Goal: Task Accomplishment & Management: Manage account settings

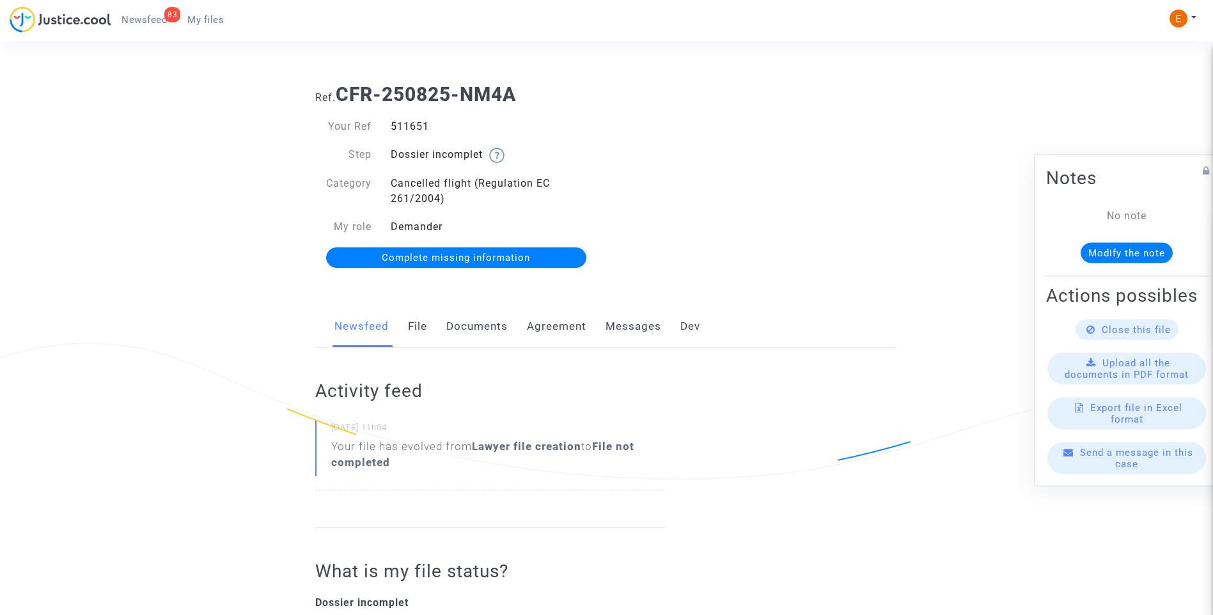
click at [479, 330] on link "Documents" at bounding box center [476, 327] width 61 height 42
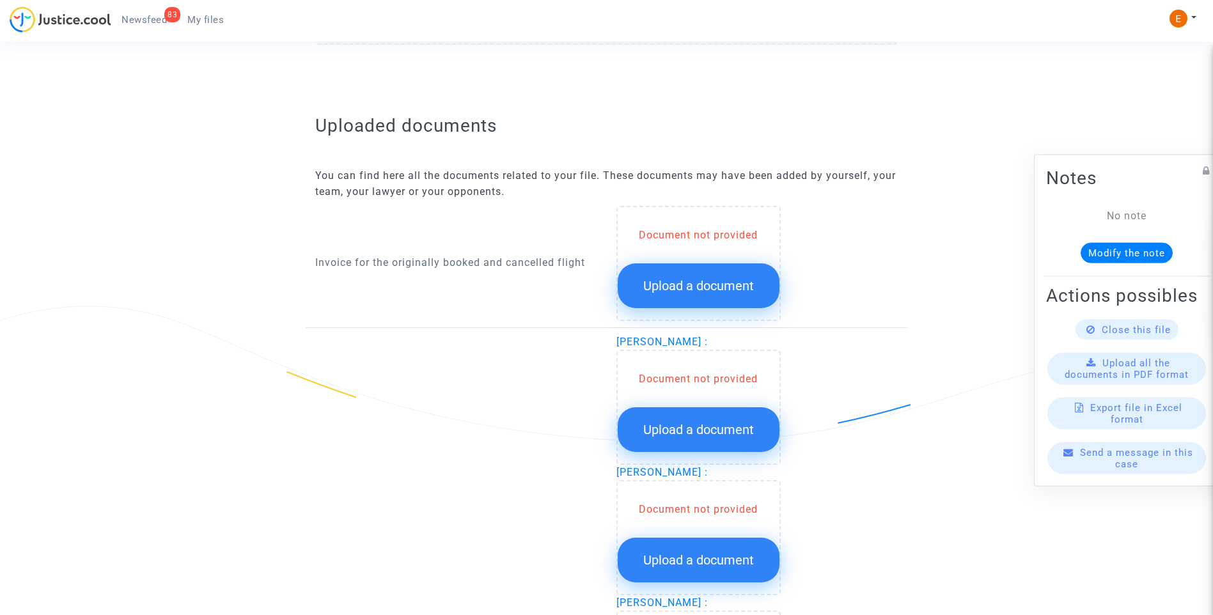
scroll to position [767, 0]
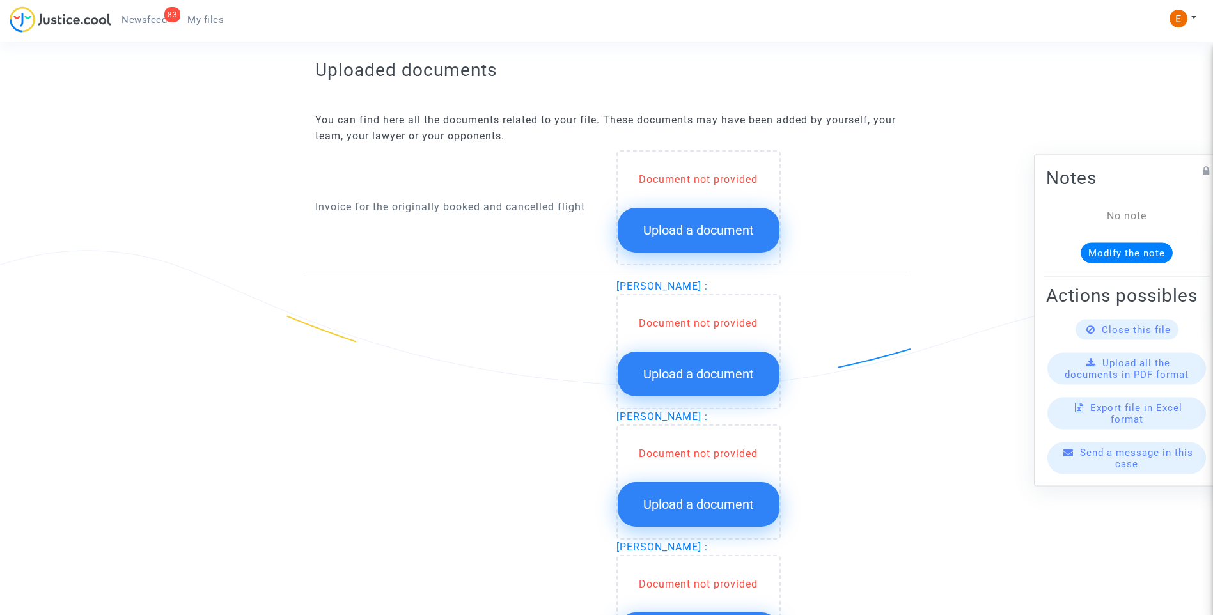
click at [700, 241] on button "Upload a document" at bounding box center [699, 230] width 162 height 45
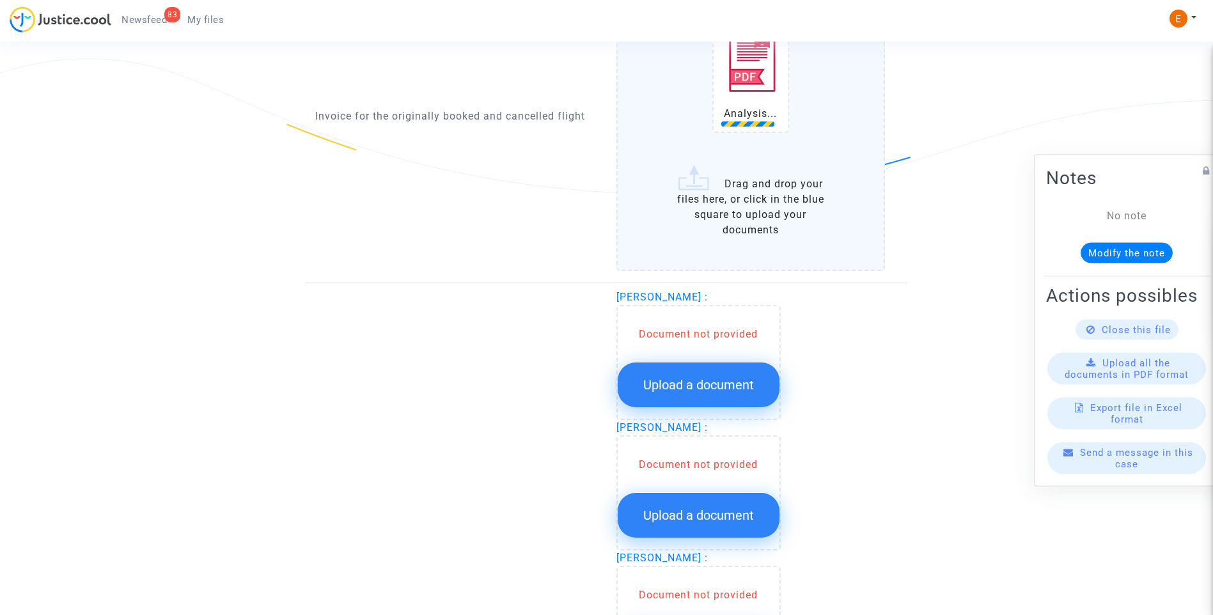
click at [740, 396] on button "Upload a document" at bounding box center [699, 385] width 162 height 45
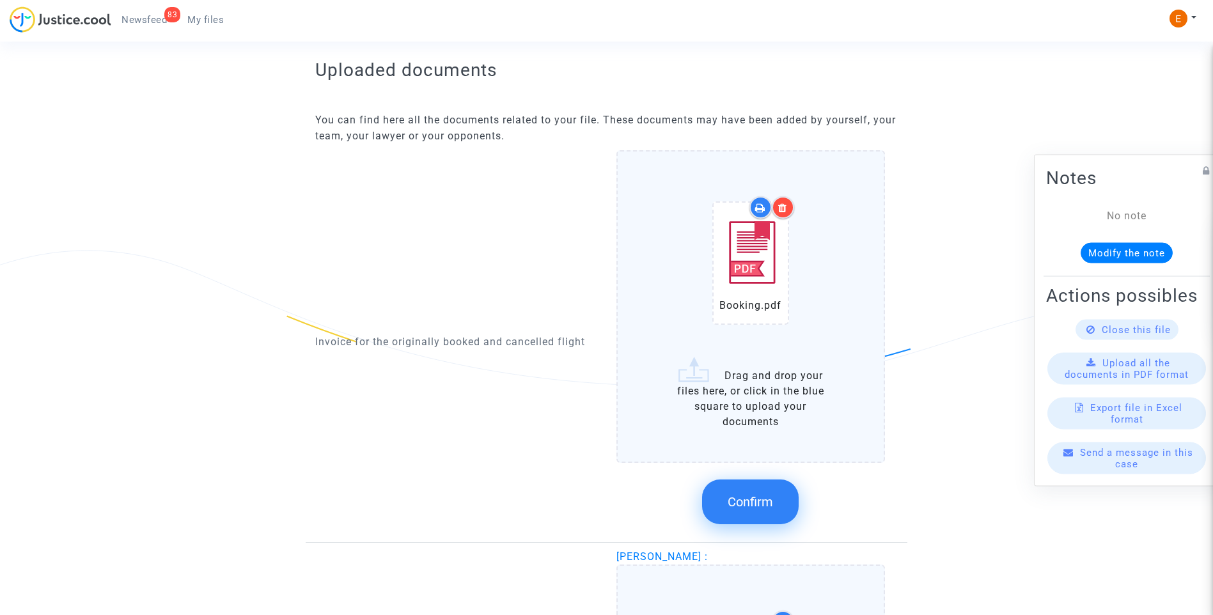
click at [787, 205] on icon at bounding box center [782, 208] width 9 height 10
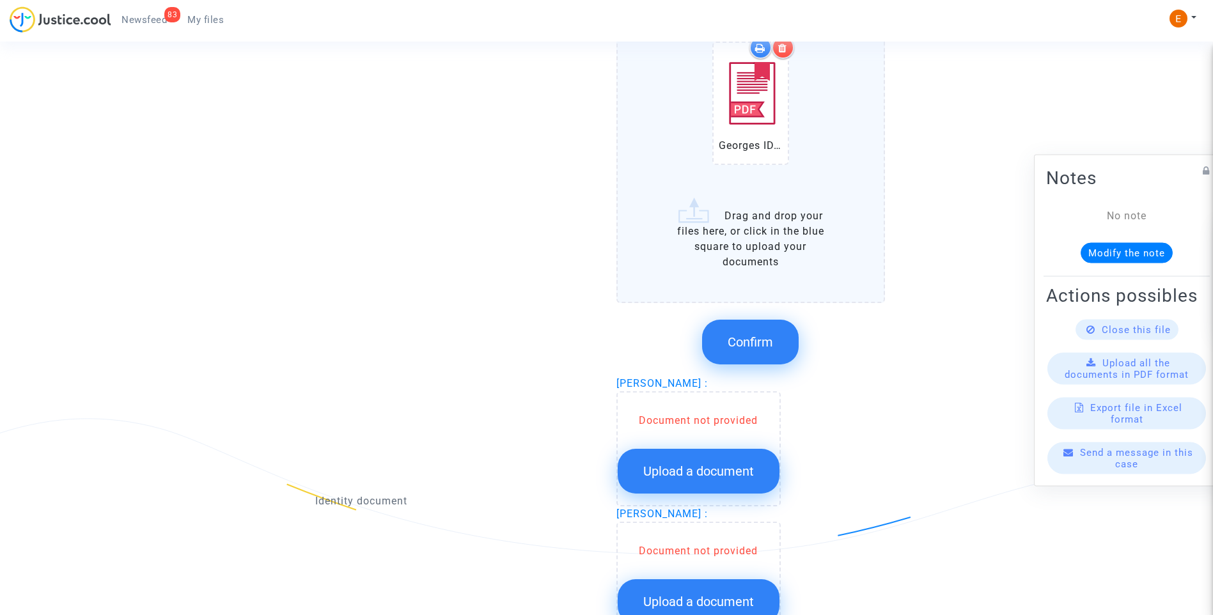
scroll to position [1279, 0]
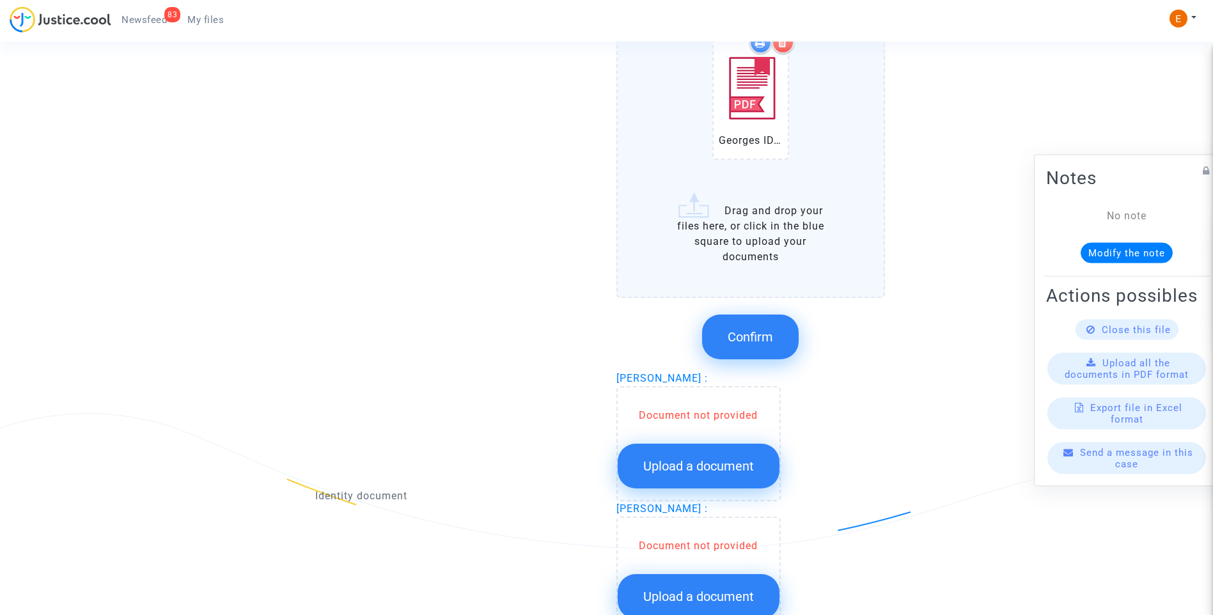
click at [765, 327] on button "Confirm" at bounding box center [750, 337] width 97 height 45
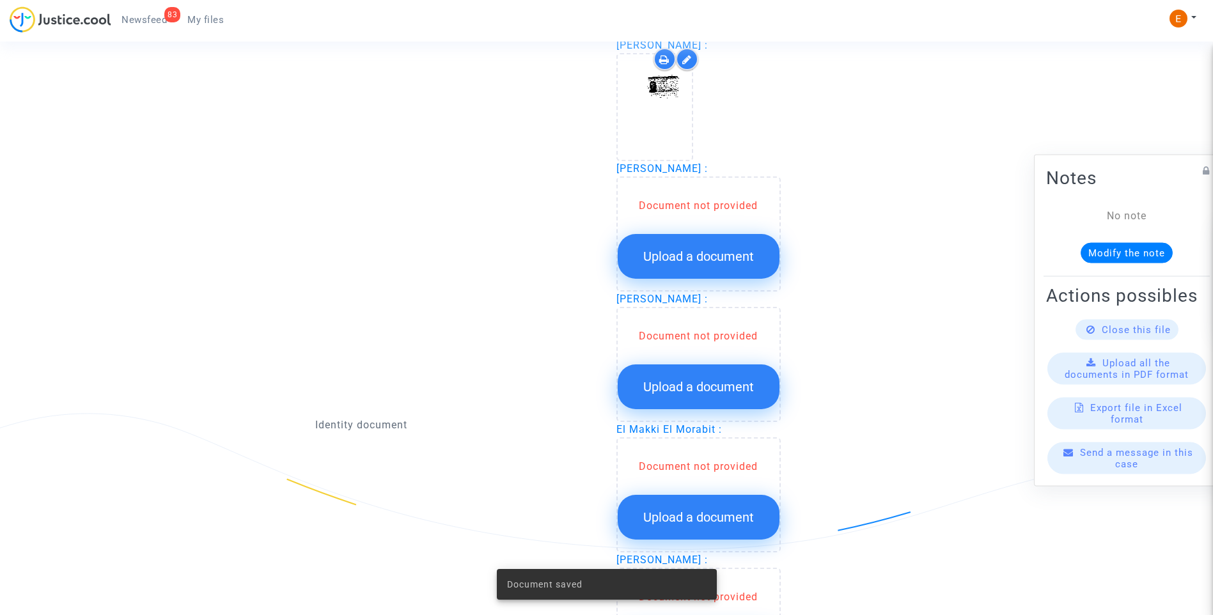
click at [680, 254] on span "Upload a document" at bounding box center [698, 256] width 111 height 15
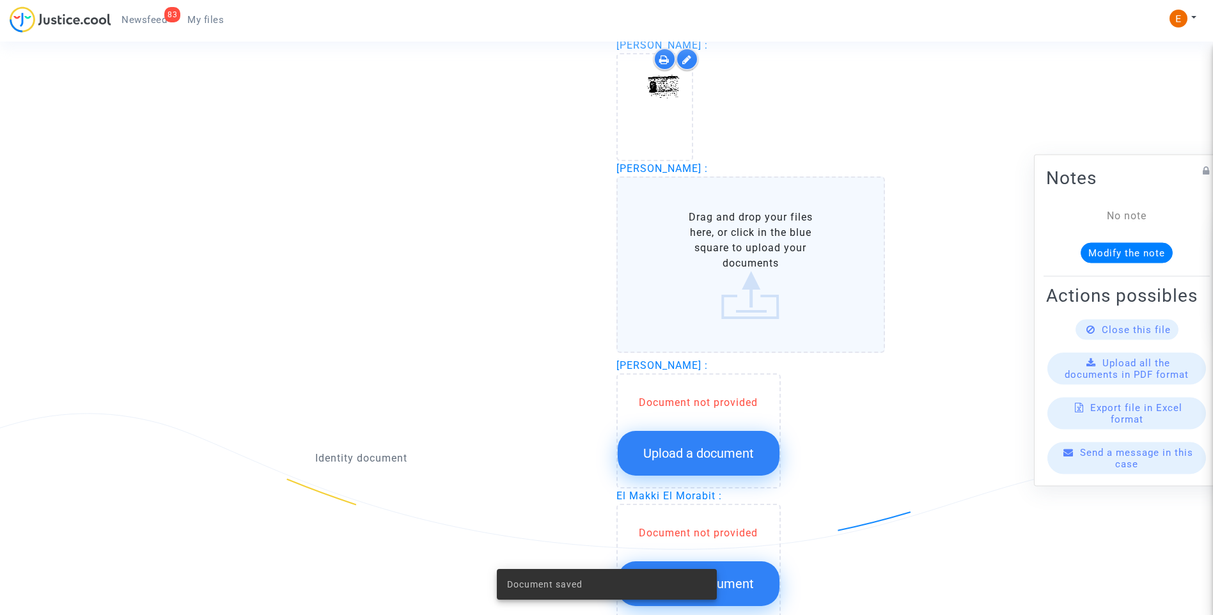
click at [733, 463] on button "Upload a document" at bounding box center [699, 453] width 162 height 45
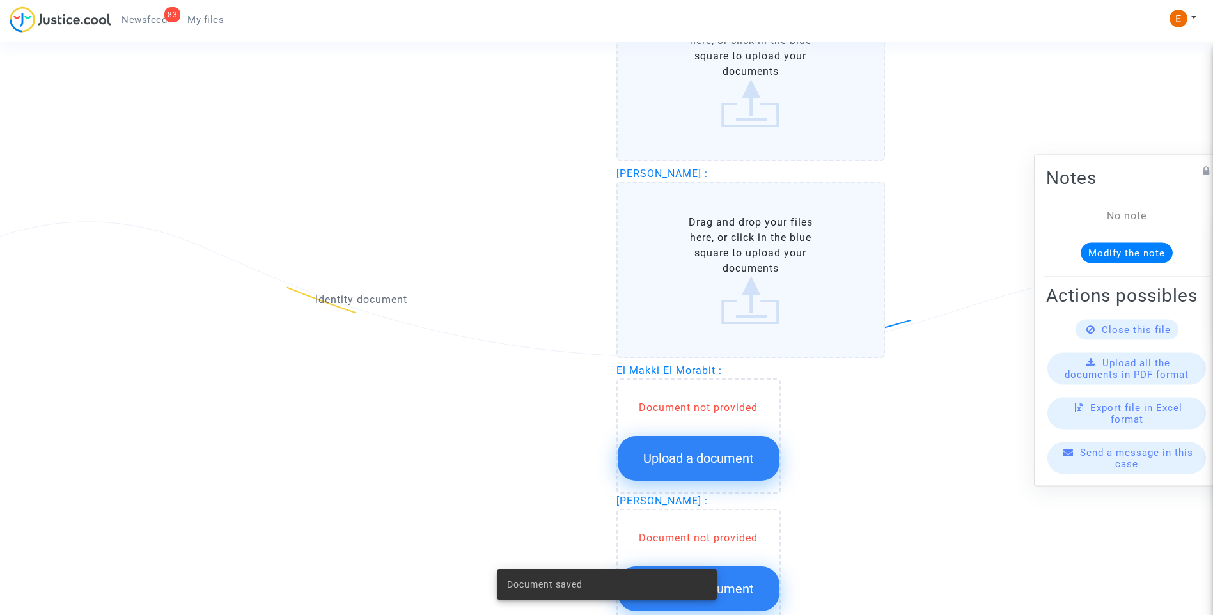
click at [736, 467] on button "Upload a document" at bounding box center [699, 458] width 162 height 45
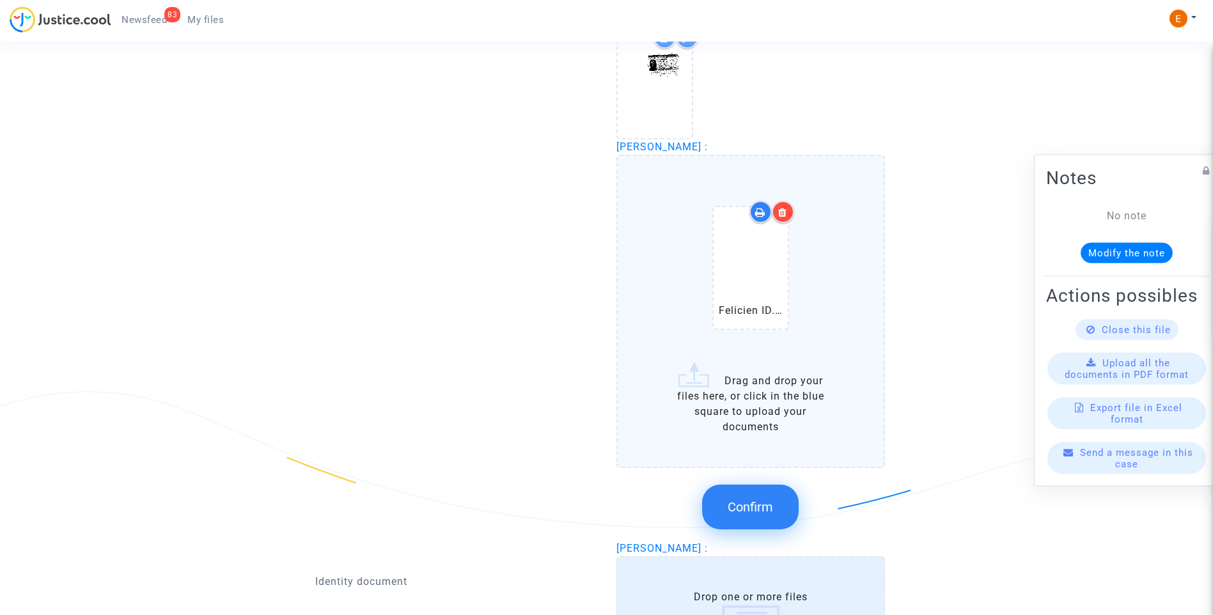
scroll to position [1359, 0]
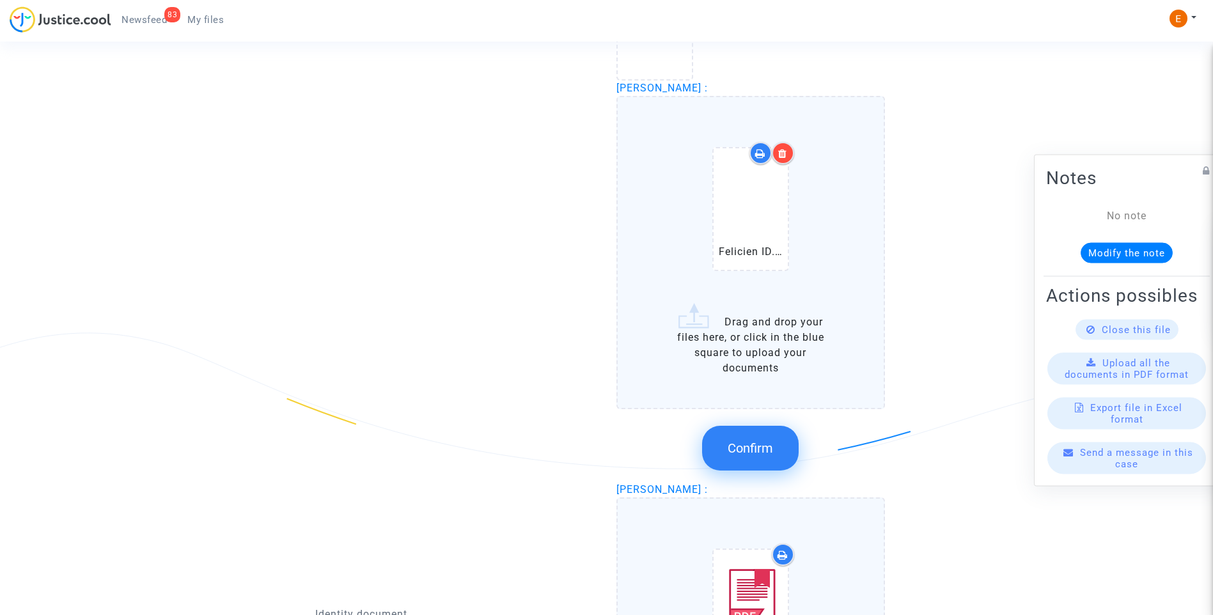
click at [767, 453] on span "Confirm" at bounding box center [750, 448] width 45 height 15
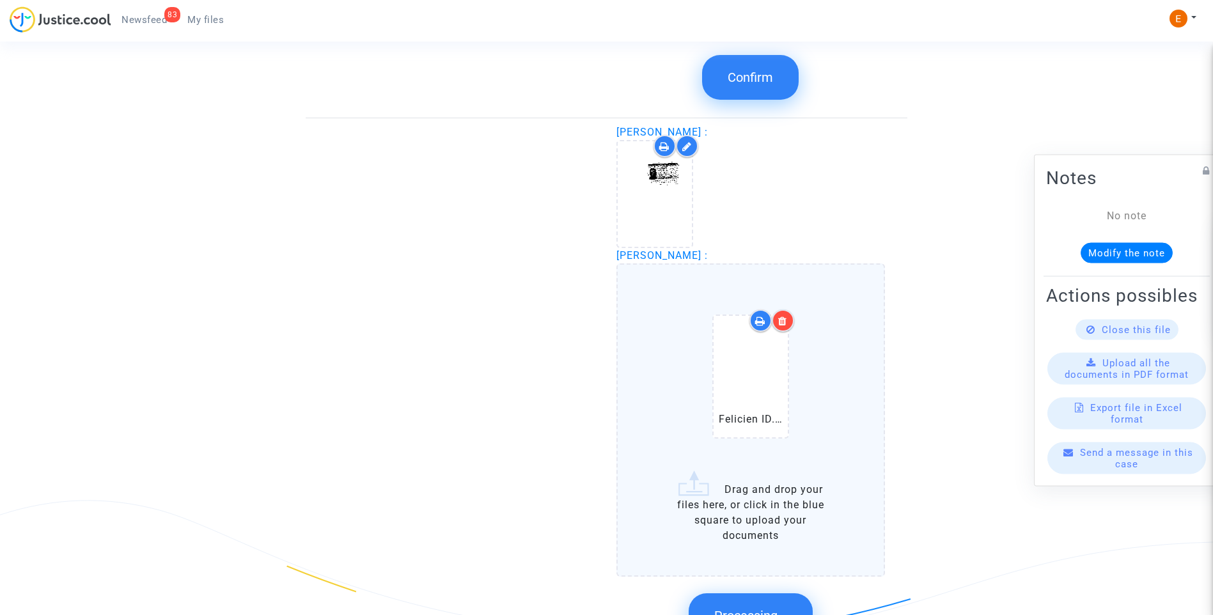
scroll to position [976, 0]
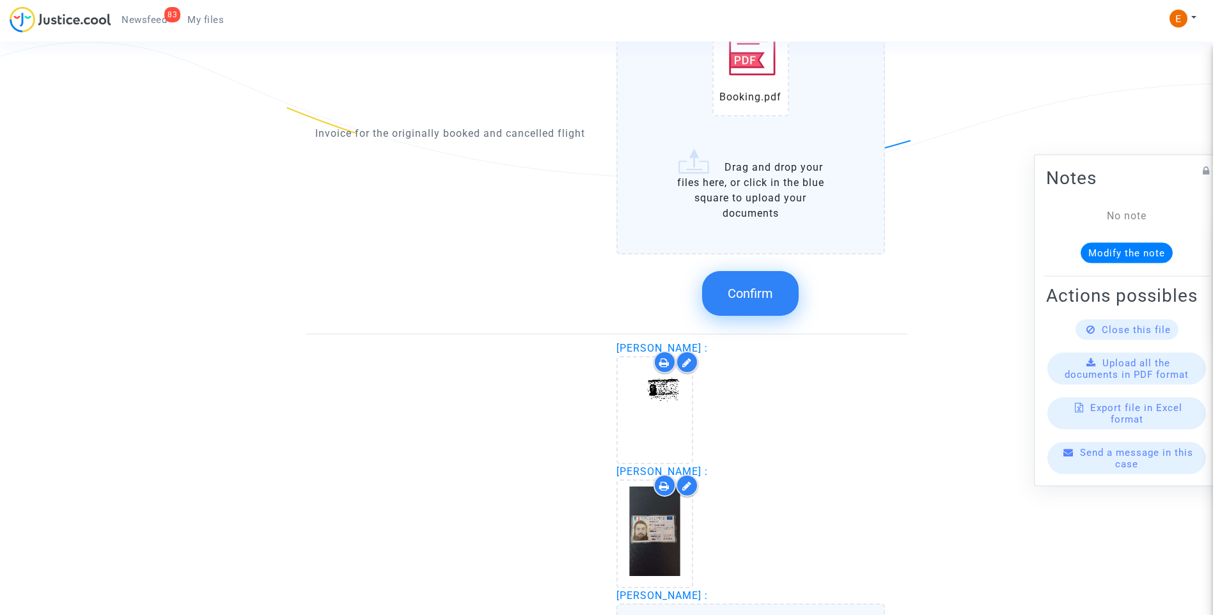
click at [768, 299] on span "Confirm" at bounding box center [750, 293] width 45 height 15
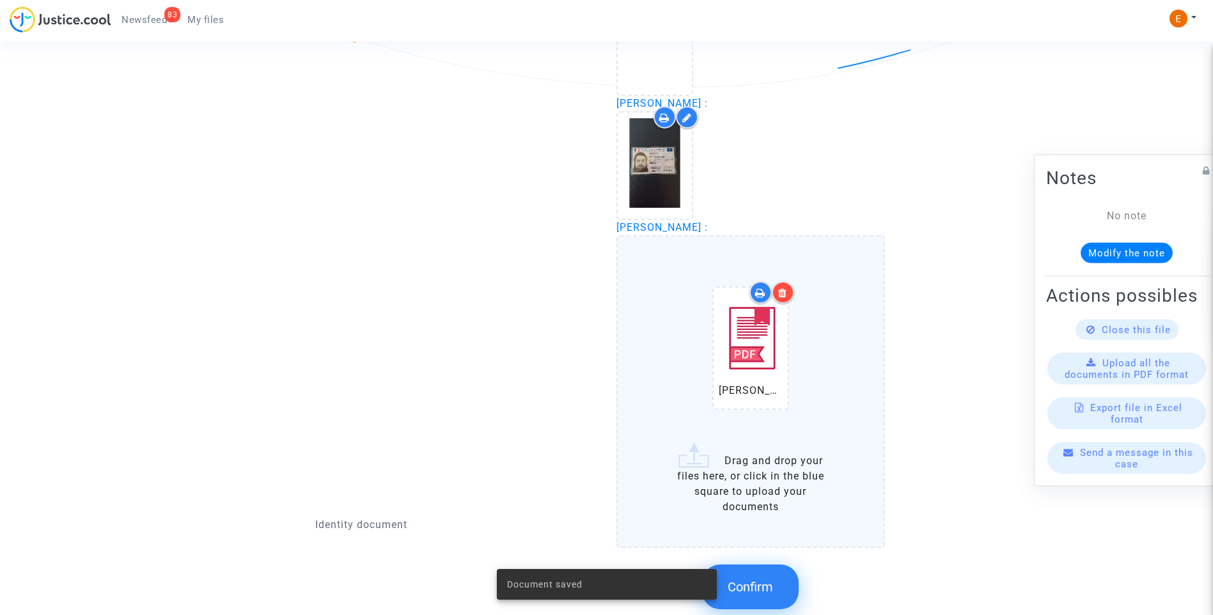
scroll to position [1296, 0]
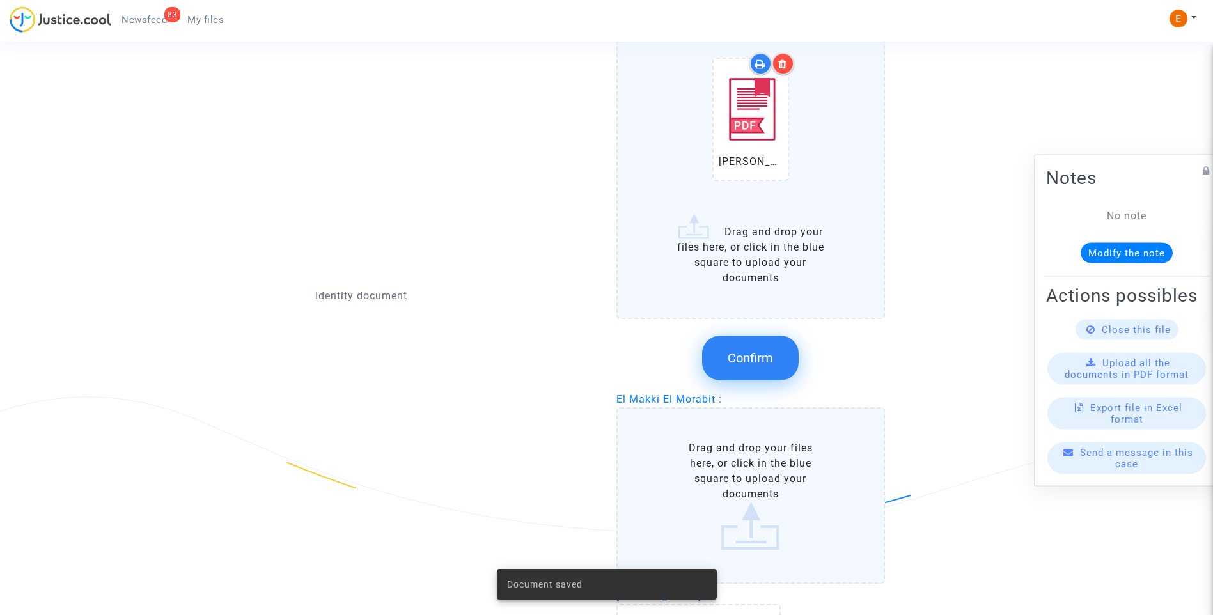
click at [773, 359] on button "Confirm" at bounding box center [750, 358] width 97 height 45
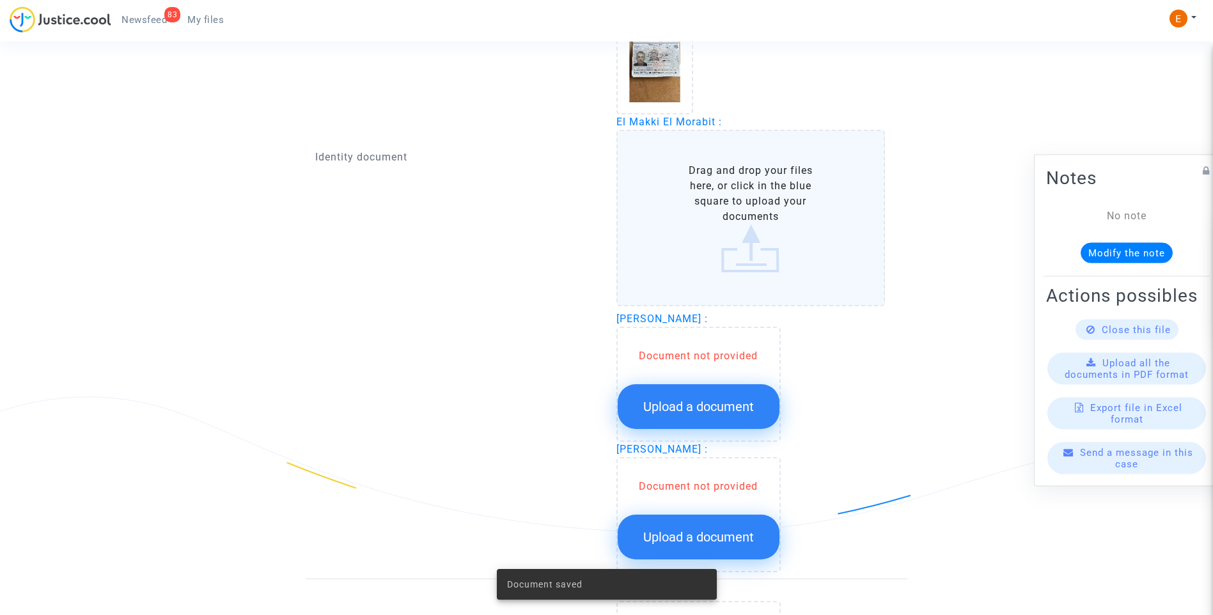
click at [731, 415] on button "Upload a document" at bounding box center [699, 406] width 162 height 45
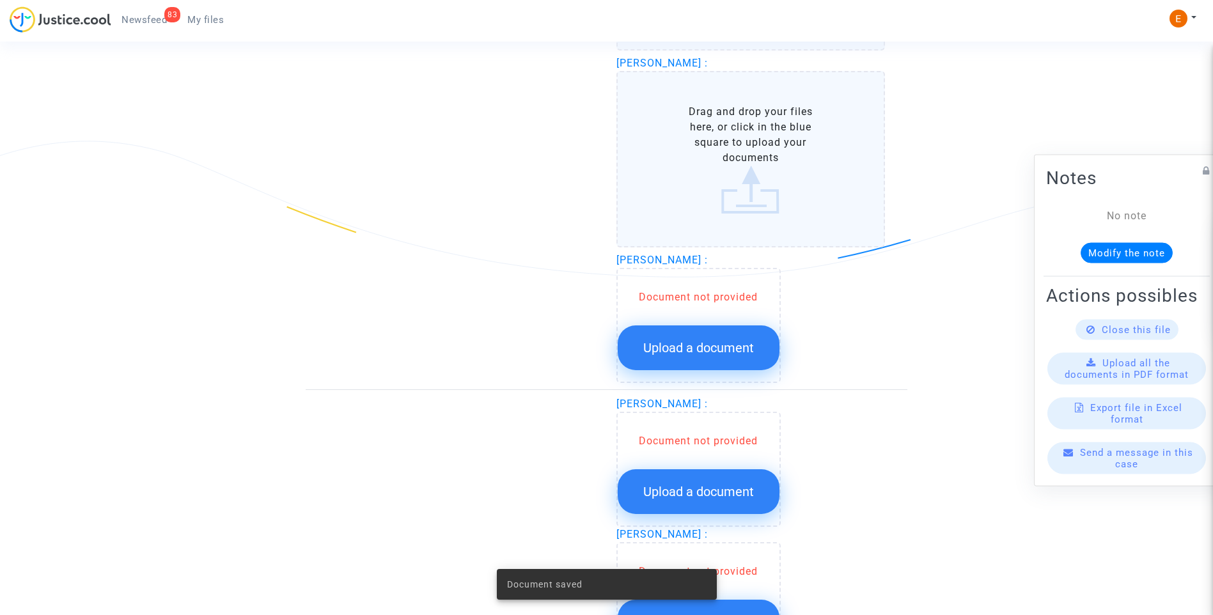
click at [733, 348] on span "Upload a document" at bounding box center [698, 347] width 111 height 15
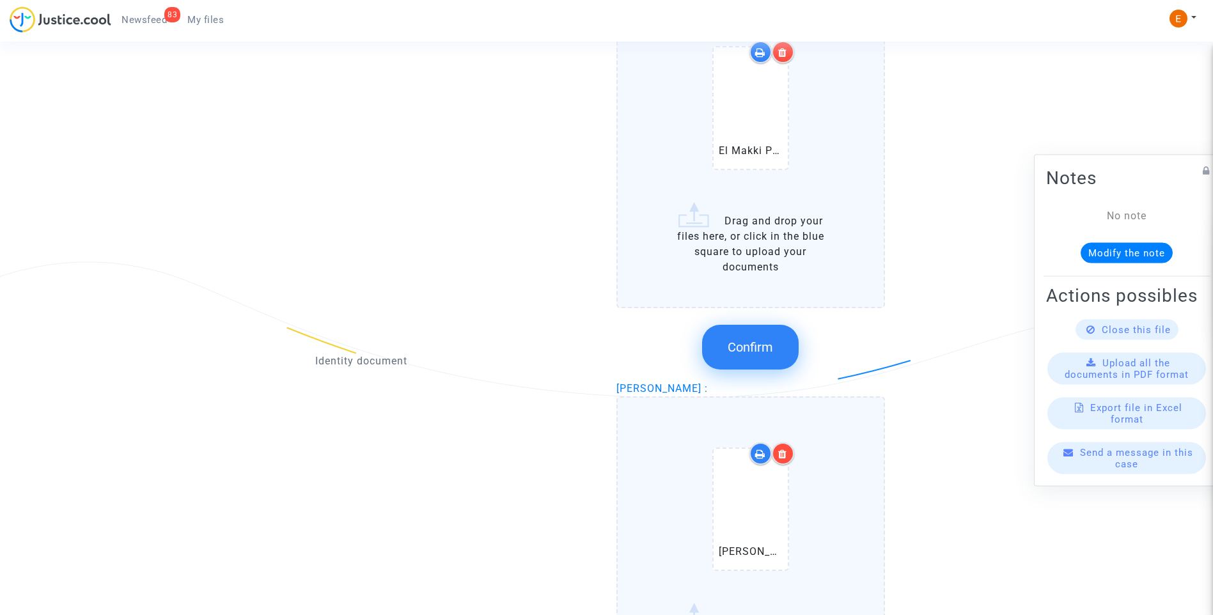
scroll to position [1359, 0]
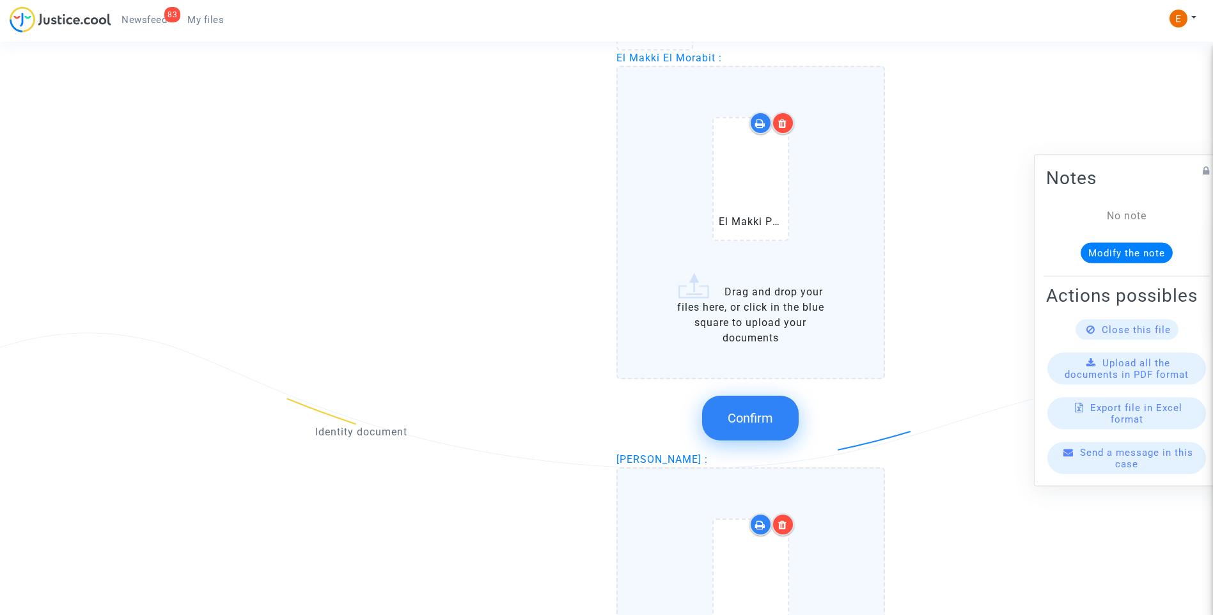
click at [770, 426] on button "Confirm" at bounding box center [750, 418] width 97 height 45
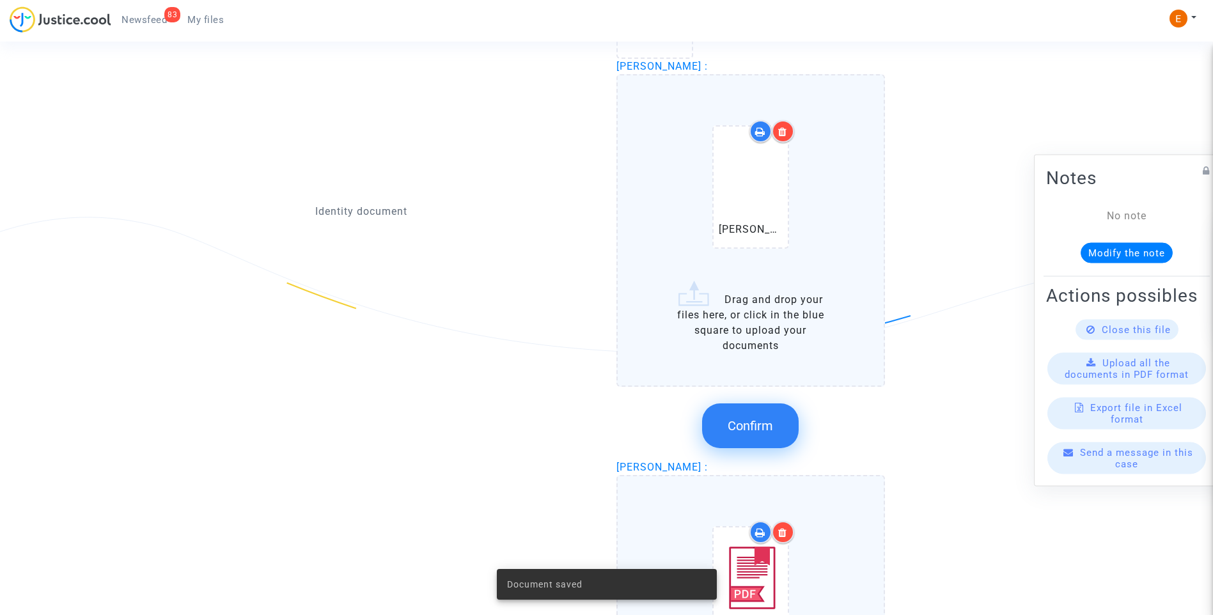
scroll to position [1487, 0]
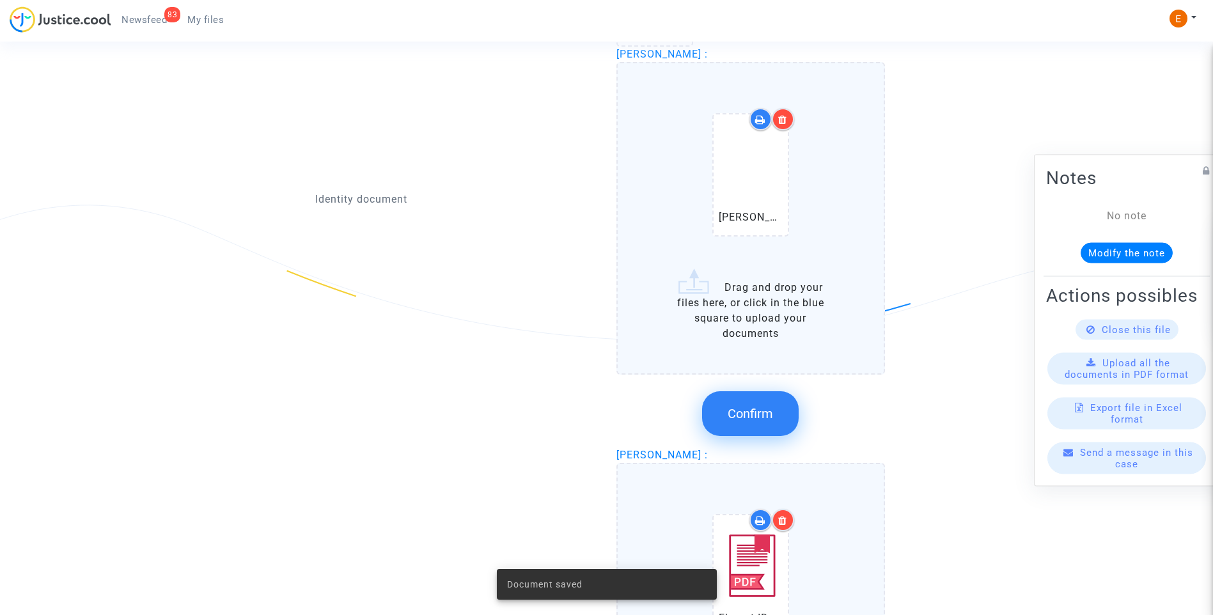
click at [789, 411] on button "Confirm" at bounding box center [750, 413] width 97 height 45
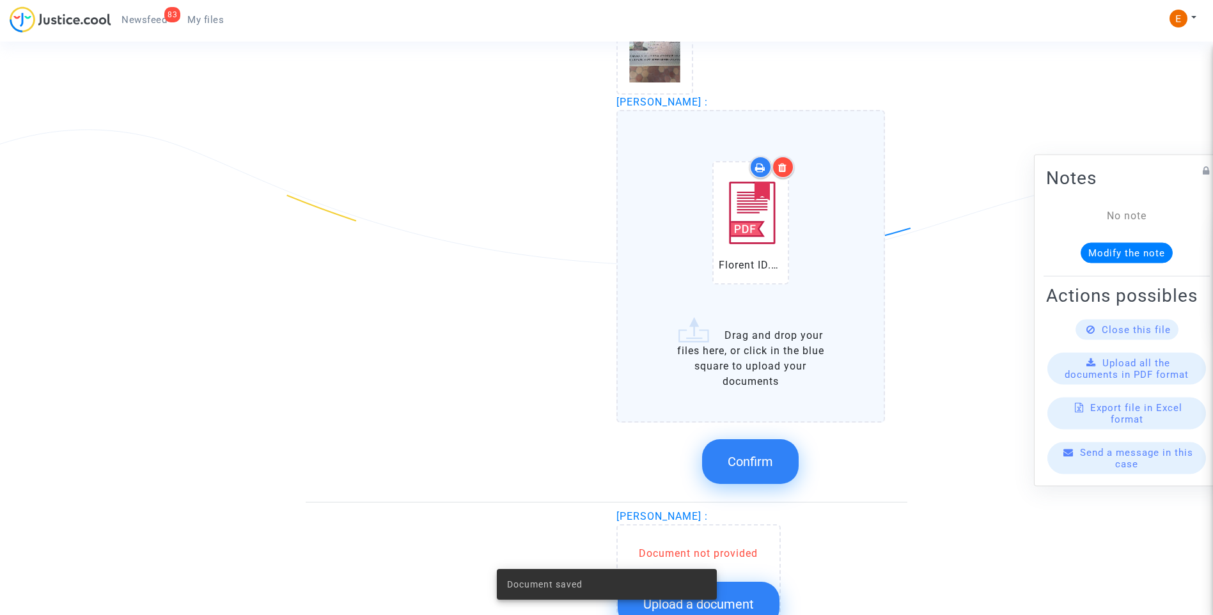
scroll to position [1679, 0]
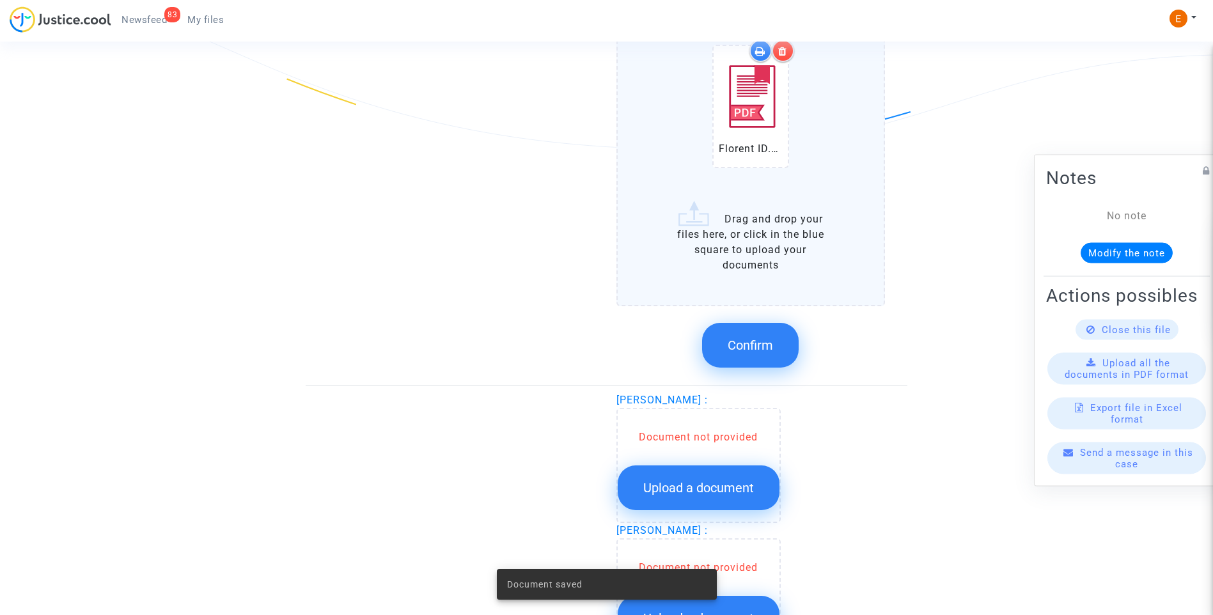
click at [762, 352] on span "Confirm" at bounding box center [750, 345] width 45 height 15
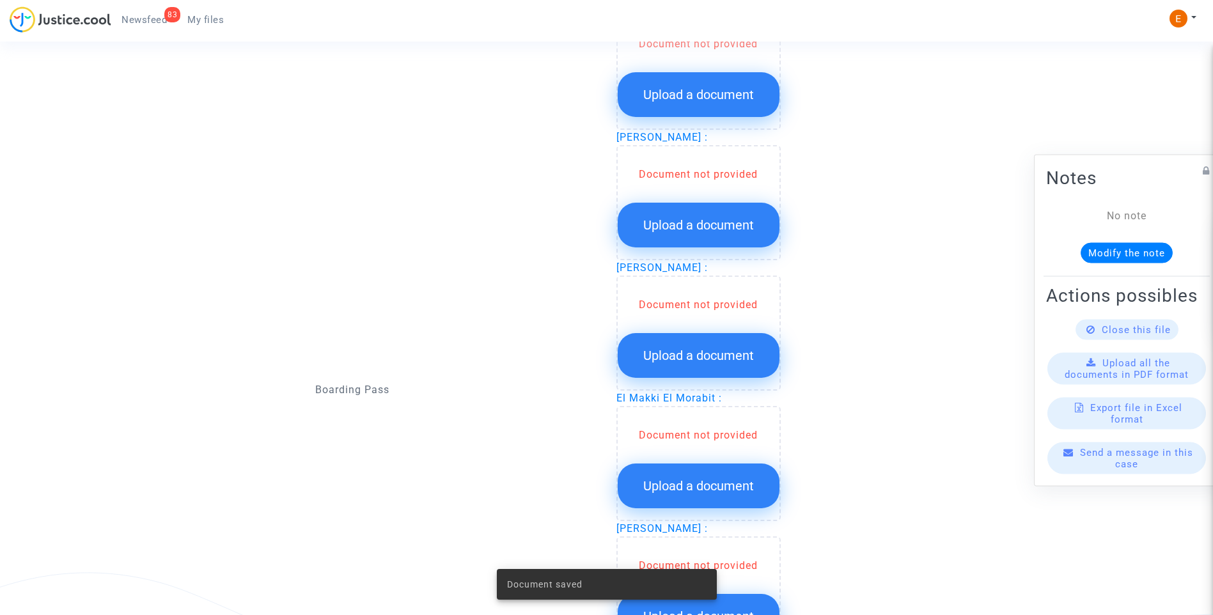
scroll to position [1807, 0]
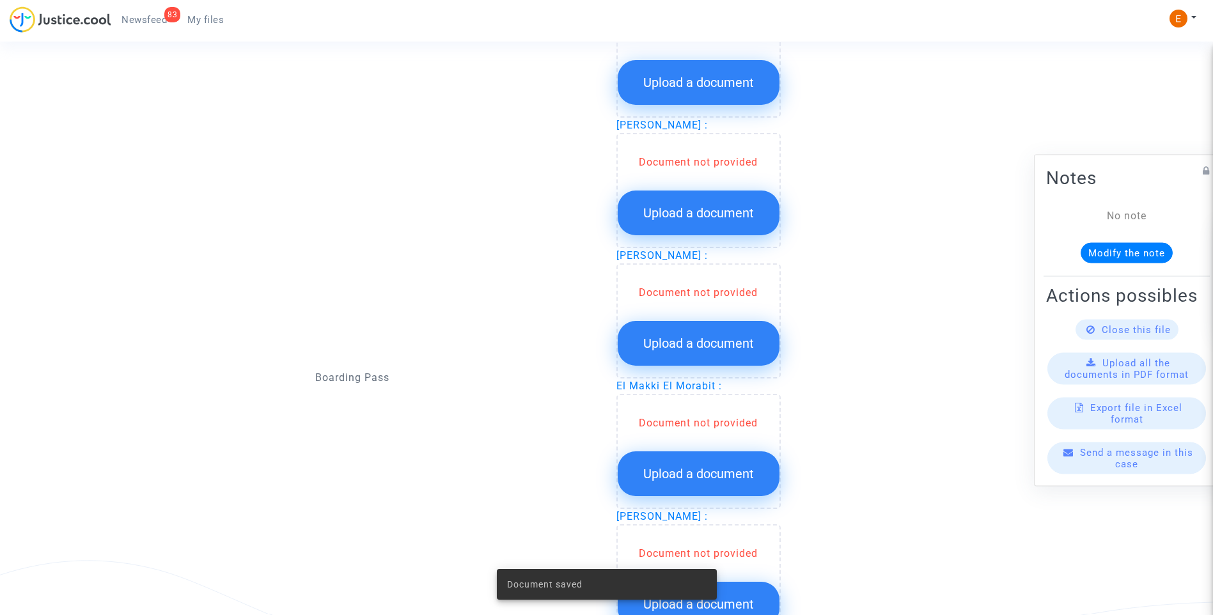
click at [728, 84] on span "Upload a document" at bounding box center [698, 82] width 111 height 15
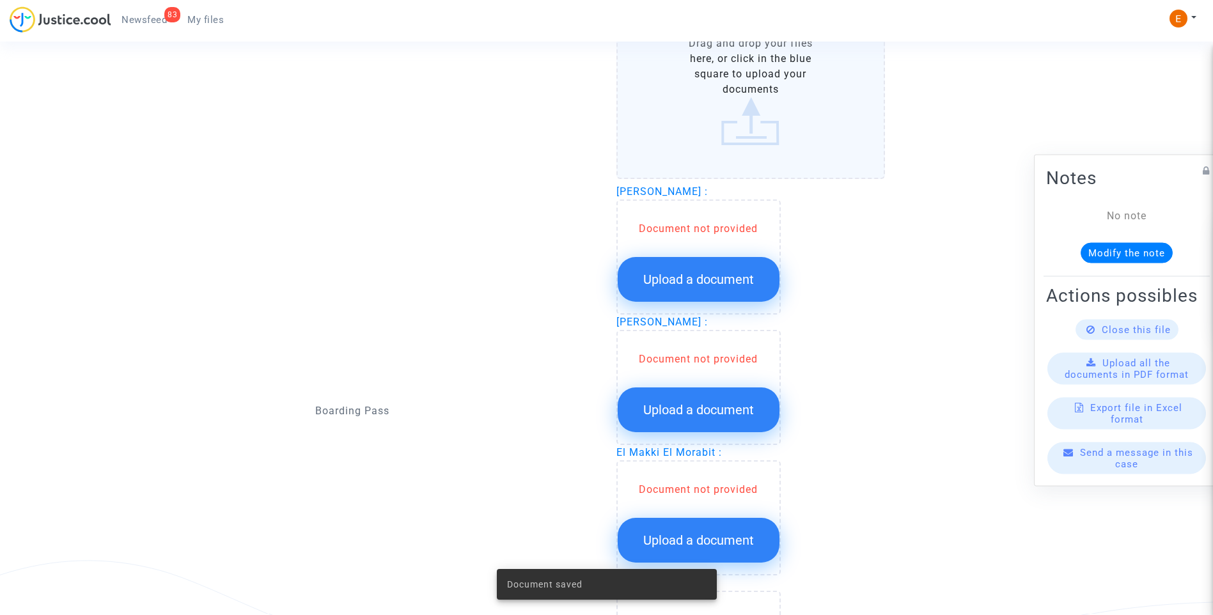
click at [739, 272] on span "Upload a document" at bounding box center [698, 279] width 111 height 15
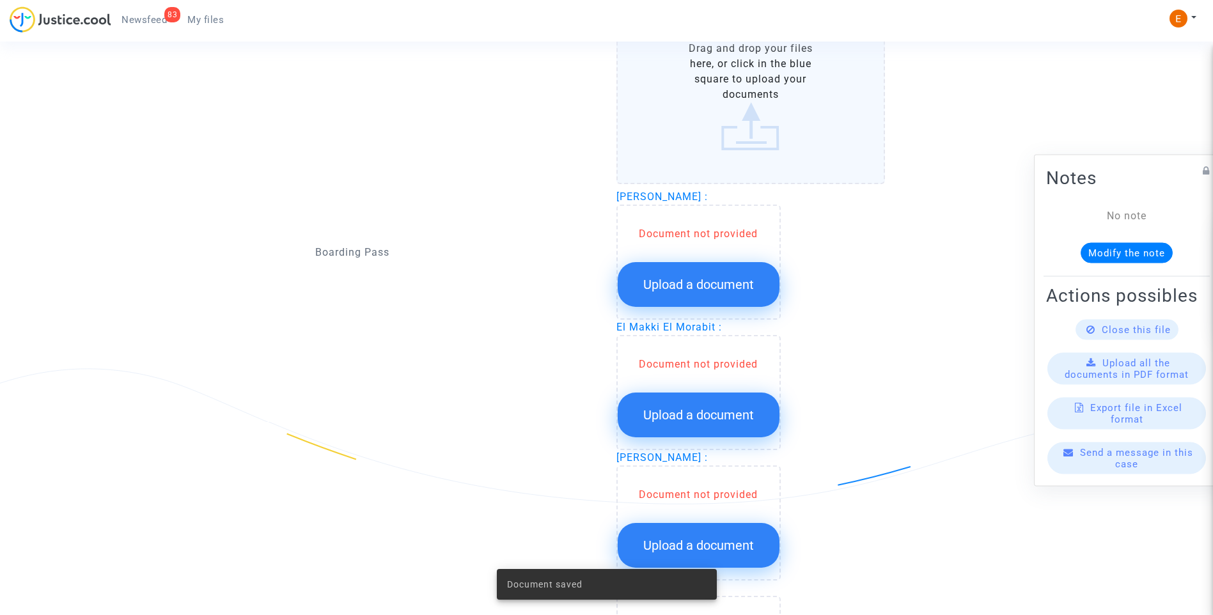
click at [737, 285] on span "Upload a document" at bounding box center [698, 284] width 111 height 15
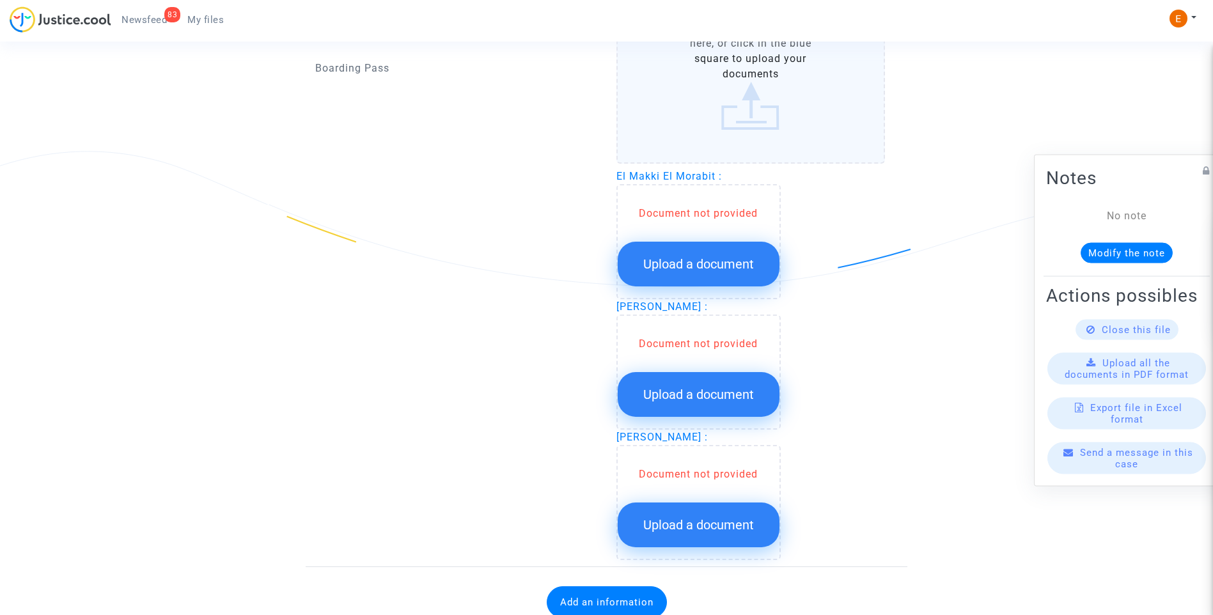
scroll to position [2255, 0]
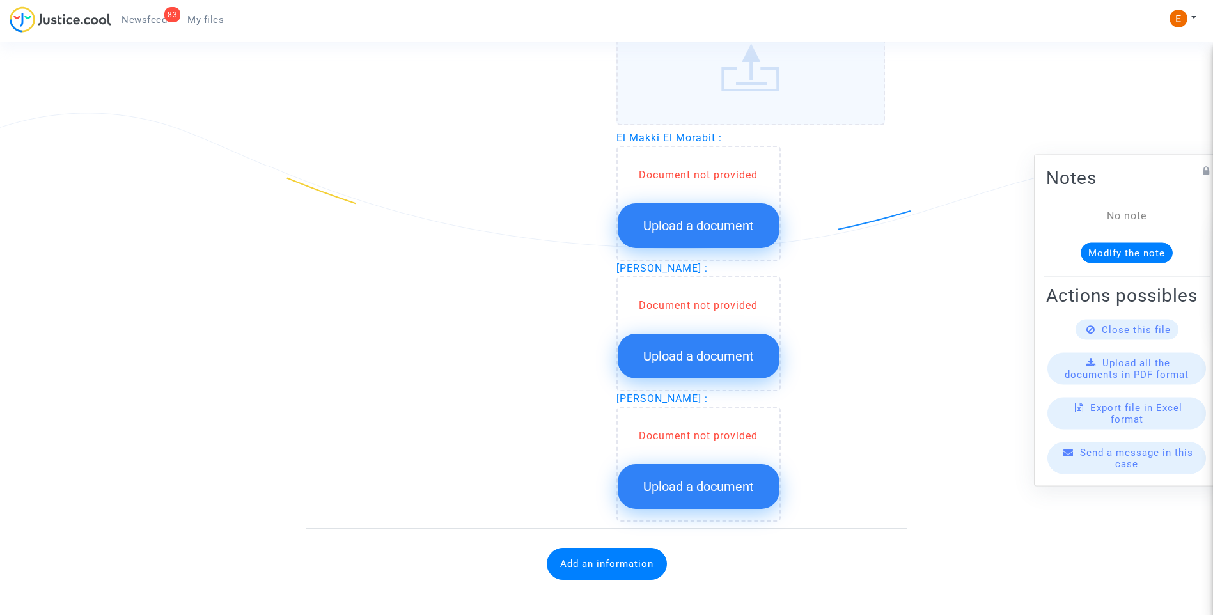
click at [724, 232] on span "Upload a document" at bounding box center [698, 225] width 111 height 15
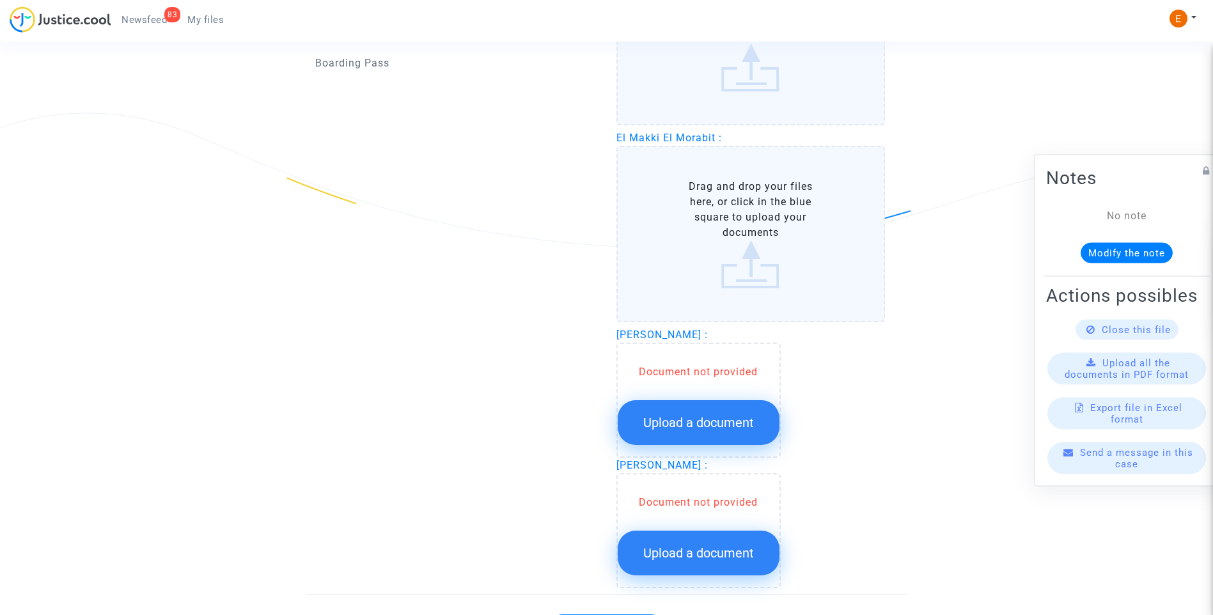
click at [730, 404] on button "Upload a document" at bounding box center [699, 422] width 162 height 45
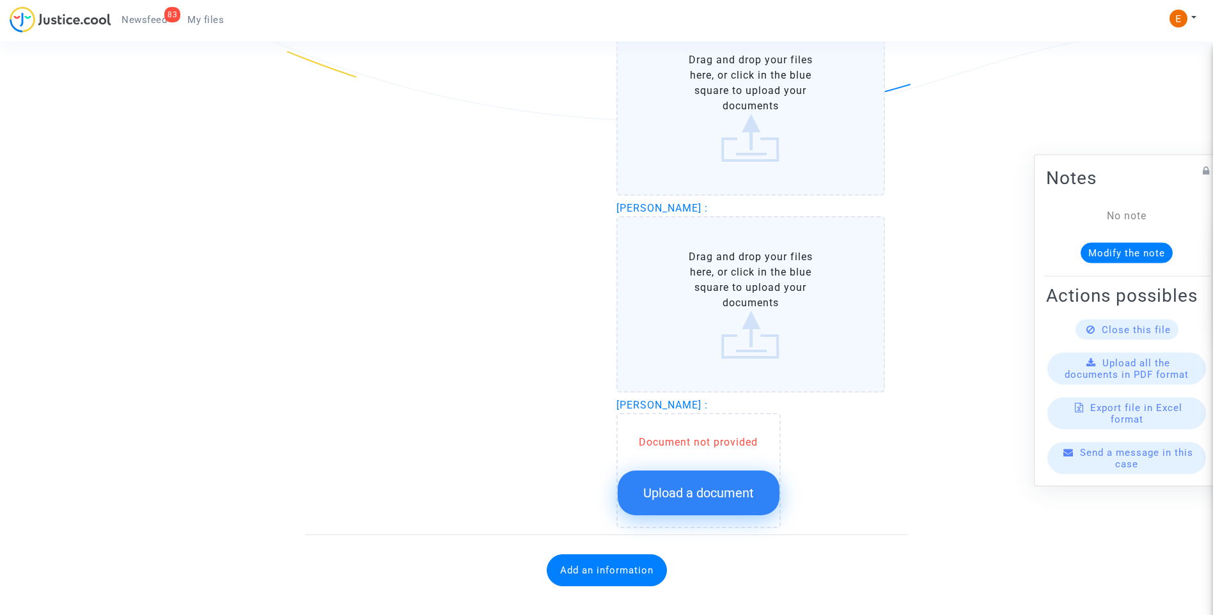
scroll to position [2383, 0]
click at [724, 497] on span "Upload a document" at bounding box center [698, 491] width 111 height 15
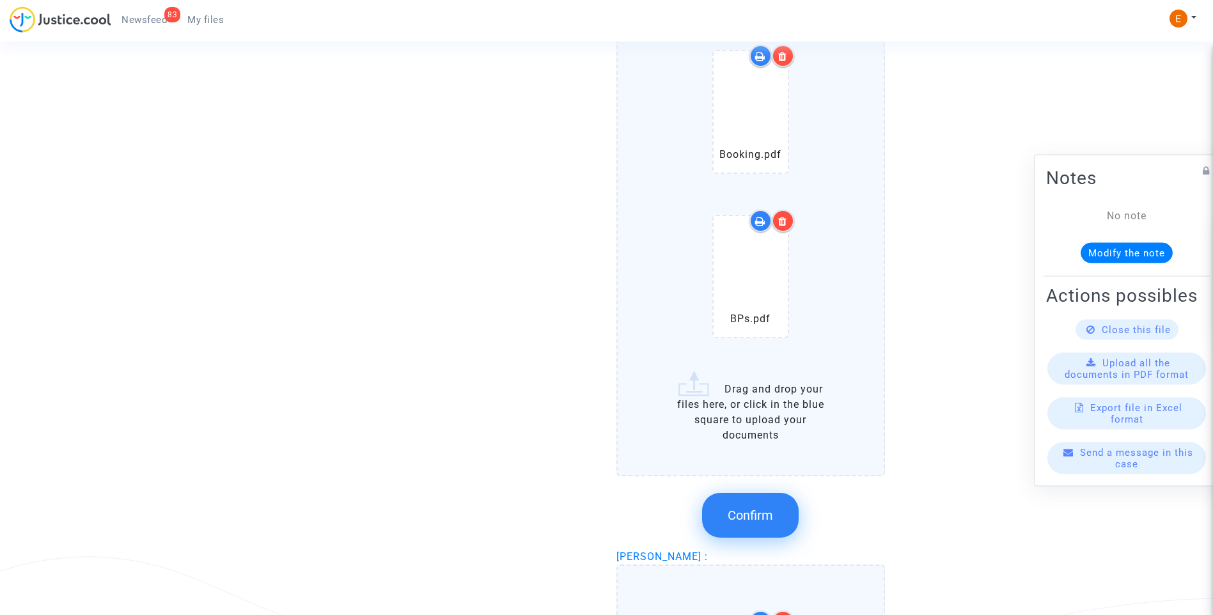
scroll to position [1871, 0]
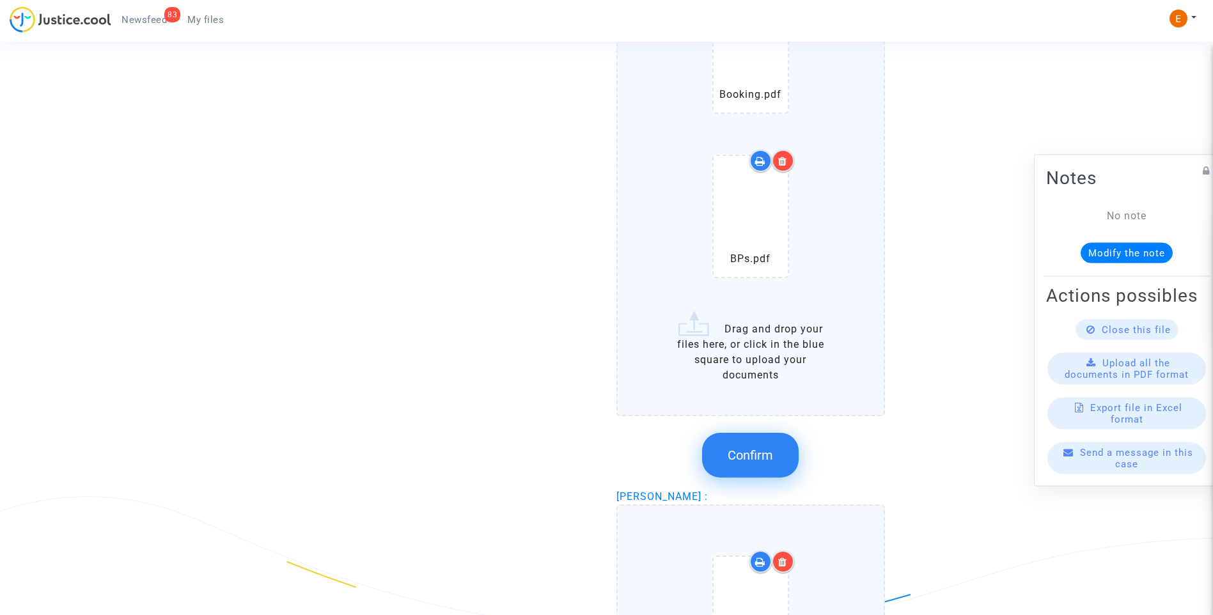
drag, startPoint x: 767, startPoint y: 449, endPoint x: 725, endPoint y: 425, distance: 47.8
click at [767, 450] on span "Confirm" at bounding box center [750, 455] width 45 height 15
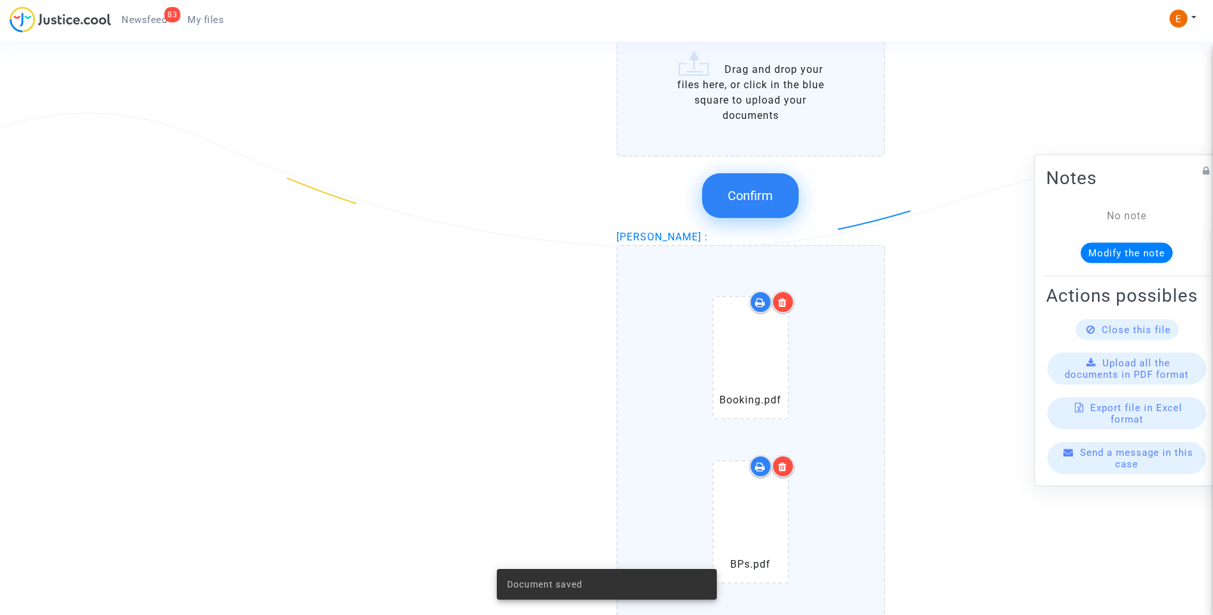
click at [747, 201] on span "Confirm" at bounding box center [750, 195] width 45 height 15
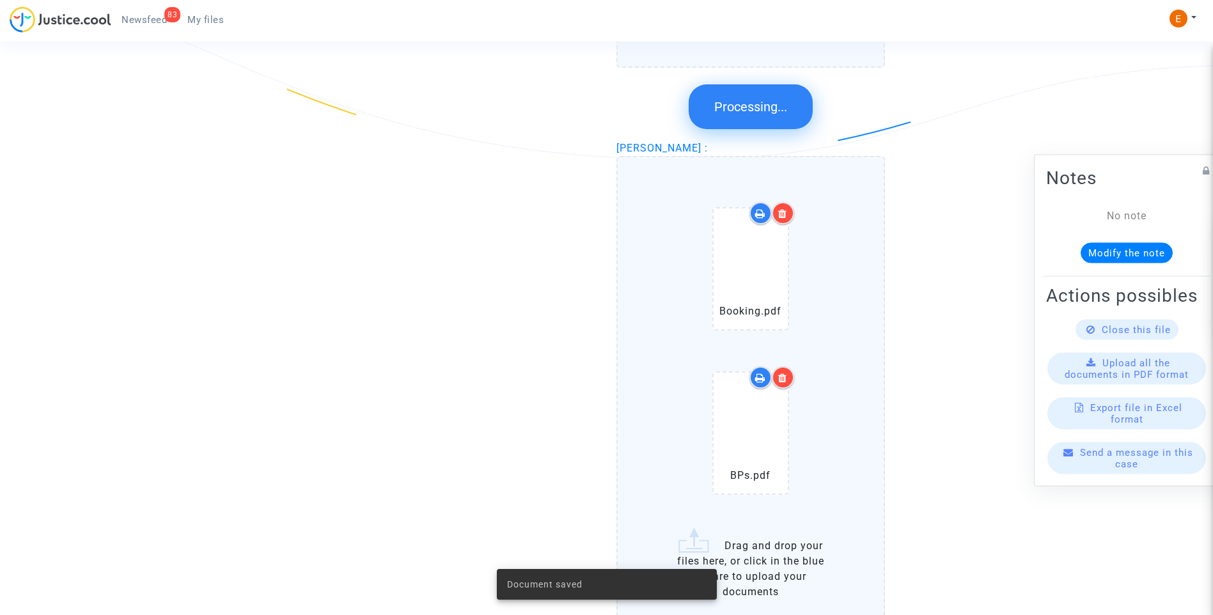
scroll to position [2510, 0]
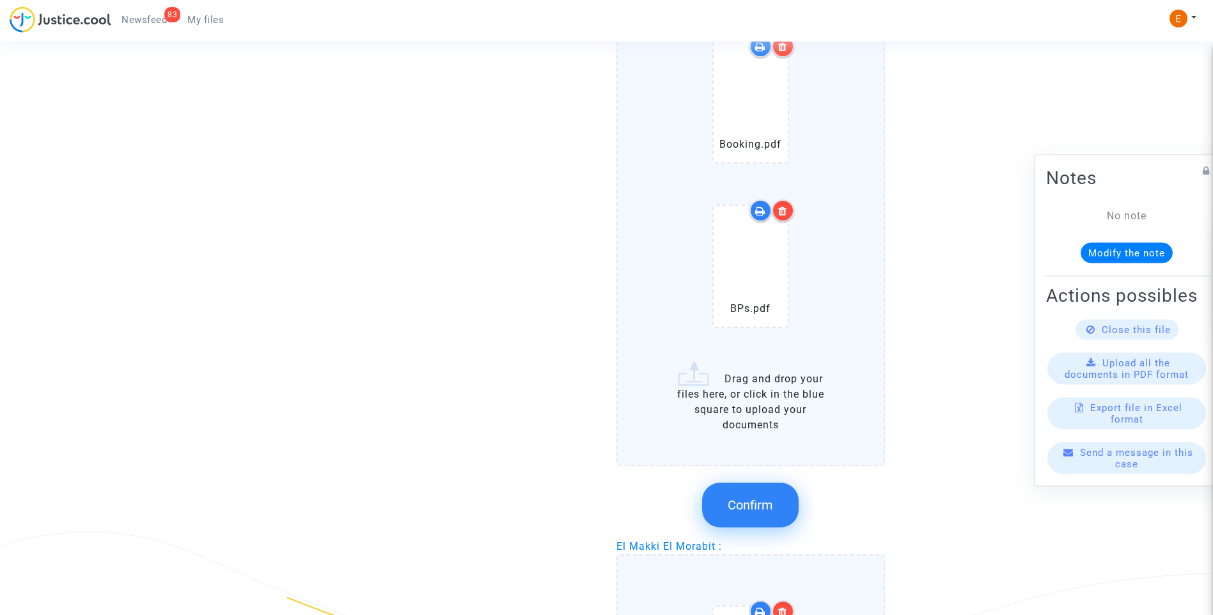
click at [771, 508] on span "Confirm" at bounding box center [750, 504] width 45 height 15
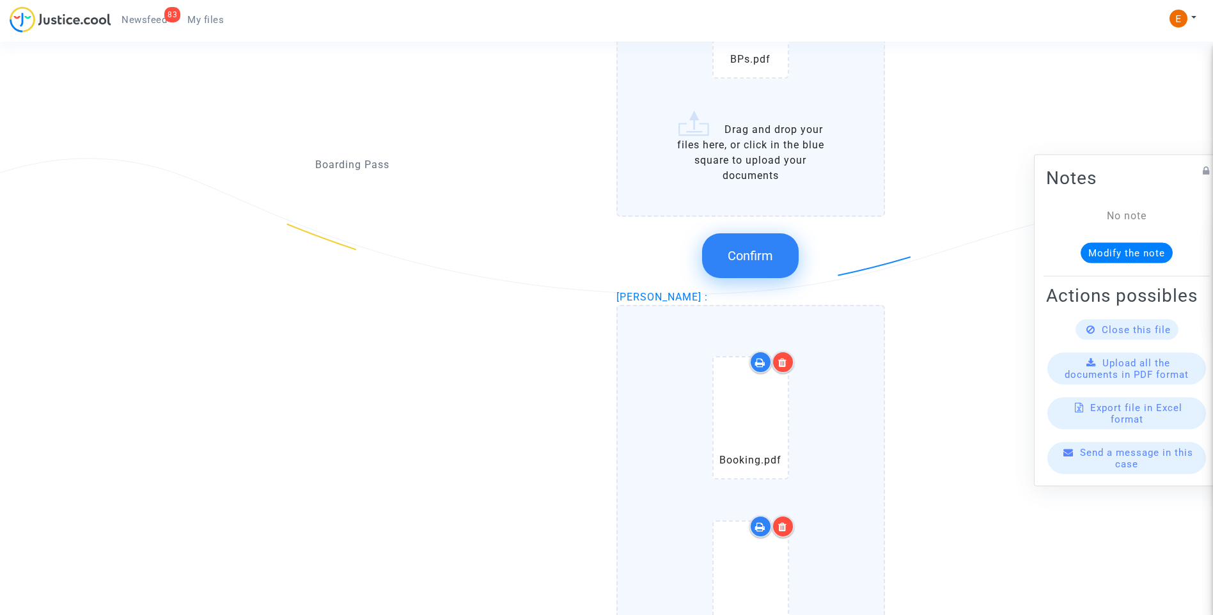
scroll to position [2702, 0]
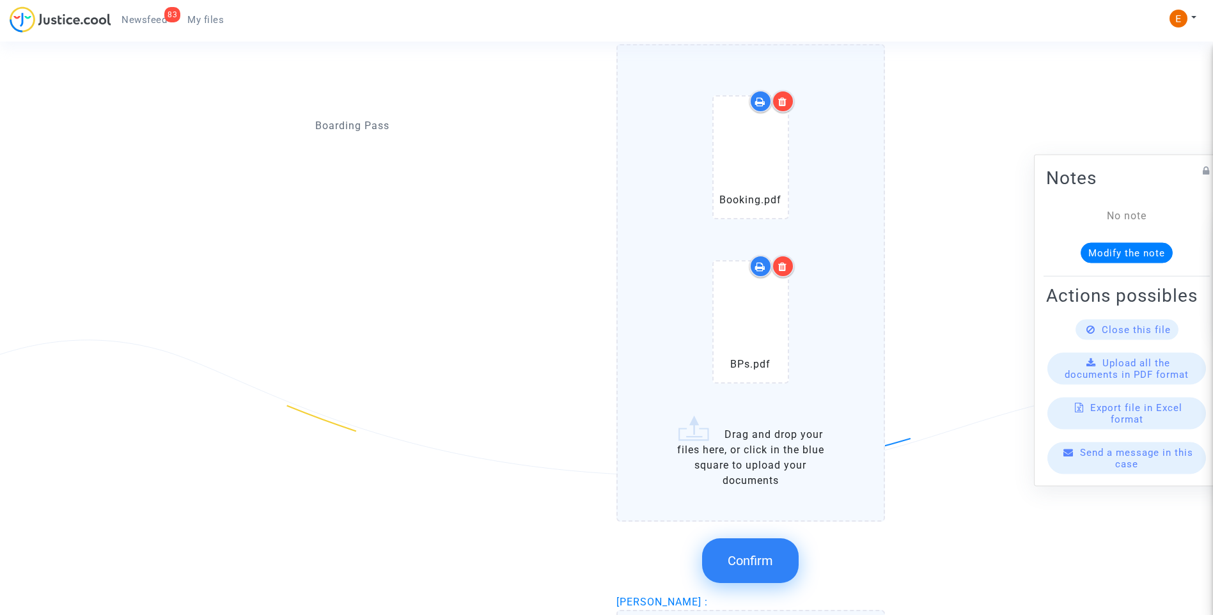
click at [757, 548] on button "Confirm" at bounding box center [750, 560] width 97 height 45
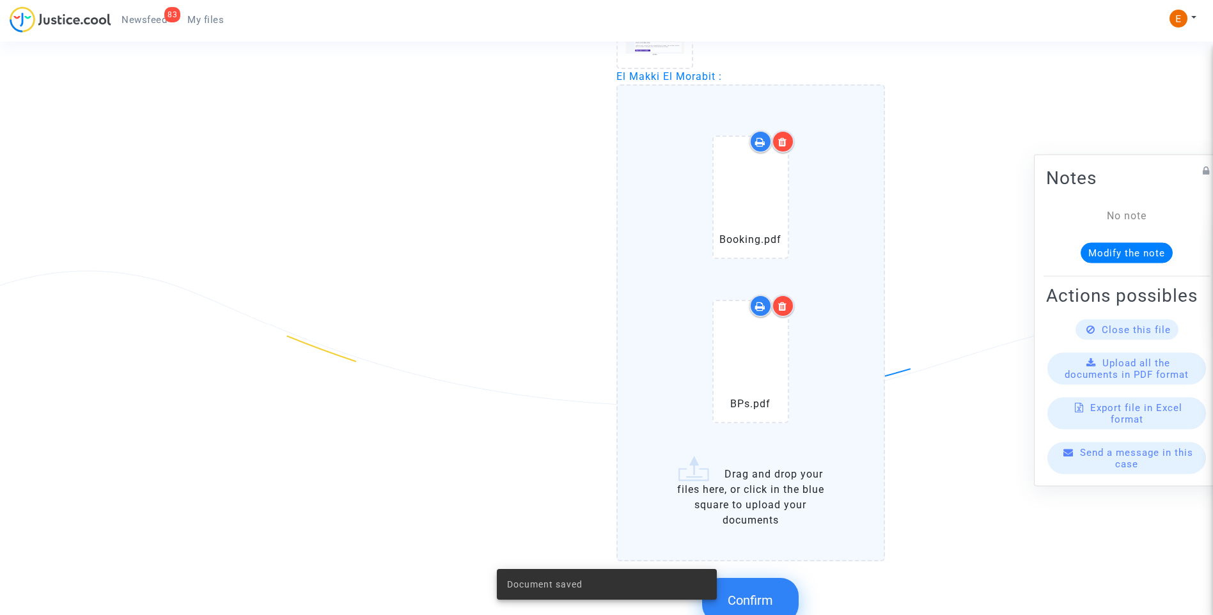
scroll to position [2255, 0]
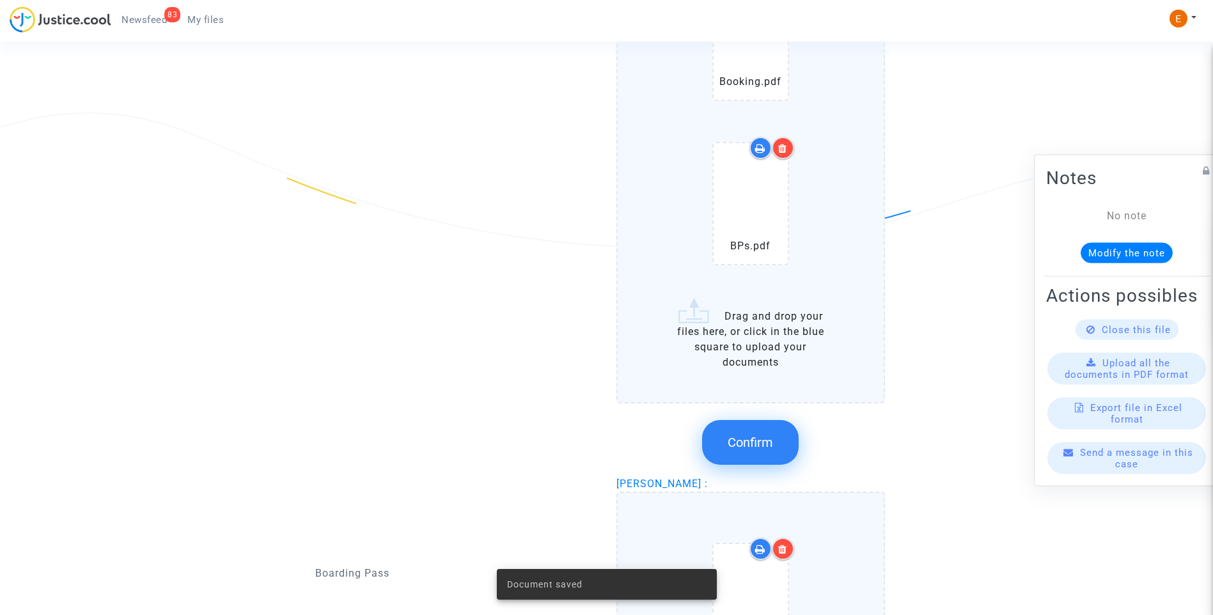
click at [746, 464] on button "Confirm" at bounding box center [750, 442] width 97 height 45
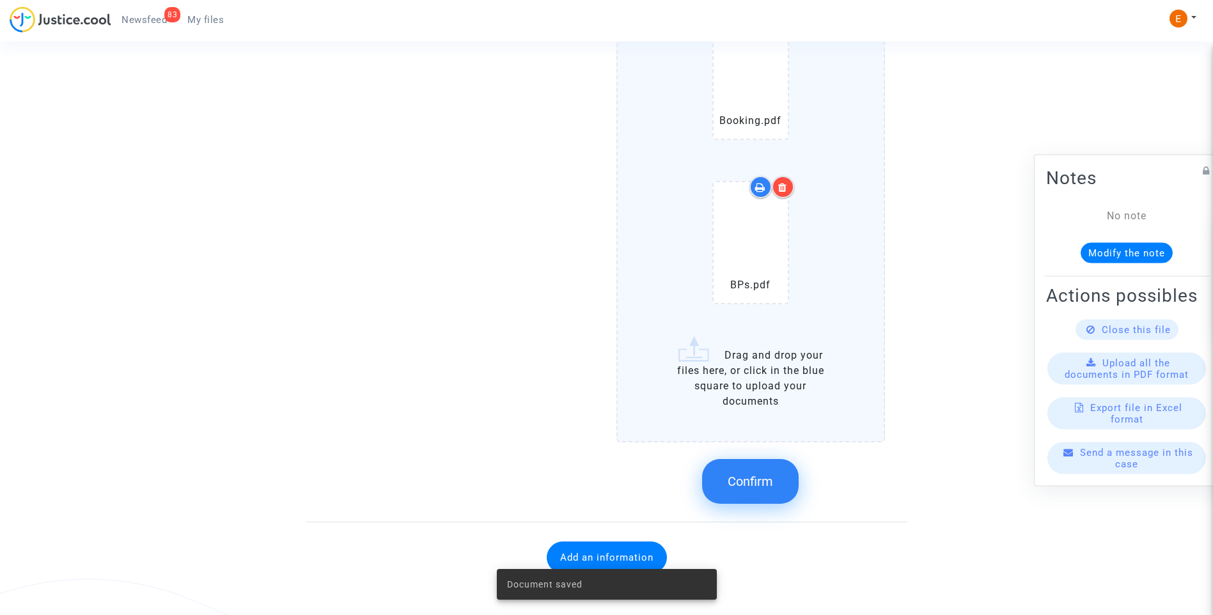
scroll to position [2467, 0]
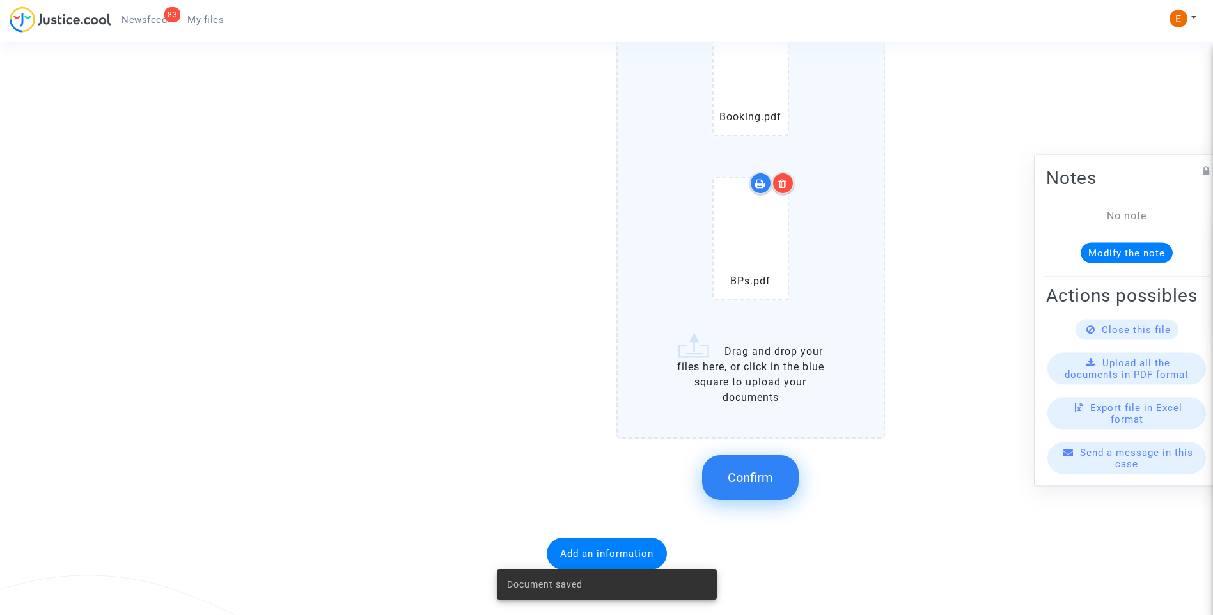
click at [735, 501] on div "Confirm" at bounding box center [750, 478] width 269 height 68
click at [744, 487] on button "Confirm" at bounding box center [750, 477] width 97 height 45
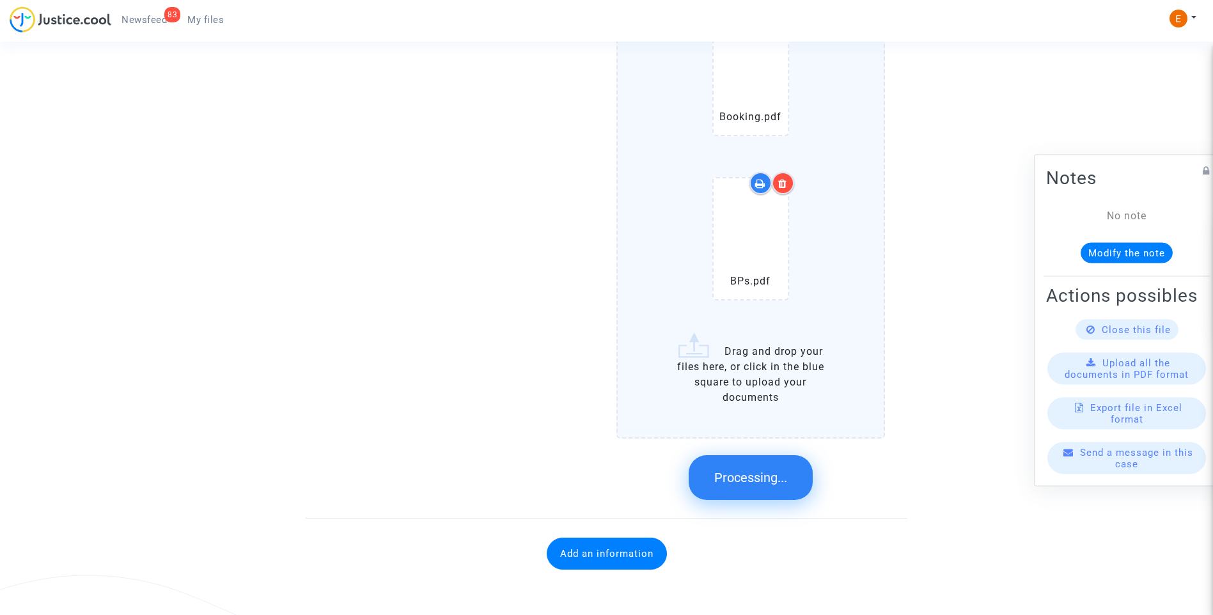
scroll to position [2025, 0]
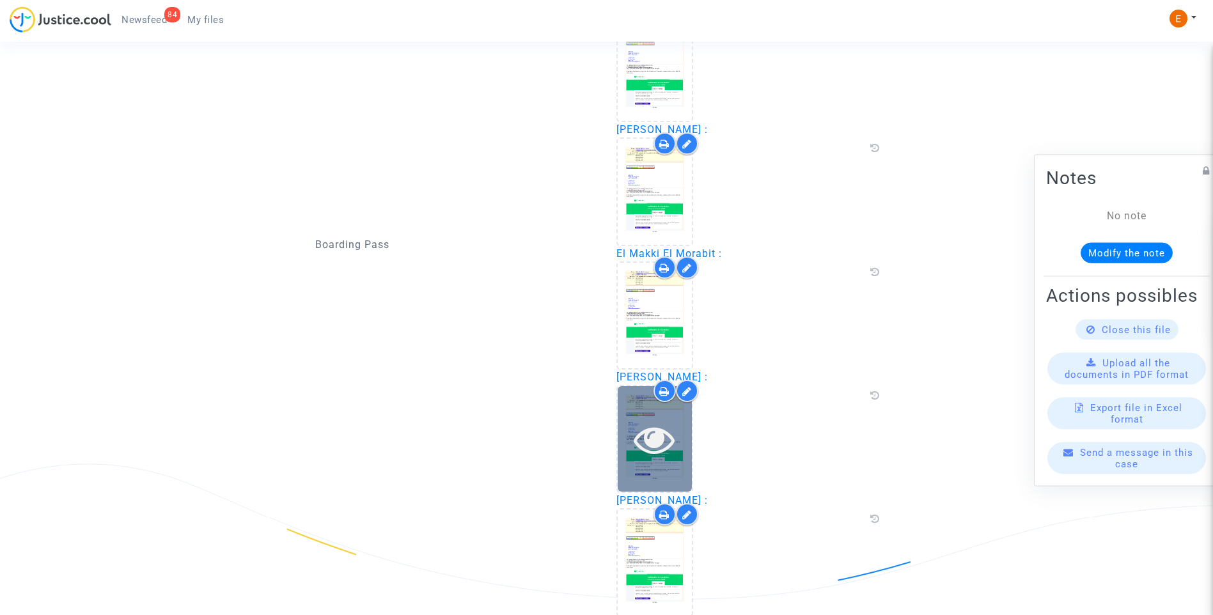
scroll to position [2009, 0]
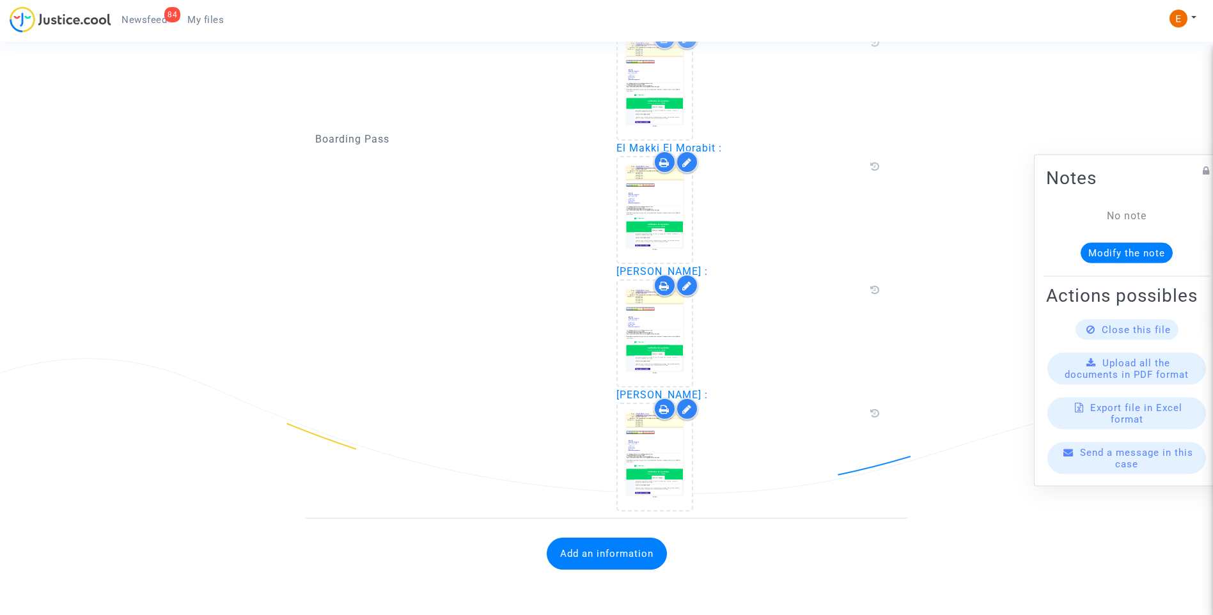
click at [639, 553] on button "Add an information" at bounding box center [607, 554] width 120 height 32
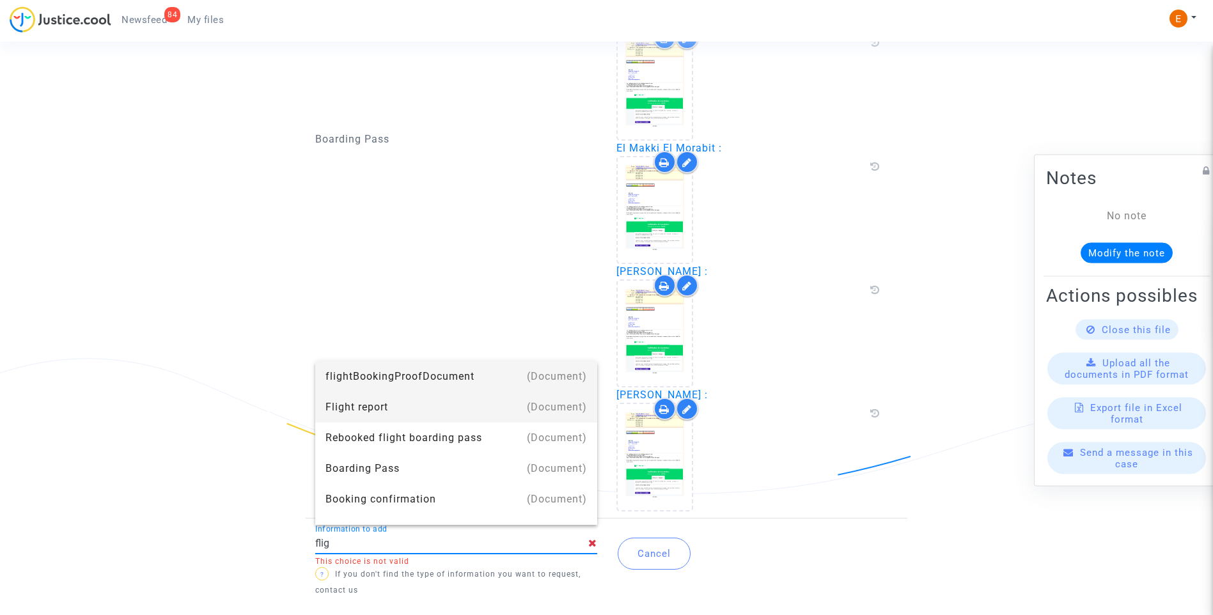
click at [410, 400] on div "Flight report" at bounding box center [456, 407] width 262 height 31
type input "Flight report"
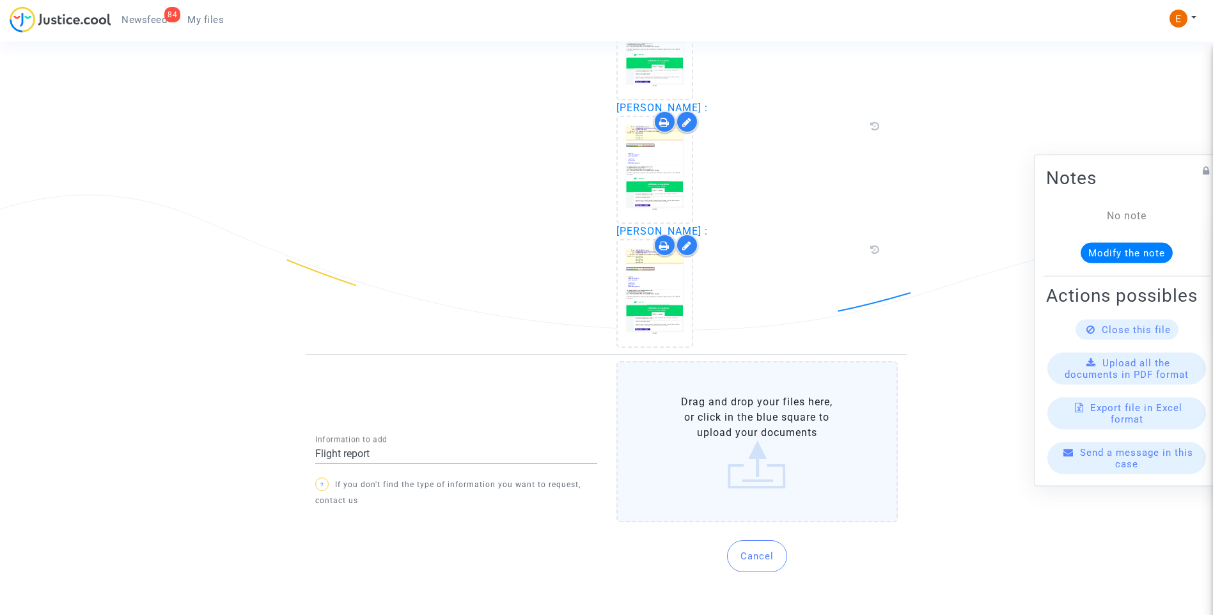
scroll to position [2182, 0]
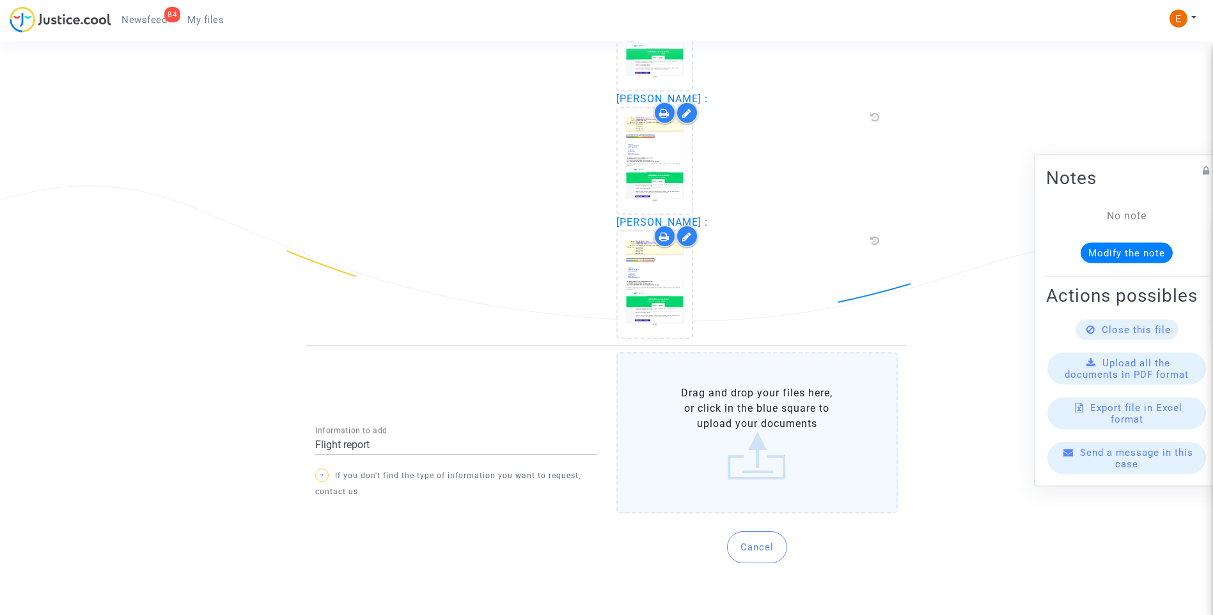
click at [756, 431] on label "Drag and drop your files here, or click in the blue square to upload your docum…" at bounding box center [757, 432] width 282 height 161
click at [0, 0] on input "Drag and drop your files here, or click in the blue square to upload your docum…" at bounding box center [0, 0] width 0 height 0
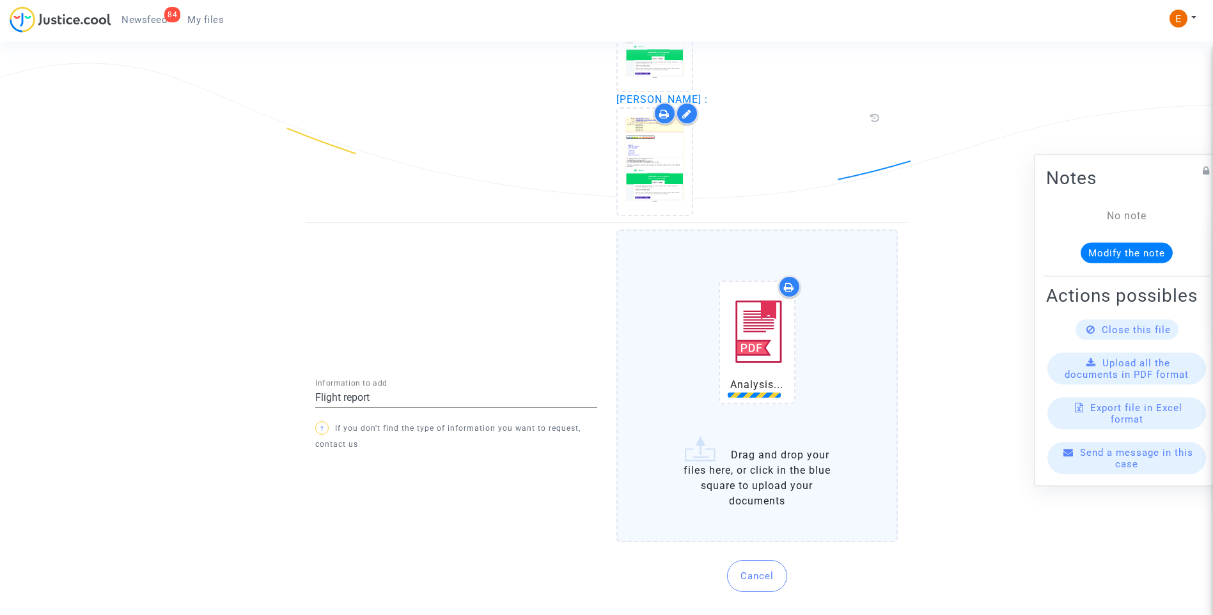
scroll to position [2310, 0]
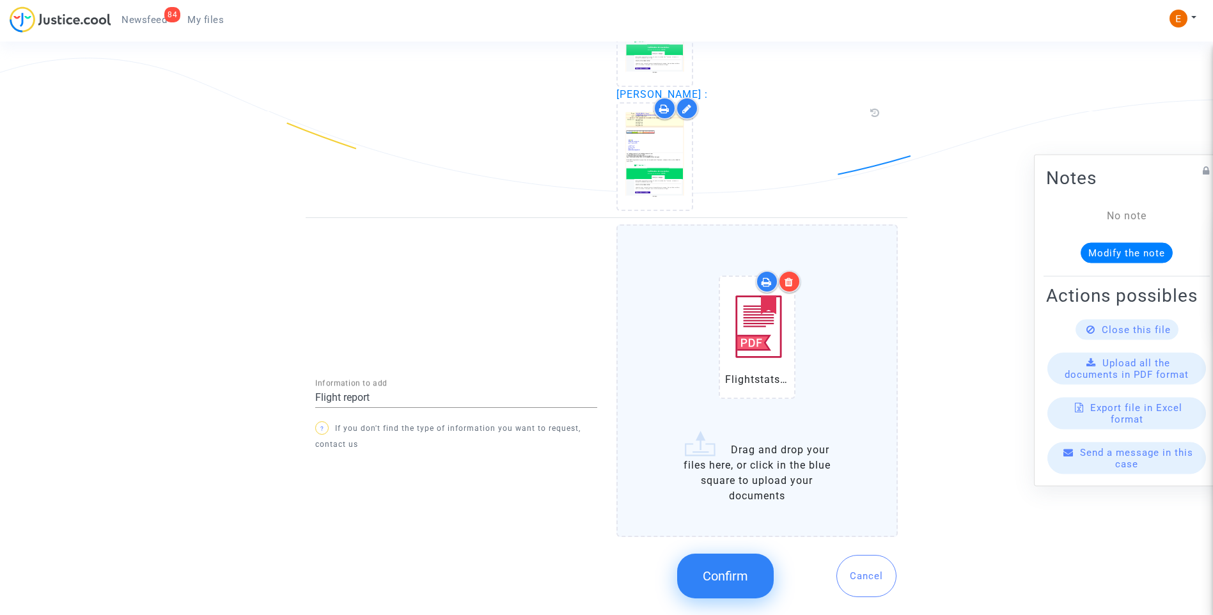
click at [745, 579] on span "Confirm" at bounding box center [725, 575] width 45 height 15
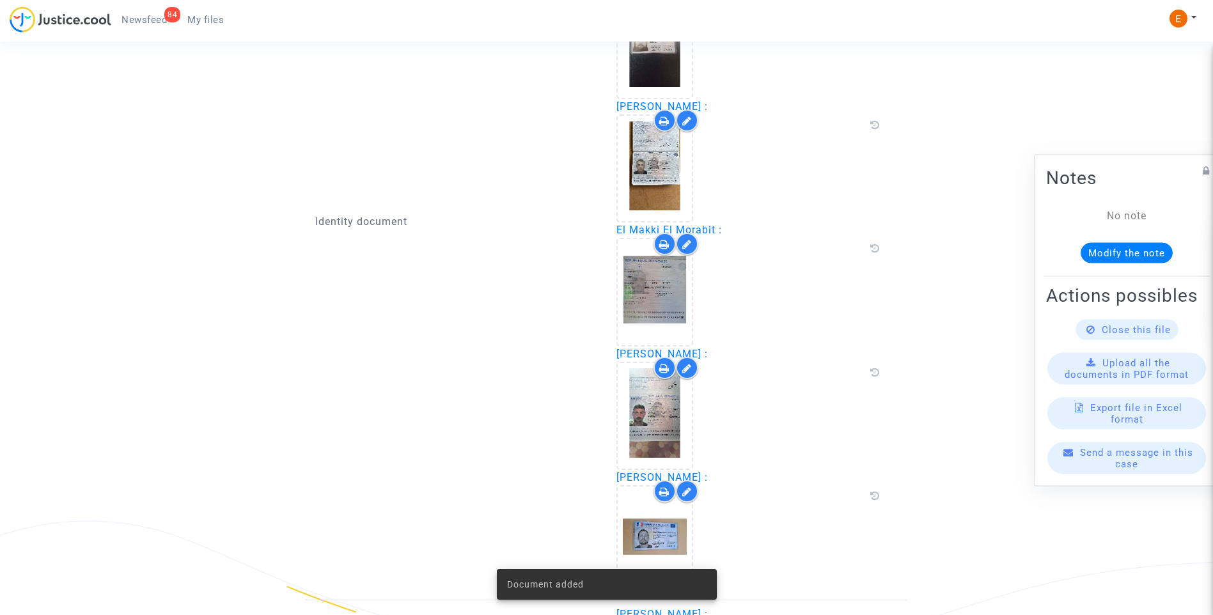
scroll to position [724, 0]
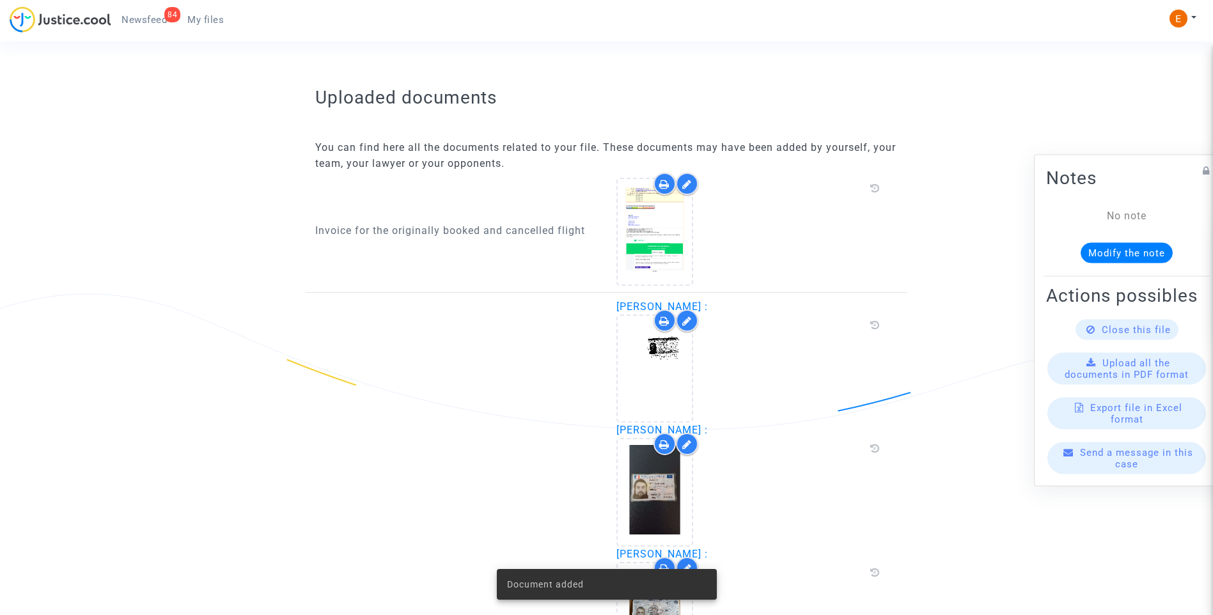
click at [153, 13] on link "84 Newsfeed" at bounding box center [144, 19] width 66 height 19
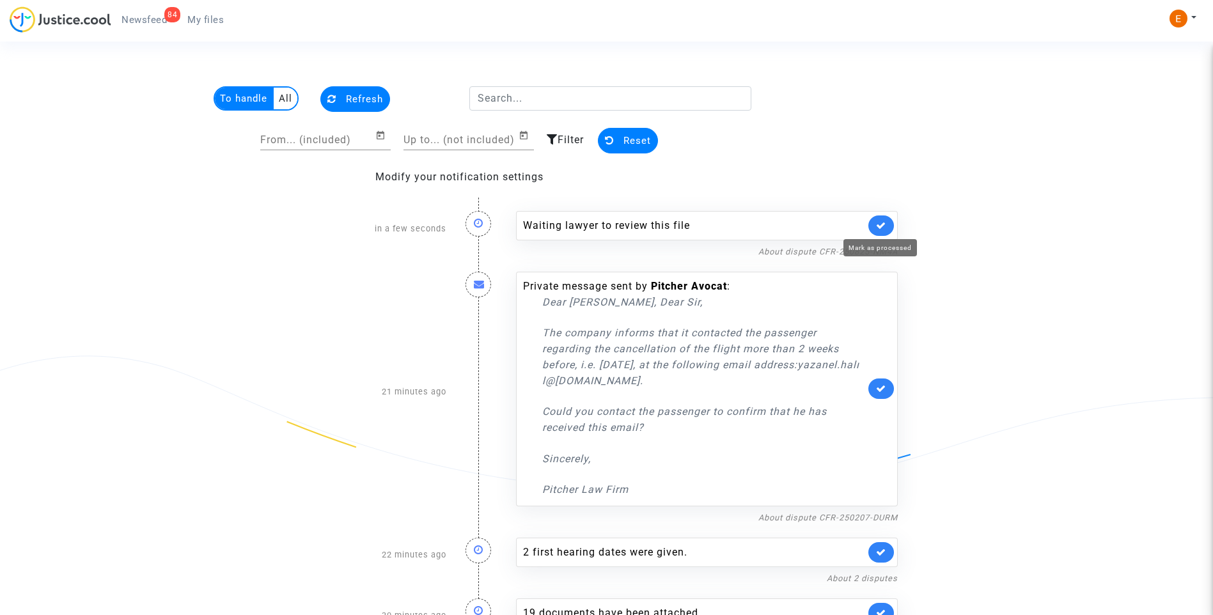
click at [878, 222] on icon at bounding box center [881, 226] width 10 height 10
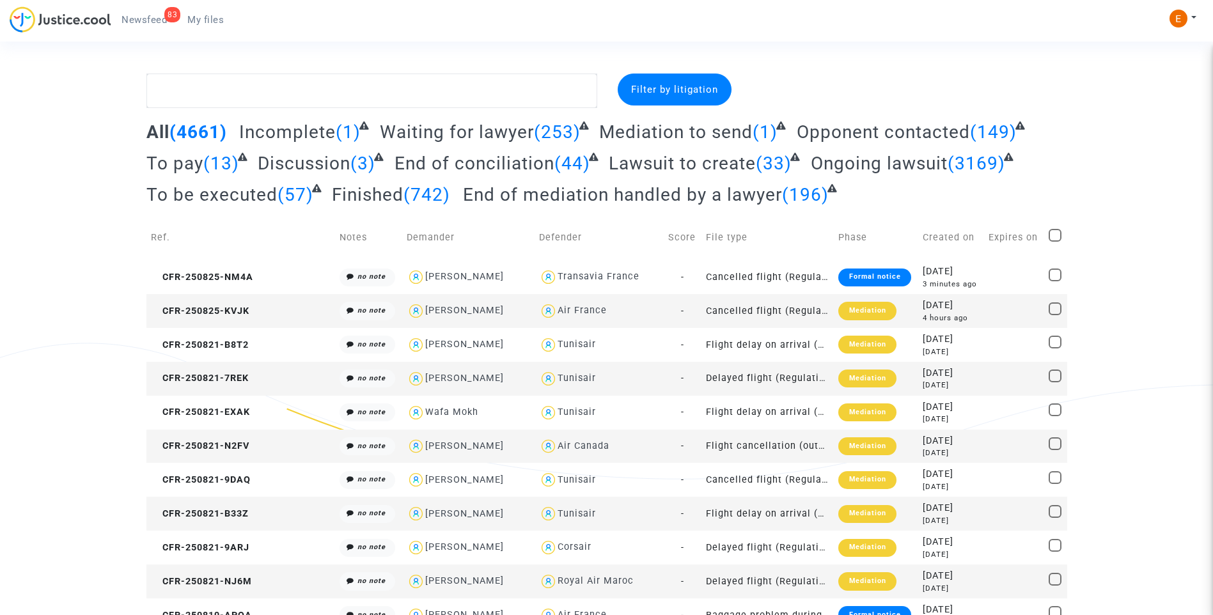
drag, startPoint x: 143, startPoint y: 17, endPoint x: 340, endPoint y: 48, distance: 200.1
click at [143, 17] on span "Newsfeed" at bounding box center [143, 20] width 45 height 12
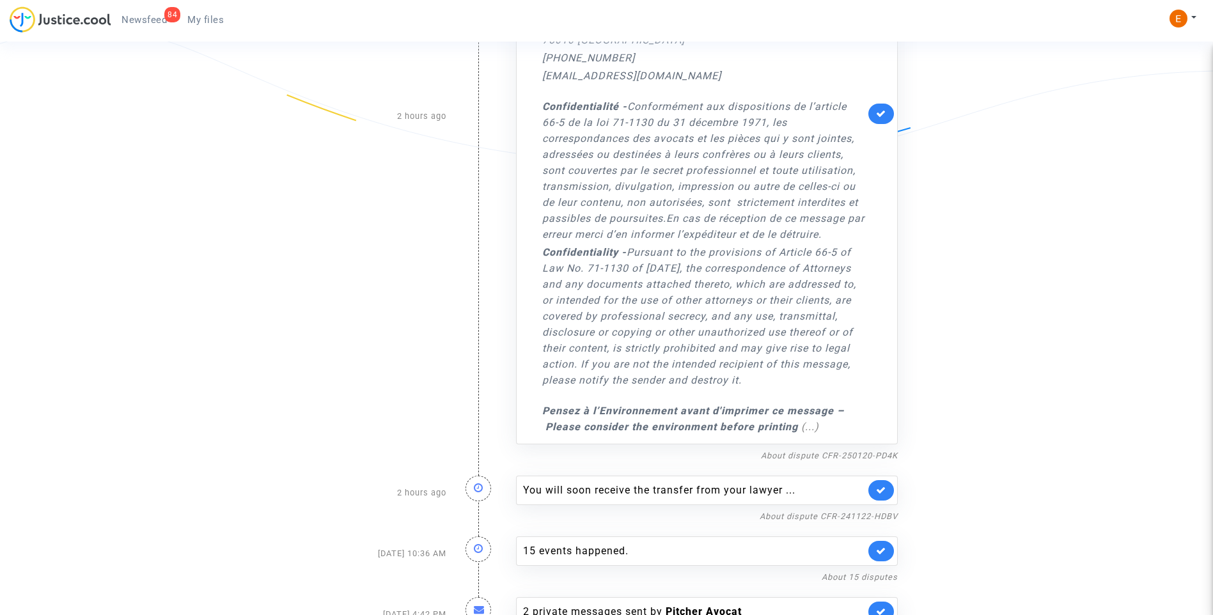
scroll to position [3715, 0]
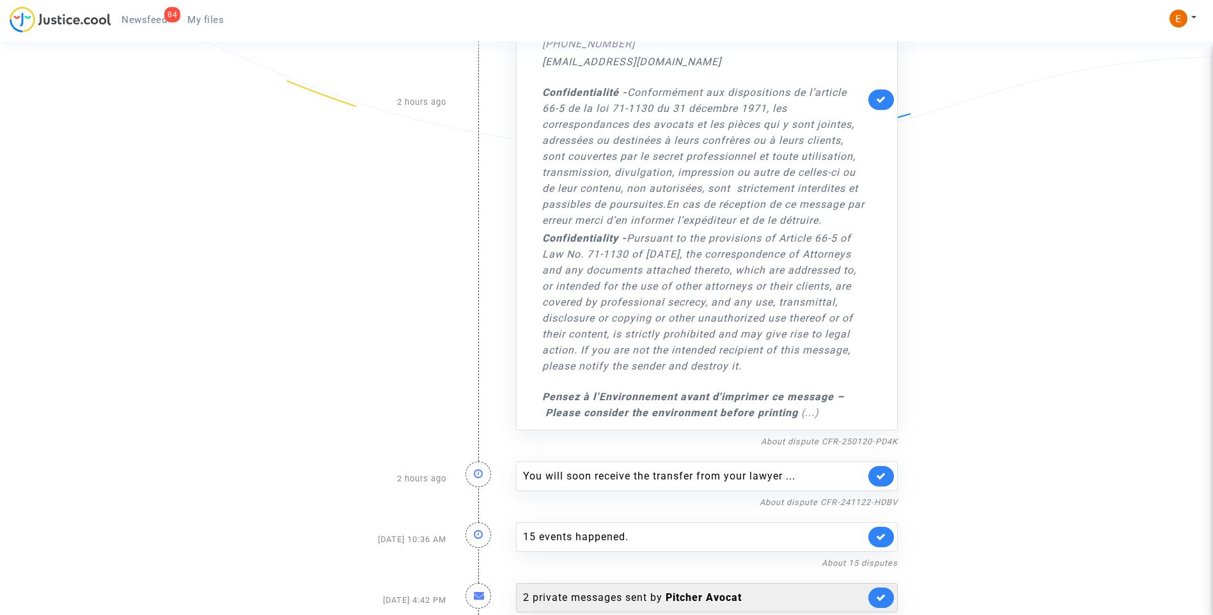
click at [630, 590] on div "2 private messages sent by Pitcher Avocat" at bounding box center [694, 597] width 342 height 15
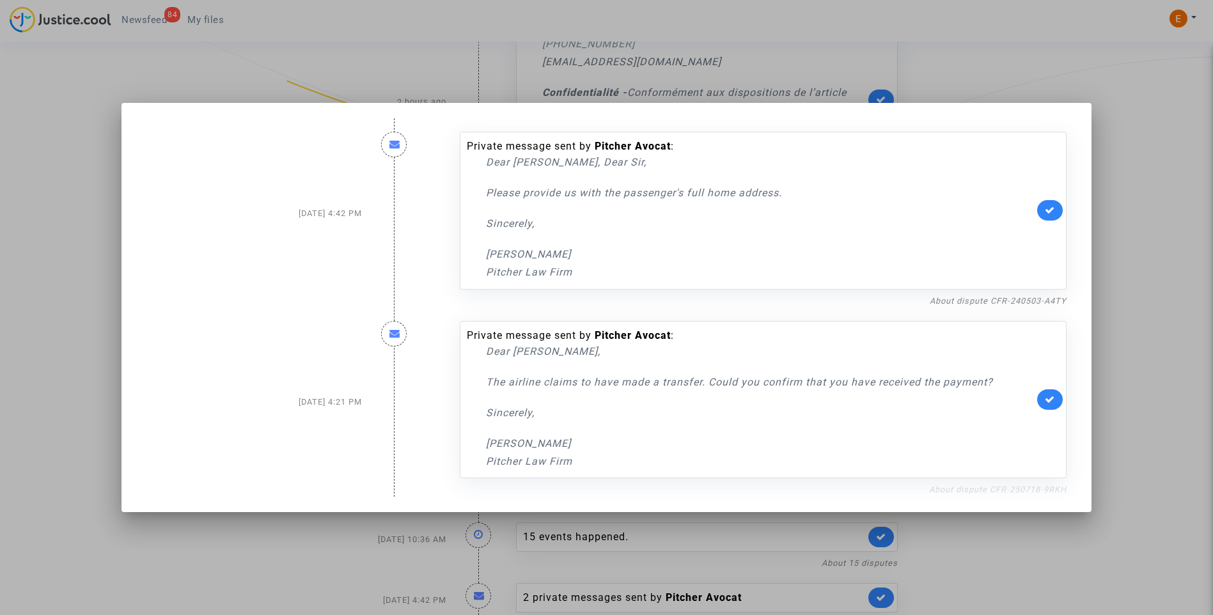
click at [1038, 488] on link "About dispute CFR-250718-9RKH" at bounding box center [997, 490] width 137 height 10
click at [1024, 301] on link "About dispute CFR-240503-A4TY" at bounding box center [998, 301] width 137 height 10
click at [1051, 209] on icon at bounding box center [1050, 210] width 10 height 10
click at [1138, 228] on div at bounding box center [606, 307] width 1213 height 615
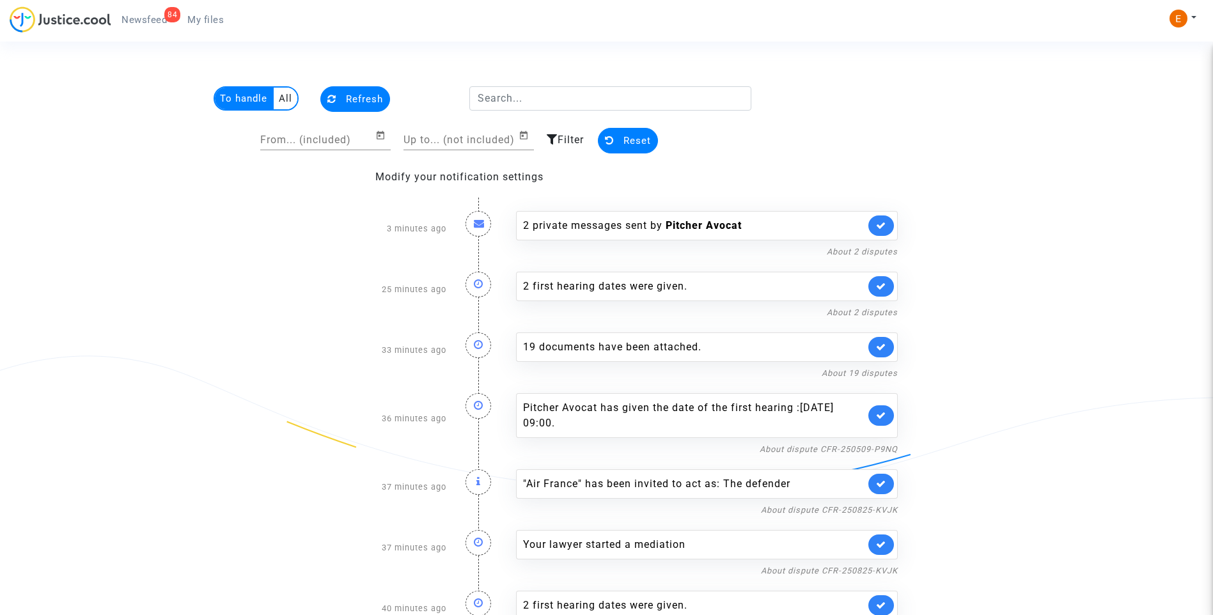
scroll to position [3715, 0]
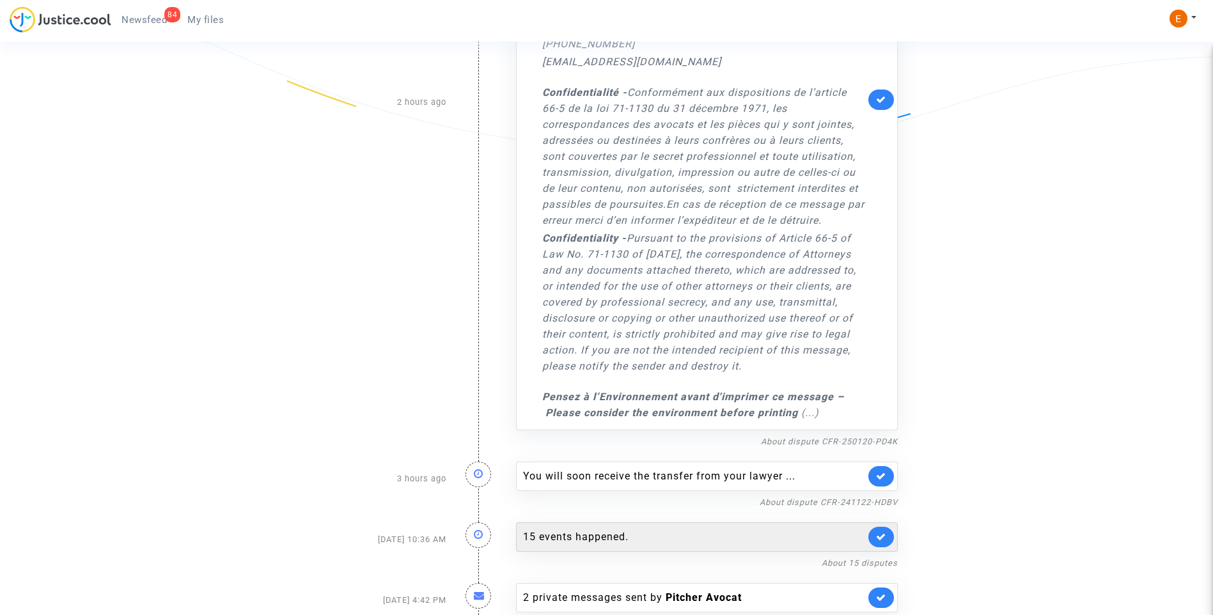
click at [583, 529] on div "15 events happened." at bounding box center [694, 536] width 342 height 15
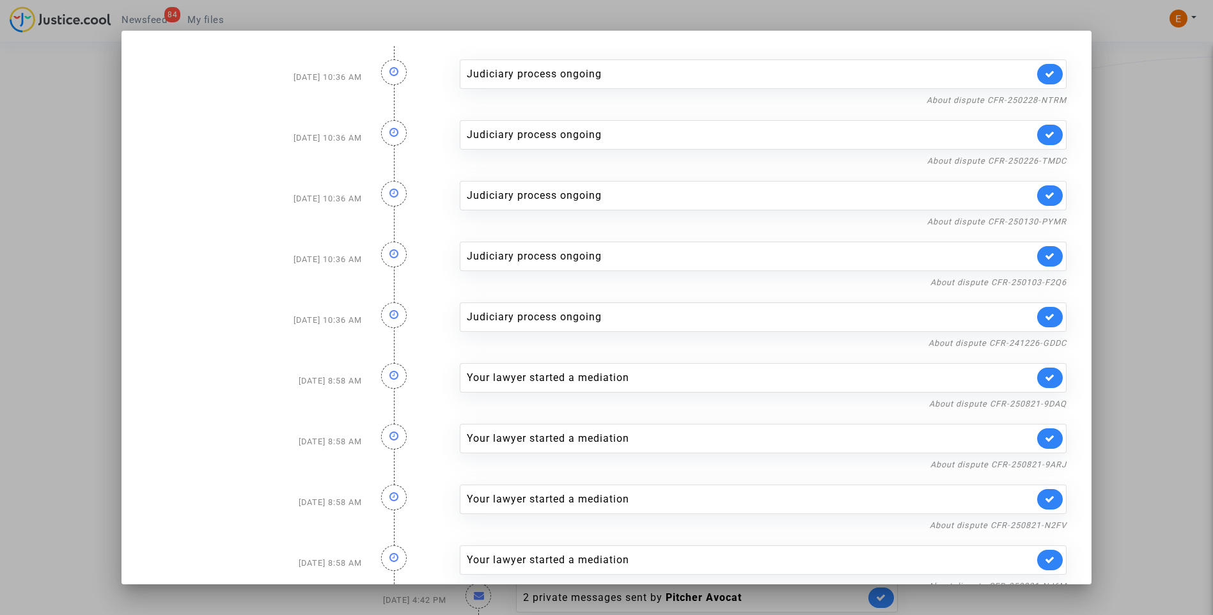
scroll to position [389, 0]
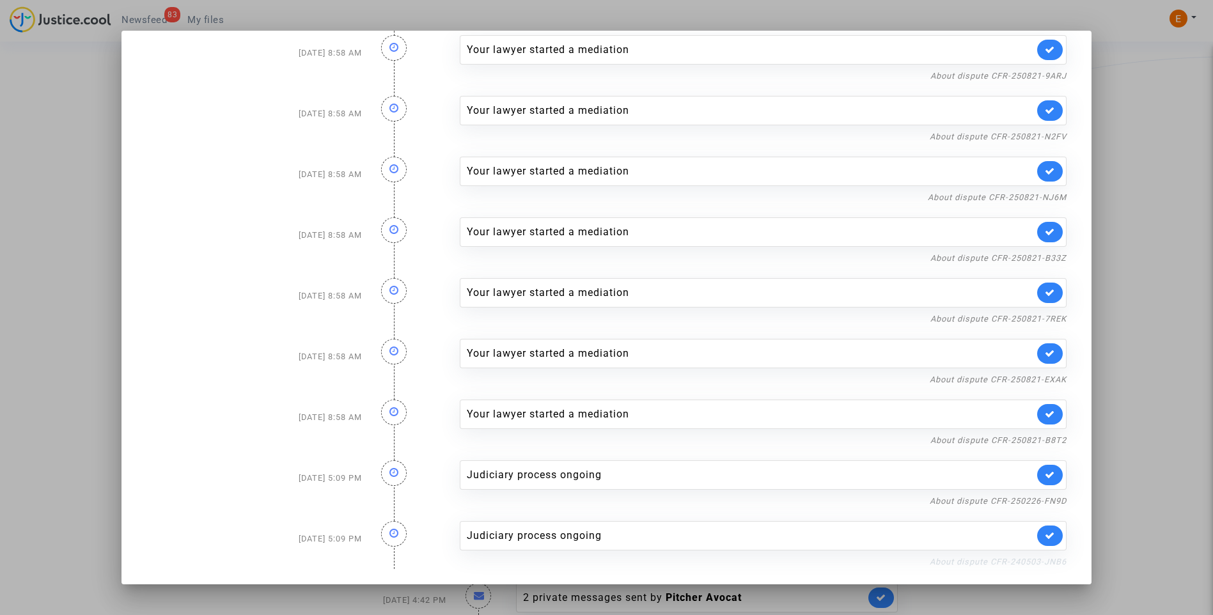
click at [1006, 560] on link "About dispute CFR-240503-JNB6" at bounding box center [998, 562] width 137 height 10
click at [1048, 534] on icon at bounding box center [1050, 536] width 10 height 10
click at [1051, 504] on link "About dispute CFR-250226-FN9D" at bounding box center [998, 501] width 137 height 10
click at [1049, 476] on icon at bounding box center [1050, 475] width 10 height 10
click at [1122, 404] on div at bounding box center [606, 307] width 1213 height 615
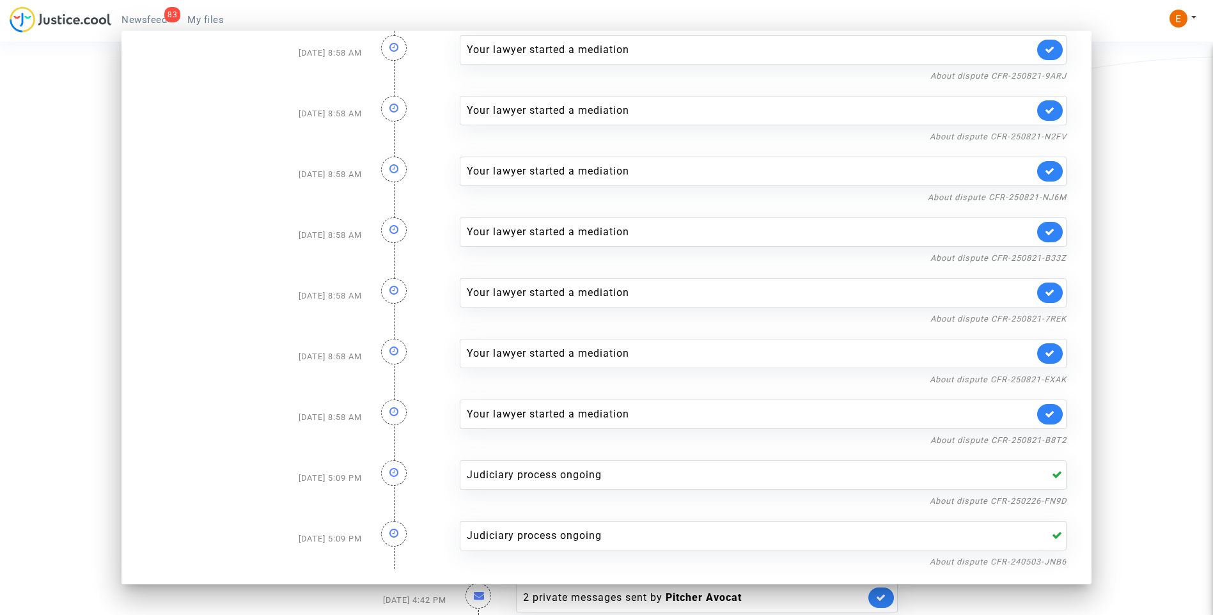
scroll to position [3715, 0]
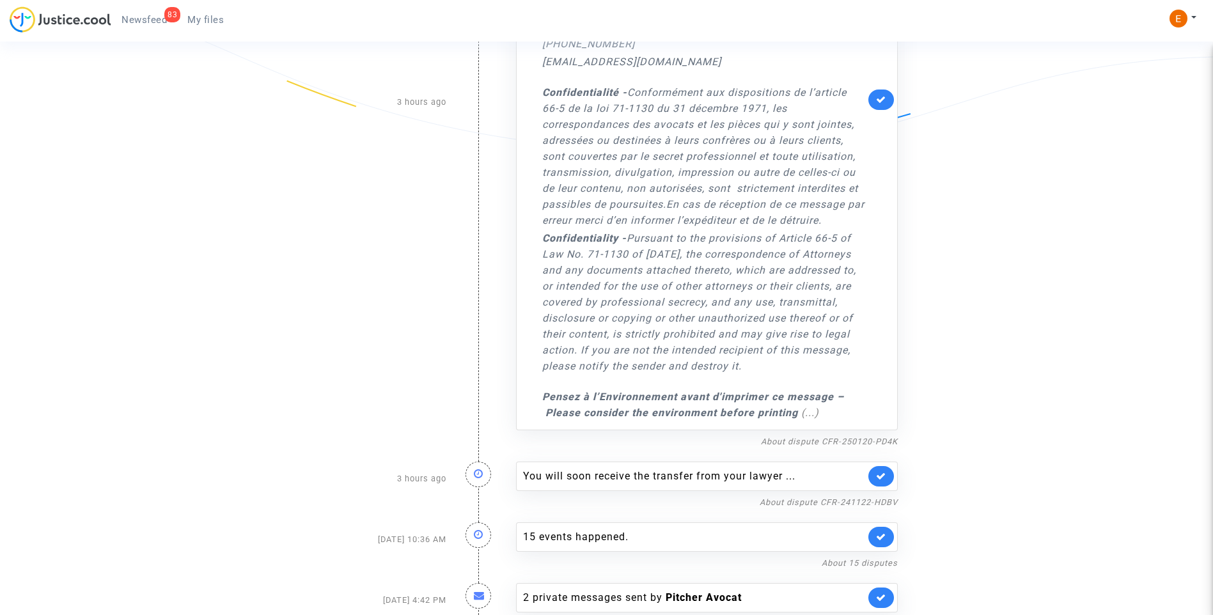
drag, startPoint x: 209, startPoint y: 19, endPoint x: 185, endPoint y: 19, distance: 23.7
click at [209, 19] on span "My files" at bounding box center [205, 20] width 36 height 12
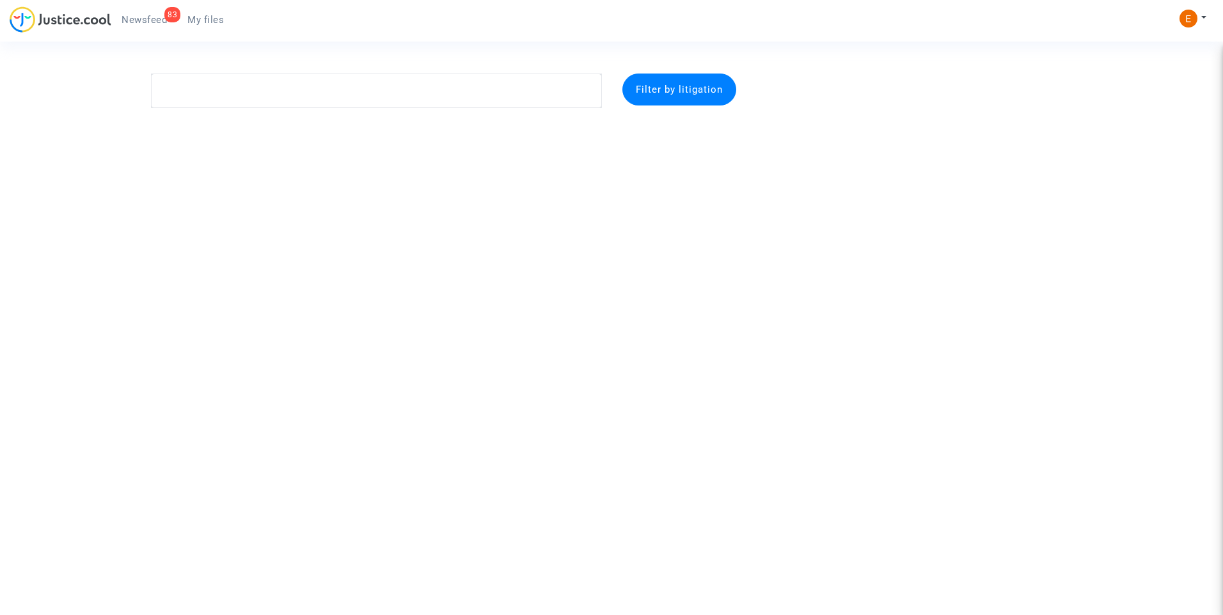
click at [135, 19] on span "Newsfeed" at bounding box center [143, 20] width 45 height 12
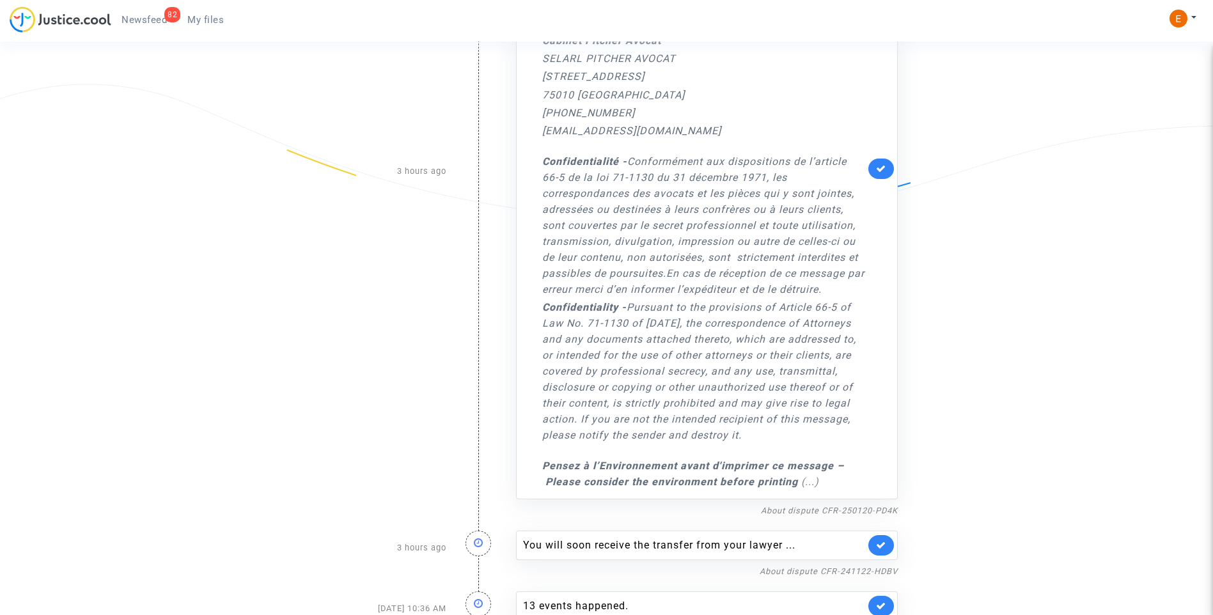
scroll to position [3859, 0]
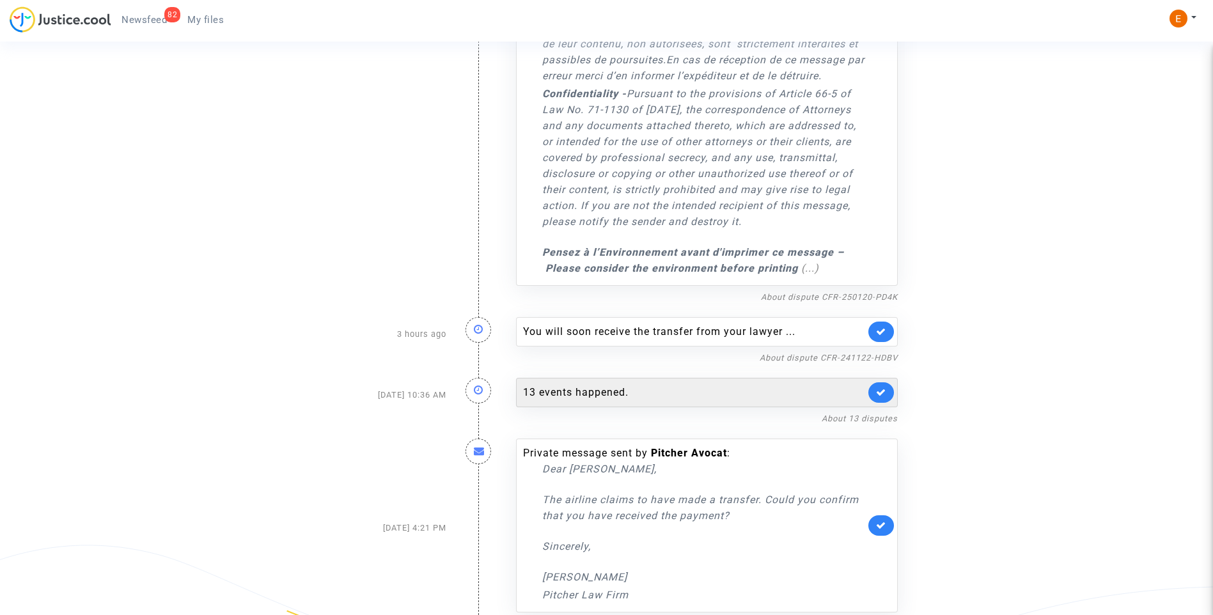
click at [587, 385] on div "13 events happened." at bounding box center [694, 392] width 342 height 15
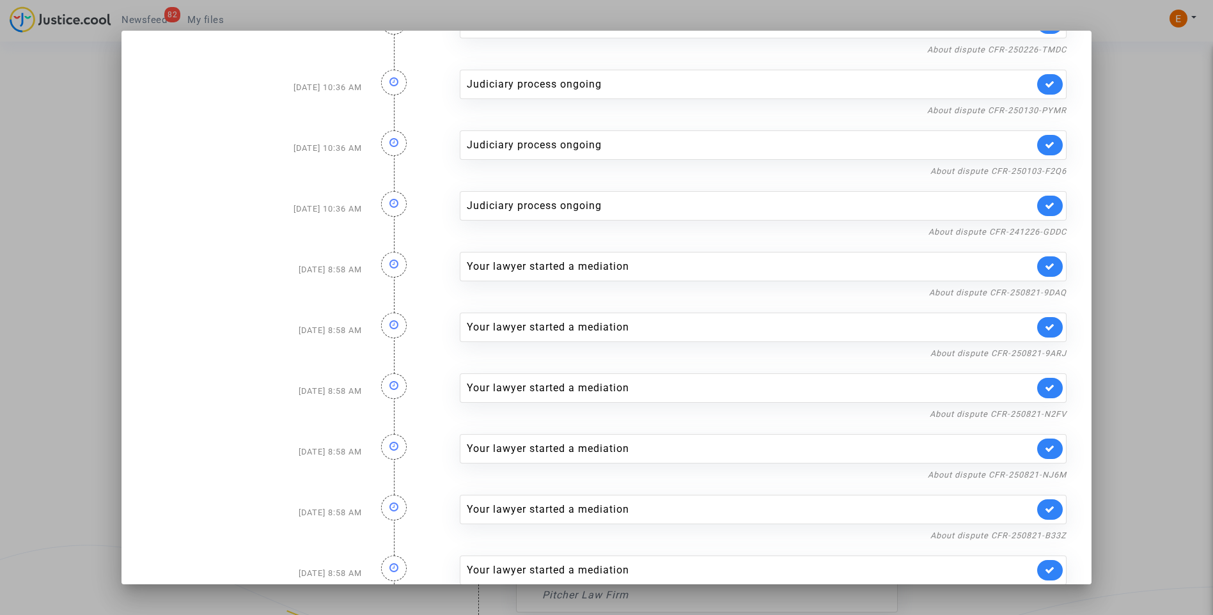
scroll to position [267, 0]
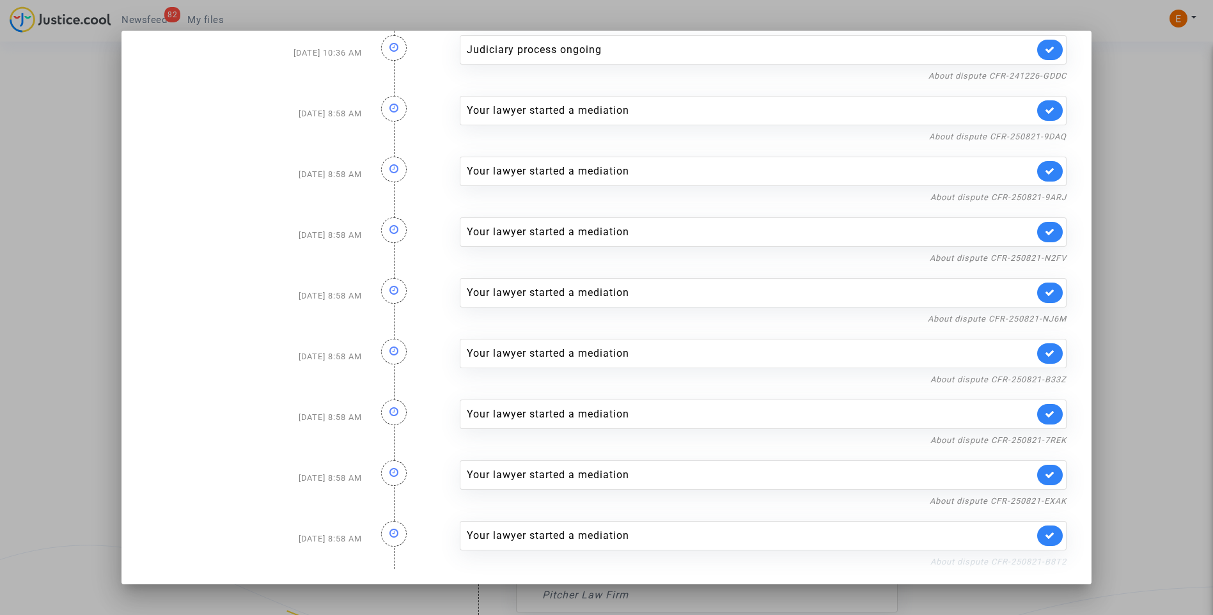
click at [996, 565] on link "About dispute CFR-250821-B8T2" at bounding box center [998, 562] width 136 height 10
click at [1047, 535] on icon at bounding box center [1050, 536] width 10 height 10
click at [1042, 499] on link "About dispute CFR-250821-EXAK" at bounding box center [998, 501] width 137 height 10
click at [1051, 473] on link at bounding box center [1050, 475] width 26 height 20
click at [1045, 441] on link "About dispute CFR-250821-7REK" at bounding box center [998, 440] width 136 height 10
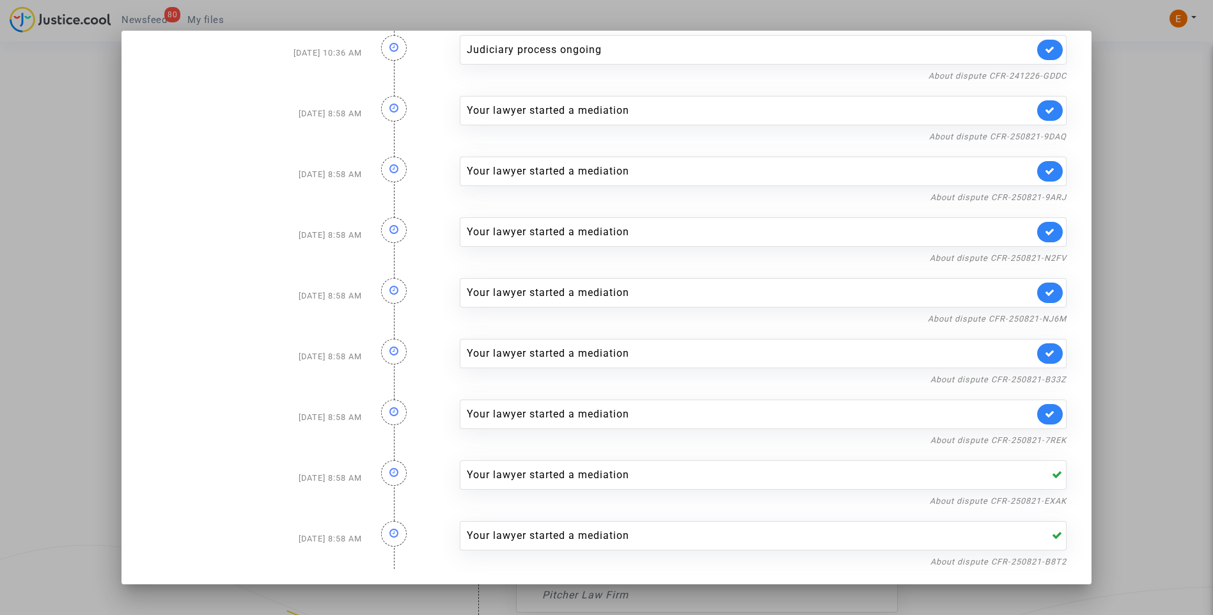
click at [1050, 420] on link at bounding box center [1050, 414] width 26 height 20
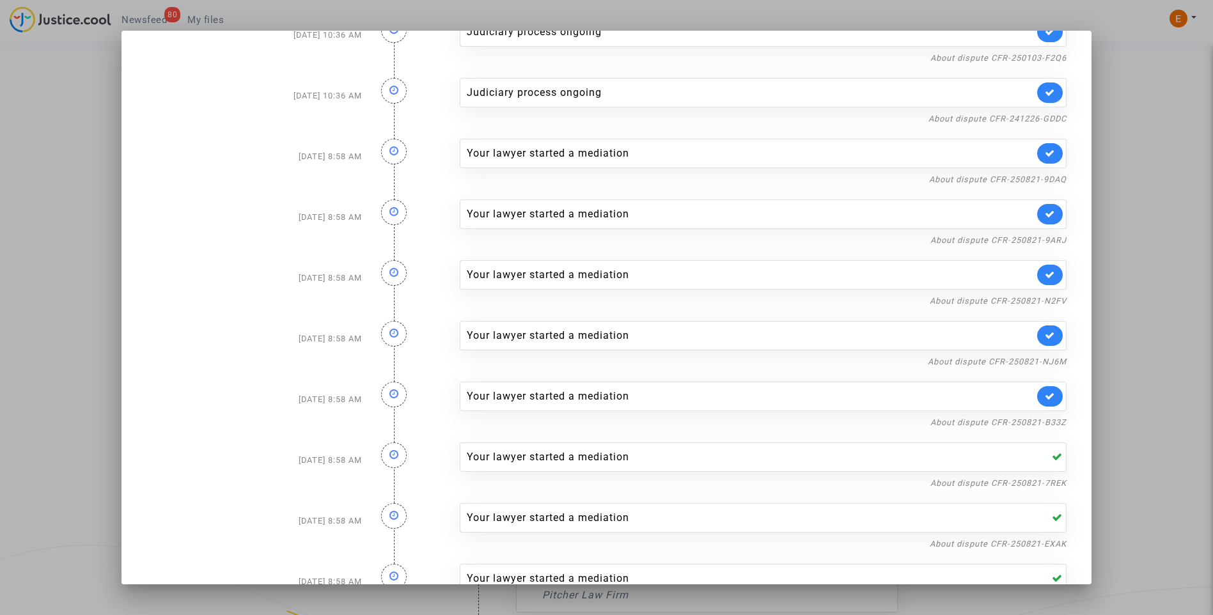
scroll to position [203, 0]
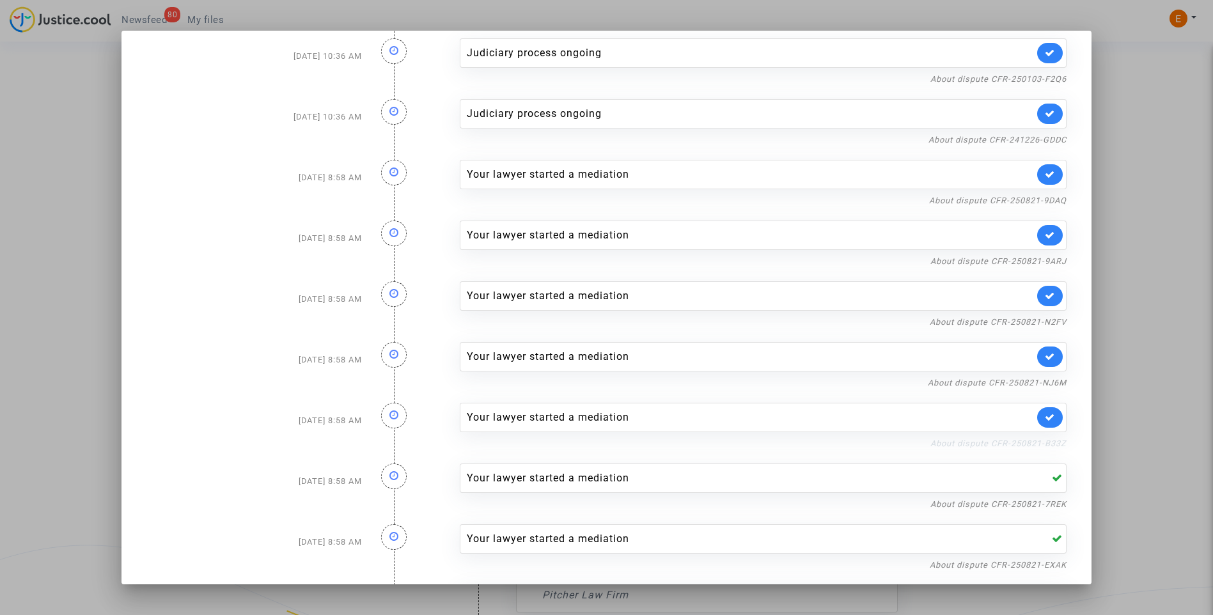
click at [1034, 442] on link "About dispute CFR-250821-B33Z" at bounding box center [998, 444] width 136 height 10
click at [1045, 420] on icon at bounding box center [1050, 417] width 10 height 10
click at [1044, 384] on link "About dispute CFR-250821-NJ6M" at bounding box center [997, 383] width 139 height 10
drag, startPoint x: 1049, startPoint y: 360, endPoint x: 1045, endPoint y: 350, distance: 10.6
click at [1049, 360] on icon at bounding box center [1050, 357] width 10 height 10
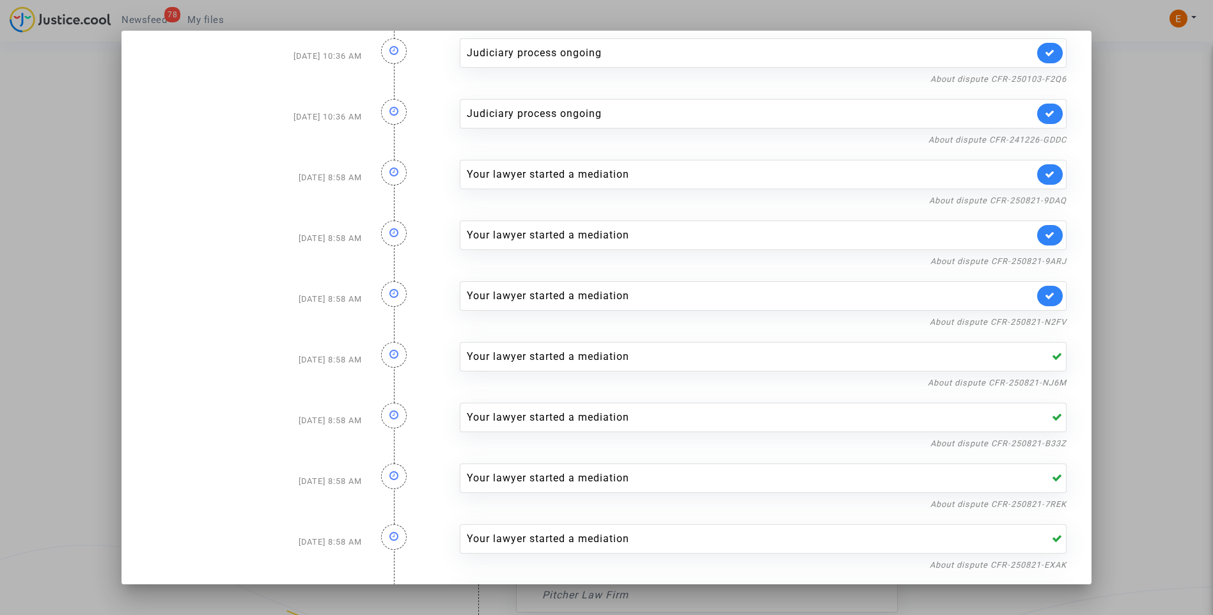
click at [1037, 316] on nf-filterlink "About dispute CFR-250821-N2FV" at bounding box center [998, 321] width 137 height 12
click at [1031, 322] on link "About dispute CFR-250821-N2FV" at bounding box center [998, 322] width 137 height 10
click at [1052, 294] on link at bounding box center [1050, 296] width 26 height 20
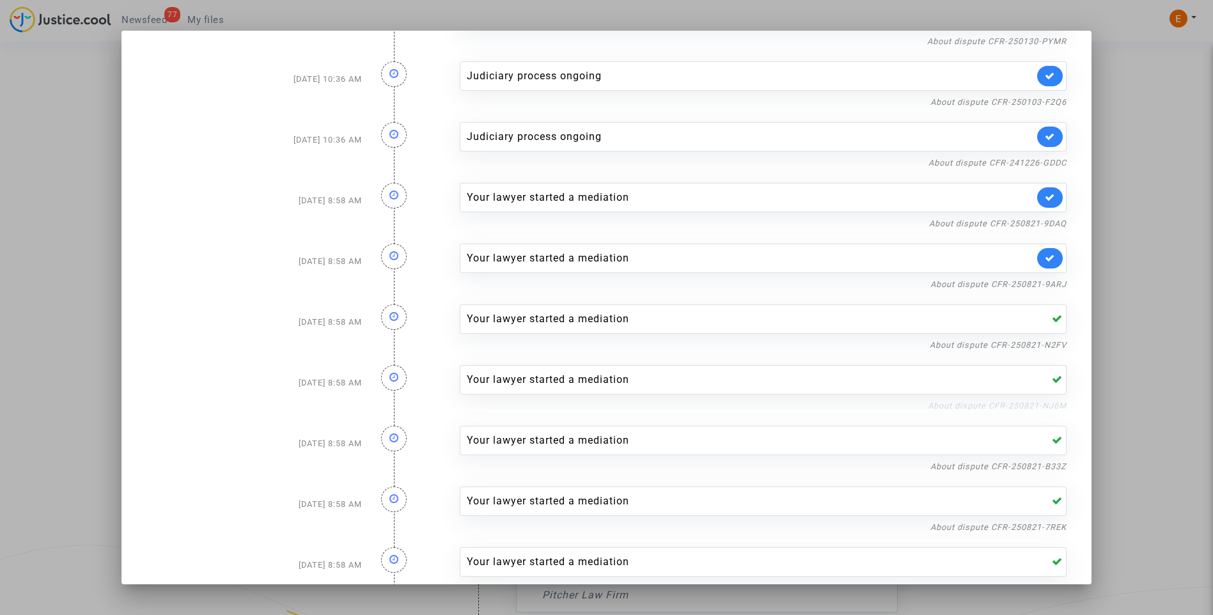
scroll to position [139, 0]
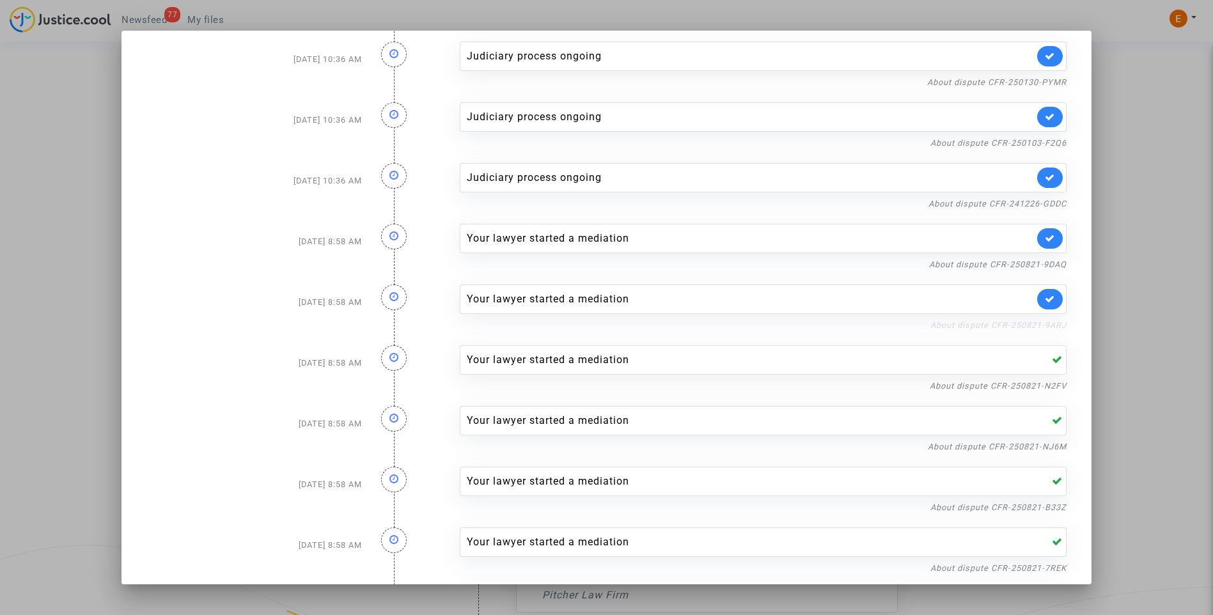
click at [1033, 324] on link "About dispute CFR-250821-9ARJ" at bounding box center [998, 325] width 136 height 10
drag, startPoint x: 1047, startPoint y: 306, endPoint x: 1043, endPoint y: 292, distance: 14.2
click at [1047, 306] on link at bounding box center [1050, 299] width 26 height 20
click at [1036, 265] on link "About dispute CFR-250821-9DAQ" at bounding box center [997, 265] width 137 height 10
click at [1045, 240] on icon at bounding box center [1050, 238] width 10 height 10
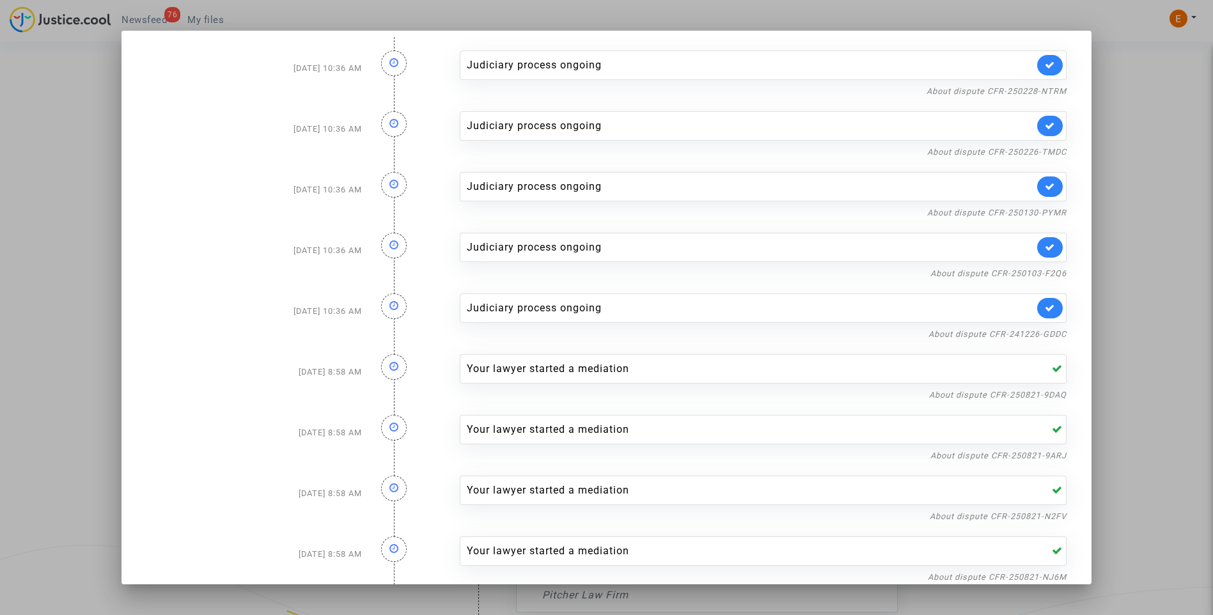
scroll to position [0, 0]
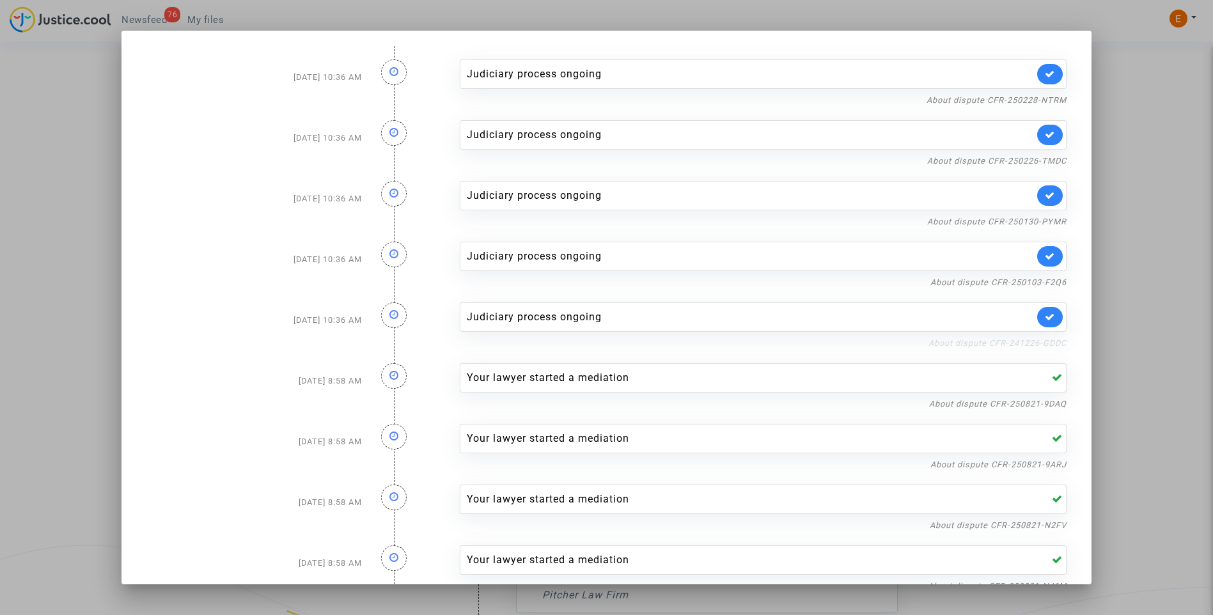
click at [1015, 345] on link "About dispute CFR-241226-GDDC" at bounding box center [997, 343] width 138 height 10
click at [1049, 320] on icon at bounding box center [1050, 317] width 10 height 10
click at [1049, 280] on link "About dispute CFR-250103-F2Q6" at bounding box center [998, 283] width 136 height 10
click at [1052, 249] on link at bounding box center [1050, 256] width 26 height 20
click at [1054, 219] on link "About dispute CFR-250130-PYMR" at bounding box center [996, 222] width 139 height 10
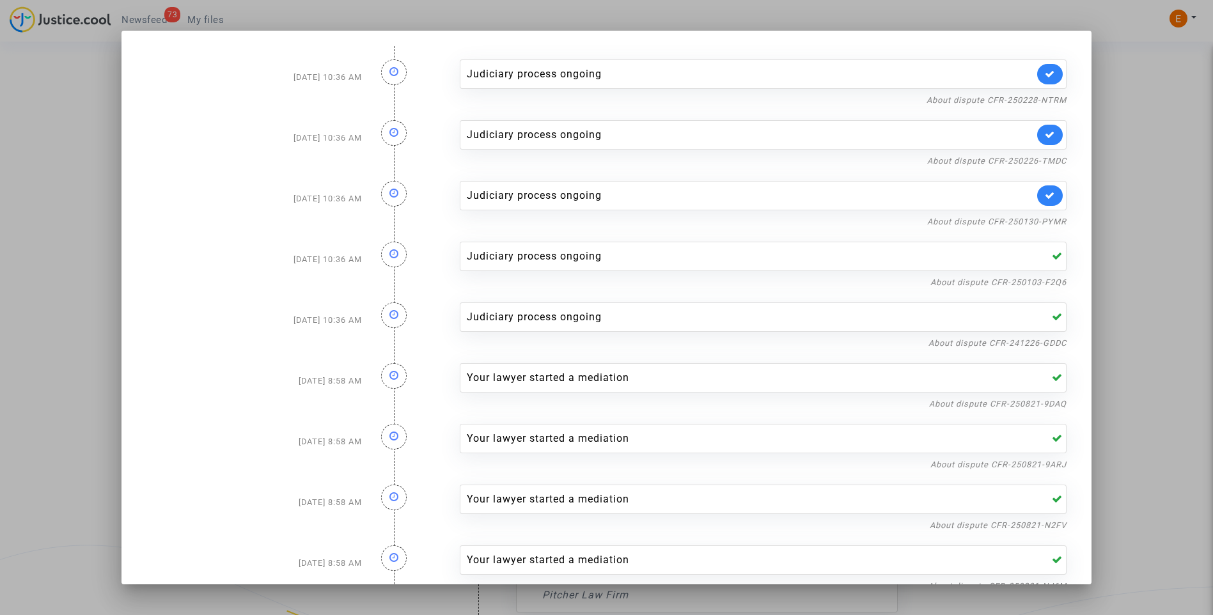
click at [1053, 193] on link at bounding box center [1050, 195] width 26 height 20
click at [1057, 159] on link "About dispute CFR-250226-TMDC" at bounding box center [996, 161] width 139 height 10
click at [1045, 137] on icon at bounding box center [1050, 135] width 10 height 10
click at [1049, 101] on link "About dispute CFR-250228-NTRM" at bounding box center [997, 100] width 140 height 10
click at [1045, 77] on icon at bounding box center [1050, 74] width 10 height 10
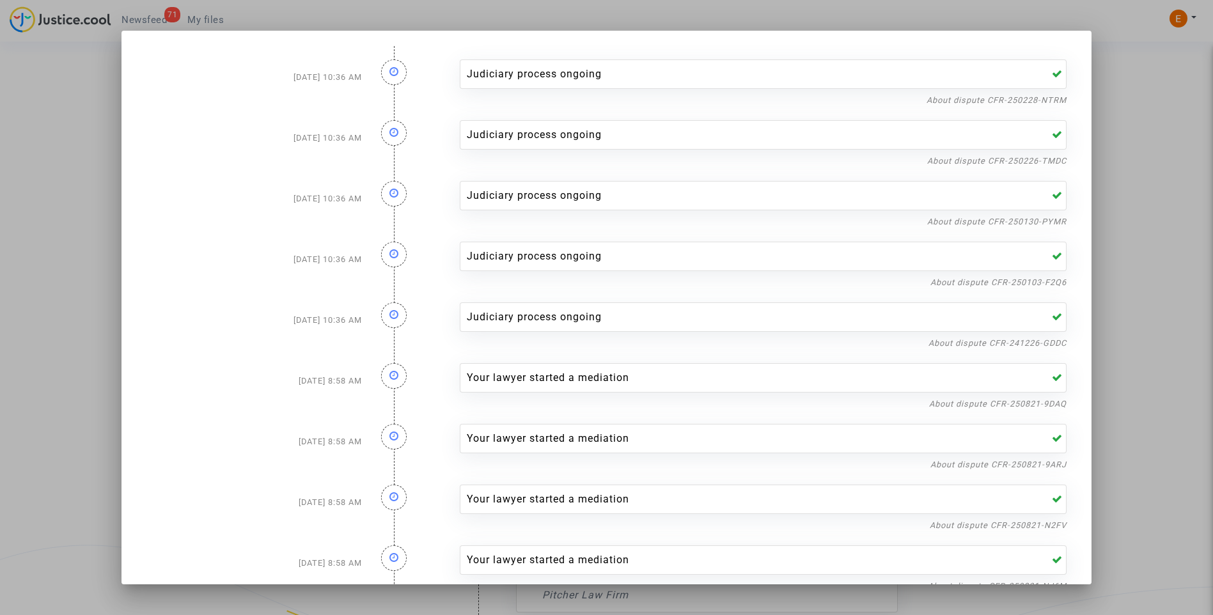
click at [1147, 118] on div at bounding box center [606, 307] width 1213 height 615
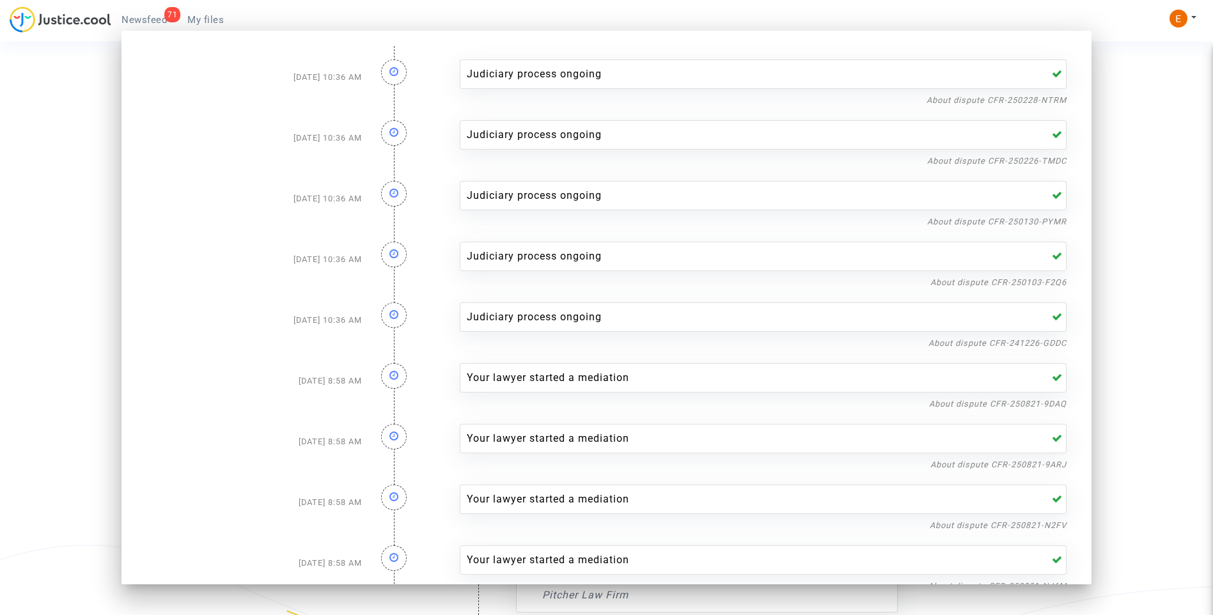
scroll to position [3859, 0]
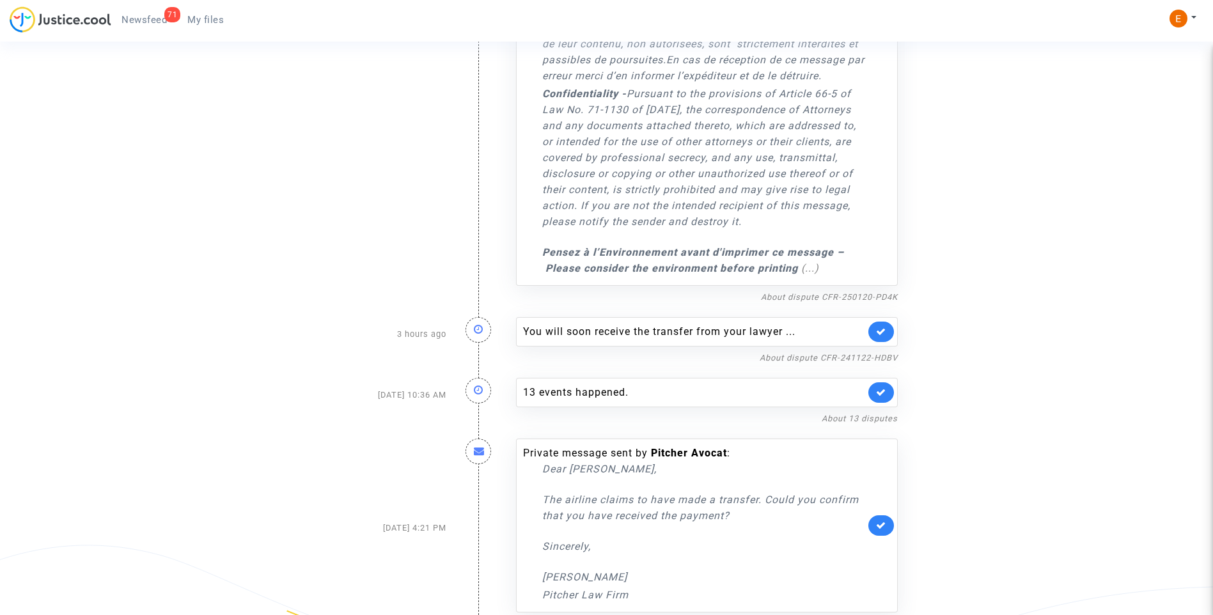
drag, startPoint x: 202, startPoint y: 22, endPoint x: 194, endPoint y: 22, distance: 7.7
click at [202, 22] on span "My files" at bounding box center [205, 20] width 36 height 12
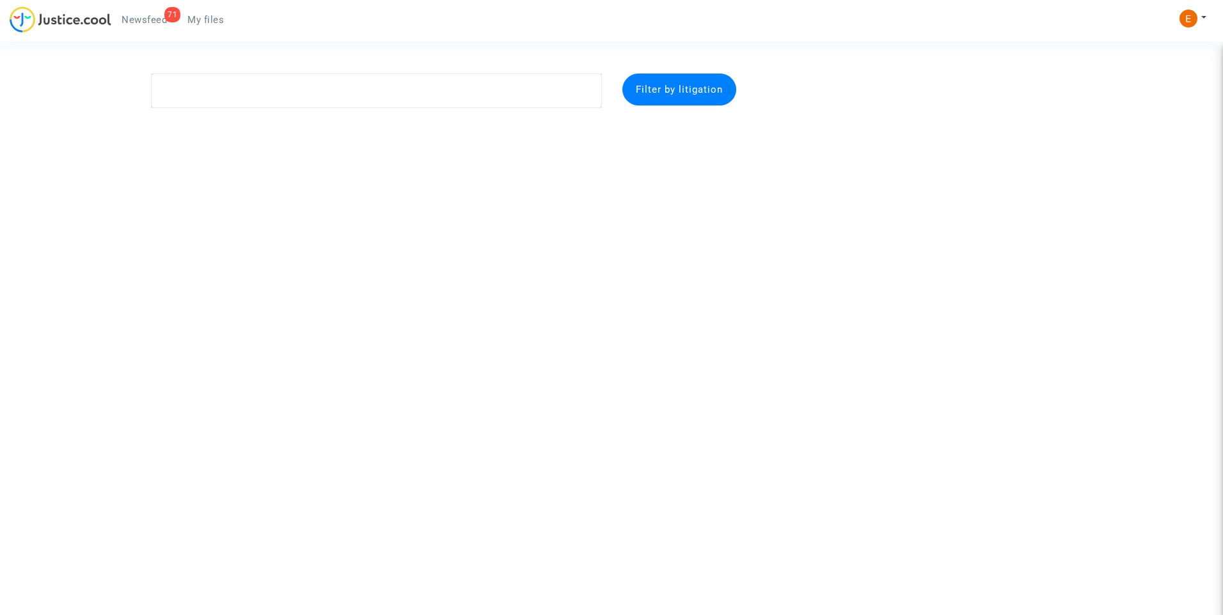
click at [169, 16] on div "71" at bounding box center [172, 14] width 16 height 15
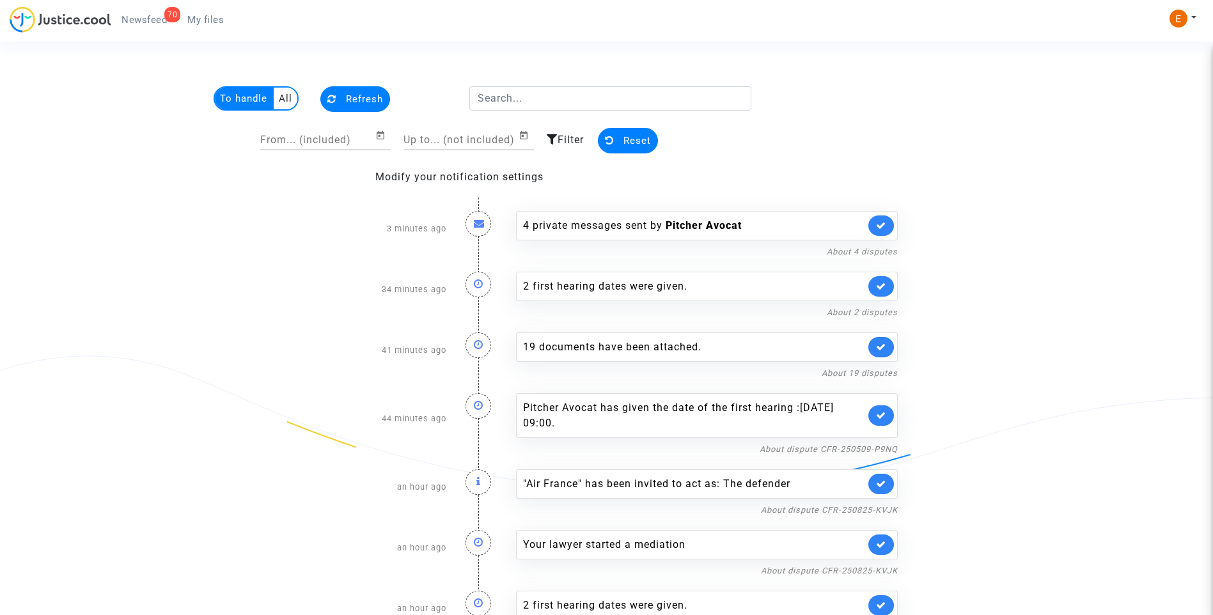
click at [212, 15] on span "My files" at bounding box center [205, 20] width 36 height 12
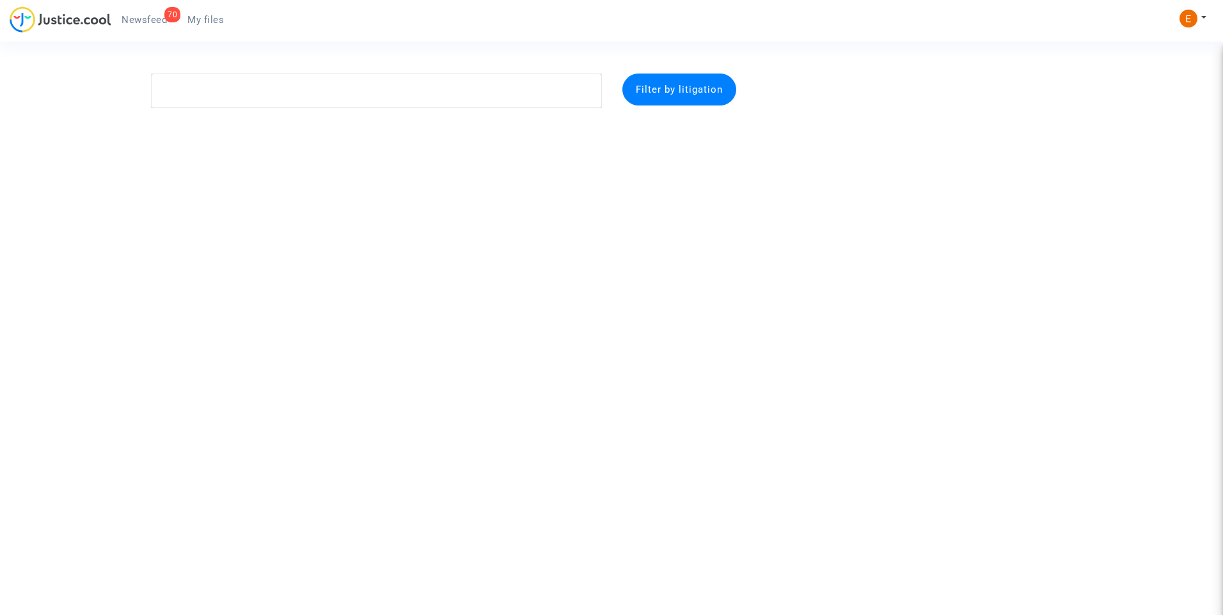
click at [137, 17] on span "Newsfeed" at bounding box center [143, 20] width 45 height 12
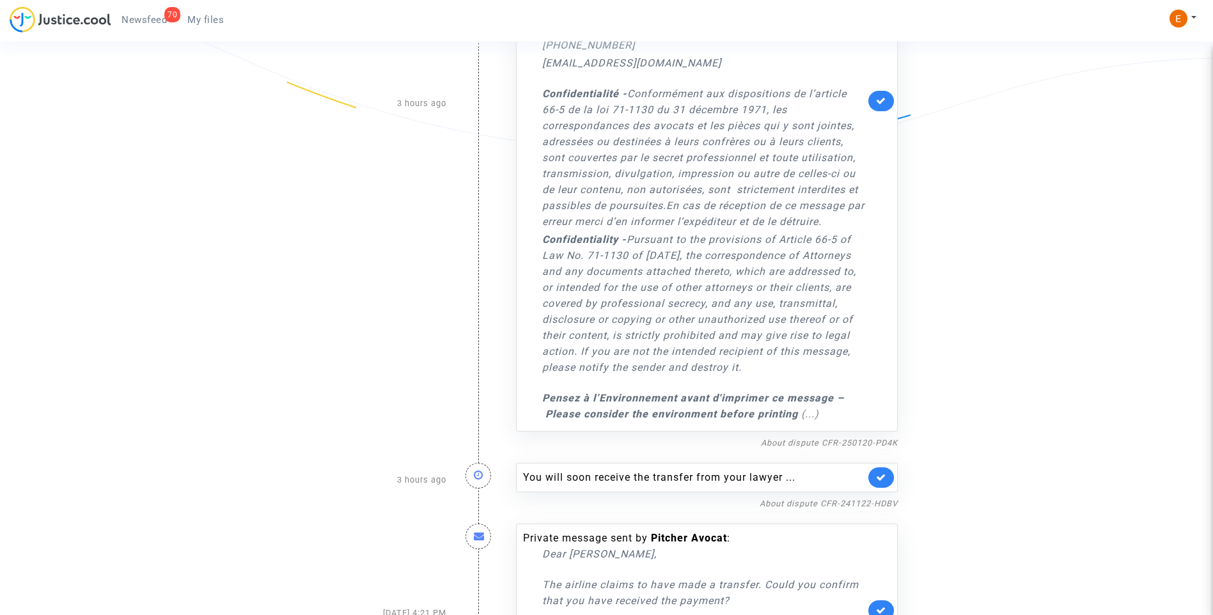
scroll to position [3798, 0]
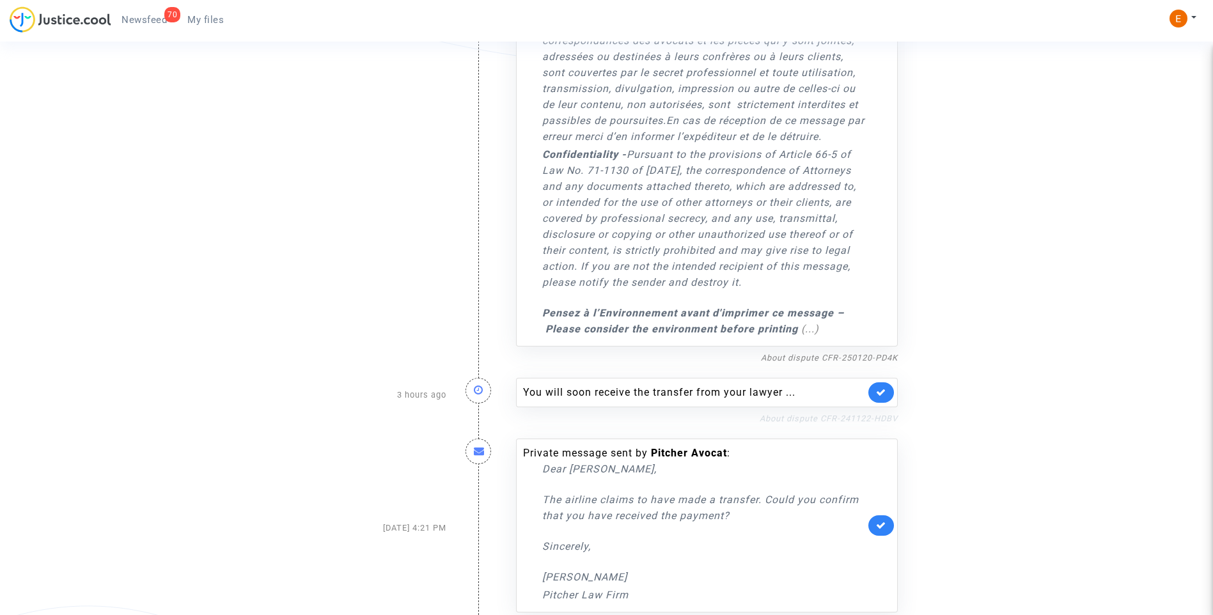
click at [802, 414] on link "About dispute CFR-241122-HDBV" at bounding box center [829, 419] width 138 height 10
click at [882, 388] on icon at bounding box center [881, 393] width 10 height 10
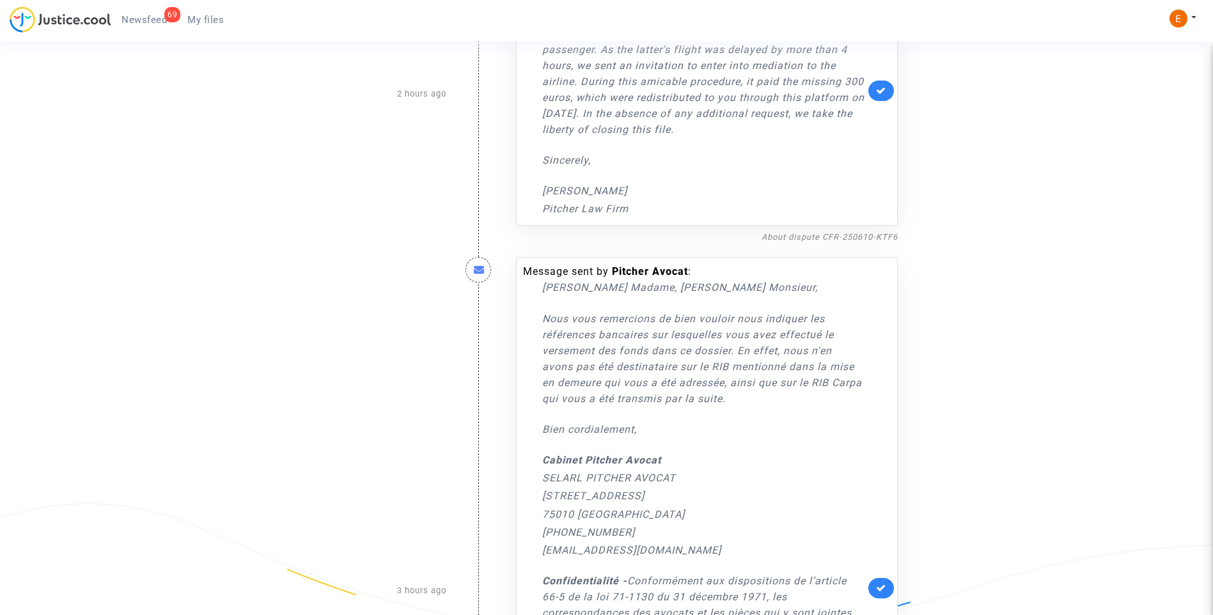
click at [881, 578] on link at bounding box center [881, 588] width 26 height 20
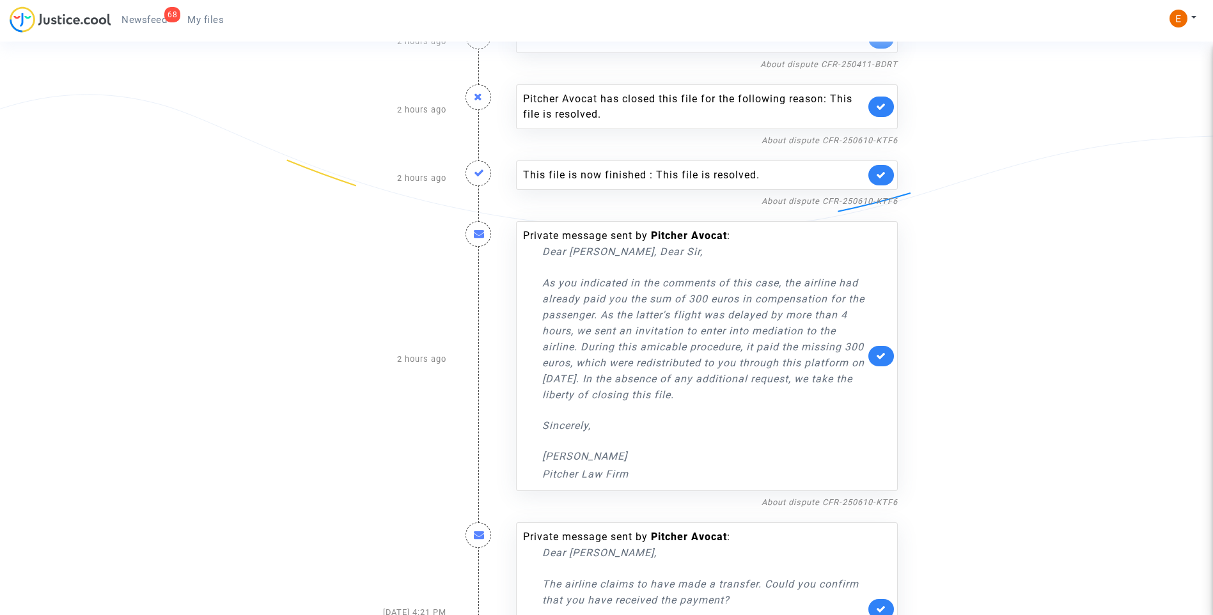
scroll to position [2980, 0]
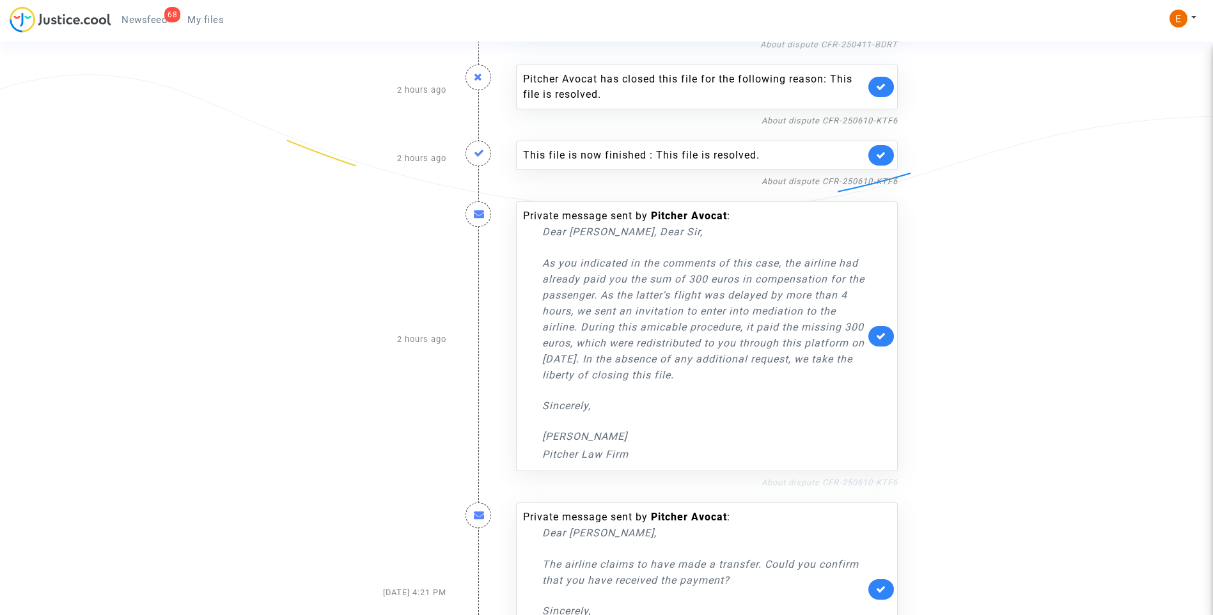
click at [850, 478] on link "About dispute CFR-250610-KTF6" at bounding box center [830, 483] width 136 height 10
click at [884, 331] on icon at bounding box center [881, 336] width 10 height 10
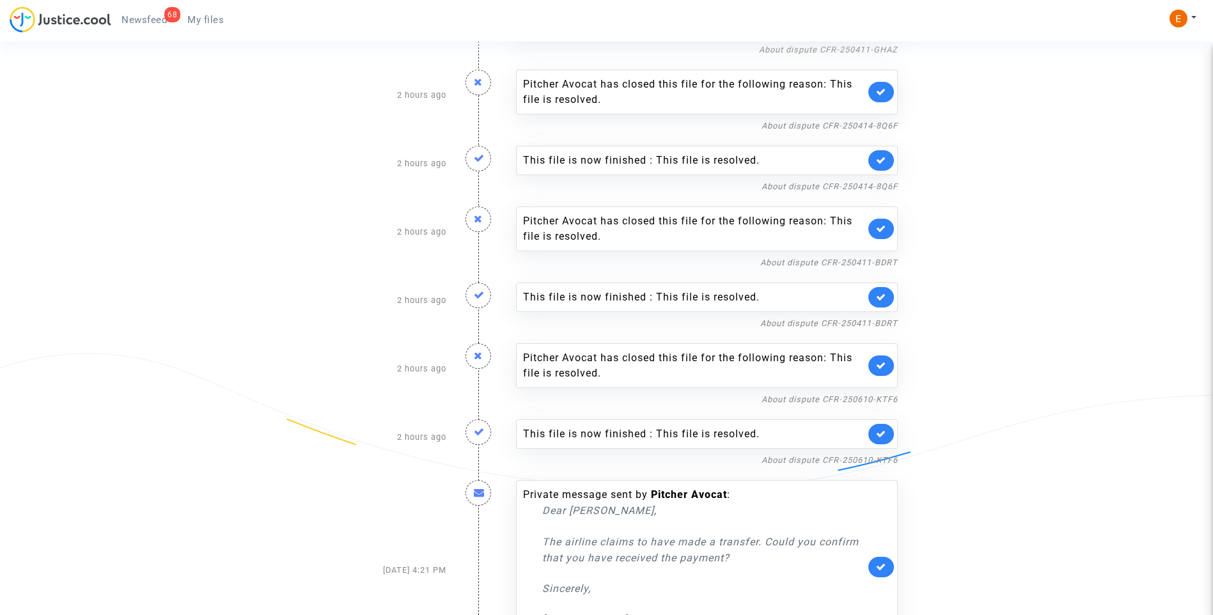
scroll to position [2679, 0]
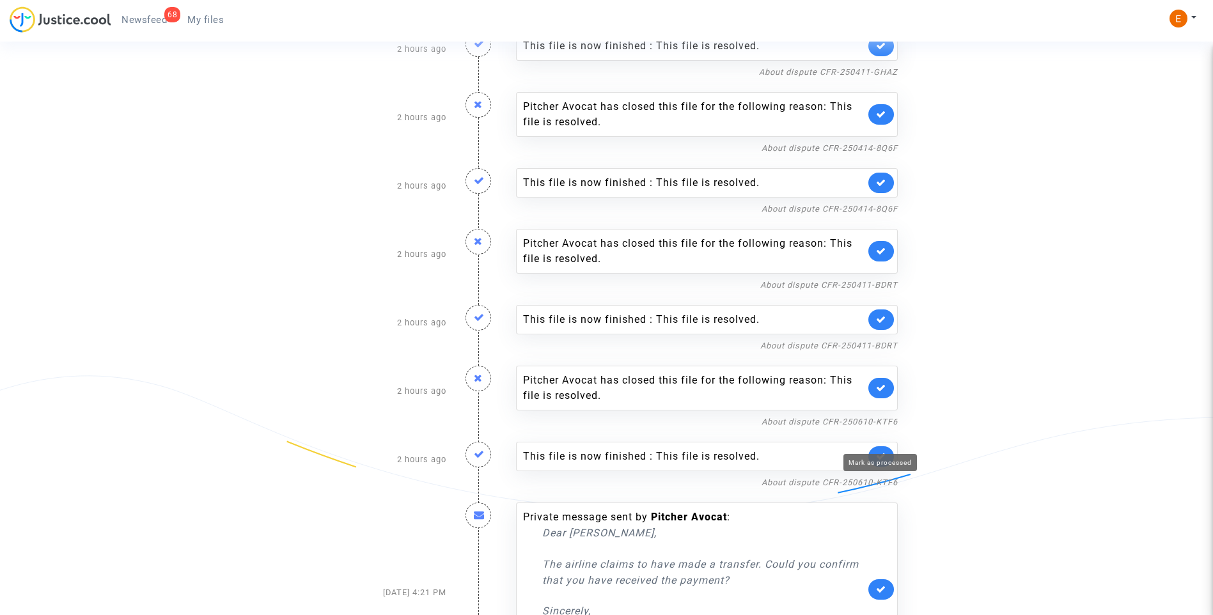
click at [885, 451] on icon at bounding box center [881, 456] width 10 height 10
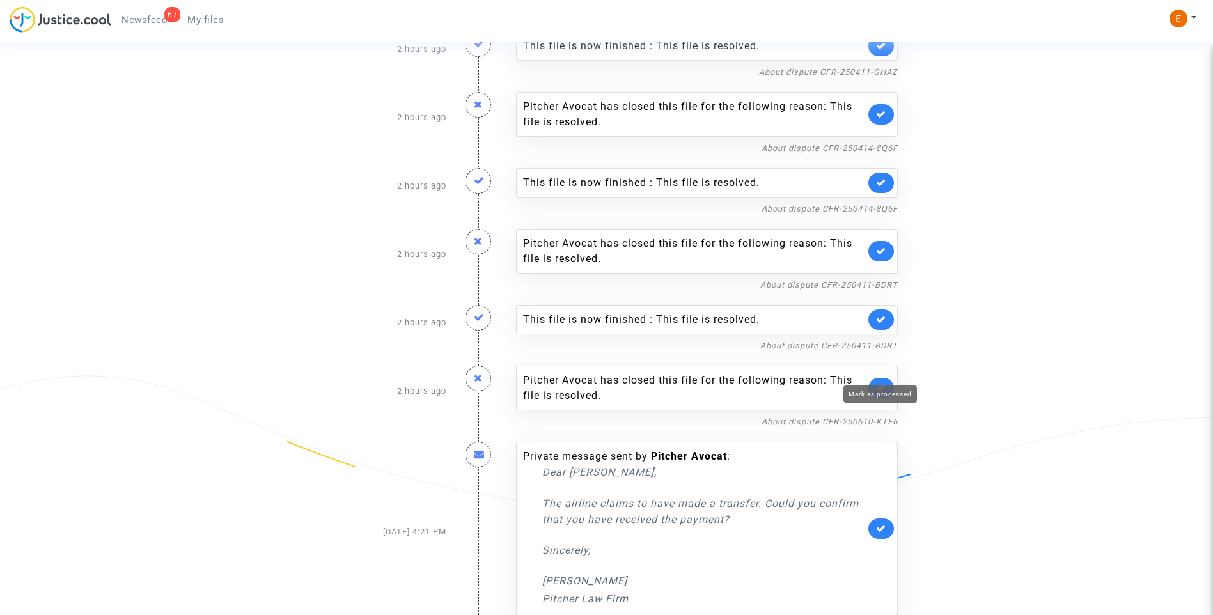
click at [884, 383] on icon at bounding box center [881, 388] width 10 height 10
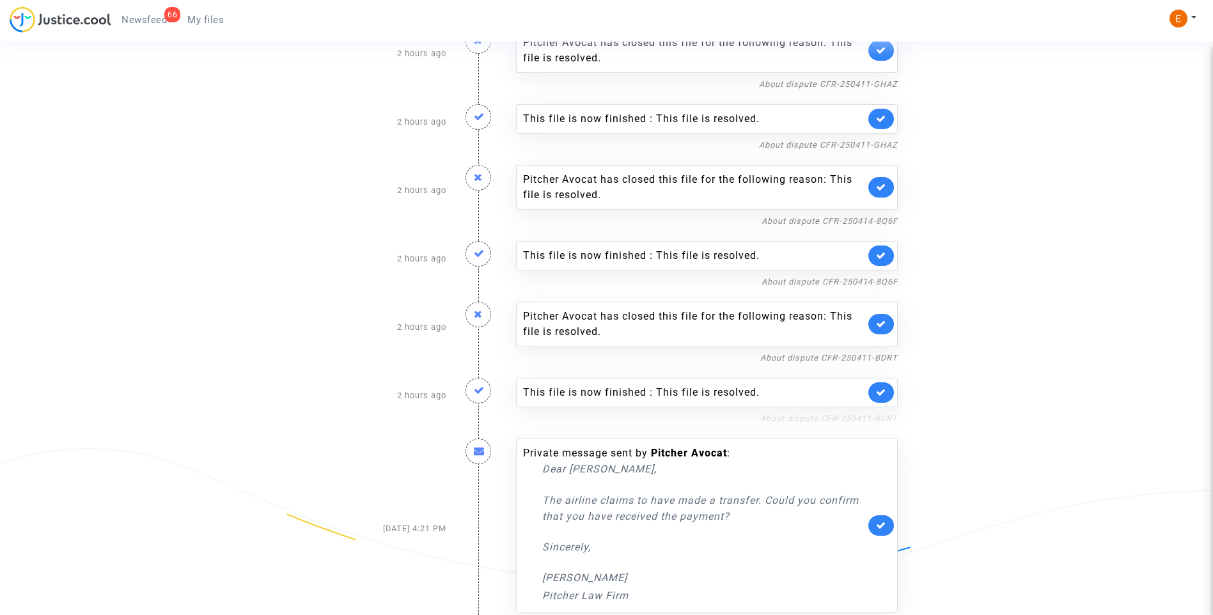
click at [848, 414] on link "About dispute CFR-250411-BDRT" at bounding box center [828, 419] width 137 height 10
click at [886, 382] on link at bounding box center [881, 392] width 26 height 20
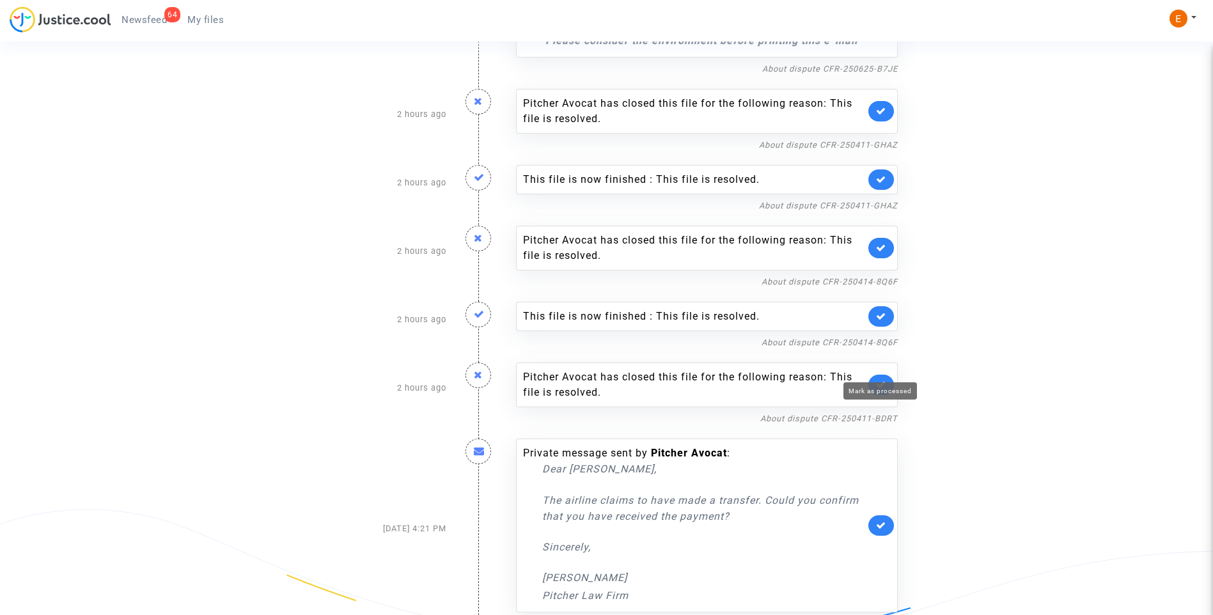
click at [885, 380] on icon at bounding box center [881, 385] width 10 height 10
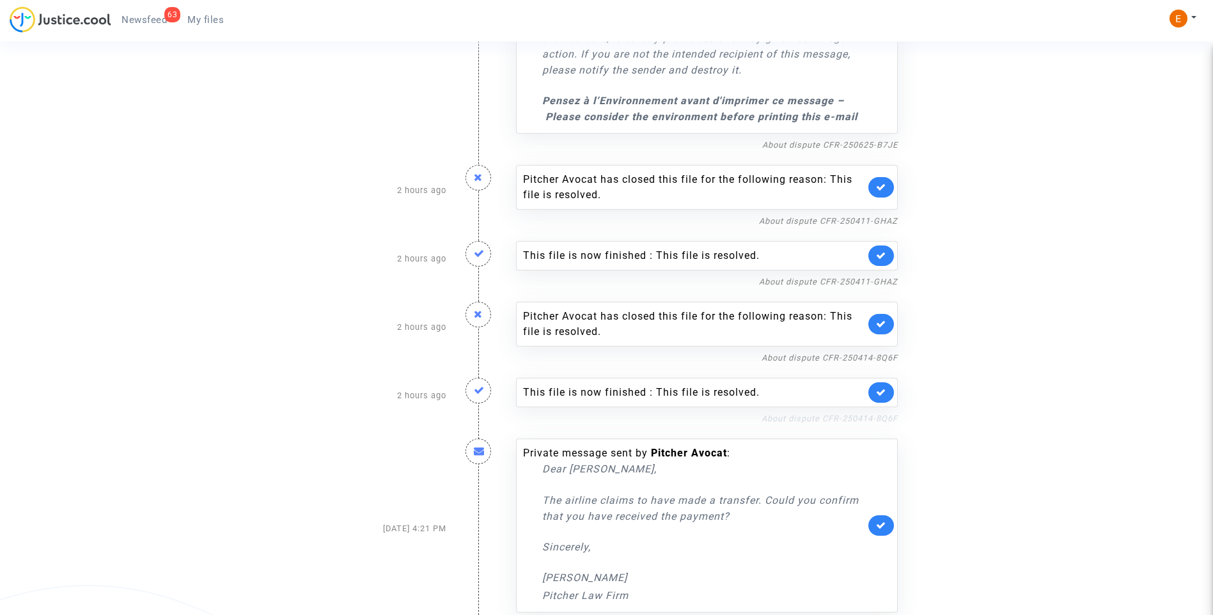
click at [869, 414] on link "About dispute CFR-250414-8Q6F" at bounding box center [830, 419] width 136 height 10
click at [886, 382] on link at bounding box center [881, 392] width 26 height 20
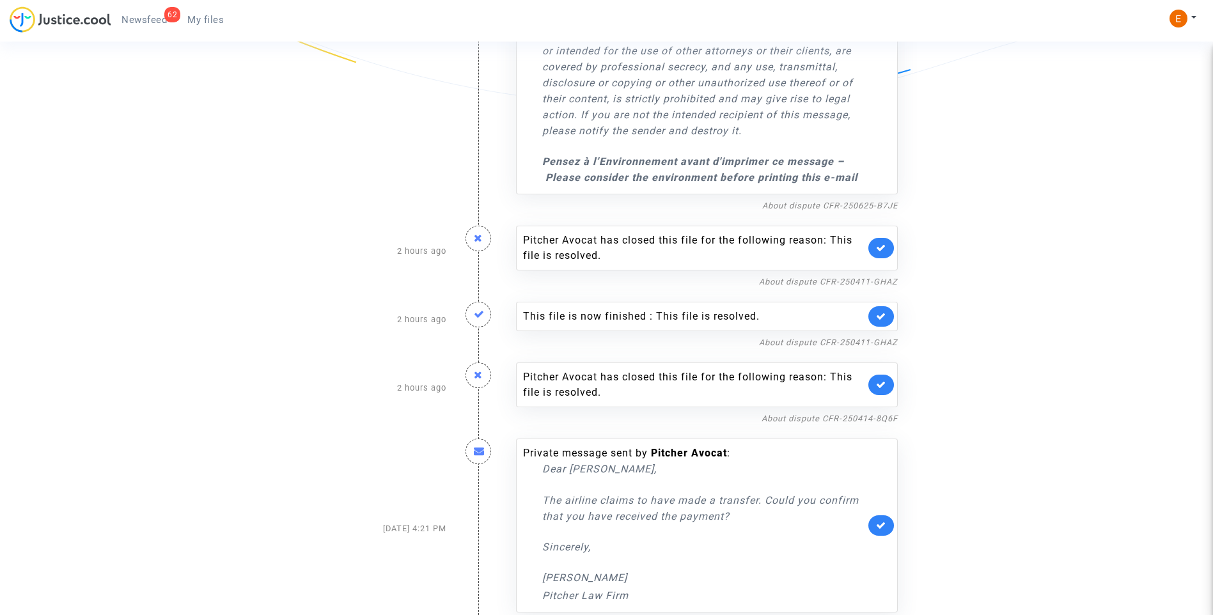
click at [886, 375] on link at bounding box center [881, 385] width 26 height 20
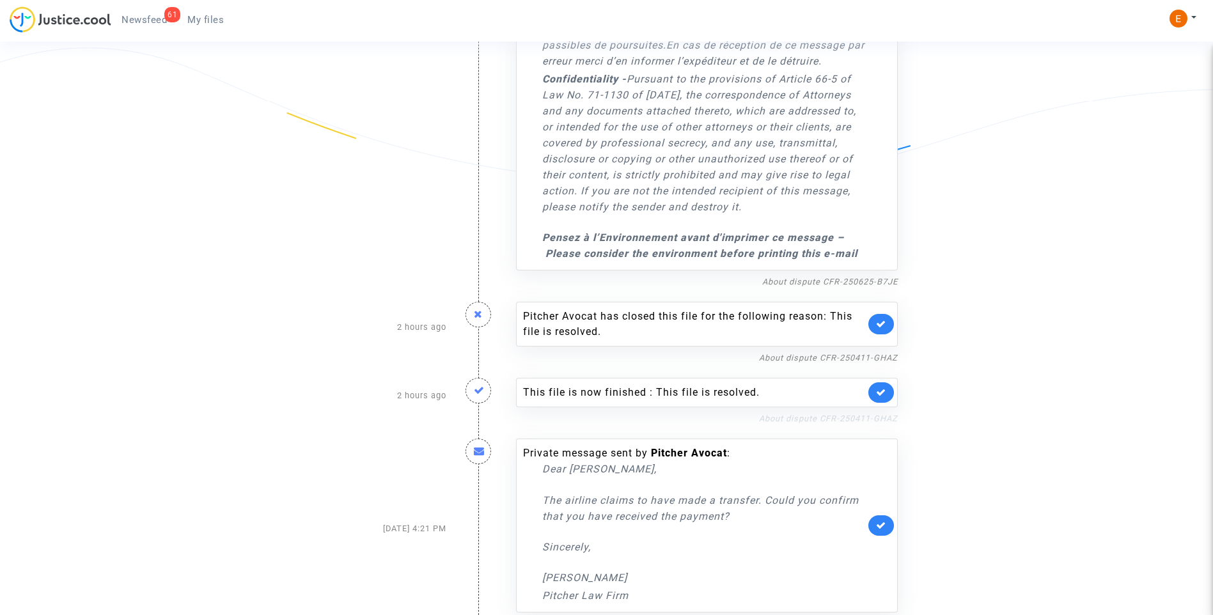
click at [847, 414] on link "About dispute CFR-250411-GHAZ" at bounding box center [828, 419] width 139 height 10
click at [882, 388] on icon at bounding box center [881, 393] width 10 height 10
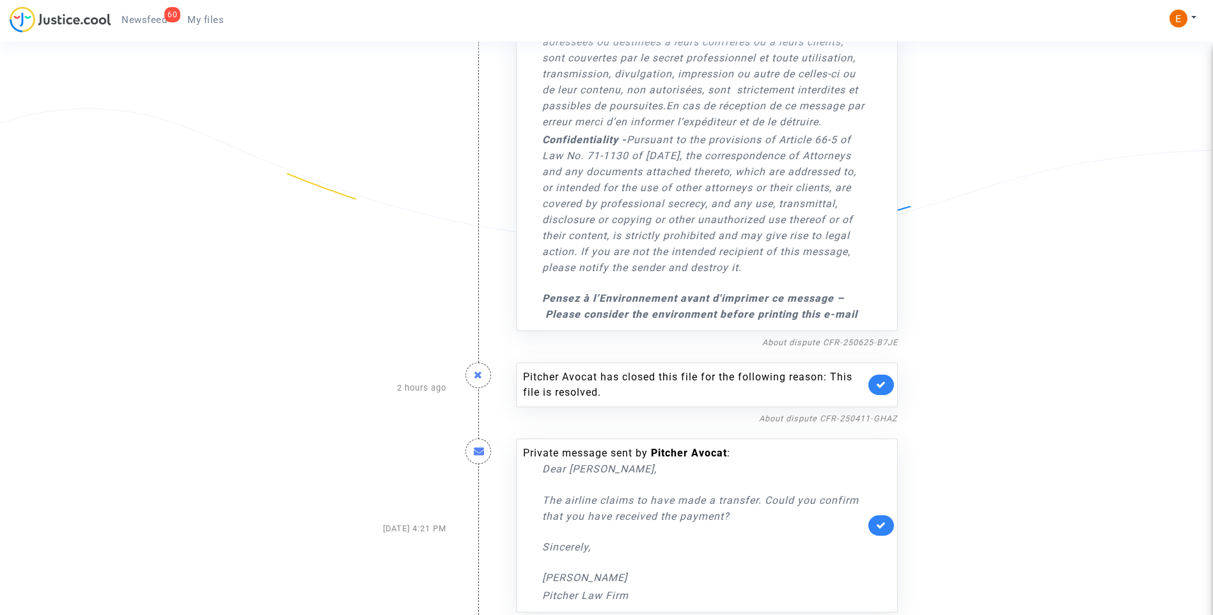
click at [884, 375] on link at bounding box center [881, 385] width 26 height 20
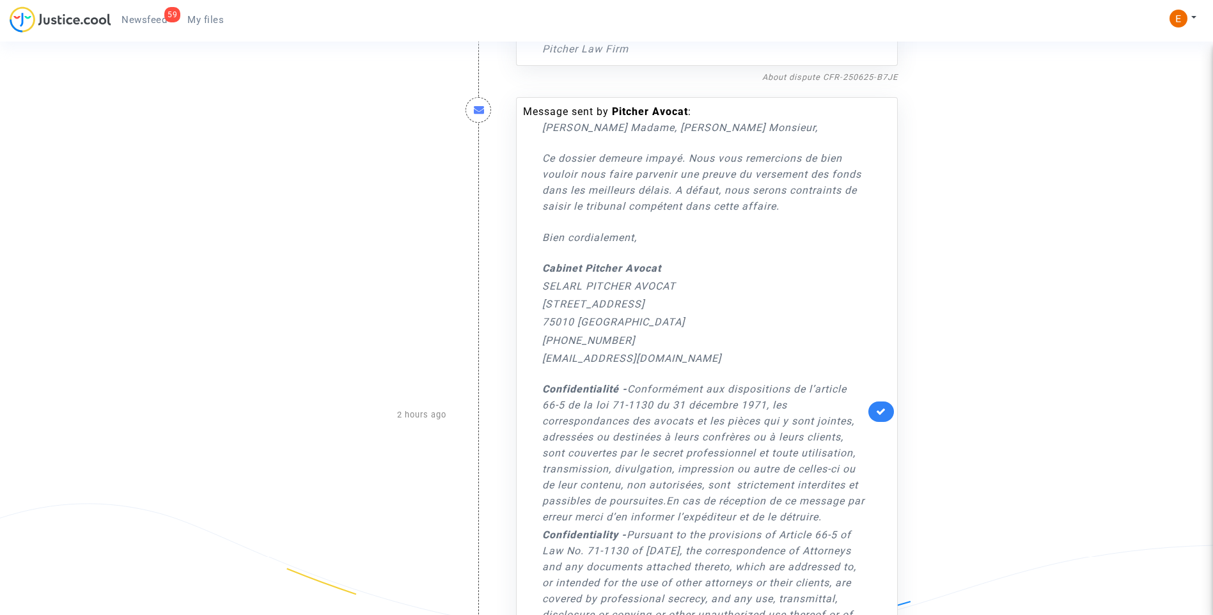
scroll to position [1876, 0]
click at [876, 402] on link at bounding box center [881, 412] width 26 height 20
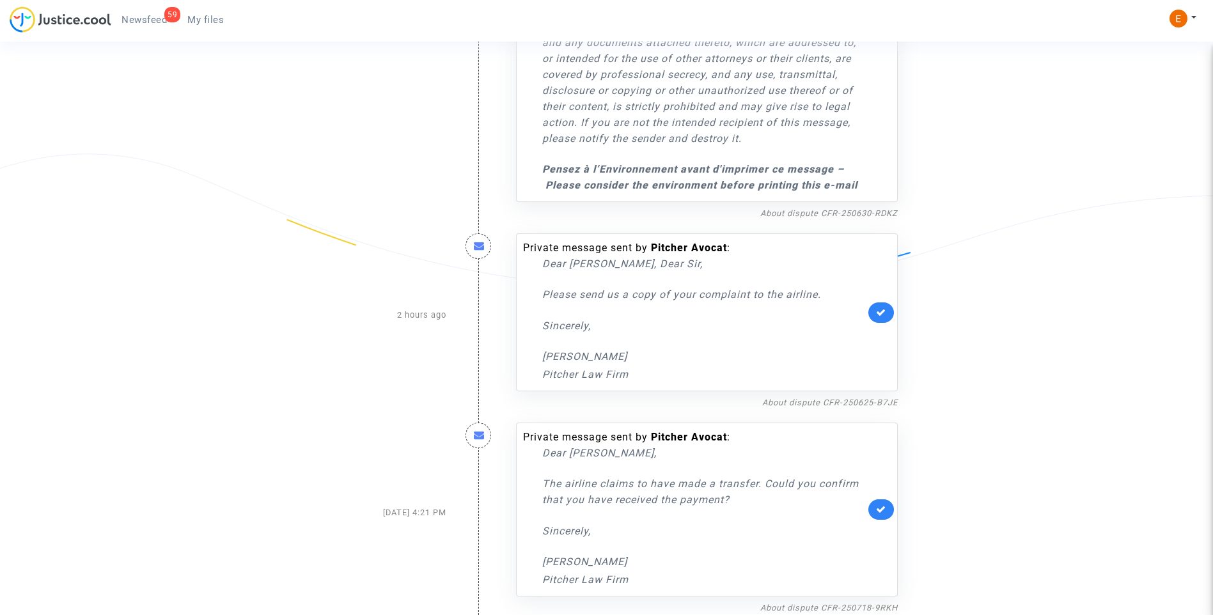
scroll to position [1535, 0]
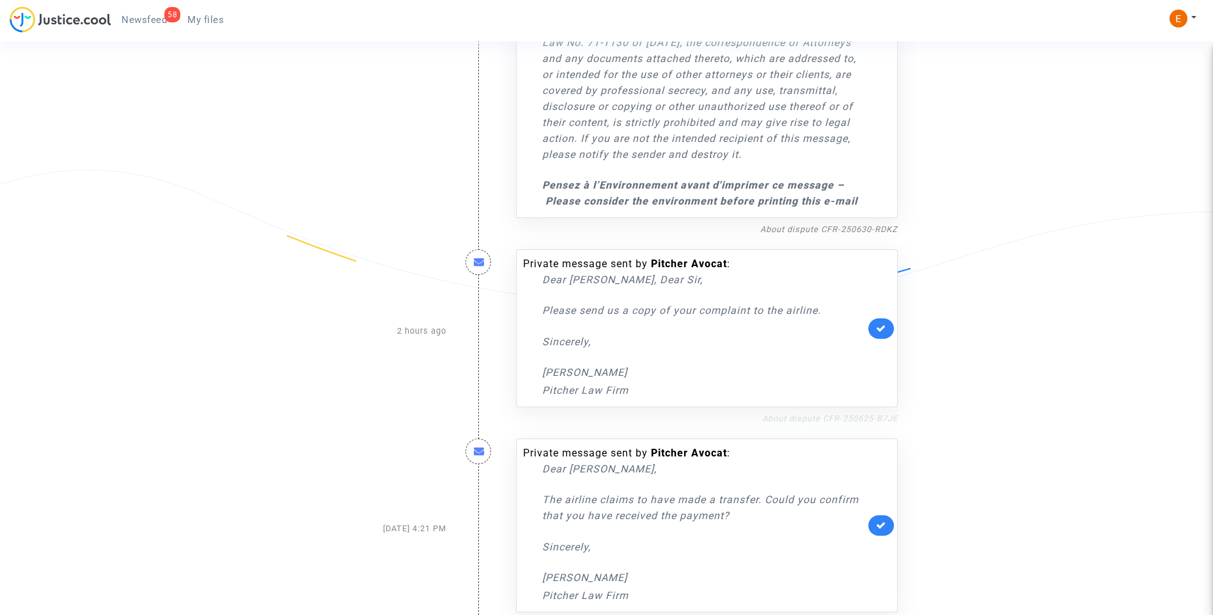
click at [808, 414] on link "About dispute CFR-250625-B7JE" at bounding box center [830, 419] width 136 height 10
click at [880, 324] on icon at bounding box center [881, 329] width 10 height 10
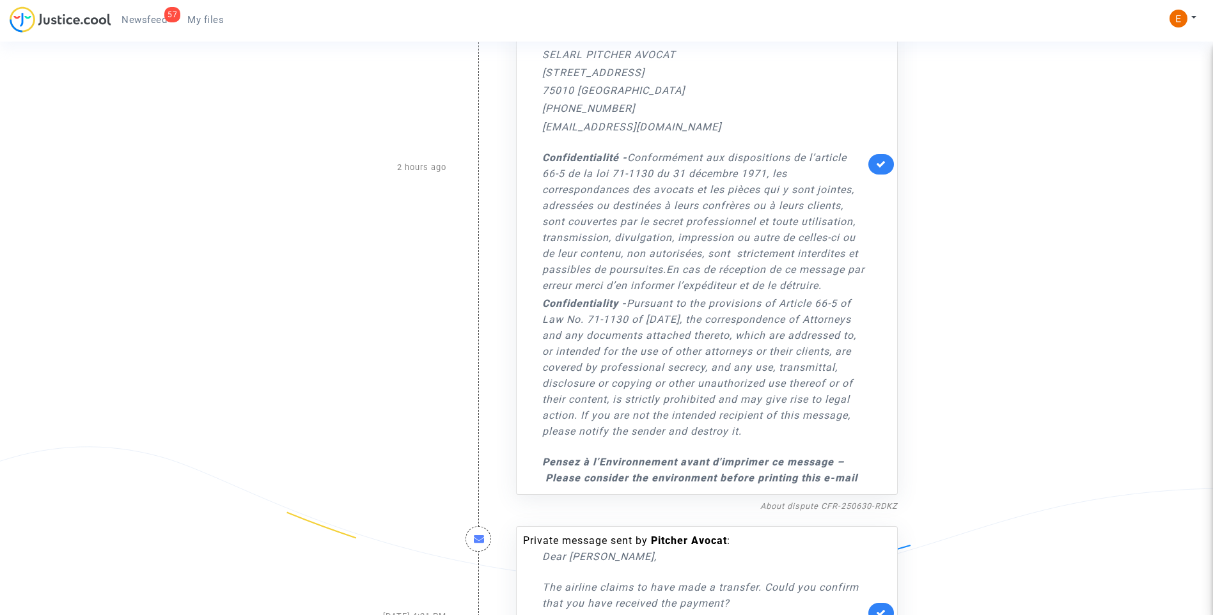
scroll to position [1026, 0]
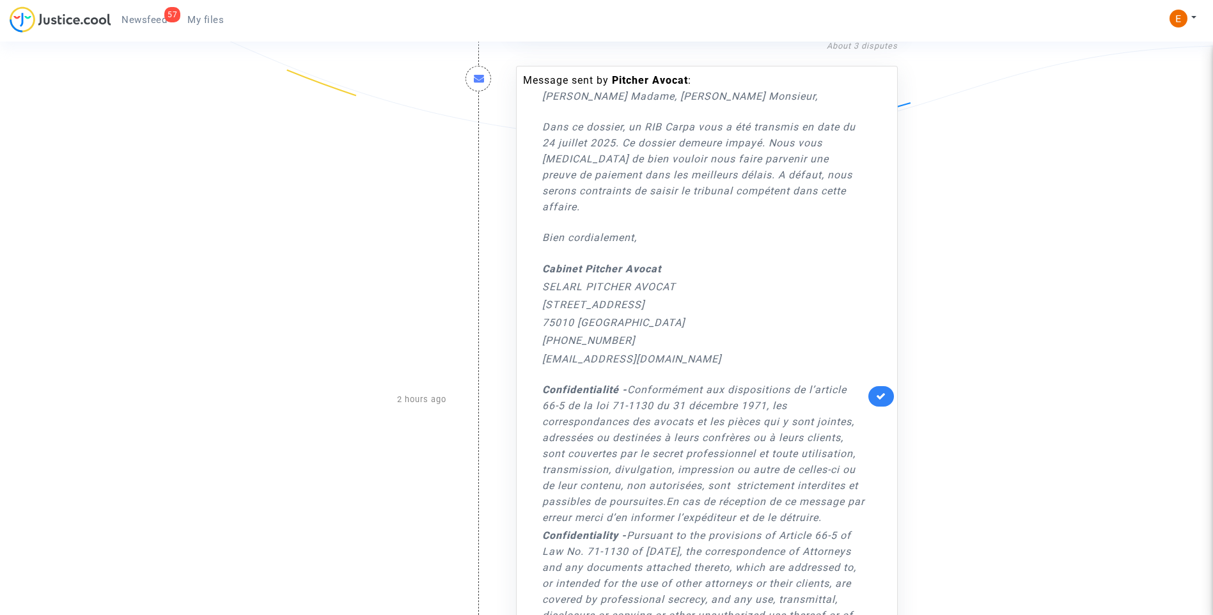
click at [892, 391] on link at bounding box center [881, 396] width 26 height 20
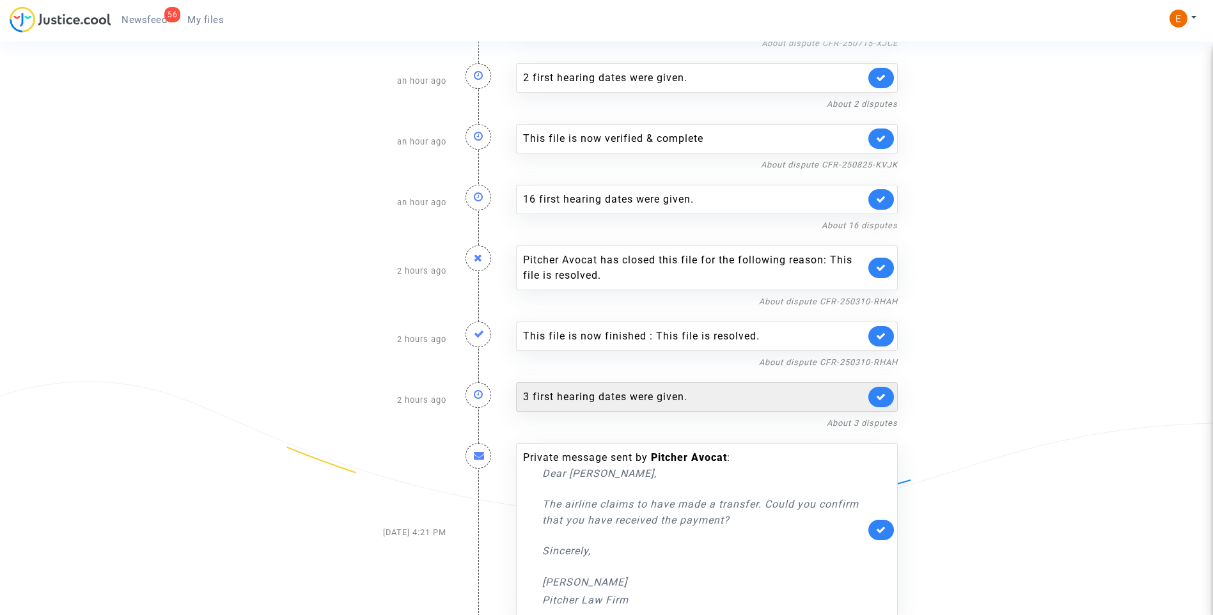
scroll to position [669, 0]
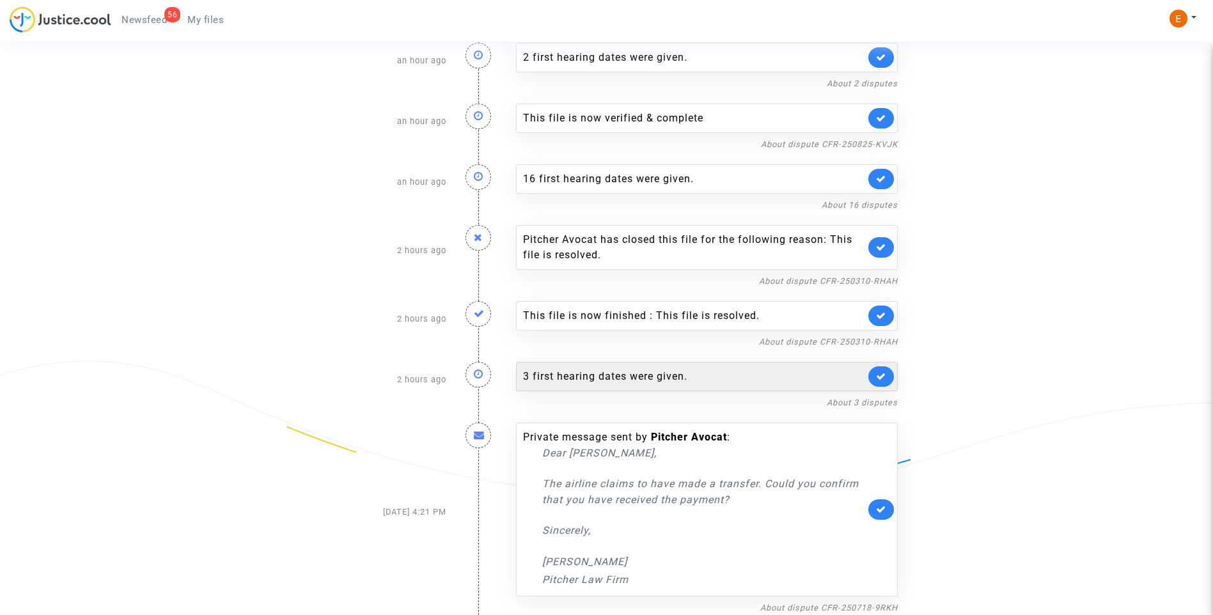
click at [641, 380] on div "3 first hearing dates were given." at bounding box center [694, 376] width 342 height 15
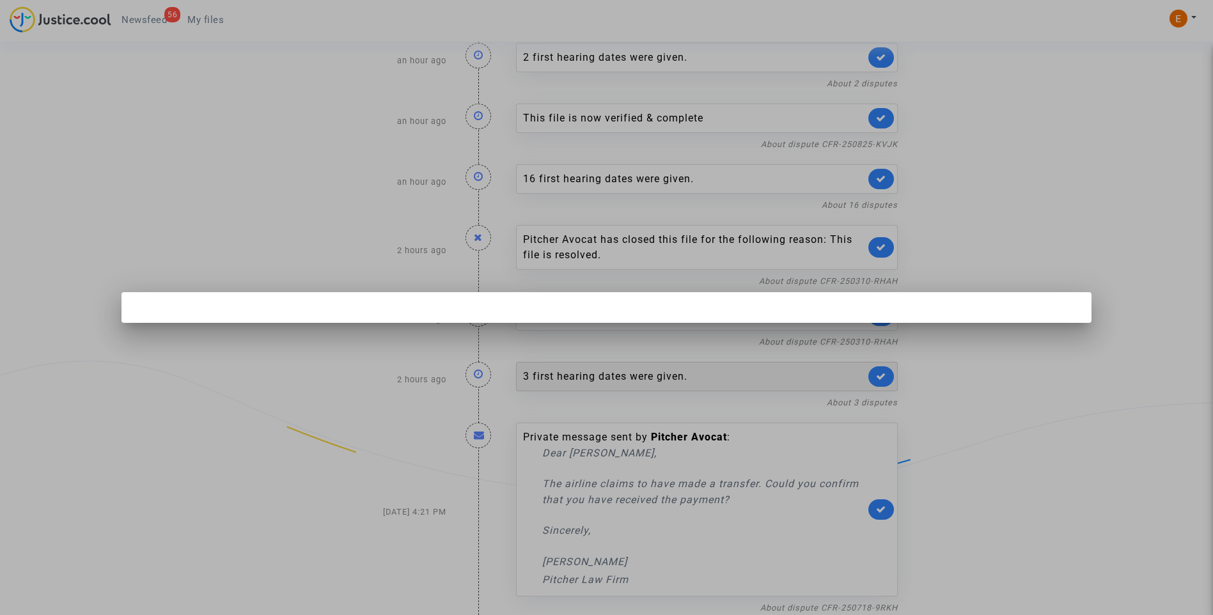
scroll to position [0, 0]
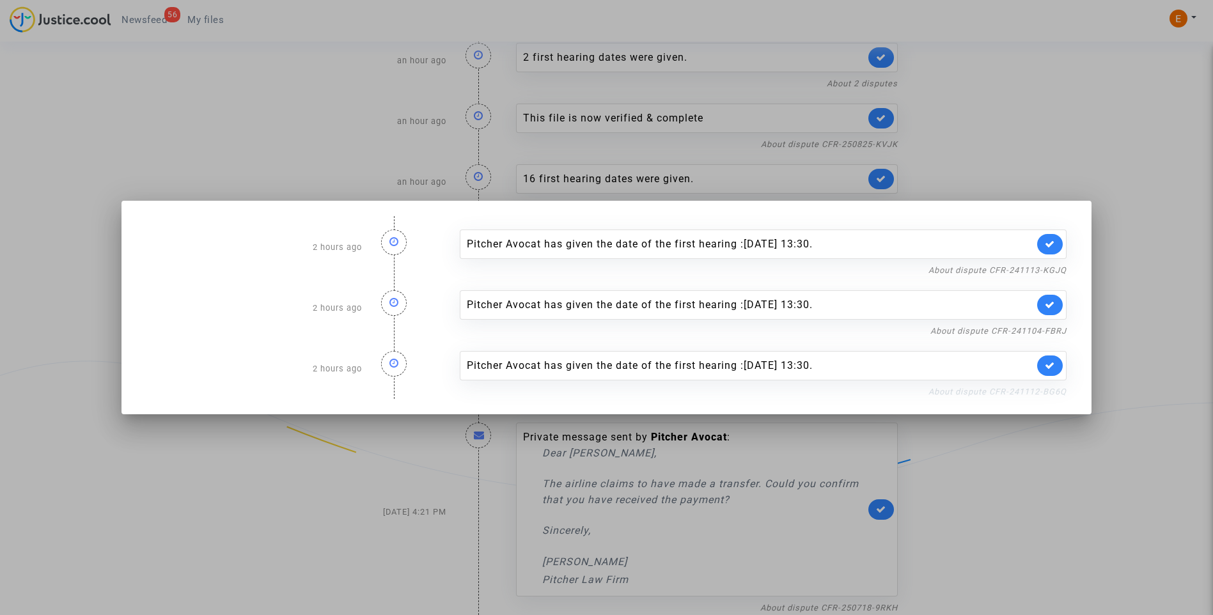
click at [1038, 388] on link "About dispute CFR-241112-BG6Q" at bounding box center [997, 392] width 138 height 10
click at [1049, 367] on icon at bounding box center [1050, 366] width 10 height 10
click at [1051, 329] on link "About dispute CFR-241104-FBRJ" at bounding box center [998, 331] width 136 height 10
click at [1047, 304] on link at bounding box center [1050, 305] width 26 height 20
click at [1051, 274] on link "About dispute CFR-241113-KGJQ" at bounding box center [997, 270] width 138 height 10
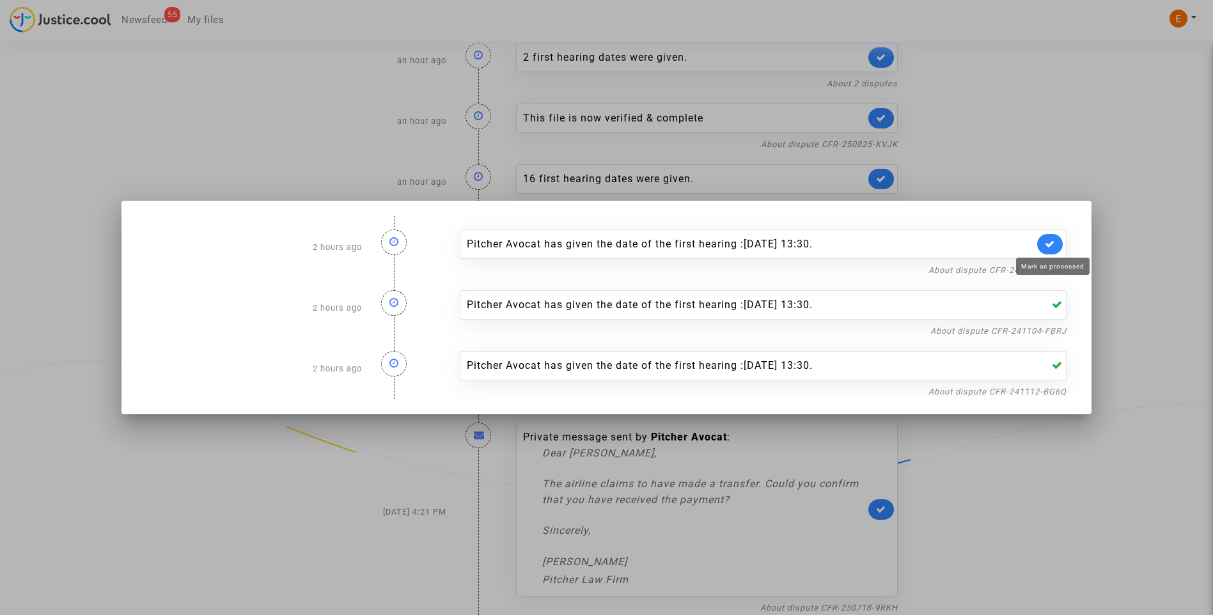
drag, startPoint x: 1053, startPoint y: 244, endPoint x: 1060, endPoint y: 164, distance: 80.9
click at [1053, 242] on icon at bounding box center [1050, 244] width 10 height 10
click at [1060, 162] on div at bounding box center [606, 307] width 1213 height 615
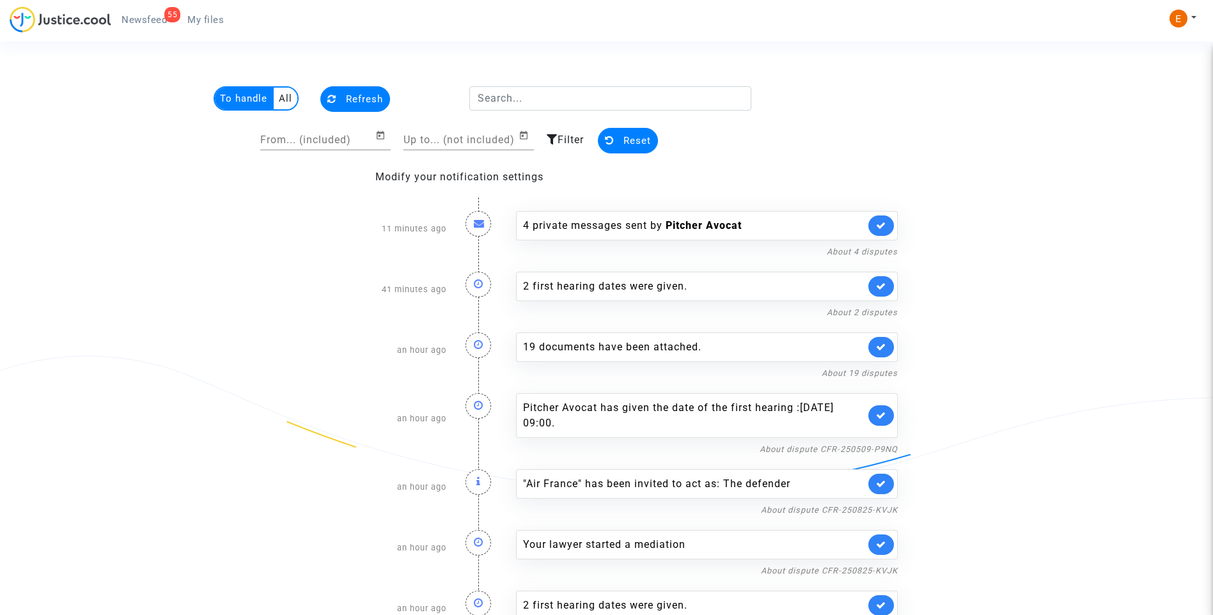
scroll to position [669, 0]
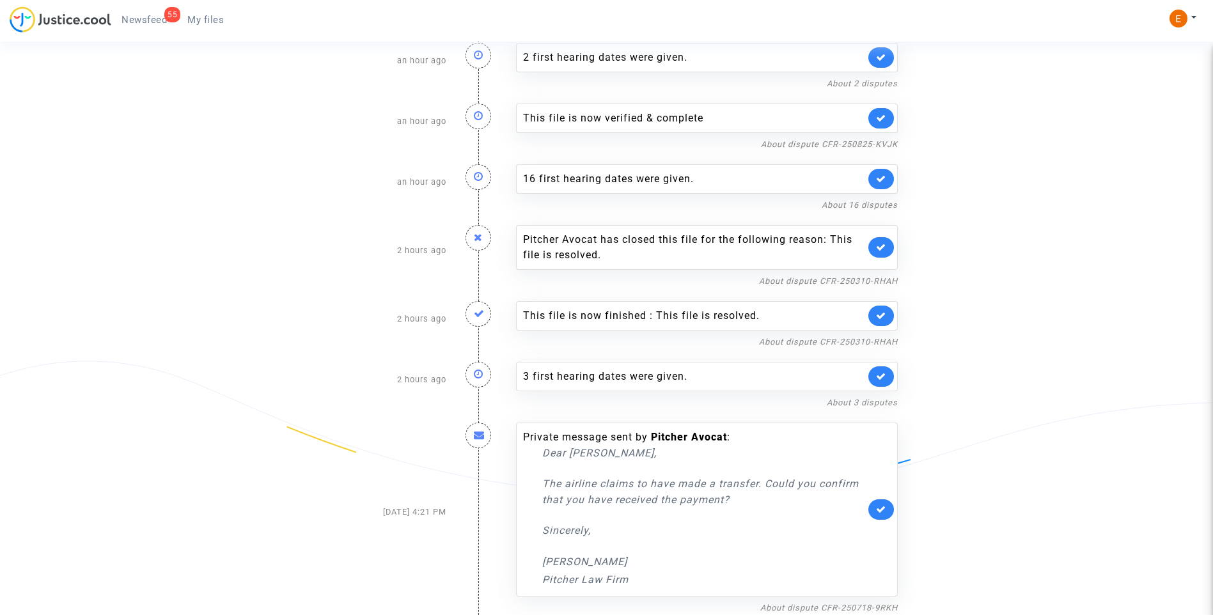
drag, startPoint x: 218, startPoint y: 22, endPoint x: 173, endPoint y: 24, distance: 44.8
click at [218, 21] on span "My files" at bounding box center [205, 20] width 36 height 12
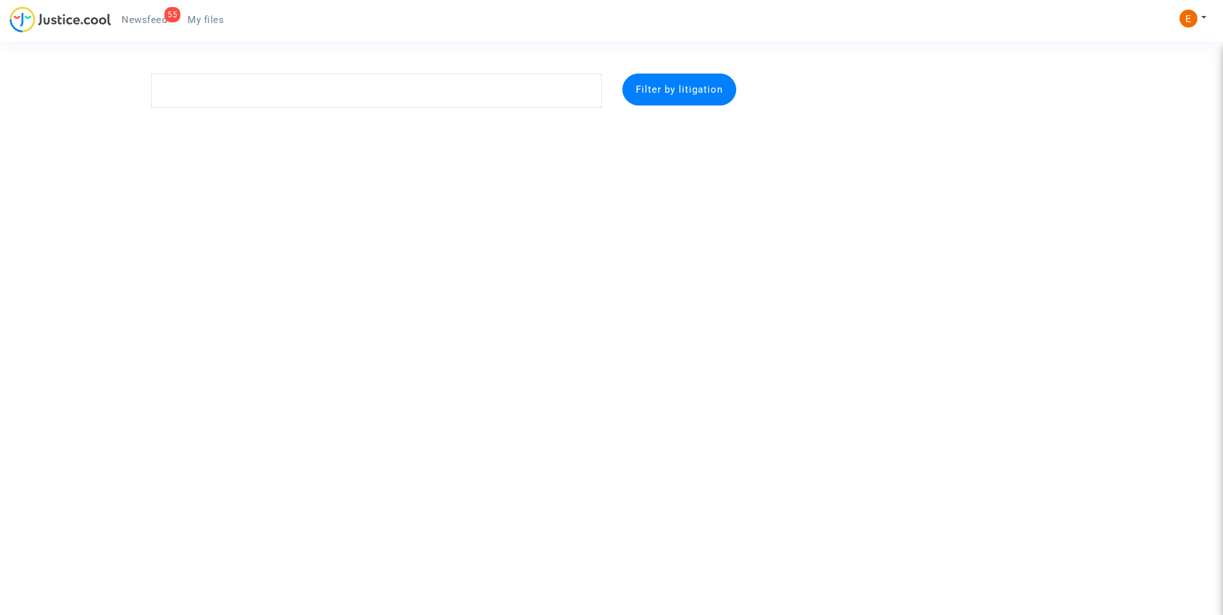
click at [145, 24] on span "Newsfeed" at bounding box center [143, 20] width 45 height 12
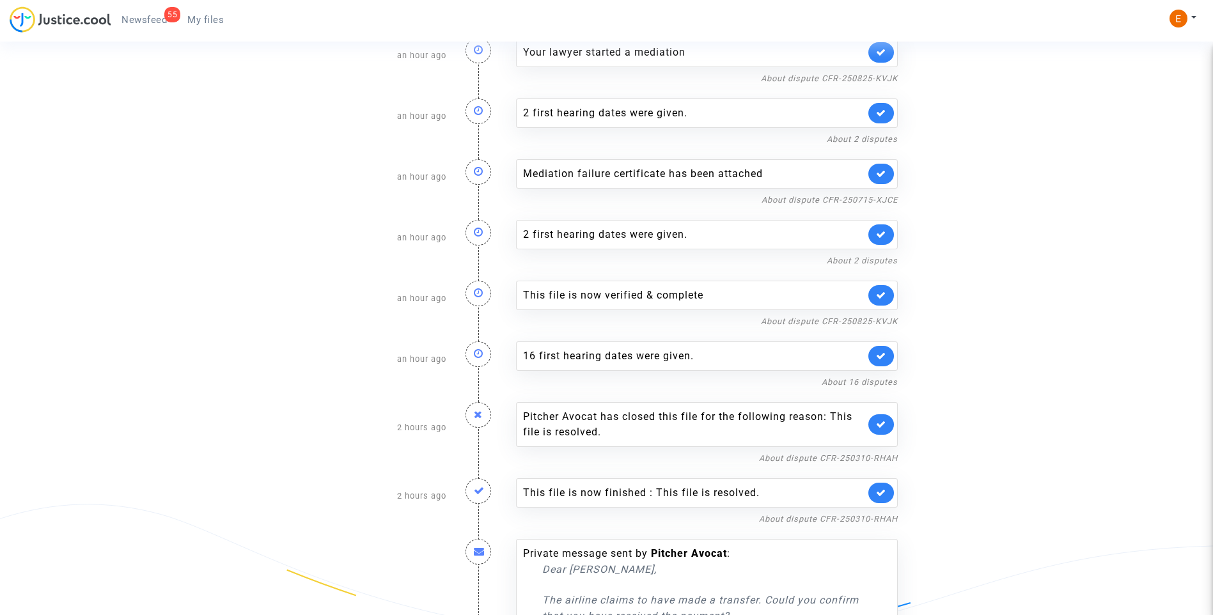
scroll to position [1301, 0]
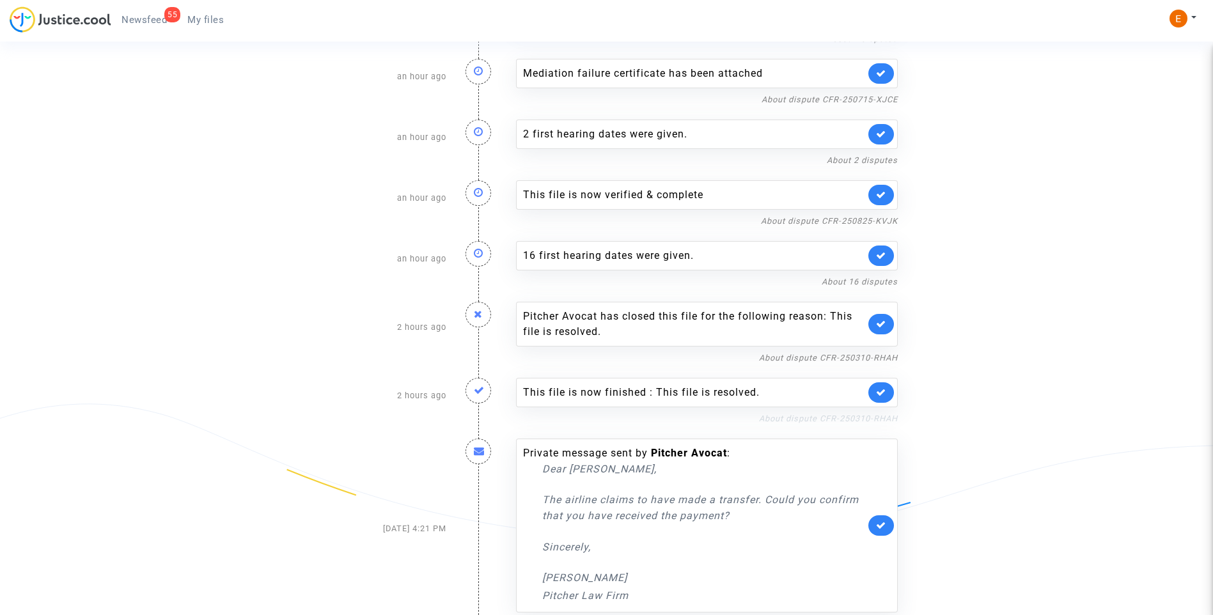
click at [805, 414] on link "About dispute CFR-250310-RHAH" at bounding box center [828, 419] width 139 height 10
click at [885, 388] on icon at bounding box center [881, 393] width 10 height 10
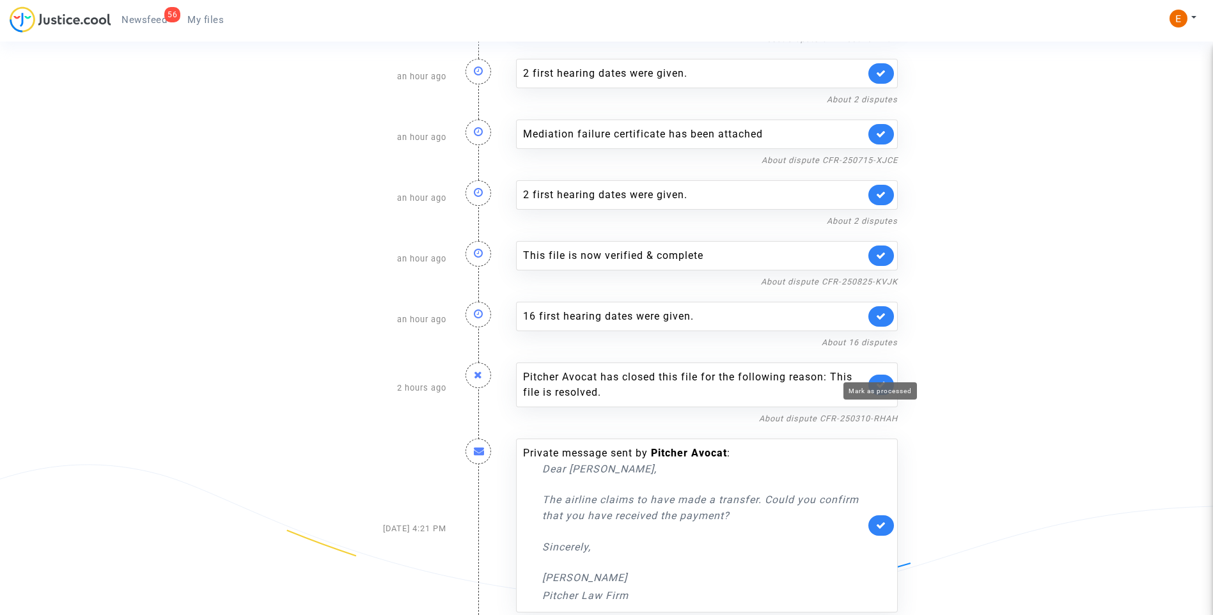
click at [884, 380] on icon at bounding box center [881, 385] width 10 height 10
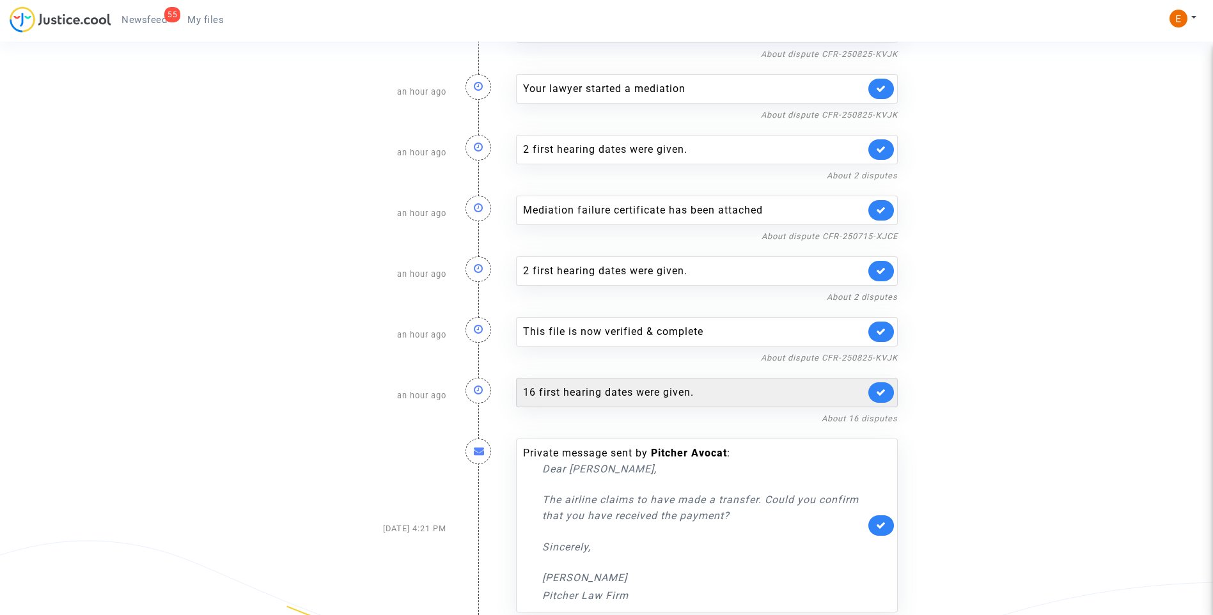
click at [622, 385] on div "16 first hearing dates were given." at bounding box center [694, 392] width 342 height 15
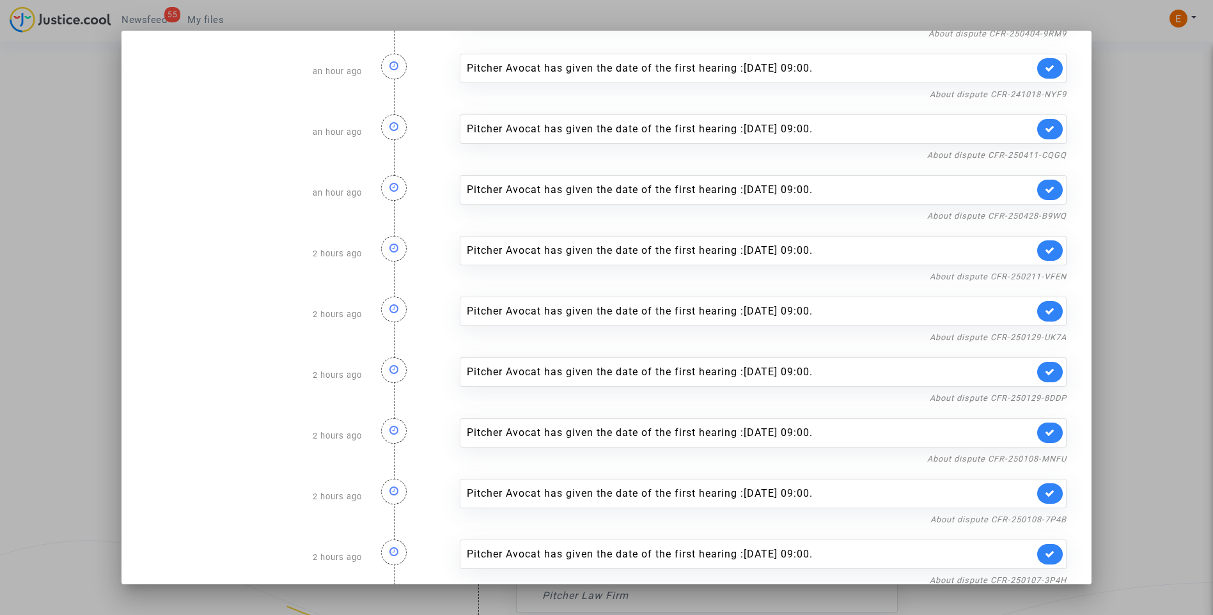
scroll to position [450, 0]
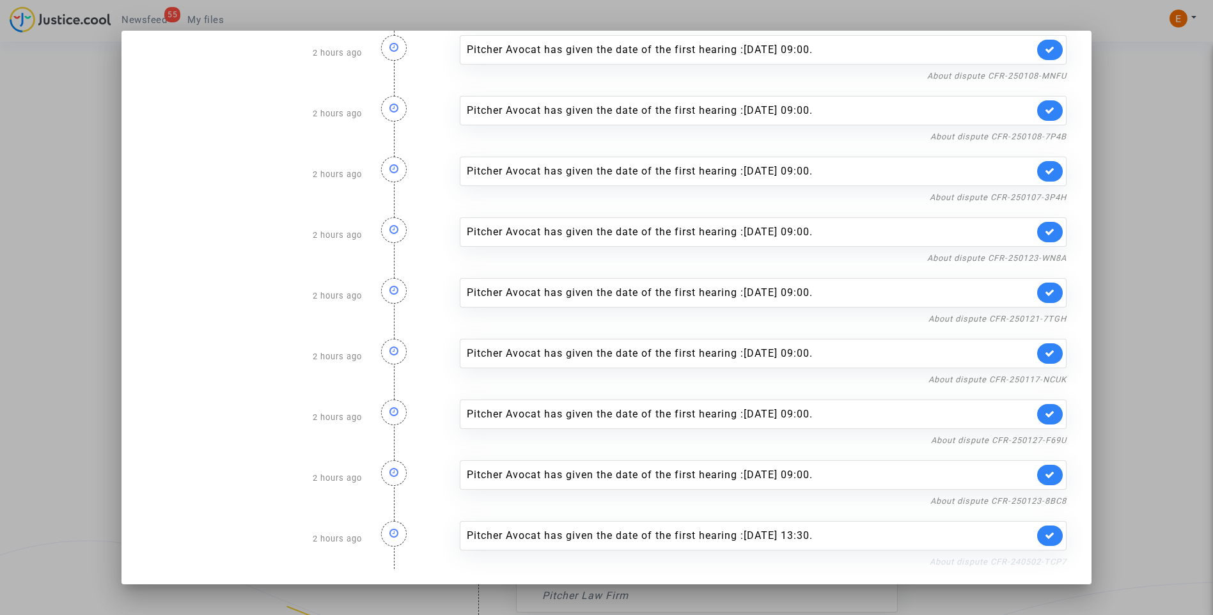
click at [979, 562] on link "About dispute CFR-240502-TCP7" at bounding box center [998, 562] width 137 height 10
click at [1051, 528] on link at bounding box center [1050, 536] width 26 height 20
click at [1043, 497] on link "About dispute CFR-250123-8BC8" at bounding box center [998, 501] width 136 height 10
drag, startPoint x: 1050, startPoint y: 473, endPoint x: 1049, endPoint y: 455, distance: 17.9
click at [1051, 474] on link at bounding box center [1050, 475] width 26 height 20
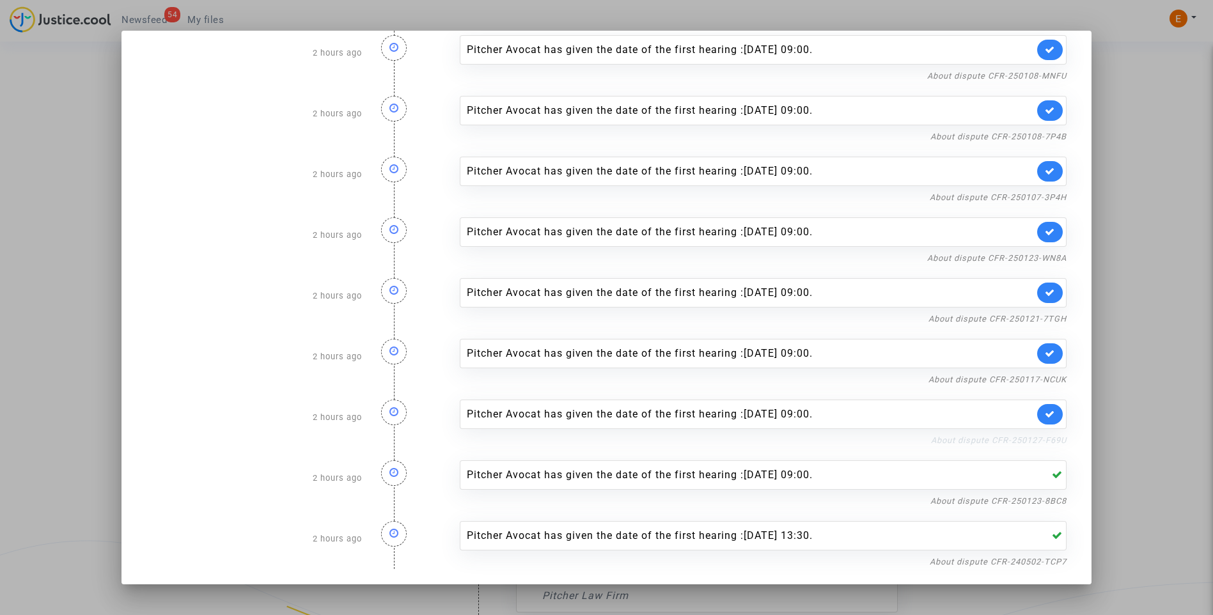
click at [1049, 439] on link "About dispute CFR-250127-F69U" at bounding box center [999, 440] width 136 height 10
click at [1050, 412] on link at bounding box center [1050, 414] width 26 height 20
click at [1045, 379] on link "About dispute CFR-250117-NCUK" at bounding box center [997, 380] width 138 height 10
click at [1044, 347] on link at bounding box center [1050, 353] width 26 height 20
click at [1042, 321] on link "About dispute CFR-250121-7TGH" at bounding box center [997, 319] width 138 height 10
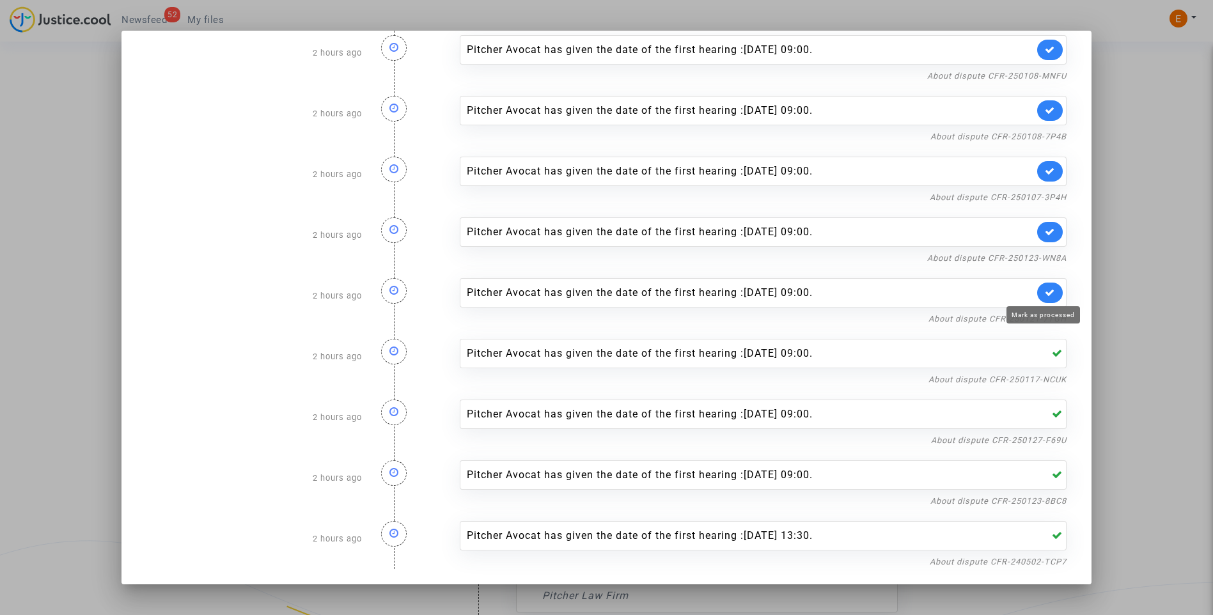
click at [1047, 293] on icon at bounding box center [1050, 293] width 10 height 10
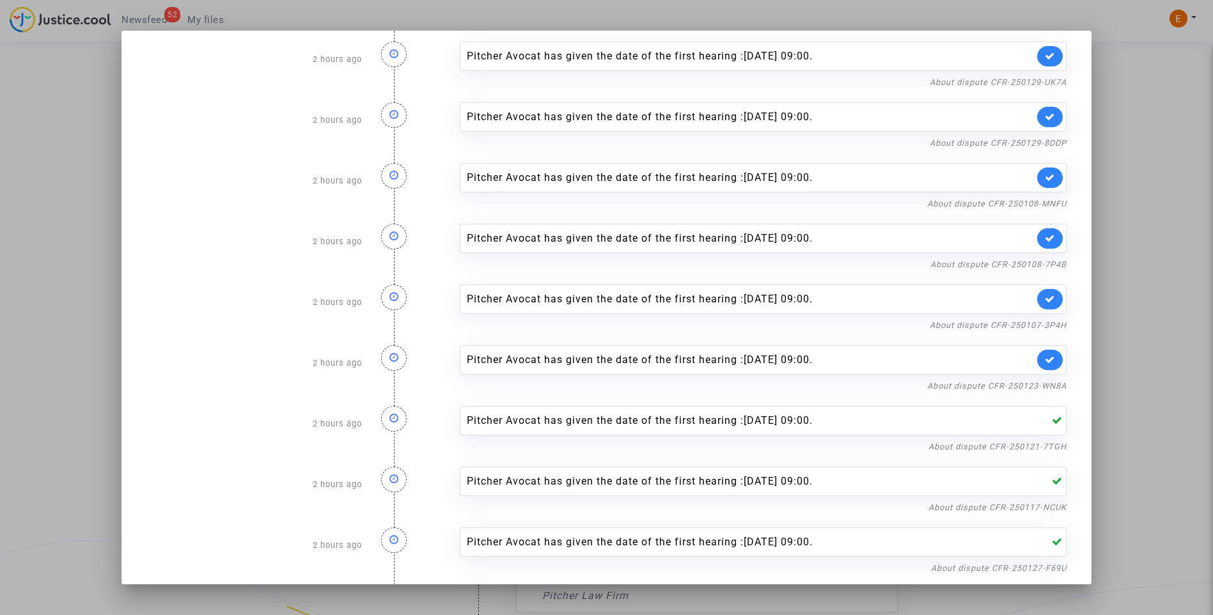
scroll to position [258, 0]
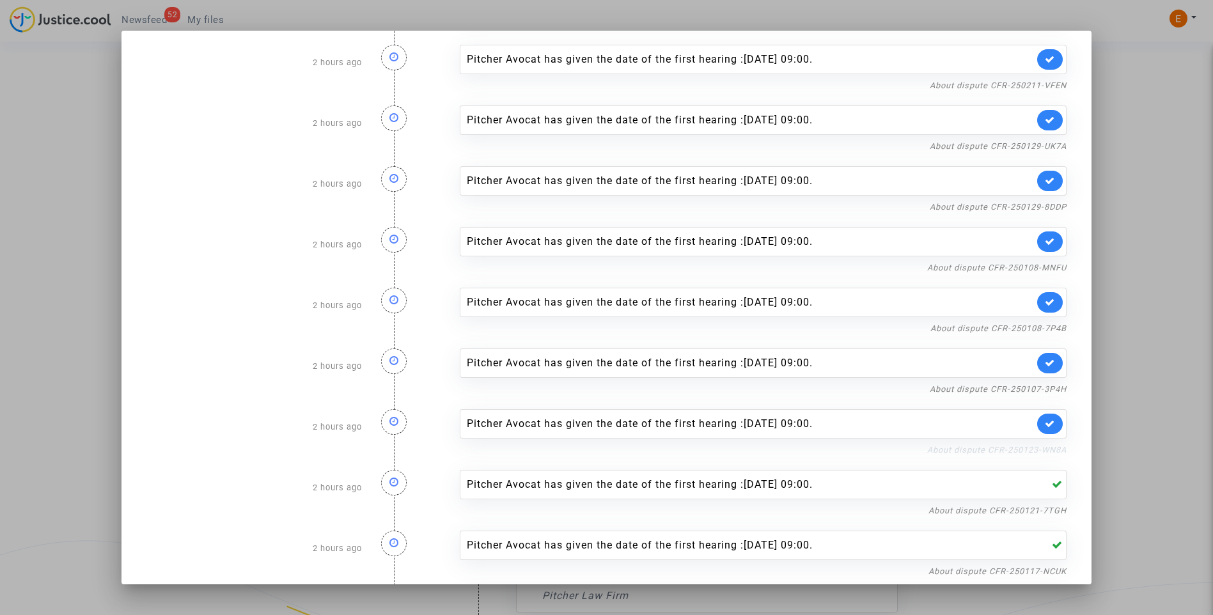
click at [1042, 449] on link "About dispute CFR-250123-WN8A" at bounding box center [996, 450] width 139 height 10
click at [1045, 422] on icon at bounding box center [1050, 424] width 10 height 10
click at [1044, 386] on link "About dispute CFR-250107-3P4H" at bounding box center [998, 389] width 137 height 10
click at [1047, 364] on icon at bounding box center [1050, 363] width 10 height 10
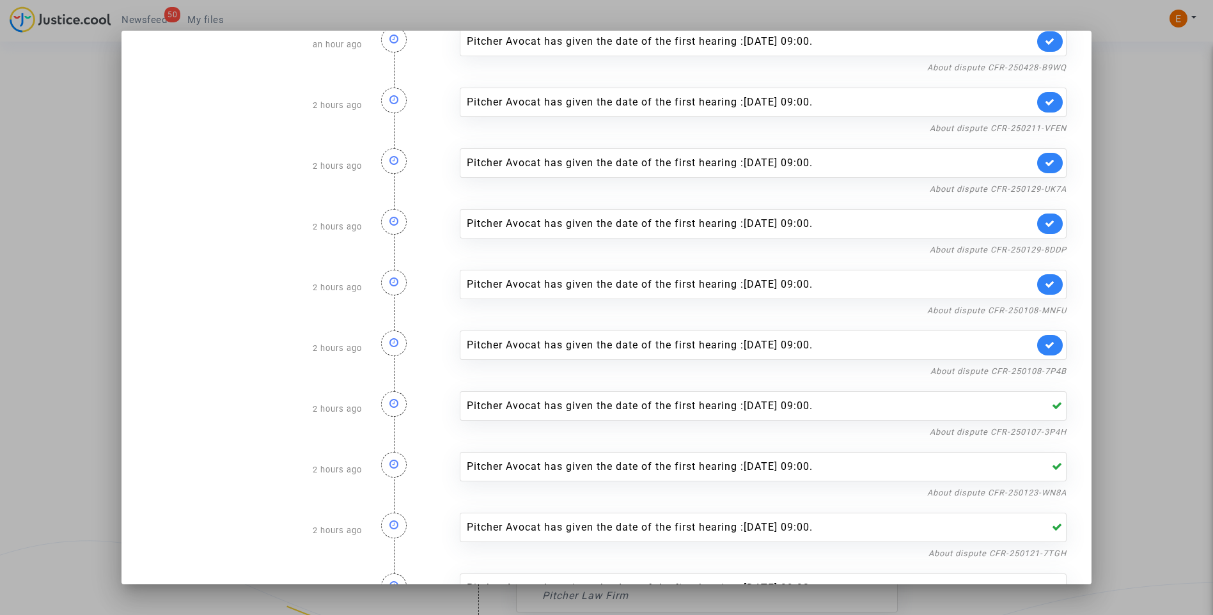
scroll to position [194, 0]
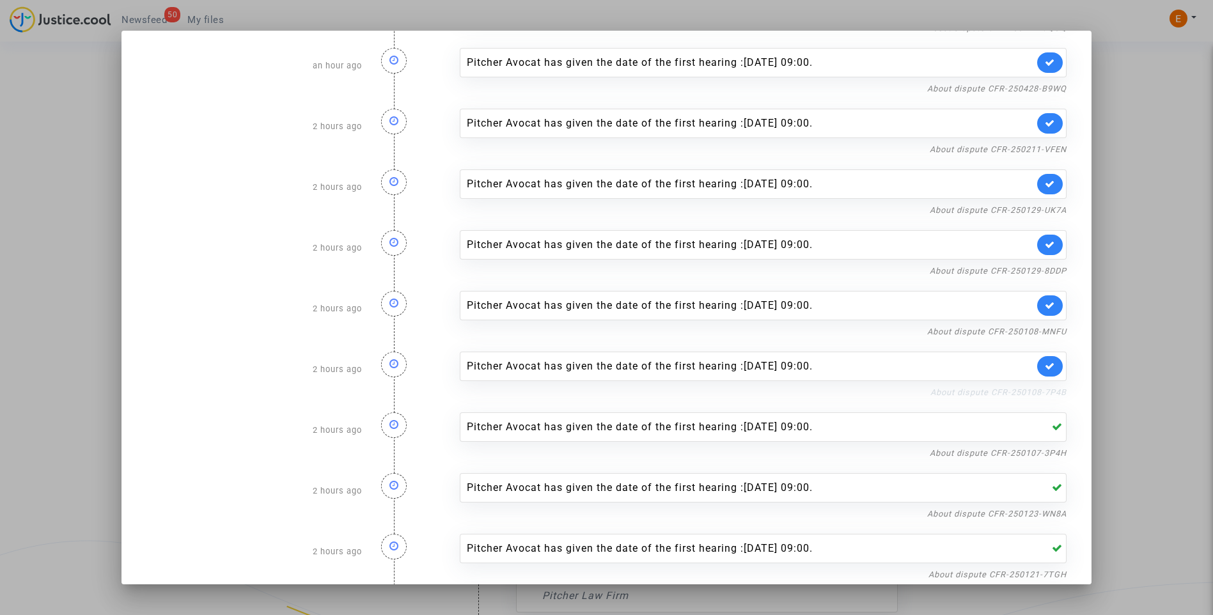
click at [1038, 392] on link "About dispute CFR-250108-7P4B" at bounding box center [998, 393] width 136 height 10
click at [1046, 358] on link at bounding box center [1050, 366] width 26 height 20
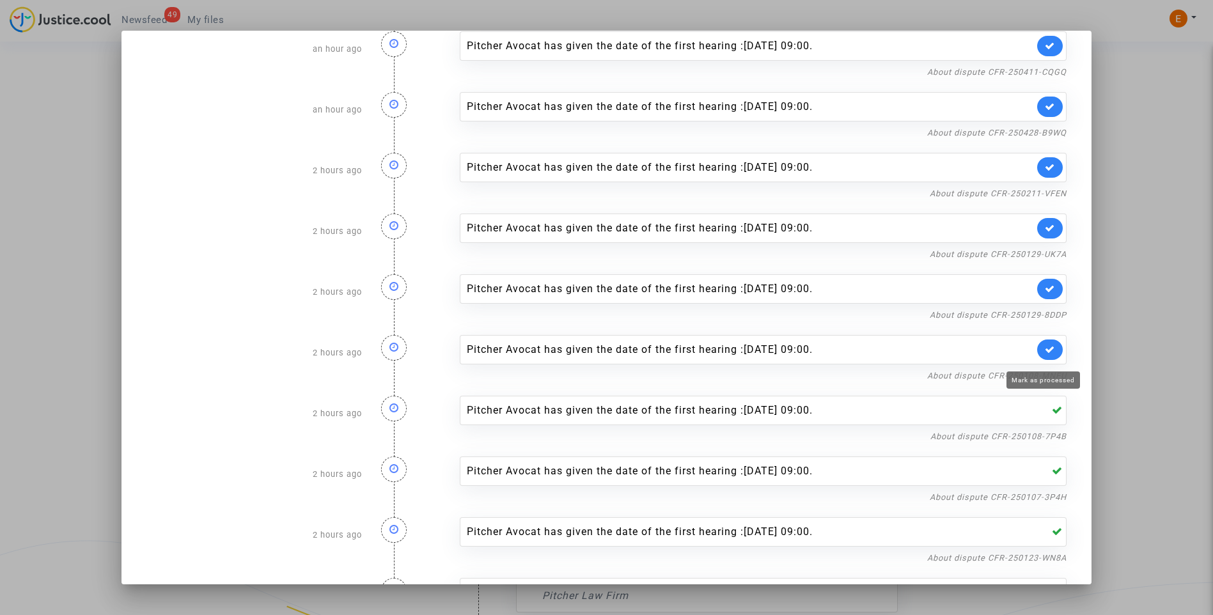
scroll to position [130, 0]
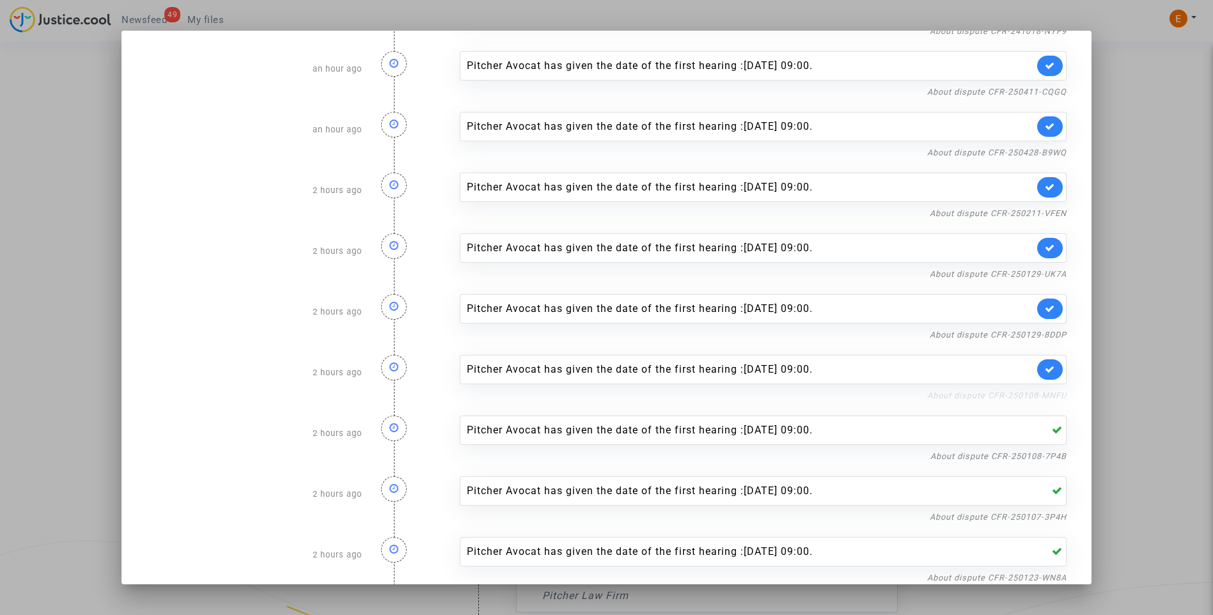
click at [1047, 393] on link "About dispute CFR-250108-MNFU" at bounding box center [996, 396] width 139 height 10
click at [1045, 367] on icon at bounding box center [1050, 369] width 10 height 10
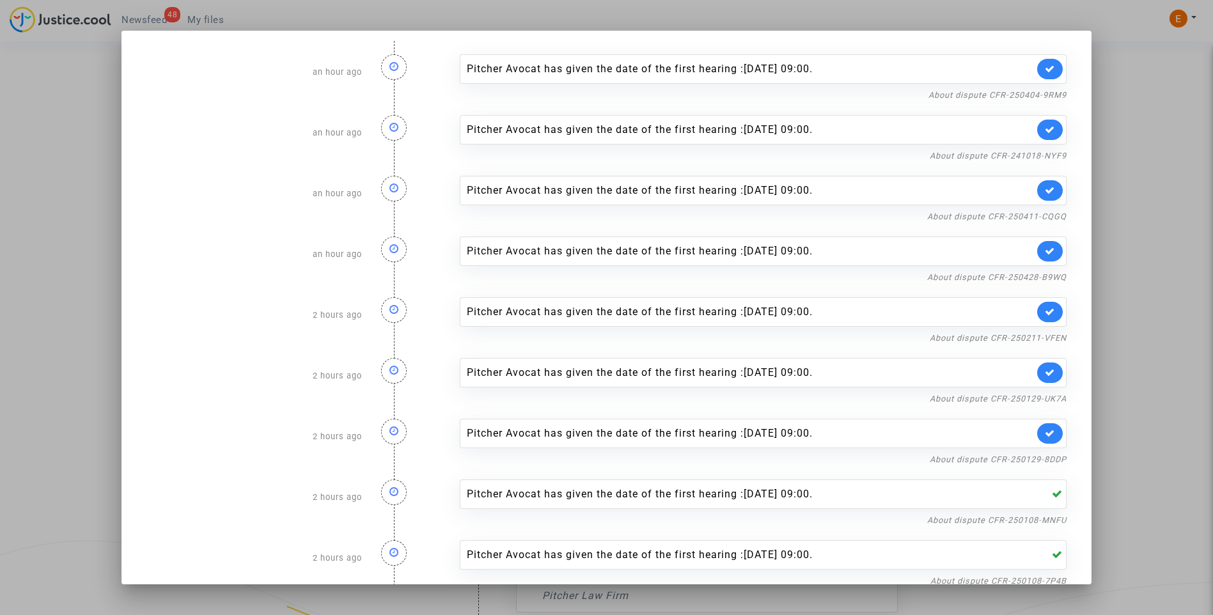
scroll to position [0, 0]
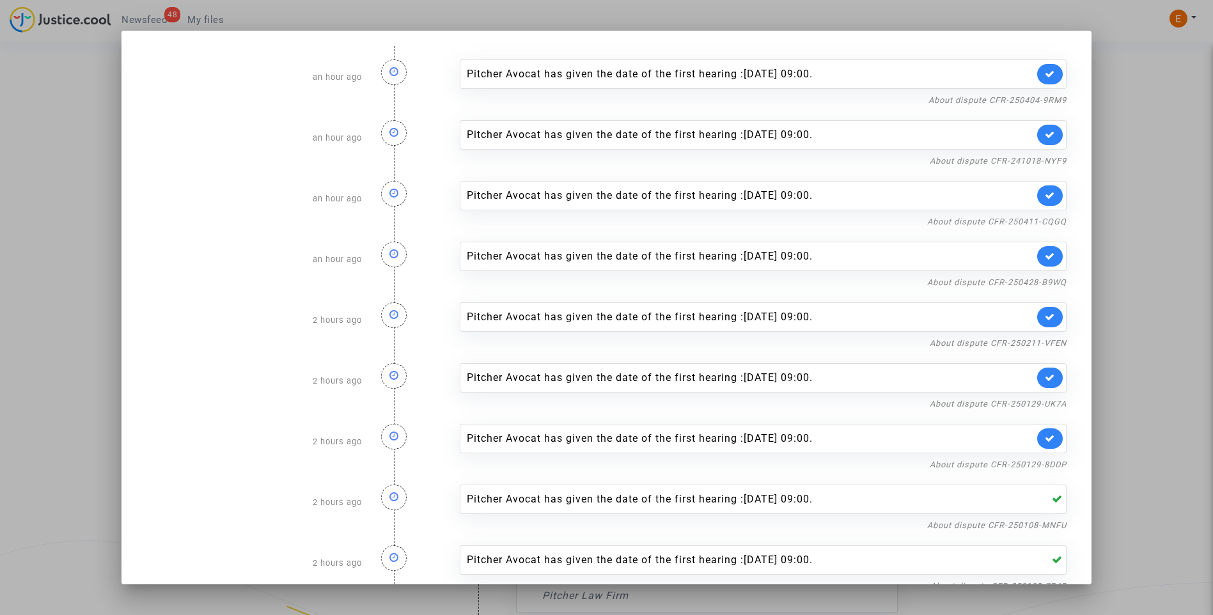
click at [1173, 234] on div at bounding box center [606, 307] width 1213 height 615
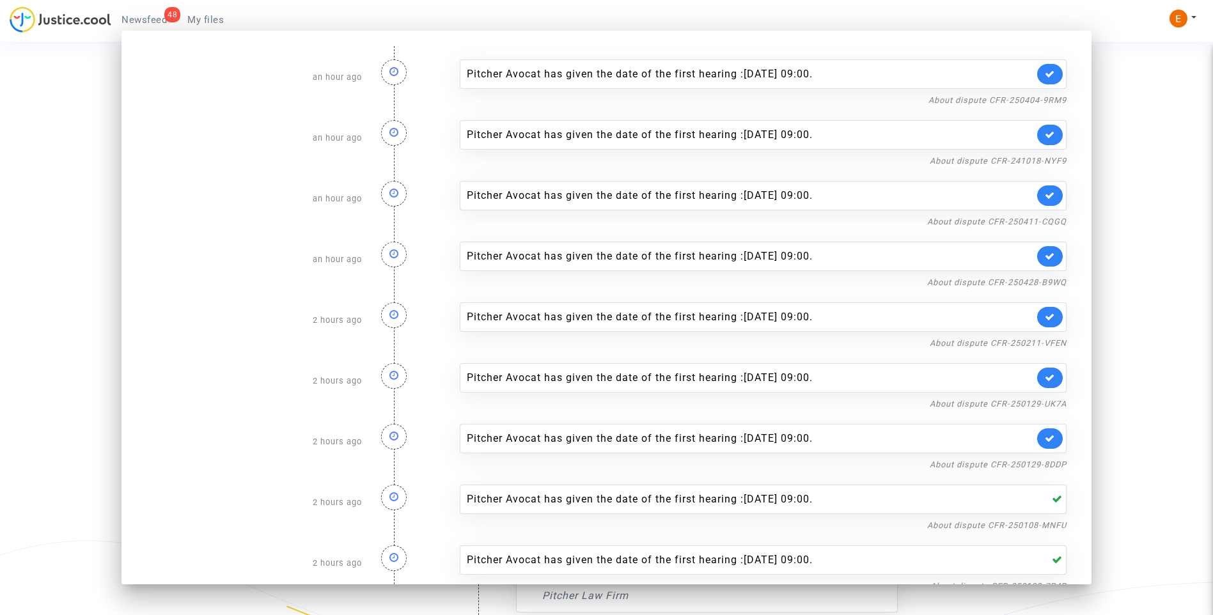
scroll to position [1164, 0]
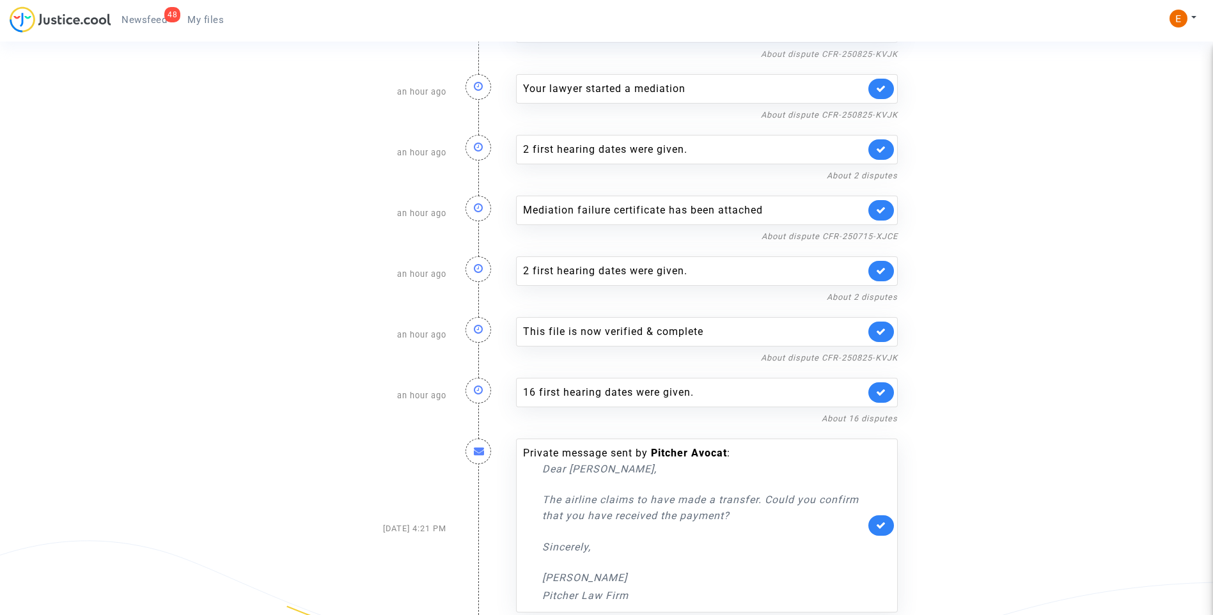
drag, startPoint x: 212, startPoint y: 19, endPoint x: 196, endPoint y: 19, distance: 16.0
click at [212, 19] on span "My files" at bounding box center [205, 20] width 36 height 12
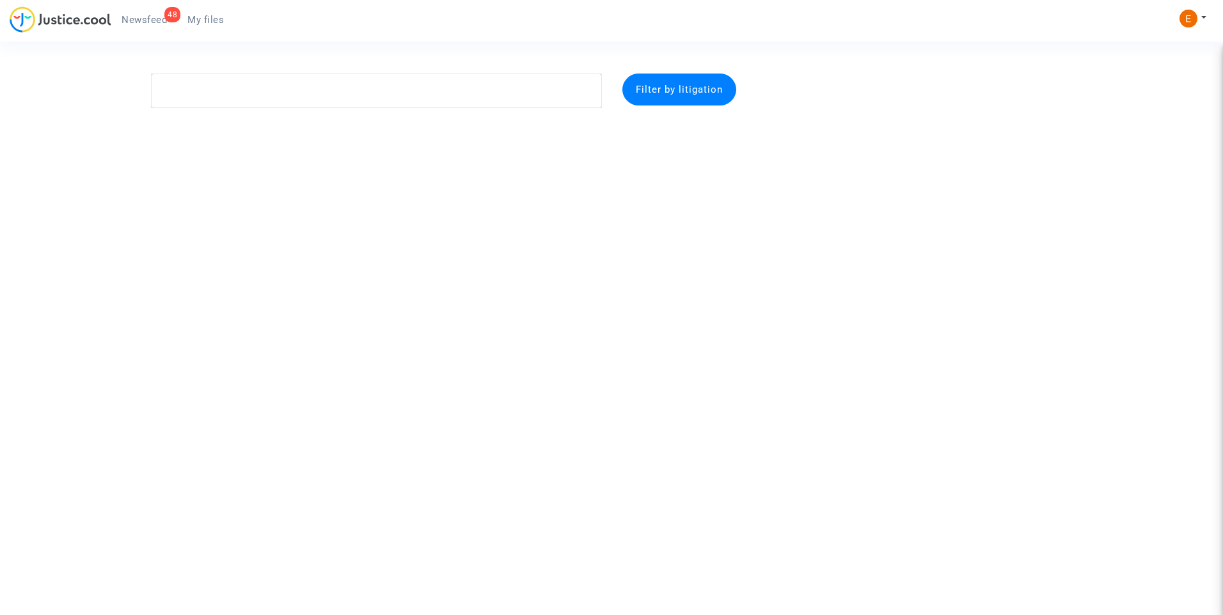
click at [148, 15] on span "Newsfeed" at bounding box center [143, 20] width 45 height 12
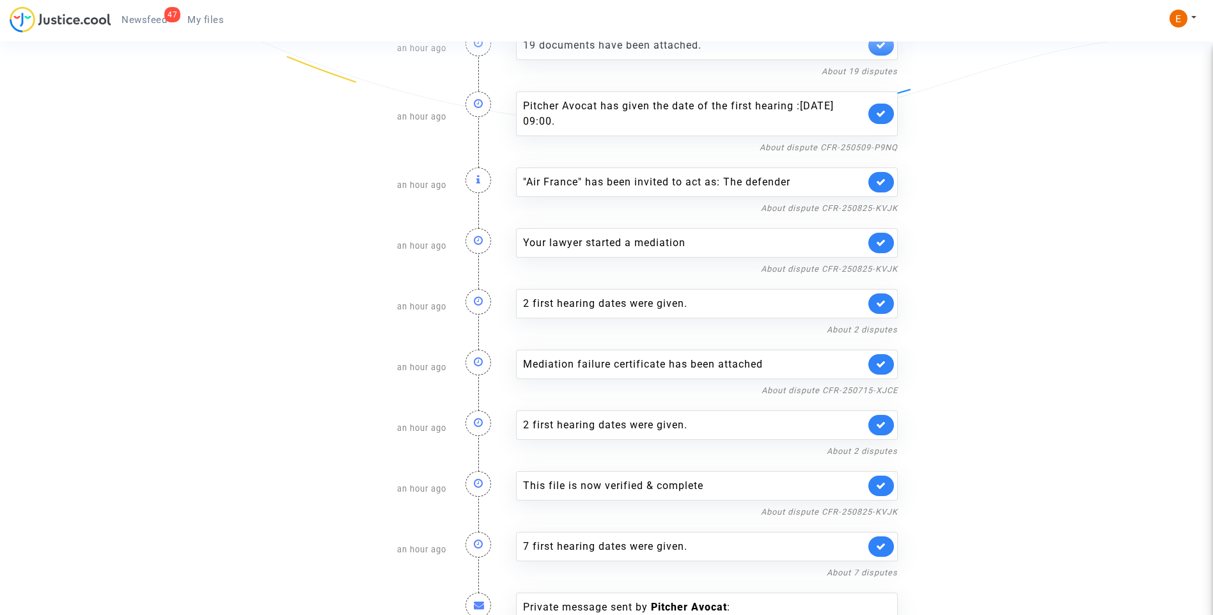
scroll to position [1868, 0]
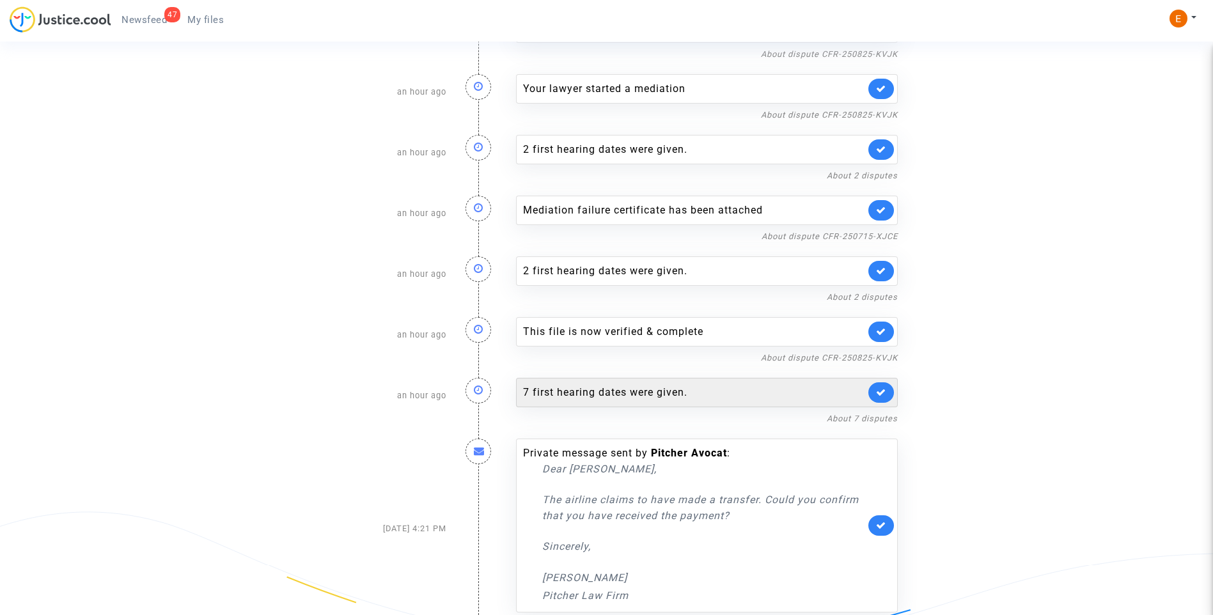
click at [613, 385] on div "7 first hearing dates were given." at bounding box center [694, 392] width 342 height 15
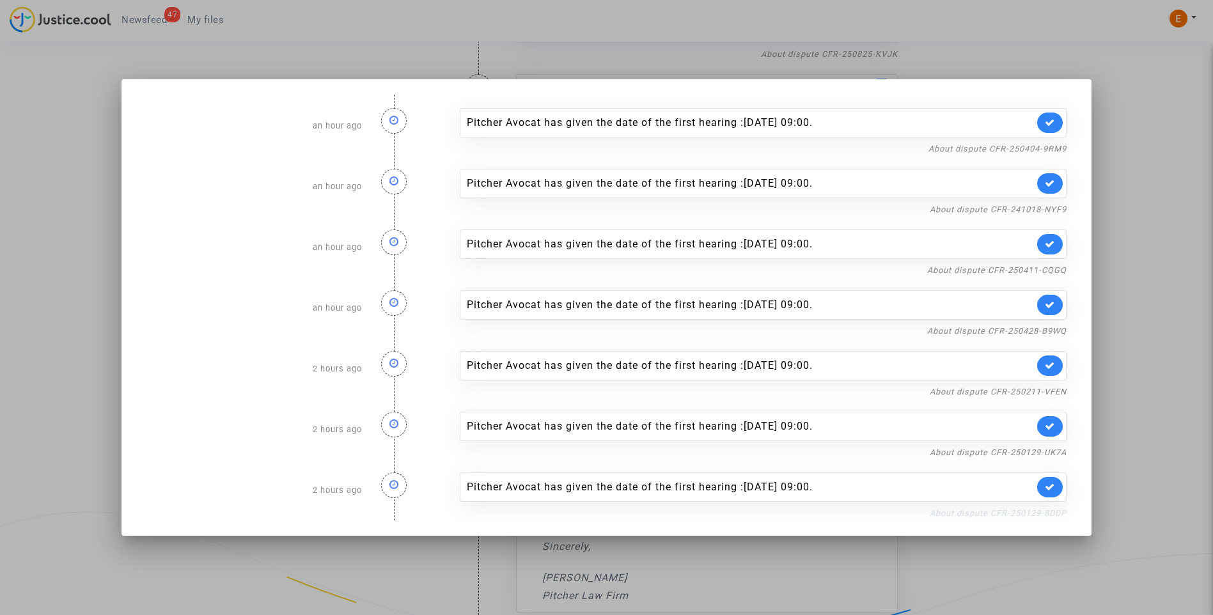
click at [1001, 511] on link "About dispute CFR-250129-8DDP" at bounding box center [998, 513] width 137 height 10
click at [1052, 490] on icon at bounding box center [1050, 487] width 10 height 10
click at [1053, 451] on link "About dispute CFR-250129-UK7A" at bounding box center [998, 453] width 137 height 10
click at [1055, 429] on icon at bounding box center [1050, 426] width 10 height 10
click at [1056, 389] on link "About dispute CFR-250211-VFEN" at bounding box center [998, 392] width 137 height 10
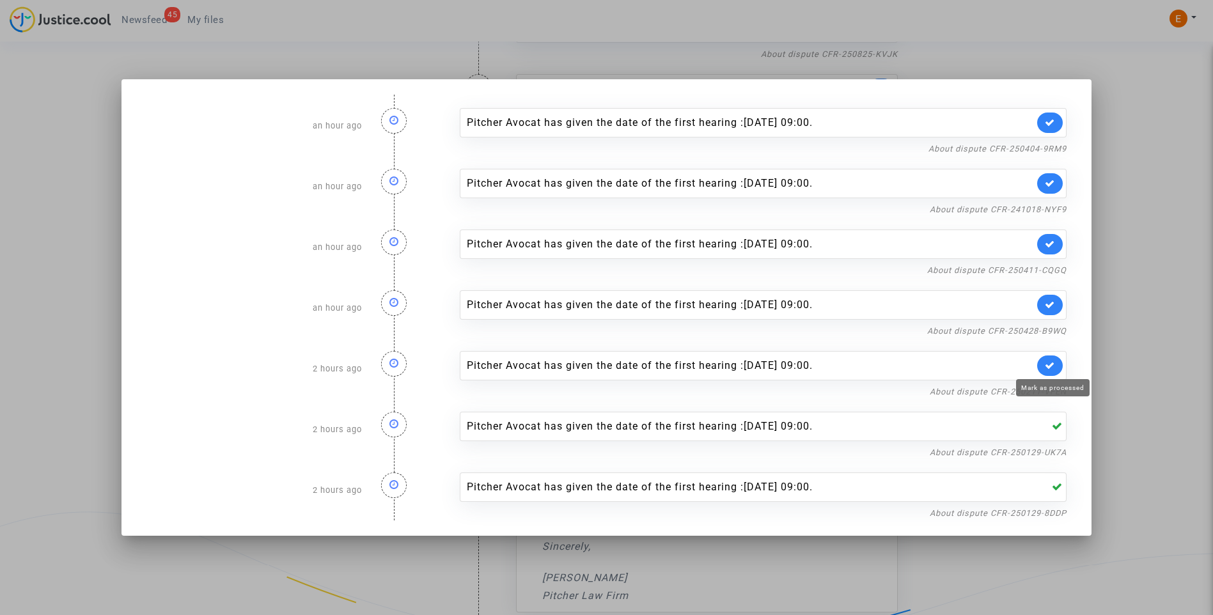
click at [1055, 367] on icon at bounding box center [1050, 366] width 10 height 10
click at [1054, 330] on link "About dispute CFR-250428-B9WQ" at bounding box center [996, 331] width 139 height 10
click at [1054, 299] on link at bounding box center [1050, 305] width 26 height 20
click at [1053, 269] on link "About dispute CFR-250411-CQGQ" at bounding box center [996, 270] width 139 height 10
drag, startPoint x: 1065, startPoint y: 246, endPoint x: 1058, endPoint y: 230, distance: 18.1
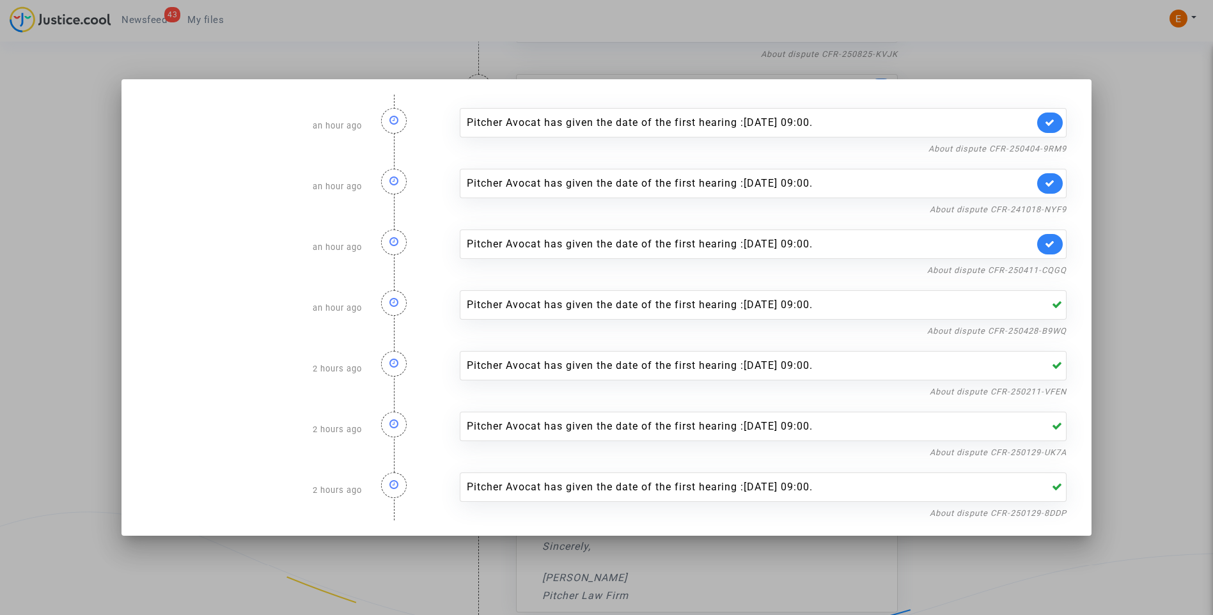
click at [1063, 246] on link at bounding box center [1050, 244] width 26 height 20
click at [1054, 205] on link "About dispute CFR-241018-NYF9" at bounding box center [998, 210] width 137 height 10
click at [1055, 186] on icon at bounding box center [1050, 183] width 10 height 10
click at [1049, 152] on link "About dispute CFR-250404-9RM9" at bounding box center [997, 149] width 138 height 10
click at [1026, 150] on link "About dispute CFR-250404-9RM9" at bounding box center [997, 149] width 138 height 10
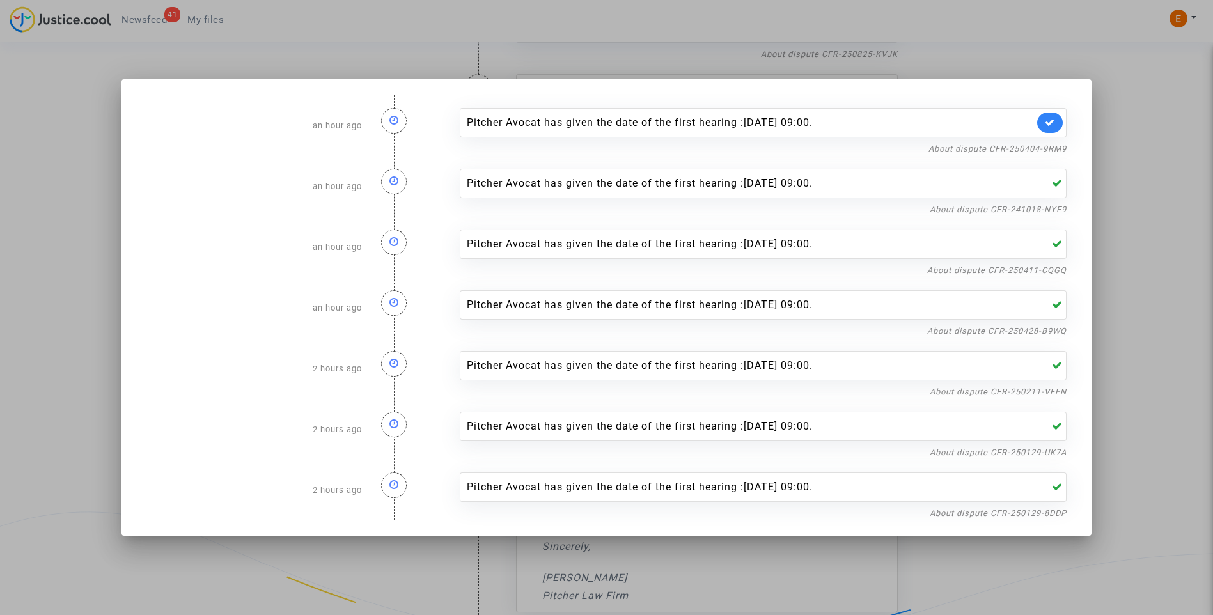
click at [1060, 125] on link at bounding box center [1050, 123] width 26 height 20
click at [1109, 120] on div at bounding box center [606, 307] width 1213 height 615
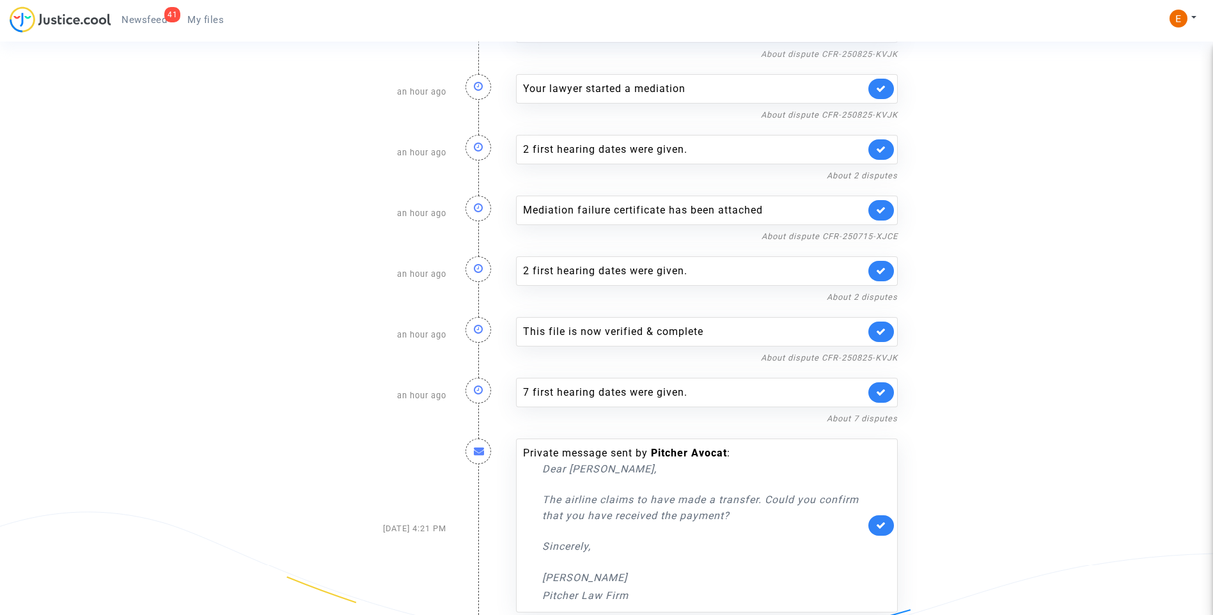
click at [204, 17] on span "My files" at bounding box center [205, 20] width 36 height 12
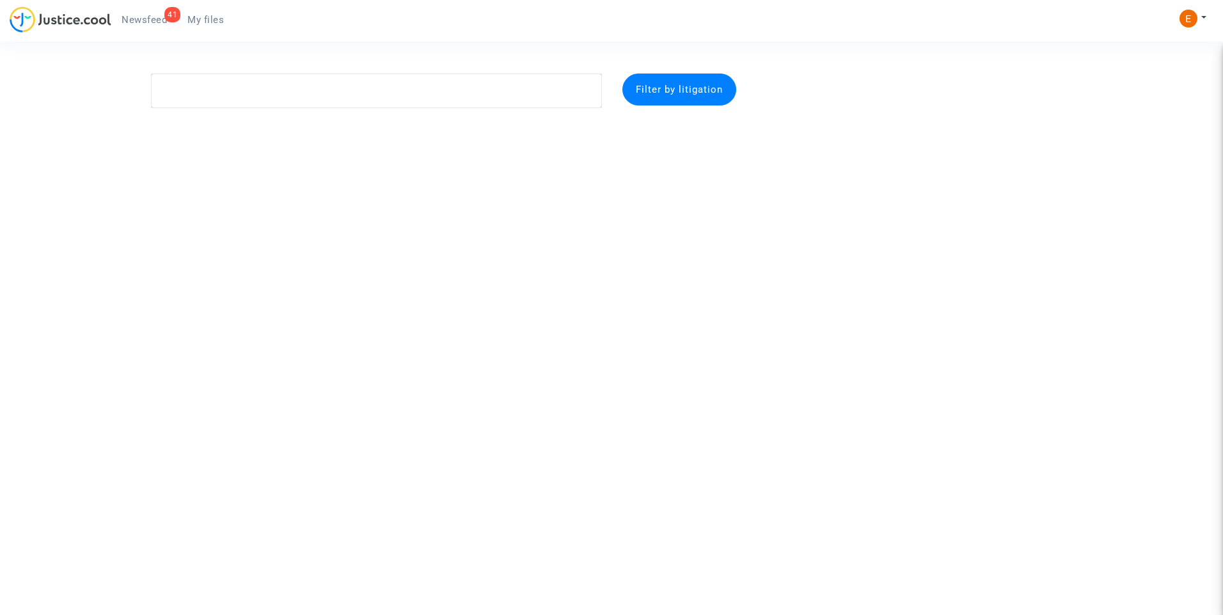
click at [134, 17] on span "Newsfeed" at bounding box center [143, 20] width 45 height 12
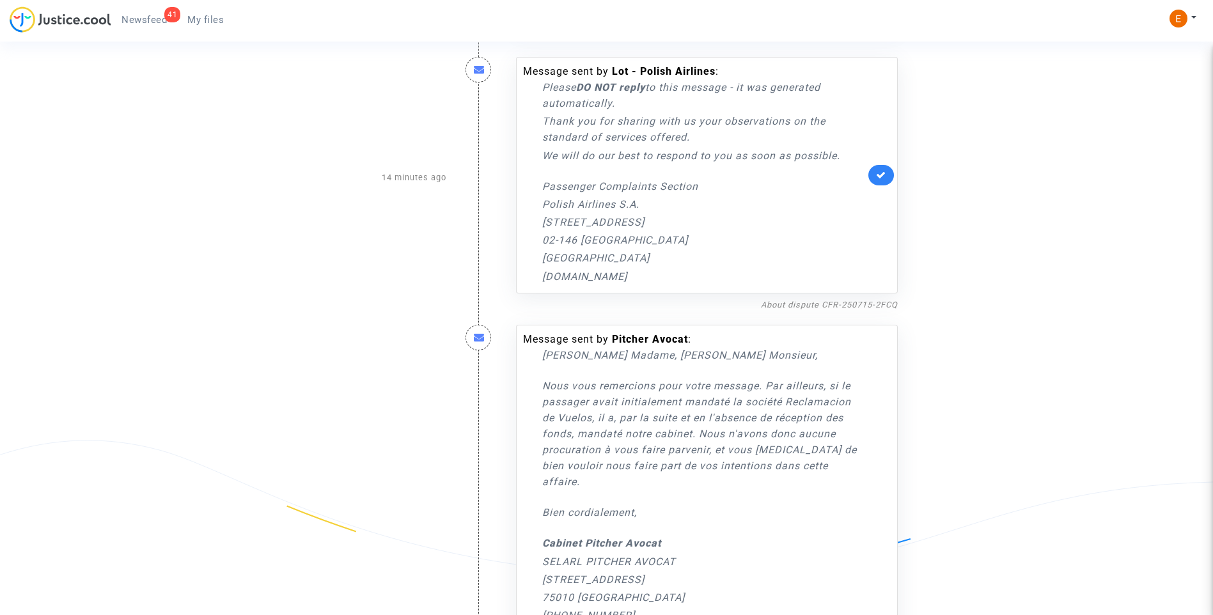
scroll to position [657, 0]
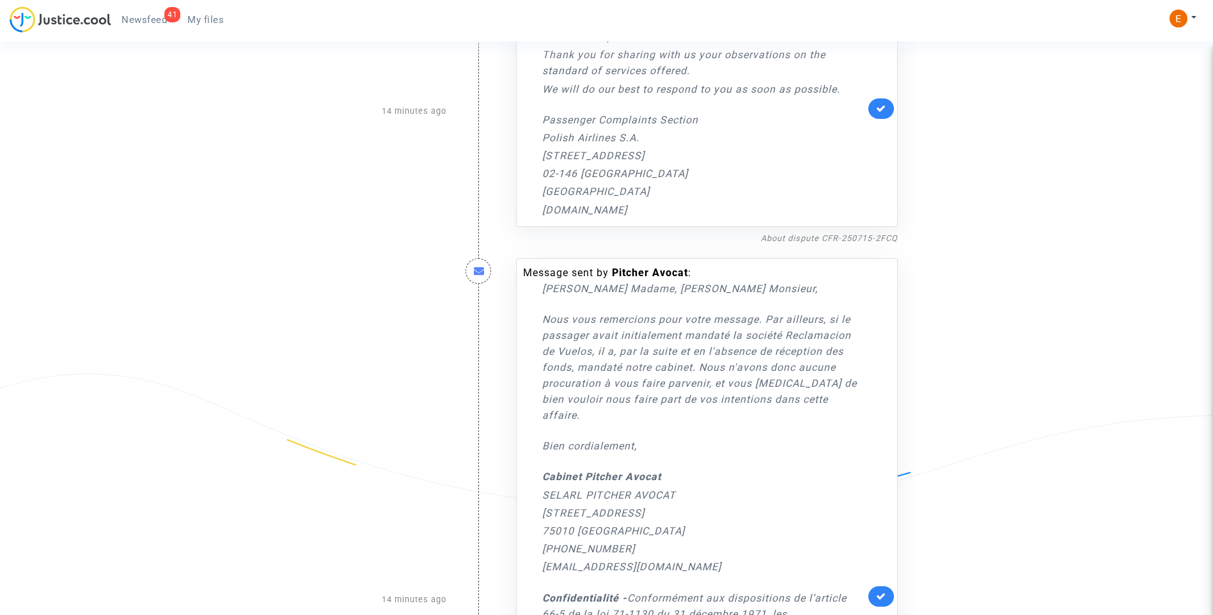
click at [888, 588] on link at bounding box center [881, 596] width 26 height 20
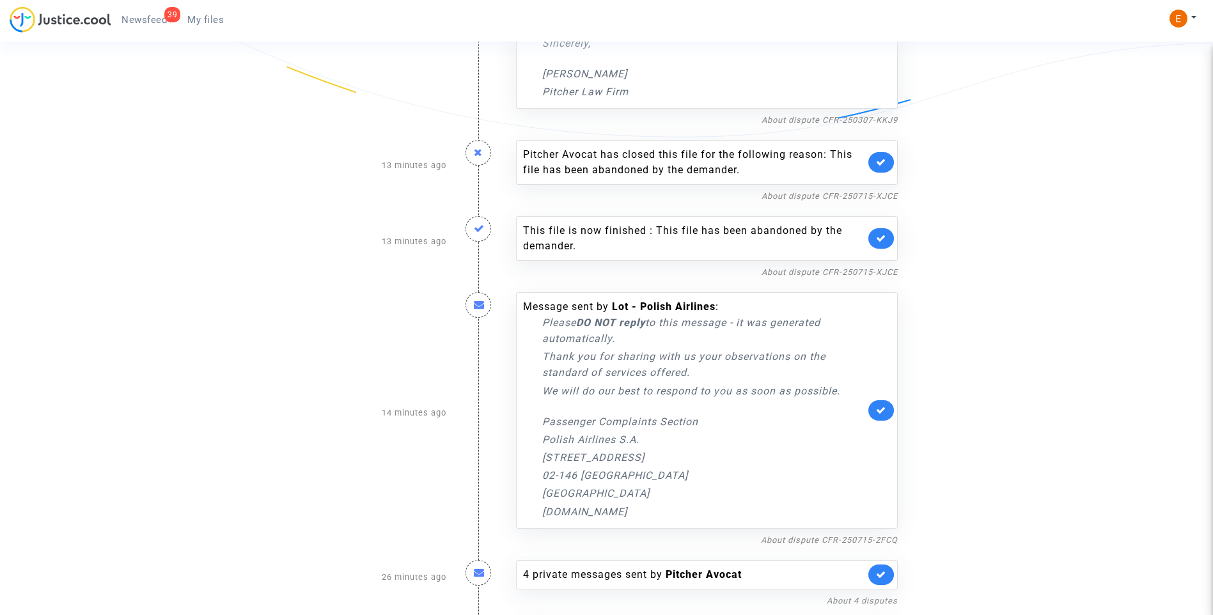
scroll to position [337, 0]
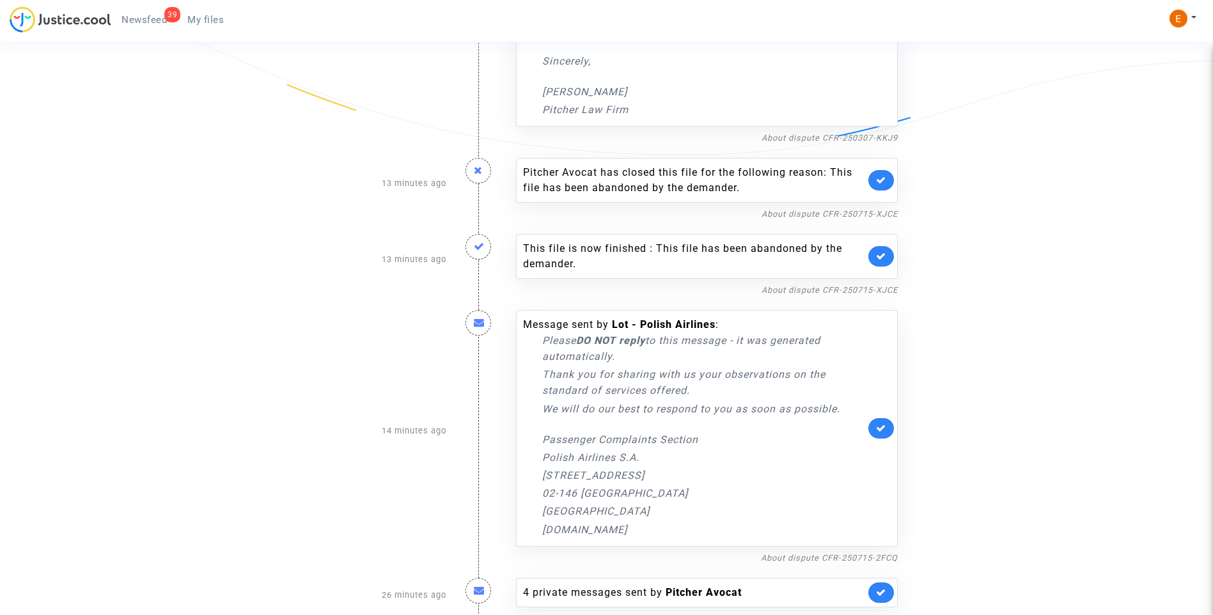
click at [890, 432] on link at bounding box center [881, 428] width 26 height 20
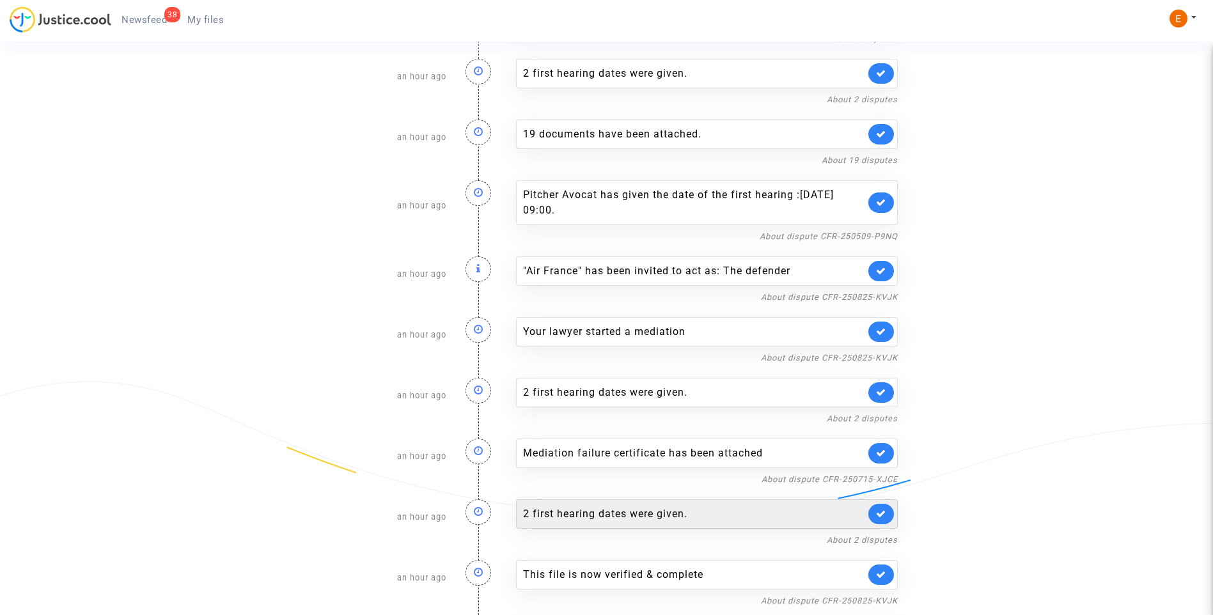
scroll to position [464, 0]
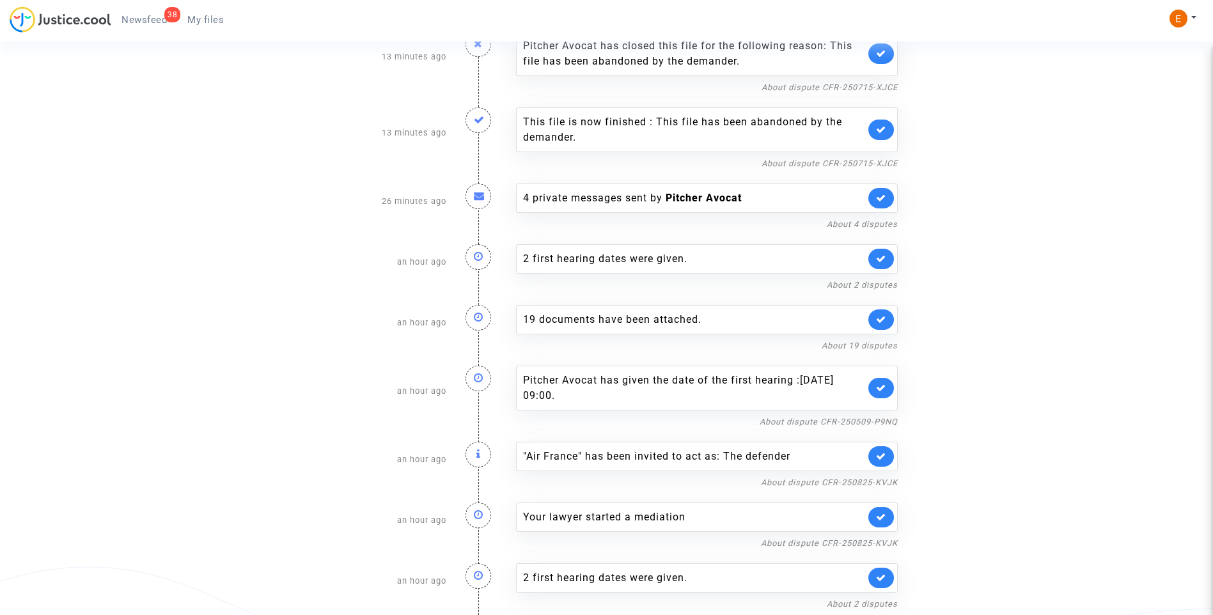
click at [592, 182] on div "4 private messages sent by Pitcher Avocat About 4 disputes" at bounding box center [706, 201] width 401 height 61
click at [607, 191] on div "4 private messages sent by Pitcher Avocat" at bounding box center [707, 198] width 382 height 29
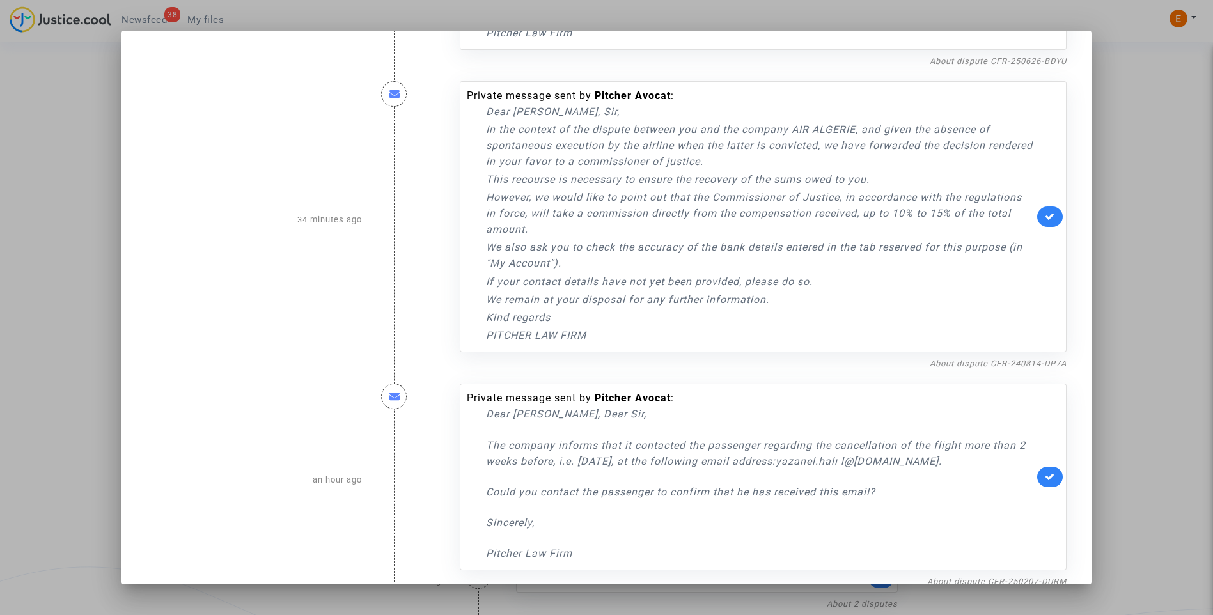
scroll to position [506, 0]
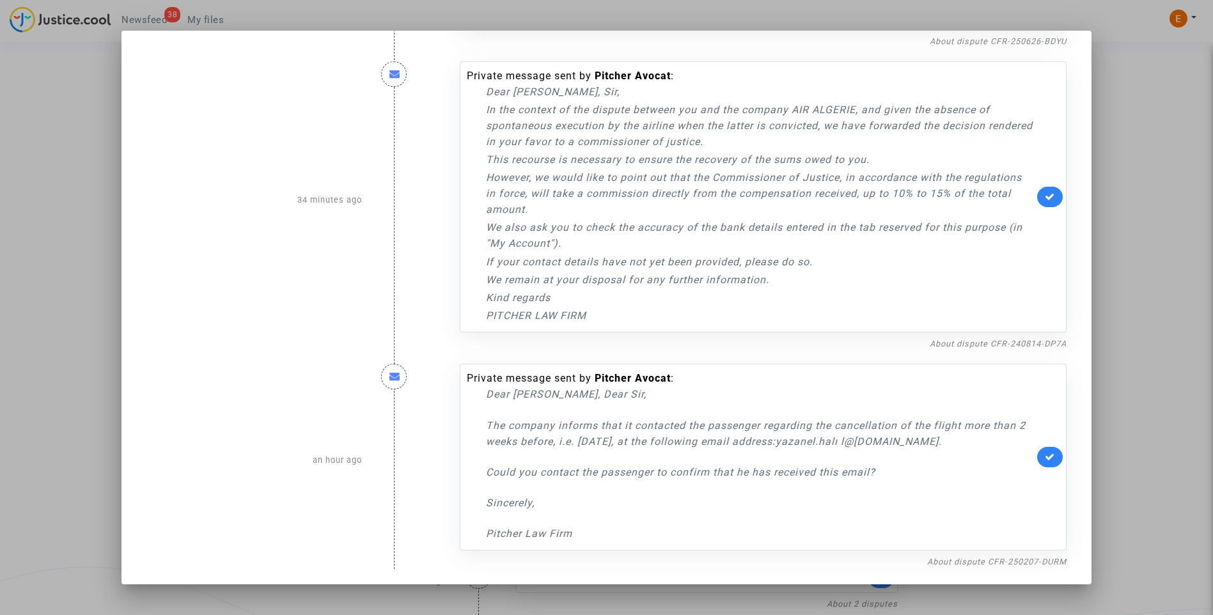
click at [1148, 247] on div at bounding box center [606, 307] width 1213 height 615
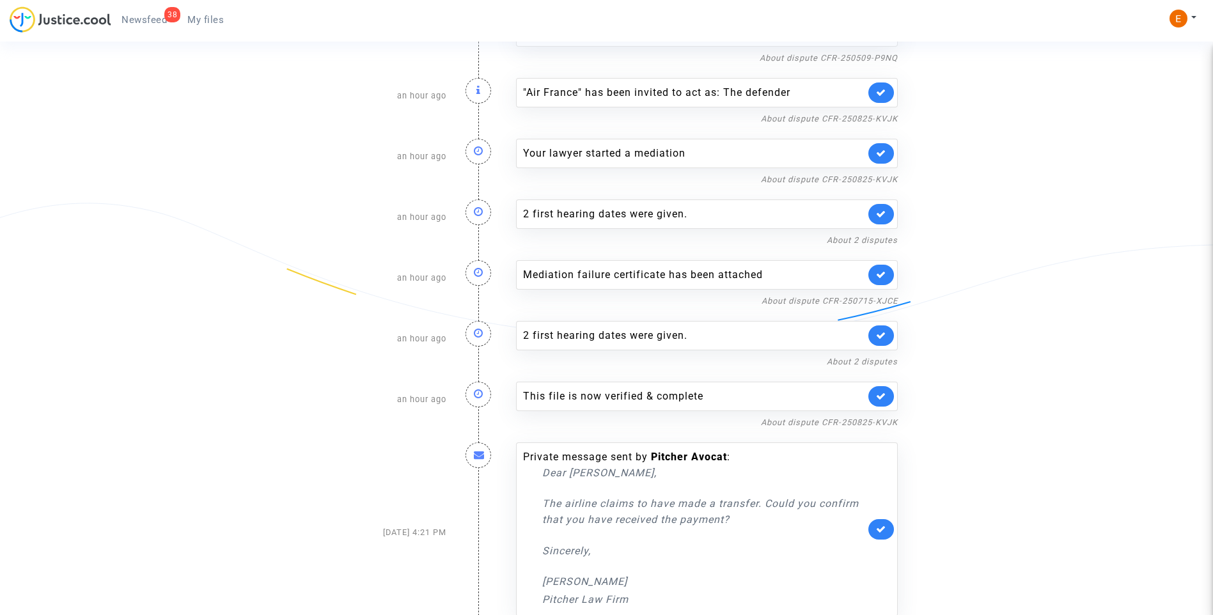
scroll to position [847, 0]
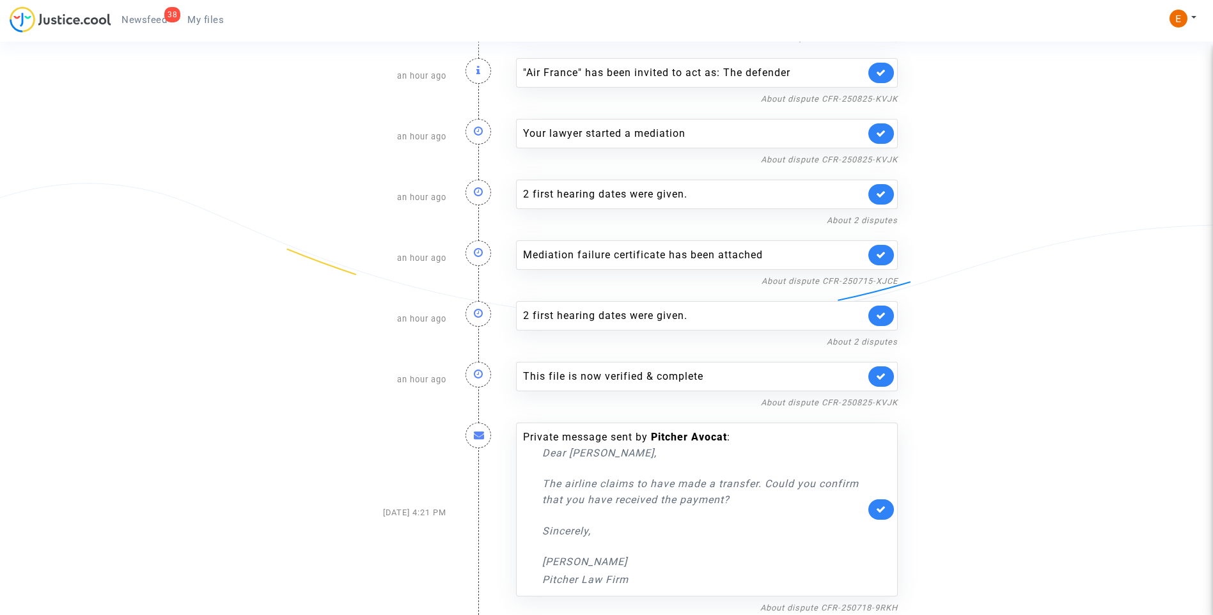
click at [886, 373] on link at bounding box center [881, 376] width 26 height 20
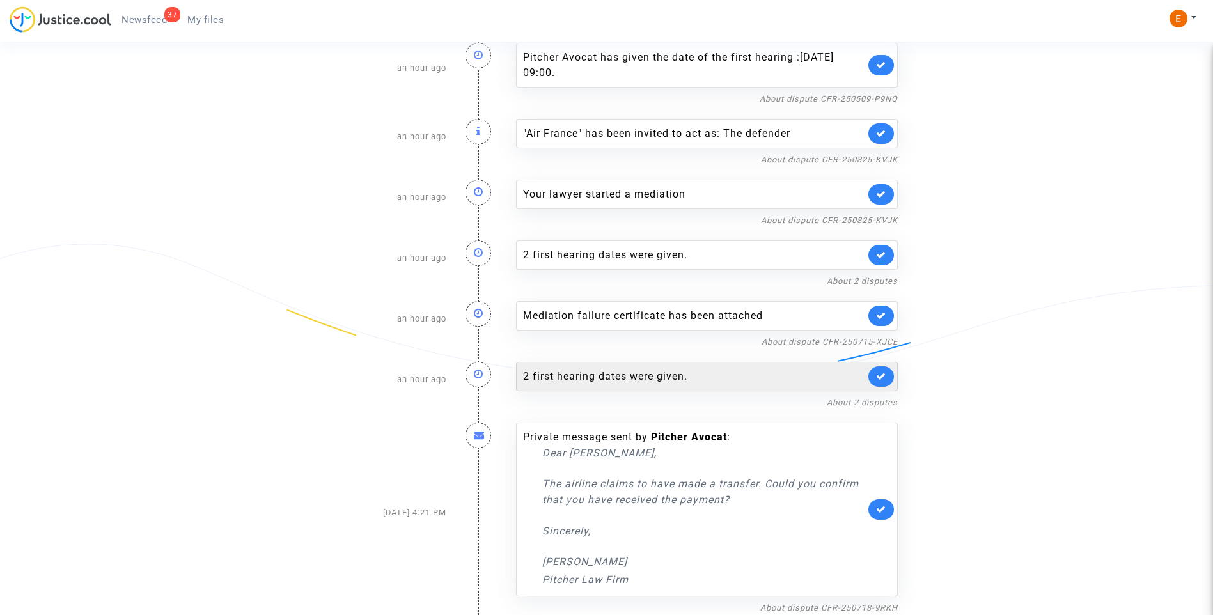
click at [575, 373] on div "2 first hearing dates were given." at bounding box center [694, 376] width 342 height 15
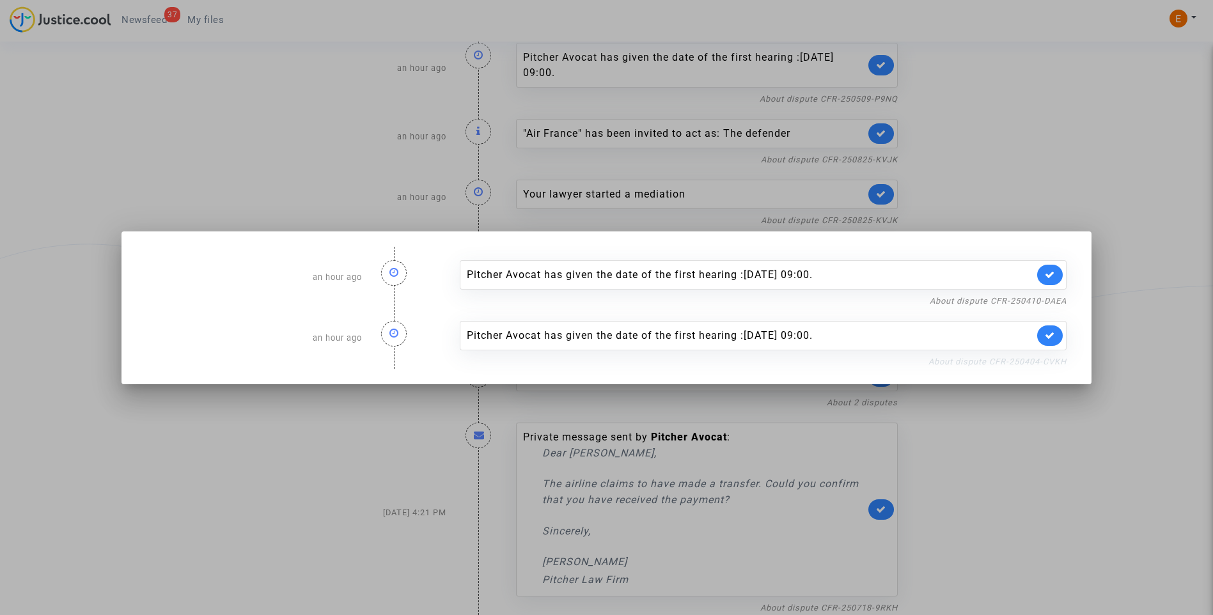
click at [1023, 362] on link "About dispute CFR-250404-CVKH" at bounding box center [997, 362] width 138 height 10
click at [1055, 331] on icon at bounding box center [1050, 336] width 10 height 10
click at [1053, 299] on link "About dispute CFR-250410-DAEA" at bounding box center [998, 301] width 137 height 10
drag, startPoint x: 1051, startPoint y: 279, endPoint x: 1052, endPoint y: 243, distance: 35.8
click at [1051, 278] on icon at bounding box center [1050, 275] width 10 height 10
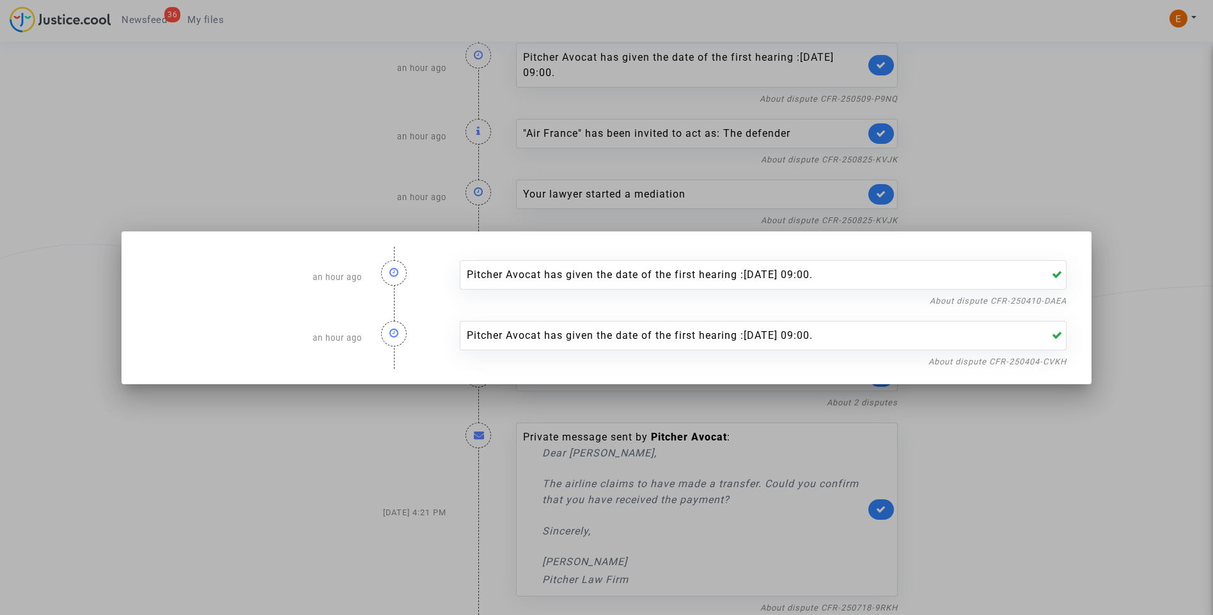
click at [1052, 190] on div at bounding box center [606, 307] width 1213 height 615
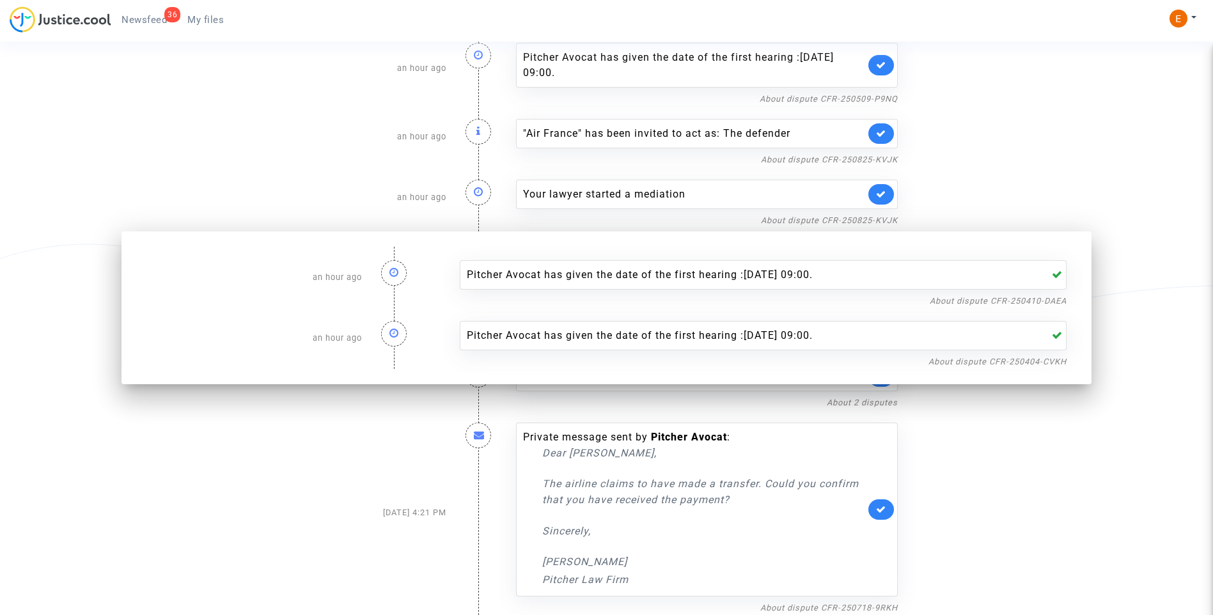
scroll to position [787, 0]
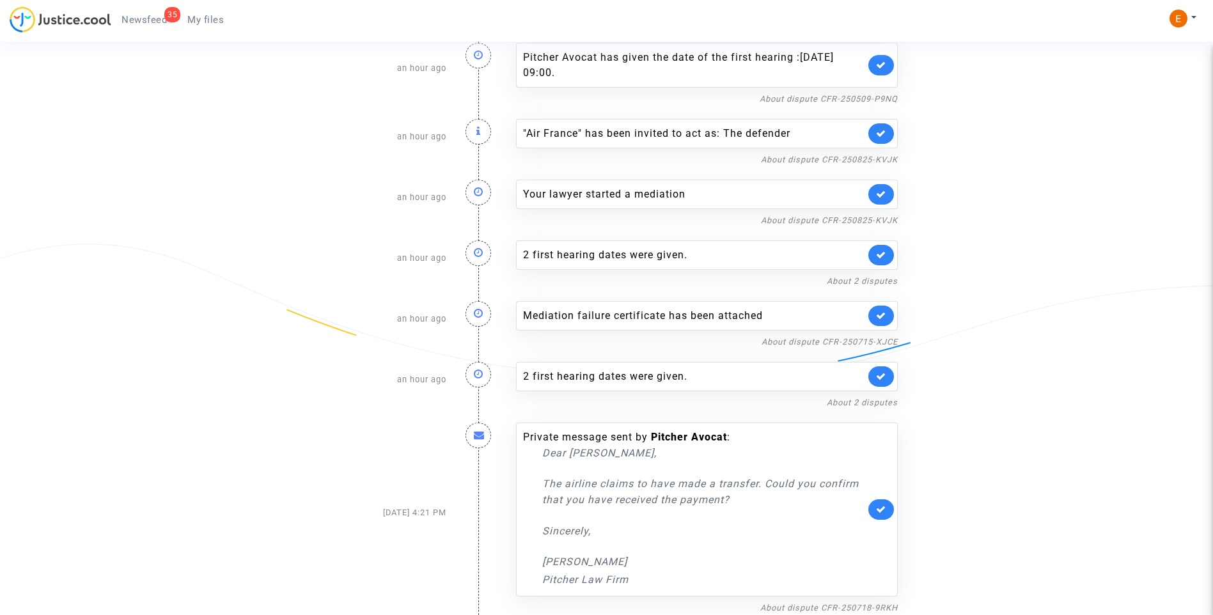
drag, startPoint x: 217, startPoint y: 31, endPoint x: 198, endPoint y: 24, distance: 21.0
click at [217, 29] on div "35 Newsfeed My files" at bounding box center [122, 23] width 224 height 35
drag, startPoint x: 197, startPoint y: 21, endPoint x: 185, endPoint y: 19, distance: 12.3
click at [197, 21] on span "My files" at bounding box center [205, 20] width 36 height 12
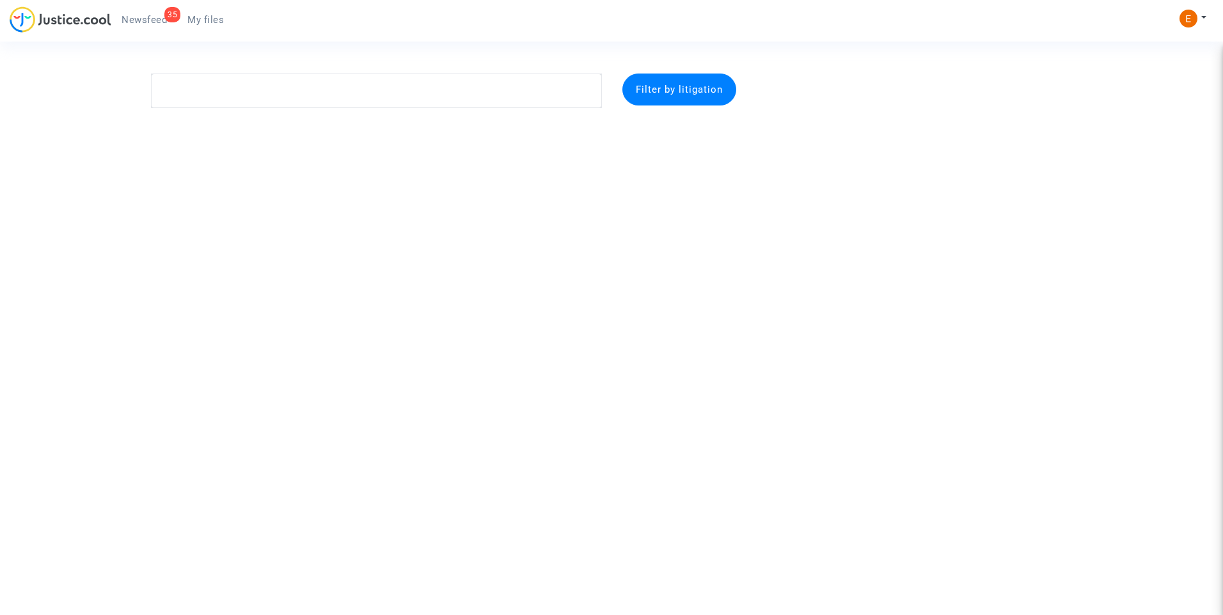
click at [167, 17] on div "35" at bounding box center [172, 14] width 16 height 15
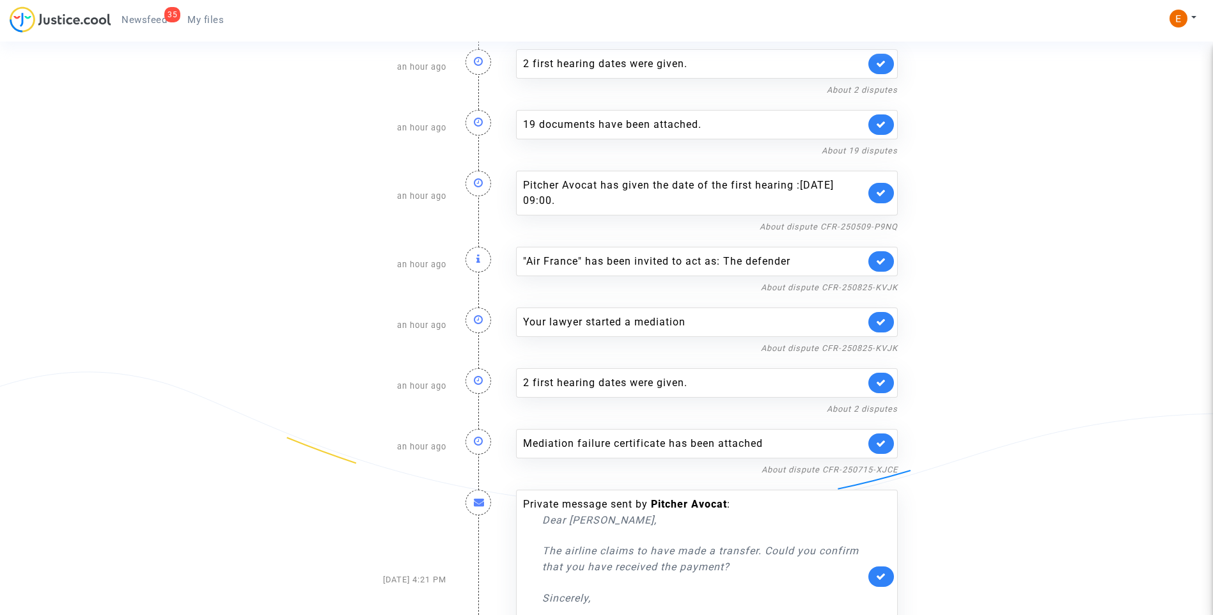
scroll to position [726, 0]
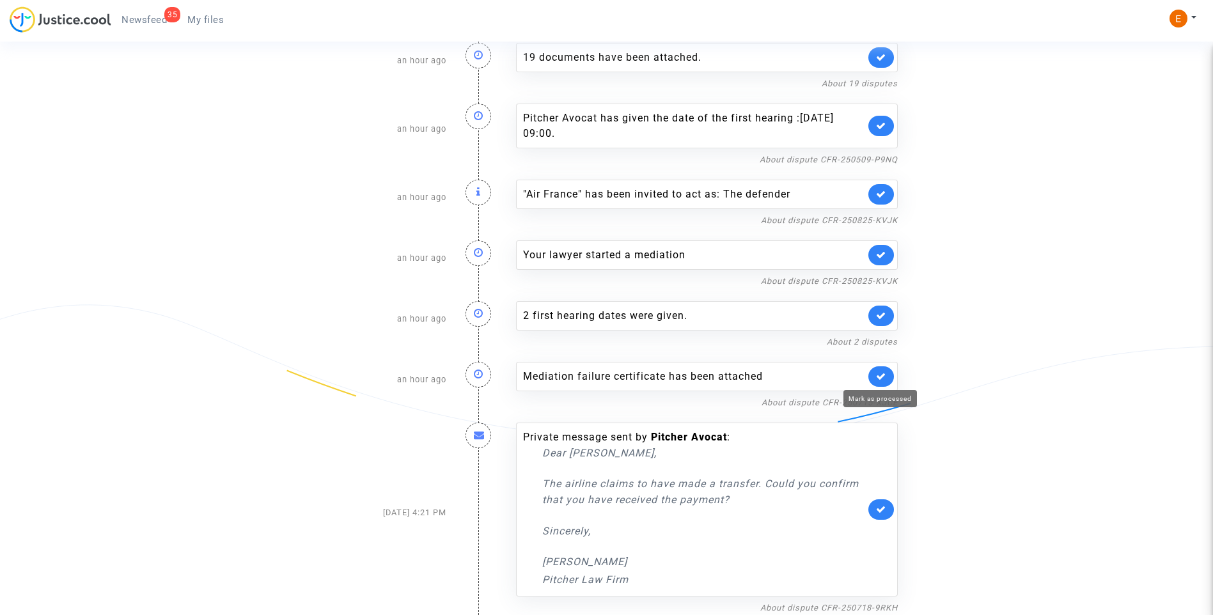
click at [881, 379] on icon at bounding box center [881, 377] width 10 height 10
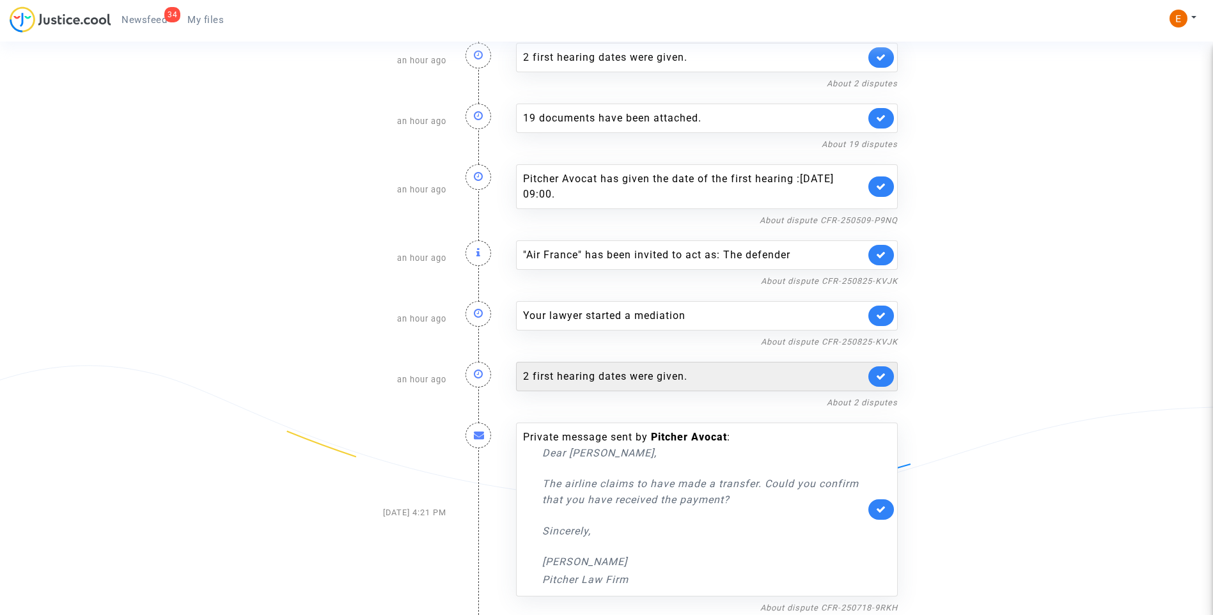
click at [665, 381] on div "2 first hearing dates were given." at bounding box center [694, 376] width 342 height 15
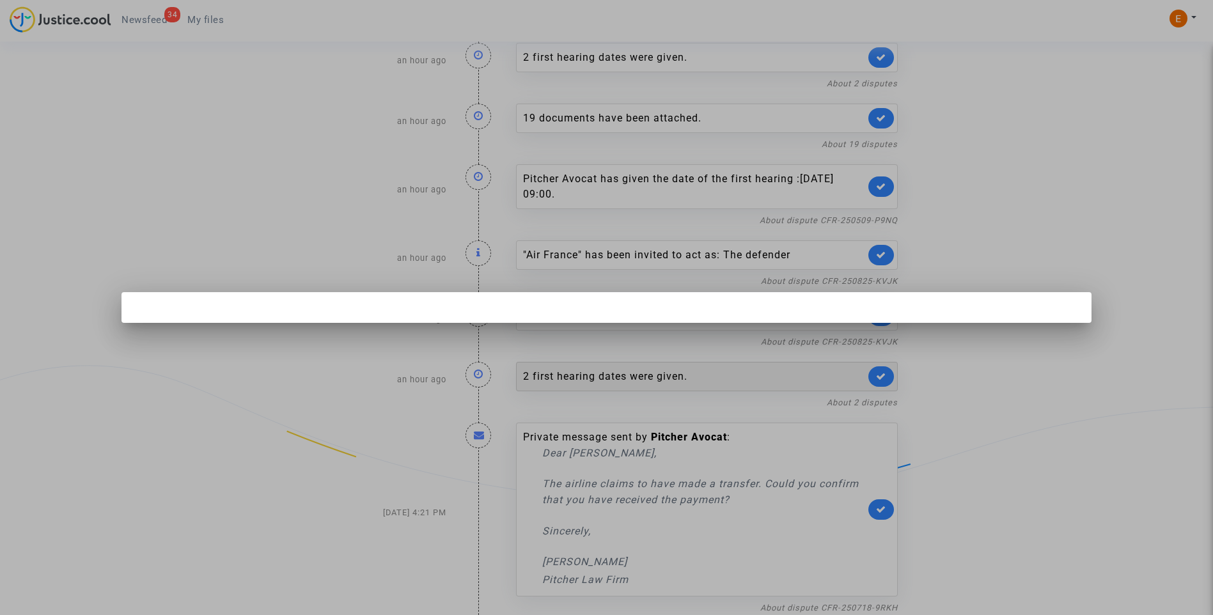
scroll to position [0, 0]
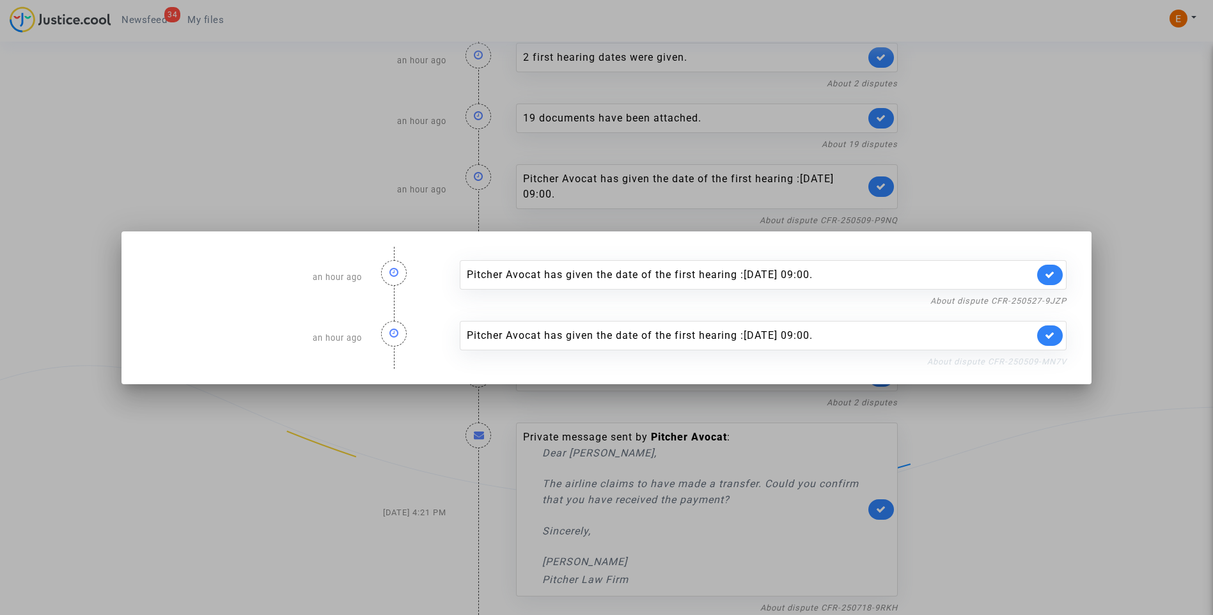
click at [1041, 366] on link "About dispute CFR-250509-MN7V" at bounding box center [996, 362] width 139 height 10
click at [1053, 328] on link at bounding box center [1050, 335] width 26 height 20
click at [1055, 301] on link "About dispute CFR-250527-9JZP" at bounding box center [998, 301] width 136 height 10
click at [1051, 280] on link at bounding box center [1050, 275] width 26 height 20
drag, startPoint x: 1058, startPoint y: 213, endPoint x: 1045, endPoint y: 212, distance: 12.2
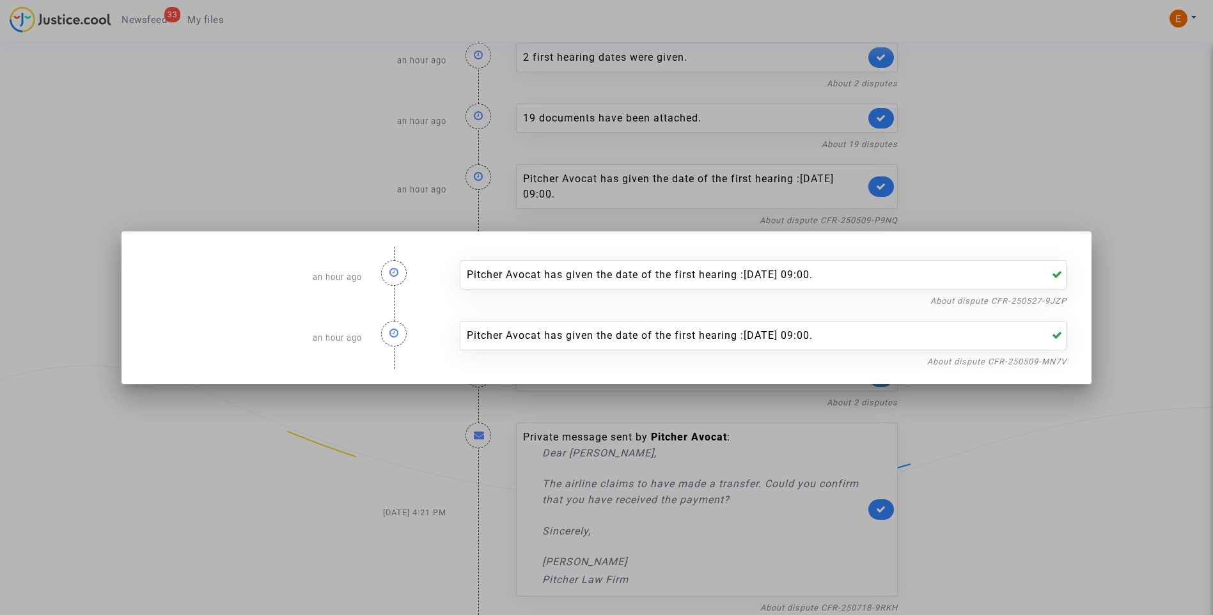
click at [1058, 212] on div at bounding box center [606, 307] width 1213 height 615
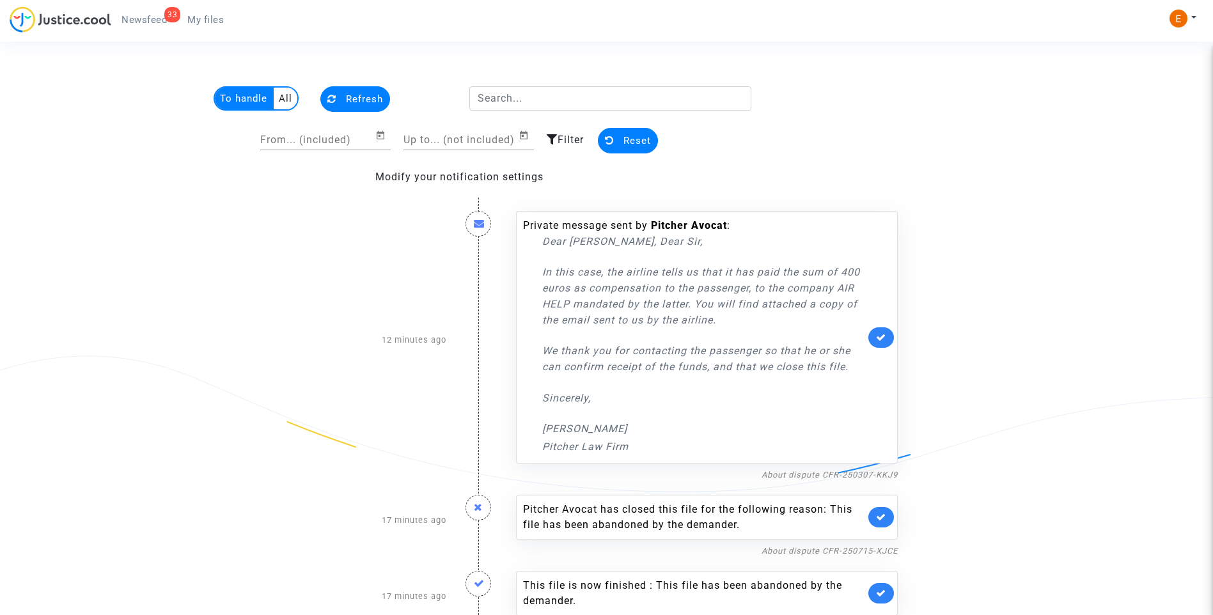
scroll to position [665, 0]
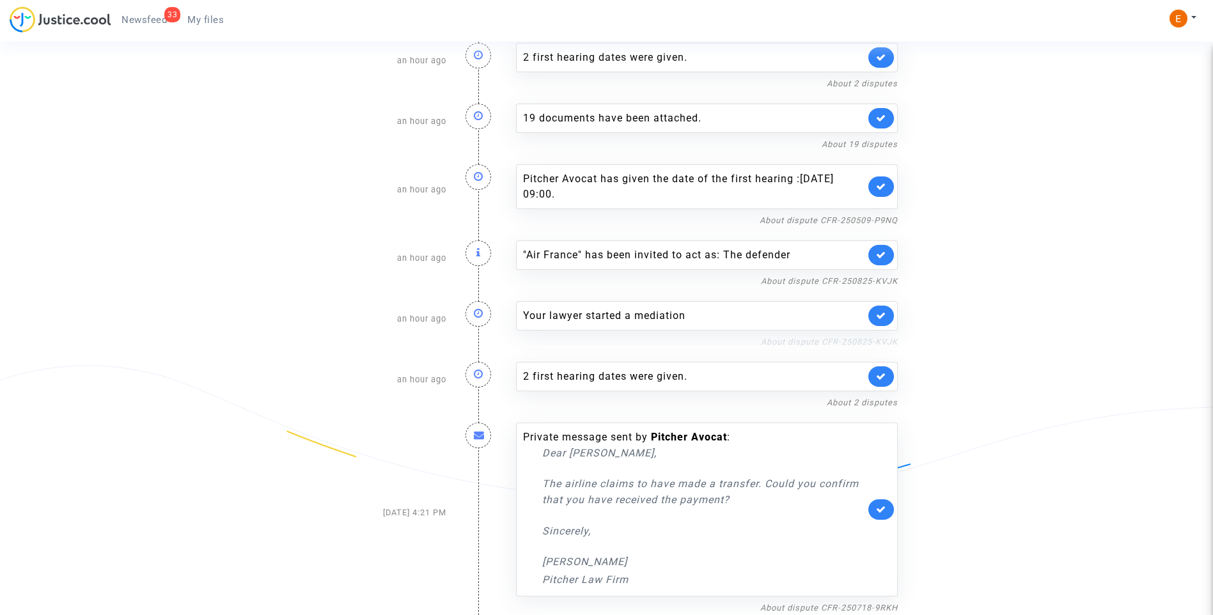
click at [857, 338] on link "About dispute CFR-250825-KVJK" at bounding box center [829, 342] width 137 height 10
click at [886, 317] on link at bounding box center [881, 316] width 26 height 20
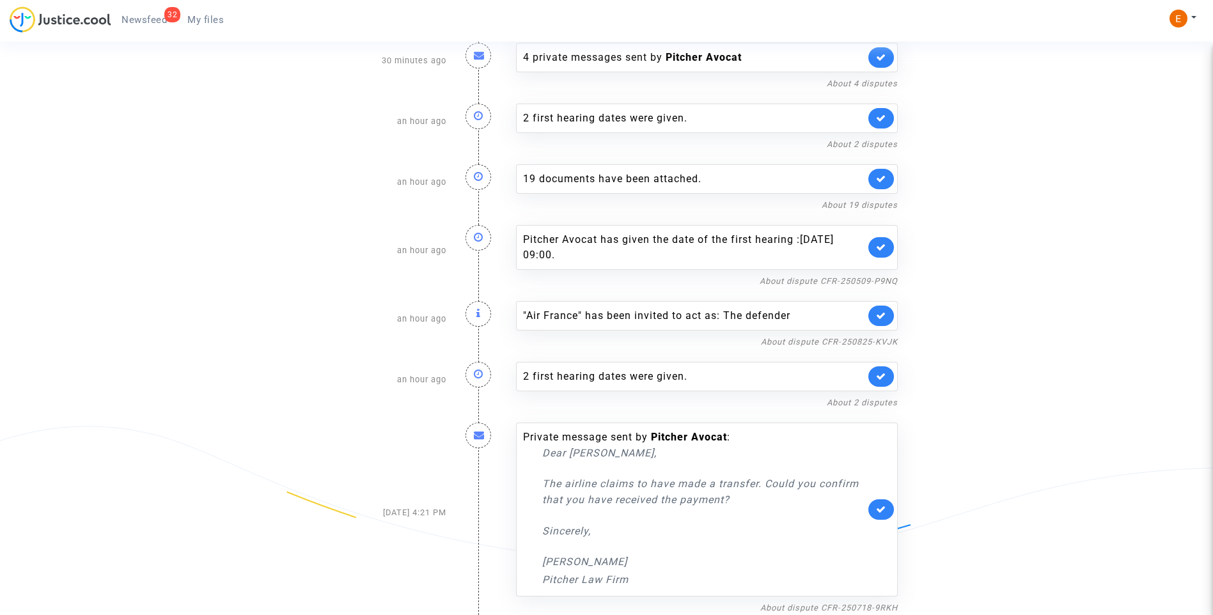
click at [886, 317] on link at bounding box center [881, 316] width 26 height 20
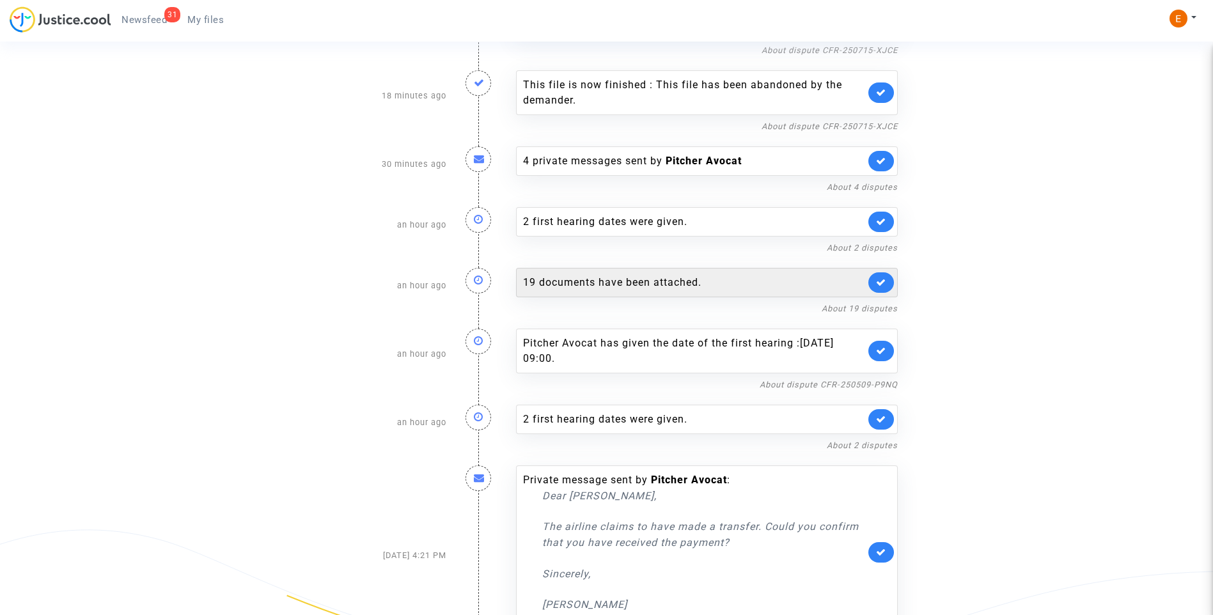
scroll to position [480, 0]
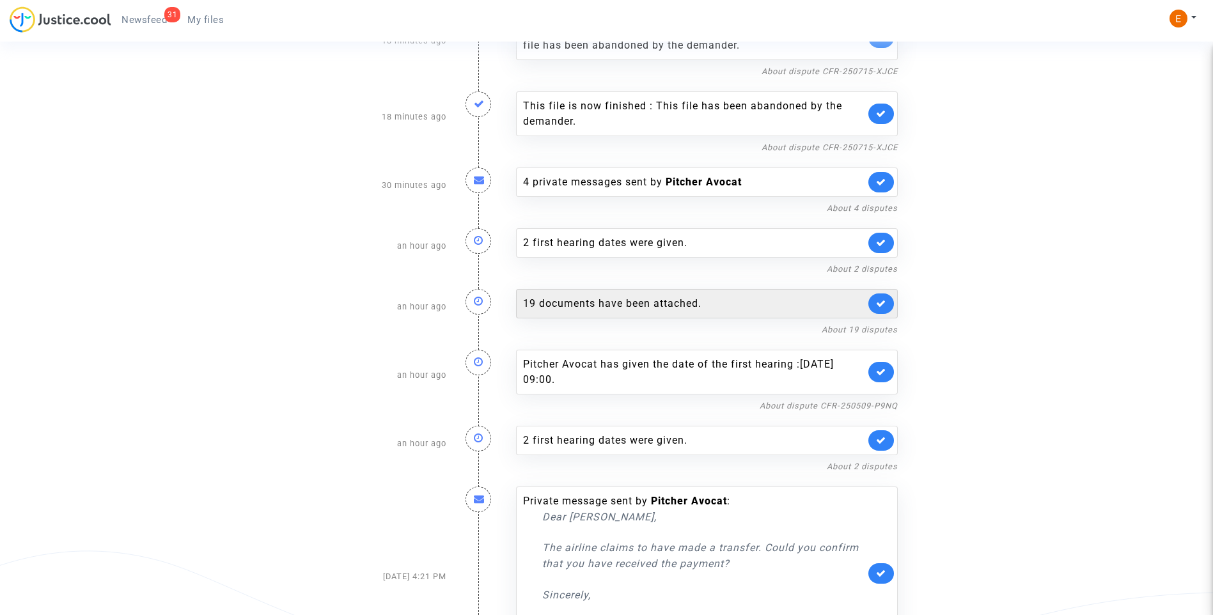
click at [650, 301] on div "19 documents have been attached." at bounding box center [694, 303] width 342 height 15
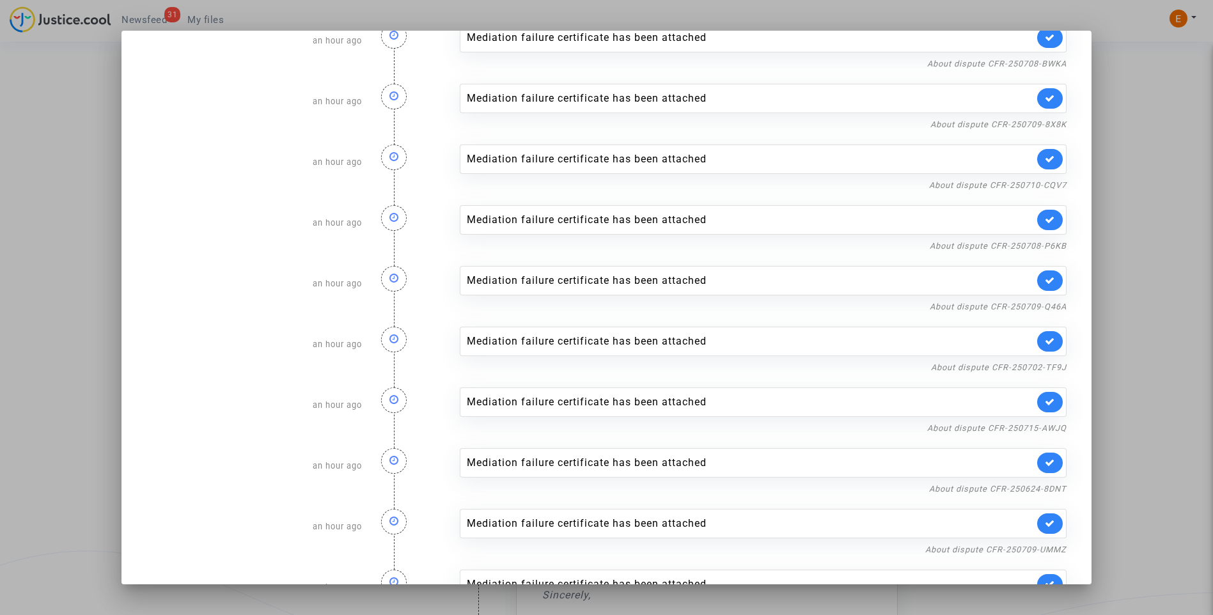
scroll to position [632, 0]
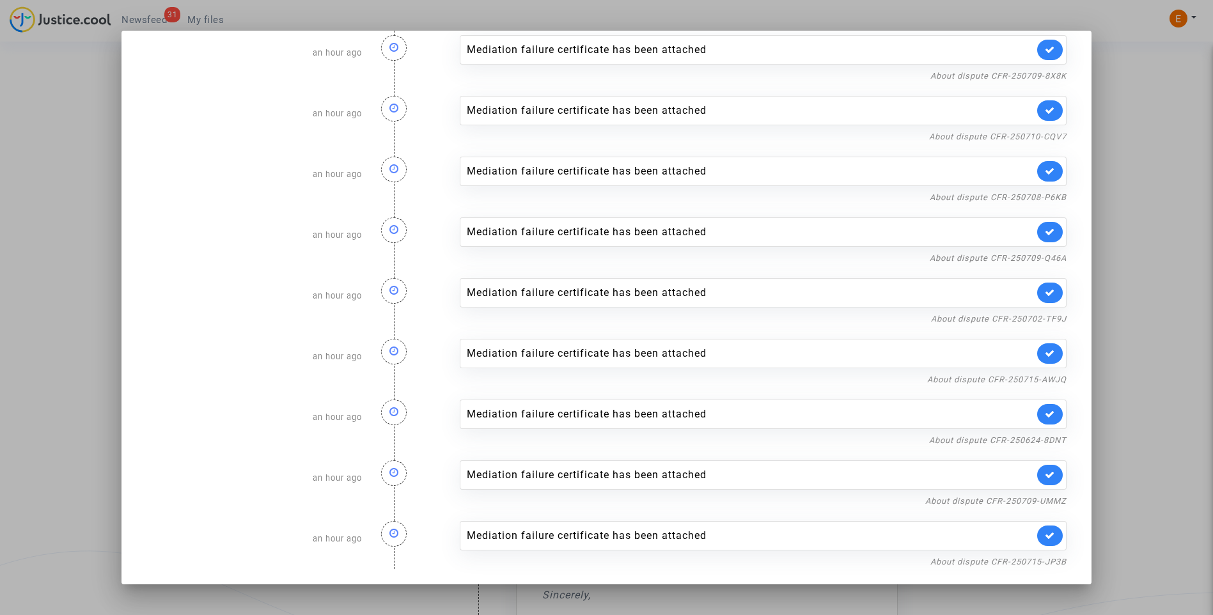
click at [1160, 266] on div at bounding box center [606, 307] width 1213 height 615
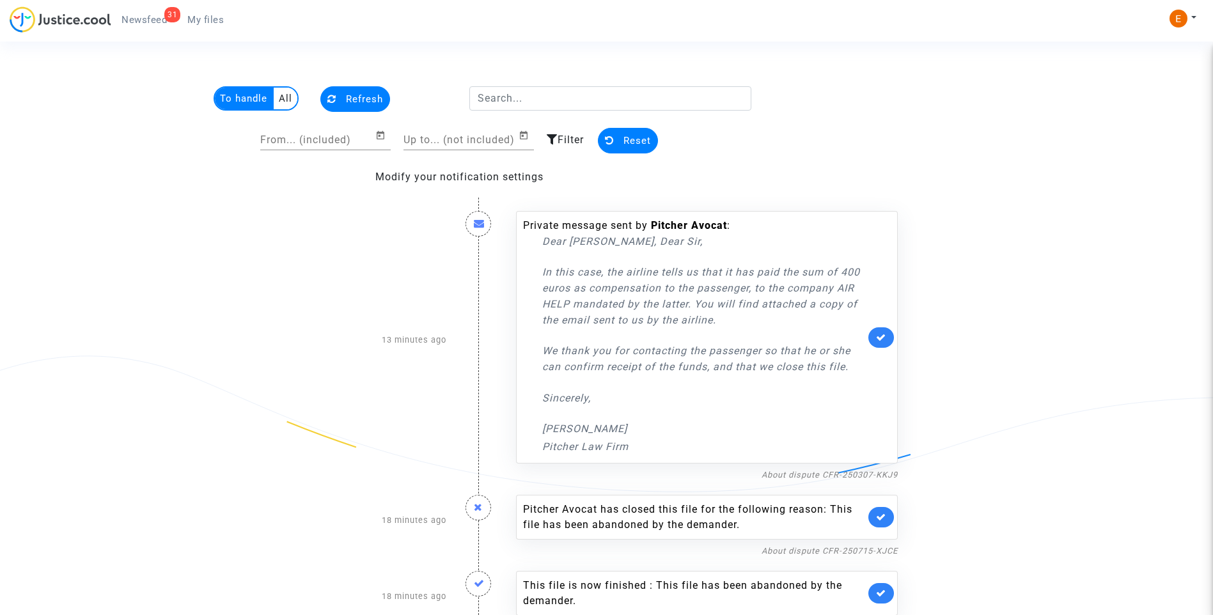
scroll to position [480, 0]
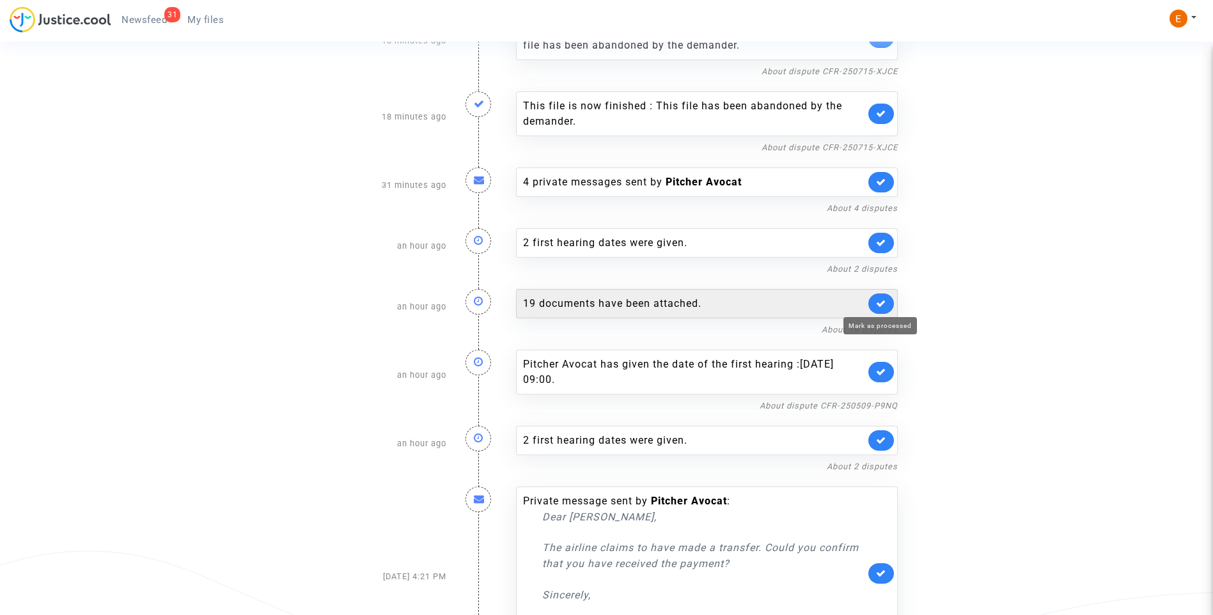
click at [884, 302] on icon at bounding box center [881, 304] width 10 height 10
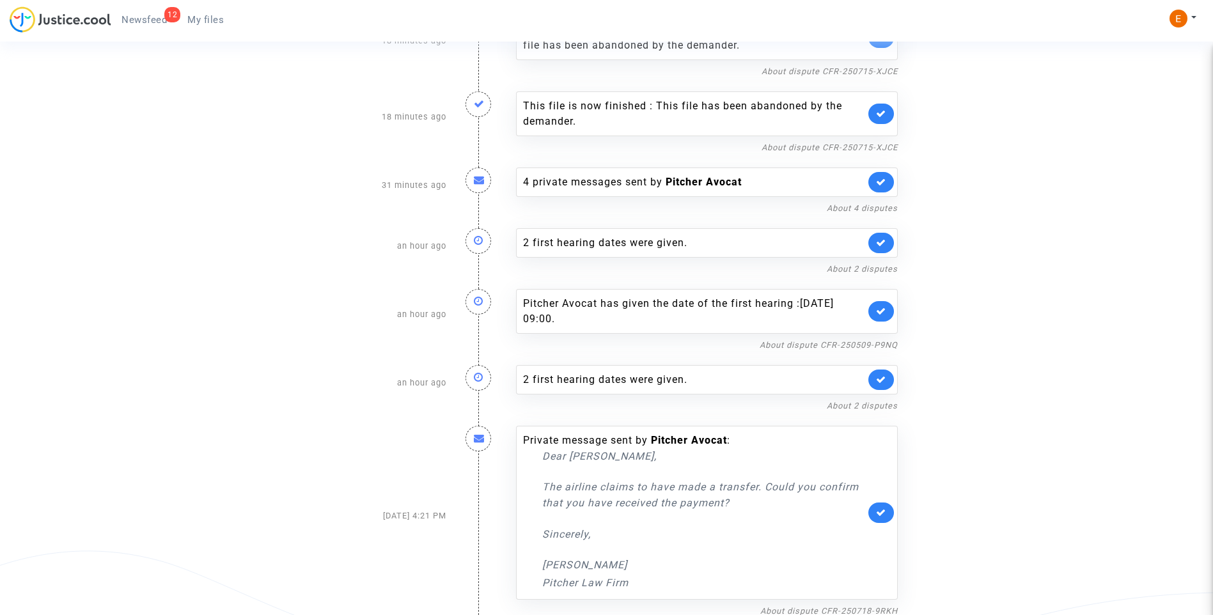
click at [217, 15] on span "My files" at bounding box center [205, 20] width 36 height 12
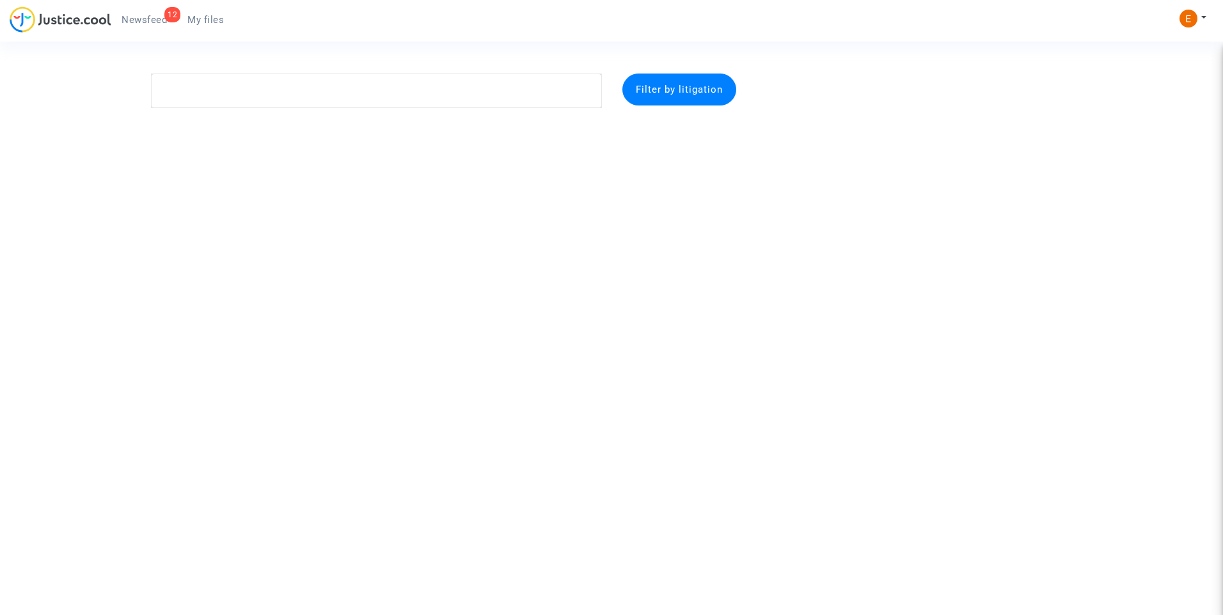
click at [160, 13] on link "12 Newsfeed" at bounding box center [144, 19] width 66 height 19
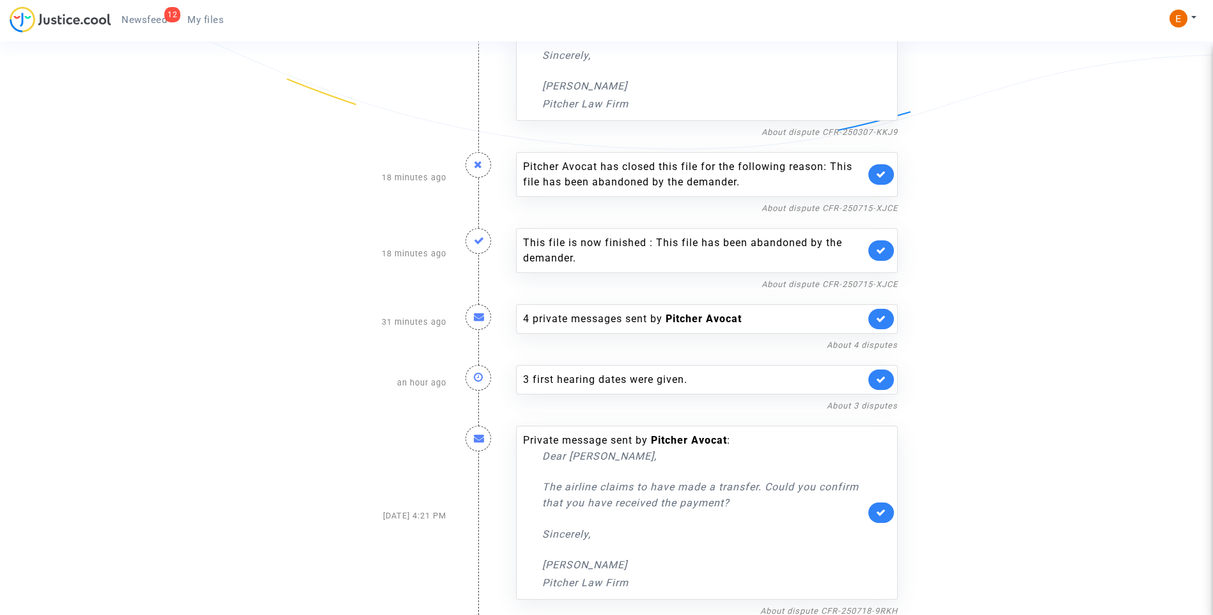
scroll to position [346, 0]
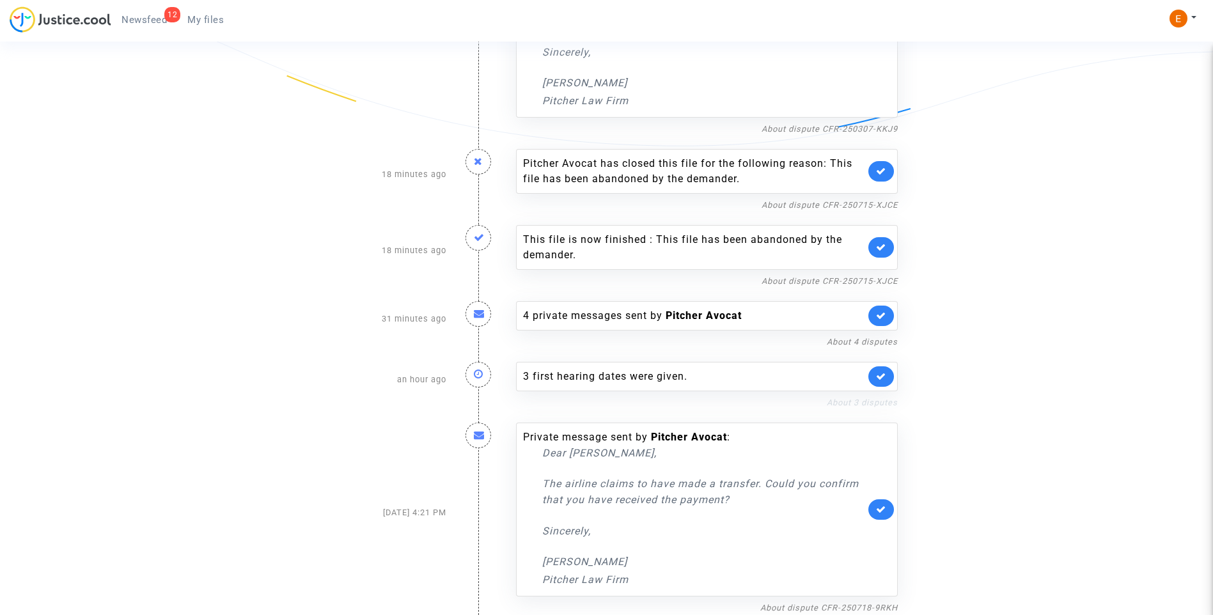
click at [859, 401] on link "About 3 disputes" at bounding box center [862, 403] width 71 height 10
click at [613, 380] on div "3 first hearing dates were given." at bounding box center [694, 376] width 342 height 15
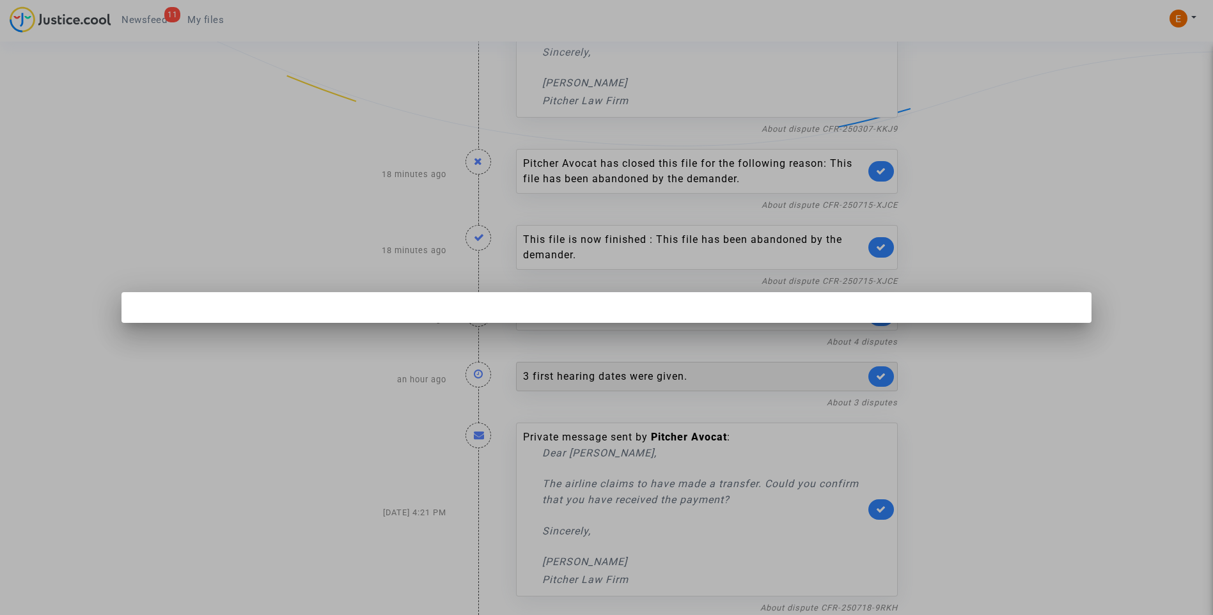
scroll to position [0, 0]
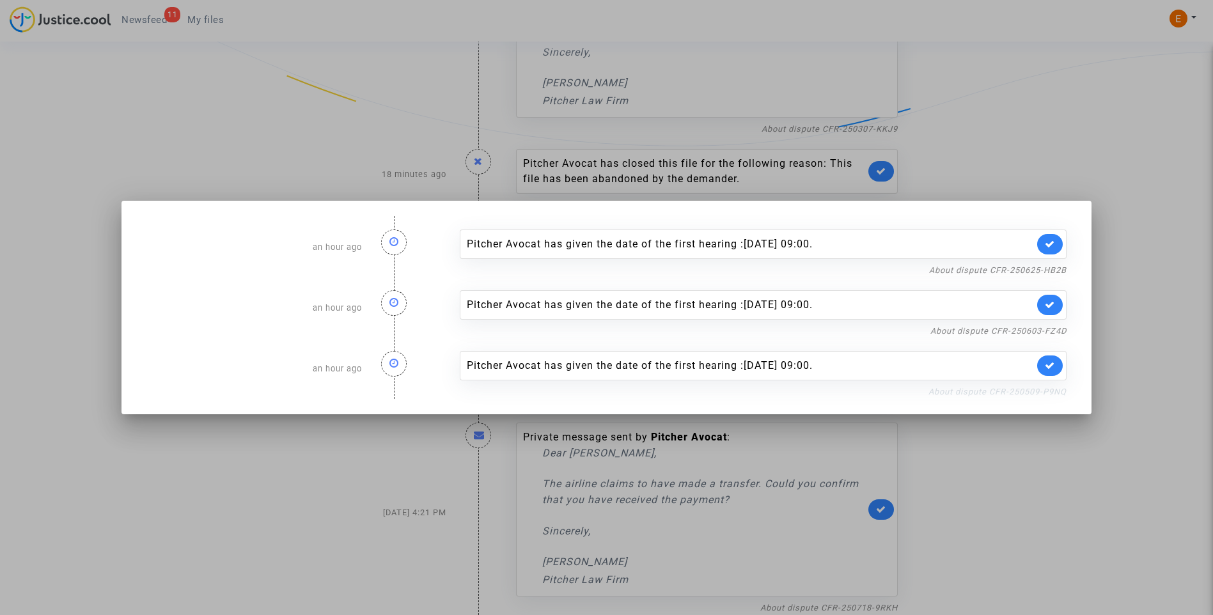
click at [1024, 390] on link "About dispute CFR-250509-P9NQ" at bounding box center [997, 392] width 138 height 10
click at [1052, 370] on icon at bounding box center [1050, 366] width 10 height 10
click at [1056, 331] on link "About dispute CFR-250603-FZ4D" at bounding box center [998, 331] width 136 height 10
click at [1055, 304] on icon at bounding box center [1050, 305] width 10 height 10
click at [1056, 264] on nf-filterlink "About dispute CFR-250625-HB2B" at bounding box center [997, 269] width 137 height 12
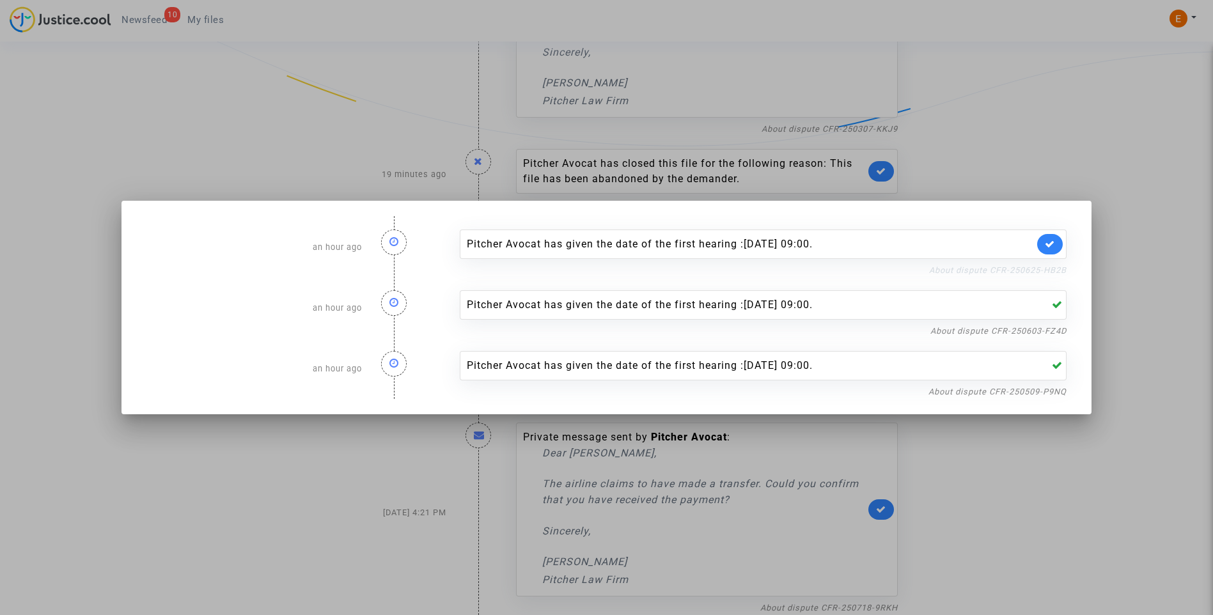
click at [1044, 270] on link "About dispute CFR-250625-HB2B" at bounding box center [997, 270] width 137 height 10
click at [1057, 249] on link at bounding box center [1050, 244] width 26 height 20
drag, startPoint x: 1057, startPoint y: 160, endPoint x: 1026, endPoint y: 150, distance: 32.4
click at [1058, 159] on div at bounding box center [606, 307] width 1213 height 615
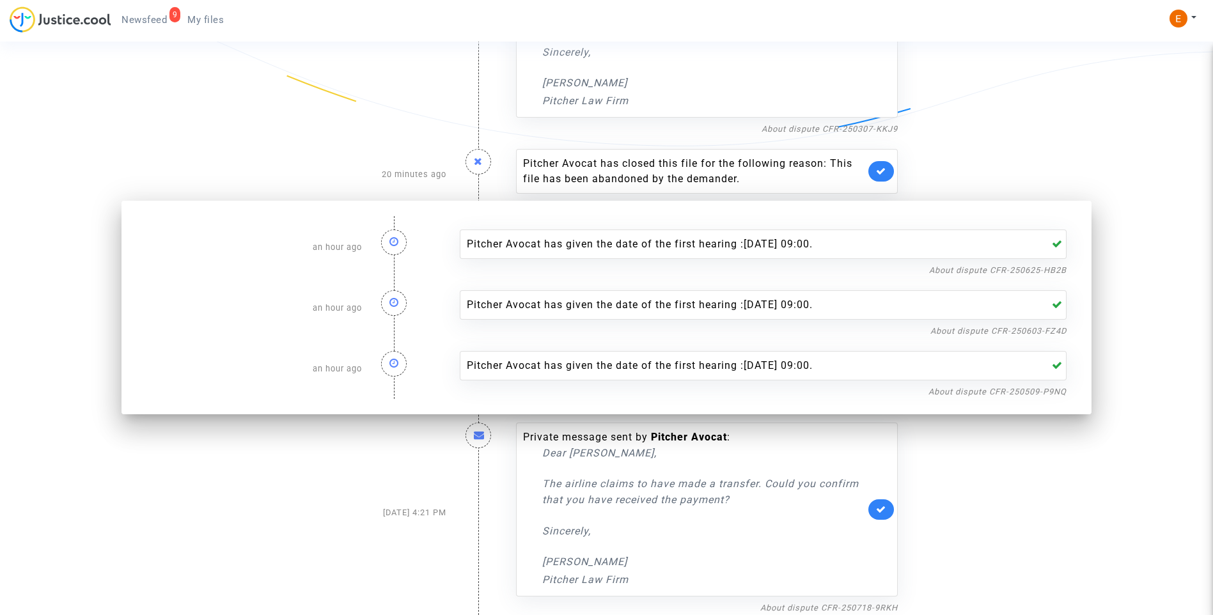
scroll to position [346, 0]
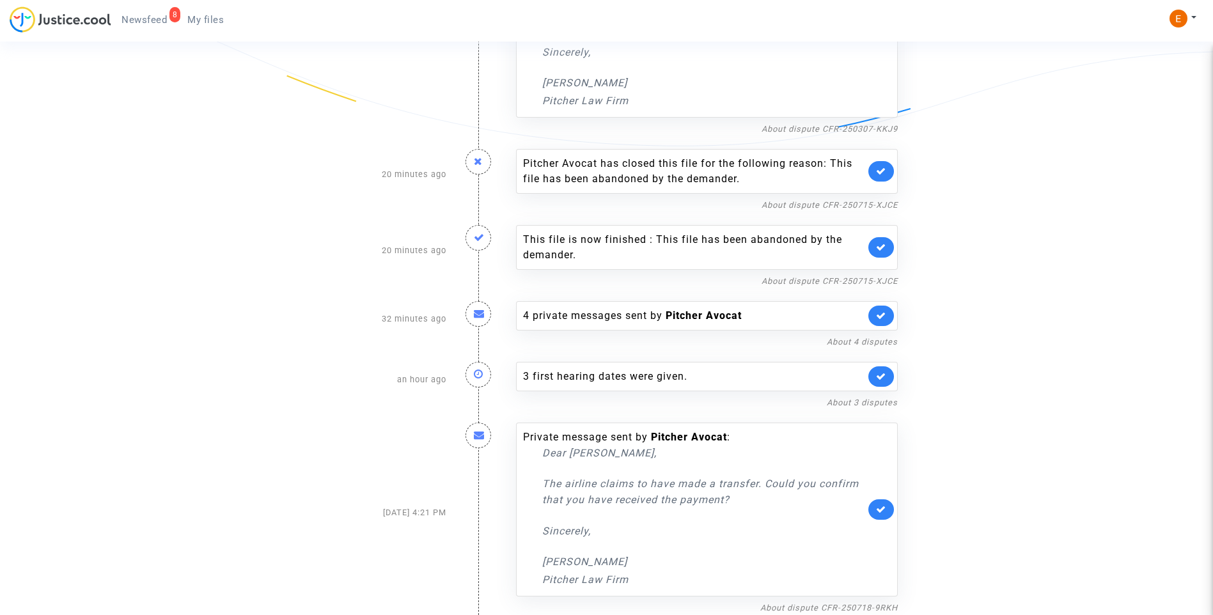
click at [212, 22] on span "My files" at bounding box center [205, 20] width 36 height 12
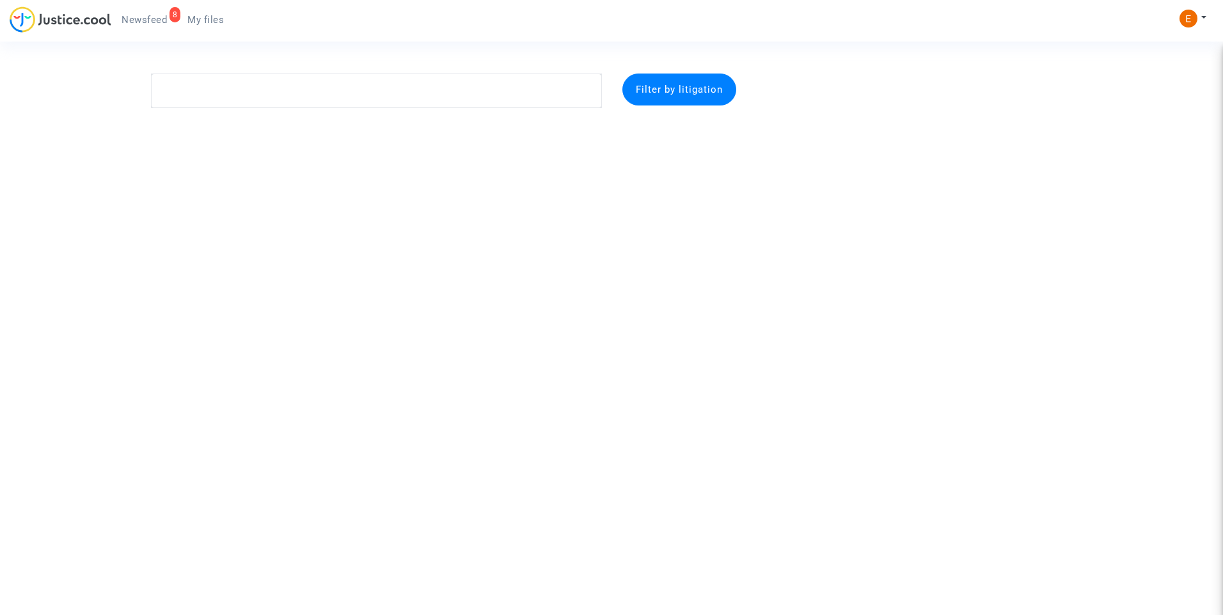
click at [137, 13] on link "8 Newsfeed" at bounding box center [144, 19] width 66 height 19
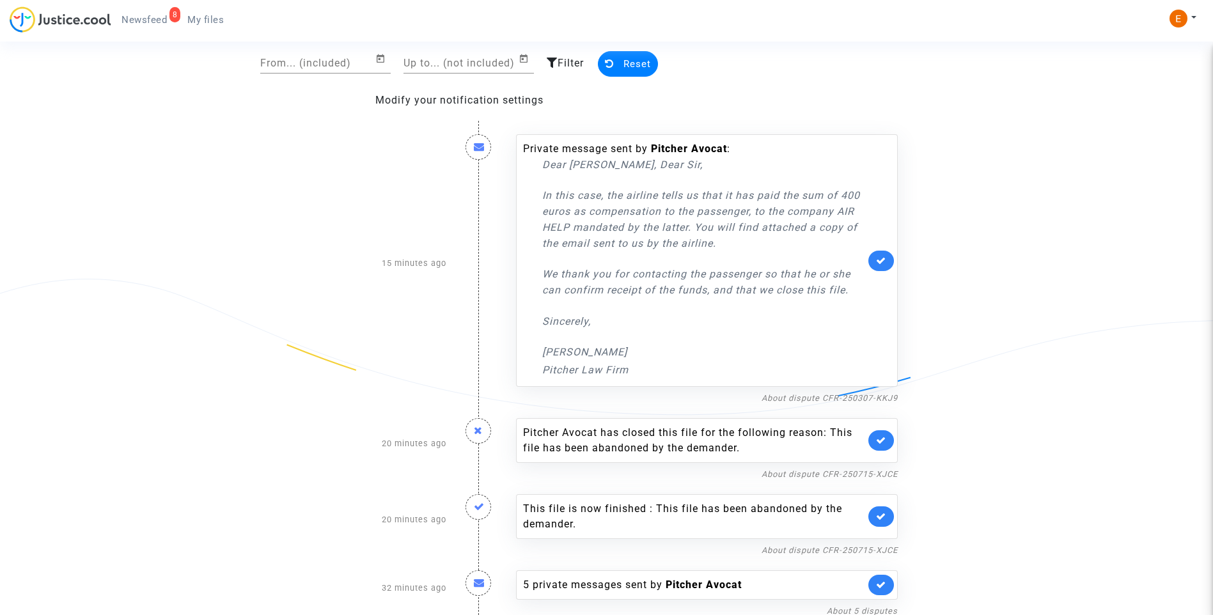
scroll to position [80, 0]
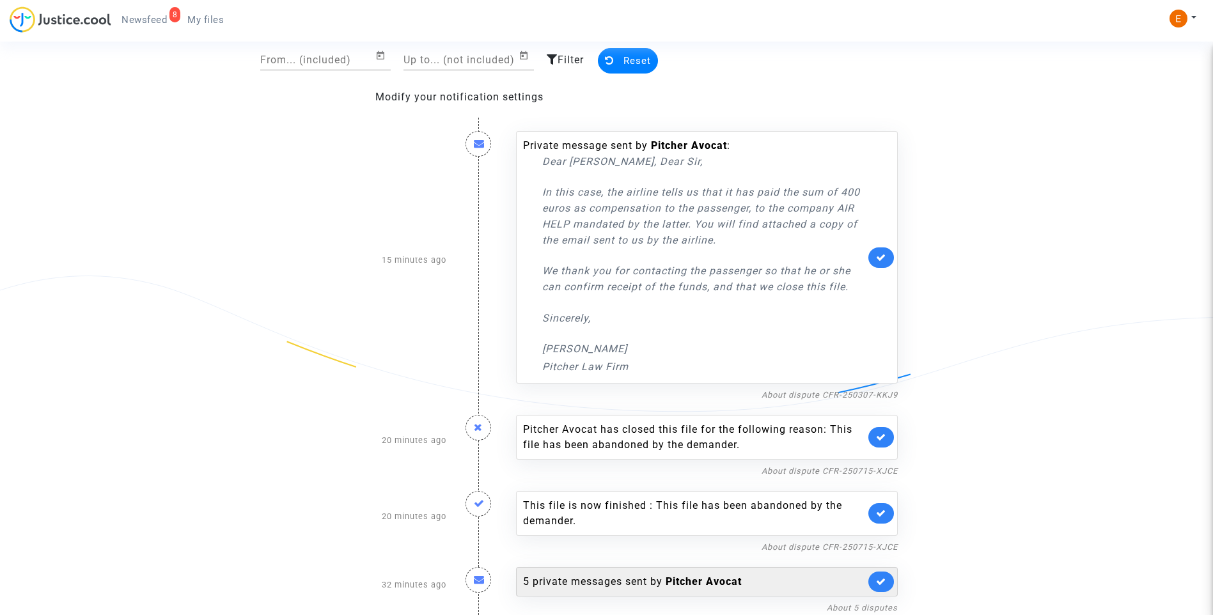
click at [608, 581] on div "5 private messages sent by Pitcher Avocat" at bounding box center [694, 581] width 342 height 15
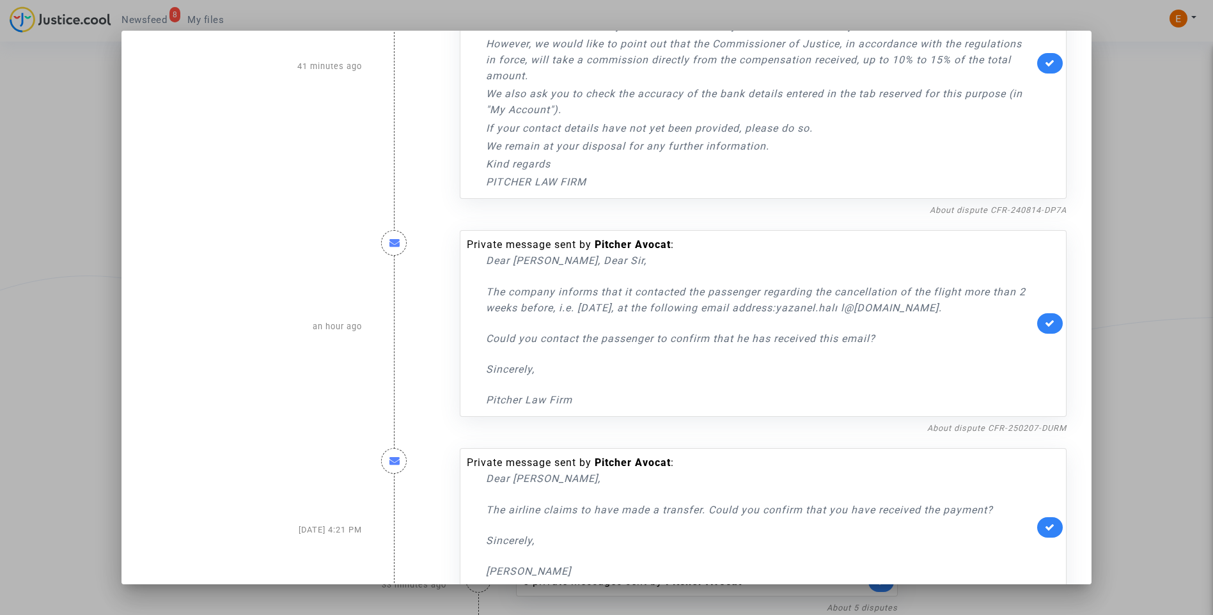
scroll to position [696, 0]
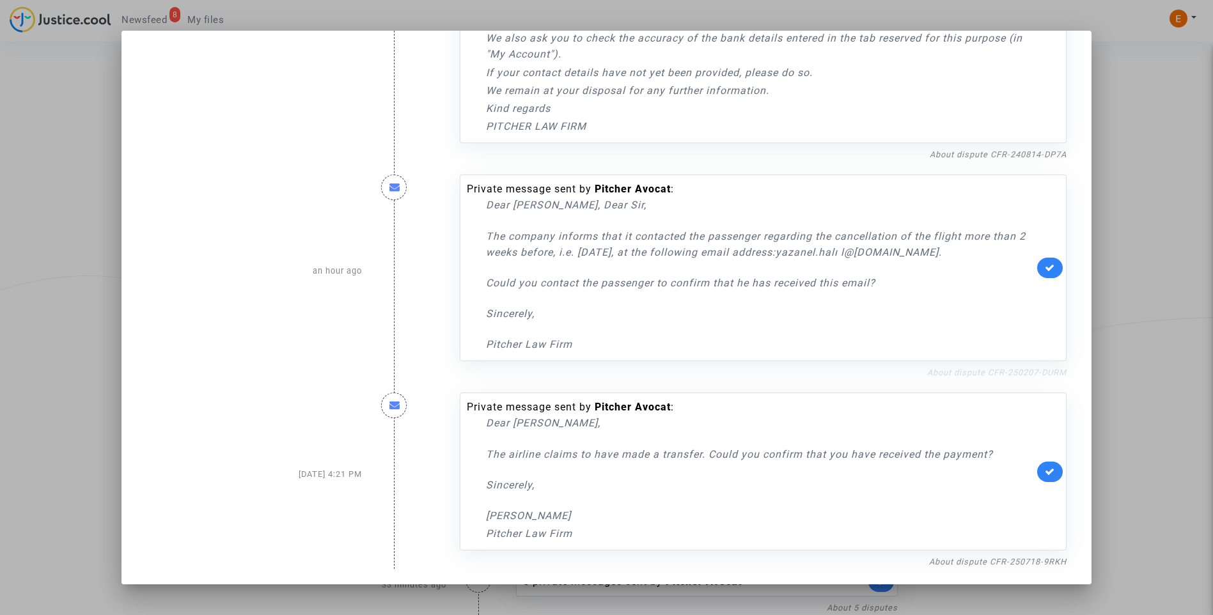
click at [1015, 369] on link "About dispute CFR-250207-DURM" at bounding box center [996, 373] width 139 height 10
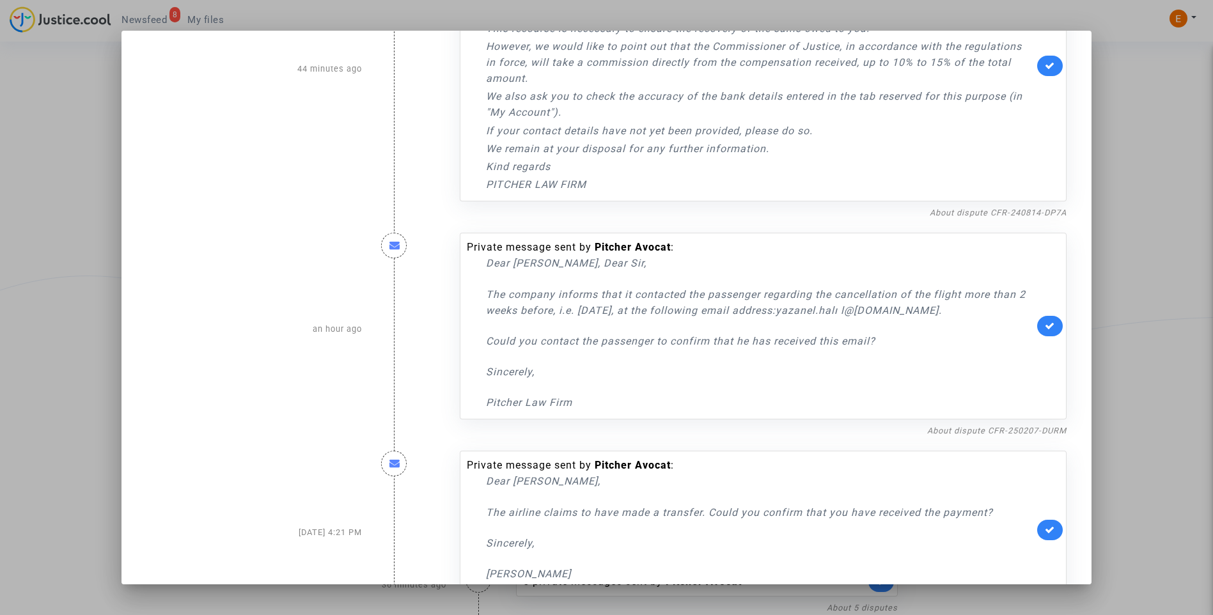
scroll to position [568, 0]
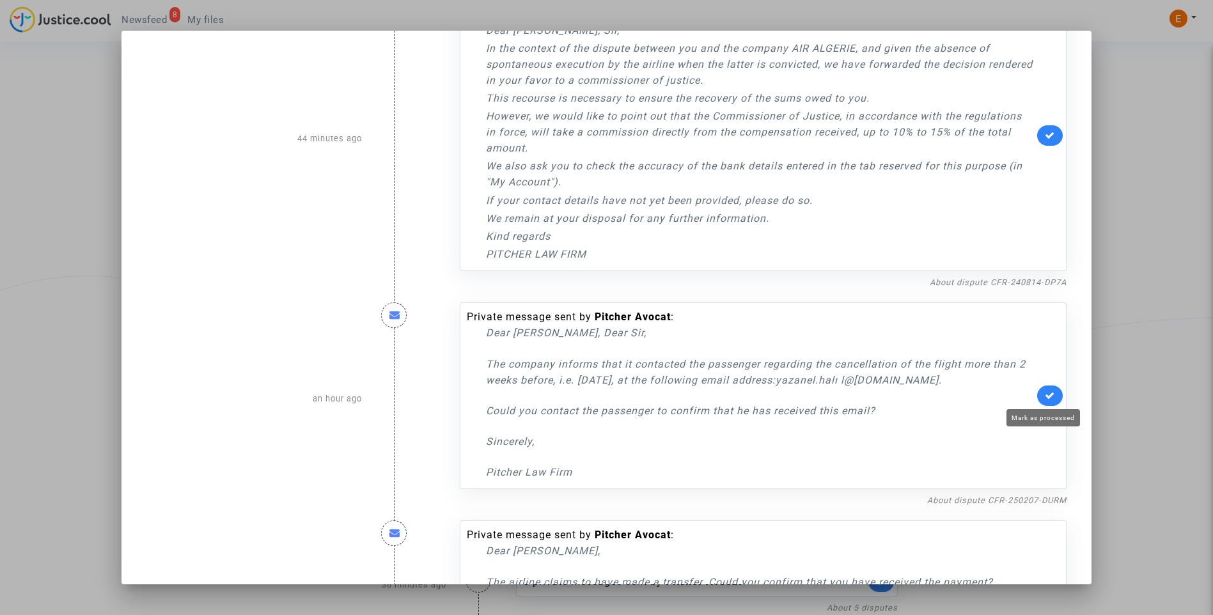
click at [1045, 393] on icon at bounding box center [1050, 396] width 10 height 10
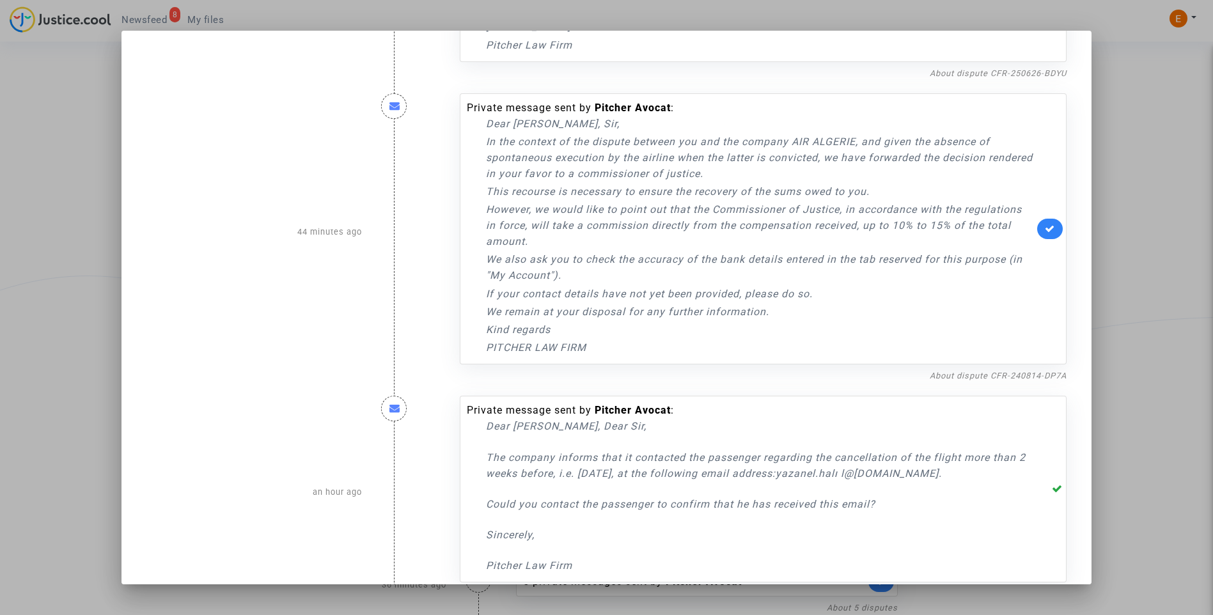
scroll to position [376, 0]
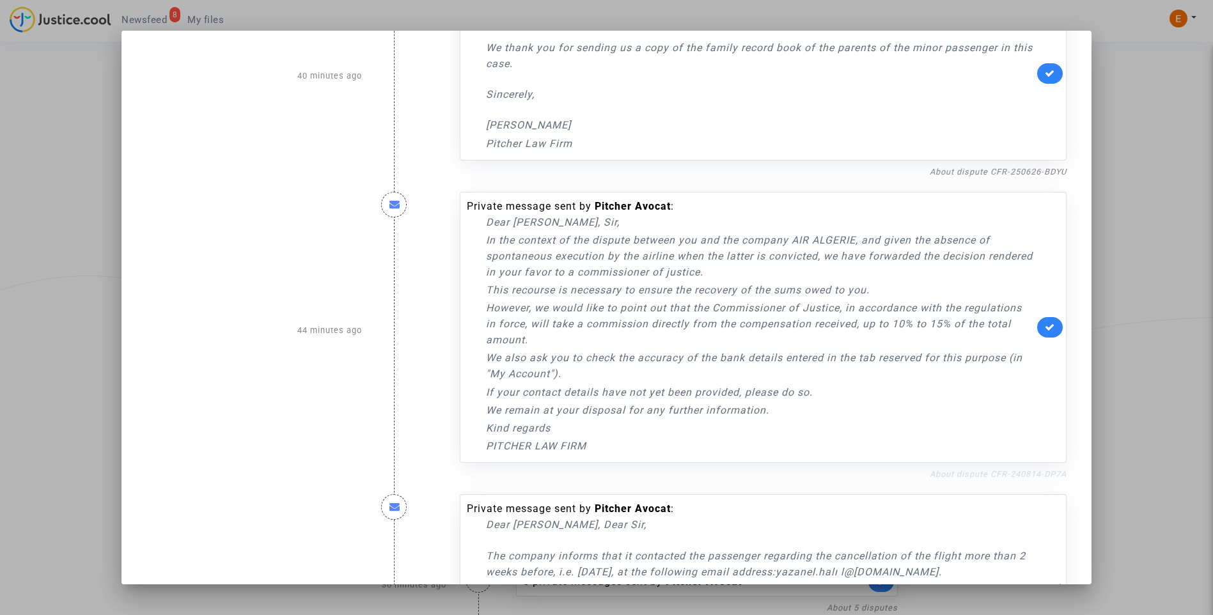
click at [1005, 469] on nf-filterlink "About dispute CFR-240814-DP7A" at bounding box center [998, 473] width 137 height 12
click at [1006, 474] on link "About dispute CFR-240814-DP7A" at bounding box center [998, 474] width 137 height 10
click at [1045, 328] on icon at bounding box center [1050, 327] width 10 height 10
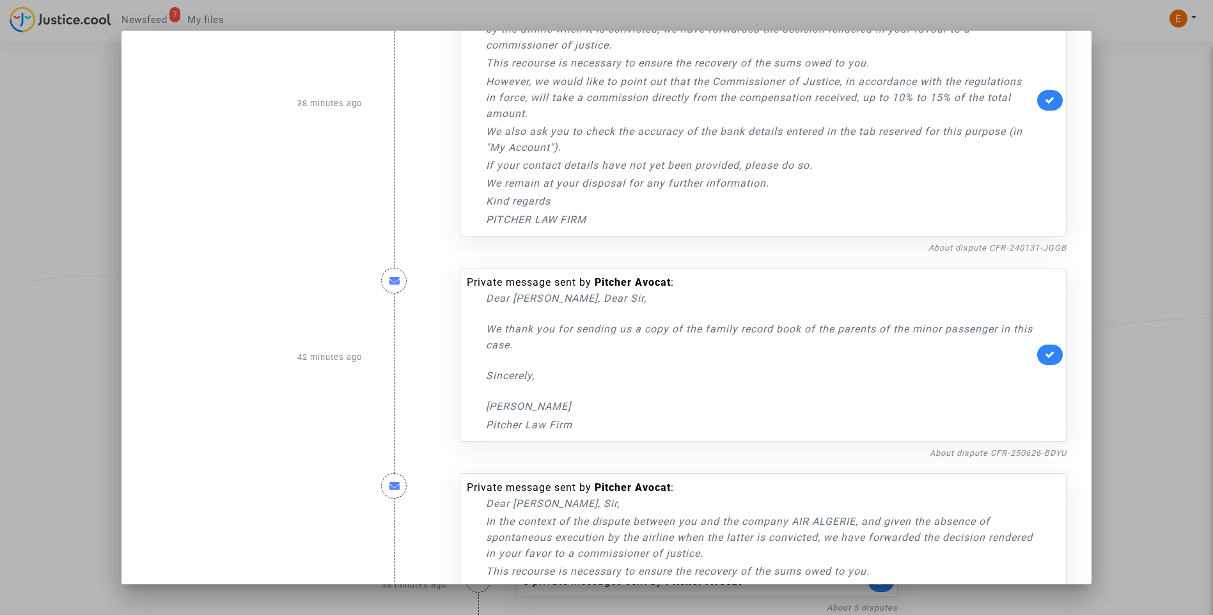
scroll to position [56, 0]
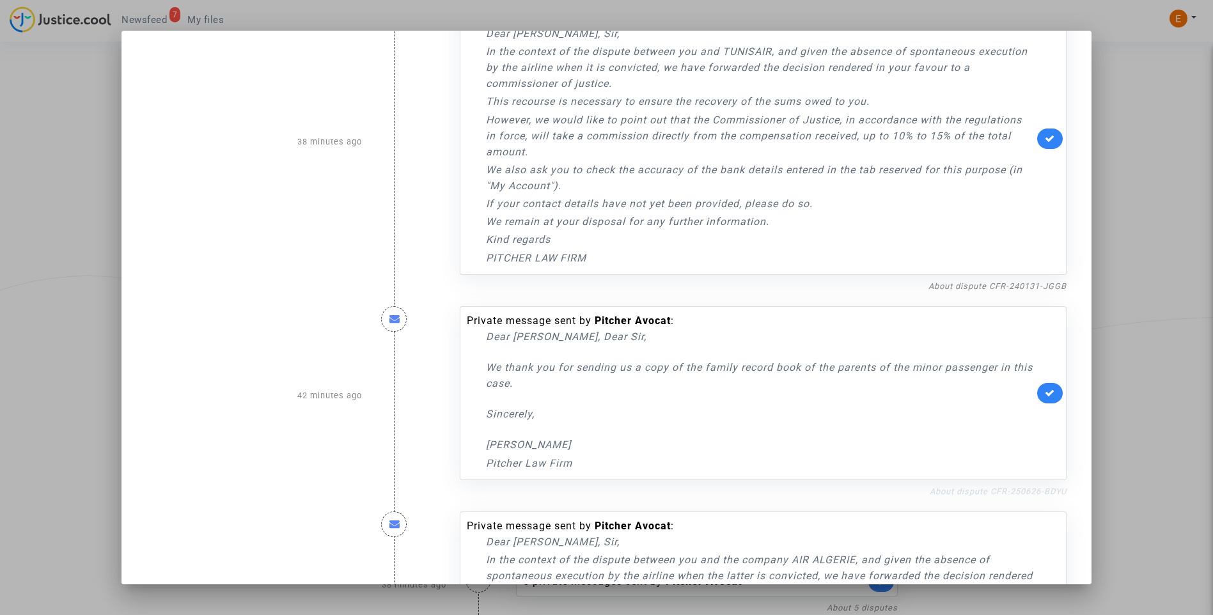
click at [998, 494] on link "About dispute CFR-250626-BDYU" at bounding box center [998, 492] width 137 height 10
click at [1045, 395] on icon at bounding box center [1050, 393] width 10 height 10
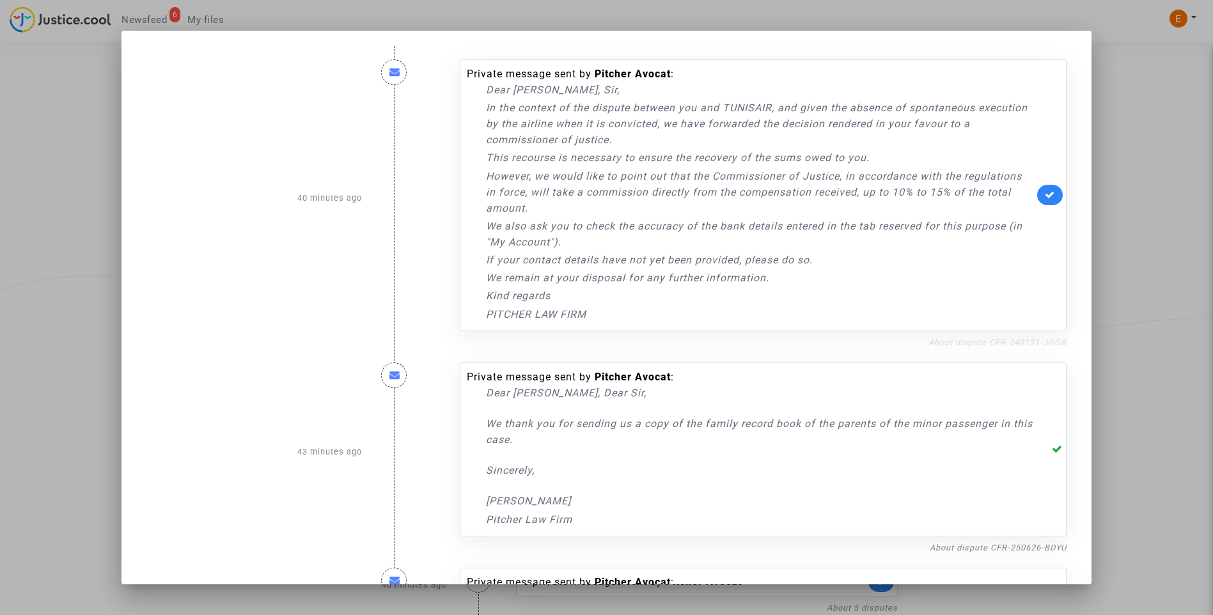
click at [1049, 343] on link "About dispute CFR-240131-JGGB" at bounding box center [997, 343] width 138 height 10
click at [1037, 191] on link at bounding box center [1050, 195] width 26 height 20
click at [1125, 134] on div at bounding box center [606, 307] width 1213 height 615
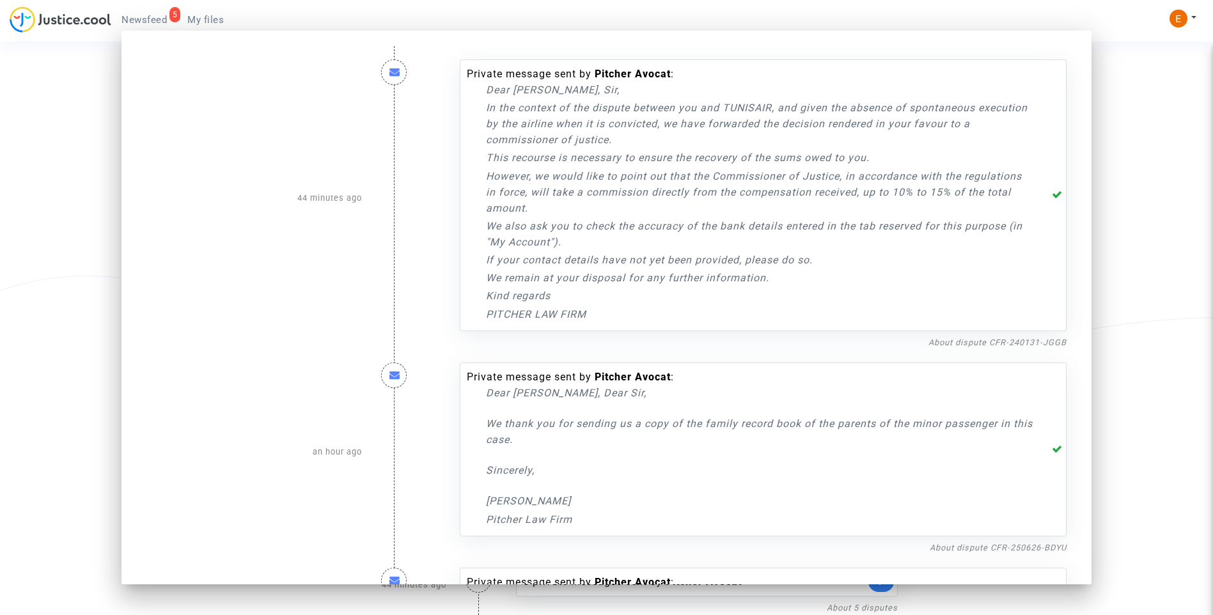
scroll to position [80, 0]
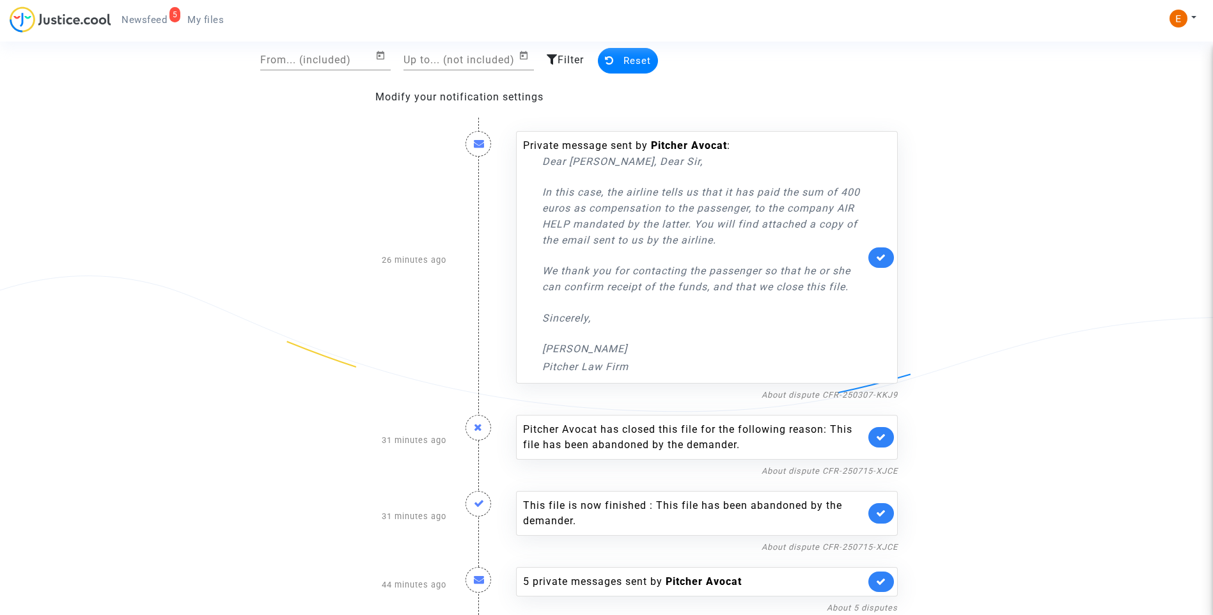
drag, startPoint x: 203, startPoint y: 20, endPoint x: 189, endPoint y: 20, distance: 14.7
click at [203, 20] on span "My files" at bounding box center [205, 20] width 36 height 12
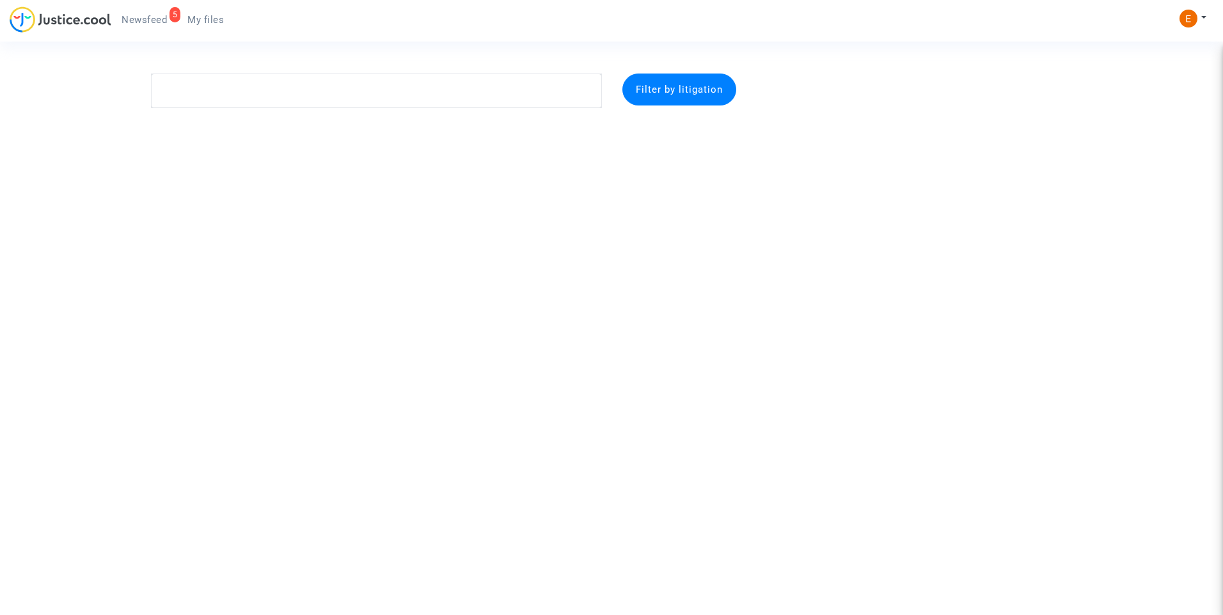
click at [160, 18] on span "Newsfeed" at bounding box center [143, 20] width 45 height 12
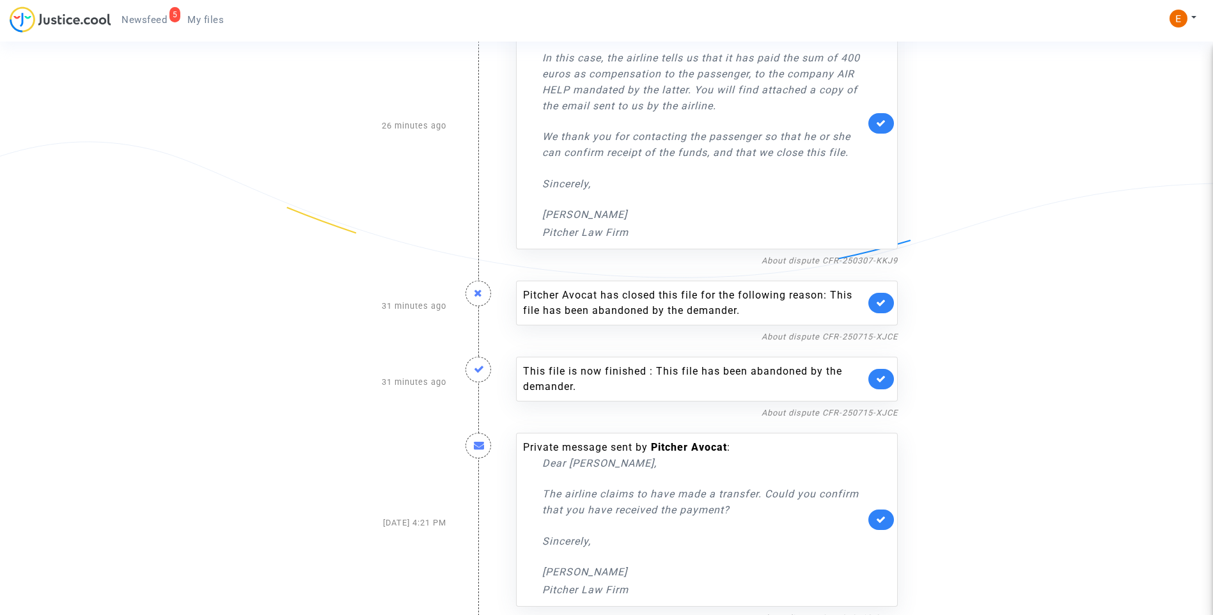
scroll to position [224, 0]
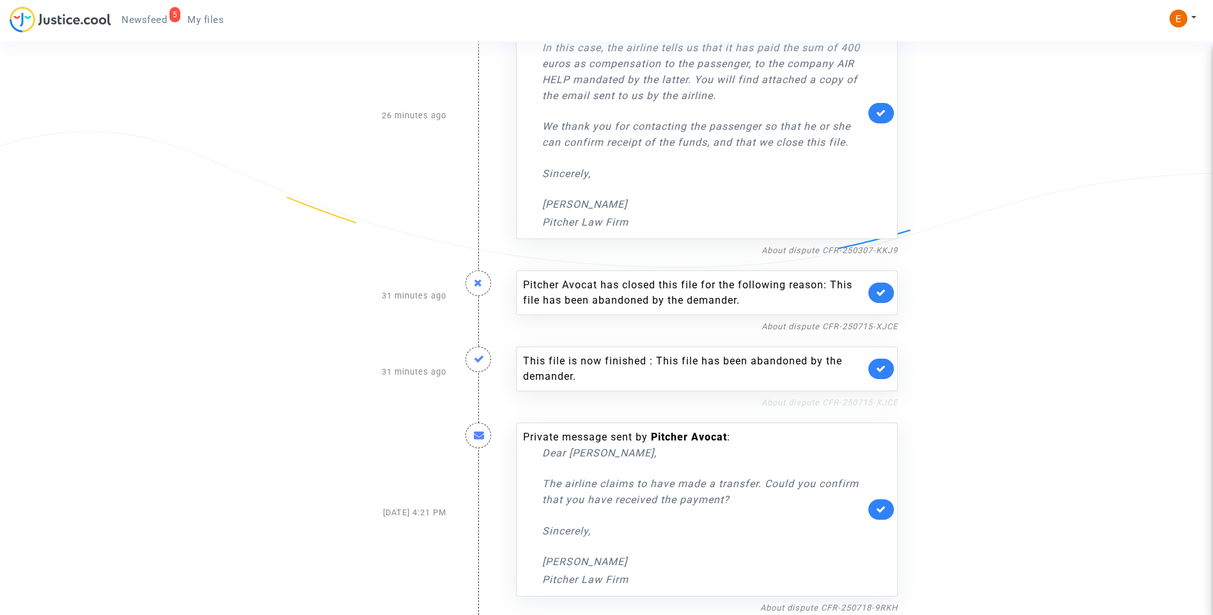
click at [824, 400] on link "About dispute CFR-250715-XJCE" at bounding box center [830, 403] width 136 height 10
click at [889, 370] on link at bounding box center [881, 369] width 26 height 20
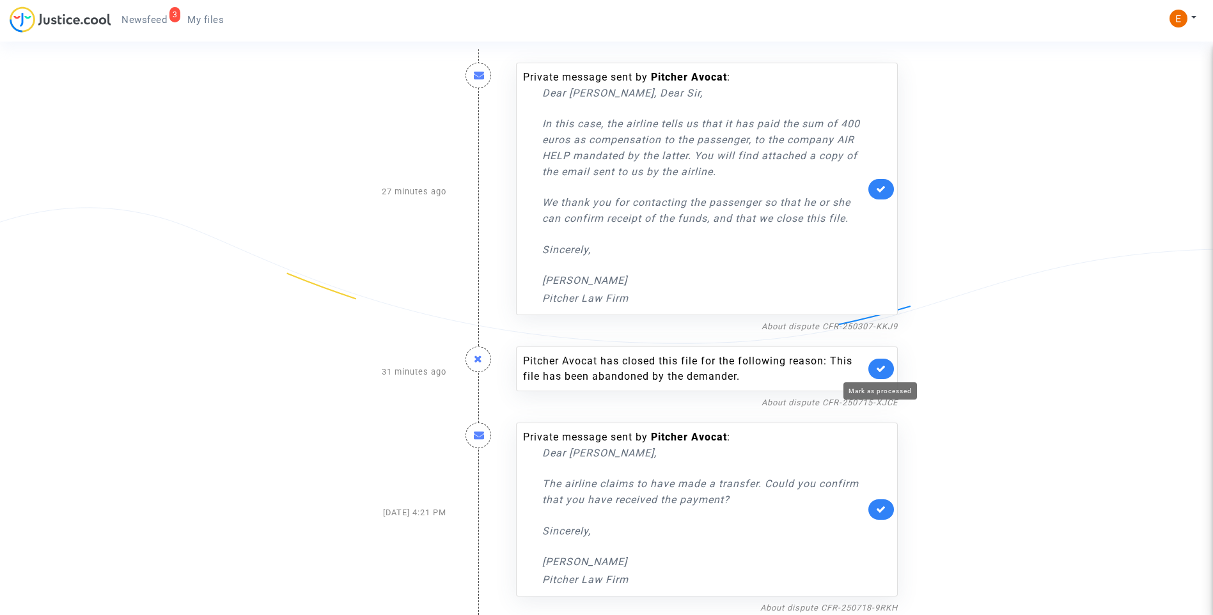
click at [883, 368] on icon at bounding box center [881, 369] width 10 height 10
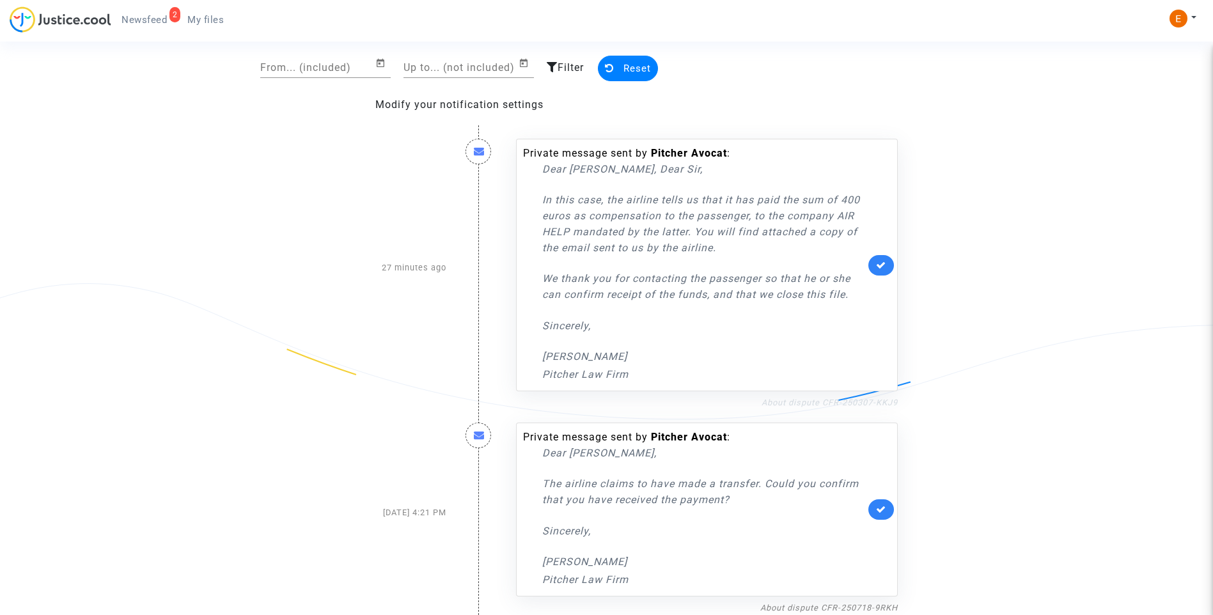
click at [833, 399] on link "About dispute CFR-250307-KKJ9" at bounding box center [830, 403] width 136 height 10
click at [880, 269] on icon at bounding box center [881, 265] width 10 height 10
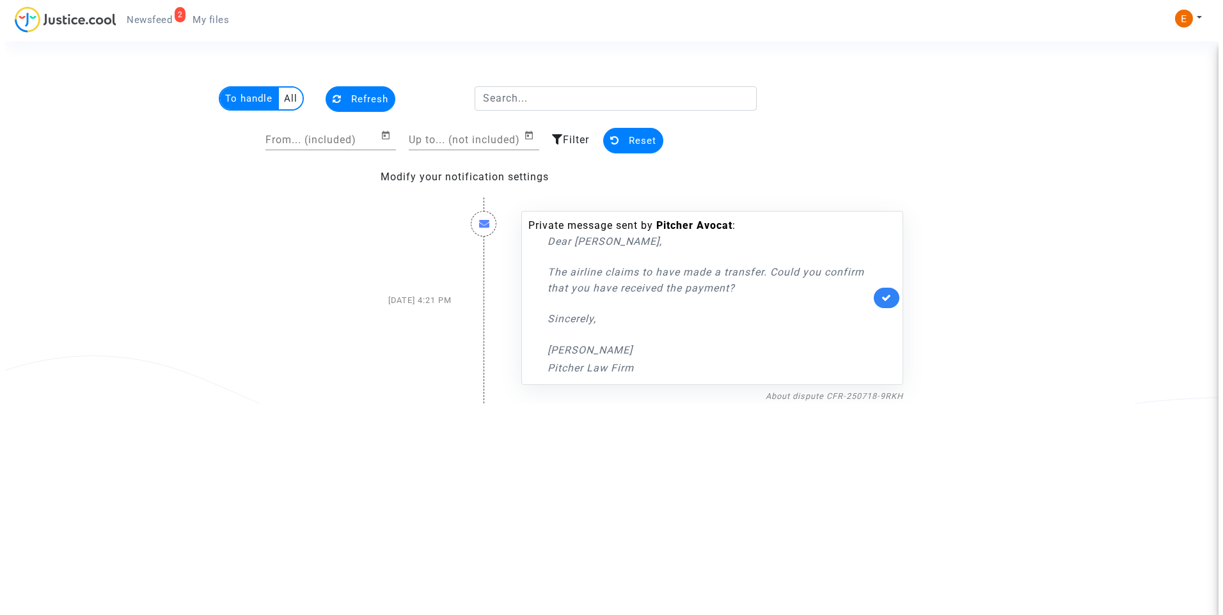
scroll to position [0, 0]
click at [216, 15] on span "My files" at bounding box center [205, 20] width 36 height 12
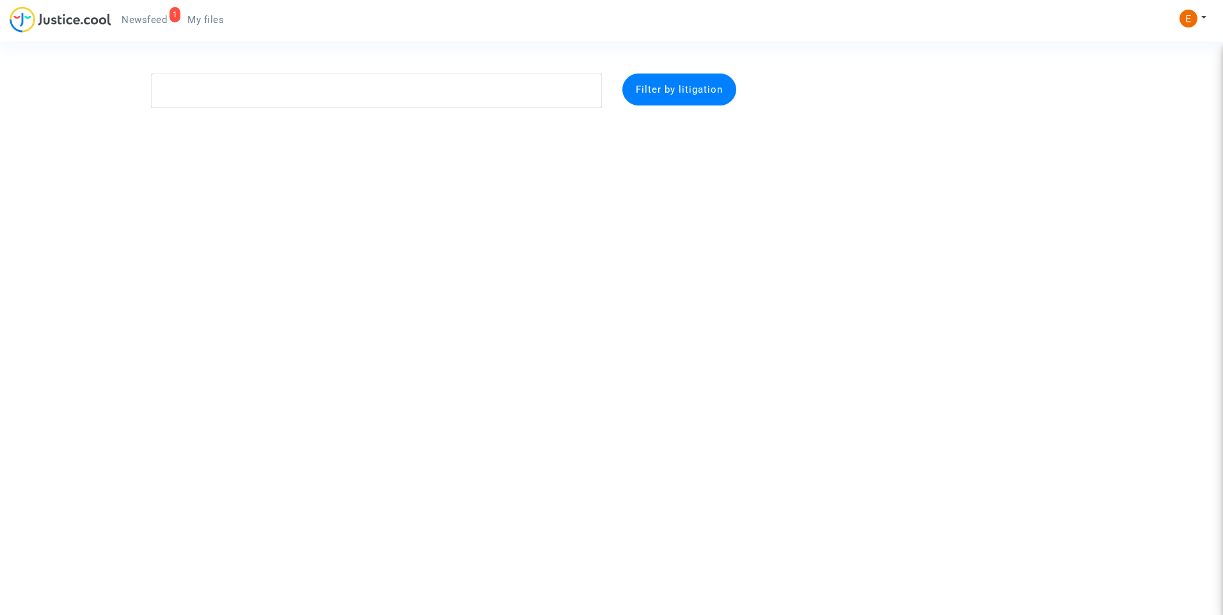
click at [143, 19] on span "Newsfeed" at bounding box center [143, 20] width 45 height 12
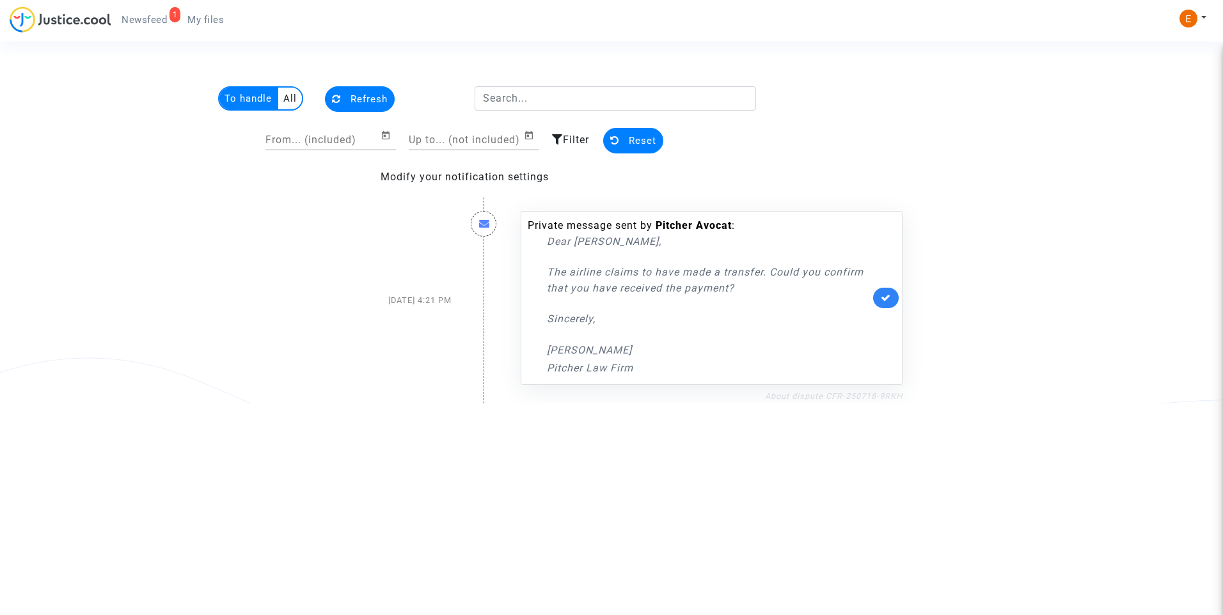
click at [840, 394] on link "About dispute CFR-250718-9RKH" at bounding box center [833, 396] width 137 height 10
click at [886, 295] on icon at bounding box center [886, 298] width 10 height 10
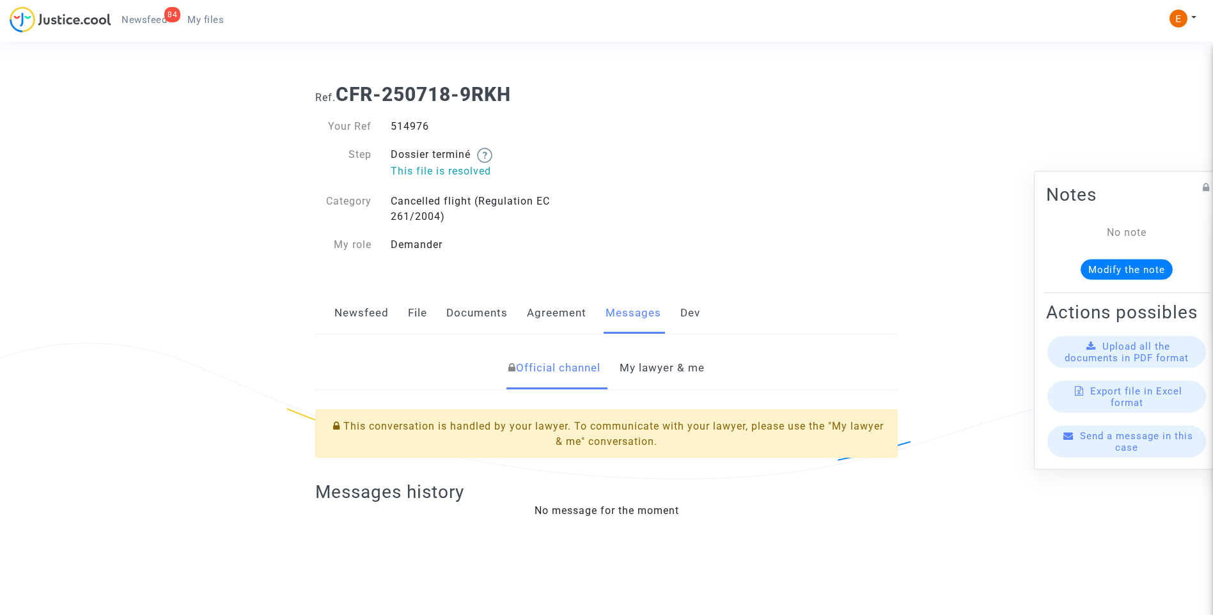
click at [401, 127] on div "514976" at bounding box center [494, 126] width 226 height 15
copy div "514976"
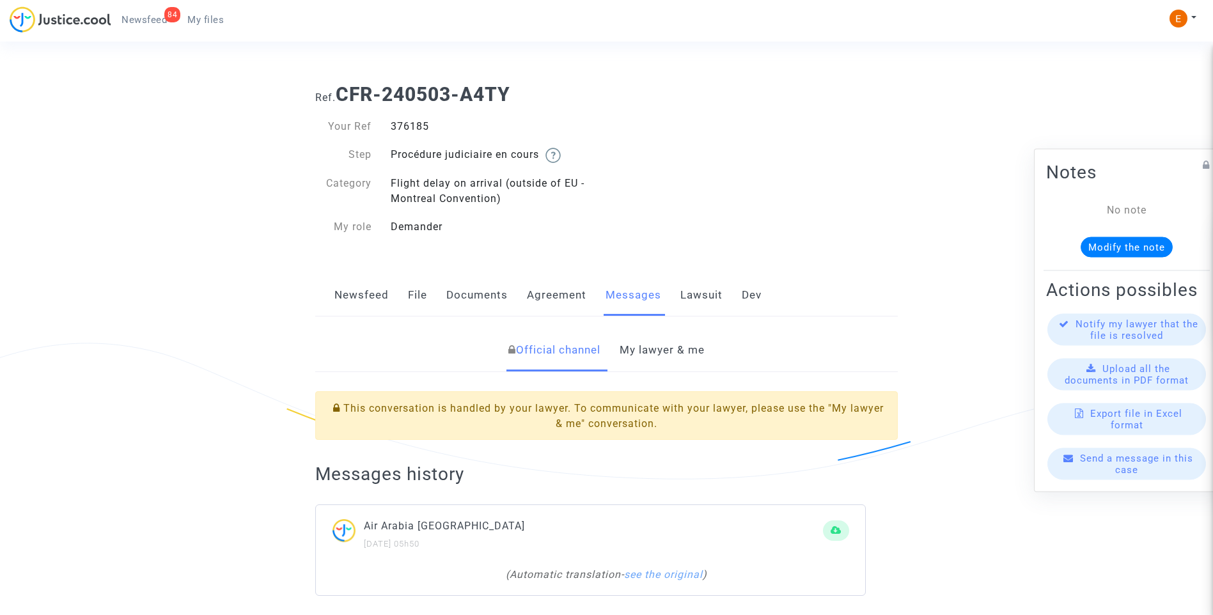
click at [418, 129] on div "376185" at bounding box center [494, 126] width 226 height 15
copy div "376185"
click at [640, 345] on link "My lawyer & me" at bounding box center [662, 350] width 85 height 42
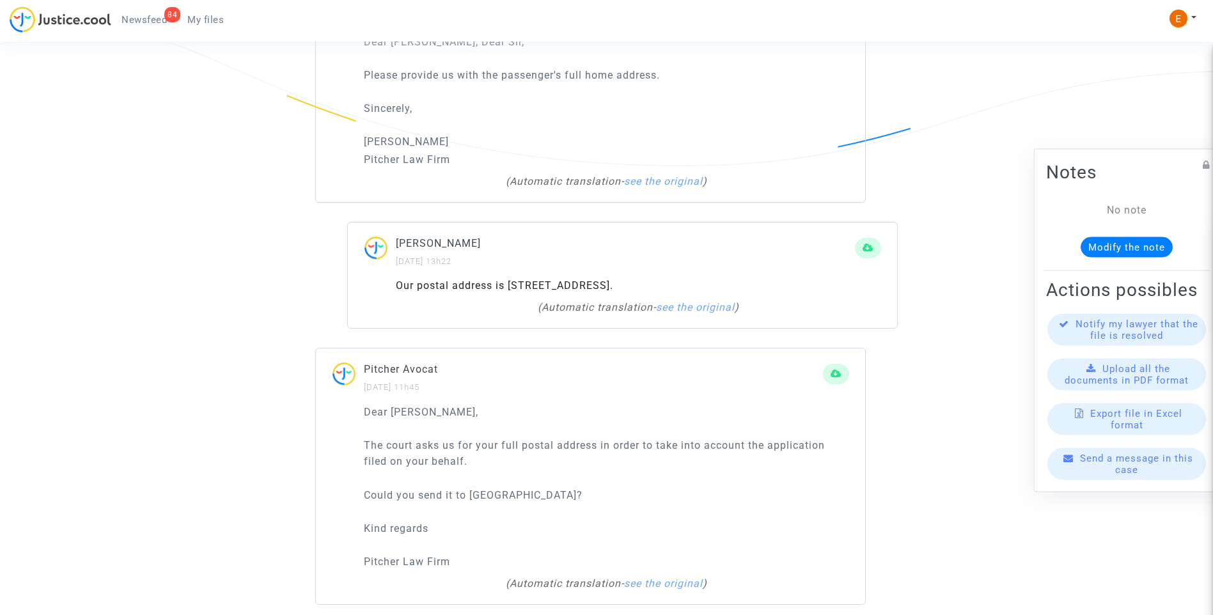
scroll to position [1003, 0]
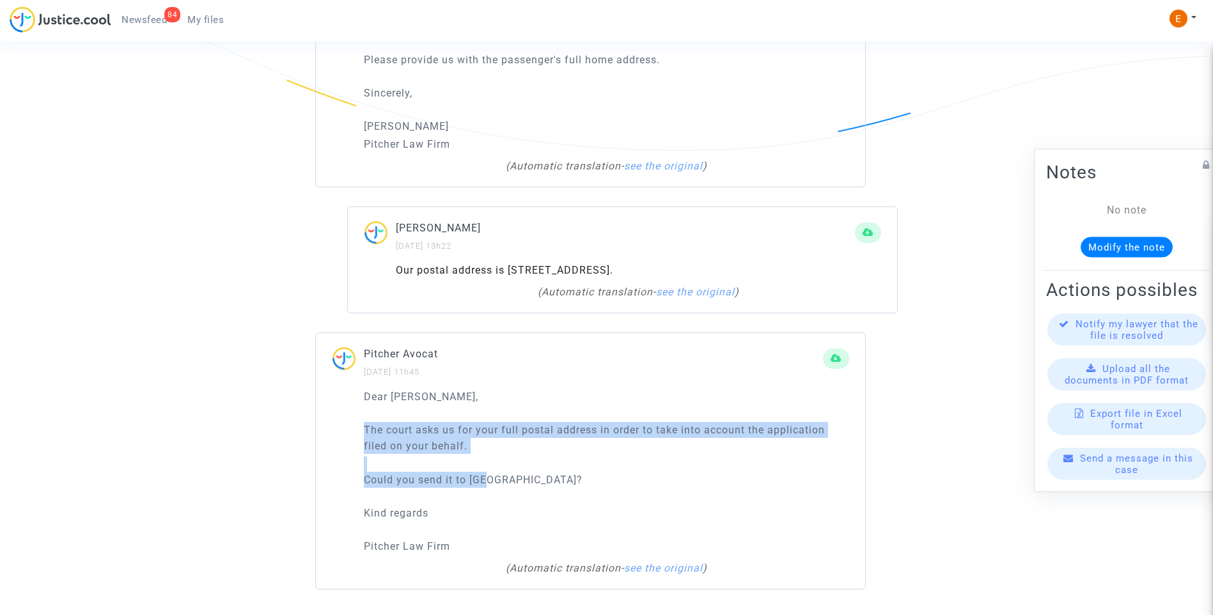
drag, startPoint x: 520, startPoint y: 476, endPoint x: 334, endPoint y: 429, distance: 191.2
click at [334, 429] on div "Dear Sir, The court asks us for your full postal address in order to take into …" at bounding box center [590, 489] width 549 height 200
drag, startPoint x: 334, startPoint y: 429, endPoint x: 392, endPoint y: 424, distance: 57.8
click at [569, 455] on div "Dear Sir, El órgano jurisdiccional nos pide su dirección postal completa para t…" at bounding box center [606, 472] width 485 height 166
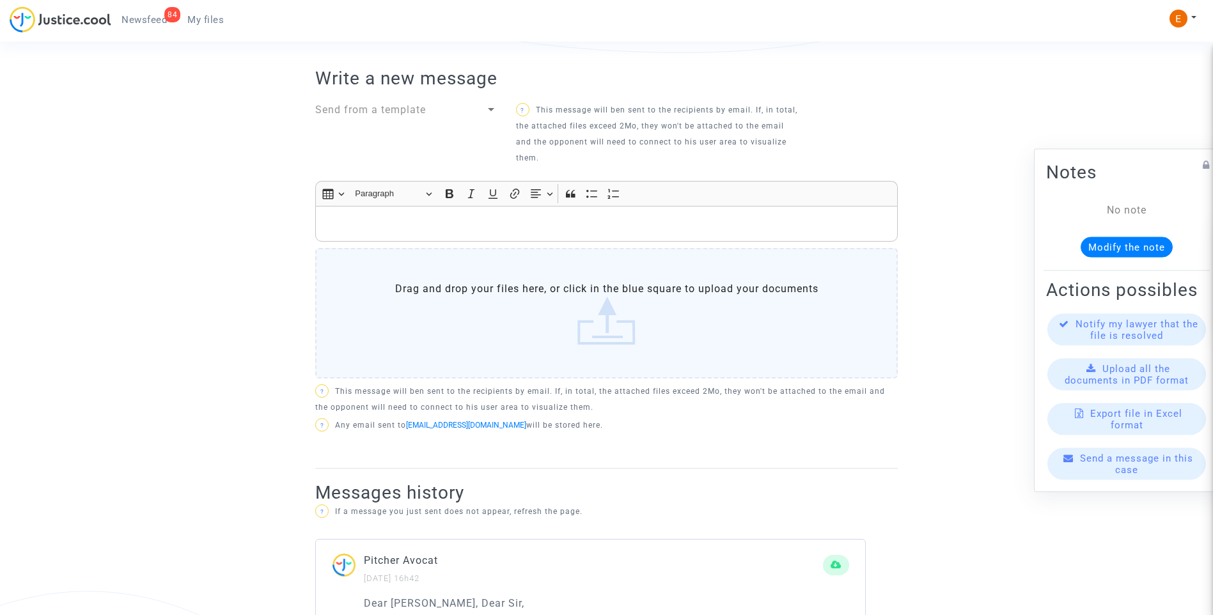
scroll to position [364, 0]
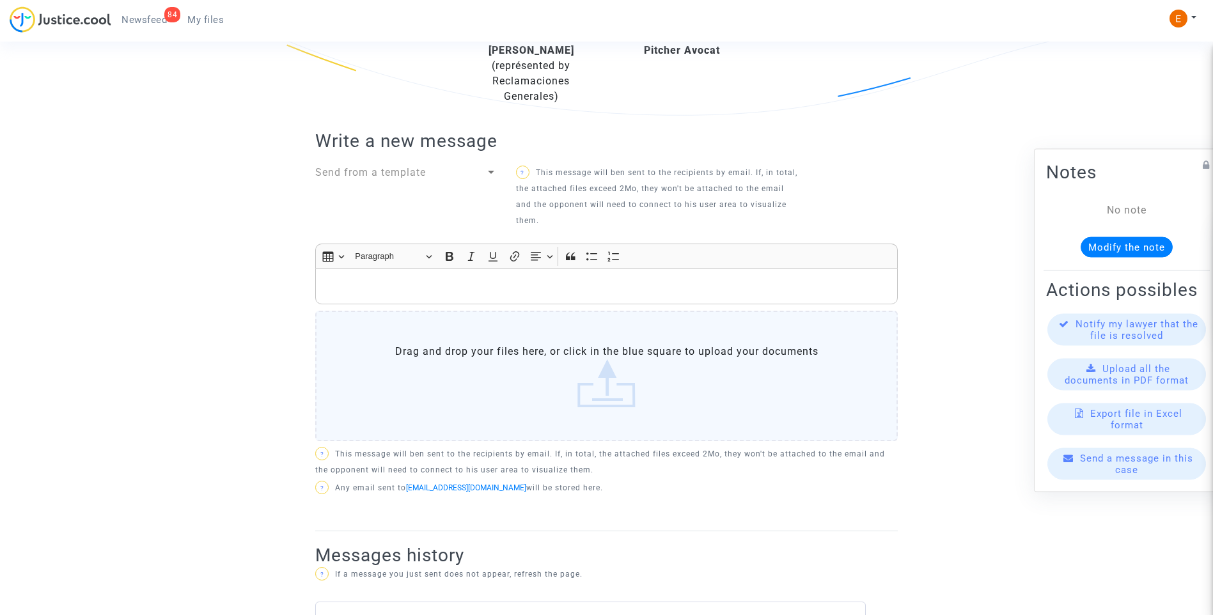
click at [421, 175] on span "Send from a template" at bounding box center [370, 172] width 111 height 12
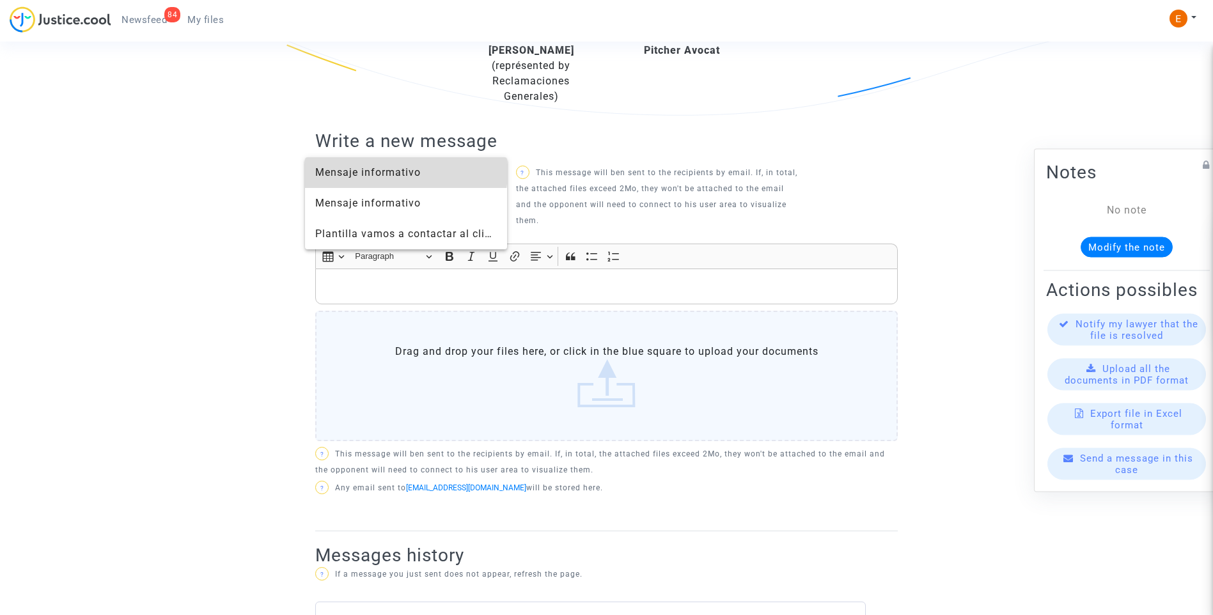
click at [376, 171] on span "Mensaje informativo" at bounding box center [368, 172] width 106 height 12
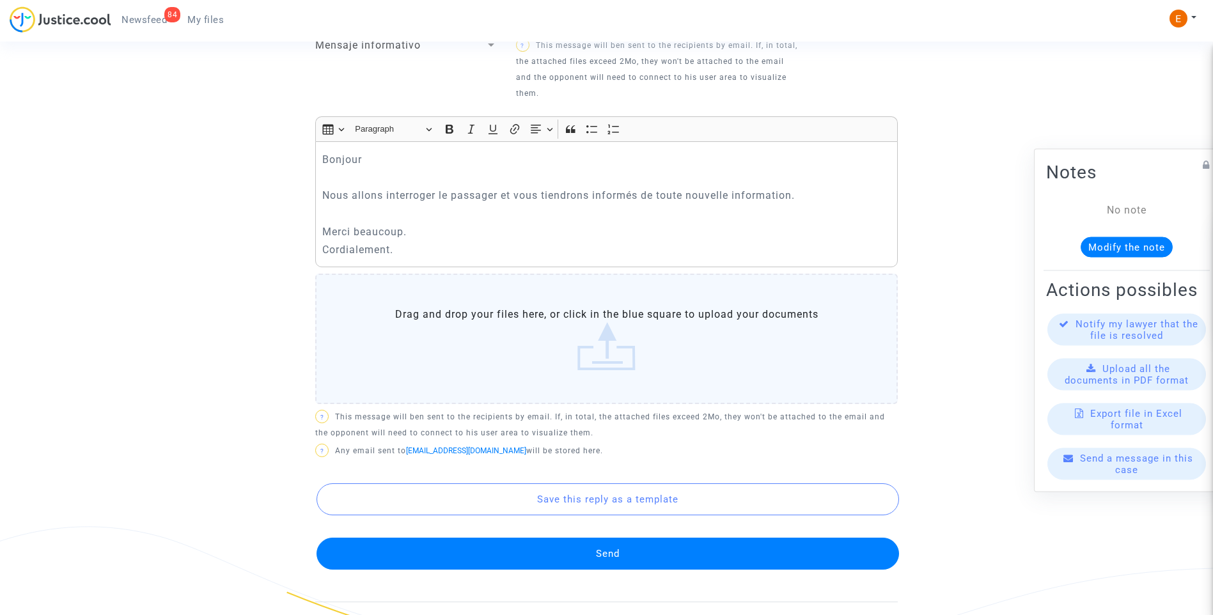
scroll to position [492, 0]
click at [645, 556] on button "Send" at bounding box center [608, 553] width 583 height 32
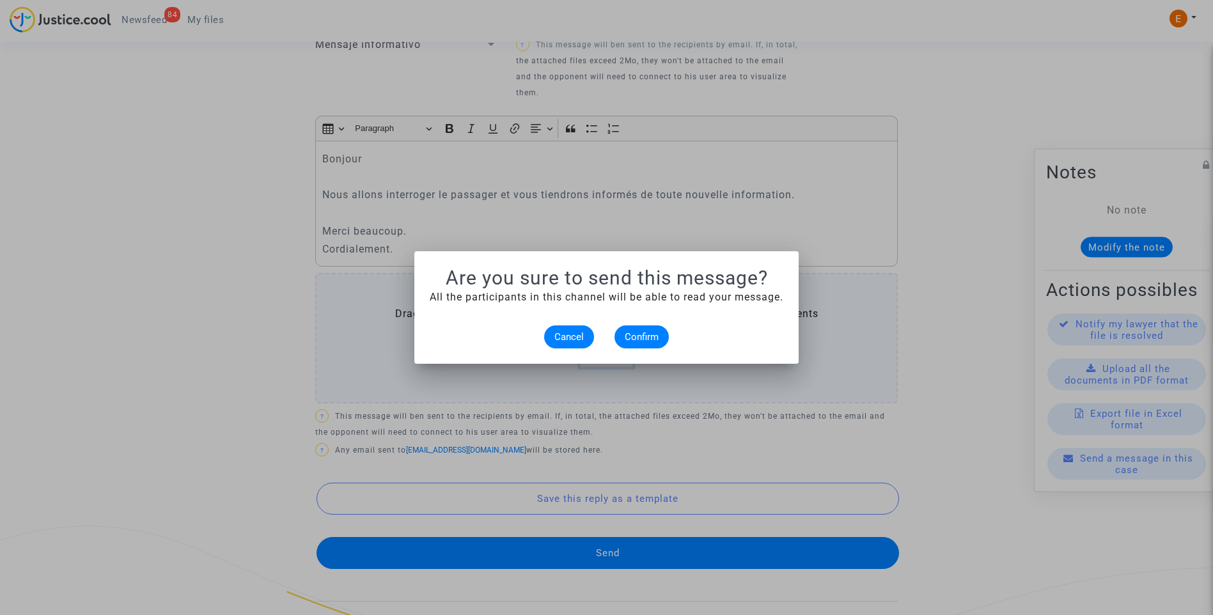
scroll to position [0, 0]
click at [657, 332] on span "Confirm" at bounding box center [642, 337] width 34 height 12
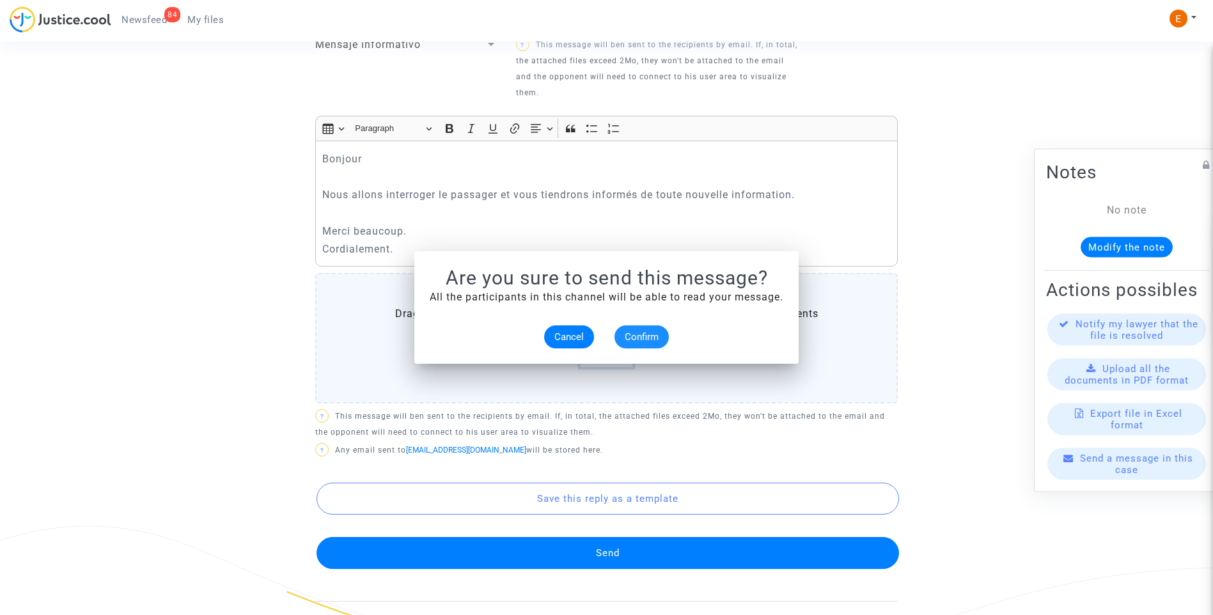
scroll to position [492, 0]
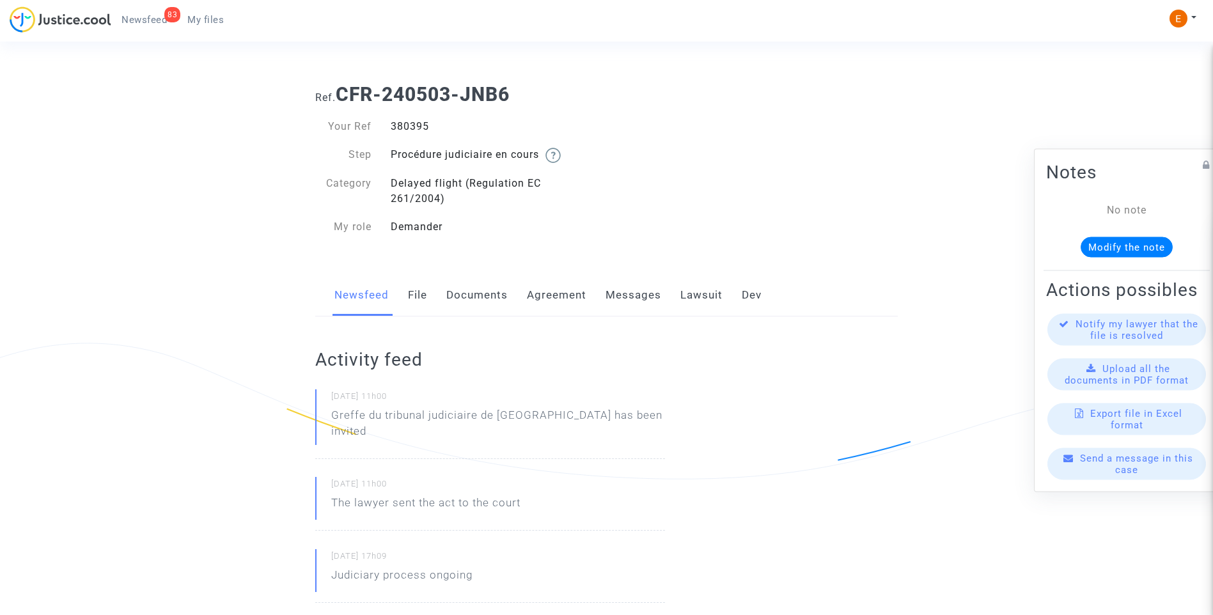
click at [410, 125] on div "380395" at bounding box center [494, 126] width 226 height 15
copy div "380395"
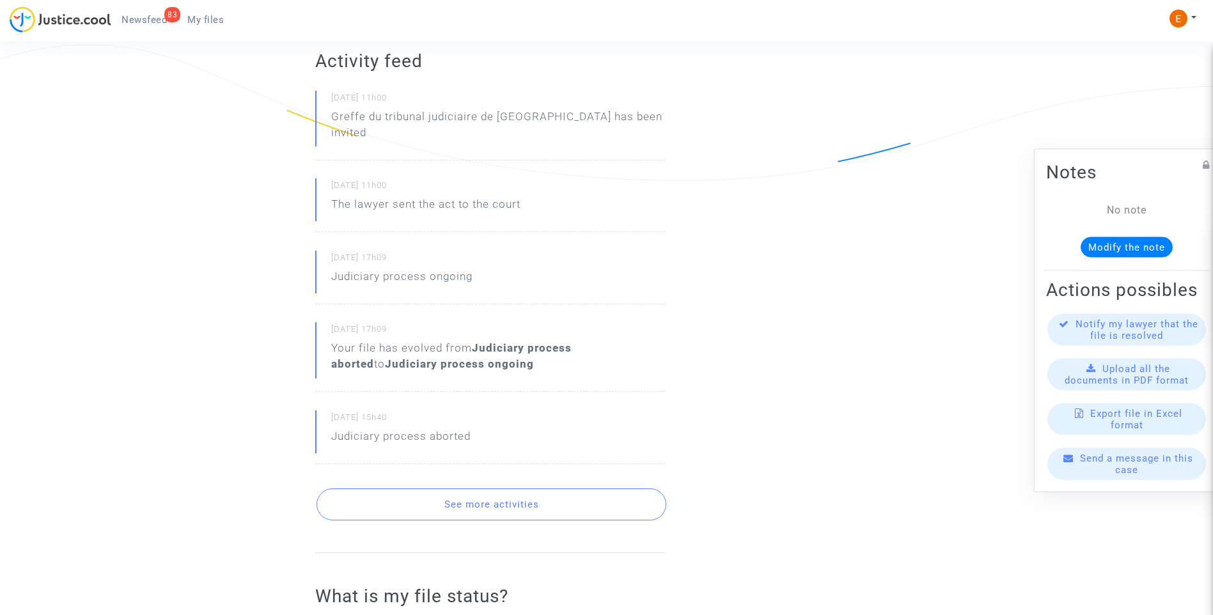
scroll to position [320, 0]
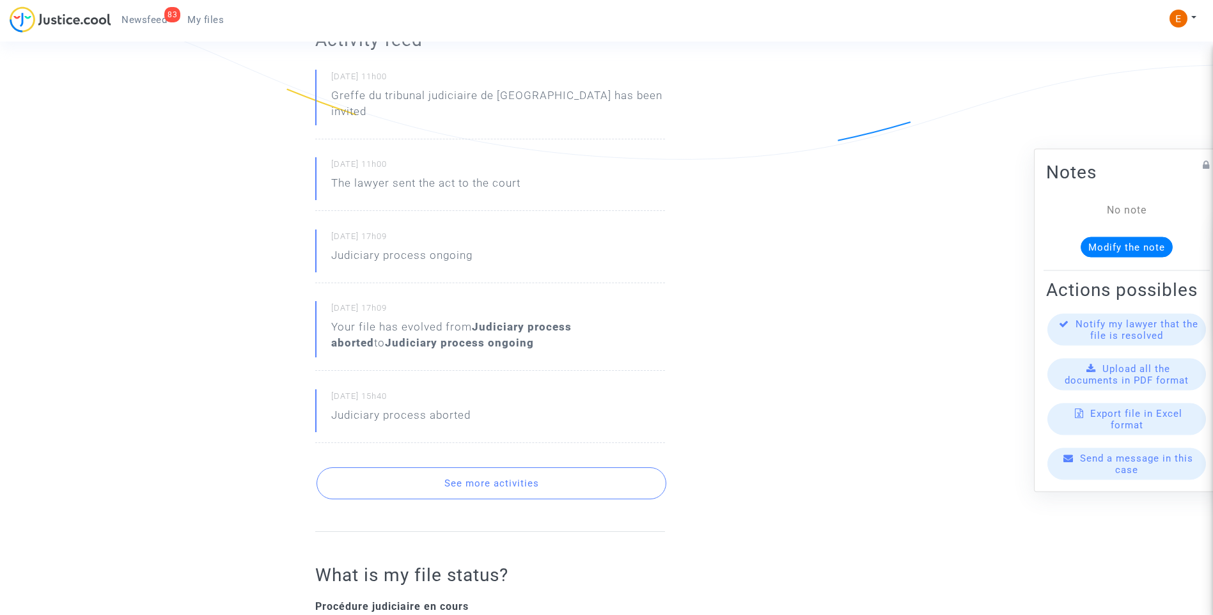
click at [530, 480] on button "See more activities" at bounding box center [492, 483] width 350 height 32
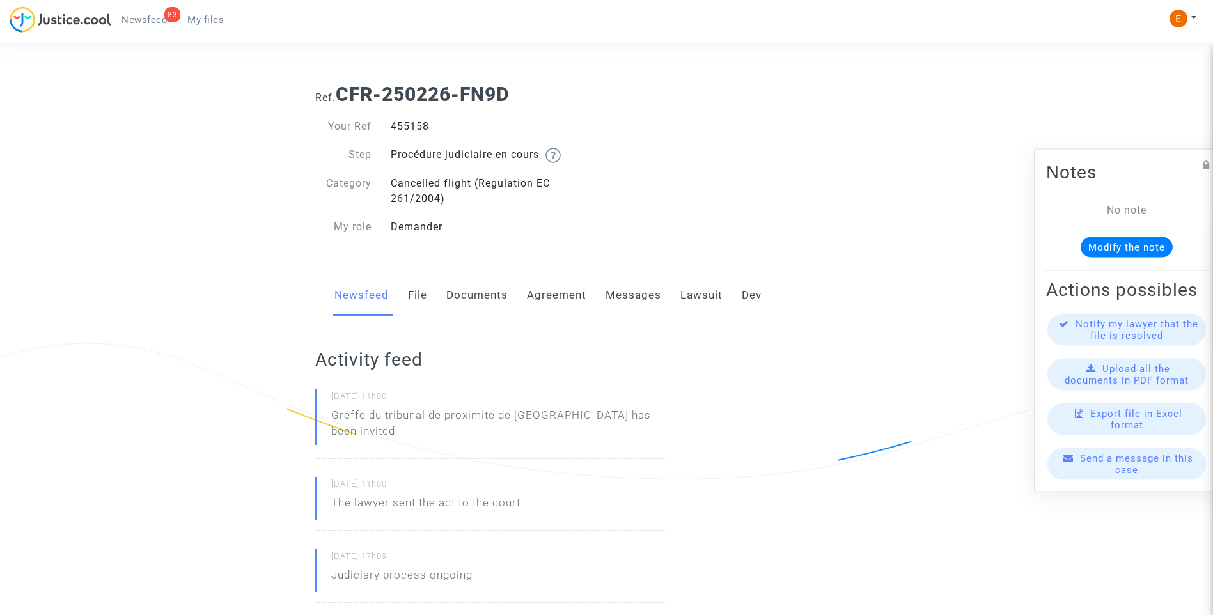
click at [412, 130] on div "455158" at bounding box center [494, 126] width 226 height 15
copy div "455158"
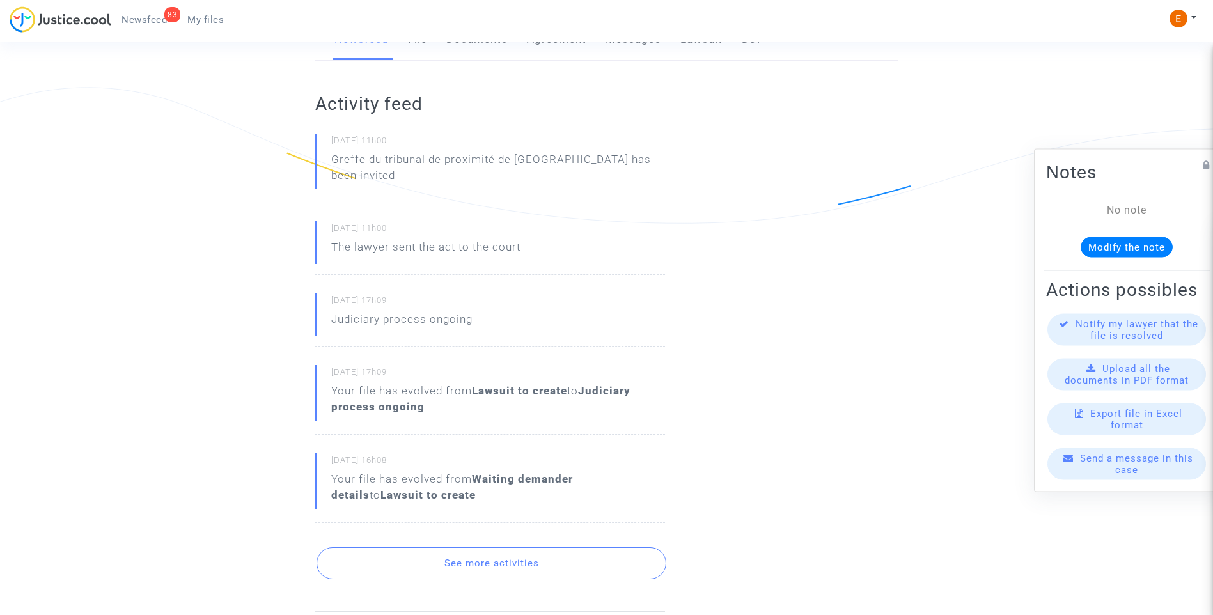
click at [499, 547] on button "See more activities" at bounding box center [492, 563] width 350 height 32
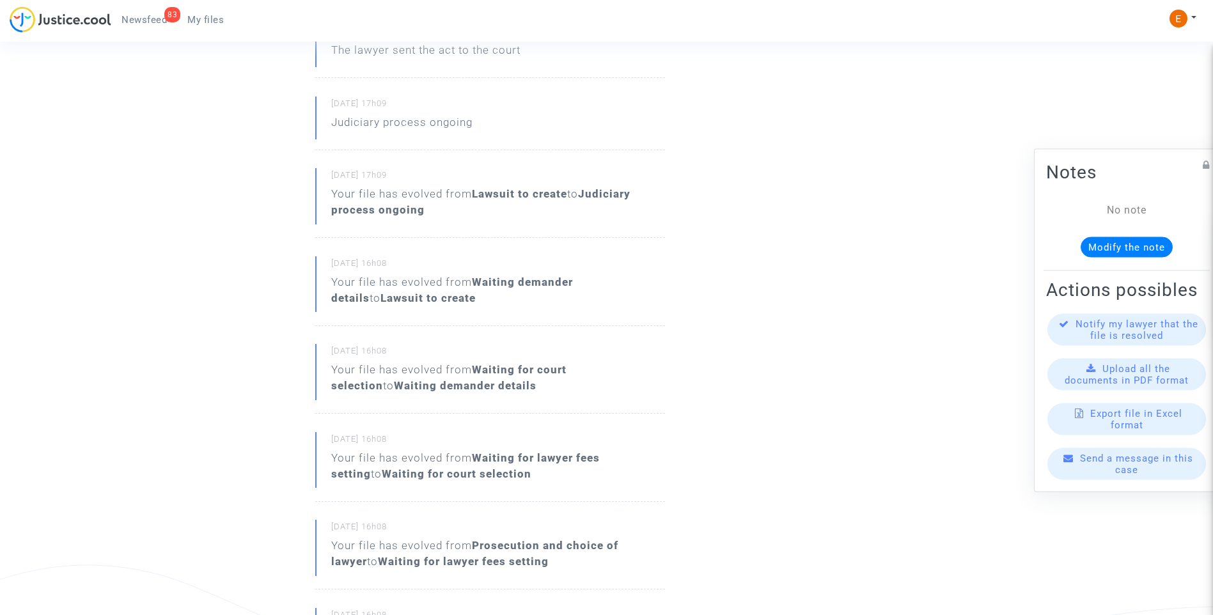
scroll to position [703, 0]
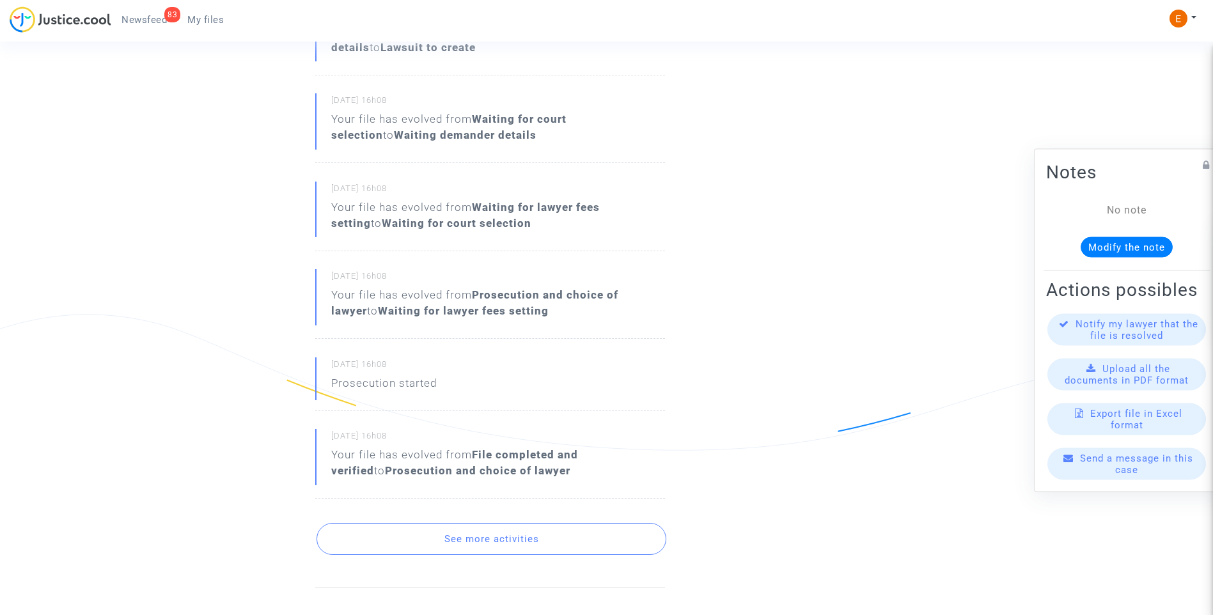
click at [528, 533] on button "See more activities" at bounding box center [492, 539] width 350 height 32
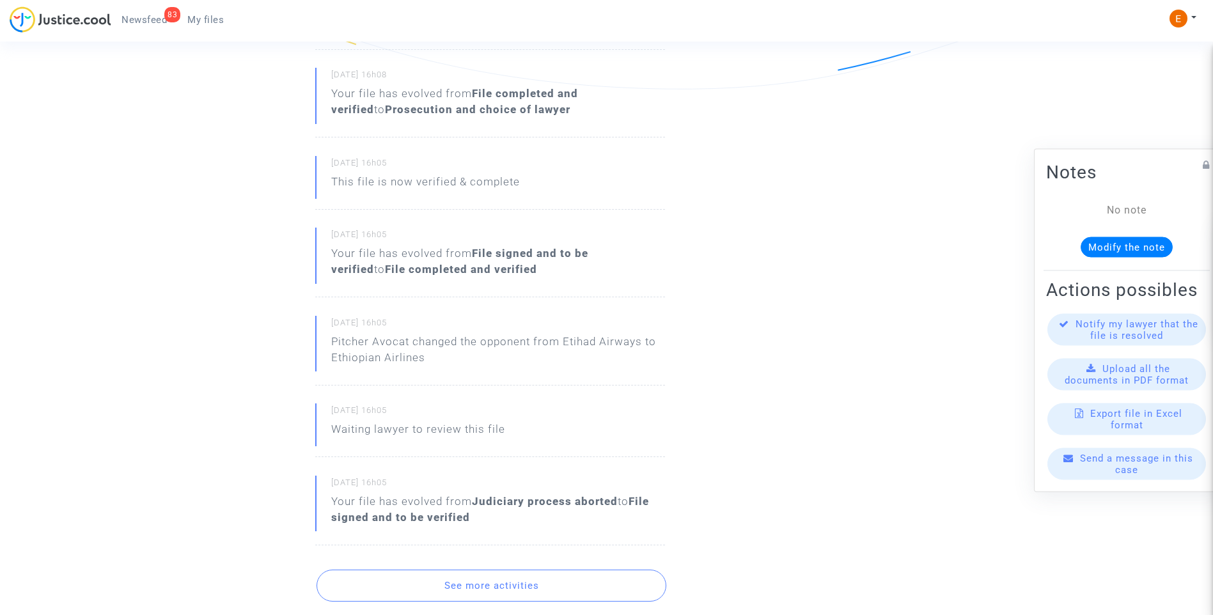
scroll to position [1087, 0]
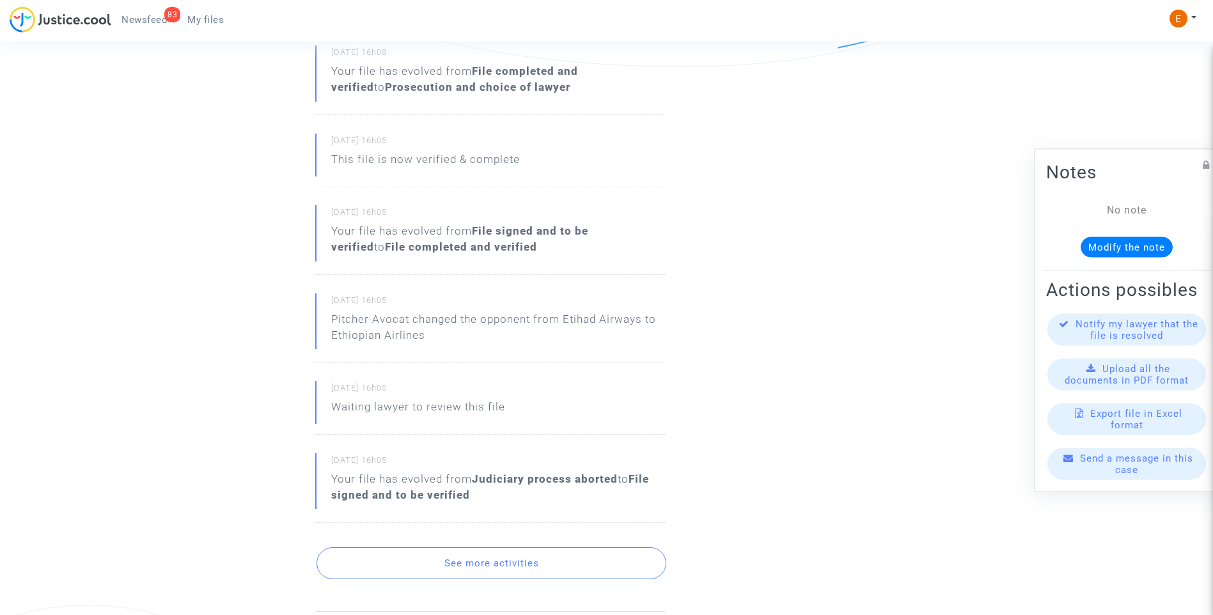
click at [527, 552] on button "See more activities" at bounding box center [492, 563] width 350 height 32
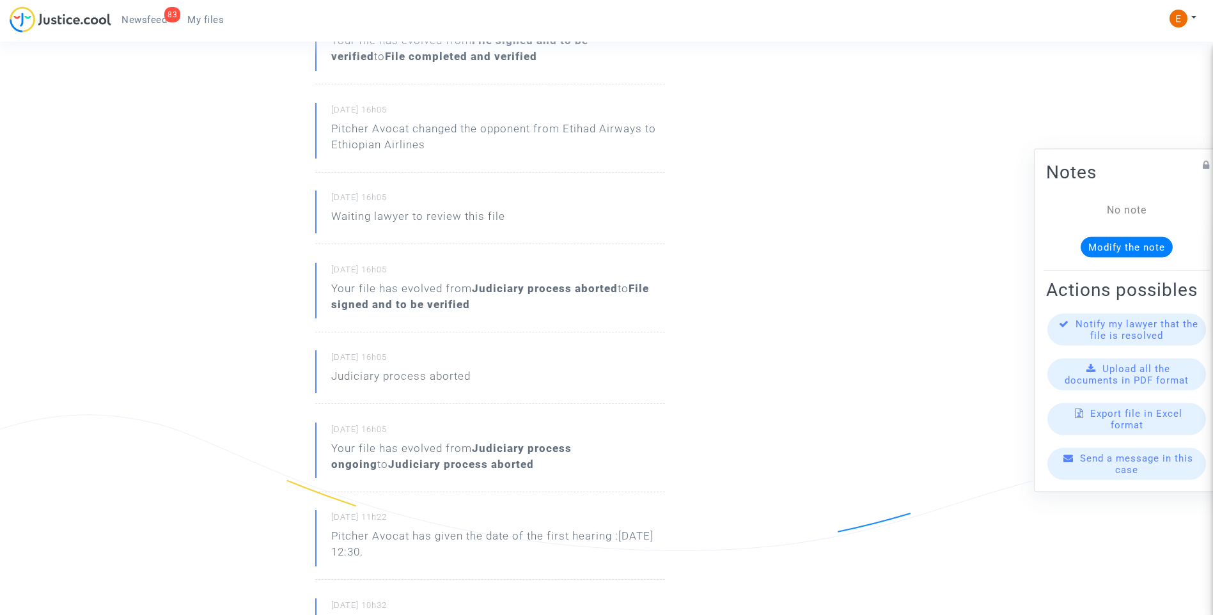
scroll to position [1279, 0]
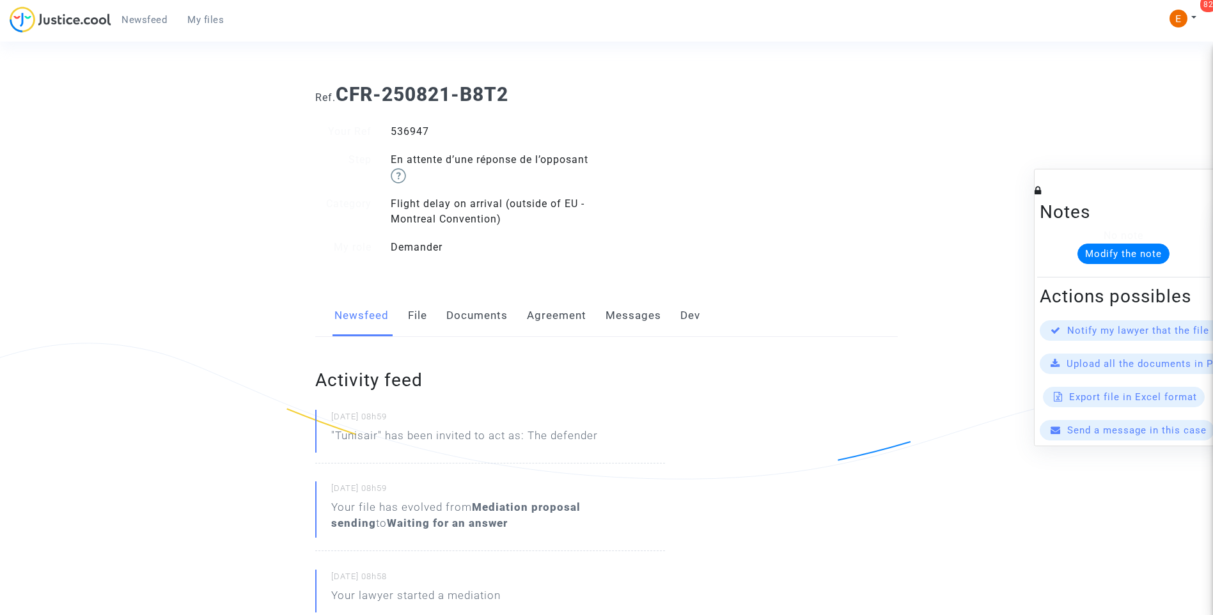
click at [425, 125] on div "536947" at bounding box center [494, 131] width 226 height 15
copy div "536947"
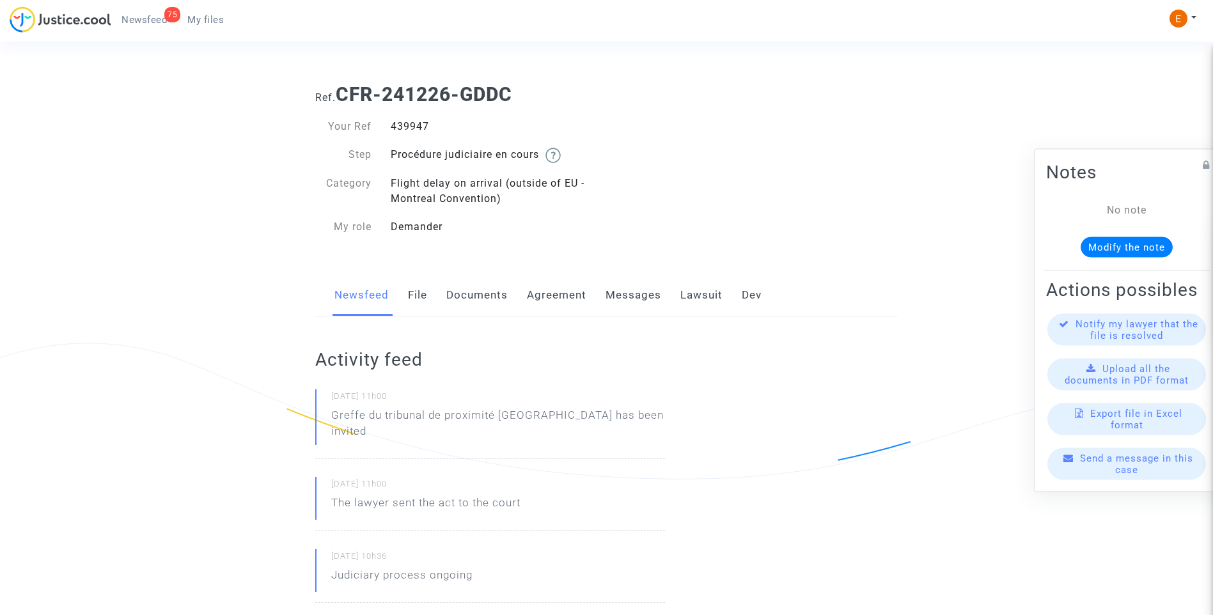
click at [411, 127] on div "439947" at bounding box center [494, 126] width 226 height 15
copy div "439947"
click at [410, 125] on div "441752" at bounding box center [494, 126] width 226 height 15
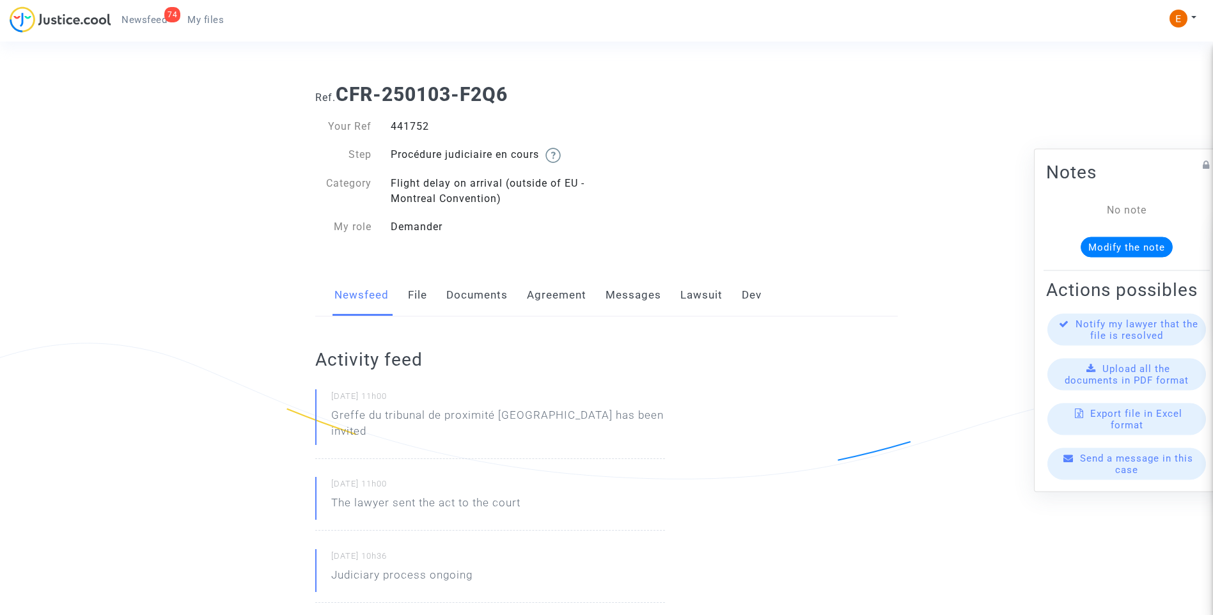
copy div "441752"
click at [401, 126] on div "455567" at bounding box center [494, 126] width 226 height 15
copy div "455567"
click at [412, 130] on div "449331" at bounding box center [494, 126] width 226 height 15
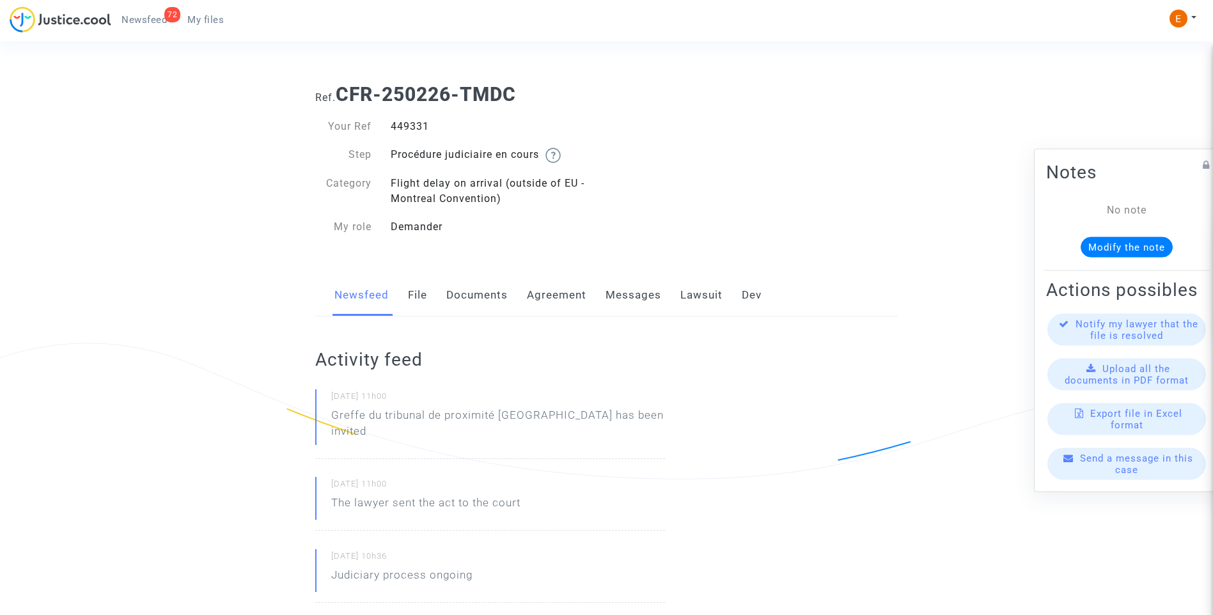
click at [412, 130] on div "449331" at bounding box center [494, 126] width 226 height 15
copy div "449331"
click at [414, 127] on div "467186" at bounding box center [494, 126] width 226 height 15
copy div "467186"
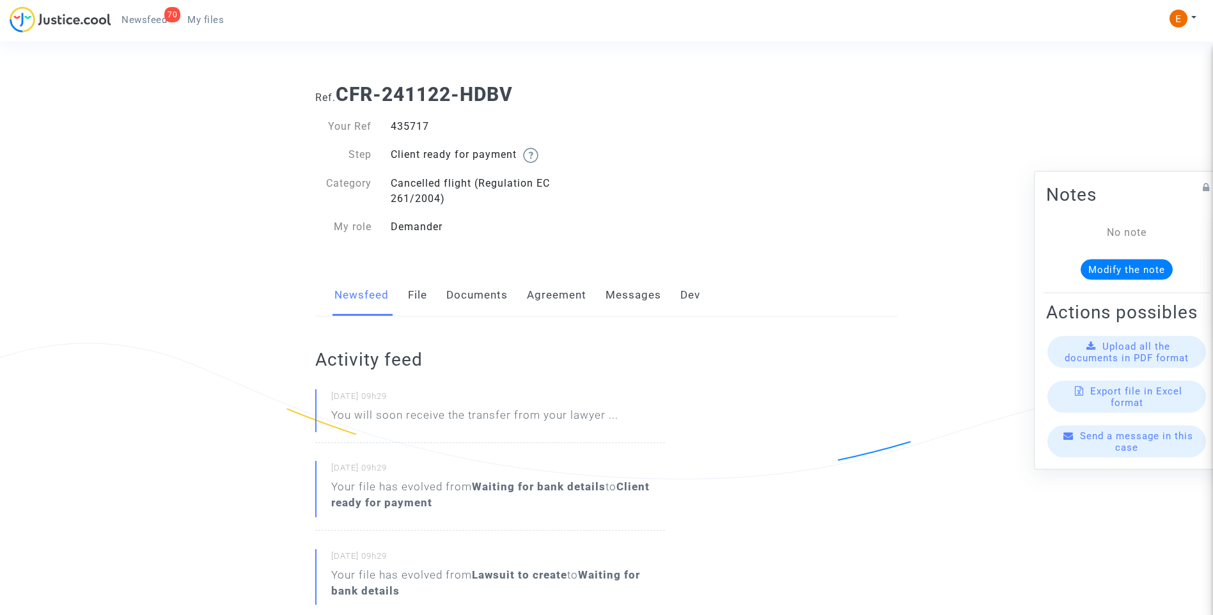
click at [402, 132] on div "435717" at bounding box center [494, 126] width 226 height 15
copy div "435717"
click at [412, 302] on link "File" at bounding box center [417, 295] width 19 height 42
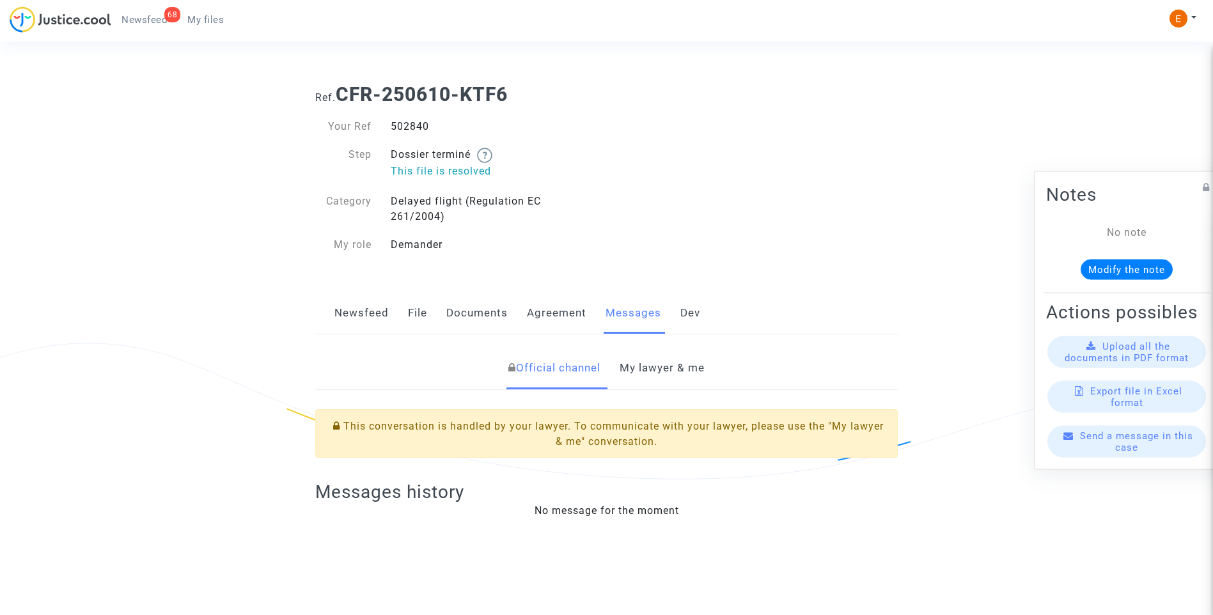
click at [414, 121] on div "502840" at bounding box center [494, 126] width 226 height 15
copy div "502840"
drag, startPoint x: 681, startPoint y: 361, endPoint x: 696, endPoint y: 360, distance: 15.4
click at [681, 361] on link "My lawyer & me" at bounding box center [662, 368] width 85 height 42
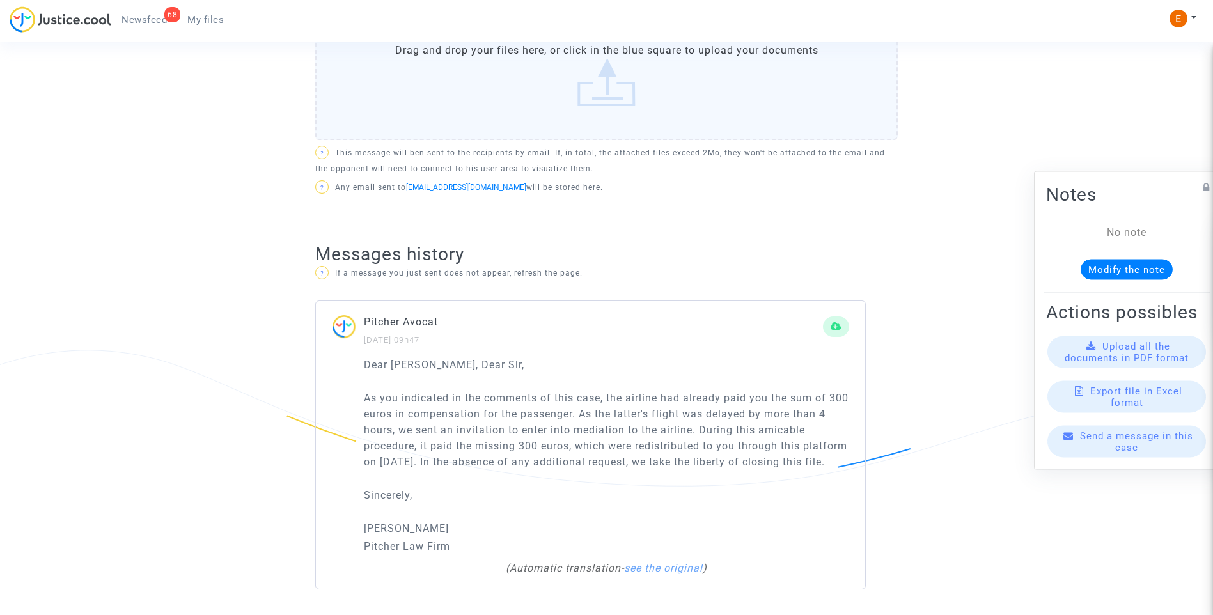
scroll to position [699, 0]
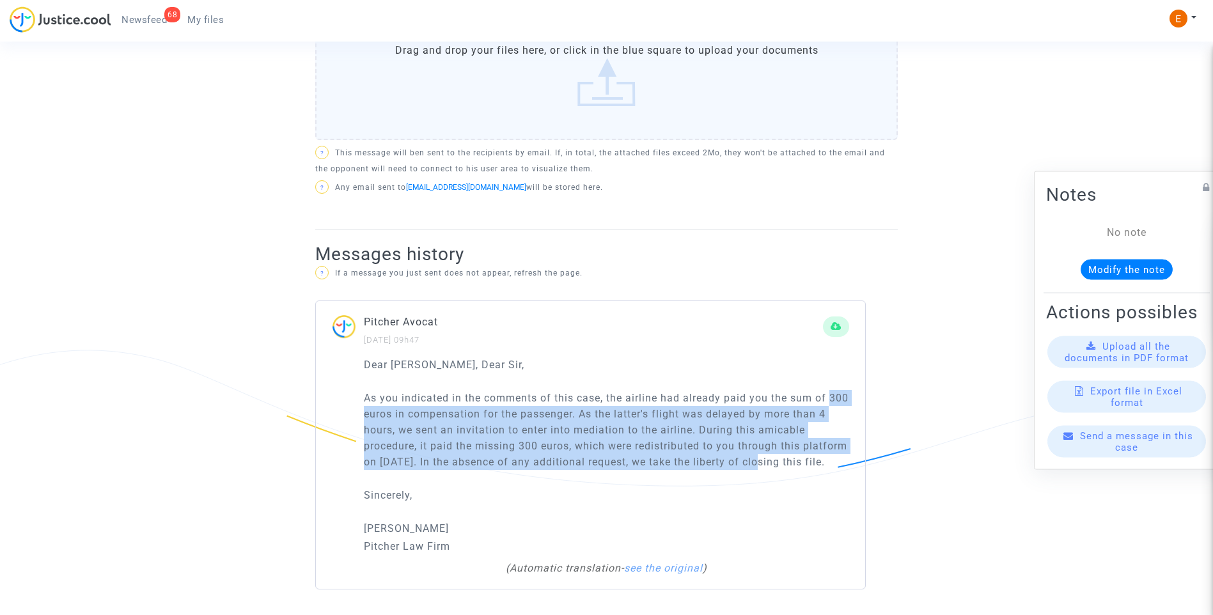
drag, startPoint x: 828, startPoint y: 450, endPoint x: 338, endPoint y: 396, distance: 492.8
click at [338, 396] on div "Dear [PERSON_NAME], Dear Sir, As you indicated in the comments of this case, th…" at bounding box center [590, 473] width 549 height 233
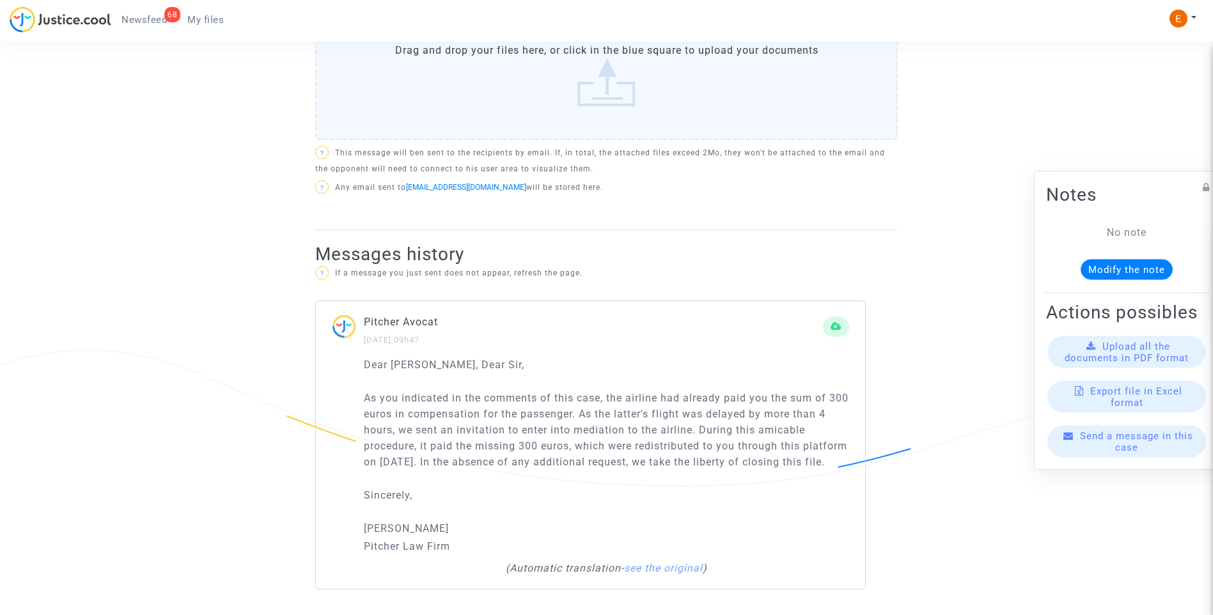
click at [533, 465] on p "As you indicated in the comments of this case, the airline had already paid you…" at bounding box center [606, 430] width 485 height 80
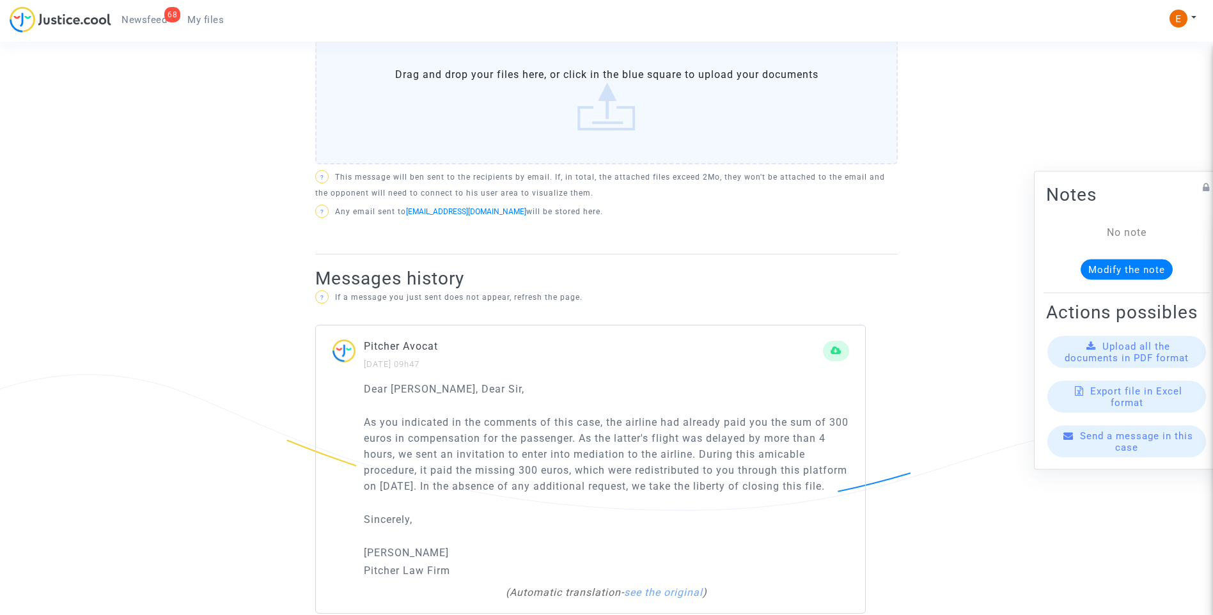
scroll to position [571, 0]
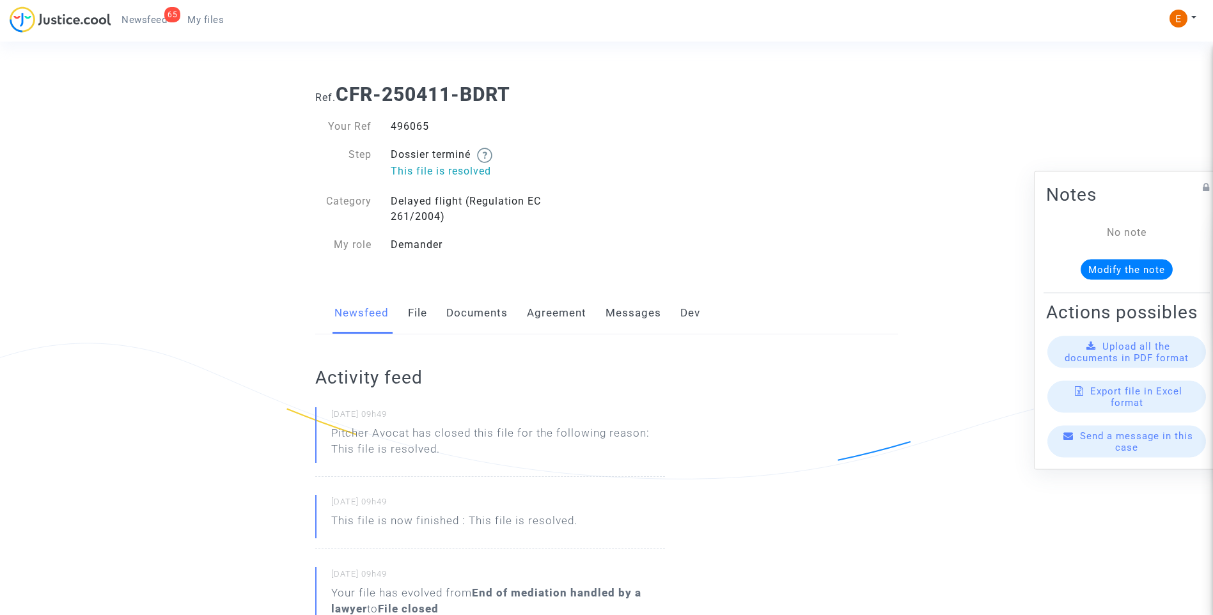
click at [420, 127] on div "496065" at bounding box center [494, 126] width 226 height 15
copy div "496065"
click at [423, 127] on div "495875" at bounding box center [494, 126] width 226 height 15
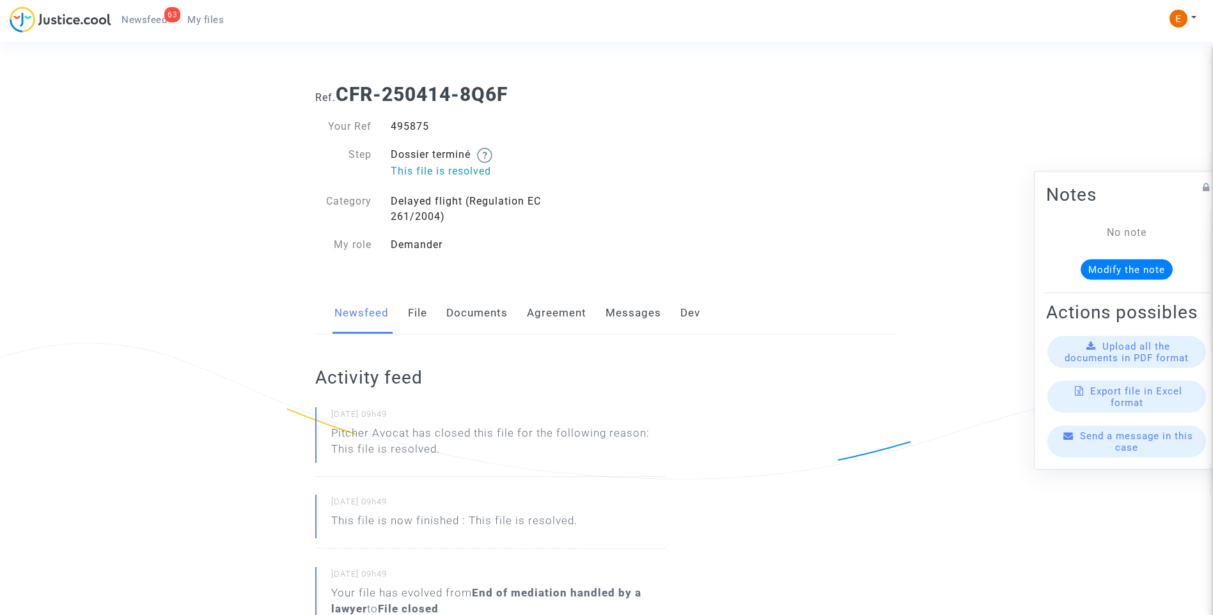
copy div "495875"
click at [420, 123] on div "496078" at bounding box center [494, 126] width 226 height 15
copy div "496078"
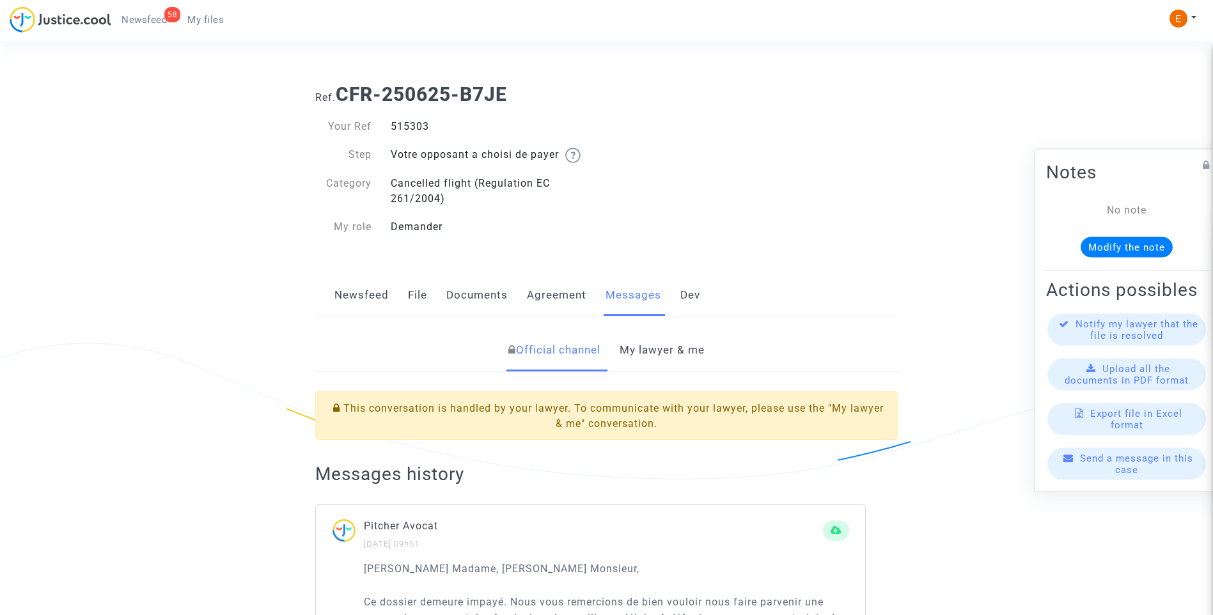
click at [415, 127] on div "515303" at bounding box center [494, 126] width 226 height 15
copy div "515303"
drag, startPoint x: 677, startPoint y: 363, endPoint x: 694, endPoint y: 364, distance: 17.9
click at [677, 363] on link "My lawyer & me" at bounding box center [662, 350] width 85 height 42
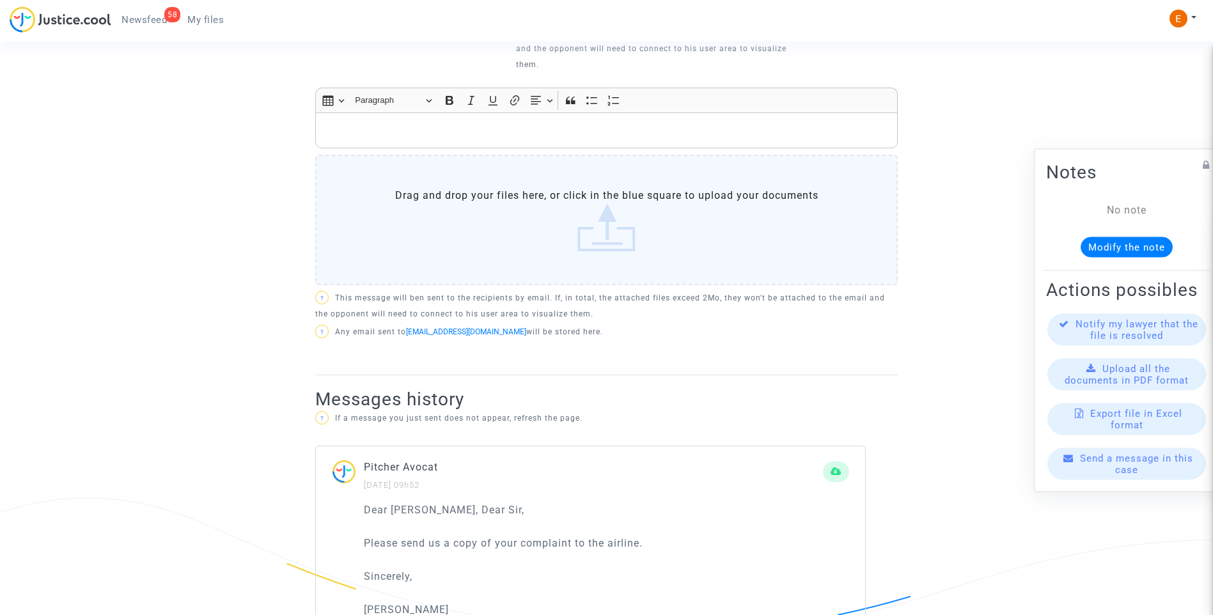
scroll to position [575, 0]
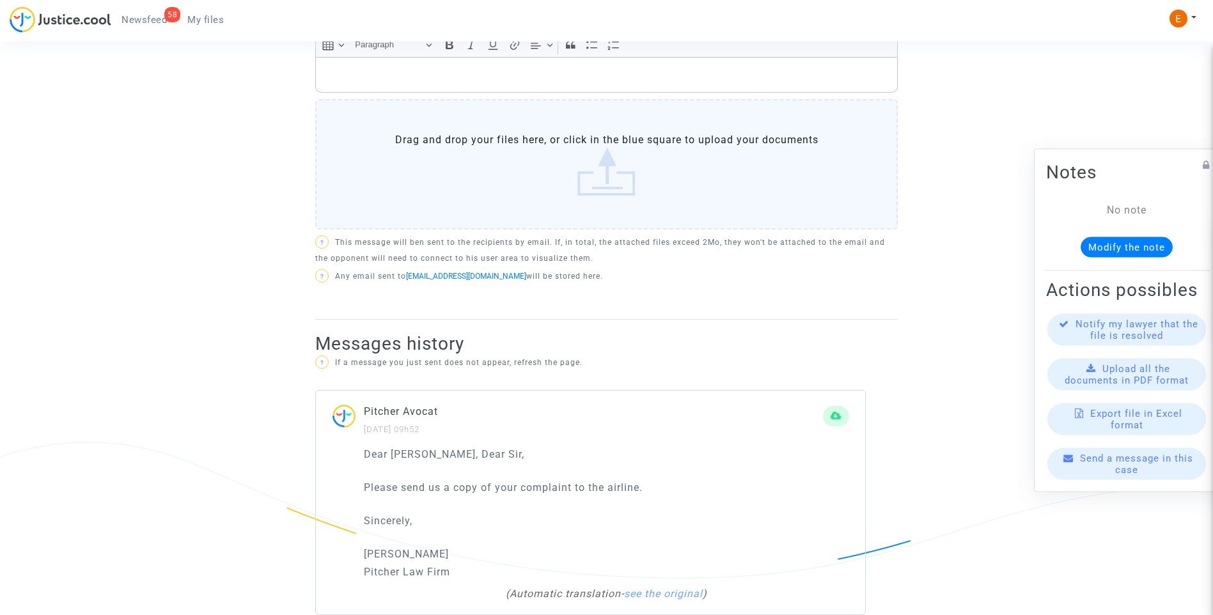
click at [614, 191] on label "Drag and drop your files here, or click in the blue square to upload your docum…" at bounding box center [606, 164] width 583 height 130
click at [0, 0] on input "Drag and drop your files here, or click in the blue square to upload your docum…" at bounding box center [0, 0] width 0 height 0
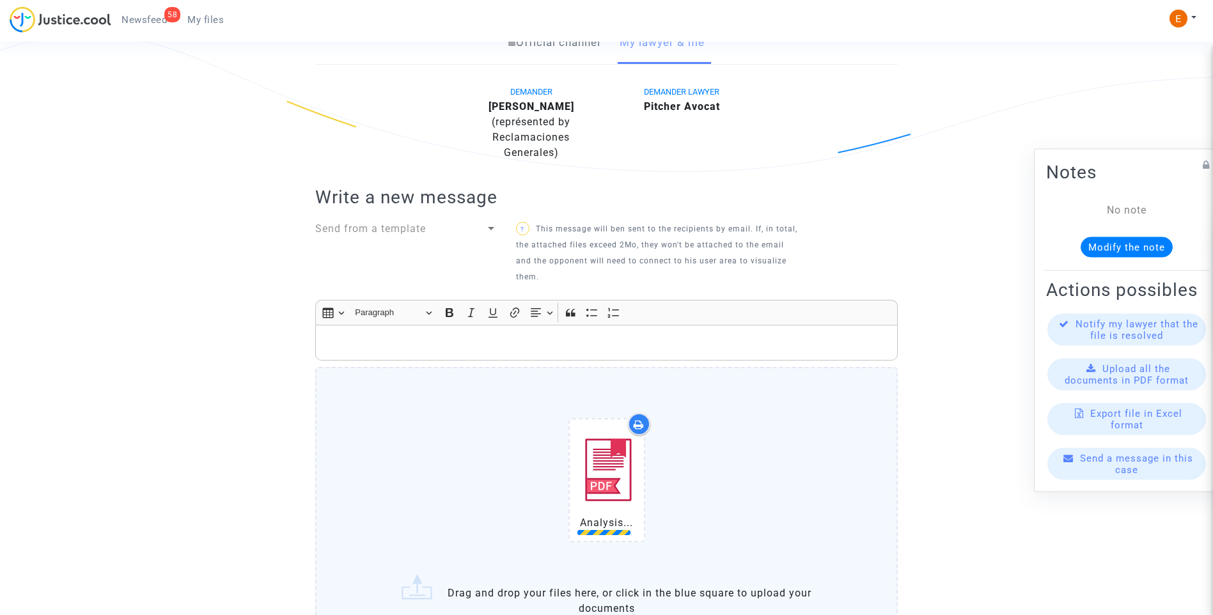
scroll to position [306, 0]
click at [458, 347] on p "Rich Text Editor, main" at bounding box center [606, 345] width 569 height 16
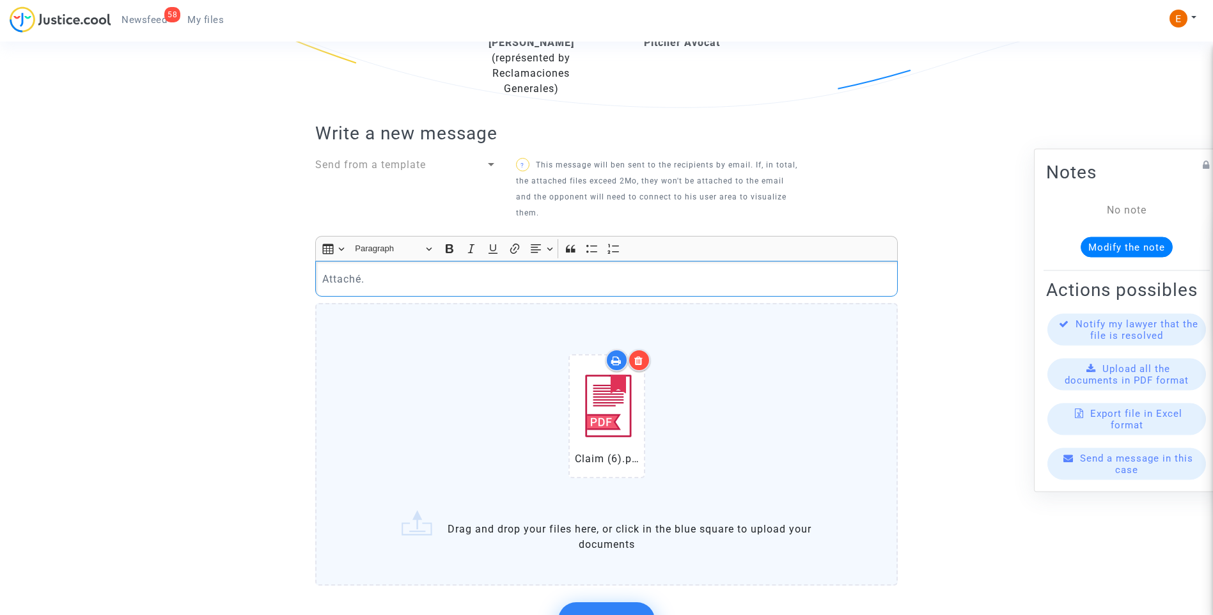
scroll to position [434, 0]
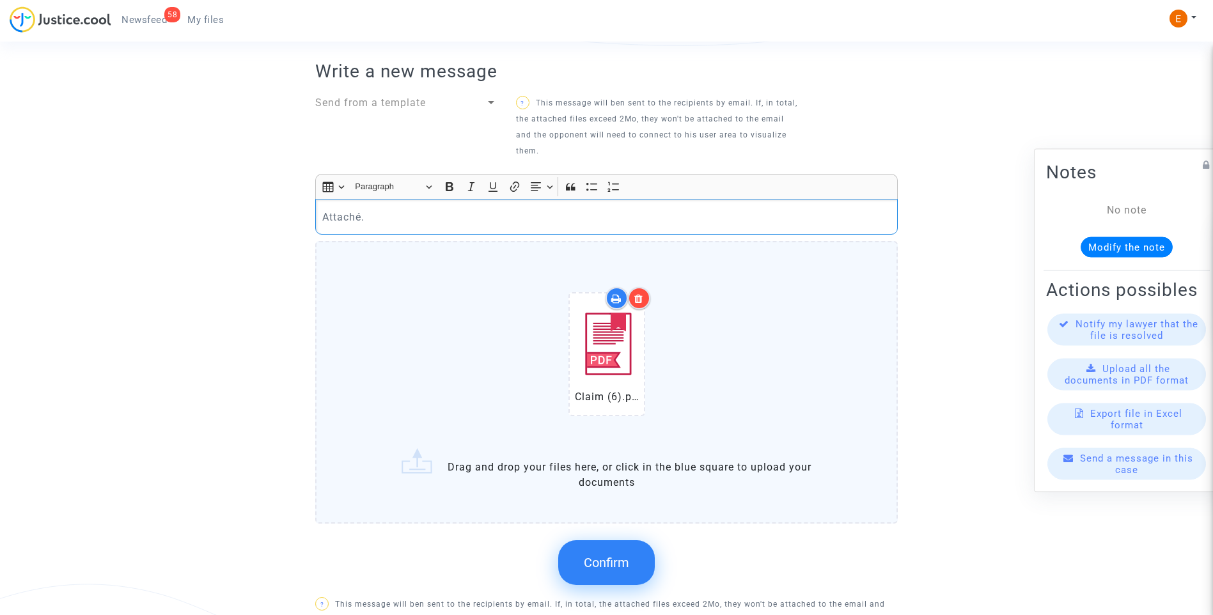
click at [620, 583] on button "Confirm" at bounding box center [606, 562] width 97 height 45
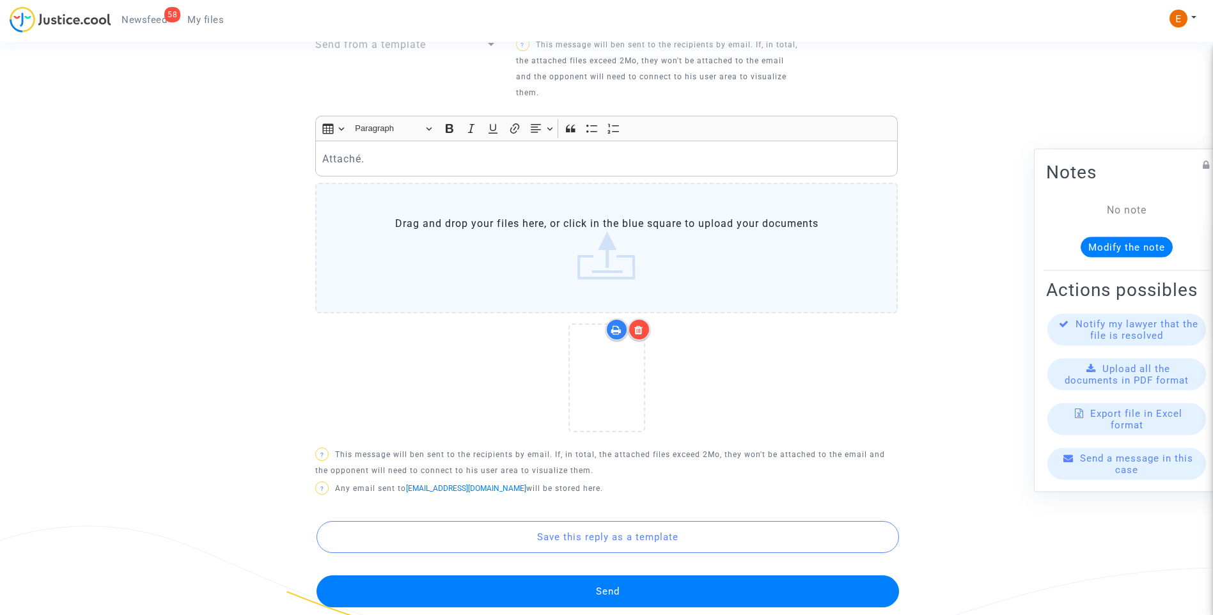
scroll to position [561, 0]
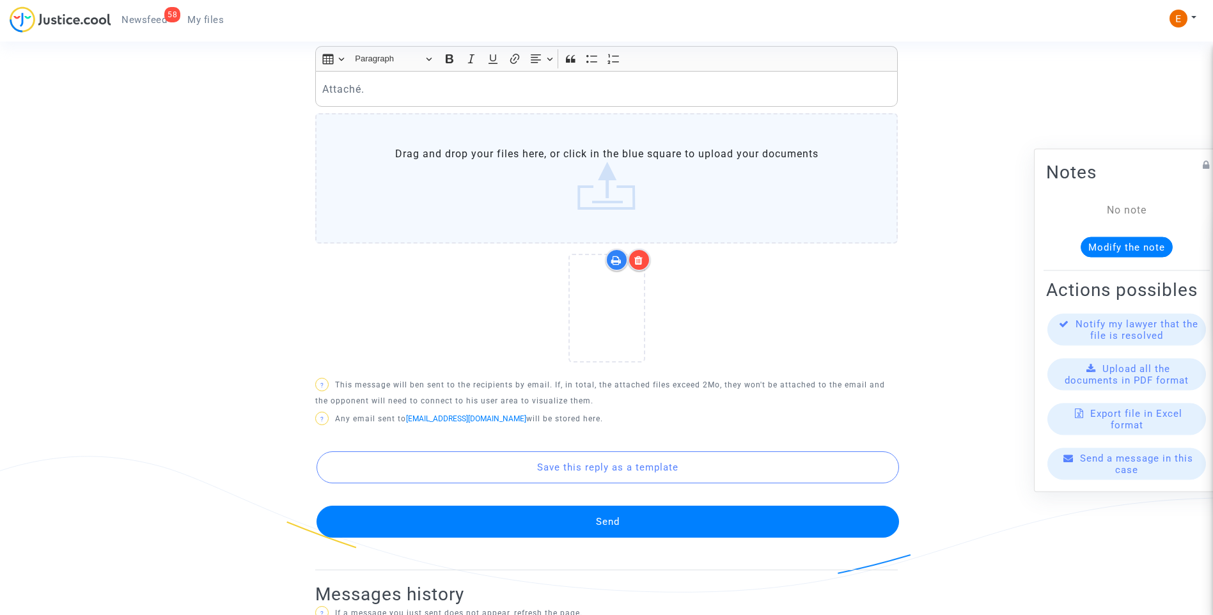
click at [597, 512] on button "Send" at bounding box center [608, 522] width 583 height 32
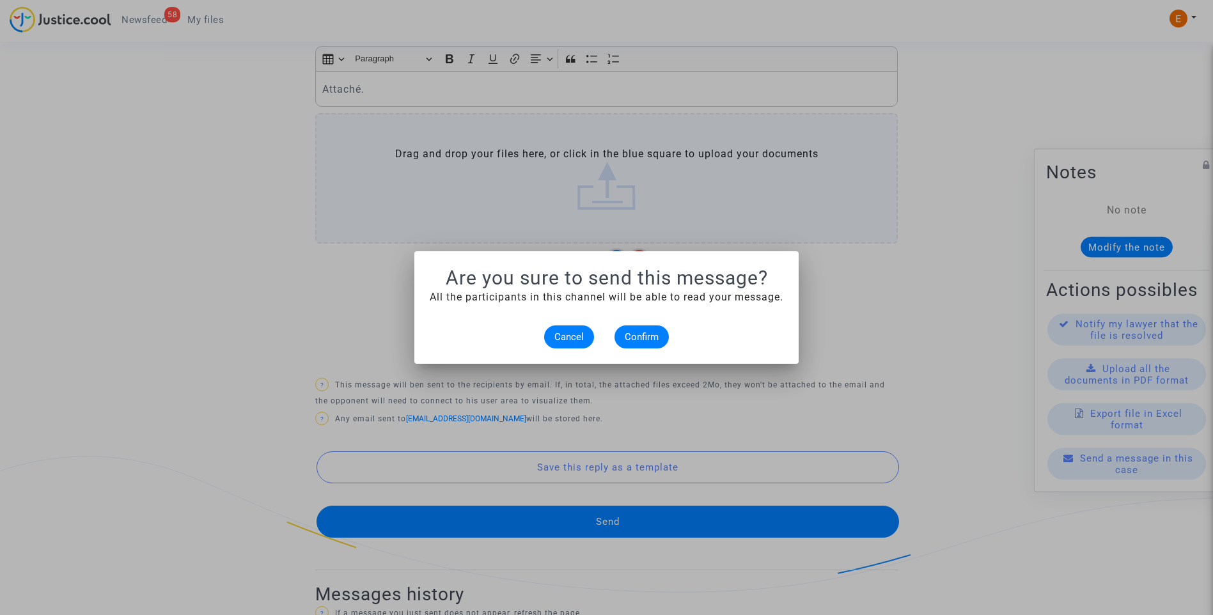
scroll to position [0, 0]
click at [645, 327] on button "Confirm" at bounding box center [642, 336] width 54 height 23
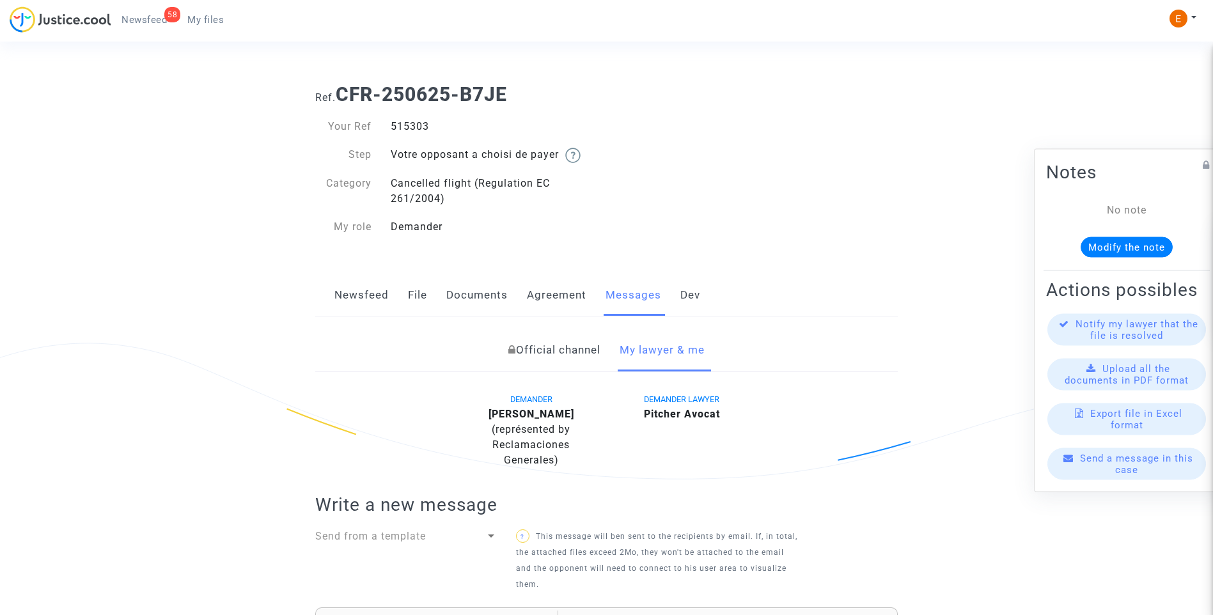
scroll to position [561, 0]
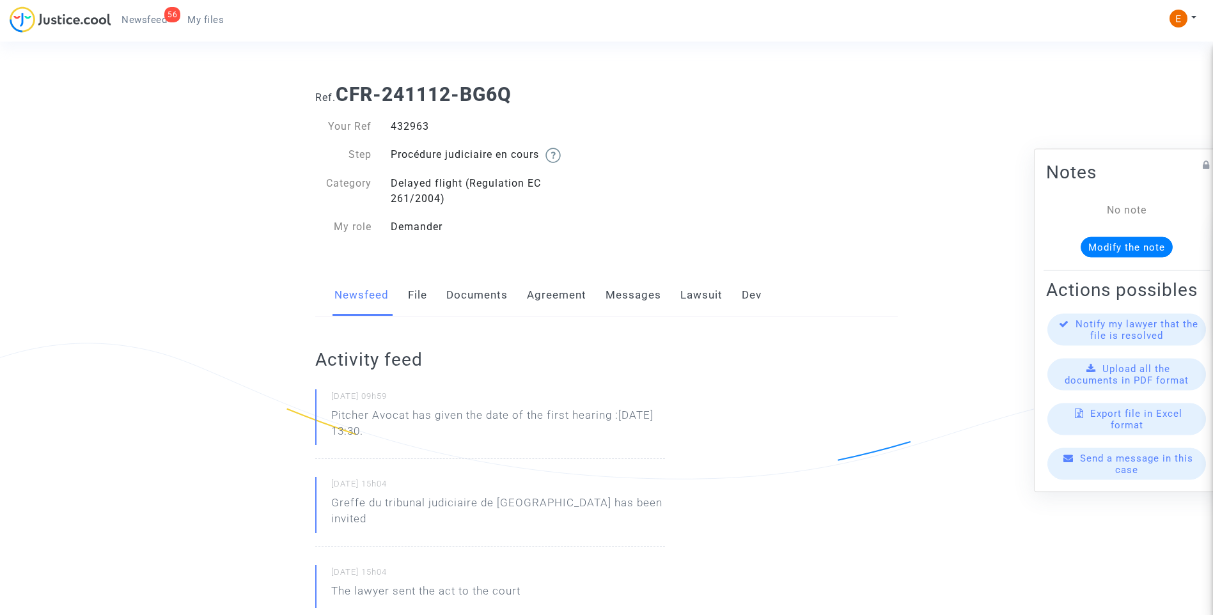
click at [411, 120] on div "432963" at bounding box center [494, 126] width 226 height 15
copy div "432963"
drag, startPoint x: 410, startPoint y: 437, endPoint x: 320, endPoint y: 423, distance: 91.4
click at [320, 423] on div "[DATE] 09h59 Pitcher Avocat has given the date of the first hearing :[DATE] 13:…" at bounding box center [490, 424] width 350 height 70
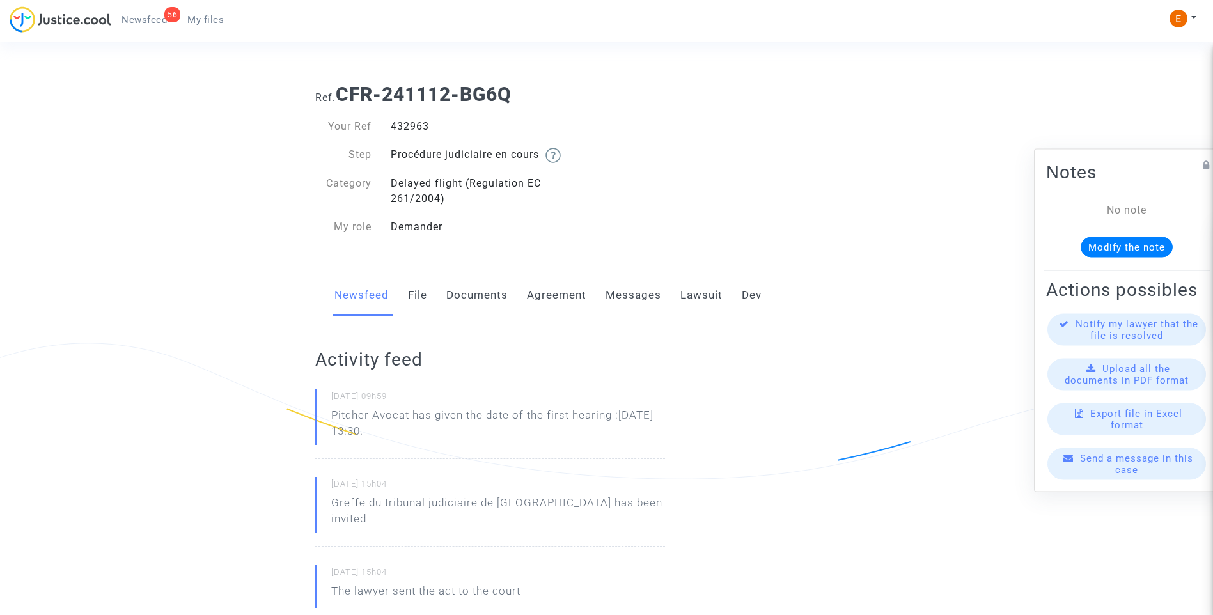
drag, startPoint x: 320, startPoint y: 423, endPoint x: 344, endPoint y: 423, distance: 24.3
click at [485, 439] on p "Pitcher Avocat ha dado la fecha de la primera audiencia: 13 de noviembre de 202…" at bounding box center [498, 426] width 334 height 38
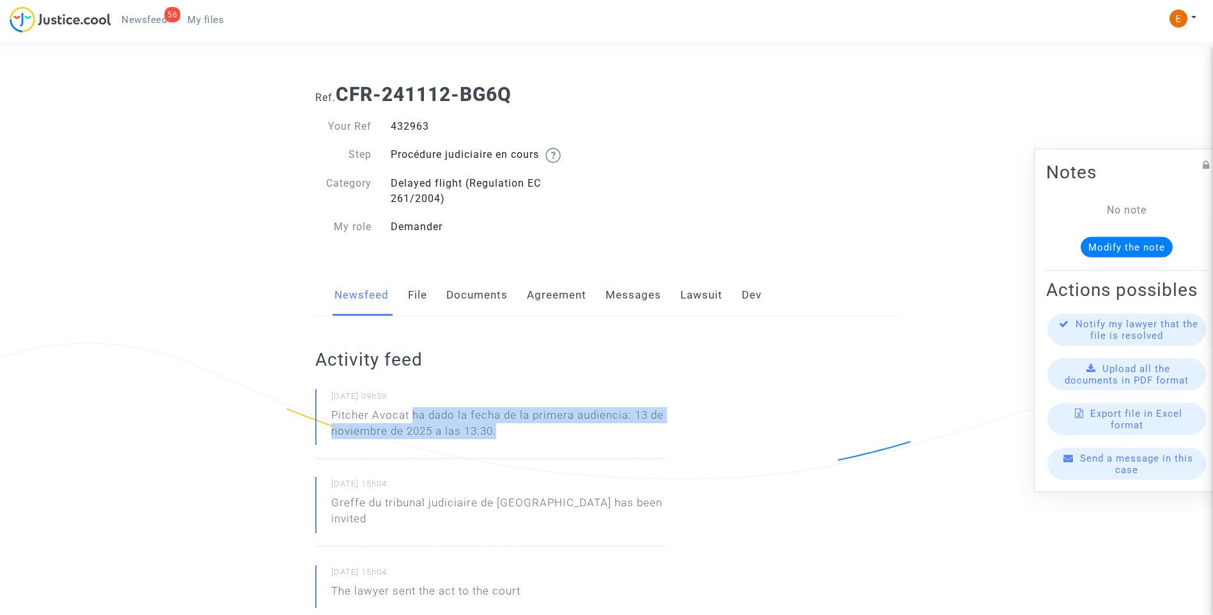
drag, startPoint x: 414, startPoint y: 413, endPoint x: 550, endPoint y: 437, distance: 138.2
click at [550, 437] on p "Pitcher Avocat ha dado la fecha de la primera audiencia: 13 de noviembre de 202…" at bounding box center [498, 426] width 334 height 38
drag, startPoint x: 550, startPoint y: 437, endPoint x: 499, endPoint y: 416, distance: 54.7
copy p "ha dado la fecha de la primera audiencia: 13 de noviembre de 2025 a las 13:30."
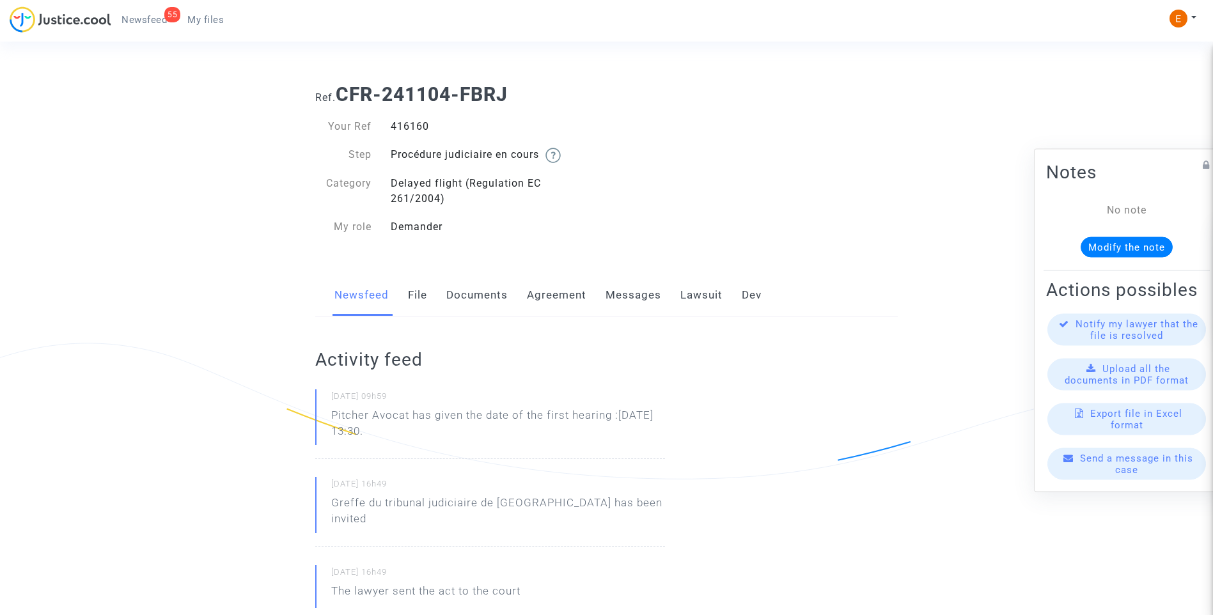
click at [418, 127] on div "416160" at bounding box center [494, 126] width 226 height 15
copy div "416160"
drag, startPoint x: 366, startPoint y: 430, endPoint x: 325, endPoint y: 418, distance: 42.5
click at [325, 418] on div "[DATE] 09h59 Pitcher Avocat has given the date of the first hearing :[DATE] 13:…" at bounding box center [490, 424] width 350 height 70
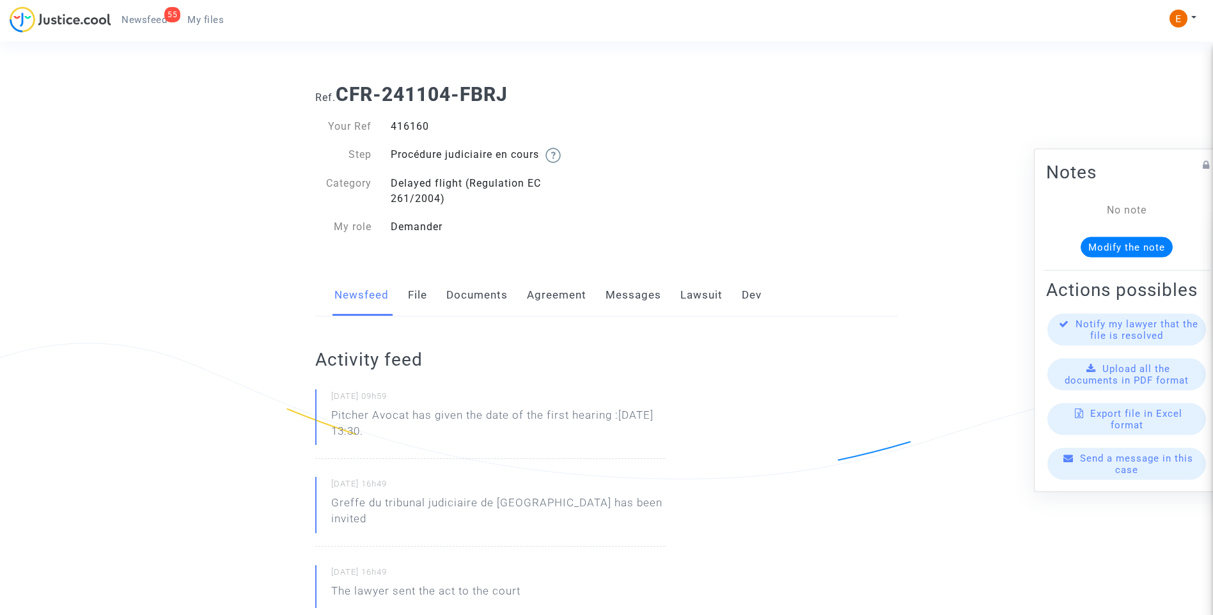
drag, startPoint x: 325, startPoint y: 418, endPoint x: 361, endPoint y: 420, distance: 35.9
click at [474, 444] on p "Pitcher Avocat ha dado la fecha de la primera audiencia: 13 de noviembre de 202…" at bounding box center [498, 426] width 334 height 38
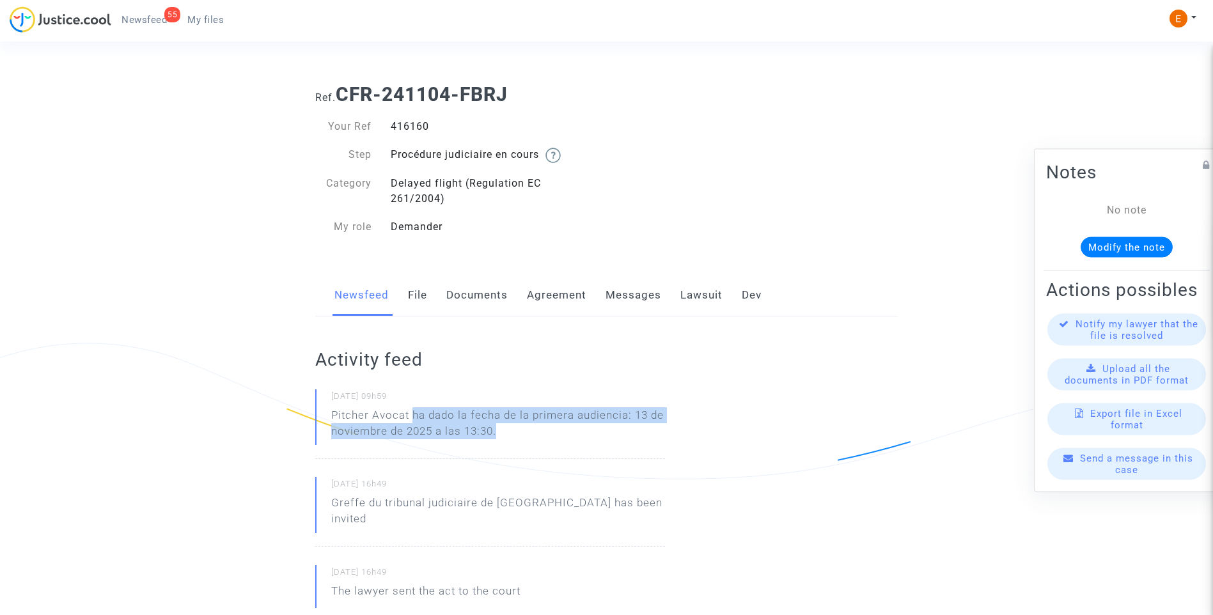
drag, startPoint x: 523, startPoint y: 436, endPoint x: 413, endPoint y: 414, distance: 112.1
click at [413, 414] on p "Pitcher Avocat ha dado la fecha de la primera audiencia: 13 de noviembre de 202…" at bounding box center [498, 426] width 334 height 38
copy p "ha dado la fecha de la primera audiencia: 13 de noviembre de 2025 a las 13:30."
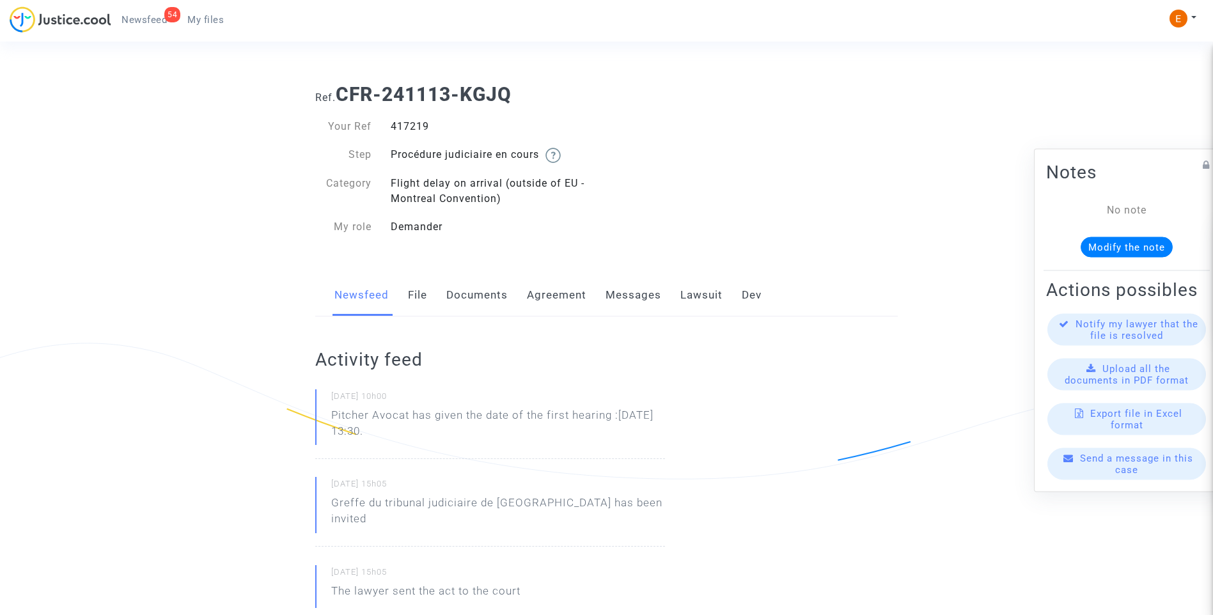
click at [418, 130] on div "417219" at bounding box center [494, 126] width 226 height 15
copy div "417219"
drag, startPoint x: 462, startPoint y: 430, endPoint x: 304, endPoint y: 414, distance: 158.7
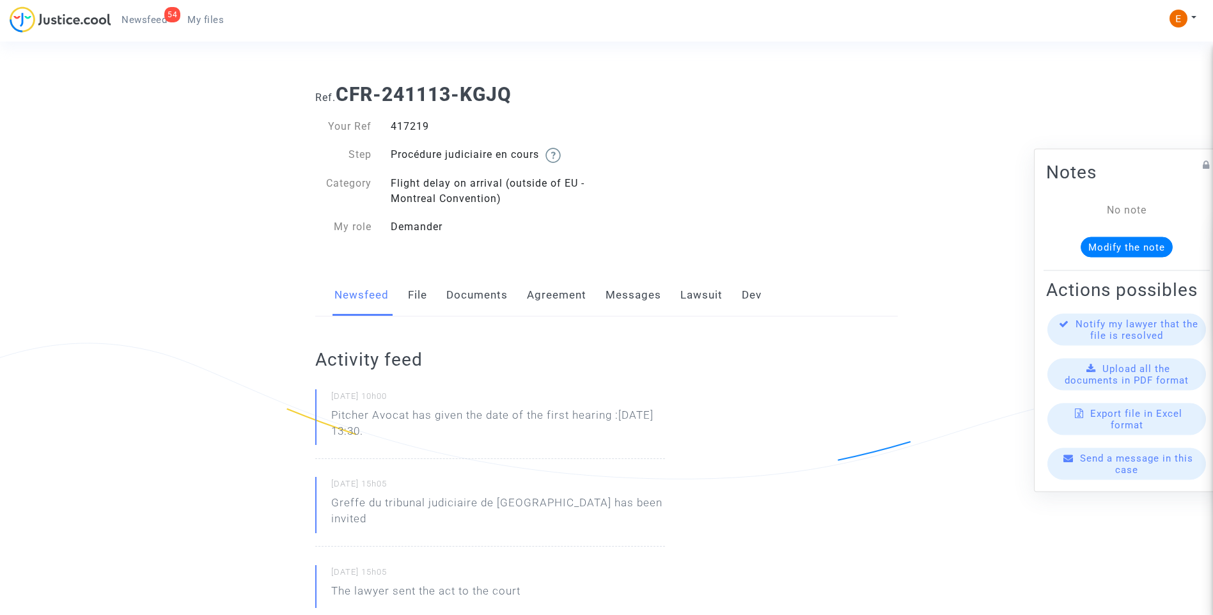
drag, startPoint x: 304, startPoint y: 414, endPoint x: 332, endPoint y: 414, distance: 27.5
click at [506, 437] on p "Pitcher Avocat ha dado la fecha de la primera audiencia: 13 de noviembre de 202…" at bounding box center [498, 426] width 334 height 38
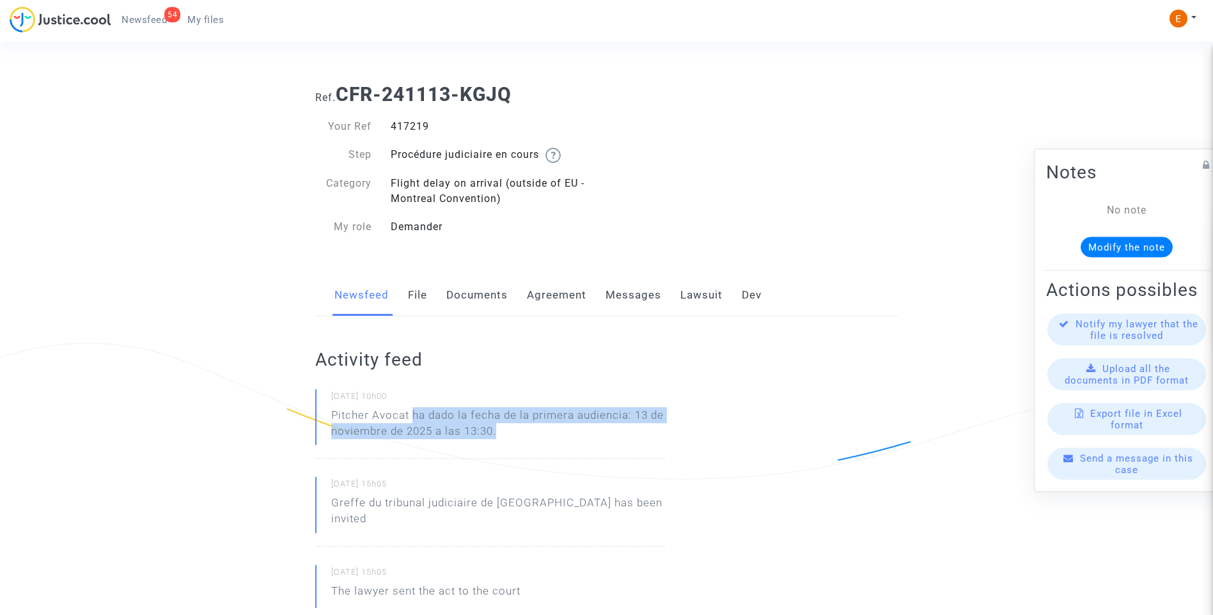
drag, startPoint x: 528, startPoint y: 437, endPoint x: 412, endPoint y: 418, distance: 117.9
click at [412, 418] on p "Pitcher Avocat ha dado la fecha de la primera audiencia: 13 de noviembre de 202…" at bounding box center [498, 426] width 334 height 38
copy p "ha dado la fecha de la primera audiencia: 13 de noviembre de 2025 a las 13:30."
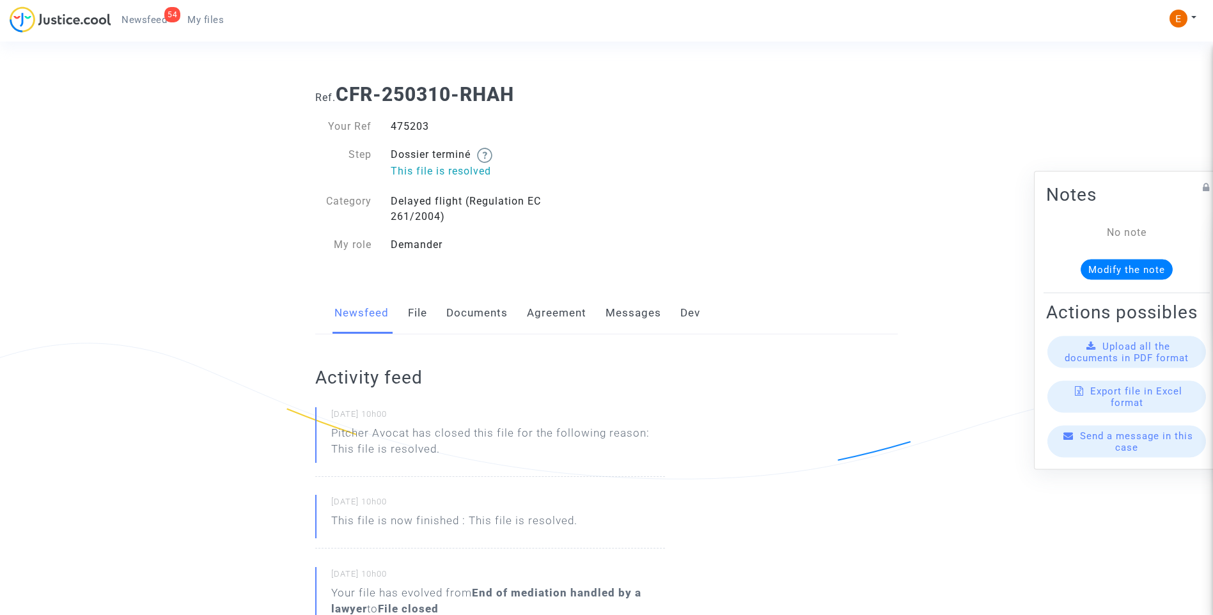
click at [419, 129] on div "475203" at bounding box center [494, 126] width 226 height 15
copy div "475203"
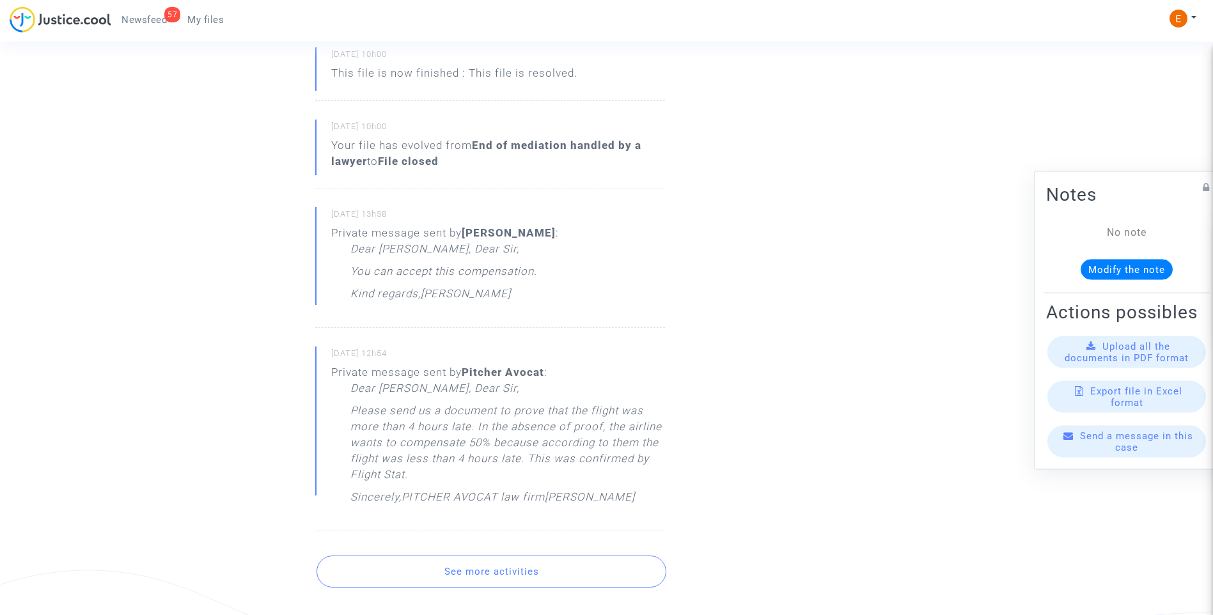
scroll to position [512, 0]
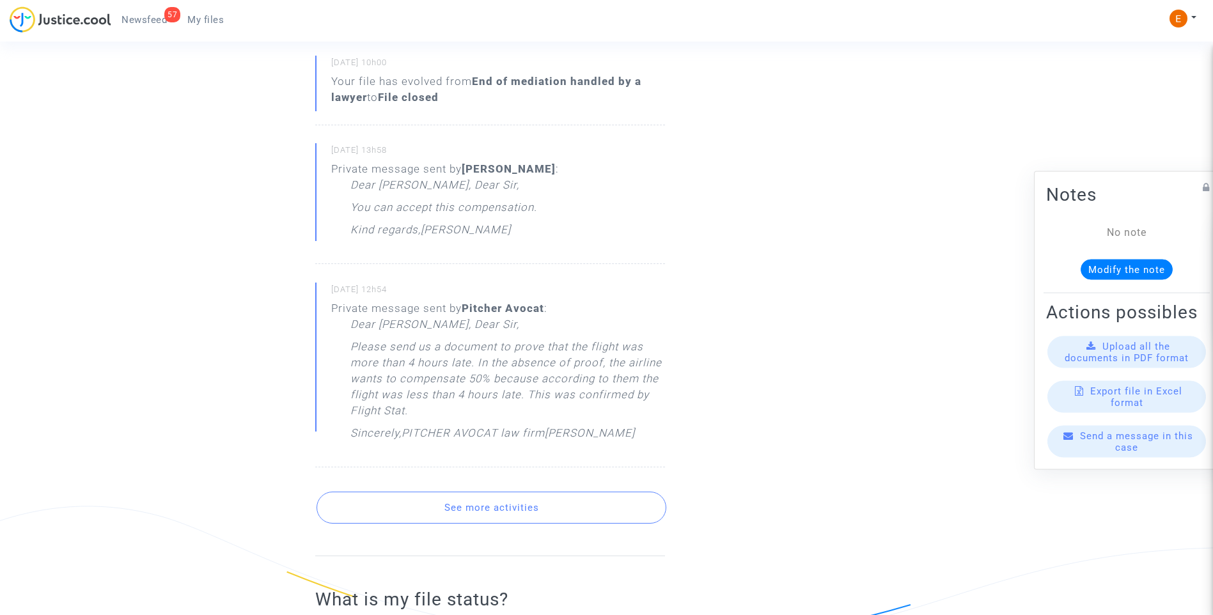
click at [513, 512] on button "See more activities" at bounding box center [492, 508] width 350 height 32
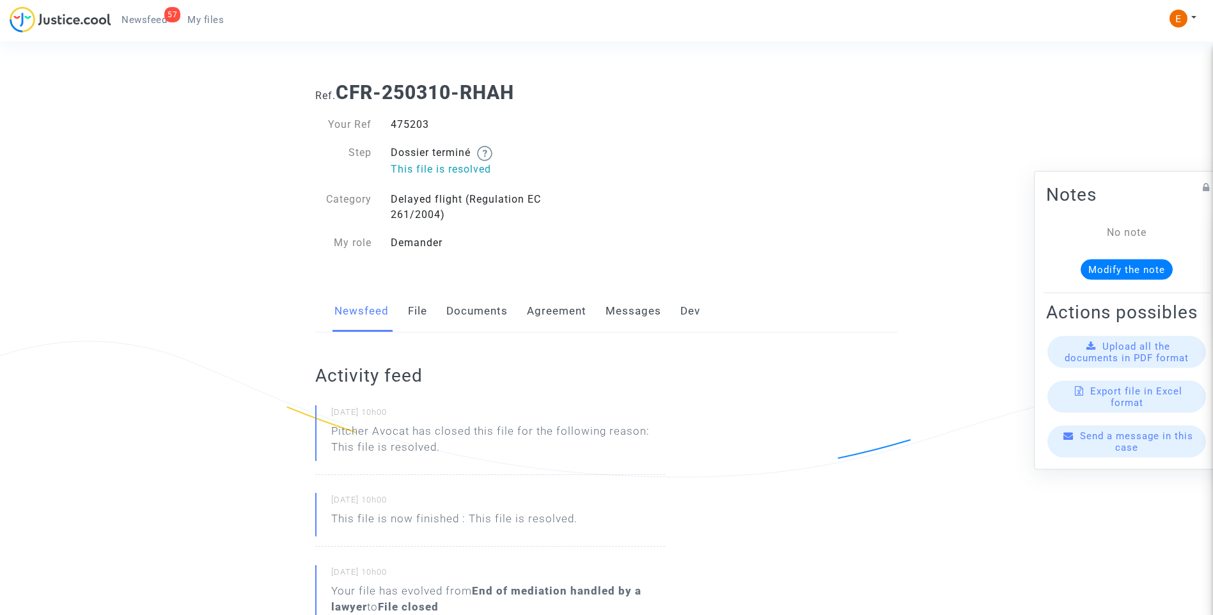
scroll to position [0, 0]
click at [425, 317] on link "File" at bounding box center [417, 313] width 19 height 42
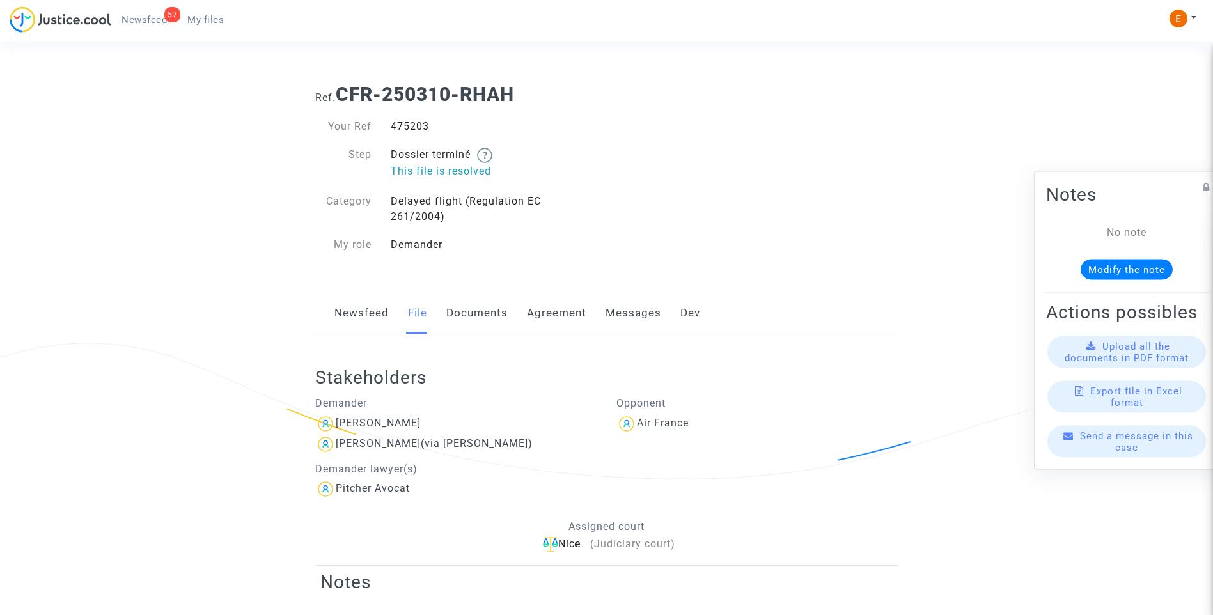
click at [634, 316] on link "Messages" at bounding box center [634, 313] width 56 height 42
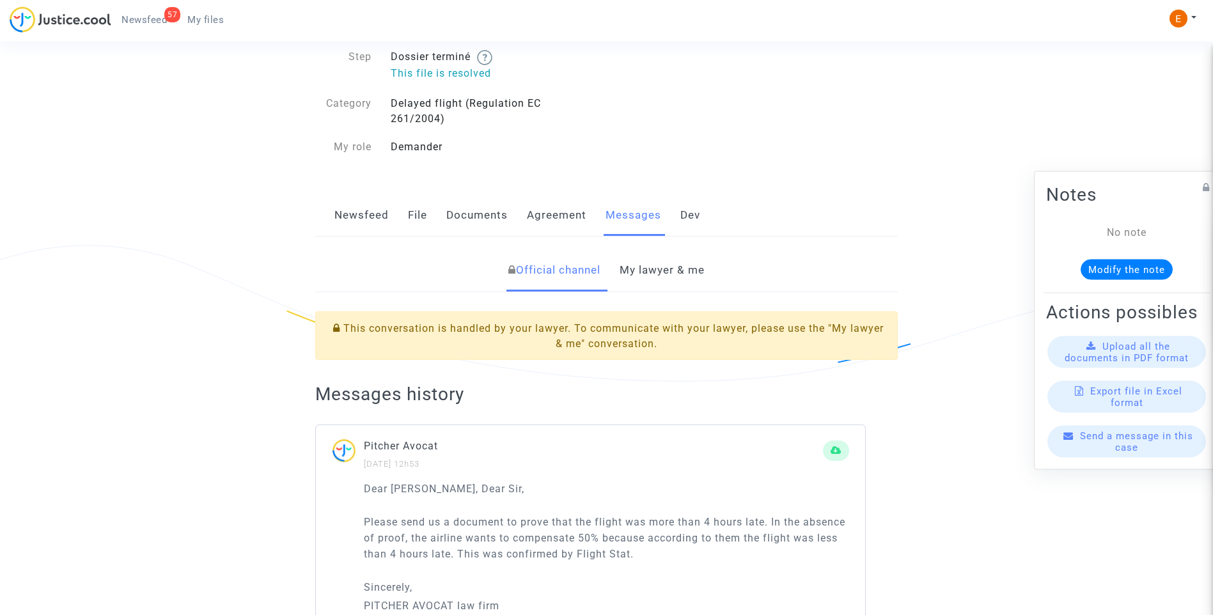
scroll to position [256, 0]
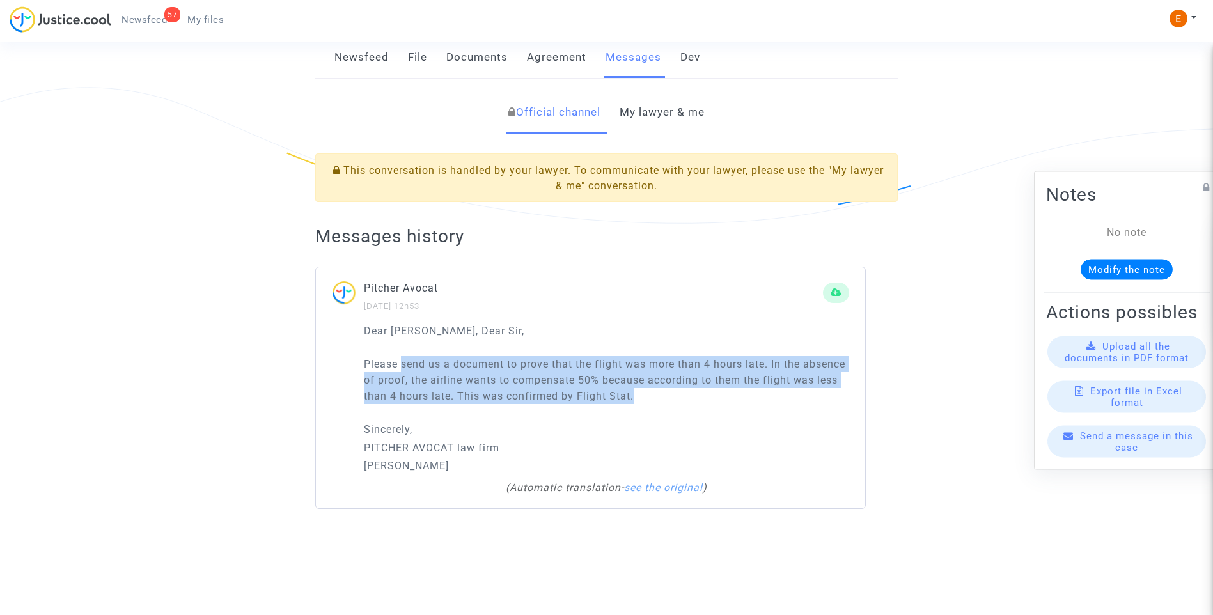
drag, startPoint x: 657, startPoint y: 403, endPoint x: 403, endPoint y: 372, distance: 255.7
click at [403, 372] on p "Please send us a document to prove that the flight was more than 4 hours late. …" at bounding box center [606, 380] width 485 height 48
drag, startPoint x: 403, startPoint y: 372, endPoint x: 395, endPoint y: 375, distance: 8.3
click at [395, 375] on p "Please send us a document to prove that the flight was more than 4 hours late. …" at bounding box center [606, 380] width 485 height 48
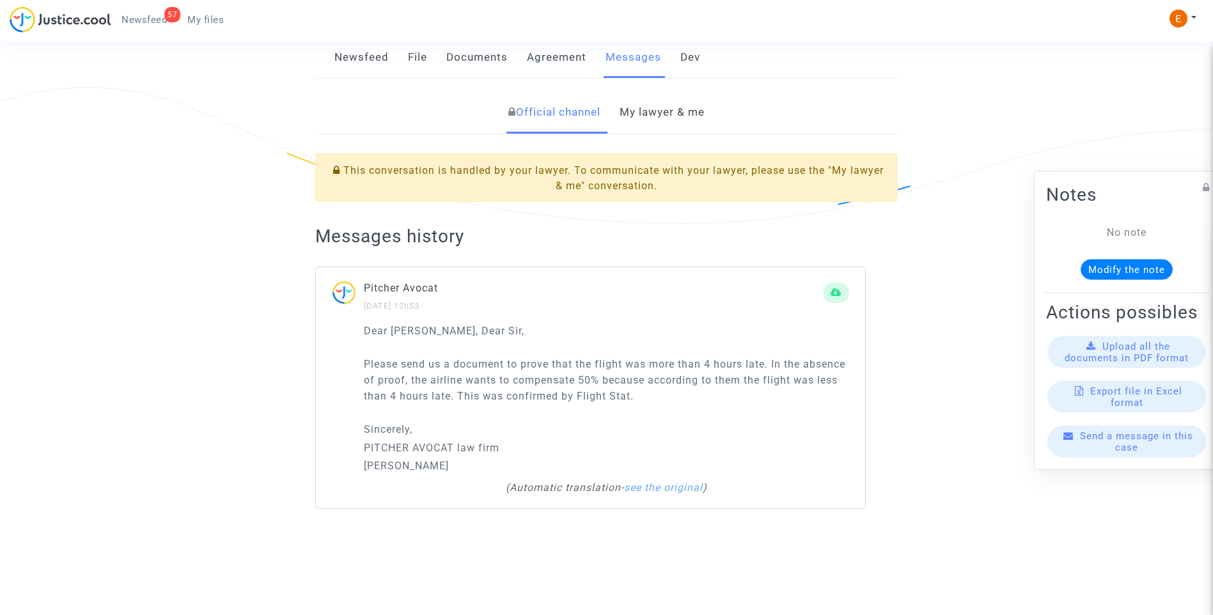
click at [652, 120] on link "My lawyer & me" at bounding box center [662, 112] width 85 height 42
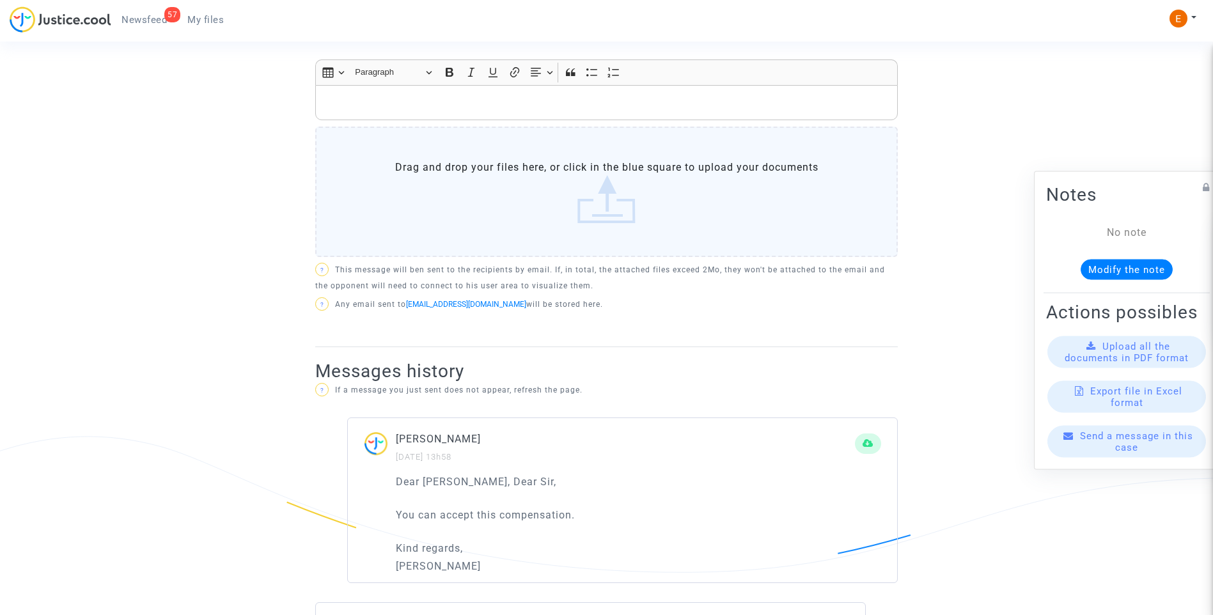
scroll to position [325, 0]
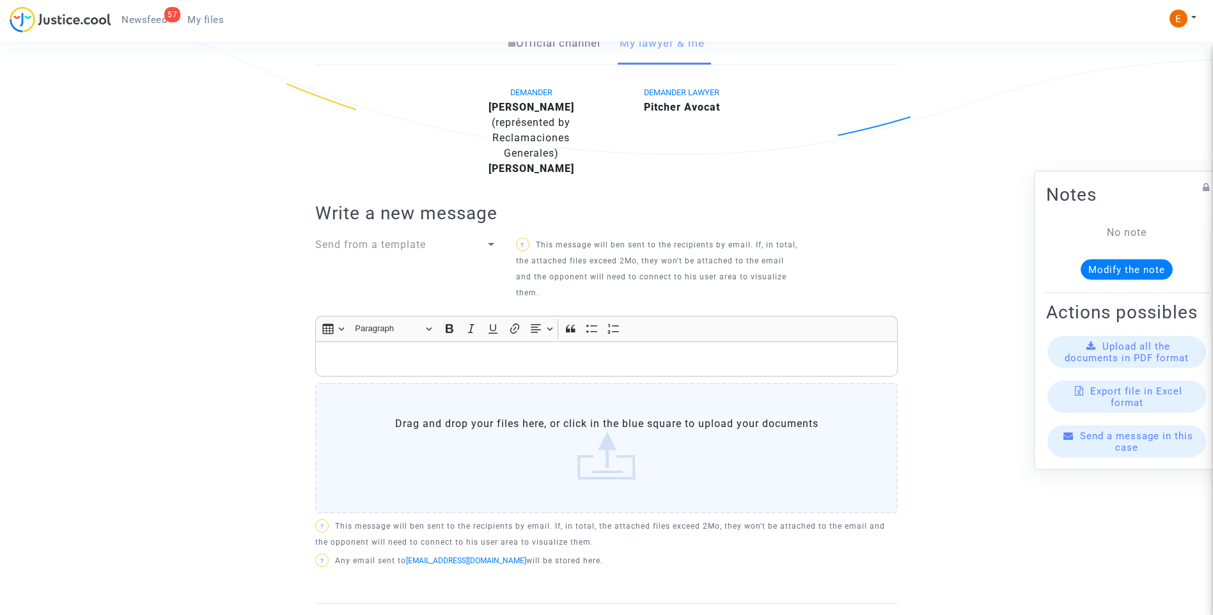
click at [531, 363] on p "Rich Text Editor, main" at bounding box center [606, 359] width 569 height 16
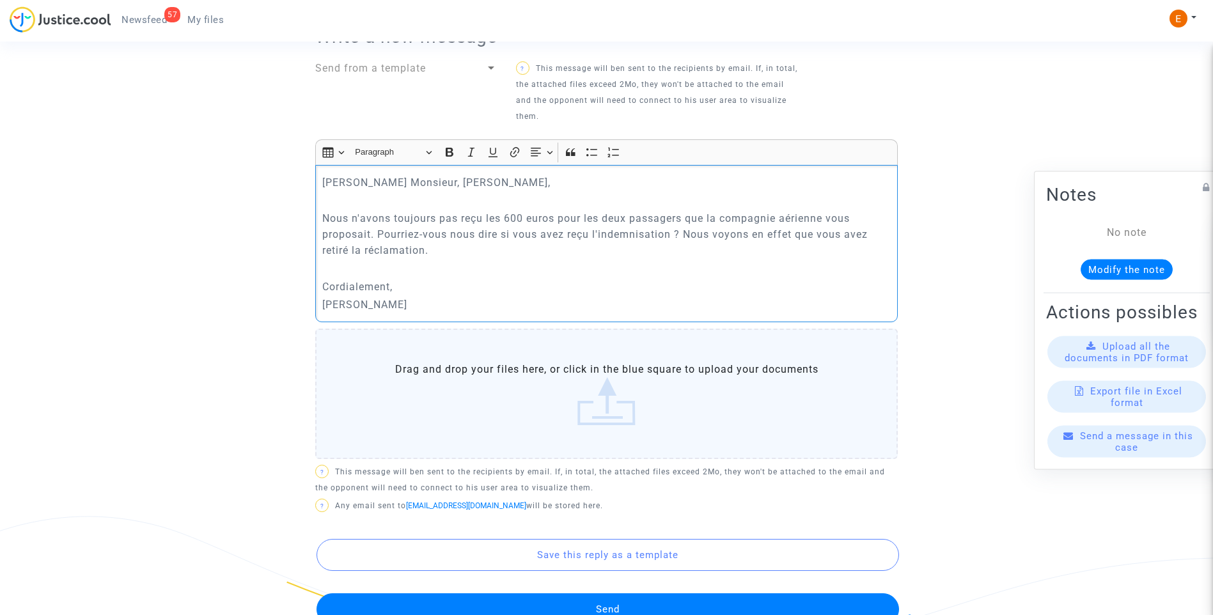
scroll to position [517, 0]
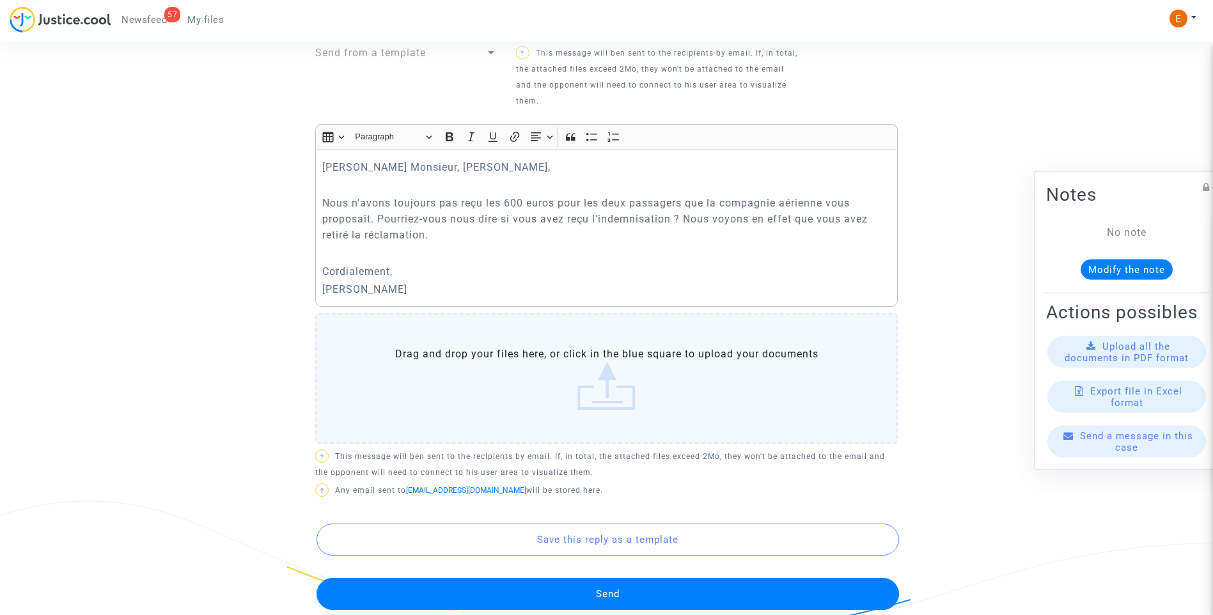
click at [615, 602] on button "Send" at bounding box center [608, 594] width 583 height 32
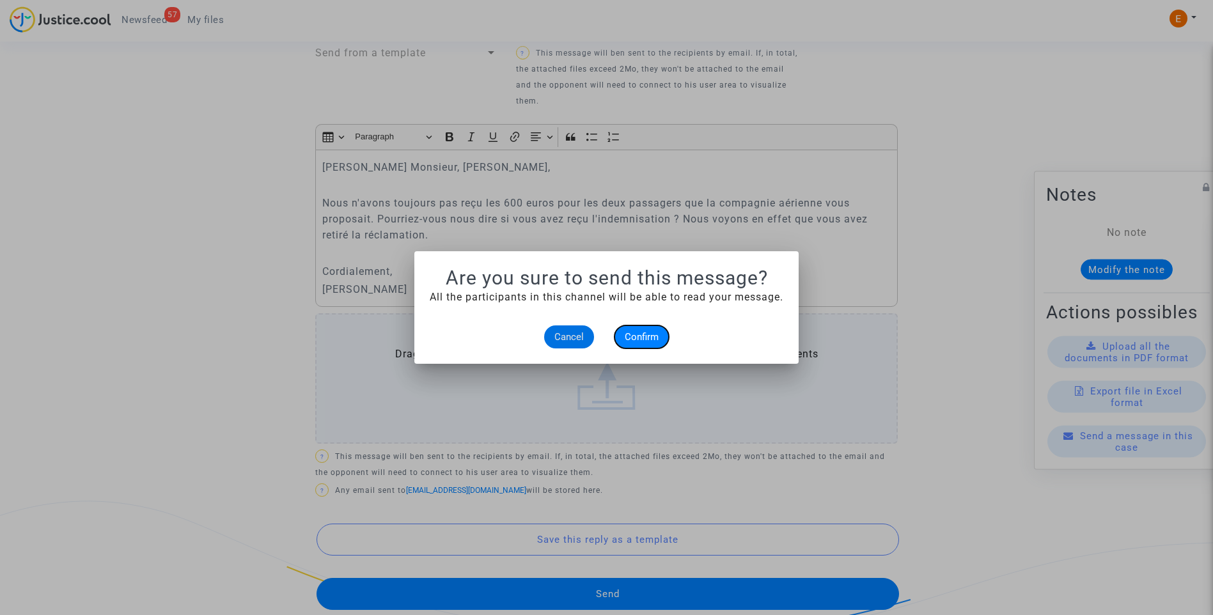
click at [638, 328] on button "Confirm" at bounding box center [642, 336] width 54 height 23
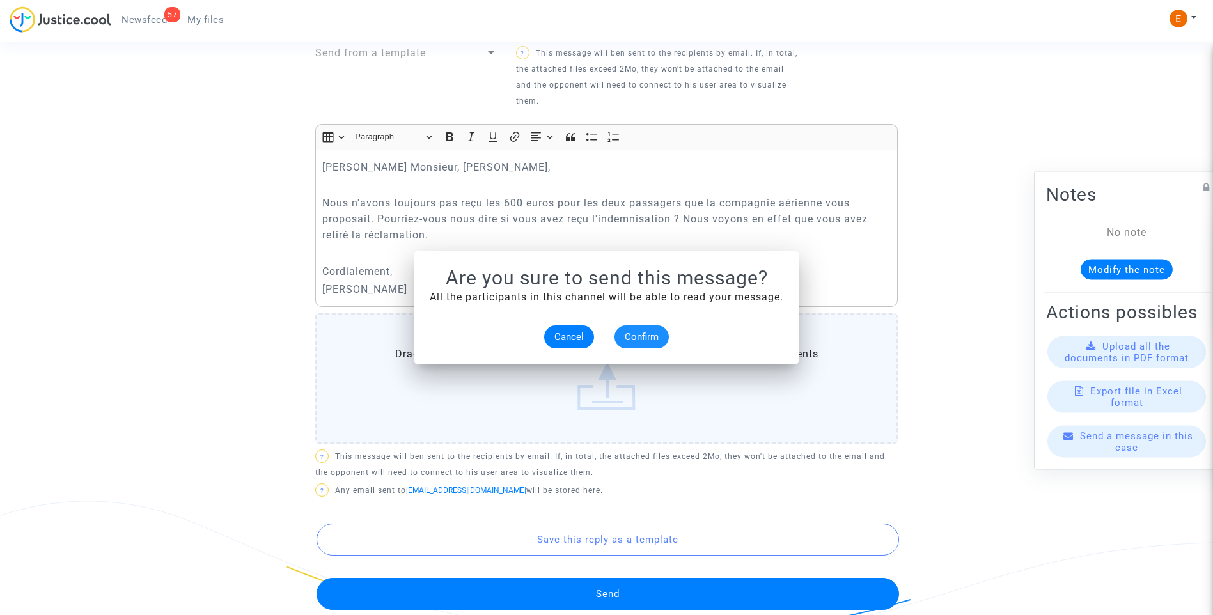
scroll to position [517, 0]
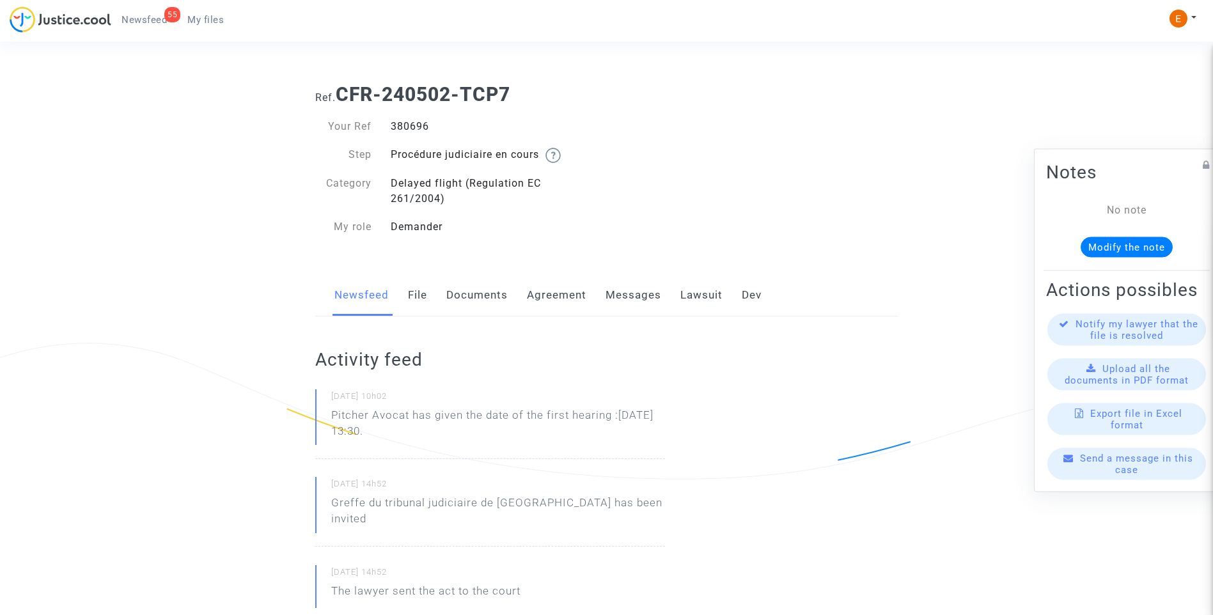
click at [407, 128] on div "380696" at bounding box center [494, 126] width 226 height 15
click at [407, 127] on div "380696" at bounding box center [494, 126] width 226 height 15
copy div "380696"
drag, startPoint x: 454, startPoint y: 434, endPoint x: 301, endPoint y: 426, distance: 153.1
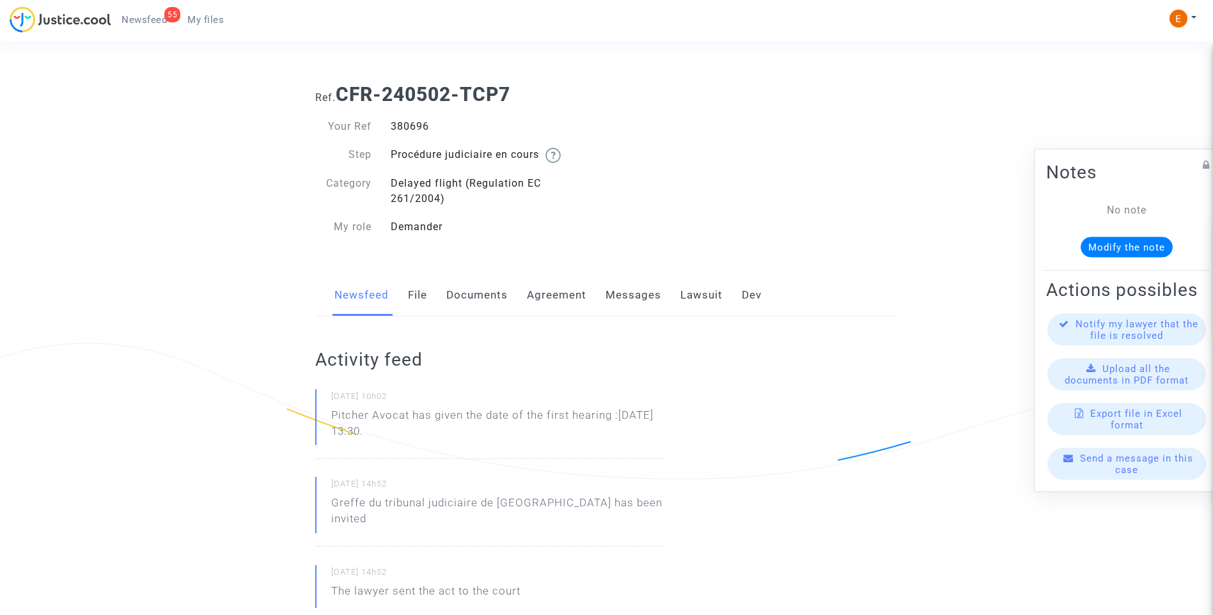
drag, startPoint x: 301, startPoint y: 426, endPoint x: 368, endPoint y: 429, distance: 66.6
click at [558, 436] on p "Pitcher Avocat ha dado la fecha de la primera audiencia: 13 de noviembre de 202…" at bounding box center [498, 426] width 334 height 38
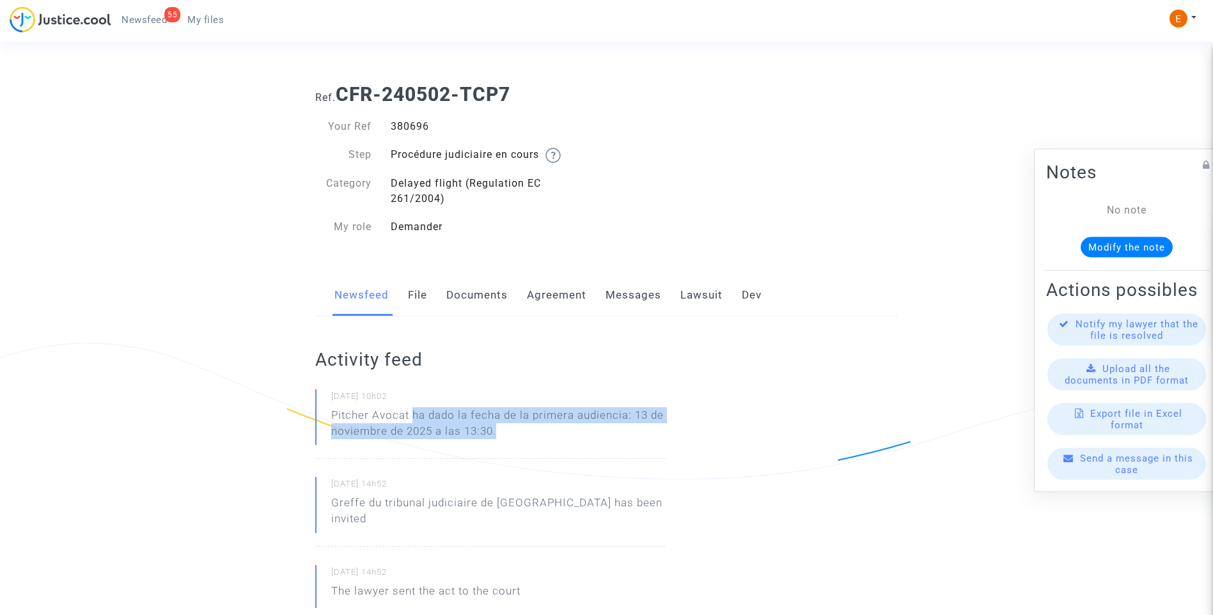
drag, startPoint x: 574, startPoint y: 435, endPoint x: 415, endPoint y: 418, distance: 159.5
click at [415, 418] on p "Pitcher Avocat ha dado la fecha de la primera audiencia: 13 de noviembre de 202…" at bounding box center [498, 426] width 334 height 38
copy p "ha dado la fecha de la primera audiencia: 13 de noviembre de 2025 a las 13:30."
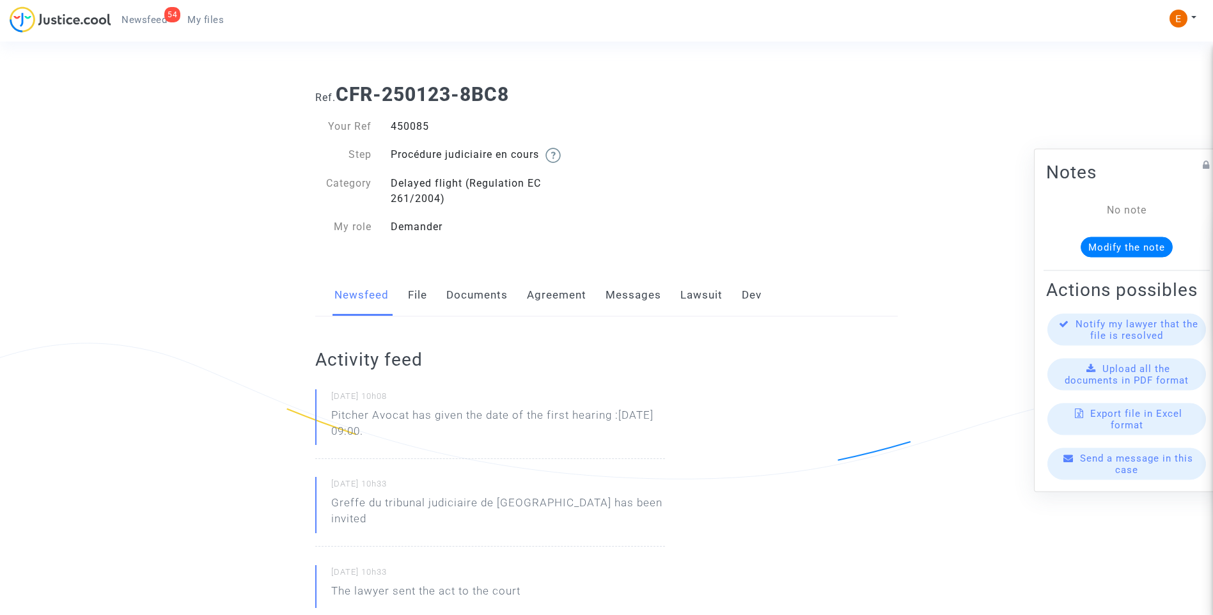
click at [422, 129] on div "450085" at bounding box center [494, 126] width 226 height 15
copy div "450085"
drag, startPoint x: 365, startPoint y: 431, endPoint x: 329, endPoint y: 418, distance: 38.0
click at [329, 418] on div "25/08/2025 - 10h08 Pitcher Avocat has given the date of the first hearing :Mar …" at bounding box center [490, 424] width 350 height 70
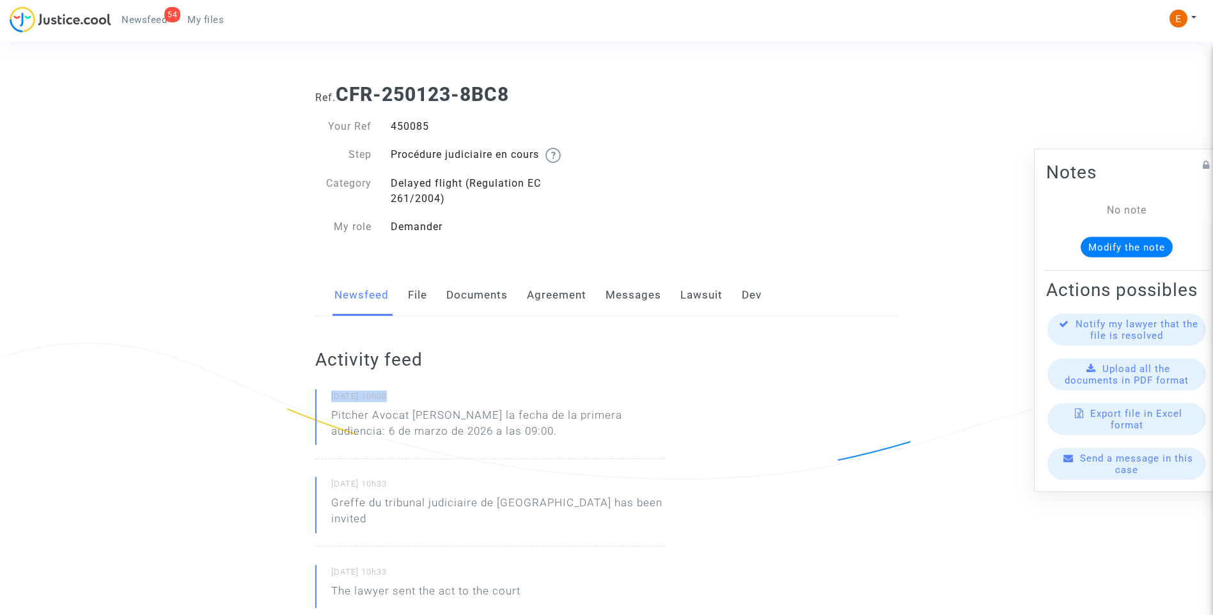
click at [484, 439] on p "Pitcher Avocat ha dado la fecha de la primera audiencia: 6 de marzo de 2026 a l…" at bounding box center [498, 426] width 334 height 38
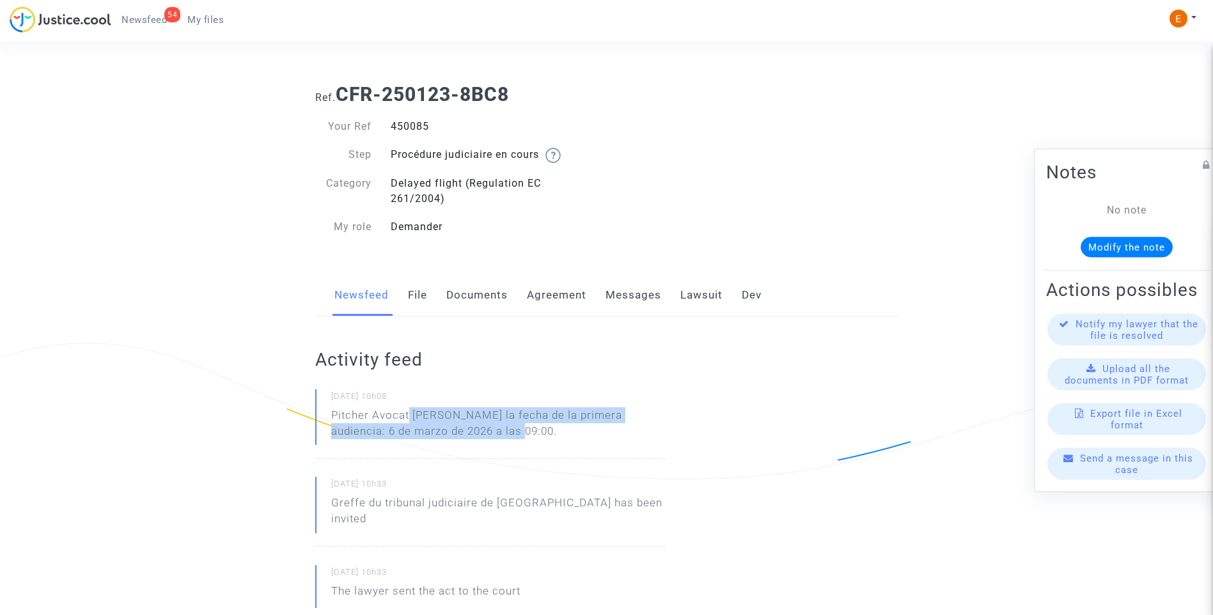
drag, startPoint x: 502, startPoint y: 435, endPoint x: 411, endPoint y: 416, distance: 93.6
click at [411, 416] on p "Pitcher Avocat ha dado la fecha de la primera audiencia: 6 de marzo de 2026 a l…" at bounding box center [498, 426] width 334 height 38
drag, startPoint x: 416, startPoint y: 417, endPoint x: 526, endPoint y: 373, distance: 118.5
click at [497, 373] on div "Activity feed 25/08/2025 - 10h08 Pitcher Avocat ha dado la fecha de la primera …" at bounding box center [490, 592] width 350 height 551
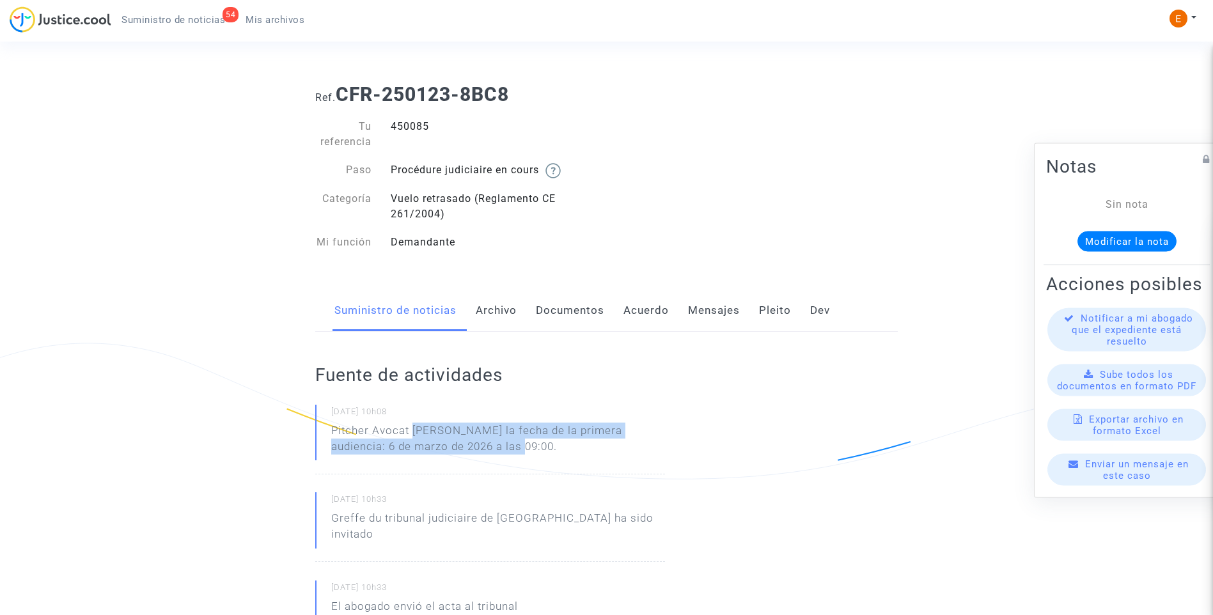
drag, startPoint x: 490, startPoint y: 454, endPoint x: 412, endPoint y: 430, distance: 81.5
click at [412, 430] on p "Pitcher Avocat ha dado la fecha de la primera audiencia: 6 de marzo de 2026 a l…" at bounding box center [498, 442] width 334 height 38
drag, startPoint x: 412, startPoint y: 430, endPoint x: 421, endPoint y: 430, distance: 9.0
copy p "ha dado la fecha de la primera audiencia: 6 de marzo de 2026 a las 09:00."
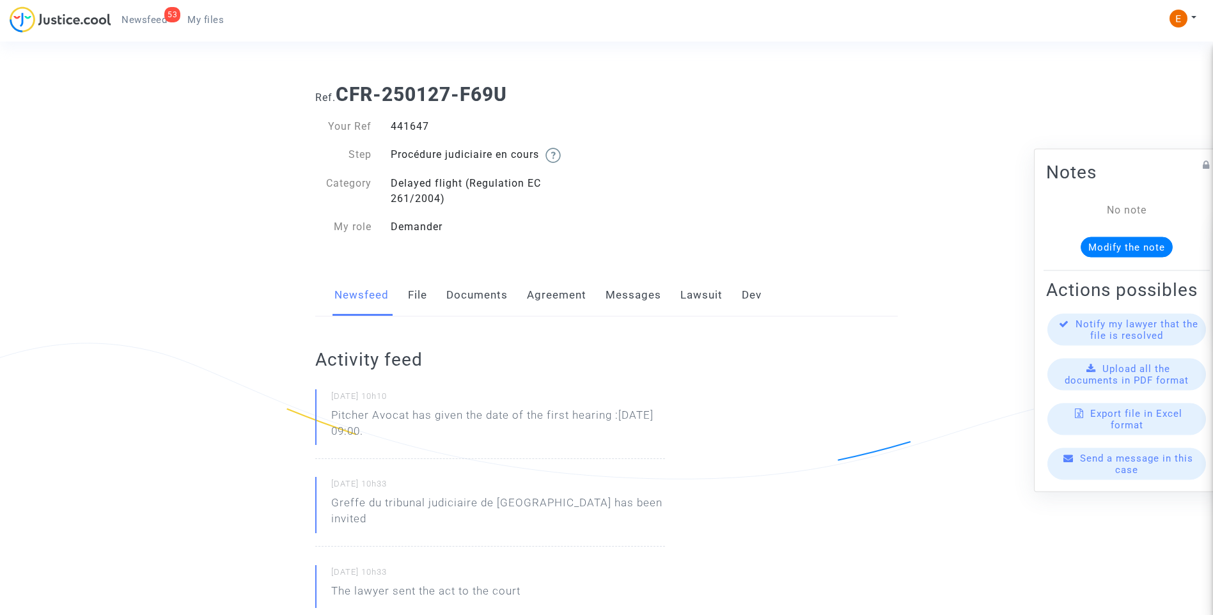
click at [421, 131] on div "441647" at bounding box center [494, 126] width 226 height 15
copy div "441647"
drag, startPoint x: 396, startPoint y: 430, endPoint x: 321, endPoint y: 418, distance: 75.8
click at [321, 418] on div "[DATE] 10h10 Pitcher Avocat has given the date of the first hearing :[DATE] 09:…" at bounding box center [490, 424] width 350 height 70
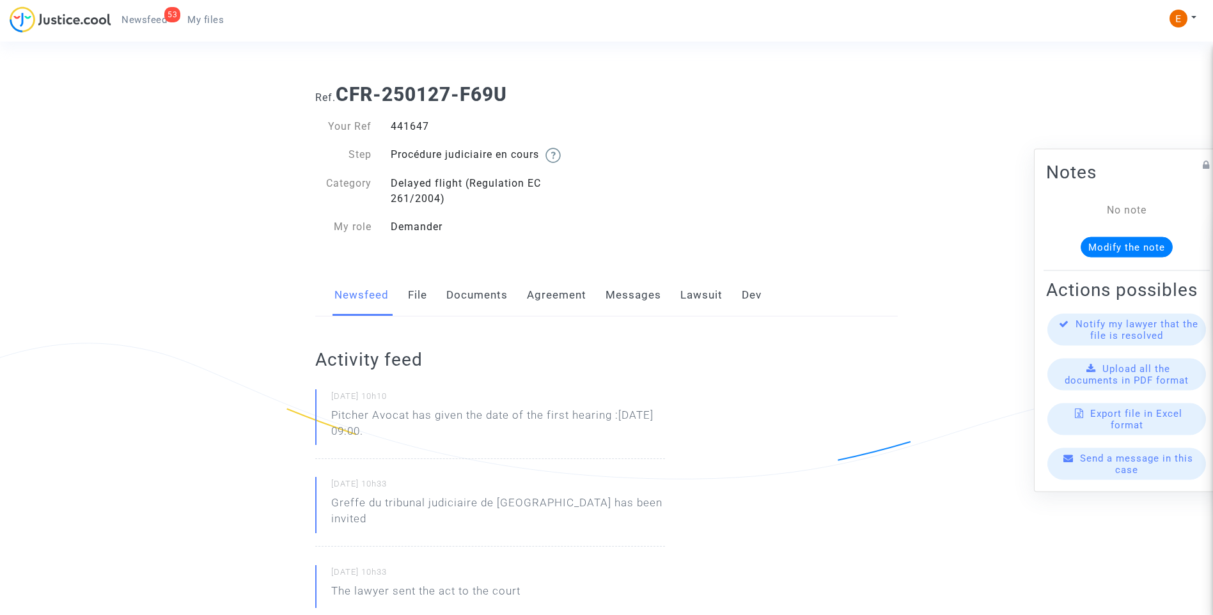
drag, startPoint x: 321, startPoint y: 418, endPoint x: 337, endPoint y: 419, distance: 16.1
drag, startPoint x: 482, startPoint y: 442, endPoint x: 481, endPoint y: 434, distance: 8.4
click at [483, 441] on p "Pitcher Avocat [PERSON_NAME] la fecha de la primera audiencia: 6 de marzo de 20…" at bounding box center [498, 426] width 334 height 38
click at [492, 432] on p "Pitcher Avocat [PERSON_NAME] la fecha de la primera audiencia: 6 de marzo de 20…" at bounding box center [498, 426] width 334 height 38
click at [506, 436] on p "Pitcher Avocat [PERSON_NAME] la fecha de la primera audiencia: 6 de marzo de 20…" at bounding box center [498, 426] width 334 height 38
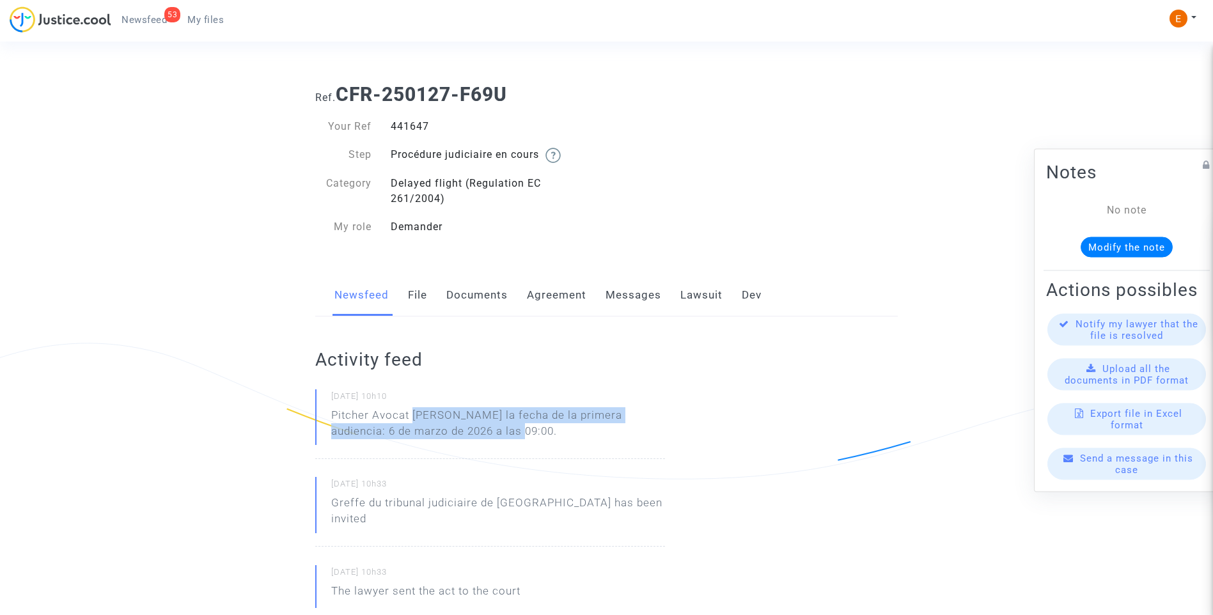
drag, startPoint x: 493, startPoint y: 436, endPoint x: 414, endPoint y: 415, distance: 81.4
click at [414, 415] on p "Pitcher Avocat [PERSON_NAME] la fecha de la primera audiencia: 6 de marzo de 20…" at bounding box center [498, 426] width 334 height 38
copy p "[PERSON_NAME] la fecha de la primera audiencia: 6 de marzo de 2026 a las 09:00."
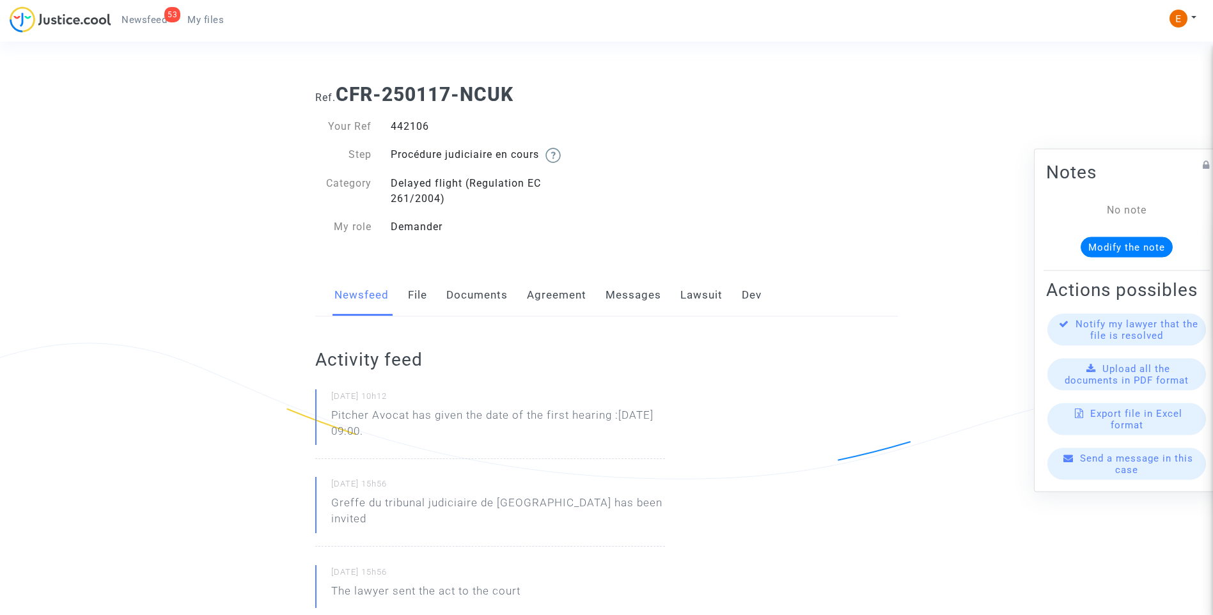
click at [411, 125] on div "442106" at bounding box center [494, 126] width 226 height 15
copy div "442106"
drag, startPoint x: 423, startPoint y: 434, endPoint x: 320, endPoint y: 424, distance: 102.8
click at [320, 424] on div "[DATE] 10h12 Pitcher Avocat has given the date of the first hearing :[DATE] 09:…" at bounding box center [490, 424] width 350 height 70
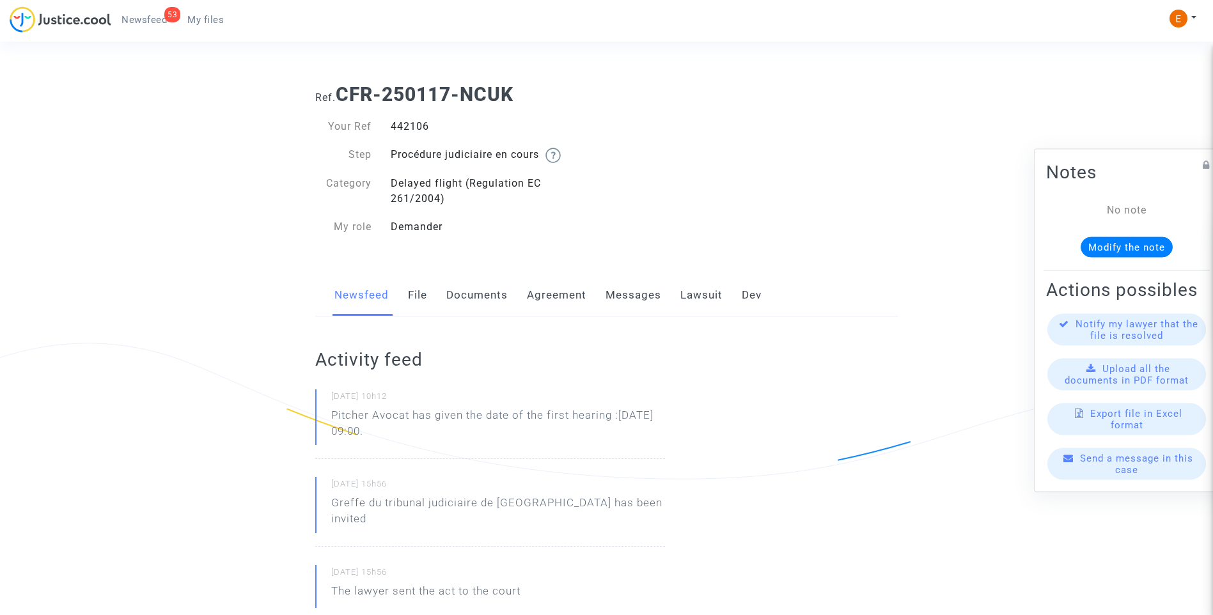
drag, startPoint x: 320, startPoint y: 424, endPoint x: 338, endPoint y: 423, distance: 17.9
click at [458, 442] on p "Pitcher Avocat [PERSON_NAME] la fecha de la primera audiencia: 6 de marzo de 20…" at bounding box center [498, 426] width 334 height 38
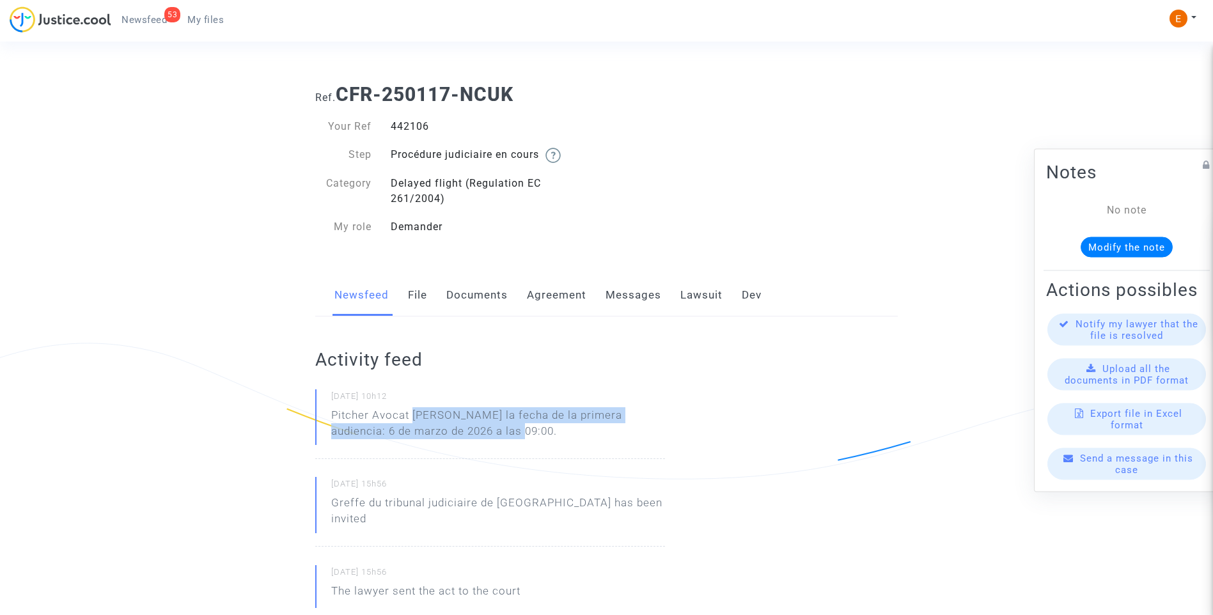
drag, startPoint x: 512, startPoint y: 431, endPoint x: 418, endPoint y: 416, distance: 95.2
click at [418, 416] on p "Pitcher Avocat [PERSON_NAME] la fecha de la primera audiencia: 6 de marzo de 20…" at bounding box center [498, 426] width 334 height 38
click at [416, 416] on p "Pitcher Avocat [PERSON_NAME] la fecha de la primera audiencia: 6 de marzo de 20…" at bounding box center [498, 426] width 334 height 38
drag, startPoint x: 411, startPoint y: 413, endPoint x: 473, endPoint y: 434, distance: 65.5
click at [473, 434] on p "Pitcher Avocat [PERSON_NAME] la fecha de la primera audiencia: 6 de marzo de 20…" at bounding box center [498, 426] width 334 height 38
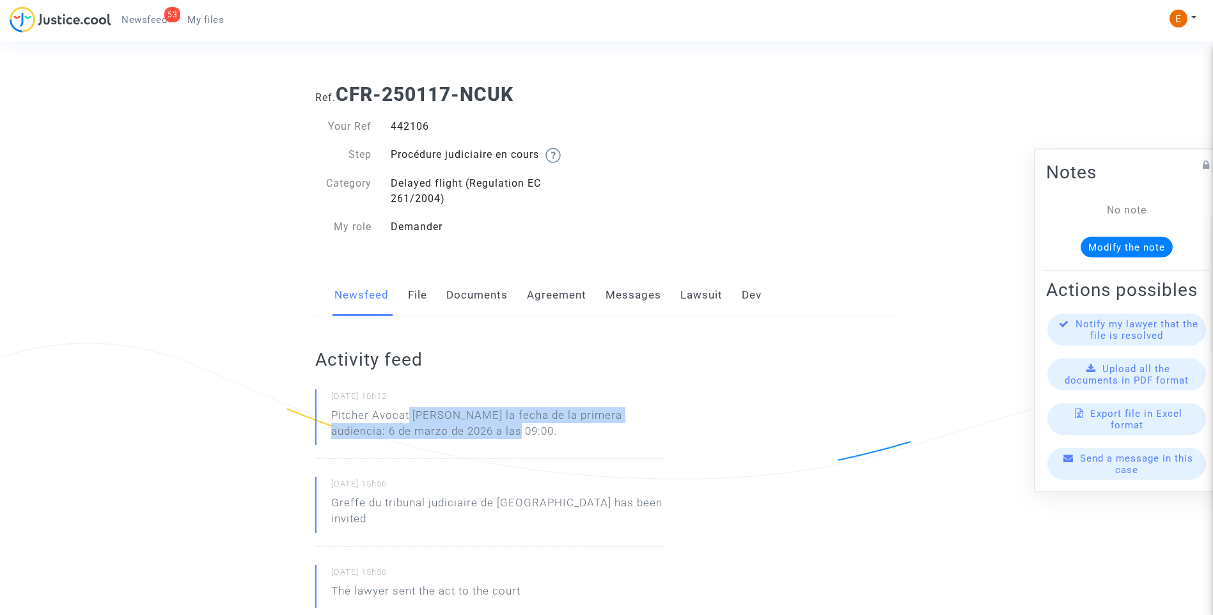
click at [474, 435] on p "Pitcher Avocat [PERSON_NAME] la fecha de la primera audiencia: 6 de marzo de 20…" at bounding box center [498, 426] width 334 height 38
drag, startPoint x: 481, startPoint y: 434, endPoint x: 411, endPoint y: 416, distance: 73.4
click at [411, 416] on p "Pitcher Avocat [PERSON_NAME] la fecha de la primera audiencia: 6 de marzo de 20…" at bounding box center [498, 426] width 334 height 38
drag, startPoint x: 411, startPoint y: 416, endPoint x: 418, endPoint y: 416, distance: 7.0
copy p "[PERSON_NAME] la fecha de la primera audiencia: 6 de marzo de 2026 a las 09:00."
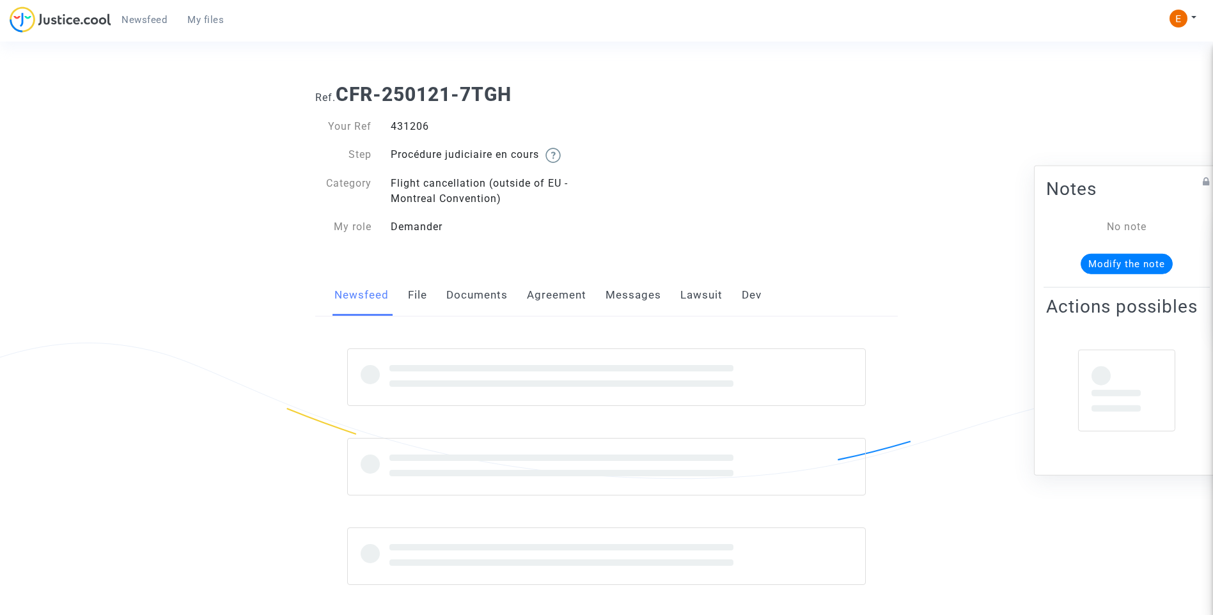
click at [414, 125] on div "431206" at bounding box center [494, 126] width 226 height 15
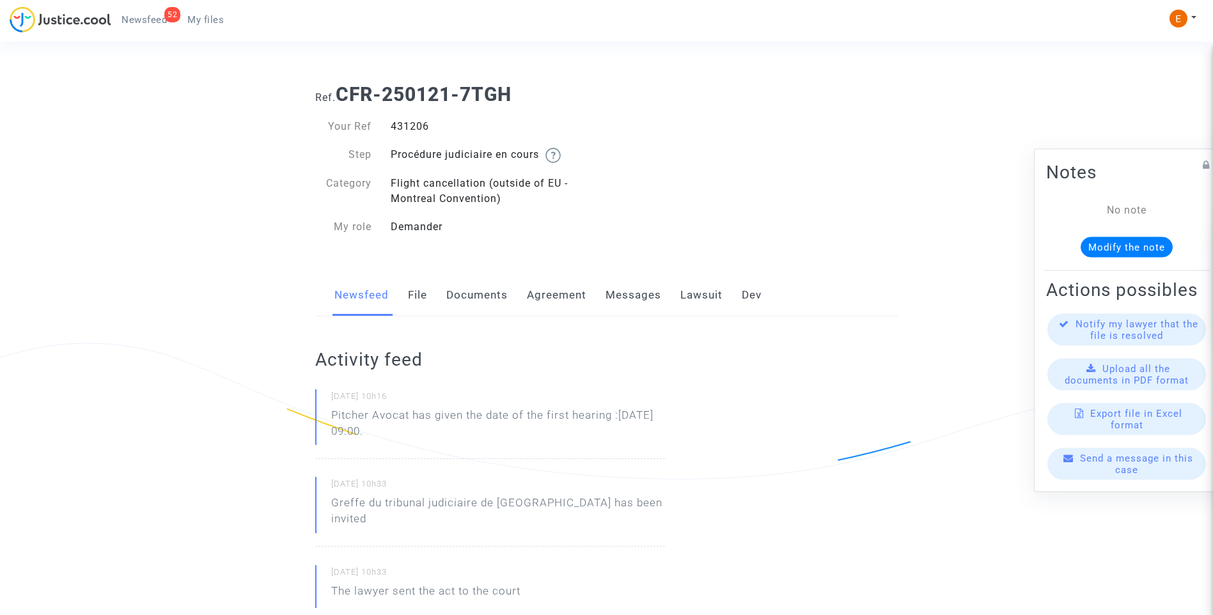
copy div "431206"
drag, startPoint x: 402, startPoint y: 430, endPoint x: 327, endPoint y: 417, distance: 76.0
click at [327, 417] on div "[DATE] 10h16 Pitcher Avocat has given the date of the first hearing :[DATE] 09:…" at bounding box center [490, 424] width 350 height 70
drag, startPoint x: 327, startPoint y: 417, endPoint x: 348, endPoint y: 419, distance: 21.9
click at [494, 439] on p "Pitcher Avocat [PERSON_NAME] la fecha de la primera audiencia: 6 de marzo de 20…" at bounding box center [498, 426] width 334 height 38
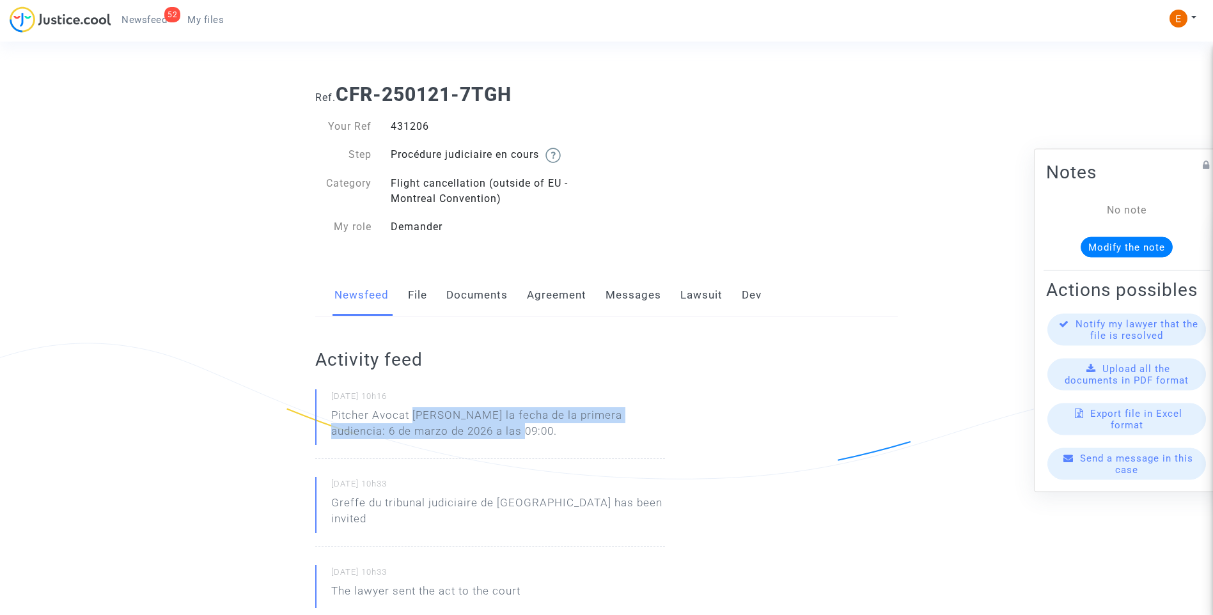
drag, startPoint x: 515, startPoint y: 437, endPoint x: 413, endPoint y: 416, distance: 103.8
click at [413, 416] on p "Pitcher Avocat [PERSON_NAME] la fecha de la primera audiencia: 6 de marzo de 20…" at bounding box center [498, 426] width 334 height 38
copy p "[PERSON_NAME] la fecha de la primera audiencia: 6 de marzo de 2026 a las 09:00."
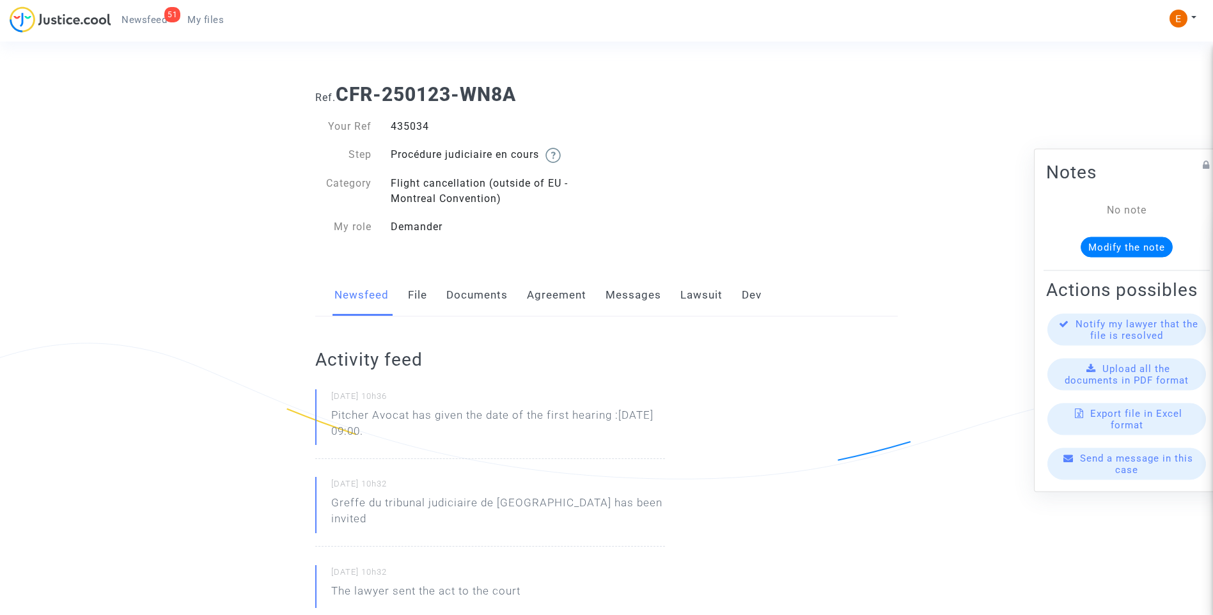
click at [416, 130] on div "435034" at bounding box center [494, 126] width 226 height 15
copy div "435034"
drag, startPoint x: 418, startPoint y: 433, endPoint x: 324, endPoint y: 415, distance: 96.3
click at [324, 415] on div "[DATE] 10h36 Pitcher Avocat has given the date of the first hearing :[DATE] 09:…" at bounding box center [490, 424] width 350 height 70
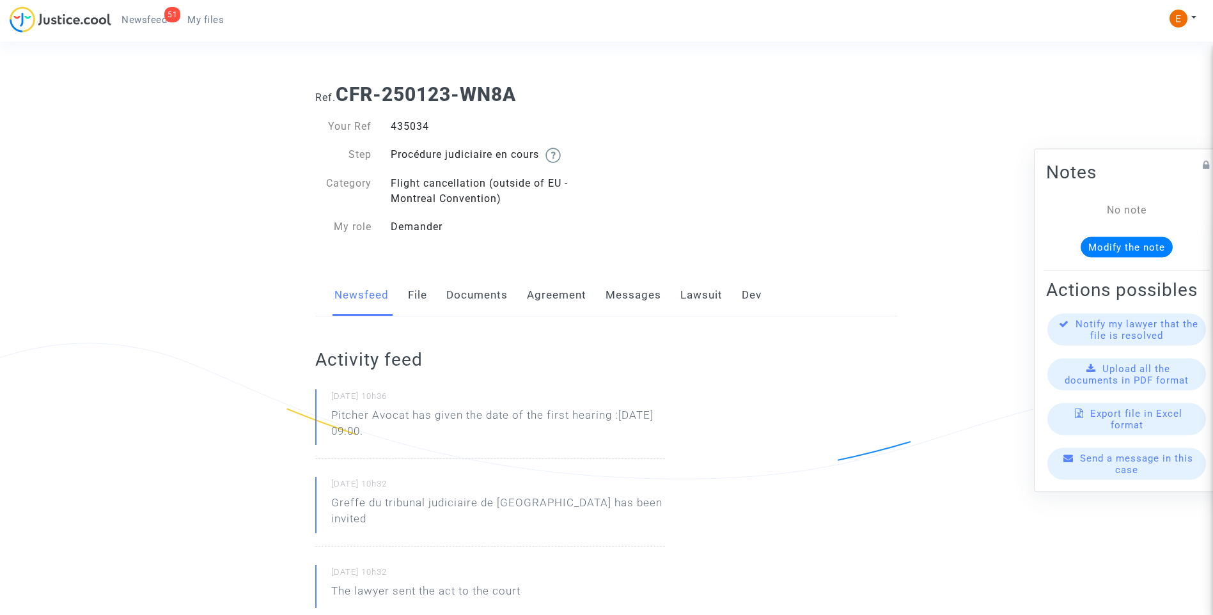
drag, startPoint x: 324, startPoint y: 415, endPoint x: 343, endPoint y: 416, distance: 19.9
click at [467, 439] on p "Pitcher Avocat [PERSON_NAME] la fecha de la primera audiencia: 6 de marzo de 20…" at bounding box center [498, 426] width 334 height 38
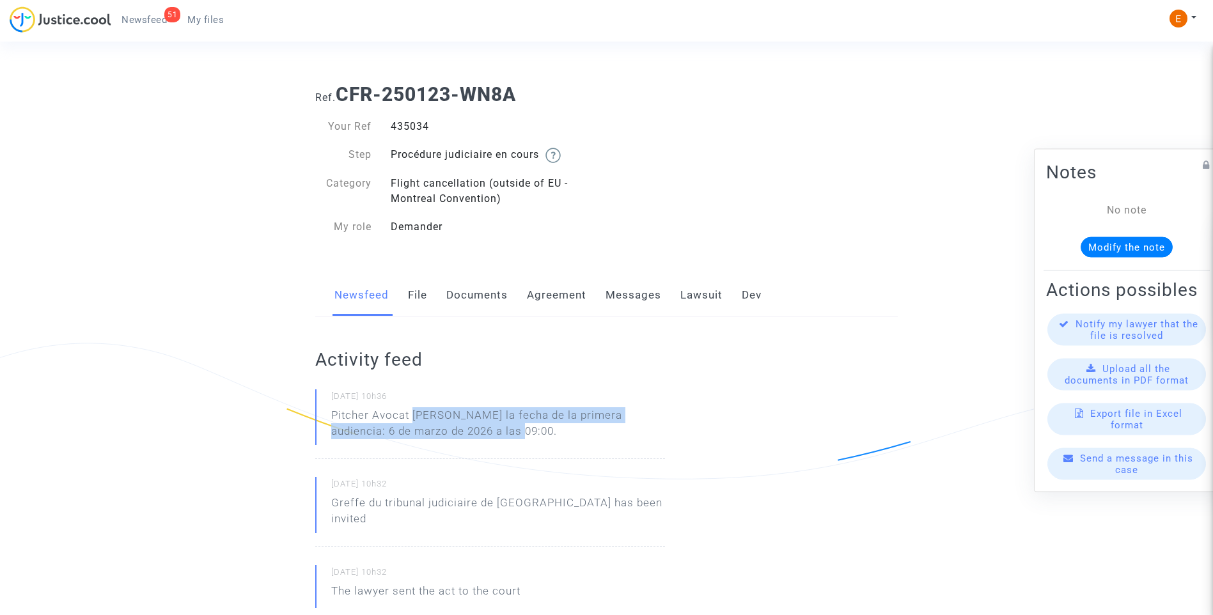
drag, startPoint x: 496, startPoint y: 434, endPoint x: 412, endPoint y: 416, distance: 85.7
click at [412, 416] on p "Pitcher Avocat [PERSON_NAME] la fecha de la primera audiencia: 6 de marzo de 20…" at bounding box center [498, 426] width 334 height 38
copy p "[PERSON_NAME] la fecha de la primera audiencia: 6 de marzo de 2026 a las 09:00."
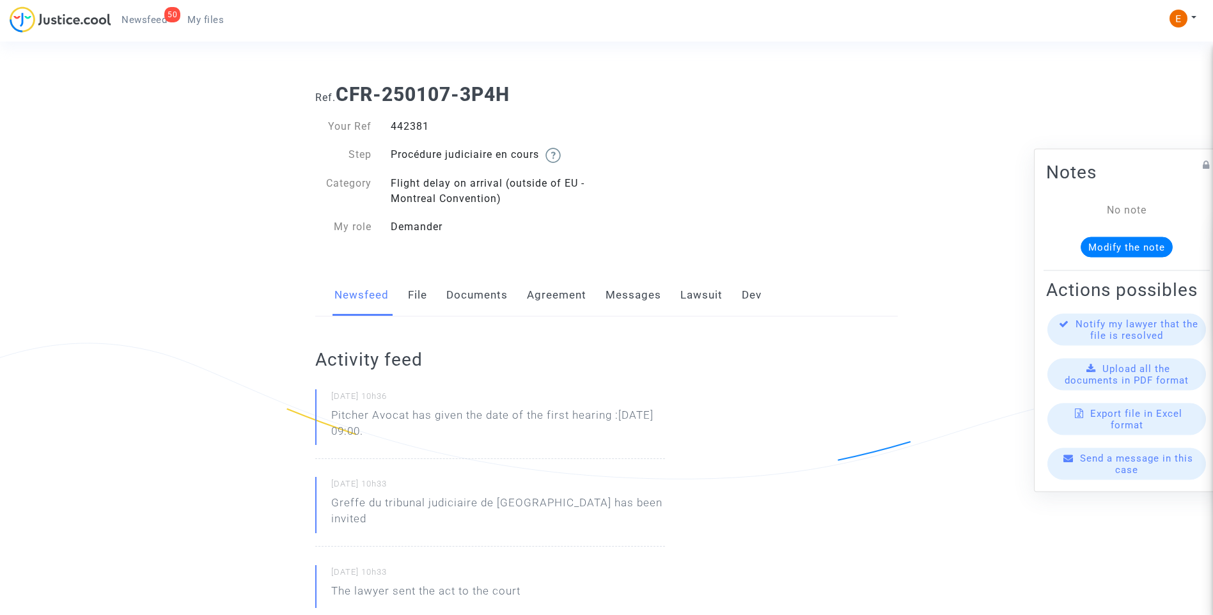
click at [417, 130] on div "442381" at bounding box center [494, 126] width 226 height 15
copy div "442381"
drag, startPoint x: 425, startPoint y: 435, endPoint x: 325, endPoint y: 416, distance: 102.2
click at [325, 416] on div "25/08/2025 - 10h36 Pitcher Avocat has given the date of the first hearing :Mar …" at bounding box center [490, 424] width 350 height 70
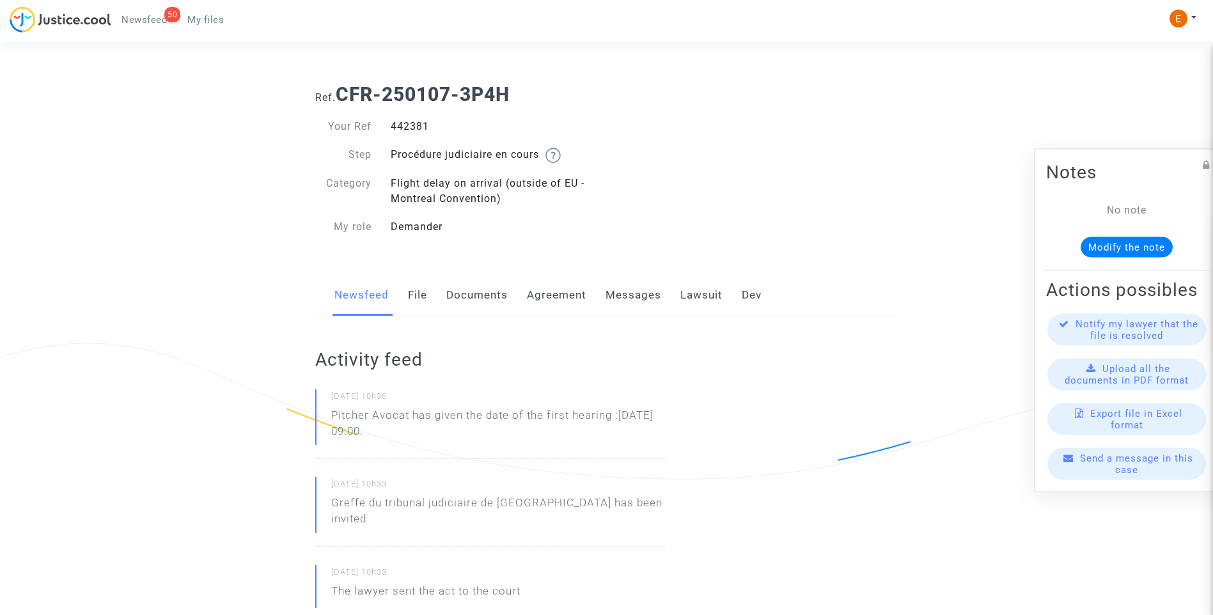
drag, startPoint x: 325, startPoint y: 416, endPoint x: 338, endPoint y: 417, distance: 13.4
click at [522, 442] on p "Pitcher Avocat [PERSON_NAME] la fecha de la primera audiencia: 6 de marzo de 20…" at bounding box center [498, 426] width 334 height 38
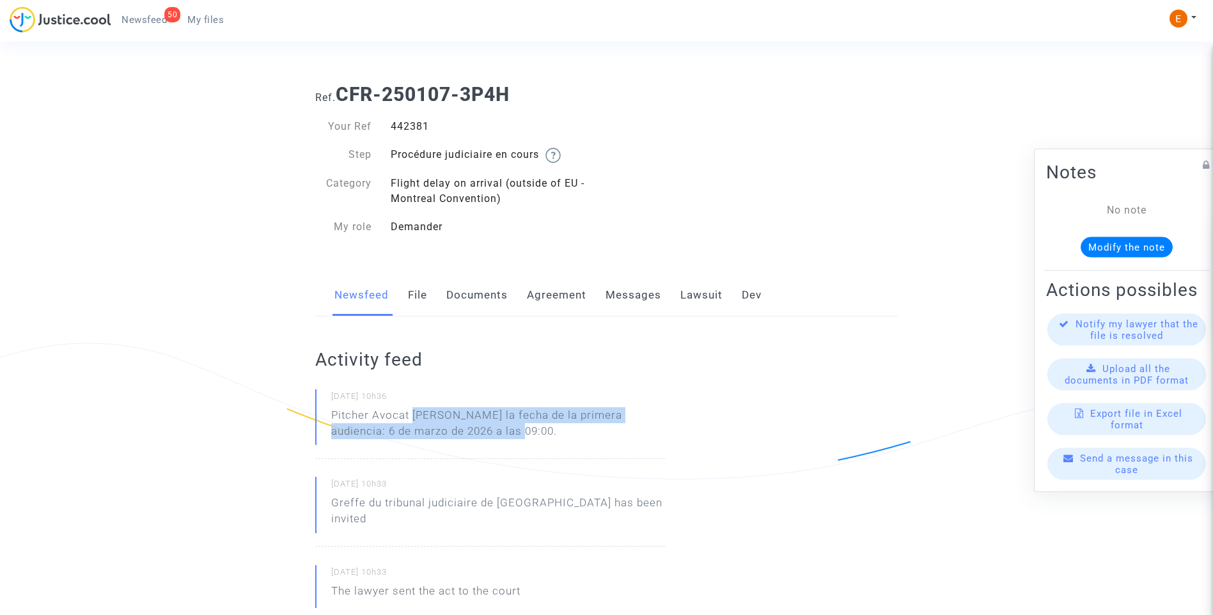
drag, startPoint x: 495, startPoint y: 437, endPoint x: 413, endPoint y: 417, distance: 84.2
click at [413, 417] on p "Pitcher Avocat [PERSON_NAME] la fecha de la primera audiencia: 6 de marzo de 20…" at bounding box center [498, 426] width 334 height 38
copy p "[PERSON_NAME] la fecha de la primera audiencia: 6 de marzo de 2026 a las 09:00."
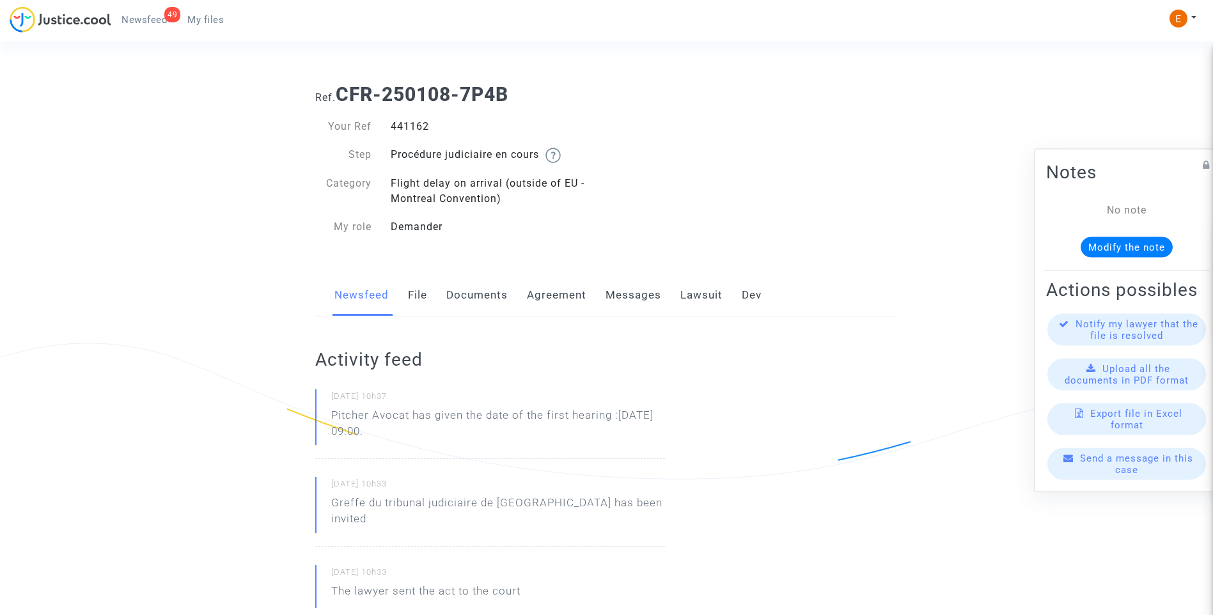
drag, startPoint x: 0, startPoint y: 0, endPoint x: 421, endPoint y: 121, distance: 437.9
click at [421, 121] on div "441162" at bounding box center [494, 126] width 226 height 15
drag, startPoint x: 423, startPoint y: 432, endPoint x: 331, endPoint y: 412, distance: 94.2
click at [331, 412] on div "[DATE] 10h37 Pitcher Avocat has given the date of the first hearing :[DATE] 09:…" at bounding box center [490, 424] width 350 height 70
click at [483, 437] on p "Pitcher Avocat [PERSON_NAME] la fecha de la primera audiencia: 6 de marzo de 20…" at bounding box center [498, 426] width 334 height 38
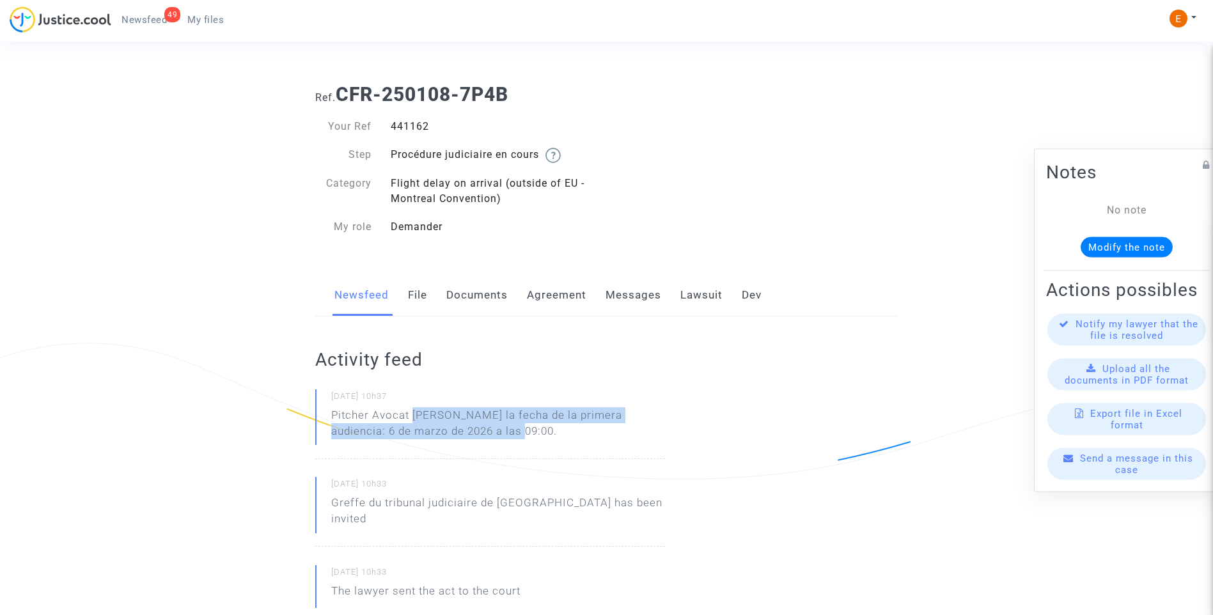
drag, startPoint x: 491, startPoint y: 437, endPoint x: 414, endPoint y: 416, distance: 80.2
click at [414, 416] on p "Pitcher Avocat ha dado la fecha de la primera audiencia: 6 de marzo de 2026 a l…" at bounding box center [498, 426] width 334 height 38
copy p "ha dado la fecha de la primera audiencia: 6 de marzo de 2026 a las 09:00."
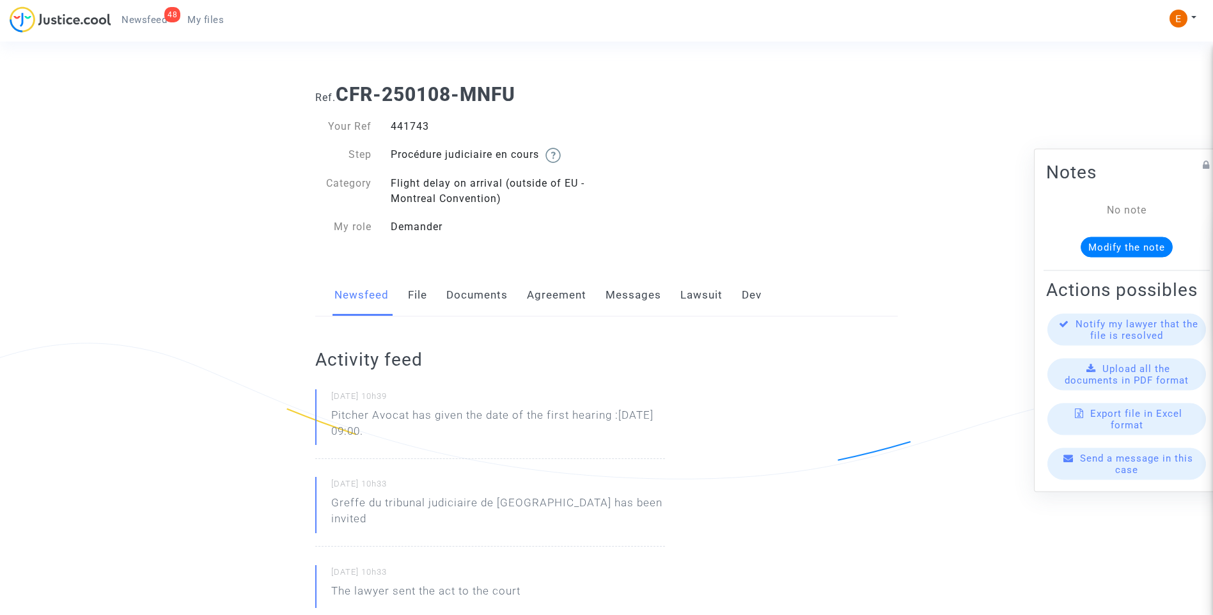
click at [405, 129] on div "441743" at bounding box center [494, 126] width 226 height 15
copy div "441743"
drag, startPoint x: 418, startPoint y: 433, endPoint x: 304, endPoint y: 407, distance: 116.8
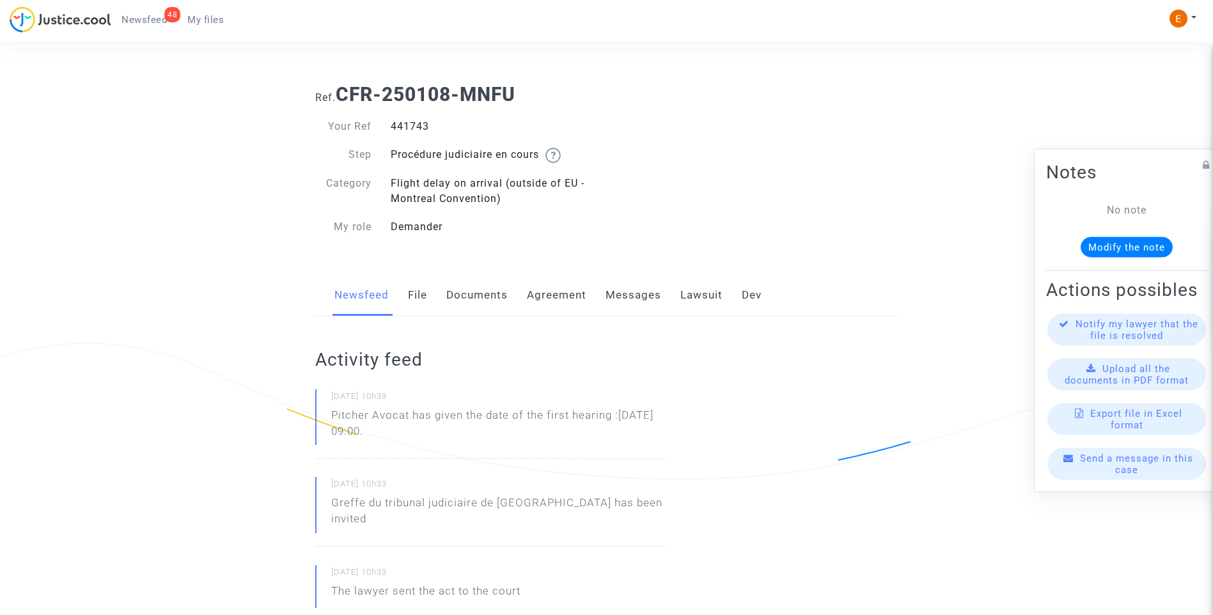
drag, startPoint x: 304, startPoint y: 407, endPoint x: 437, endPoint y: 432, distance: 134.8
click at [435, 427] on p "Pitcher Avocat has given the date of the first hearing :[DATE] 09:00." at bounding box center [498, 426] width 334 height 38
click at [450, 439] on p "Pitcher Avocat has given the date of the first hearing :[DATE] 09:00." at bounding box center [498, 426] width 334 height 38
drag, startPoint x: 461, startPoint y: 439, endPoint x: 331, endPoint y: 416, distance: 131.7
click at [331, 416] on p "Pitcher Avocat has given the date of the first hearing :[DATE] 09:00." at bounding box center [498, 426] width 334 height 38
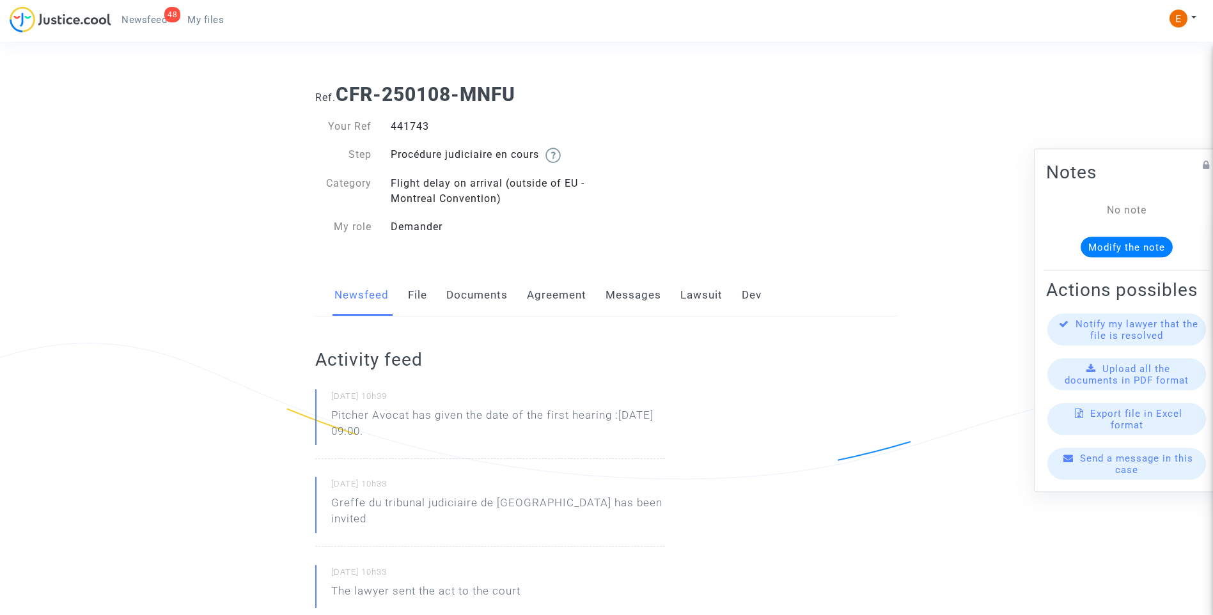
drag, startPoint x: 331, startPoint y: 416, endPoint x: 340, endPoint y: 417, distance: 9.0
click at [495, 437] on p "Pitcher Avocat ha dado la fecha de la primera audiencia: 6 de marzo de 2026 a l…" at bounding box center [498, 426] width 334 height 38
drag, startPoint x: 501, startPoint y: 435, endPoint x: 413, endPoint y: 416, distance: 90.4
click at [413, 416] on p "Pitcher Avocat ha dado la fecha de la primera audiencia: 6 de marzo de 2026 a l…" at bounding box center [498, 426] width 334 height 38
copy p "ha dado la fecha de la primera audiencia: 6 de marzo de 2026 a las 09:00."
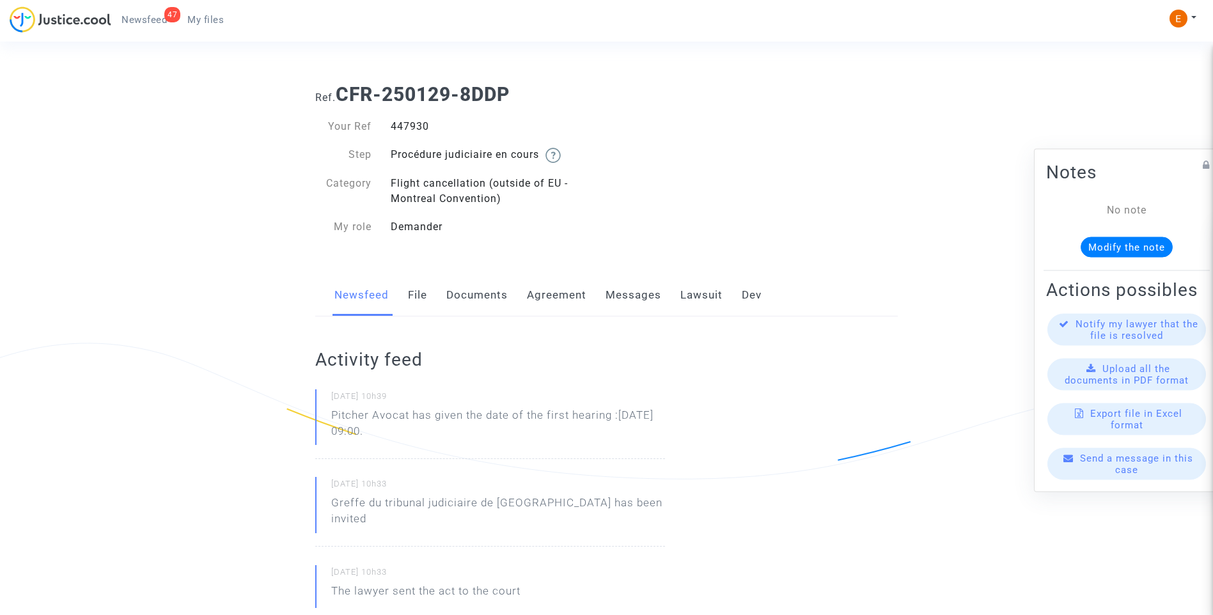
click at [400, 121] on div "447930" at bounding box center [494, 126] width 226 height 15
click at [401, 120] on div "447930" at bounding box center [494, 126] width 226 height 15
copy div "447930"
drag, startPoint x: 382, startPoint y: 432, endPoint x: 317, endPoint y: 416, distance: 67.0
click at [317, 416] on div "[DATE] 10h39 Pitcher Avocat has given the date of the first hearing :[DATE] 09:…" at bounding box center [490, 424] width 350 height 70
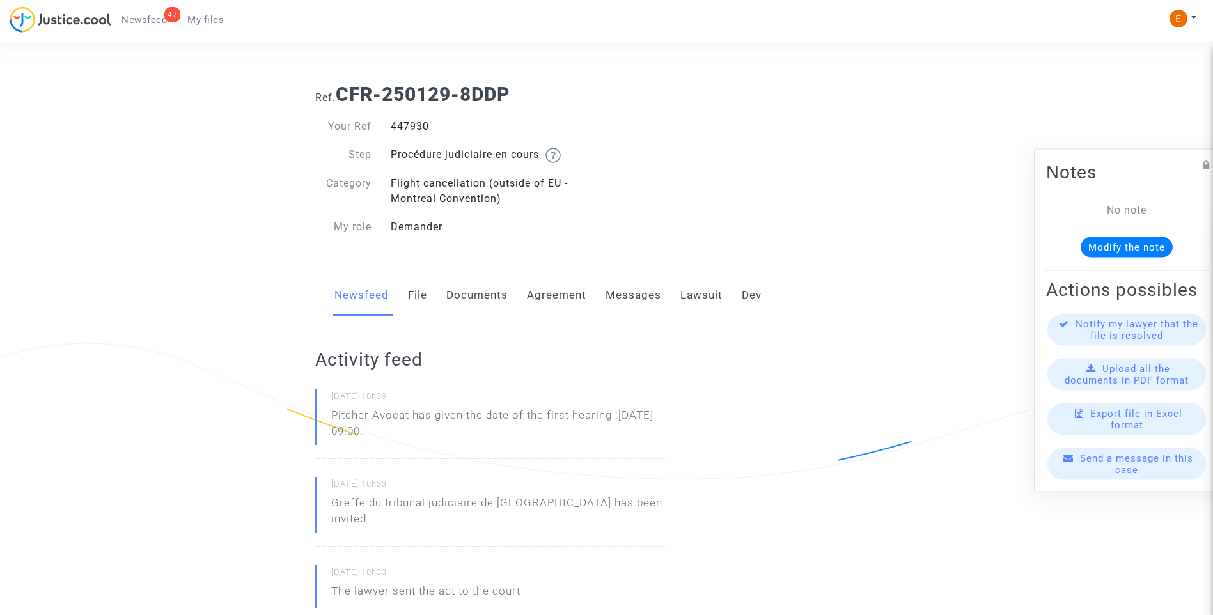
drag, startPoint x: 317, startPoint y: 416, endPoint x: 340, endPoint y: 416, distance: 22.4
click at [500, 430] on p "Pitcher Avocat ha dado la fecha de la primera audiencia: 6 de marzo de 2026 a l…" at bounding box center [498, 426] width 334 height 38
drag, startPoint x: 508, startPoint y: 434, endPoint x: 414, endPoint y: 416, distance: 95.1
click at [414, 416] on p "Pitcher Avocat ha dado la fecha de la primera audiencia: 6 de marzo de 2026 a l…" at bounding box center [498, 426] width 334 height 38
copy p "ha dado la fecha de la primera audiencia: 6 de marzo de 2026 a las 09:00."
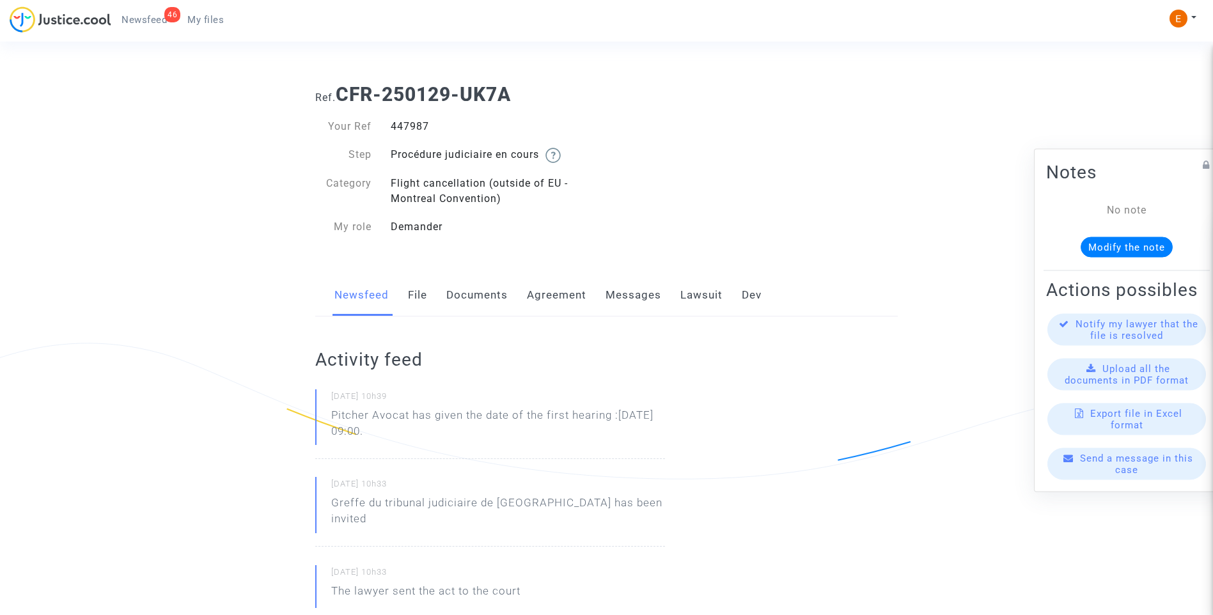
click at [413, 124] on div "447987" at bounding box center [494, 126] width 226 height 15
drag, startPoint x: 0, startPoint y: 0, endPoint x: 413, endPoint y: 124, distance: 431.3
click at [413, 124] on div "447987" at bounding box center [494, 126] width 226 height 15
copy div "447987"
drag, startPoint x: 437, startPoint y: 432, endPoint x: 331, endPoint y: 411, distance: 108.4
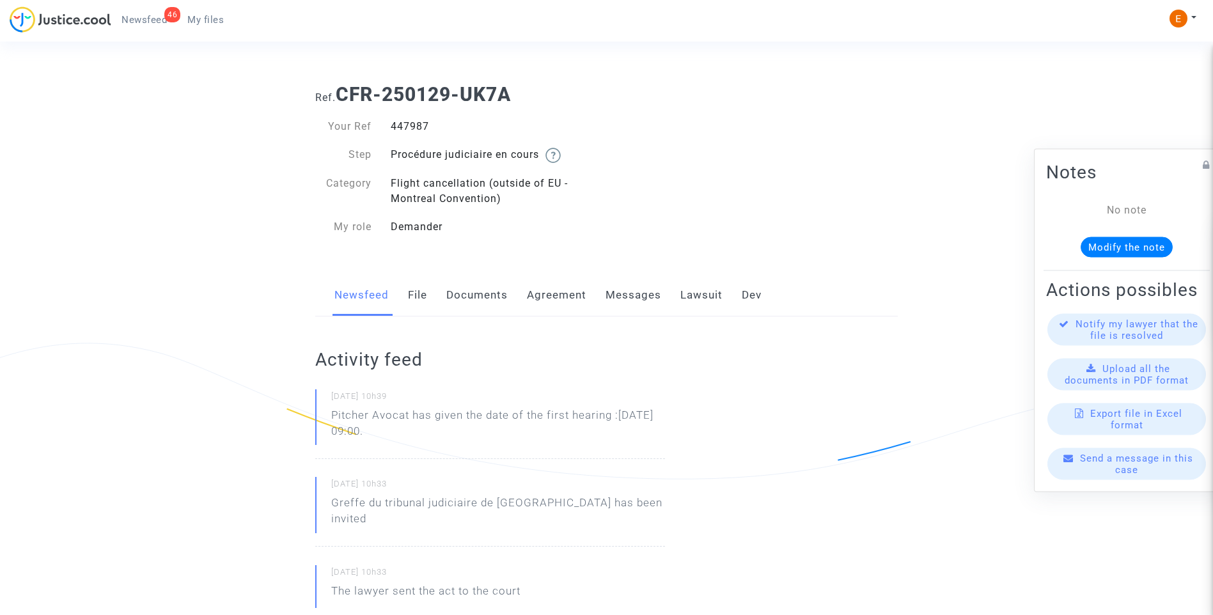
click at [331, 411] on div "25/08/2025 - 10h39 Pitcher Avocat has given the date of the first hearing :Mar …" at bounding box center [490, 424] width 350 height 70
drag, startPoint x: 331, startPoint y: 411, endPoint x: 337, endPoint y: 415, distance: 7.8
drag, startPoint x: 504, startPoint y: 439, endPoint x: 489, endPoint y: 434, distance: 15.6
click at [503, 439] on p "Pitcher Avocat ha dado la fecha de la primera audiencia: 6 de marzo de 2026 a l…" at bounding box center [498, 426] width 334 height 38
click at [487, 432] on p "Pitcher Avocat ha dado la fecha de la primera audiencia: 6 de marzo de 2026 a l…" at bounding box center [498, 426] width 334 height 38
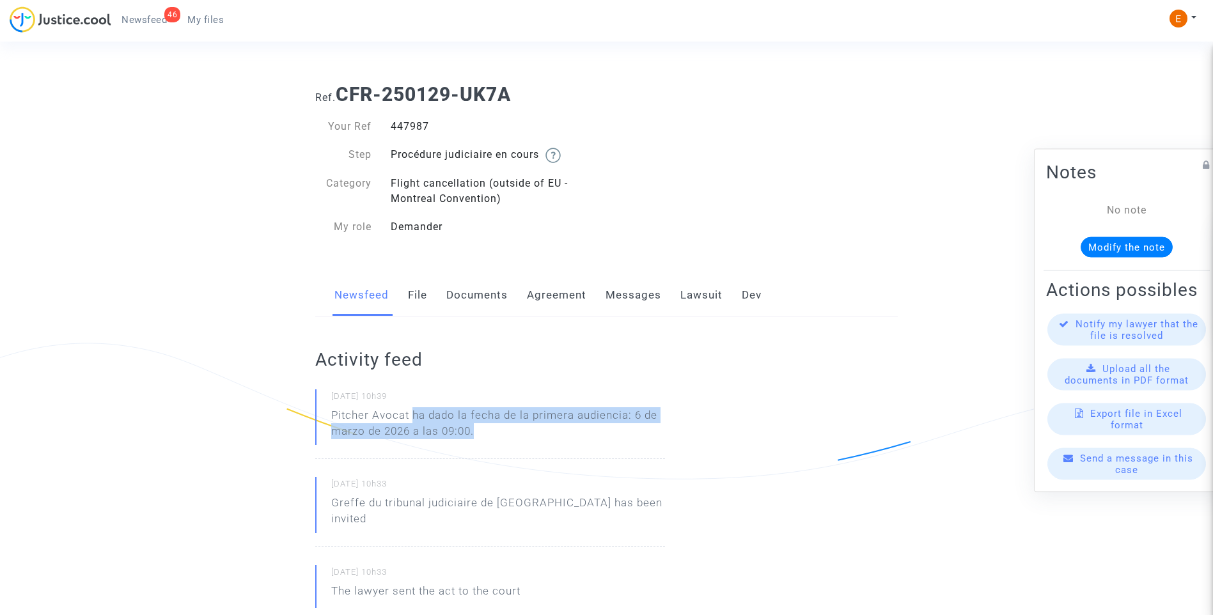
drag, startPoint x: 496, startPoint y: 434, endPoint x: 412, endPoint y: 414, distance: 86.1
click at [412, 414] on p "Pitcher Avocat ha dado la fecha de la primera audiencia: 6 de marzo de 2026 a l…" at bounding box center [498, 426] width 334 height 38
copy p "ha dado la fecha de la primera audiencia: 6 de marzo de 2026 a las 09:00."
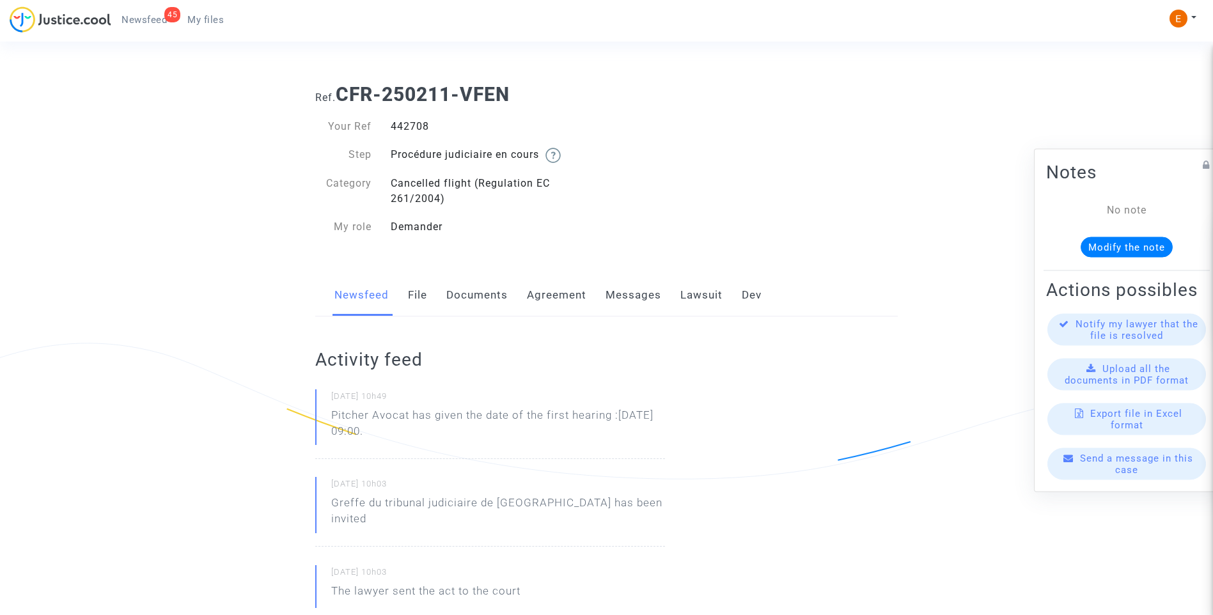
click at [393, 122] on div "442708" at bounding box center [494, 126] width 226 height 15
copy div "442708"
drag, startPoint x: 425, startPoint y: 434, endPoint x: 305, endPoint y: 417, distance: 120.8
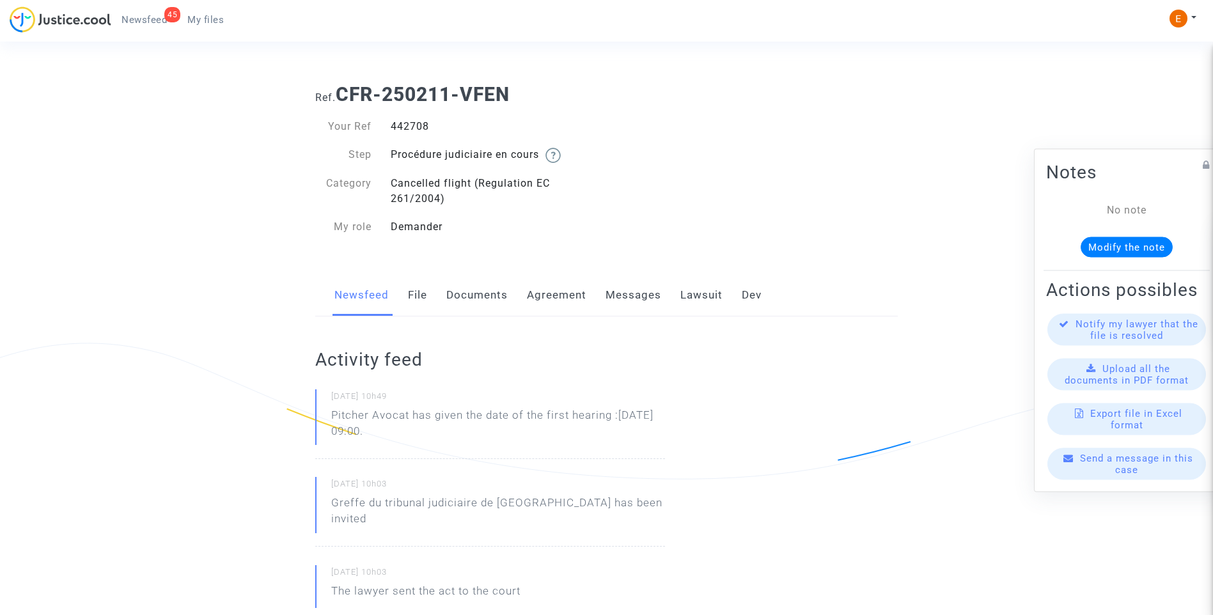
drag, startPoint x: 305, startPoint y: 417, endPoint x: 339, endPoint y: 422, distance: 34.3
click at [452, 446] on div "[DATE] 10h49 Pitcher Avocat [PERSON_NAME] la fecha de la primera audiencia: 6 d…" at bounding box center [490, 424] width 350 height 70
drag, startPoint x: 500, startPoint y: 435, endPoint x: 416, endPoint y: 417, distance: 86.3
click at [416, 417] on p "Pitcher Avocat ha dado la fecha de la primera audiencia: 6 de marzo de 2026 a l…" at bounding box center [498, 426] width 334 height 38
click at [416, 416] on p "Pitcher Avocat ha dado la fecha de la primera audiencia: 6 de marzo de 2026 a l…" at bounding box center [498, 426] width 334 height 38
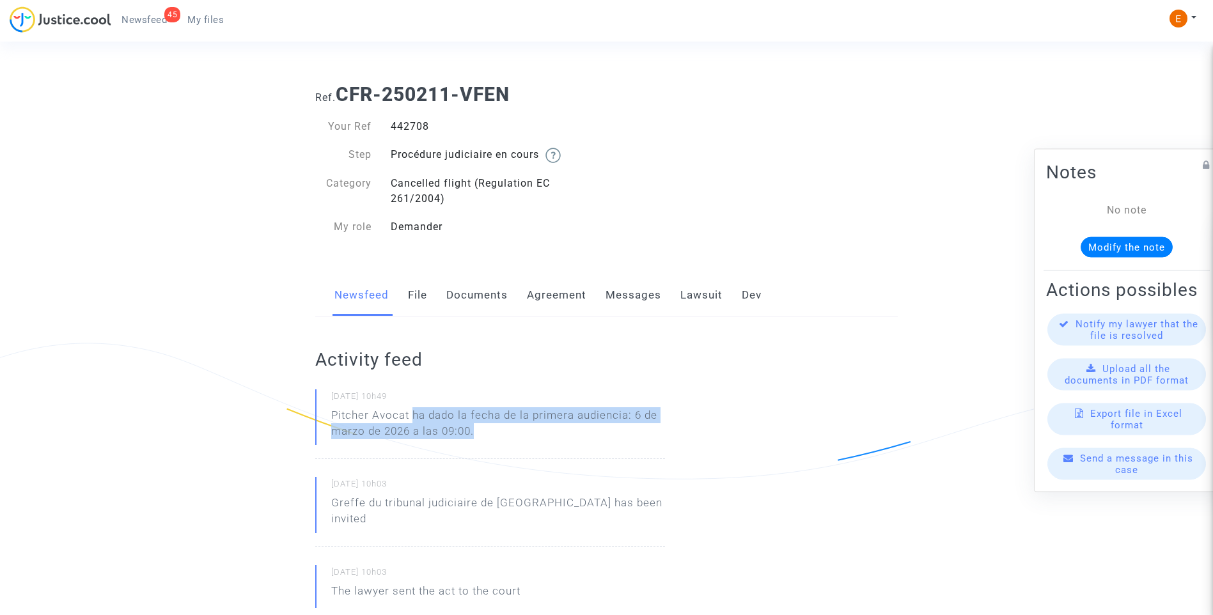
drag, startPoint x: 412, startPoint y: 414, endPoint x: 493, endPoint y: 430, distance: 82.0
click at [493, 430] on p "Pitcher Avocat ha dado la fecha de la primera audiencia: 6 de marzo de 2026 a l…" at bounding box center [498, 426] width 334 height 38
drag, startPoint x: 493, startPoint y: 430, endPoint x: 471, endPoint y: 431, distance: 21.8
copy p "ha dado la fecha de la primera audiencia: 6 de marzo de 2026 a las 09:00."
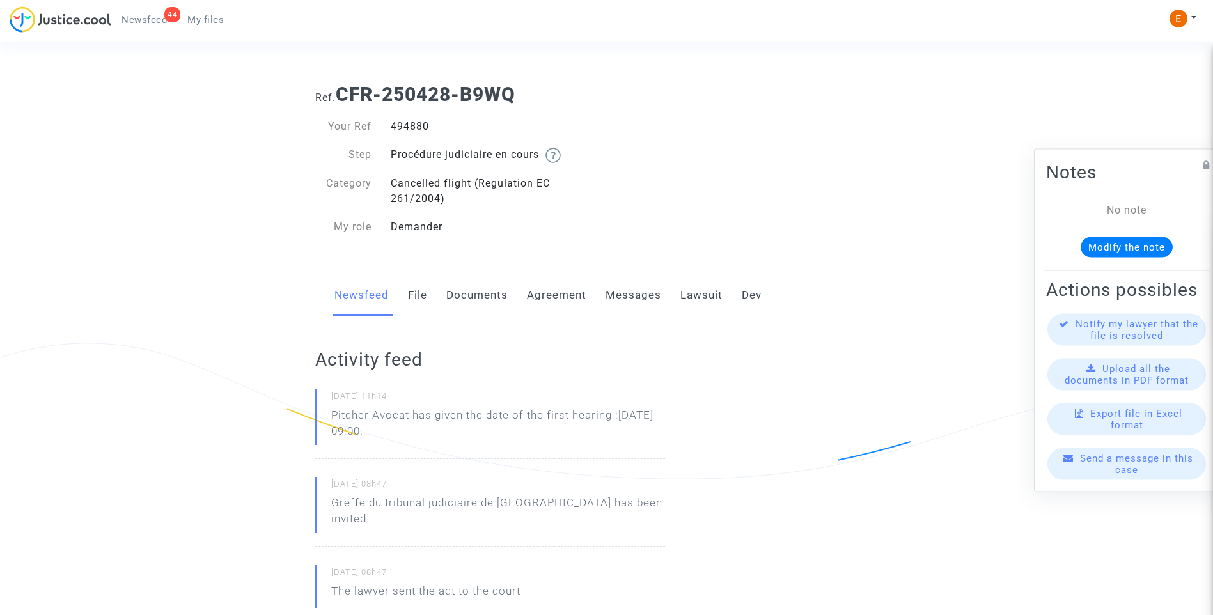
click at [402, 130] on div "494880" at bounding box center [494, 126] width 226 height 15
copy div "494880"
drag, startPoint x: 424, startPoint y: 432, endPoint x: 319, endPoint y: 419, distance: 105.6
click at [319, 419] on div "25/08/2025 - 11h14 Pitcher Avocat has given the date of the first hearing :Feb …" at bounding box center [490, 424] width 350 height 70
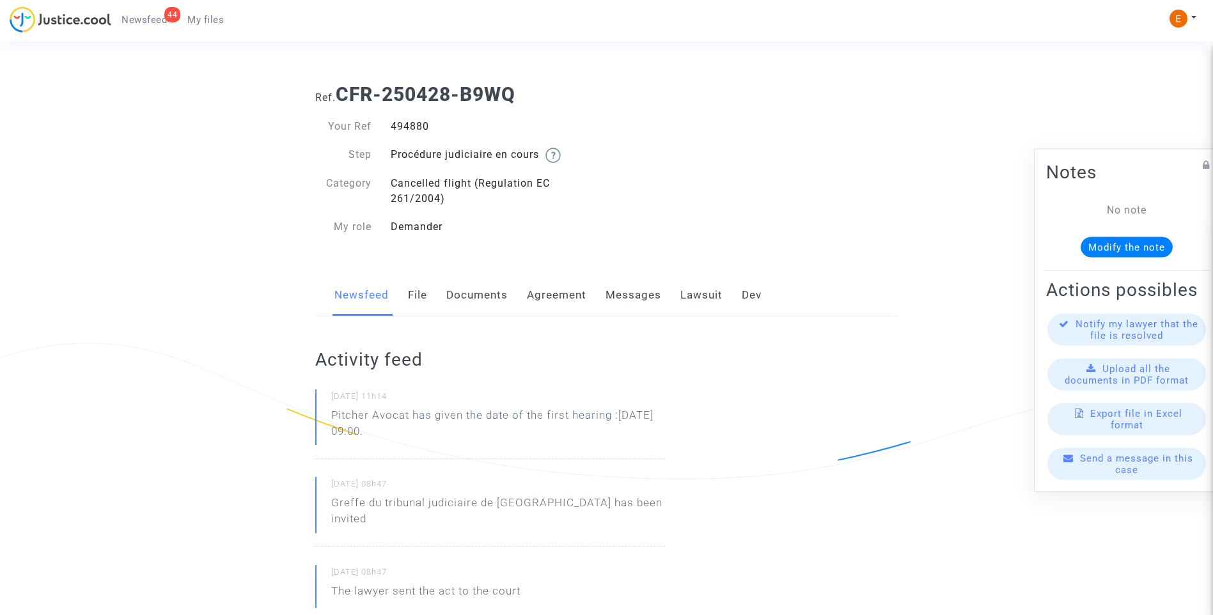
drag, startPoint x: 319, startPoint y: 419, endPoint x: 342, endPoint y: 421, distance: 23.1
click at [458, 439] on p "Pitcher Avocat ha dado la fecha de la primera audiencia: 3 de febrero de 2026 a…" at bounding box center [498, 426] width 334 height 38
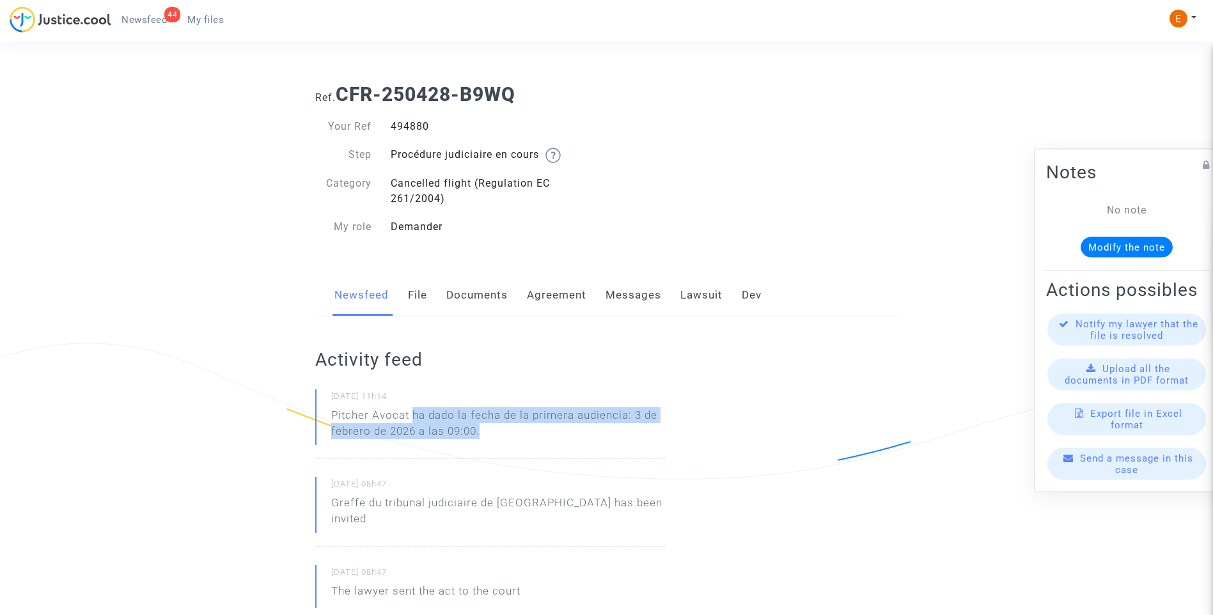
drag, startPoint x: 492, startPoint y: 432, endPoint x: 412, endPoint y: 418, distance: 80.6
click at [412, 418] on p "Pitcher Avocat ha dado la fecha de la primera audiencia: 3 de febrero de 2026 a…" at bounding box center [498, 426] width 334 height 38
copy p "ha dado la fecha de la primera audiencia: 3 de febrero de 2026 a las 09:00."
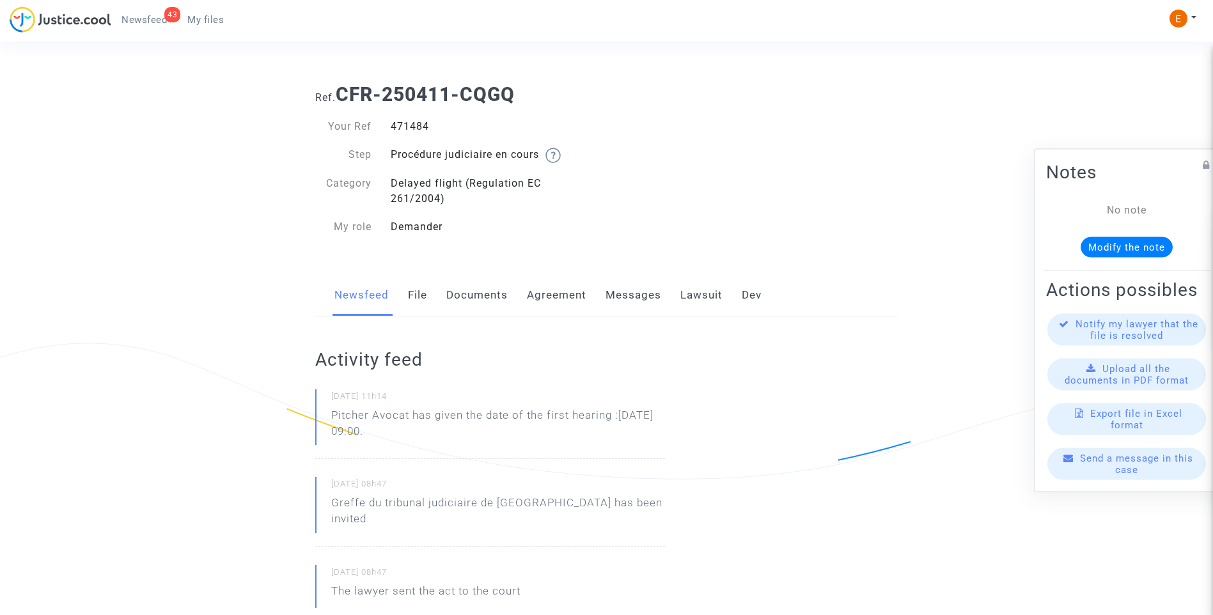
click at [422, 130] on div "471484" at bounding box center [494, 126] width 226 height 15
copy div "471484"
drag, startPoint x: 434, startPoint y: 439, endPoint x: 331, endPoint y: 418, distance: 105.7
click at [331, 418] on div "[DATE] 11h14 Pitcher Avocat has given the date of the first hearing :[DATE] 09:…" at bounding box center [490, 424] width 350 height 70
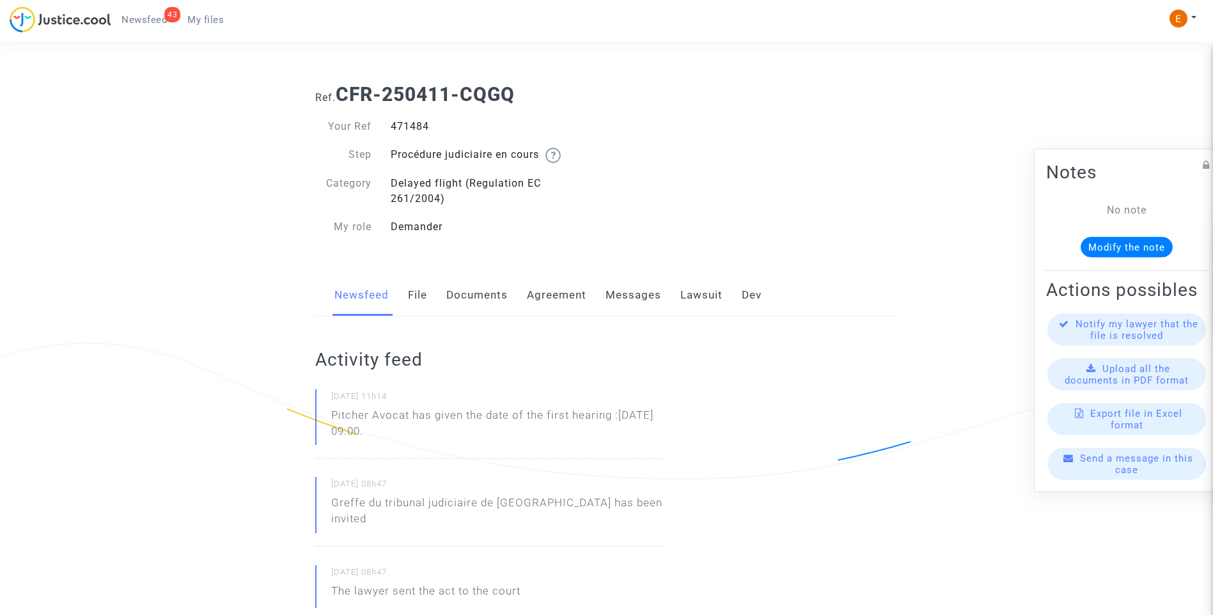
drag, startPoint x: 331, startPoint y: 418, endPoint x: 341, endPoint y: 418, distance: 10.9
click at [507, 437] on p "Pitcher Avocat ha dado la fecha de la primera audiencia: 3 de febrero de 2026 a…" at bounding box center [498, 426] width 334 height 38
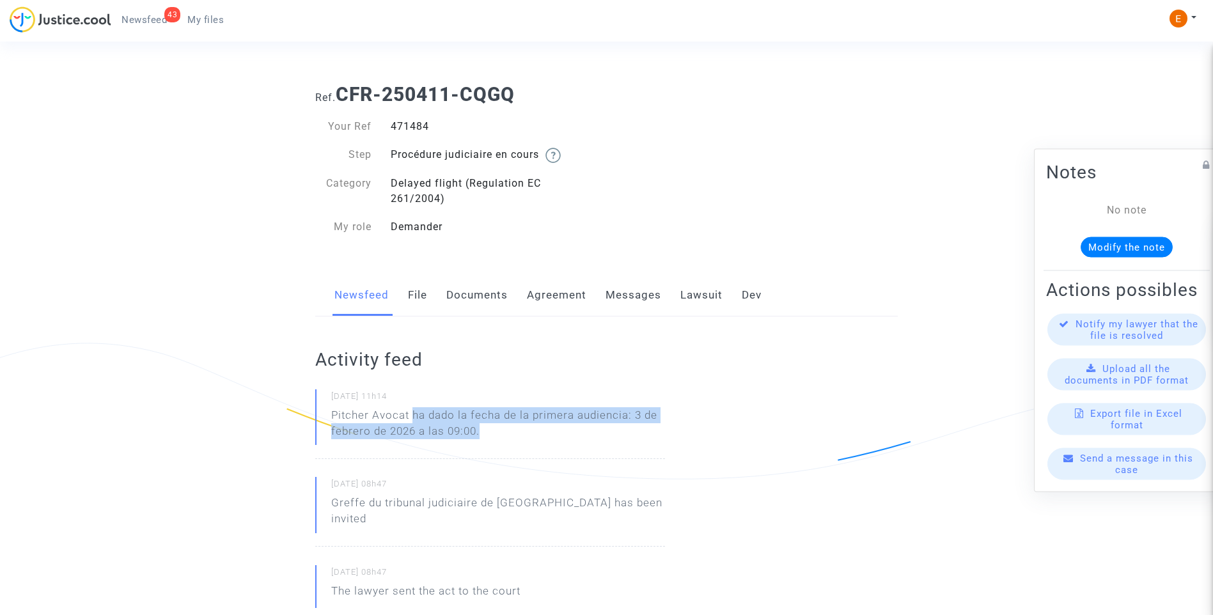
drag, startPoint x: 519, startPoint y: 442, endPoint x: 415, endPoint y: 415, distance: 107.2
click at [415, 415] on p "Pitcher Avocat ha dado la fecha de la primera audiencia: 3 de febrero de 2026 a…" at bounding box center [498, 426] width 334 height 38
copy p "ha dado la fecha de la primera audiencia: 3 de febrero de 2026 a las 09:00."
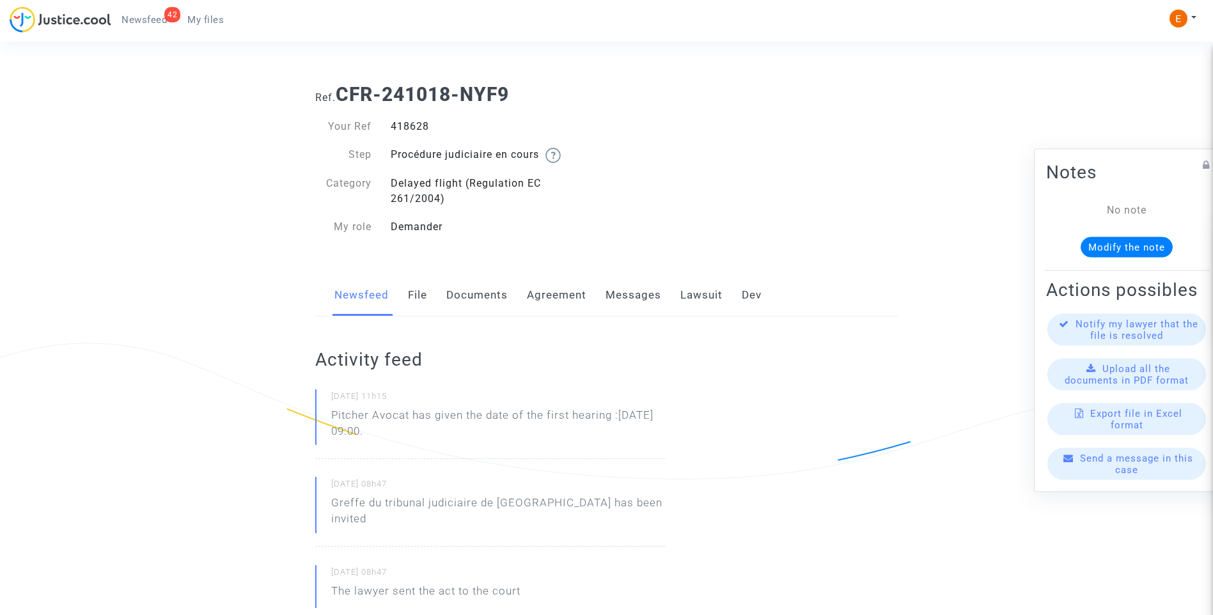
drag, startPoint x: 0, startPoint y: 0, endPoint x: 411, endPoint y: 125, distance: 429.2
drag, startPoint x: 377, startPoint y: 428, endPoint x: 317, endPoint y: 417, distance: 61.1
click at [317, 417] on div "[DATE] 11h15 Pitcher Avocat has given the date of the first hearing :[DATE] 09:…" at bounding box center [490, 424] width 350 height 70
drag, startPoint x: 317, startPoint y: 417, endPoint x: 331, endPoint y: 420, distance: 14.4
drag, startPoint x: 331, startPoint y: 420, endPoint x: 451, endPoint y: 435, distance: 121.2
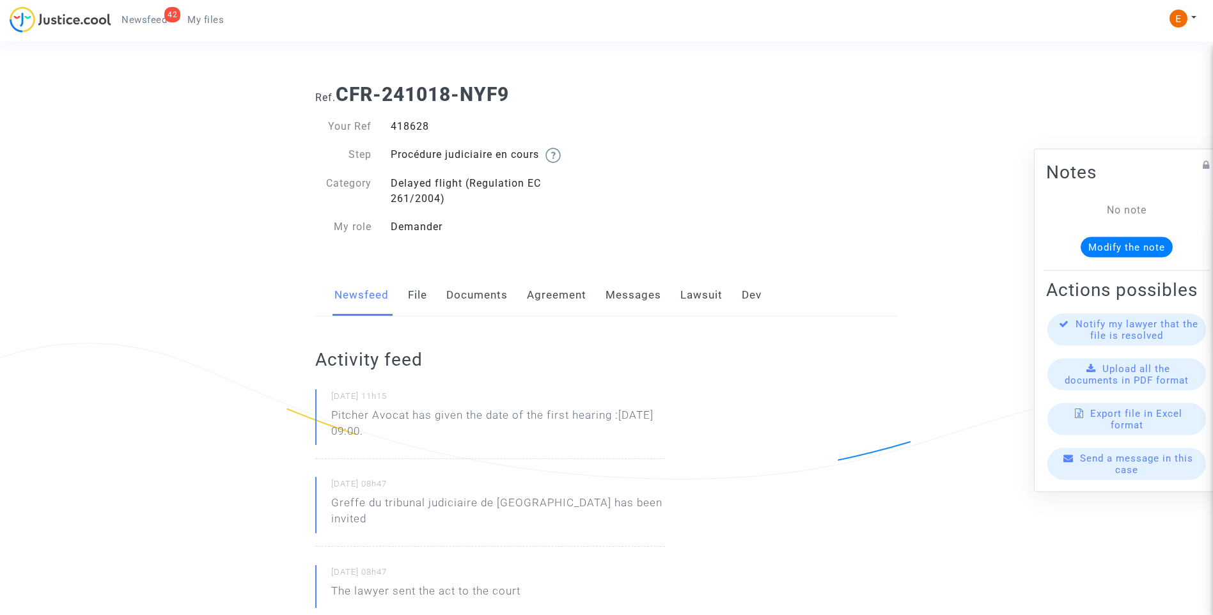
click at [451, 435] on p "Pitcher Avocat has given the date of the first hearing :[DATE] 09:00." at bounding box center [498, 426] width 334 height 38
drag, startPoint x: 463, startPoint y: 435, endPoint x: 322, endPoint y: 415, distance: 142.8
click at [322, 415] on div "[DATE] 11h15 Pitcher Avocat has given the date of the first hearing :[DATE] 09:…" at bounding box center [490, 424] width 350 height 70
drag, startPoint x: 322, startPoint y: 415, endPoint x: 347, endPoint y: 417, distance: 25.0
click at [494, 442] on p "Pitcher Avocat ha dado la fecha de la primera audiencia: 3 de febrero de 2026 a…" at bounding box center [498, 426] width 334 height 38
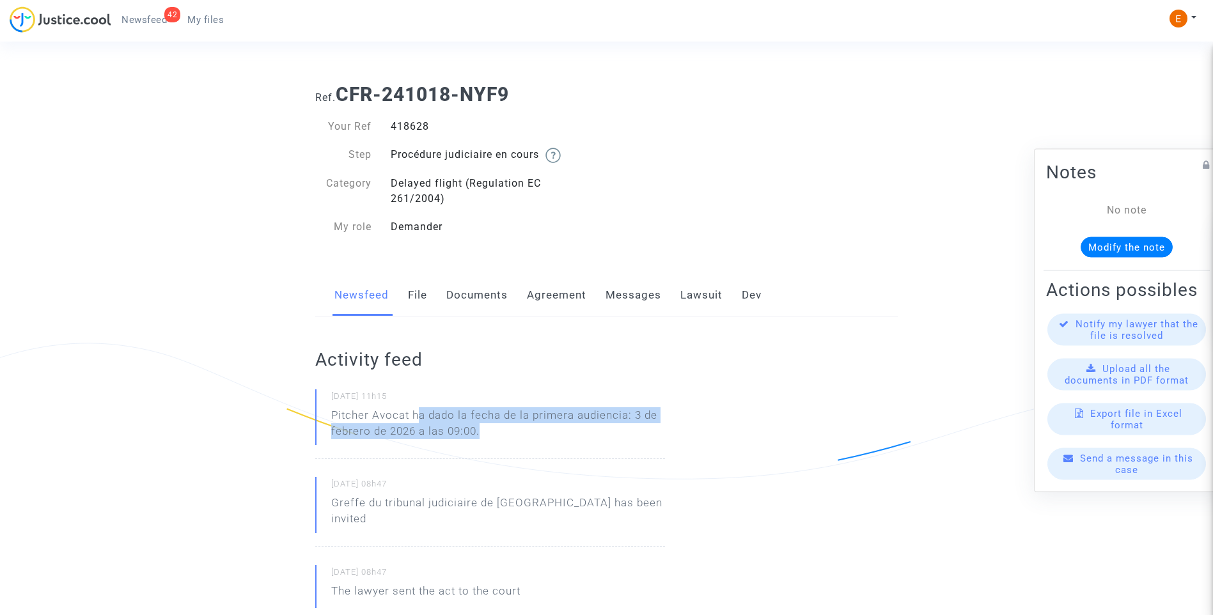
drag, startPoint x: 497, startPoint y: 432, endPoint x: 416, endPoint y: 419, distance: 81.7
click at [416, 419] on p "Pitcher Avocat ha dado la fecha de la primera audiencia: 3 de febrero de 2026 a…" at bounding box center [498, 426] width 334 height 38
drag, startPoint x: 416, startPoint y: 419, endPoint x: 502, endPoint y: 436, distance: 87.4
click at [502, 436] on p "Pitcher Avocat ha dado la fecha de la primera audiencia: 3 de febrero de 2026 a…" at bounding box center [498, 426] width 334 height 38
drag, startPoint x: 502, startPoint y: 436, endPoint x: 472, endPoint y: 432, distance: 30.4
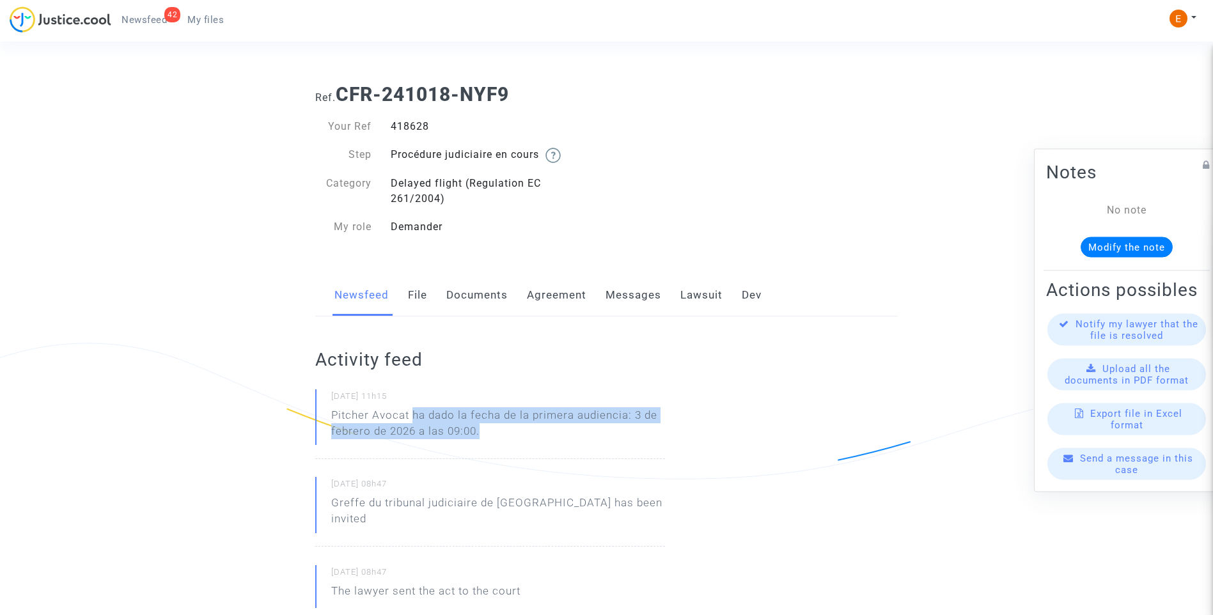
copy p "ha dado la fecha de la primera audiencia: 3 de febrero de 2026 a las 09:00."
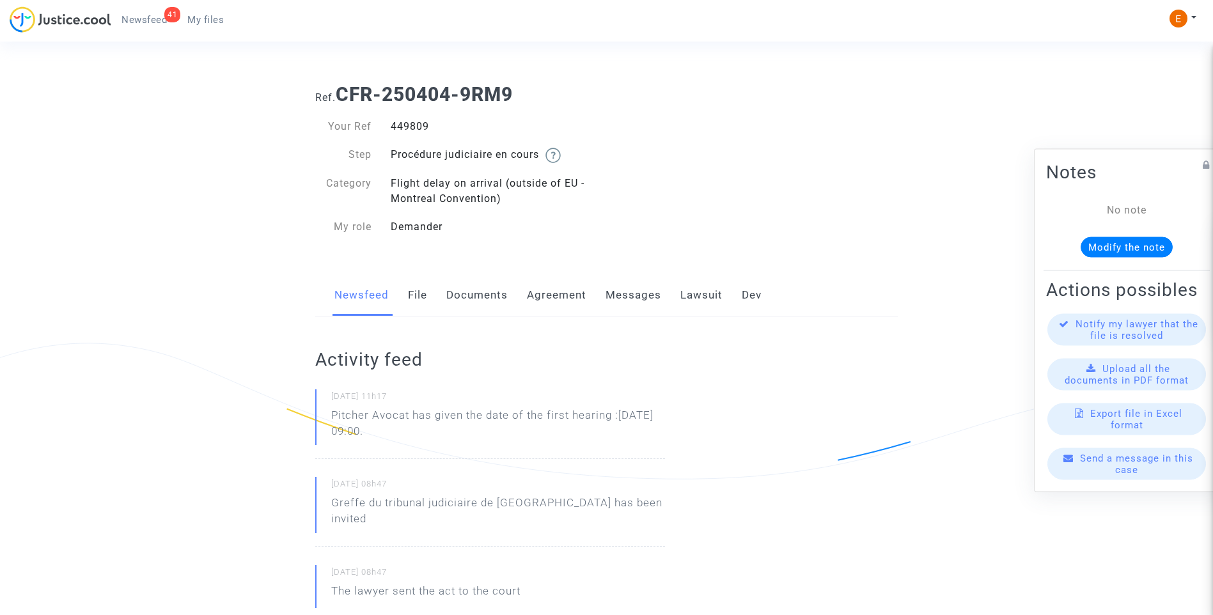
click at [413, 123] on div "449809" at bounding box center [494, 126] width 226 height 15
copy div "449809"
drag, startPoint x: 392, startPoint y: 423, endPoint x: 311, endPoint y: 404, distance: 82.8
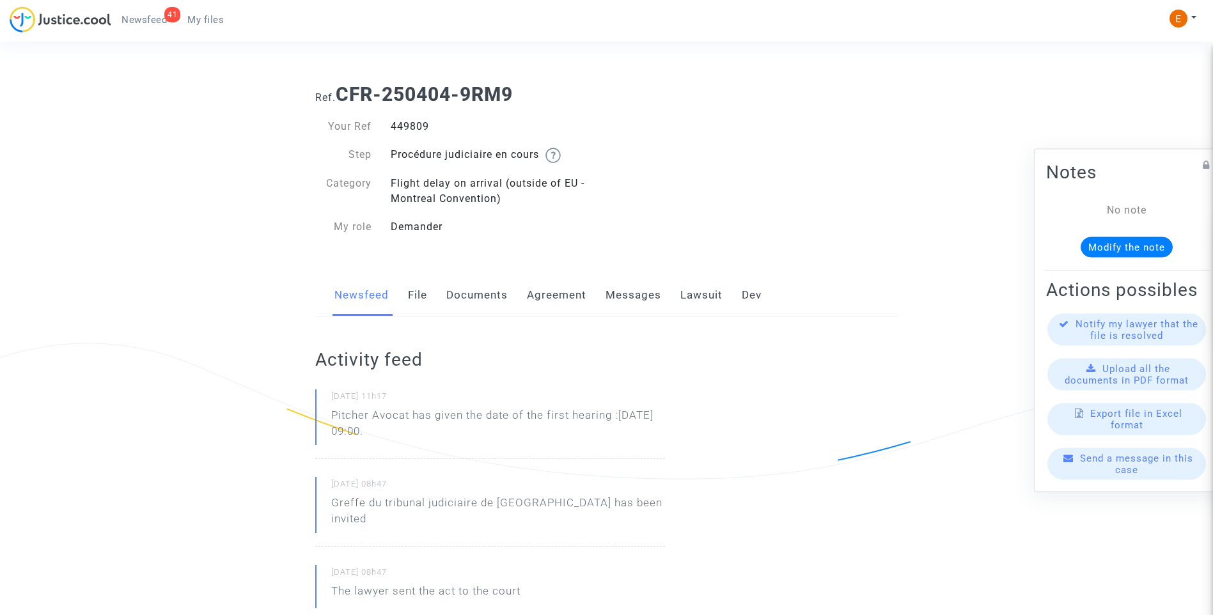
drag, startPoint x: 311, startPoint y: 404, endPoint x: 445, endPoint y: 439, distance: 138.0
click at [443, 437] on p "Pitcher Avocat has given the date of the first hearing :[DATE] 09:00." at bounding box center [498, 426] width 334 height 38
click at [482, 441] on p "Pitcher Avocat has given the date of the first hearing :[DATE] 09:00." at bounding box center [498, 426] width 334 height 38
drag, startPoint x: 364, startPoint y: 431, endPoint x: 315, endPoint y: 422, distance: 50.0
click at [315, 422] on div "25/08/2025 - 11h17 Pitcher Avocat has given the date of the first hearing :Feb …" at bounding box center [490, 424] width 350 height 70
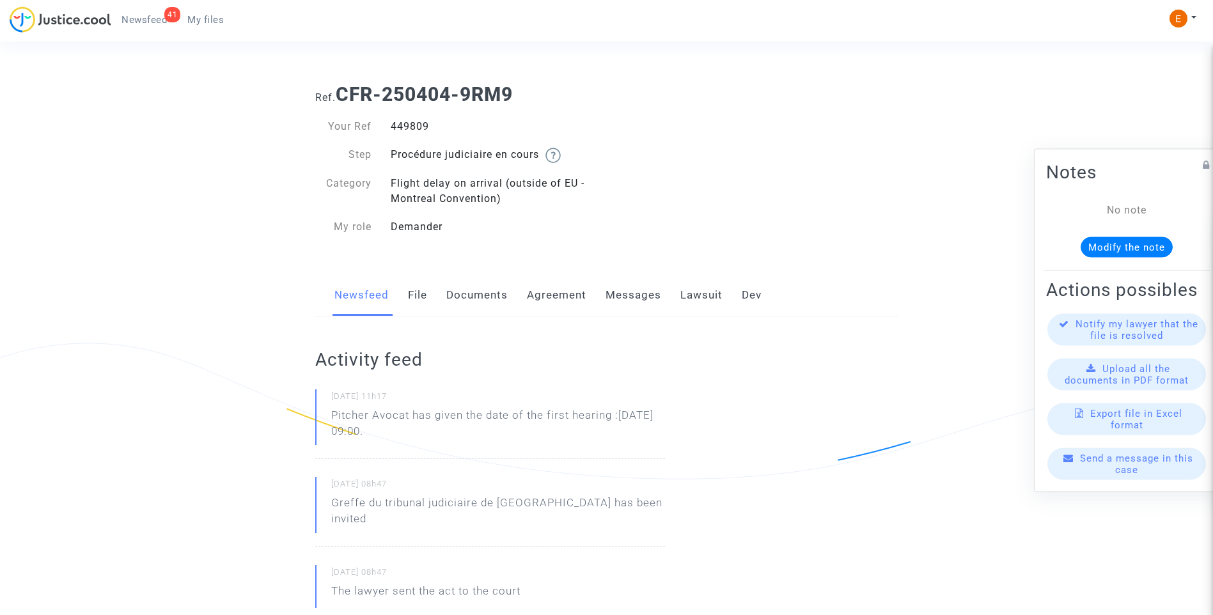
click at [451, 438] on p "Pitcher Avocat has given the date of the first hearing :[DATE] 09:00." at bounding box center [498, 426] width 334 height 38
drag, startPoint x: 416, startPoint y: 434, endPoint x: 331, endPoint y: 418, distance: 86.5
click at [331, 418] on div "25/08/2025 - 11h17 Pitcher Avocat has given the date of the first hearing :Feb …" at bounding box center [490, 424] width 350 height 70
drag, startPoint x: 331, startPoint y: 418, endPoint x: 339, endPoint y: 414, distance: 9.2
drag, startPoint x: 412, startPoint y: 435, endPoint x: 308, endPoint y: 409, distance: 107.6
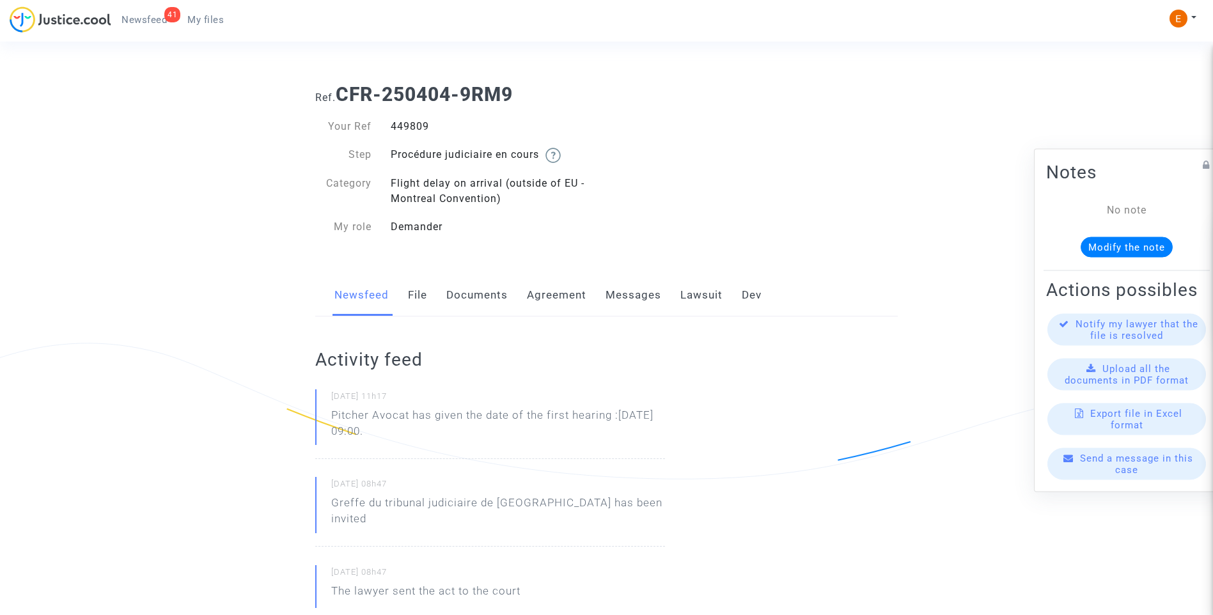
drag, startPoint x: 308, startPoint y: 409, endPoint x: 351, endPoint y: 414, distance: 43.8
click at [530, 437] on p "Pitcher Avocat ha dado la fecha de la primera audiencia: 3 de febrero de 2026 a…" at bounding box center [498, 426] width 334 height 38
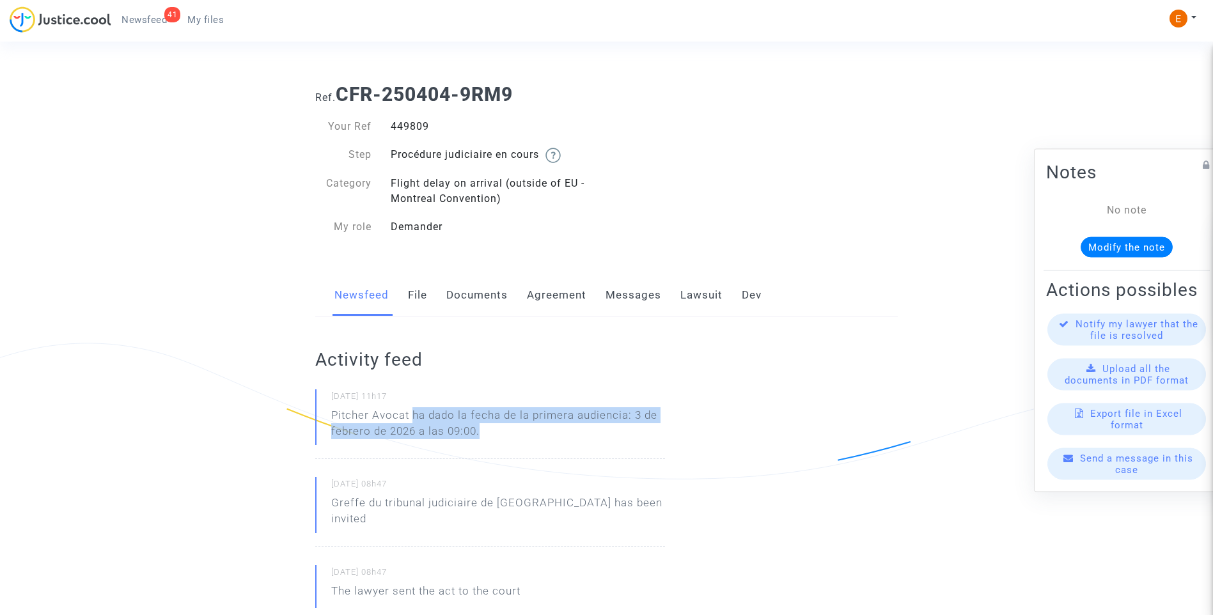
drag, startPoint x: 502, startPoint y: 436, endPoint x: 412, endPoint y: 412, distance: 93.4
click at [412, 412] on p "Pitcher Avocat ha dado la fecha de la primera audiencia: 3 de febrero de 2026 a…" at bounding box center [498, 426] width 334 height 38
copy p "ha dado la fecha de la primera audiencia: 3 de febrero de 2026 a las 09:00."
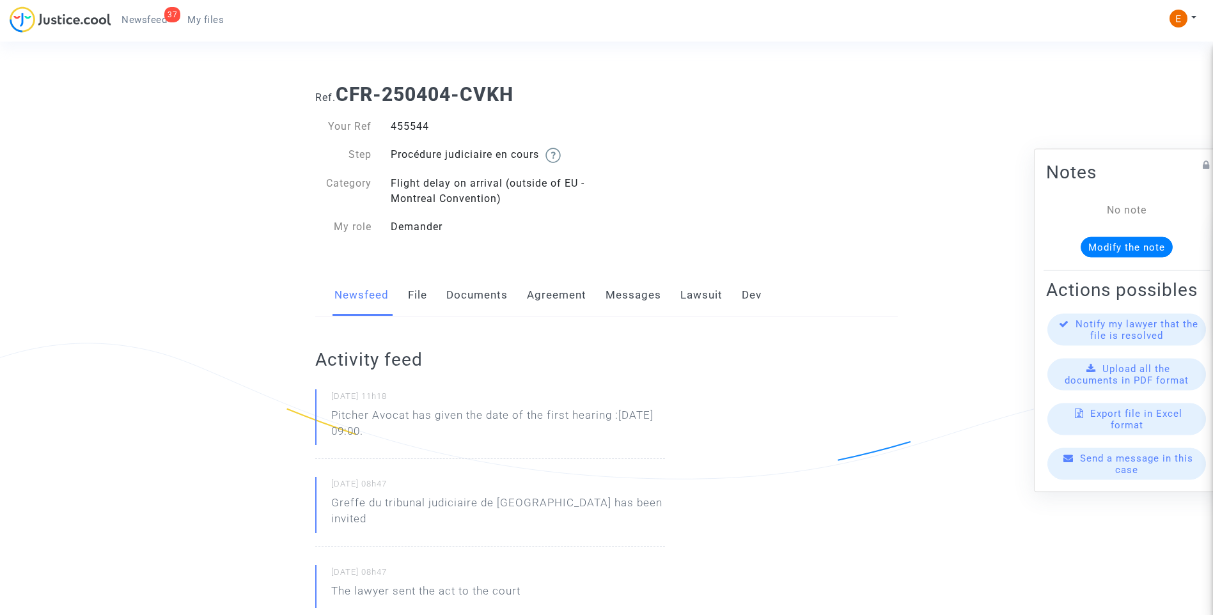
click at [414, 123] on div "455544" at bounding box center [494, 126] width 226 height 15
copy div "455544"
click at [434, 425] on p "Pitcher Avocat has given the date of the first hearing :[DATE] 09:00." at bounding box center [498, 426] width 334 height 38
click at [432, 430] on p "Pitcher Avocat has given the date of the first hearing :[DATE] 09:00." at bounding box center [498, 426] width 334 height 38
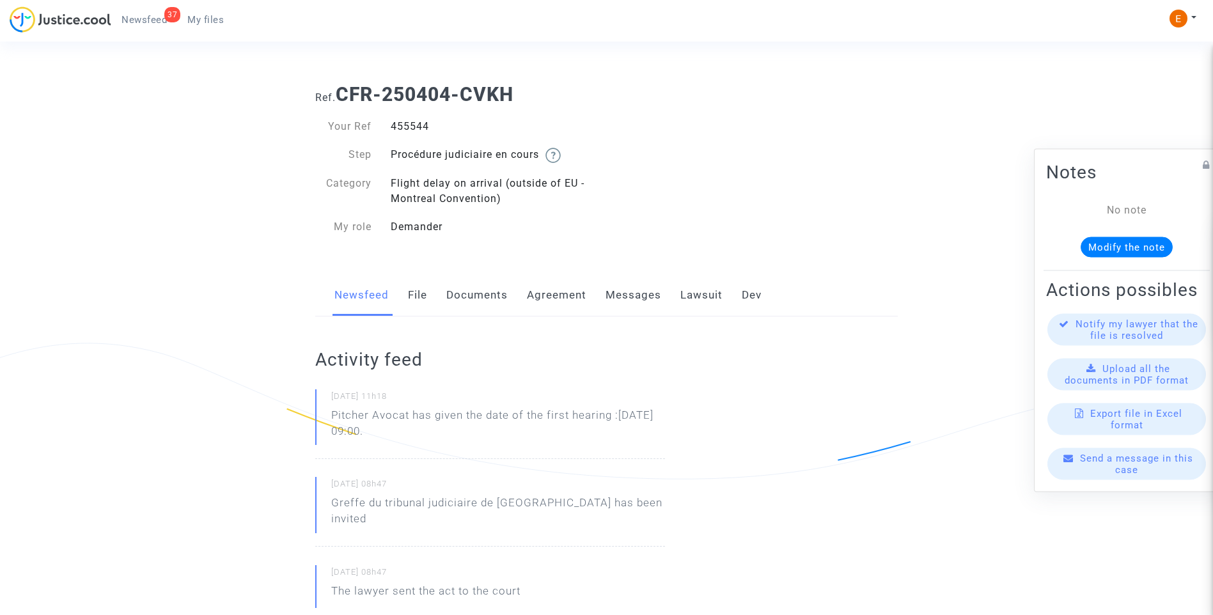
drag, startPoint x: 422, startPoint y: 432, endPoint x: 308, endPoint y: 415, distance: 115.0
drag, startPoint x: 308, startPoint y: 415, endPoint x: 347, endPoint y: 416, distance: 38.4
click at [473, 442] on p "Pitcher Avocat ha dado la fecha de la primera audiencia: 3 de febrero de 2026 a…" at bounding box center [498, 426] width 334 height 38
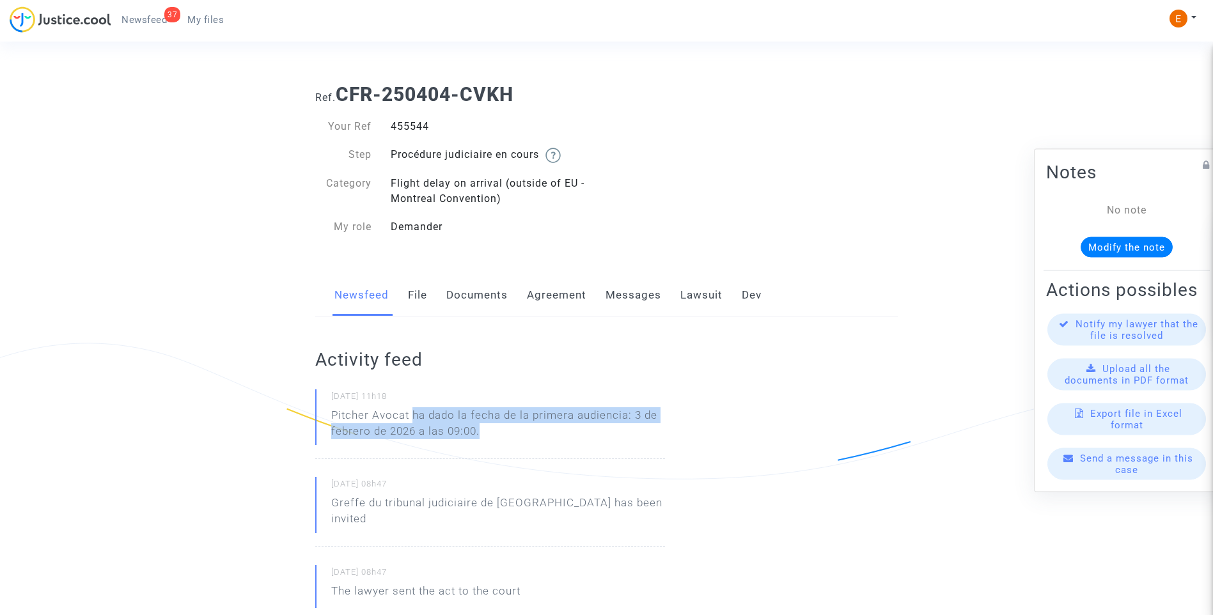
drag, startPoint x: 499, startPoint y: 434, endPoint x: 413, endPoint y: 416, distance: 87.5
click at [413, 416] on p "Pitcher Avocat ha dado la fecha de la primera audiencia: 3 de febrero de 2026 a…" at bounding box center [498, 426] width 334 height 38
copy p "ha dado la fecha de la primera audiencia: 3 de febrero de 2026 a las 09:00."
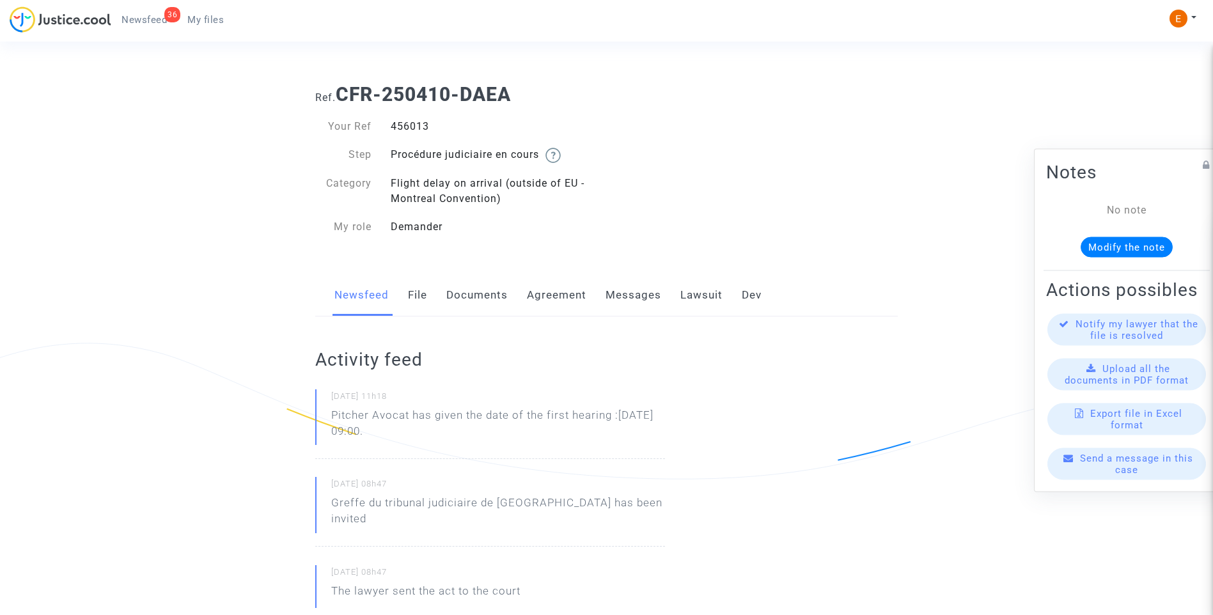
click at [401, 123] on div "456013" at bounding box center [494, 126] width 226 height 15
drag, startPoint x: 0, startPoint y: 0, endPoint x: 401, endPoint y: 123, distance: 419.5
drag, startPoint x: 421, startPoint y: 440, endPoint x: 314, endPoint y: 419, distance: 108.7
drag, startPoint x: 314, startPoint y: 419, endPoint x: 355, endPoint y: 426, distance: 41.4
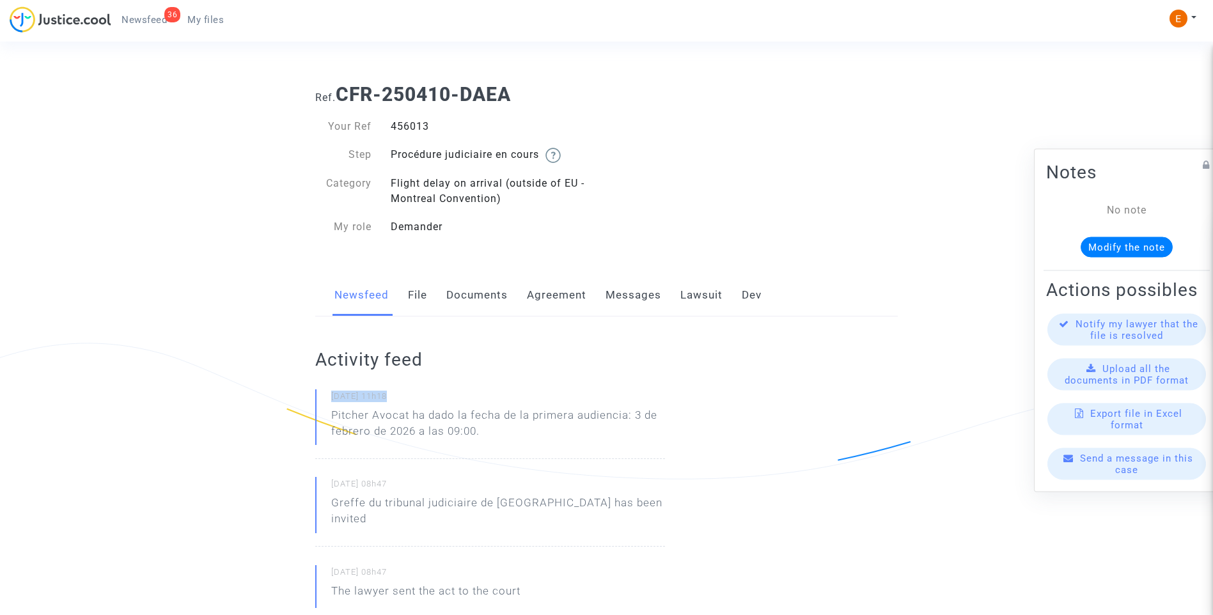
click at [496, 434] on p "Pitcher Avocat ha dado la fecha de la primera audiencia: 3 de febrero de 2026 a…" at bounding box center [498, 426] width 334 height 38
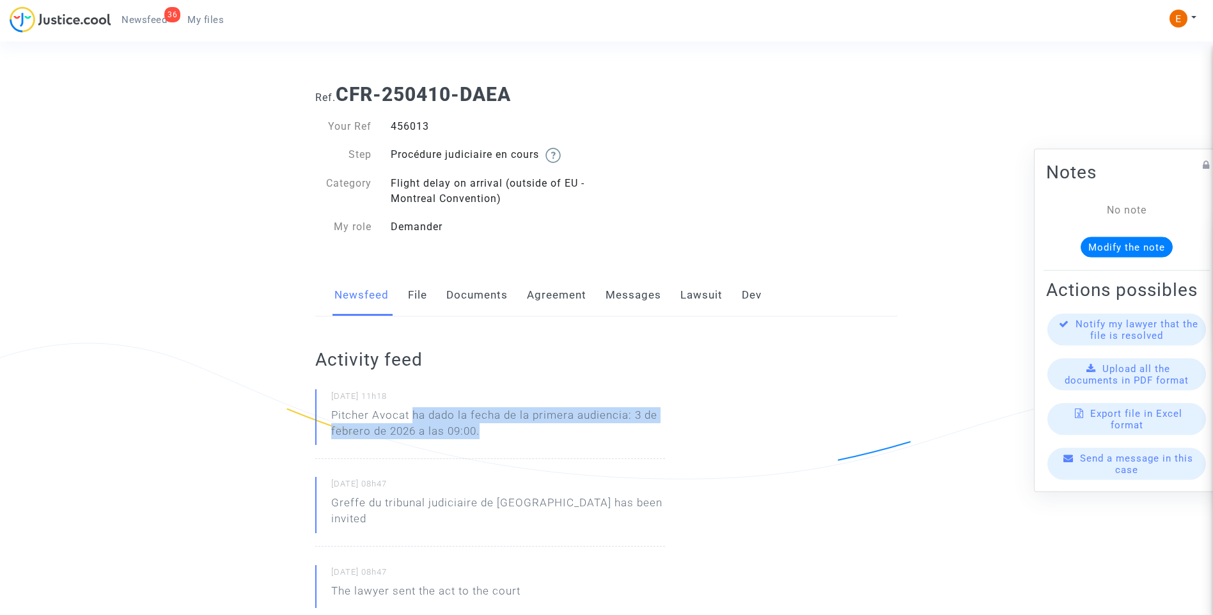
drag, startPoint x: 500, startPoint y: 434, endPoint x: 415, endPoint y: 418, distance: 86.4
click at [415, 418] on p "Pitcher Avocat ha dado la fecha de la primera audiencia: 3 de febrero de 2026 a…" at bounding box center [498, 426] width 334 height 38
copy p "ha dado la fecha de la primera audiencia: 3 de febrero de 2026 a las 09:00."
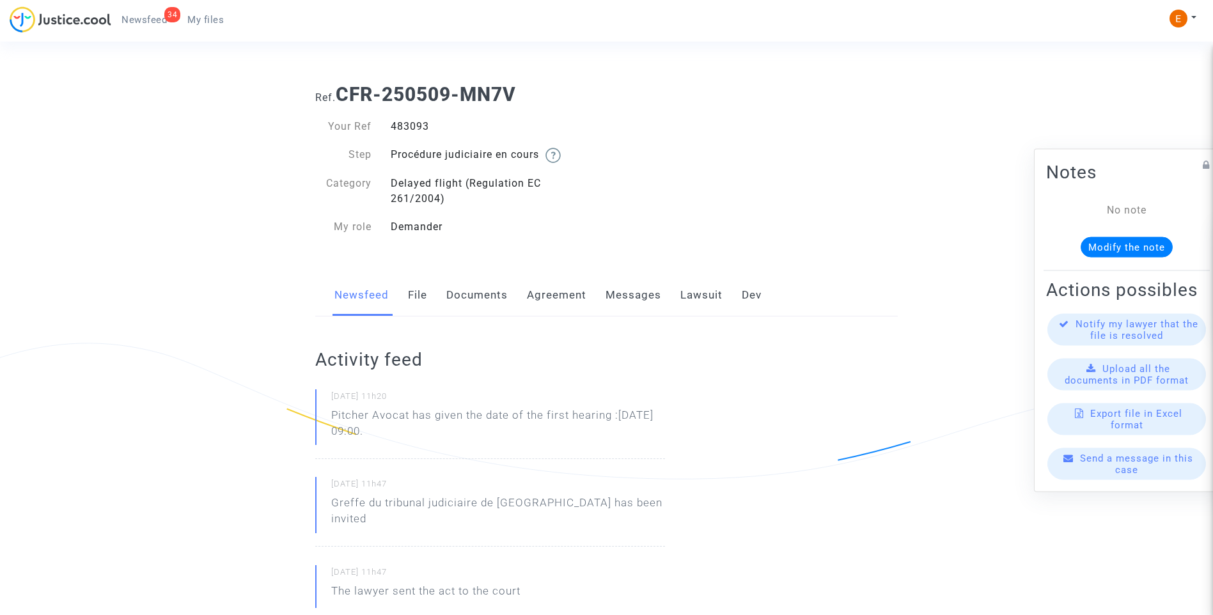
click at [400, 125] on div "483093" at bounding box center [494, 126] width 226 height 15
copy div "483093"
drag, startPoint x: 350, startPoint y: 418, endPoint x: 331, endPoint y: 412, distance: 19.6
click at [331, 412] on p "Pitcher Avocat has given the date of the first hearing :[DATE] 09:00." at bounding box center [498, 426] width 334 height 38
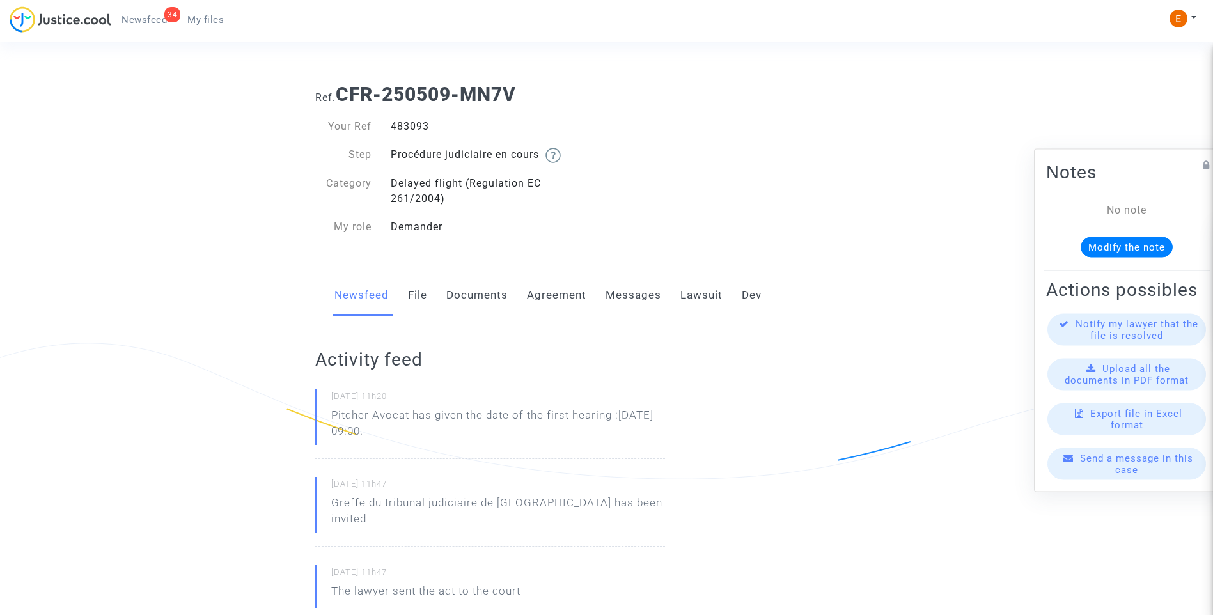
drag, startPoint x: 331, startPoint y: 412, endPoint x: 343, endPoint y: 412, distance: 12.1
click at [518, 436] on p "Pitcher Avocat ha dado la fecha de la primera audiencia: 3 de febrero de 2026 a…" at bounding box center [498, 426] width 334 height 38
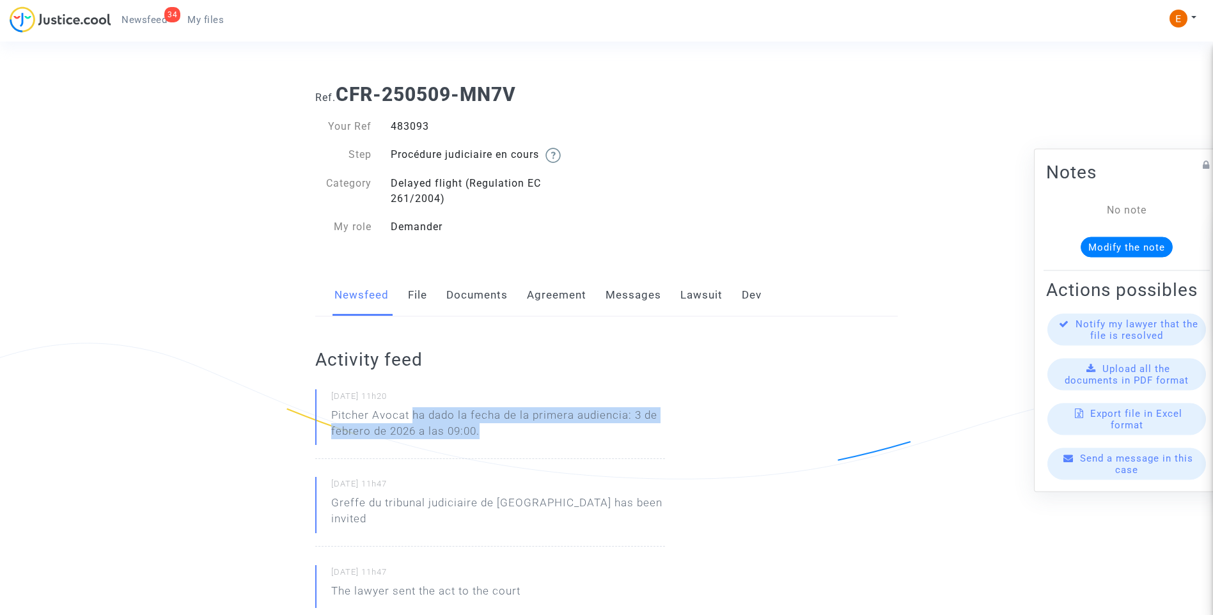
drag, startPoint x: 522, startPoint y: 439, endPoint x: 414, endPoint y: 416, distance: 109.7
click at [414, 416] on p "Pitcher Avocat ha dado la fecha de la primera audiencia: 3 de febrero de 2026 a…" at bounding box center [498, 426] width 334 height 38
copy p "ha dado la fecha de la primera audiencia: 3 de febrero de 2026 a las 09:00."
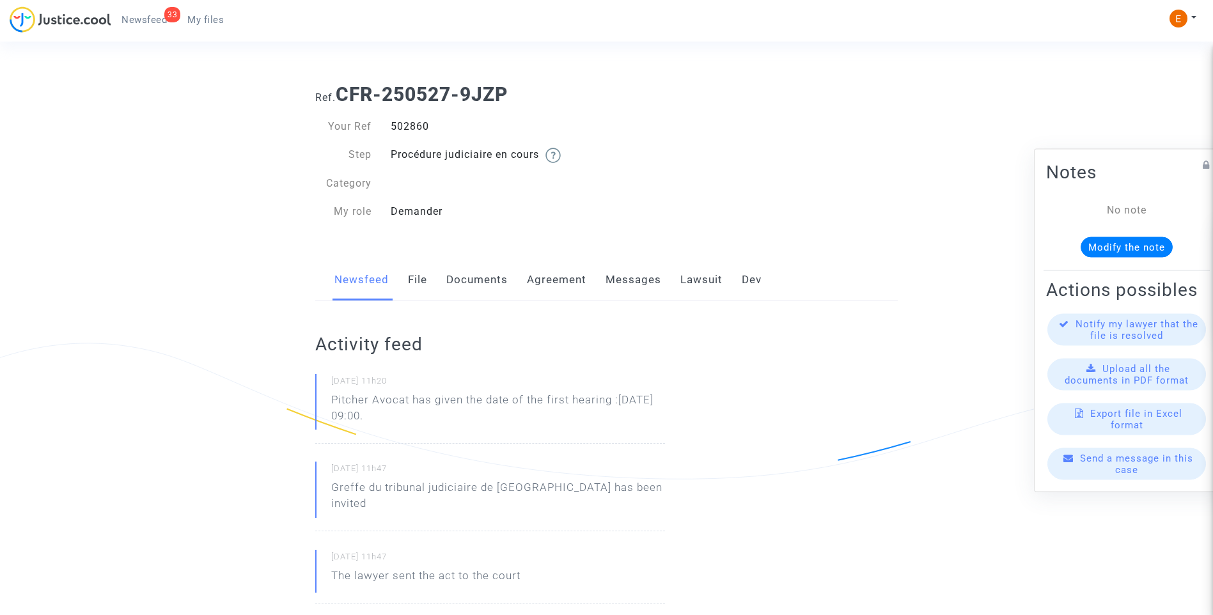
click at [414, 130] on div "502860" at bounding box center [494, 126] width 226 height 15
copy div "502860"
drag, startPoint x: 413, startPoint y: 418, endPoint x: 311, endPoint y: 402, distance: 102.8
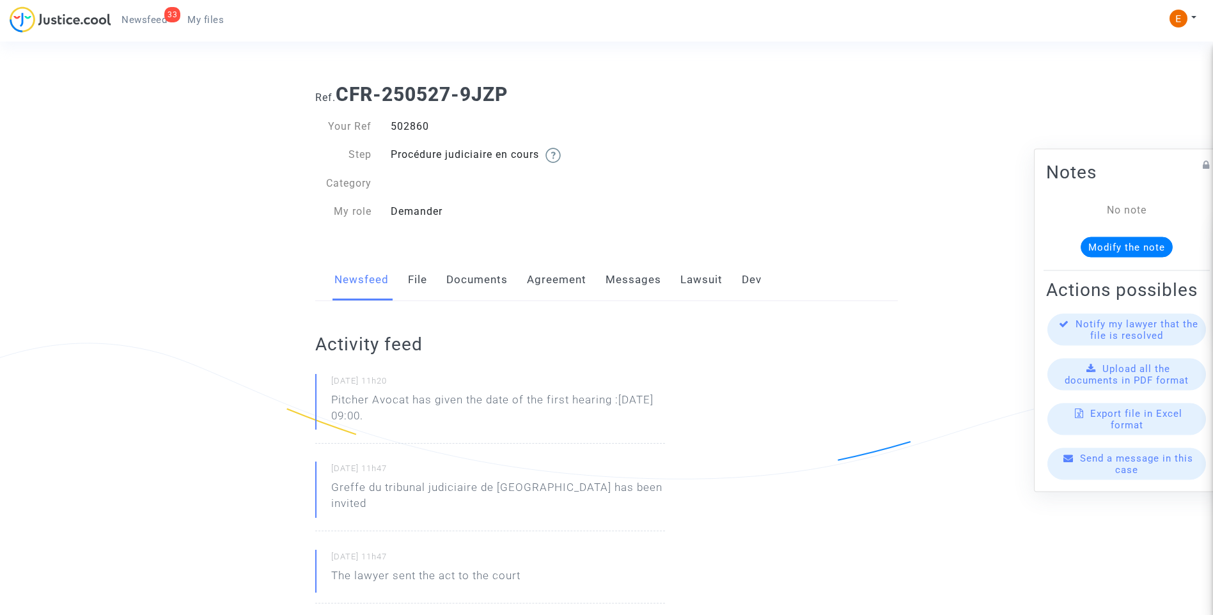
drag, startPoint x: 311, startPoint y: 402, endPoint x: 352, endPoint y: 398, distance: 41.2
click at [491, 434] on div "25/08/2025 - 11h20 Pitcher Avocat ha dado la fecha de la primera audiencia: 3 d…" at bounding box center [490, 409] width 350 height 70
drag, startPoint x: 483, startPoint y: 420, endPoint x: 416, endPoint y: 398, distance: 70.6
click at [416, 398] on p "Pitcher Avocat ha dado la fecha de la primera audiencia: 3 de febrero de 2026 a…" at bounding box center [498, 411] width 334 height 38
drag, startPoint x: 416, startPoint y: 398, endPoint x: 501, endPoint y: 412, distance: 86.2
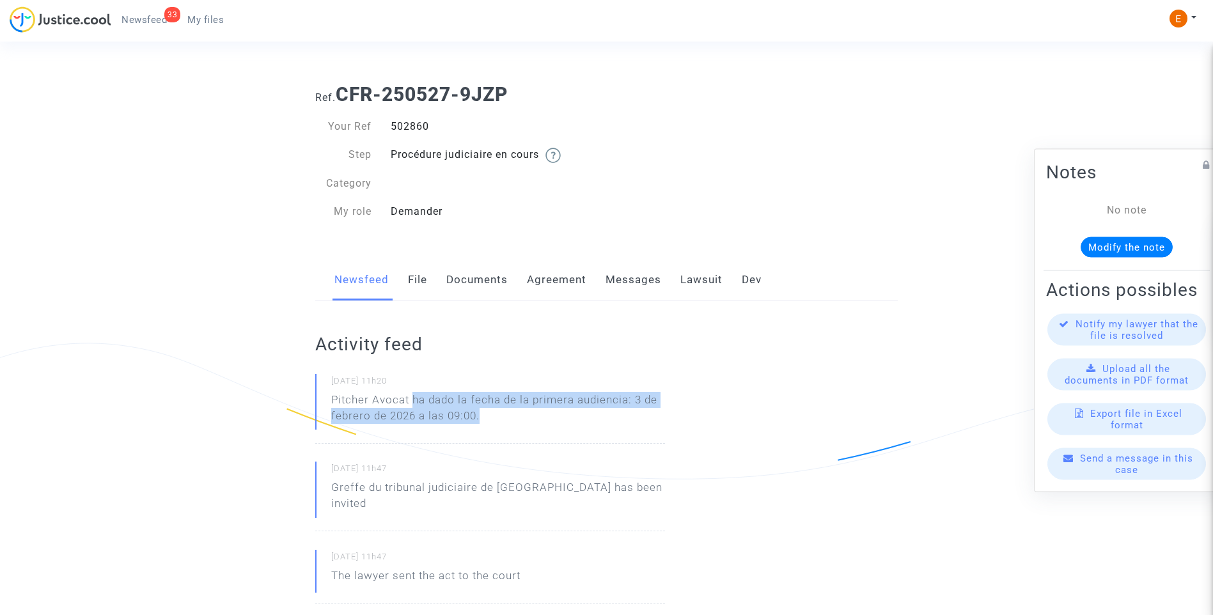
click at [501, 412] on p "Pitcher Avocat ha dado la fecha de la primera audiencia: 3 de febrero de 2026 a…" at bounding box center [498, 411] width 334 height 38
drag, startPoint x: 501, startPoint y: 412, endPoint x: 477, endPoint y: 414, distance: 23.7
copy p "ha dado la fecha de la primera audiencia: 3 de febrero de 2026 a las 09:00."
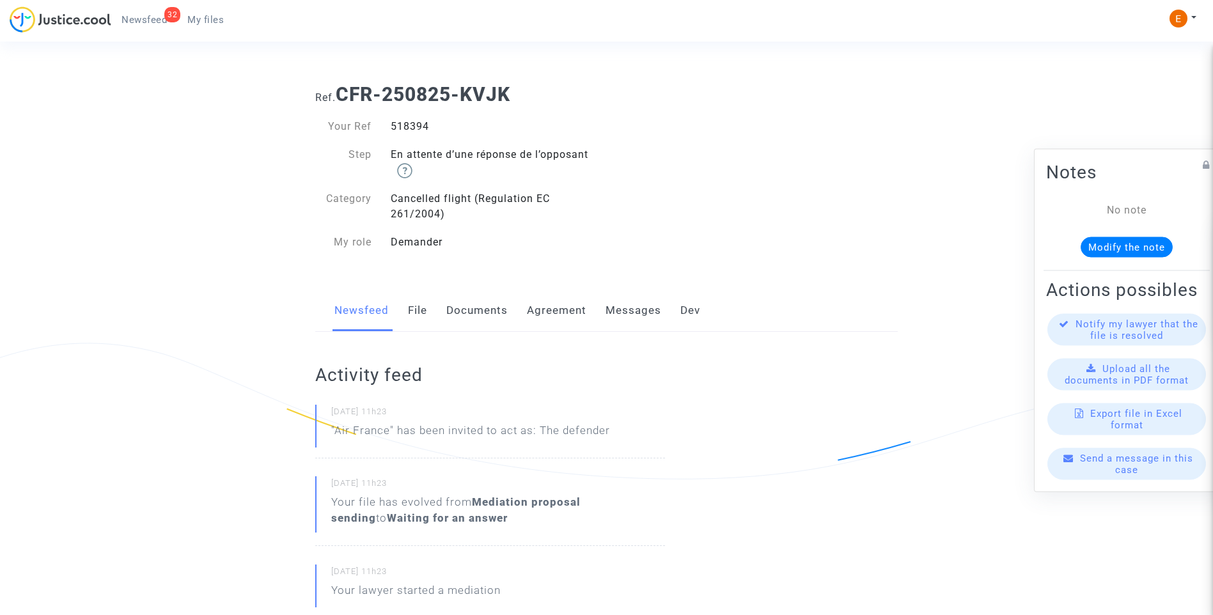
click at [412, 129] on div "518394" at bounding box center [494, 126] width 226 height 15
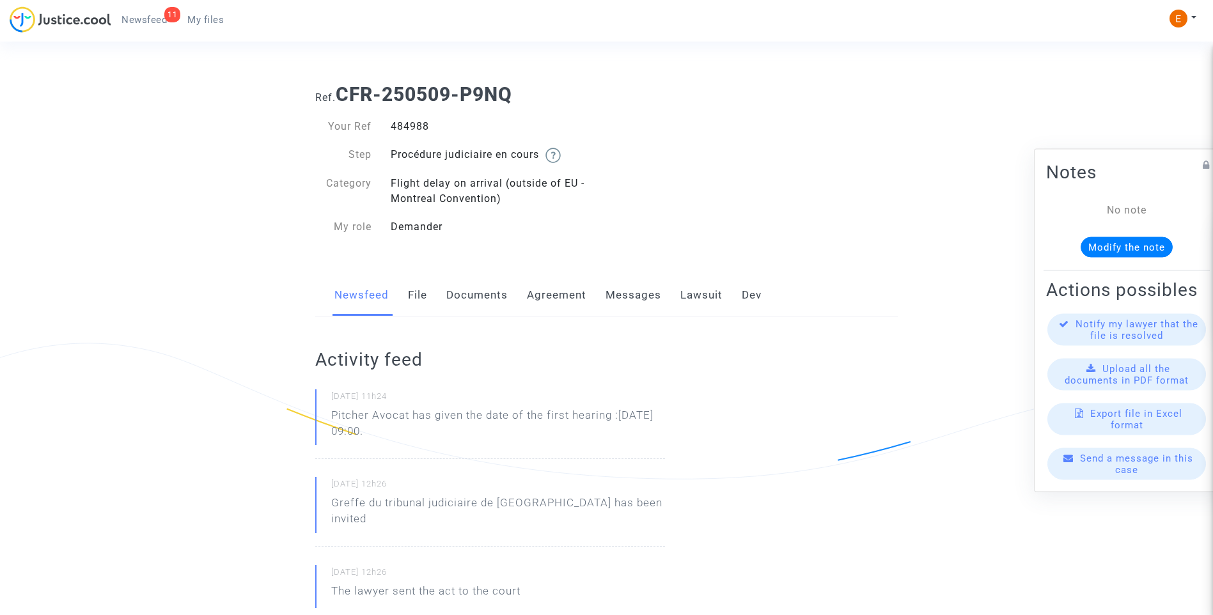
click at [402, 127] on div "484988" at bounding box center [494, 126] width 226 height 15
copy div "484988"
drag, startPoint x: 421, startPoint y: 433, endPoint x: 313, endPoint y: 416, distance: 109.4
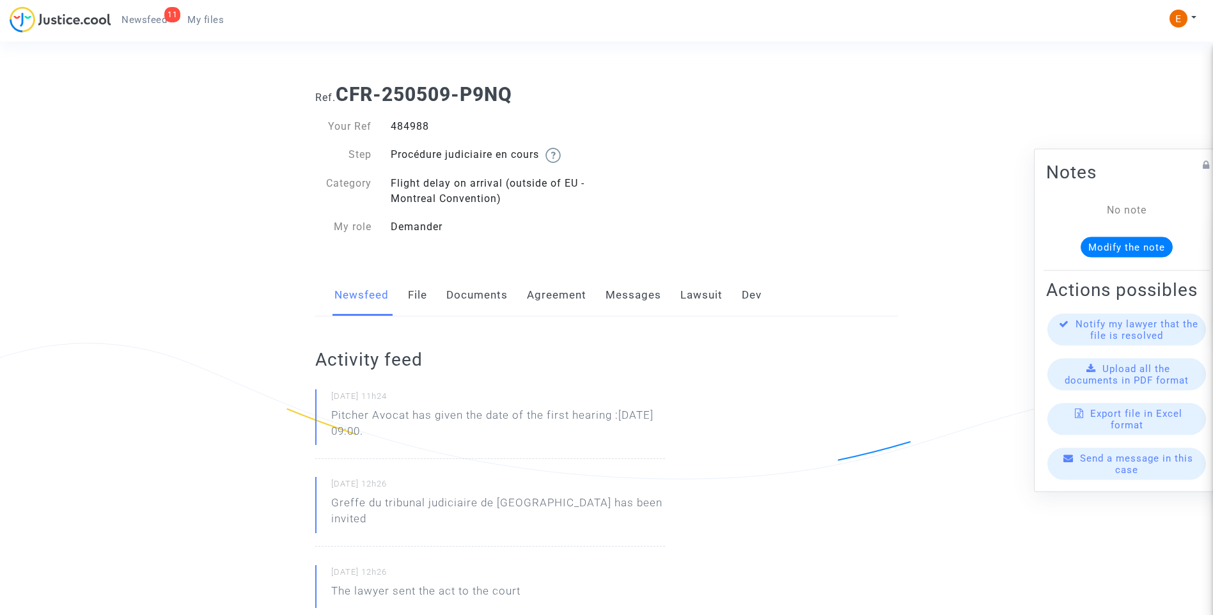
drag, startPoint x: 313, startPoint y: 416, endPoint x: 345, endPoint y: 416, distance: 31.3
click at [503, 435] on p "Pitcher Avocat ha dado la fecha de la primera audiencia: 3 de febrero de 2026 a…" at bounding box center [498, 426] width 334 height 38
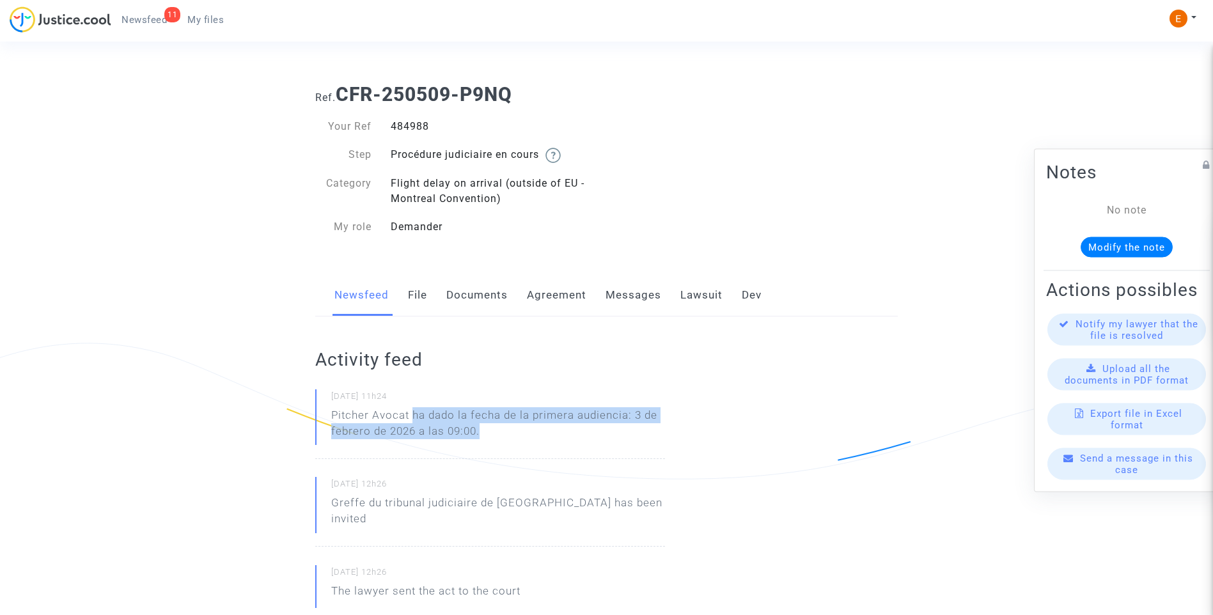
drag, startPoint x: 441, startPoint y: 426, endPoint x: 413, endPoint y: 415, distance: 30.2
click at [413, 415] on p "Pitcher Avocat ha dado la fecha de la primera audiencia: 3 de febrero de 2026 a…" at bounding box center [498, 426] width 334 height 38
copy p "ha dado la fecha de la primera audiencia: 3 de febrero de 2026 a las 09:00."
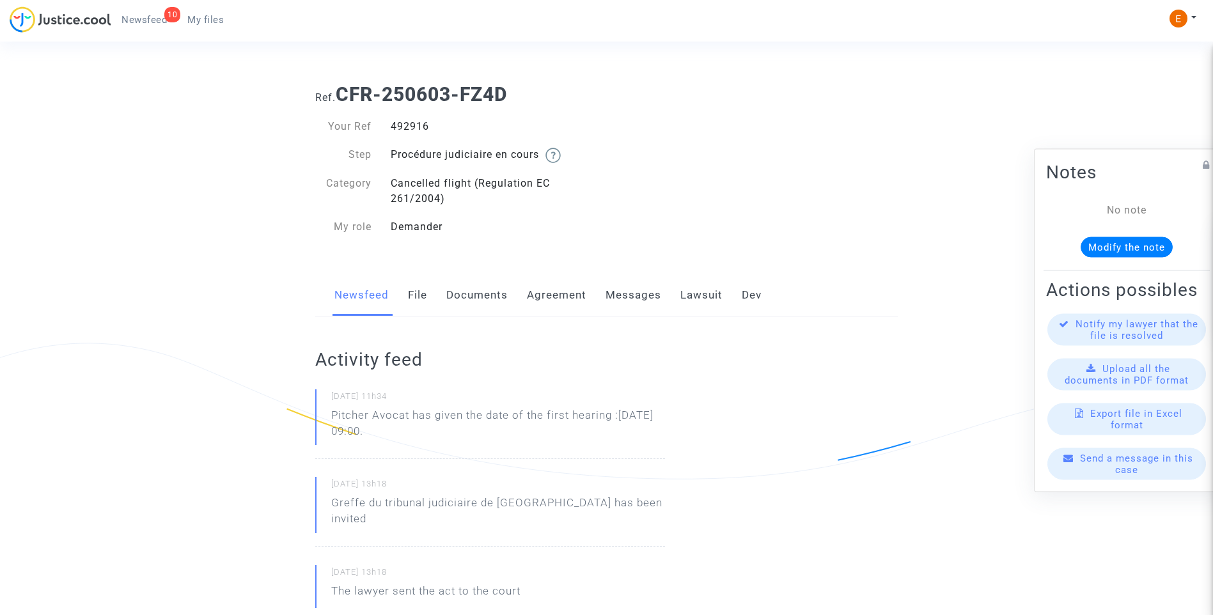
drag, startPoint x: 0, startPoint y: 0, endPoint x: 399, endPoint y: 127, distance: 418.8
click at [399, 127] on div "492916" at bounding box center [494, 126] width 226 height 15
copy div "492916"
drag, startPoint x: 427, startPoint y: 440, endPoint x: 329, endPoint y: 416, distance: 100.7
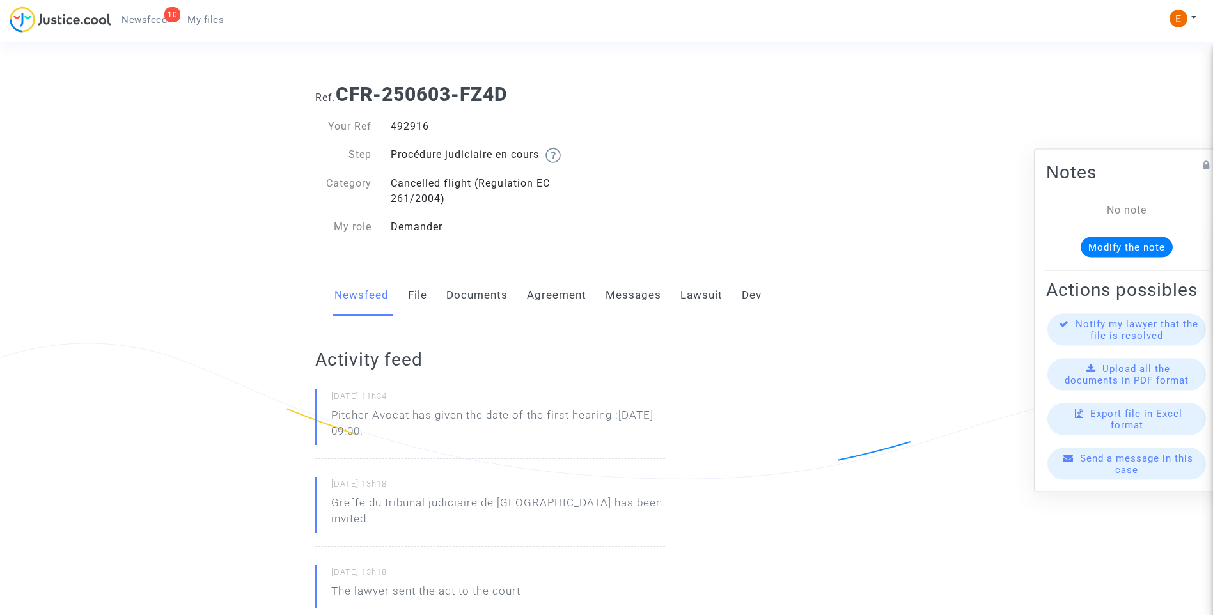
click at [329, 416] on div "25/08/2025 - 11h34 Pitcher Avocat has given the date of the first hearing :Feb …" at bounding box center [490, 424] width 350 height 70
drag, startPoint x: 329, startPoint y: 416, endPoint x: 341, endPoint y: 417, distance: 12.2
click at [441, 435] on p "Pitcher Avocat ha dado la fecha de la primera audiencia: 3 de febrero de 2026 a…" at bounding box center [498, 426] width 334 height 38
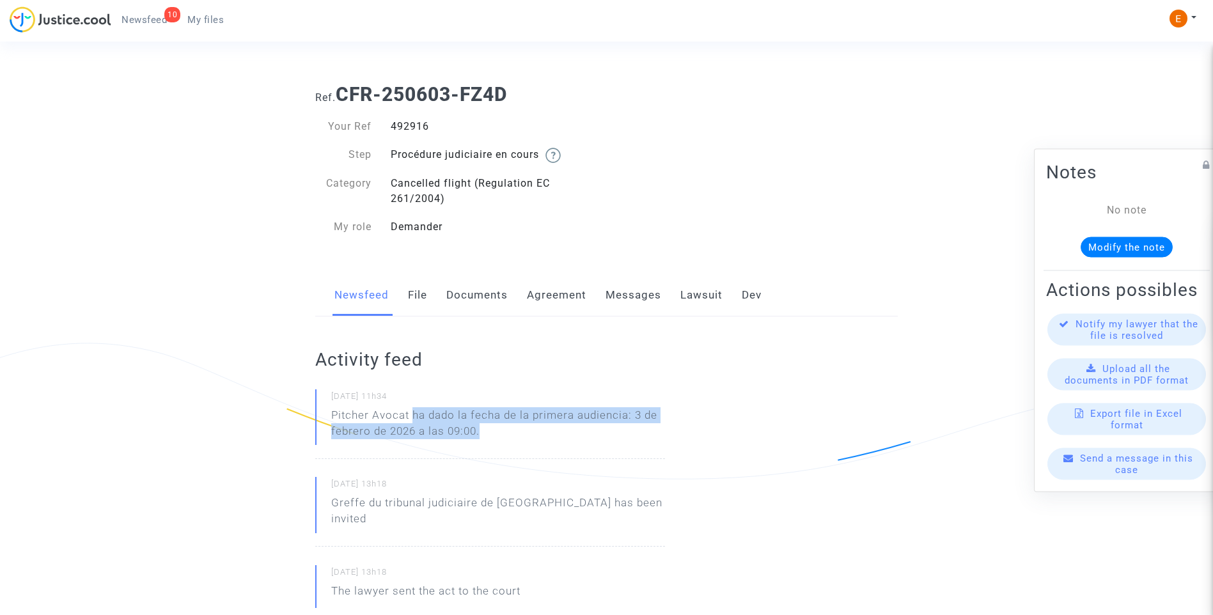
drag, startPoint x: 502, startPoint y: 434, endPoint x: 414, endPoint y: 419, distance: 88.8
click at [414, 419] on p "Pitcher Avocat ha dado la fecha de la primera audiencia: 3 de febrero de 2026 a…" at bounding box center [498, 426] width 334 height 38
copy p "ha dado la fecha de la primera audiencia: 3 de febrero de 2026 a las 09:00."
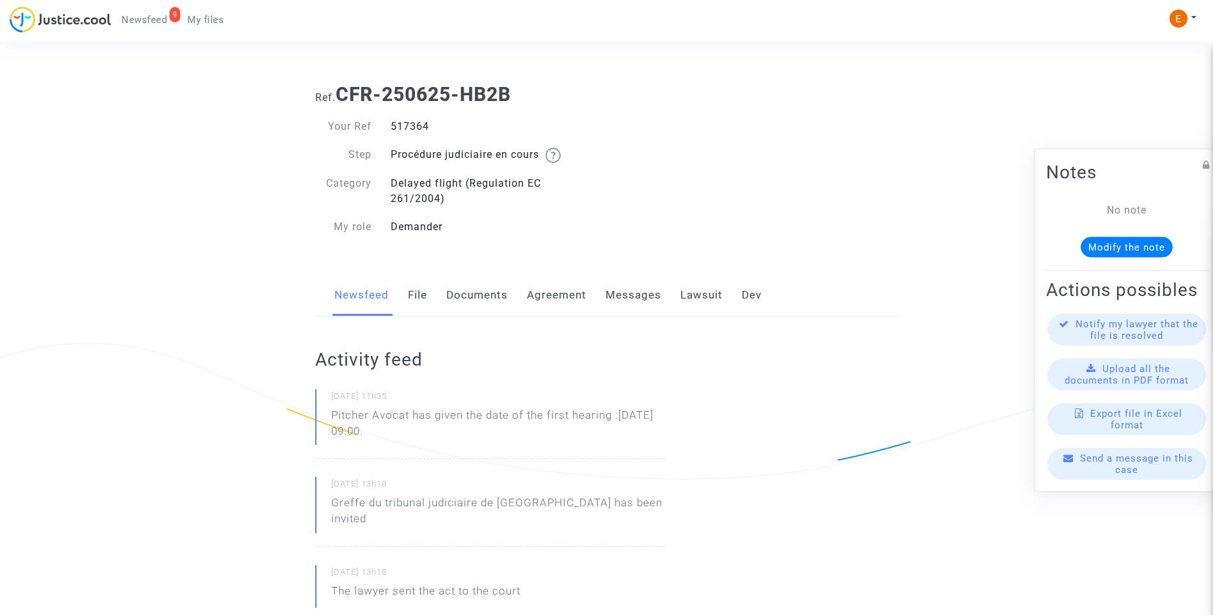
drag, startPoint x: 0, startPoint y: 0, endPoint x: 410, endPoint y: 127, distance: 429.0
click at [410, 127] on div "517364" at bounding box center [494, 126] width 226 height 15
drag, startPoint x: 416, startPoint y: 430, endPoint x: 318, endPoint y: 412, distance: 98.8
click at [318, 412] on div "25/08/2025 - 11h35 Pitcher Avocat has given the date of the first hearing :Feb …" at bounding box center [490, 424] width 350 height 70
drag, startPoint x: 318, startPoint y: 412, endPoint x: 340, endPoint y: 418, distance: 22.7
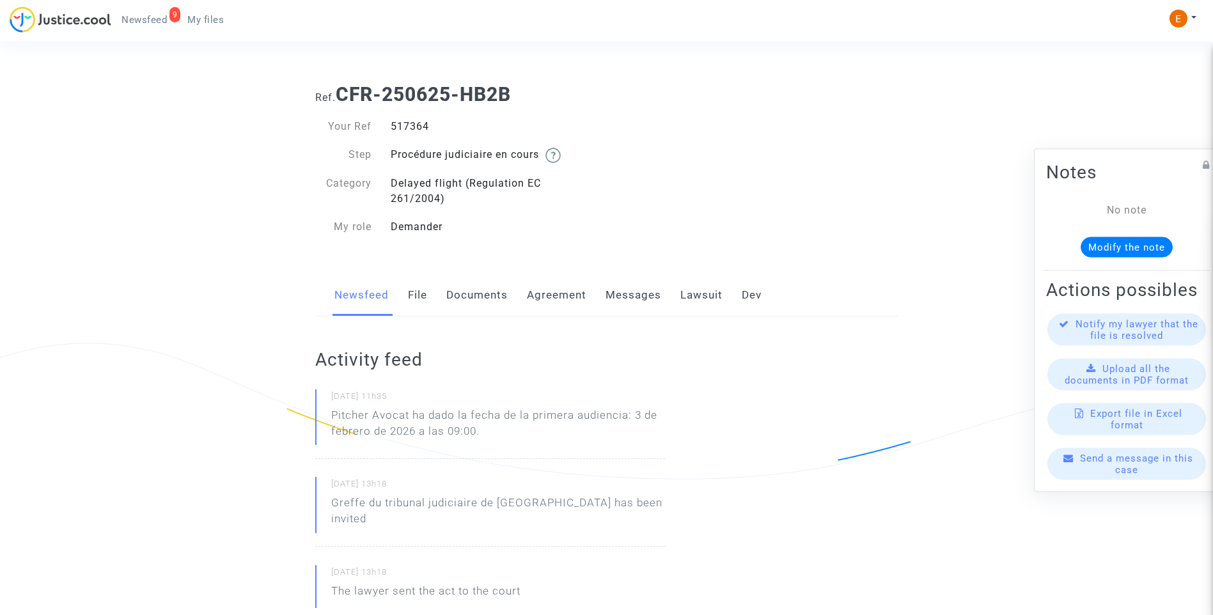
click at [455, 446] on div "25/08/2025 - 11h35 Pitcher Avocat ha dado la fecha de la primera audiencia: 3 d…" at bounding box center [490, 424] width 350 height 70
drag, startPoint x: 506, startPoint y: 438, endPoint x: 415, endPoint y: 416, distance: 94.1
click at [415, 416] on p "Pitcher Avocat ha dado la fecha de la primera audiencia: 3 de febrero de 2026 a…" at bounding box center [498, 426] width 334 height 38
copy p "ha dado la fecha de la primera audiencia: 3 de febrero de 2026 a las 09:00."
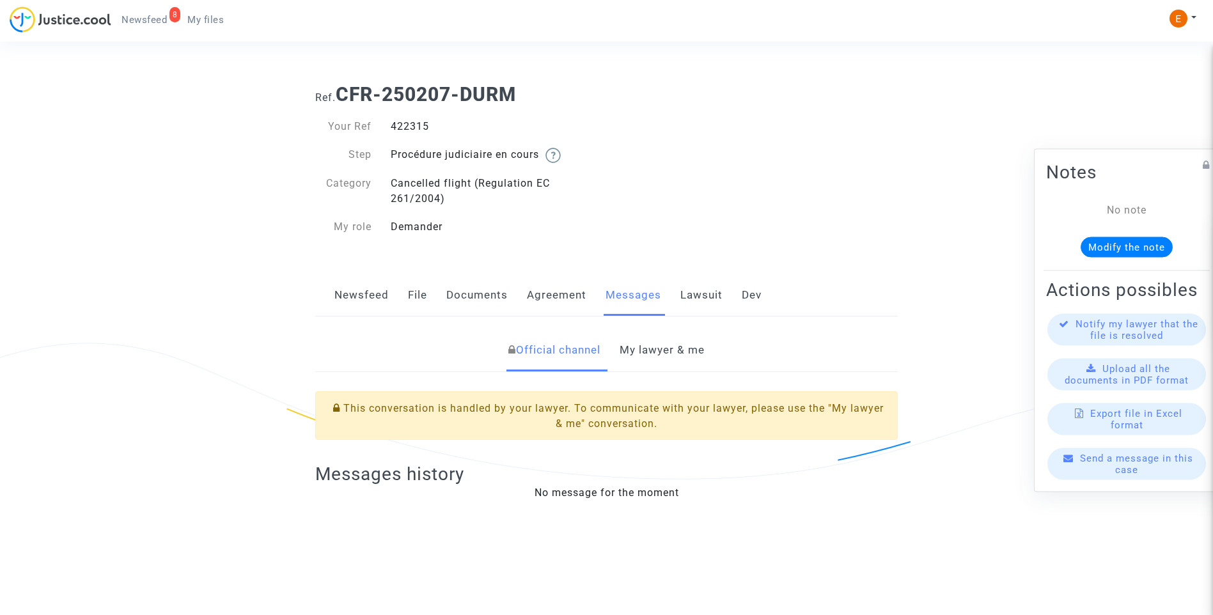
drag, startPoint x: 0, startPoint y: 0, endPoint x: 418, endPoint y: 132, distance: 438.4
click at [418, 132] on div "422315" at bounding box center [494, 126] width 226 height 15
copy div "422315"
click at [655, 340] on link "My lawyer & me" at bounding box center [662, 350] width 85 height 42
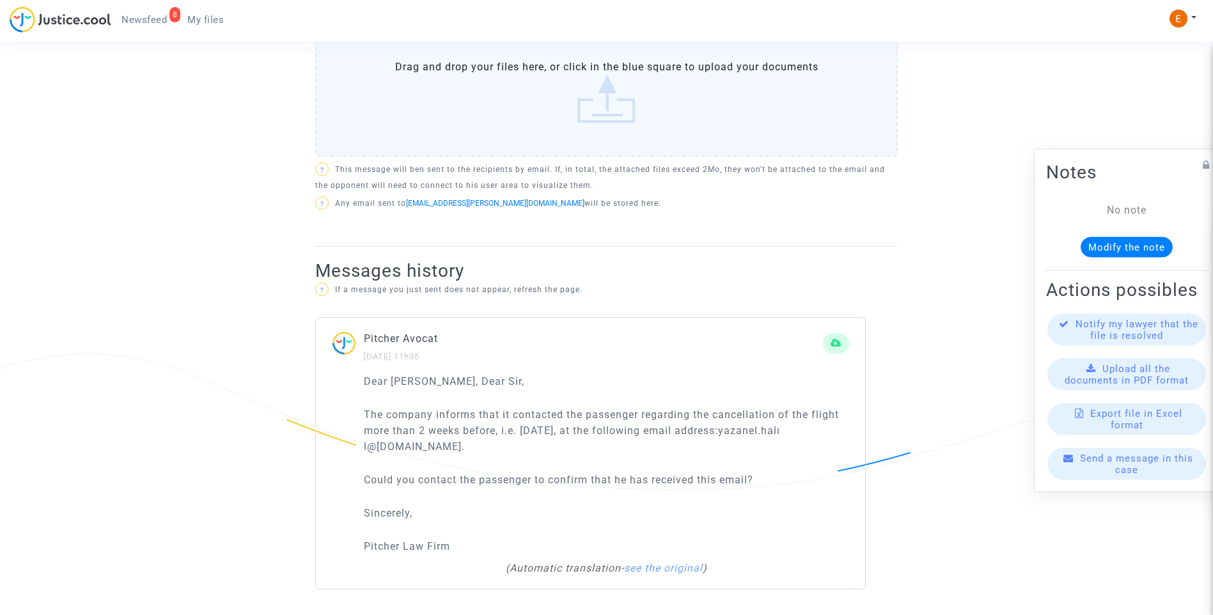
scroll to position [280, 0]
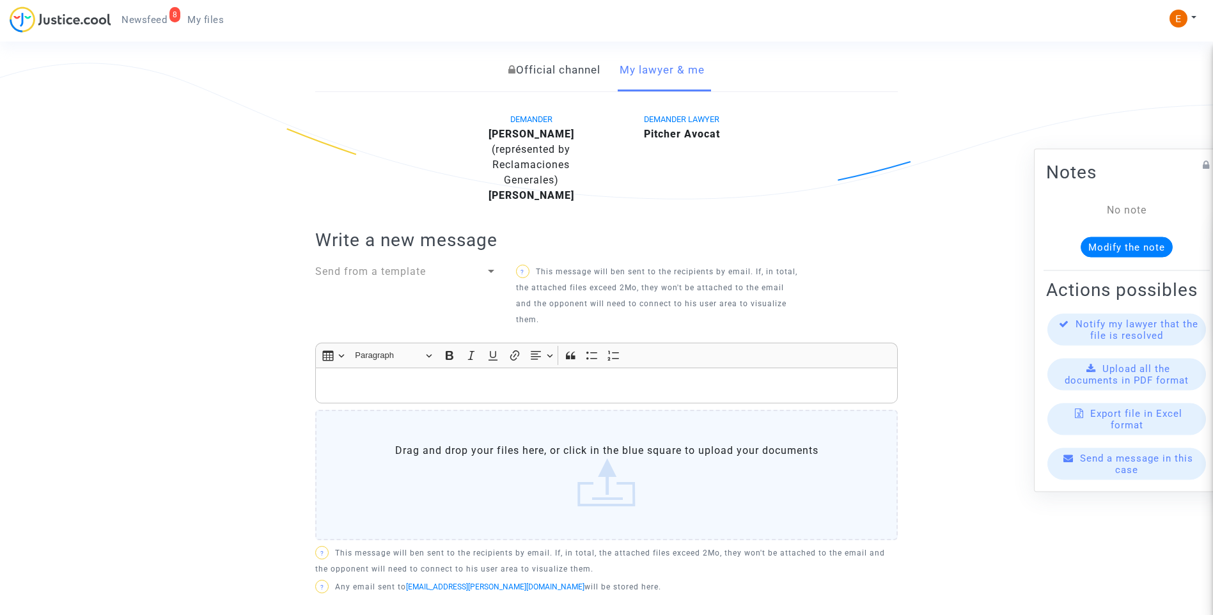
click at [425, 276] on span "Send from a template" at bounding box center [370, 271] width 111 height 12
click at [386, 272] on span "Mensaje informativo" at bounding box center [368, 271] width 106 height 12
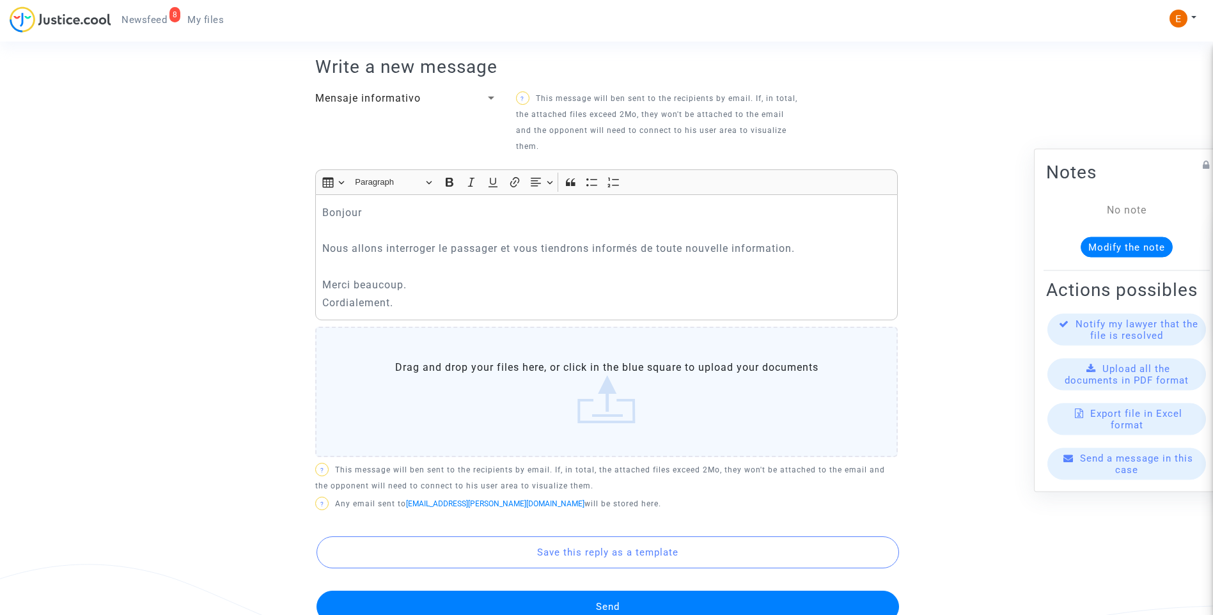
scroll to position [472, 0]
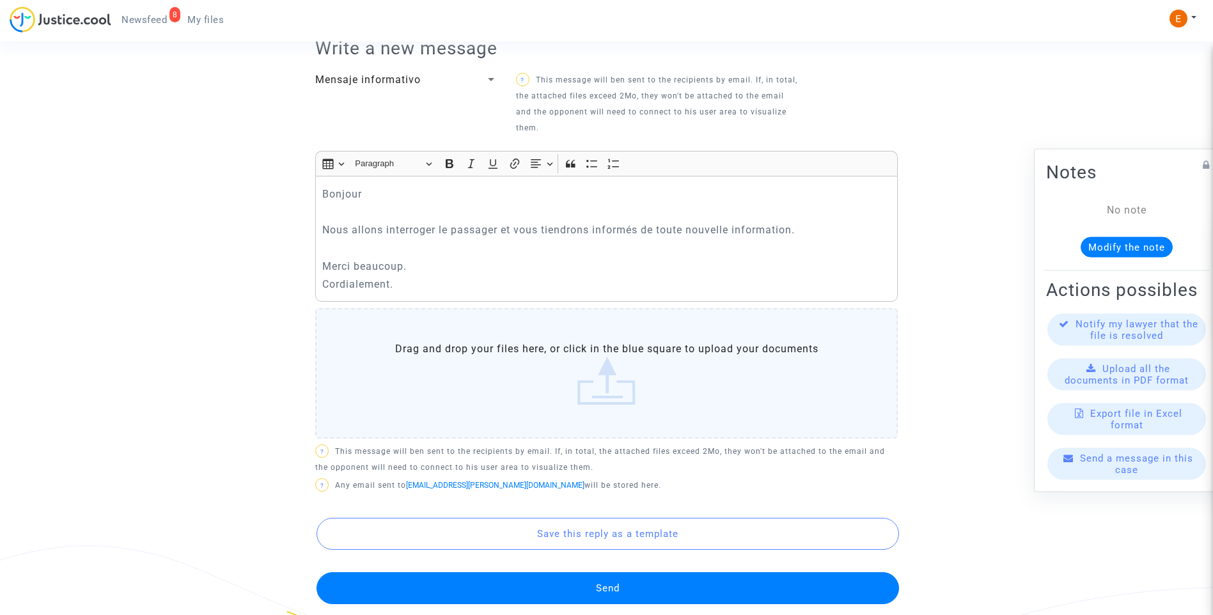
click at [662, 590] on button "Send" at bounding box center [608, 588] width 583 height 32
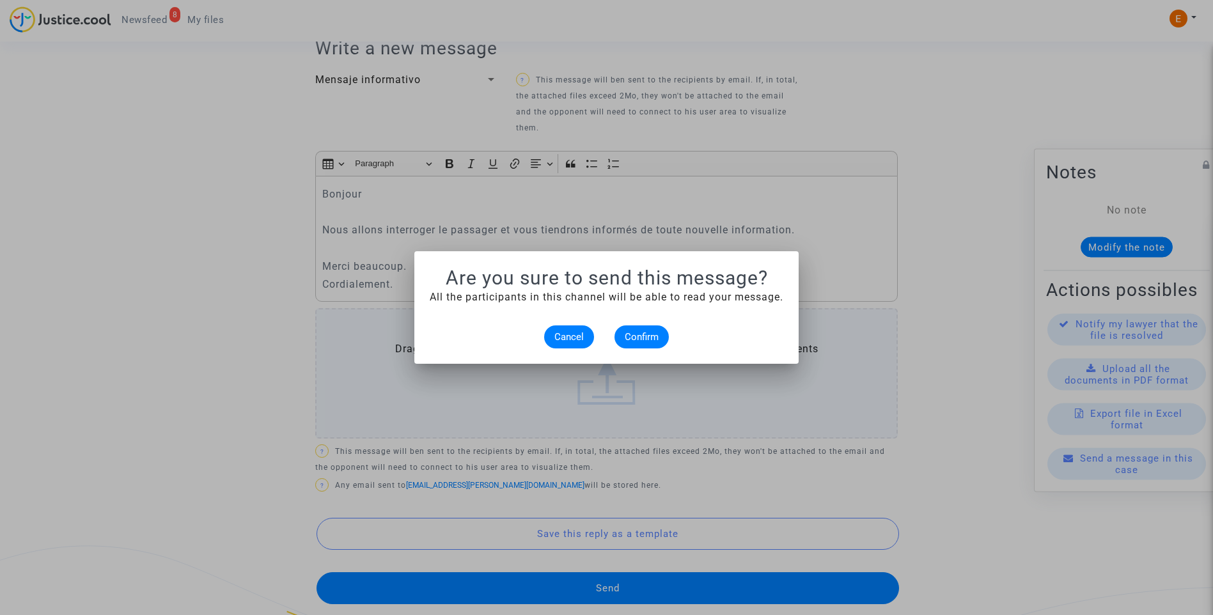
scroll to position [0, 0]
click at [658, 341] on span "Confirm" at bounding box center [642, 337] width 34 height 12
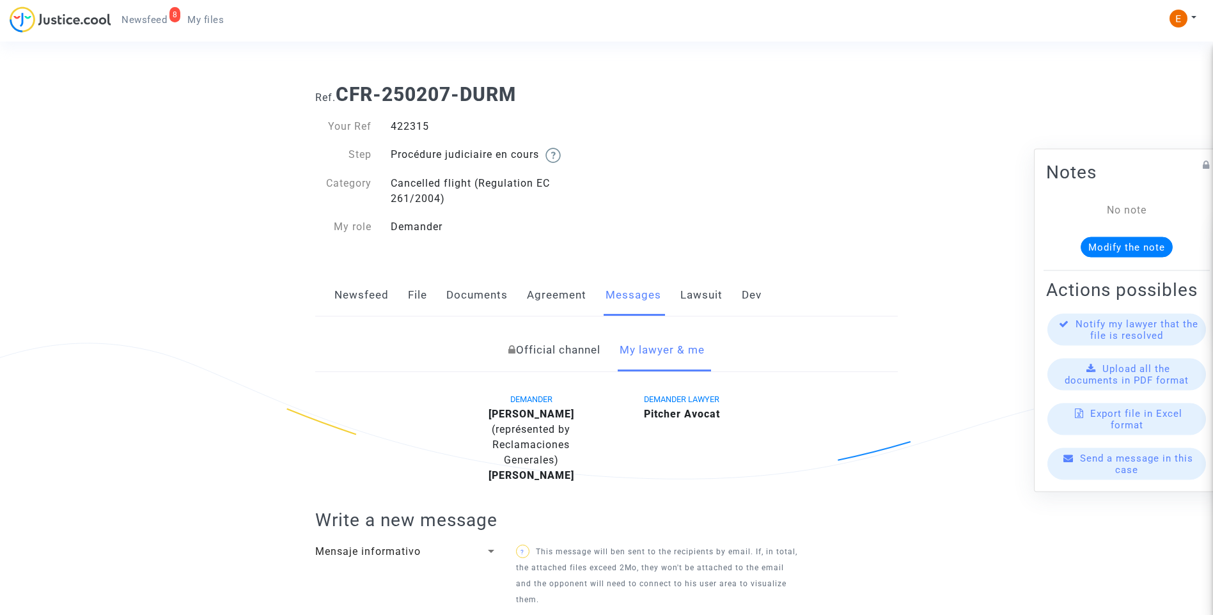
scroll to position [472, 0]
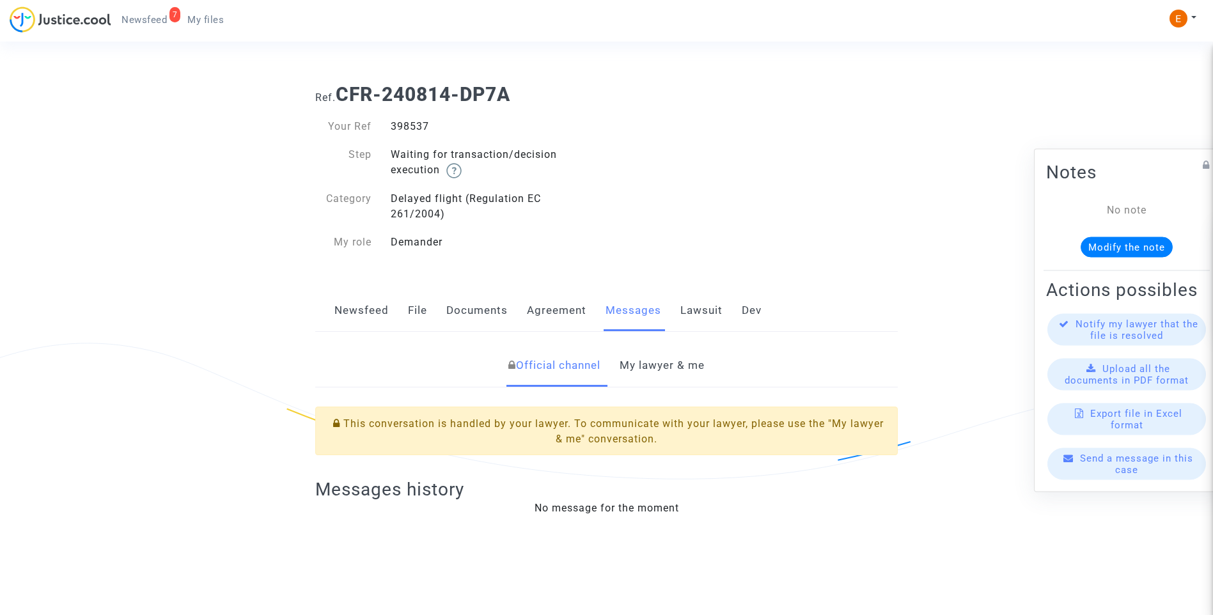
click at [418, 127] on div "398537" at bounding box center [494, 126] width 226 height 15
copy div "398537"
click at [676, 373] on link "My lawyer & me" at bounding box center [662, 366] width 85 height 42
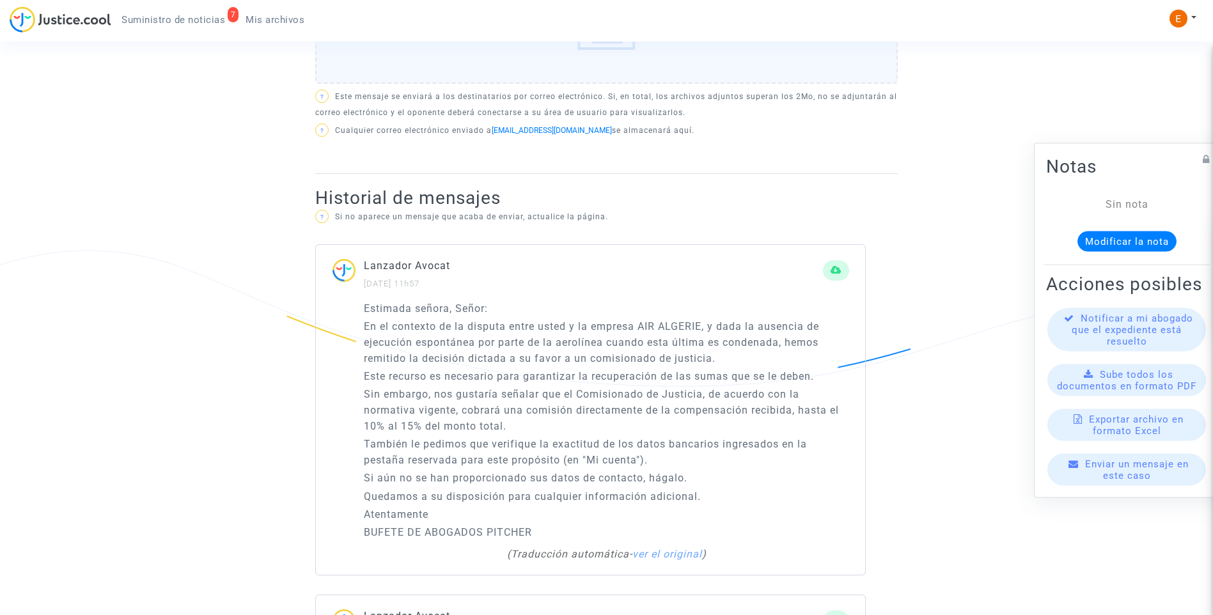
scroll to position [703, 0]
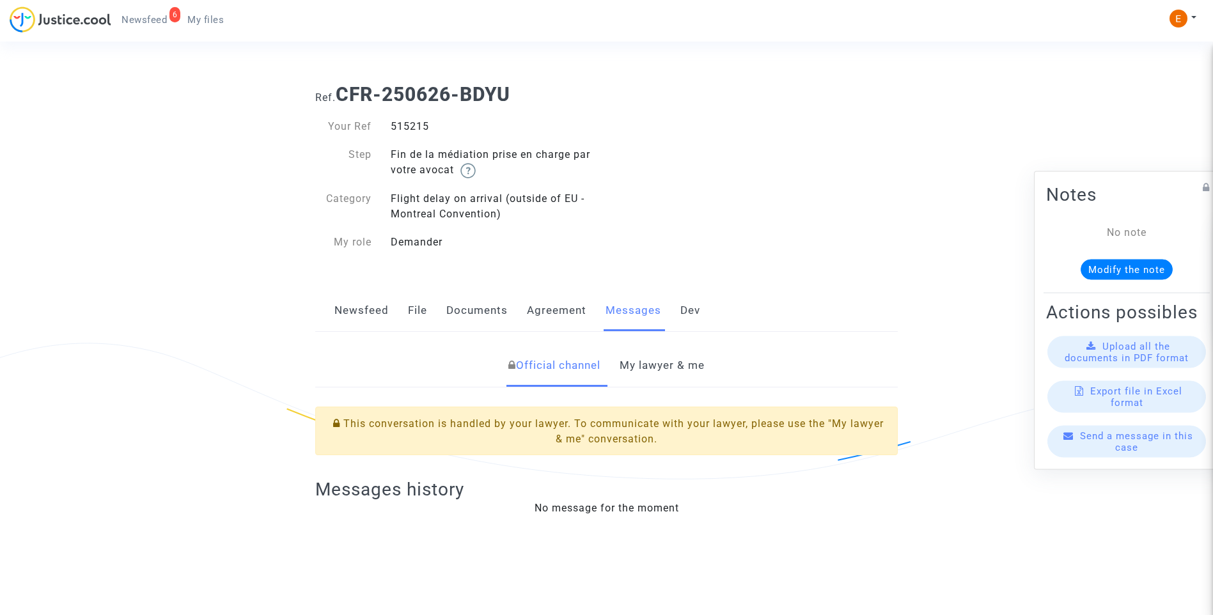
click at [407, 123] on div "515215" at bounding box center [494, 126] width 226 height 15
copy div "515215"
click at [678, 368] on link "My lawyer & me" at bounding box center [662, 366] width 85 height 42
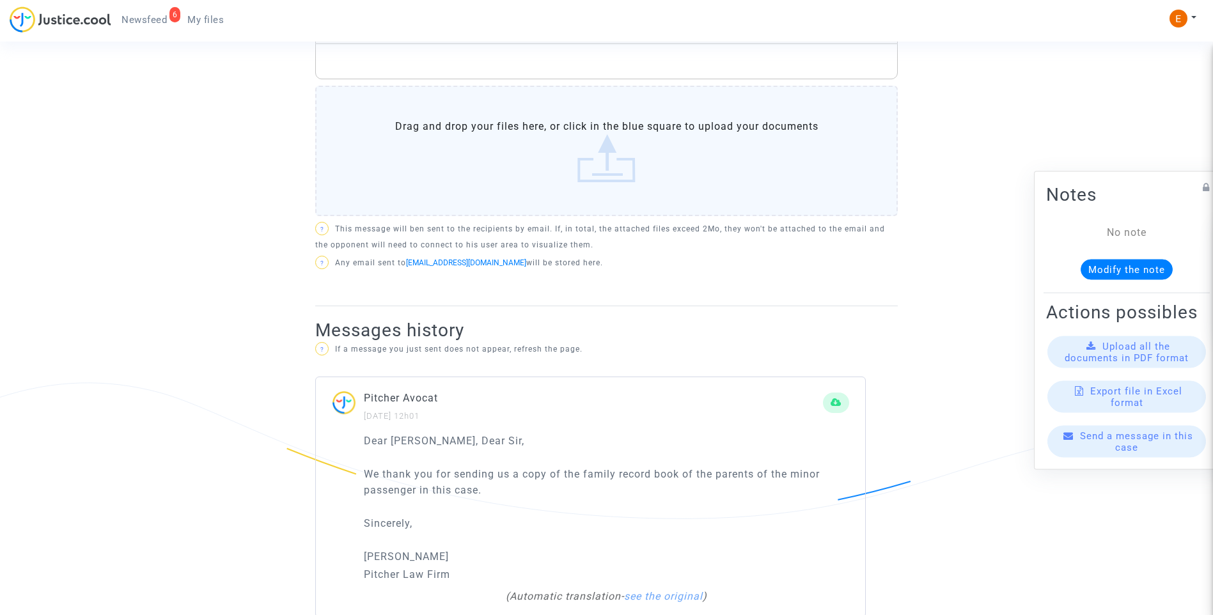
scroll to position [639, 0]
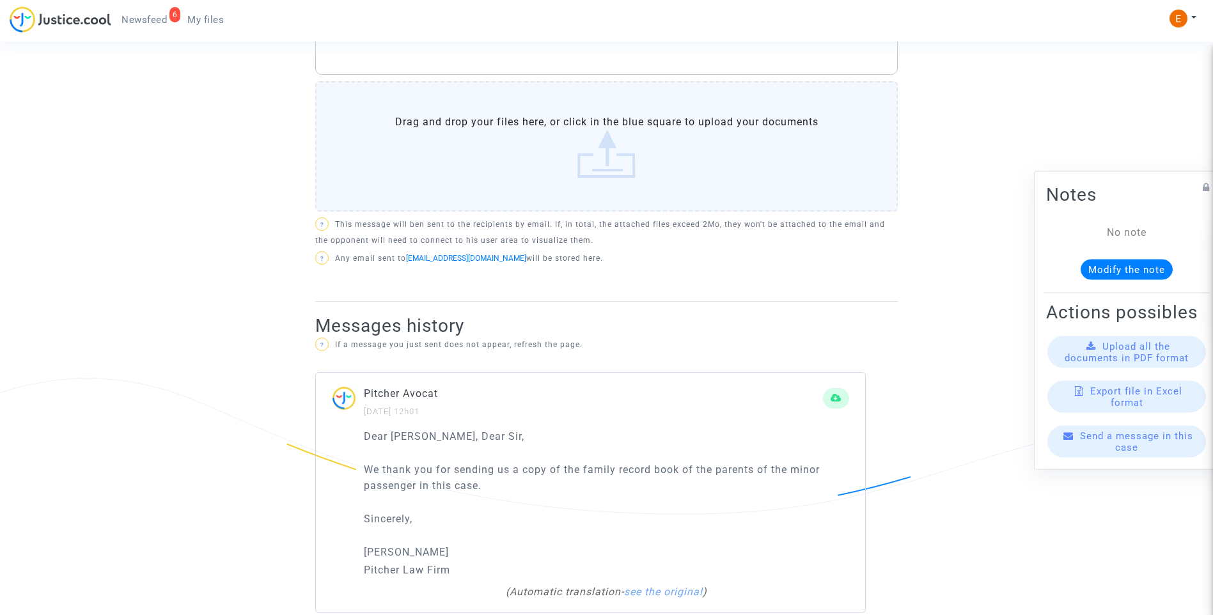
click at [606, 160] on label "Drag and drop your files here, or click in the blue square to upload your docum…" at bounding box center [606, 146] width 583 height 130
click at [0, 0] on input "Drag and drop your files here, or click in the blue square to upload your docum…" at bounding box center [0, 0] width 0 height 0
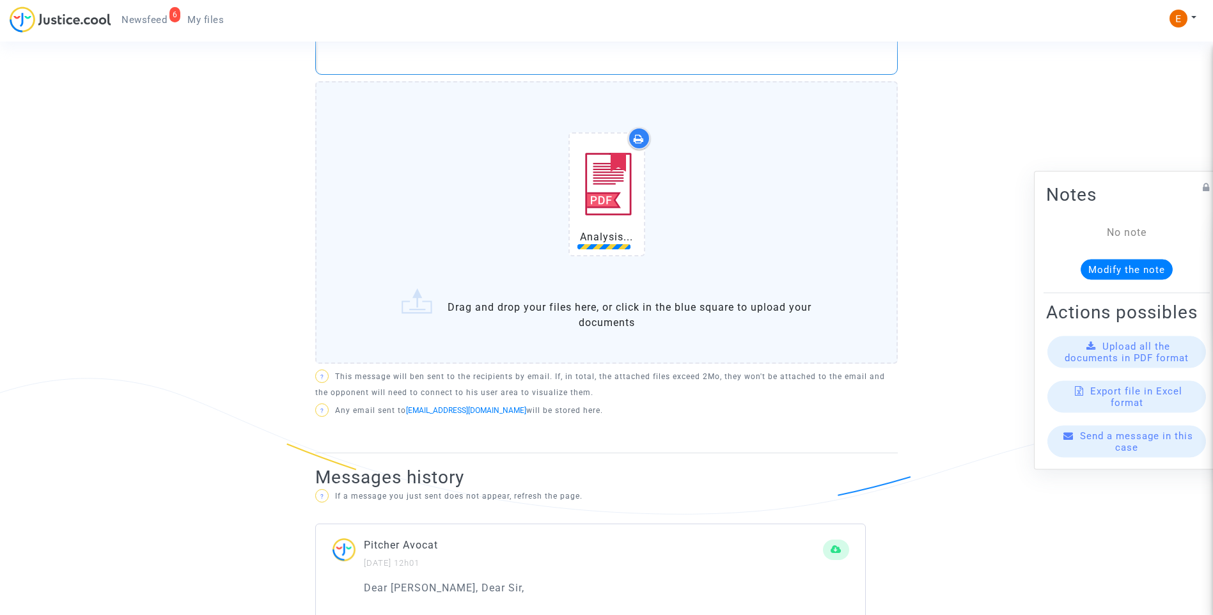
click at [483, 58] on p "Rich Text Editor, main" at bounding box center [606, 57] width 569 height 16
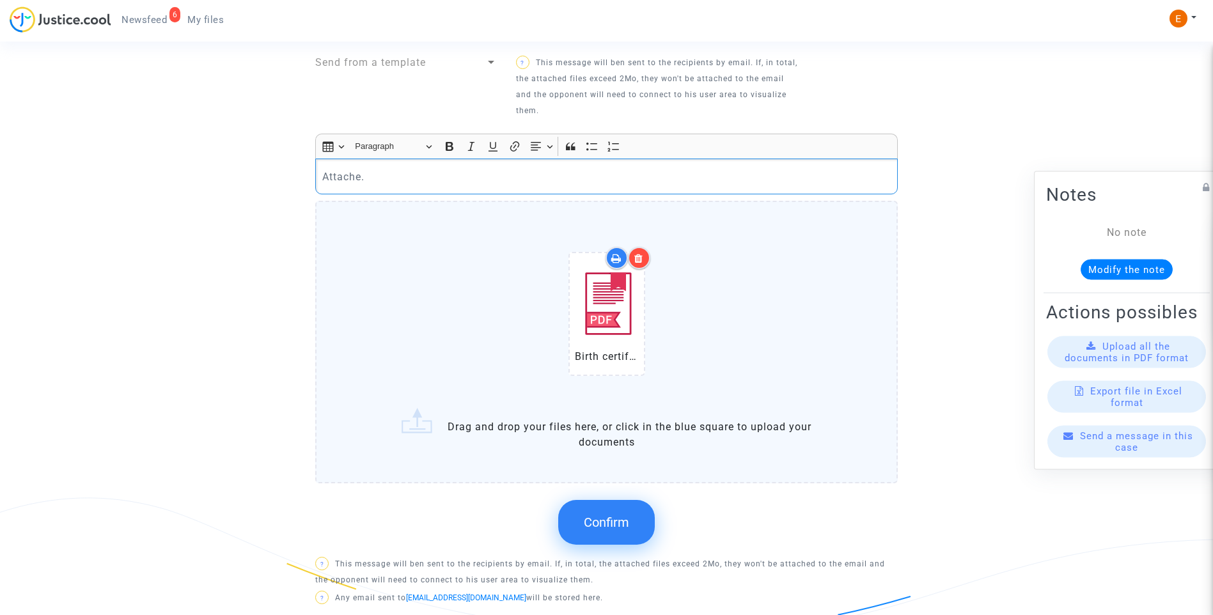
scroll to position [575, 0]
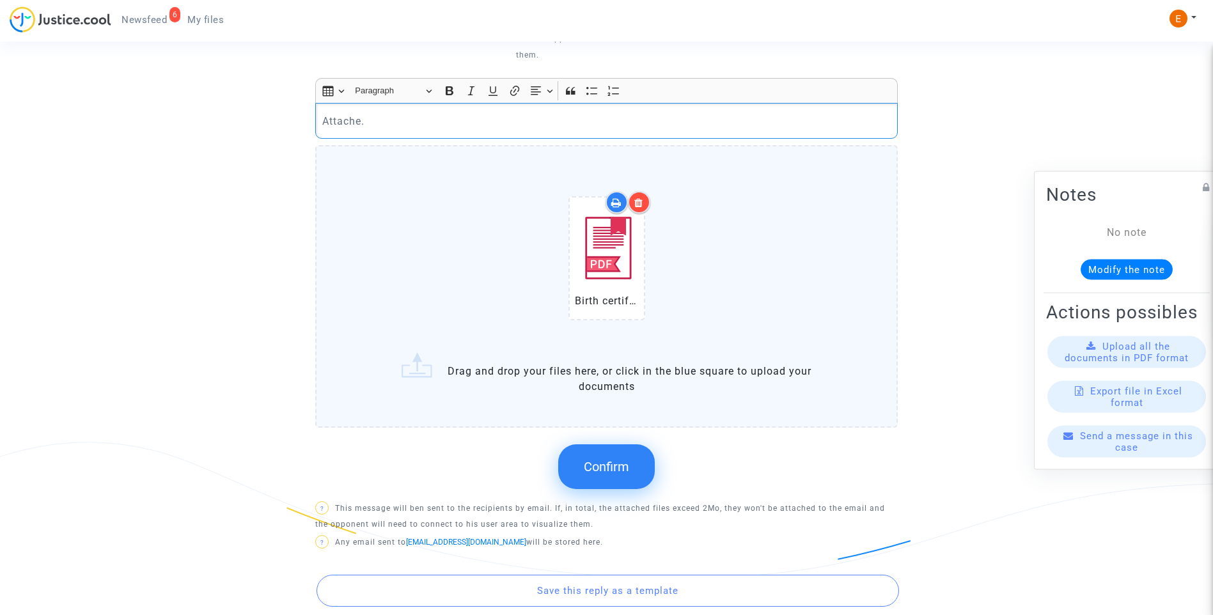
click at [638, 467] on button "Confirm" at bounding box center [606, 466] width 97 height 45
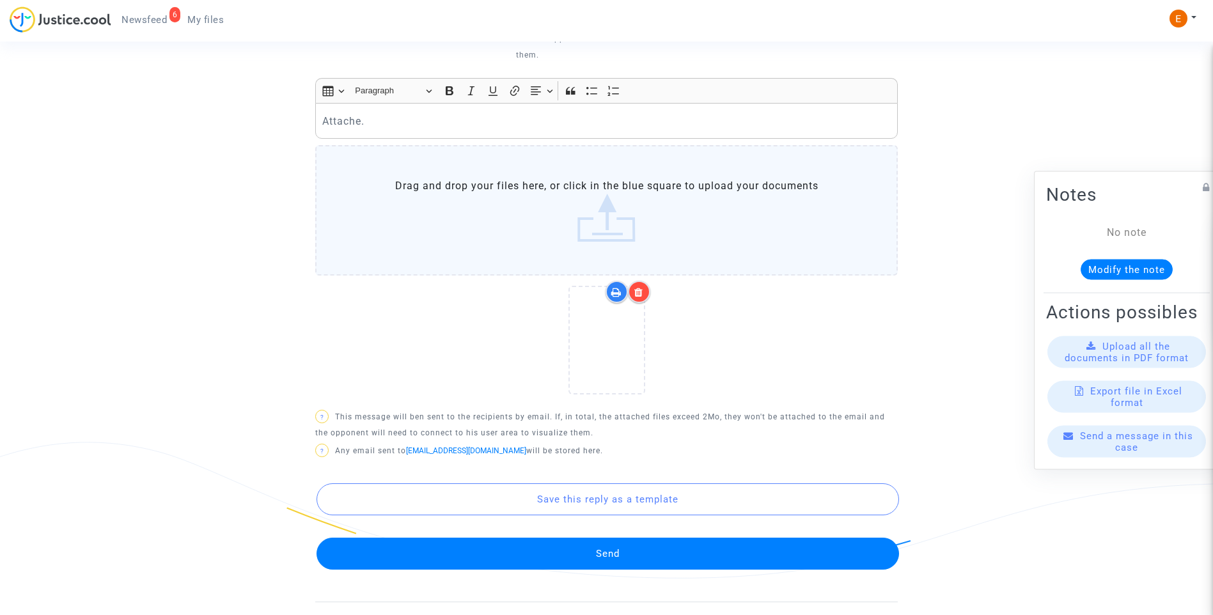
click at [618, 544] on button "Send" at bounding box center [608, 554] width 583 height 32
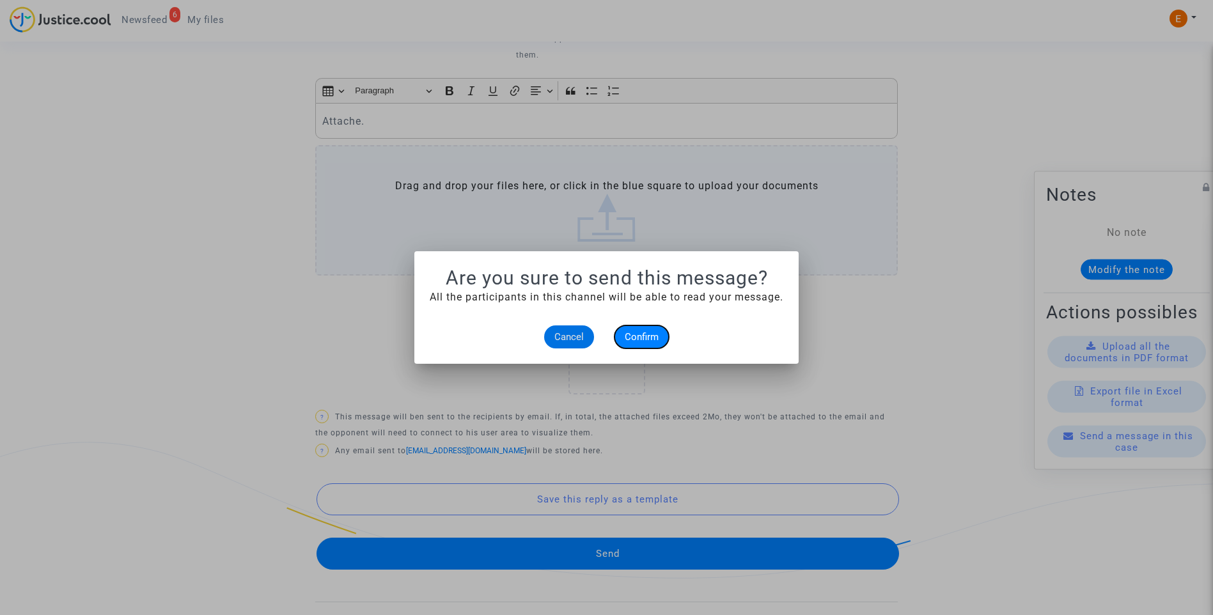
click at [660, 329] on button "Confirm" at bounding box center [642, 336] width 54 height 23
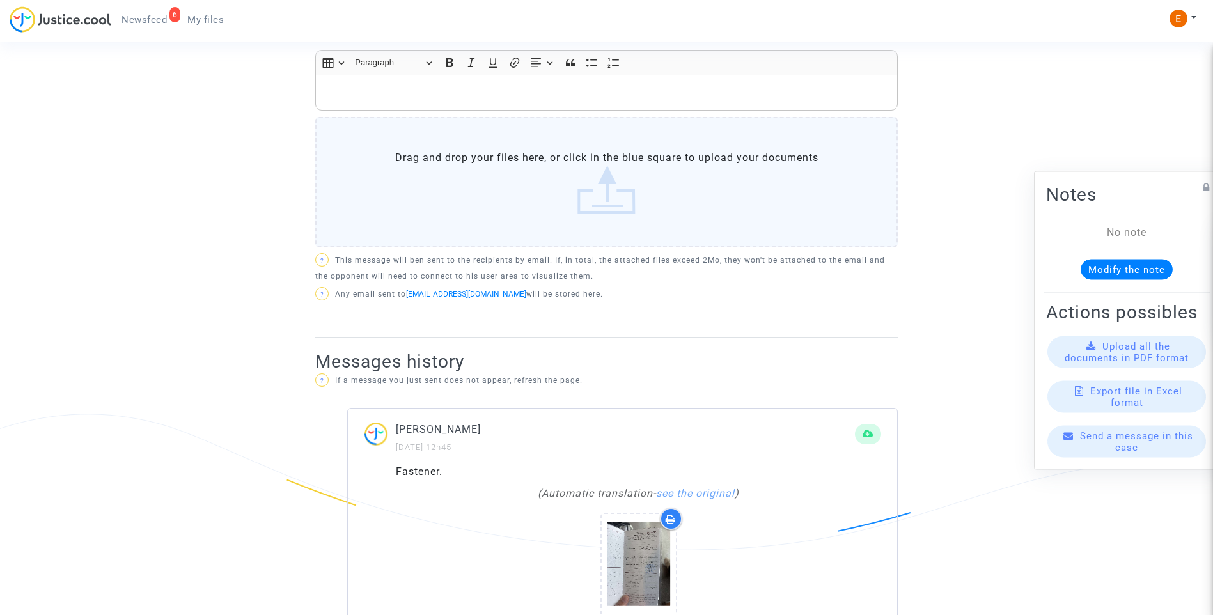
scroll to position [466, 0]
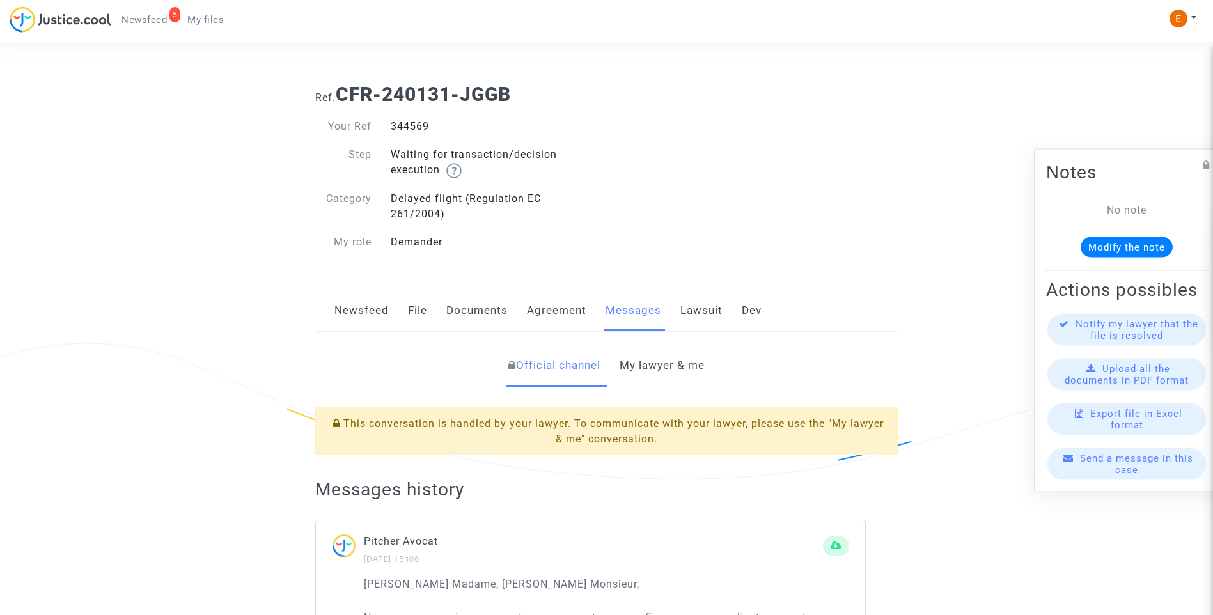
drag, startPoint x: 696, startPoint y: 357, endPoint x: 690, endPoint y: 359, distance: 6.5
click at [695, 358] on link "My lawyer & me" at bounding box center [662, 366] width 85 height 42
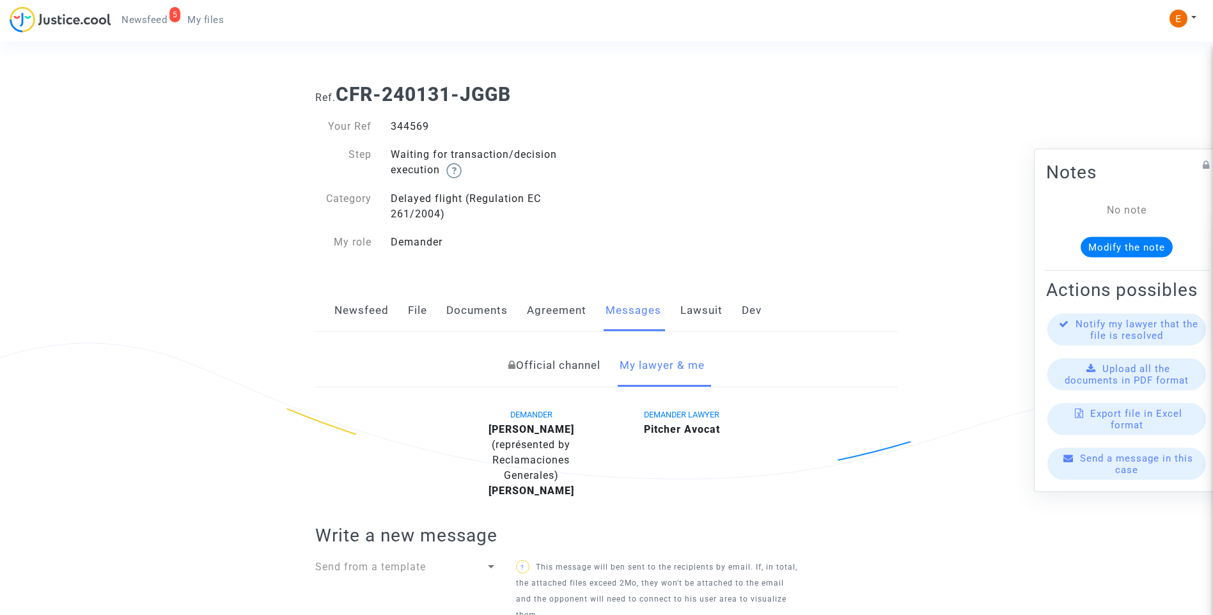
click at [408, 121] on div "344569" at bounding box center [494, 126] width 226 height 15
copy div "344569"
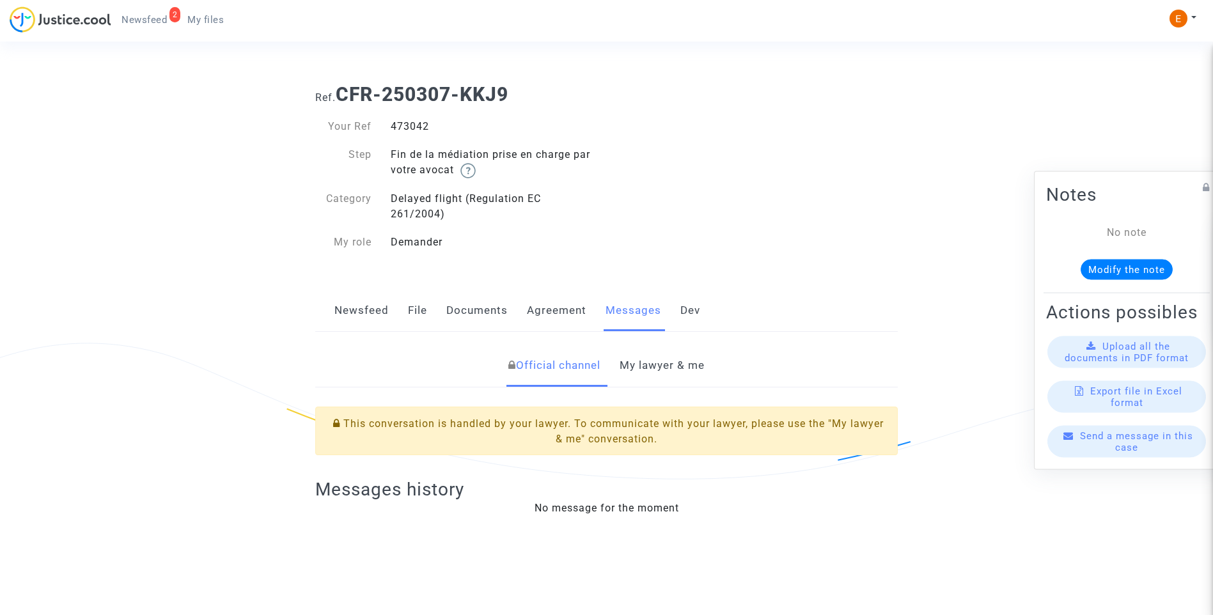
click at [414, 130] on div "473042" at bounding box center [494, 126] width 226 height 15
copy div "473042"
click at [650, 363] on link "My lawyer & me" at bounding box center [662, 366] width 85 height 42
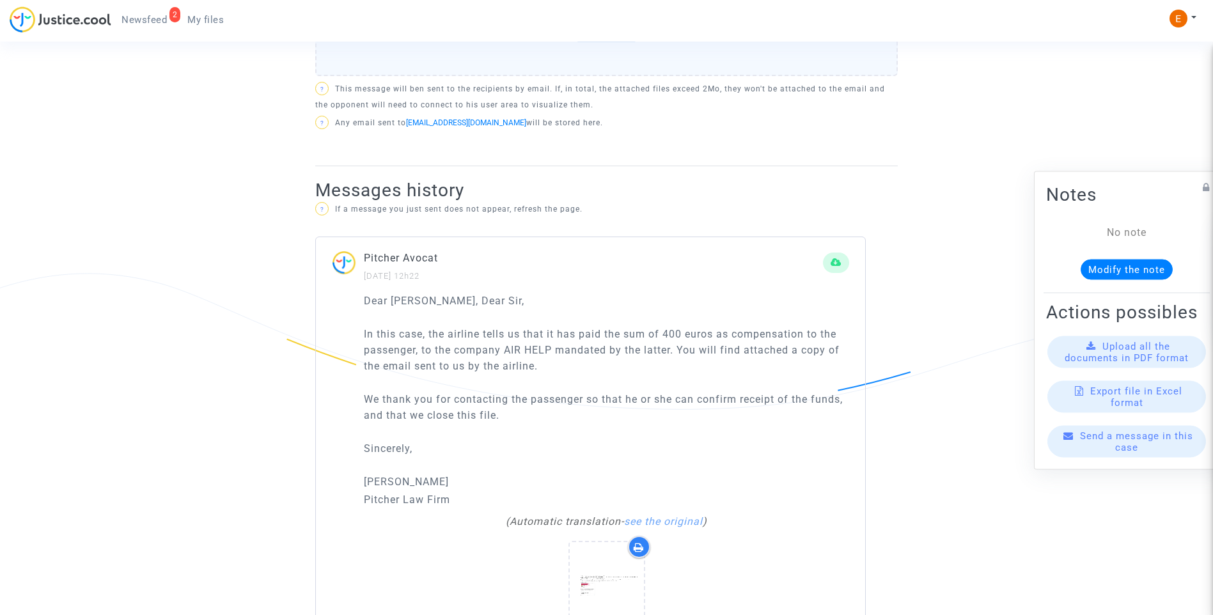
scroll to position [767, 0]
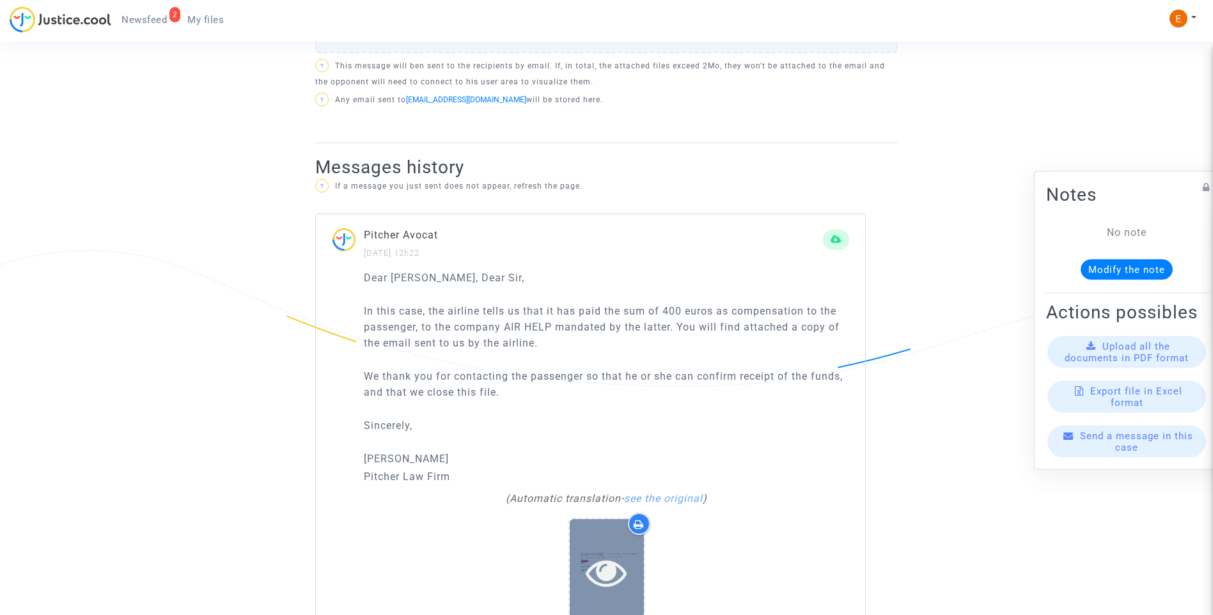
click at [637, 577] on div at bounding box center [607, 572] width 74 height 41
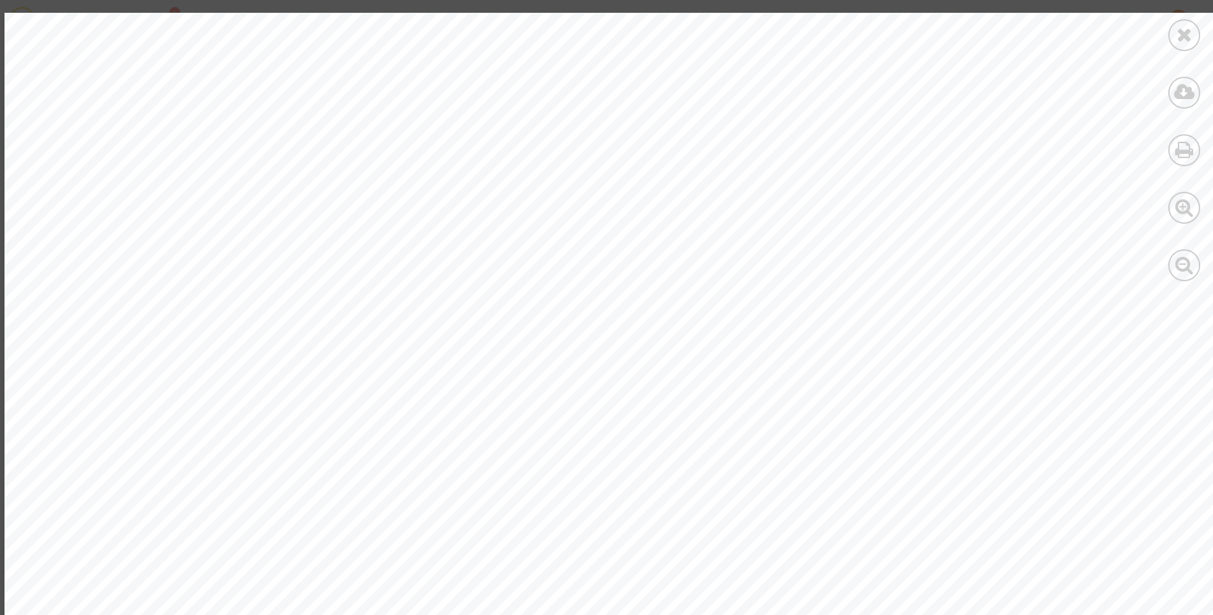
scroll to position [575, 0]
click at [1190, 43] on icon at bounding box center [1185, 34] width 16 height 19
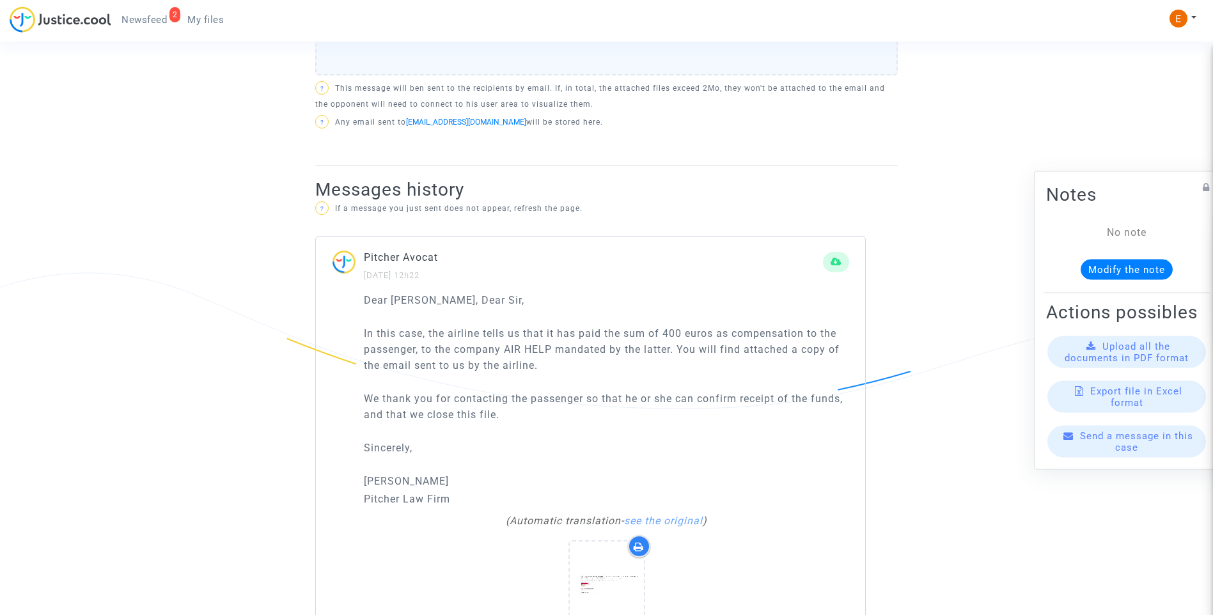
scroll to position [767, 0]
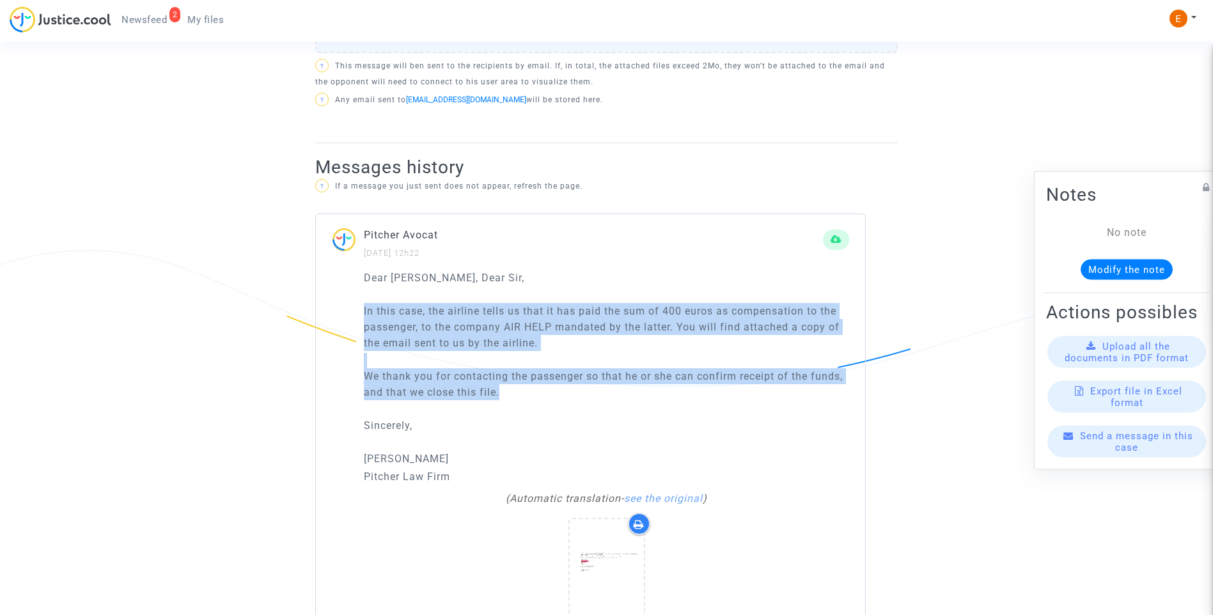
drag, startPoint x: 512, startPoint y: 398, endPoint x: 354, endPoint y: 315, distance: 179.0
click at [354, 315] on div "Dear [PERSON_NAME], Dear [PERSON_NAME], In this case, the airline tells us that…" at bounding box center [590, 456] width 549 height 373
drag, startPoint x: 354, startPoint y: 315, endPoint x: 409, endPoint y: 309, distance: 55.9
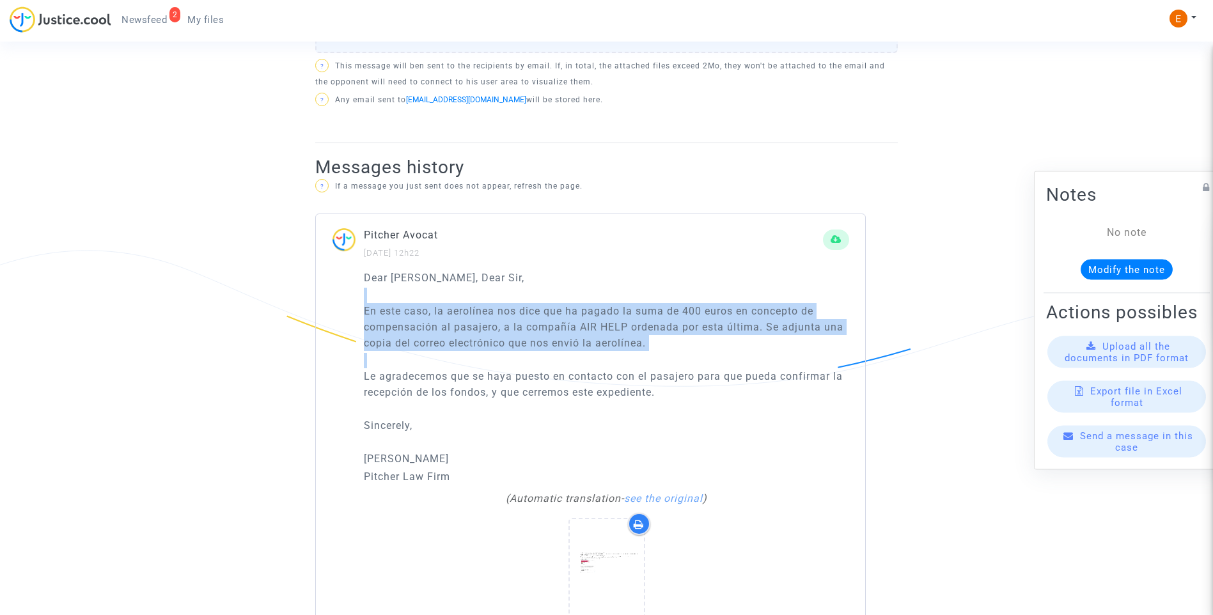
click at [629, 354] on div "Dear [PERSON_NAME], Dear Sir, En este caso, la aerolínea nos dice que ha pagado…" at bounding box center [606, 377] width 485 height 215
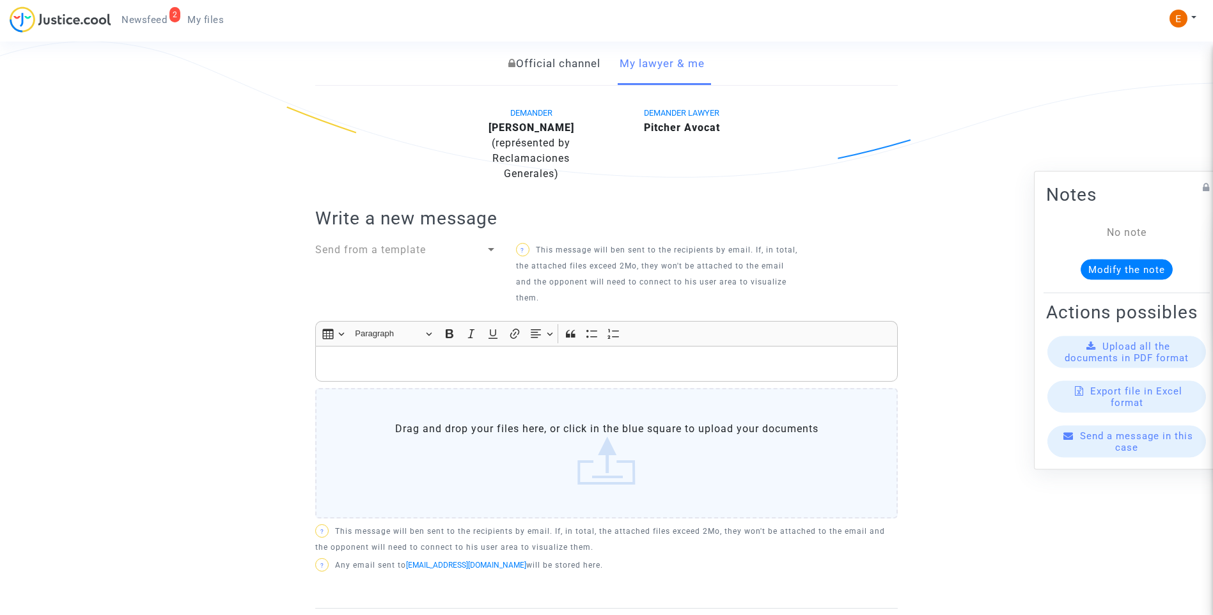
scroll to position [256, 0]
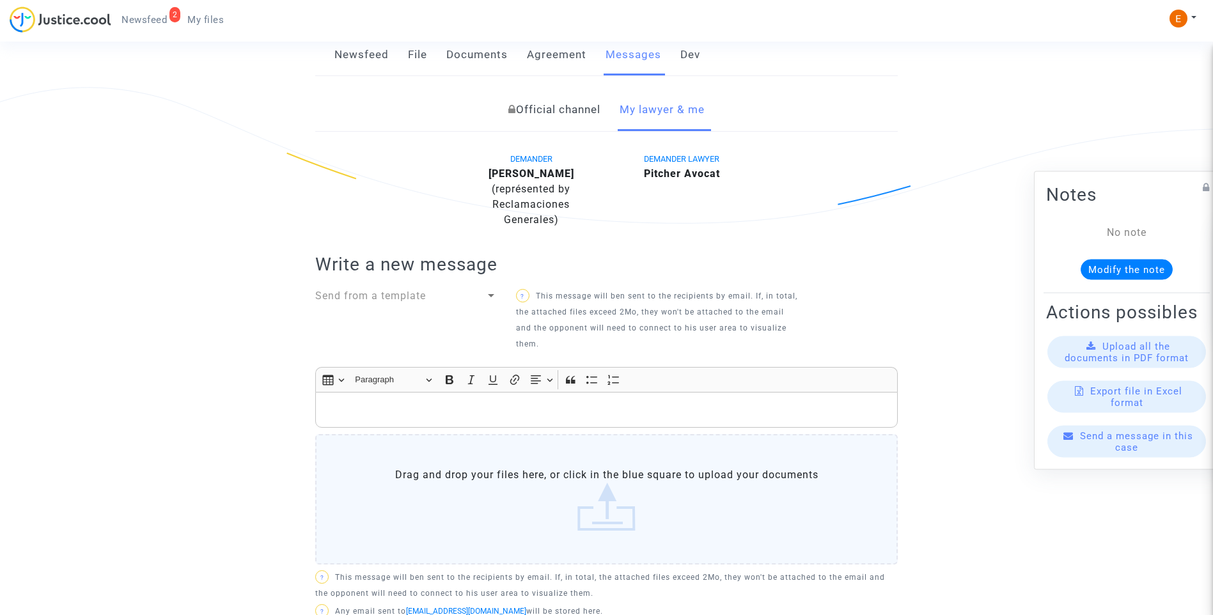
click at [458, 302] on div "Send from a template" at bounding box center [400, 295] width 170 height 15
click at [402, 287] on span "Mensaje informativo" at bounding box center [406, 296] width 182 height 31
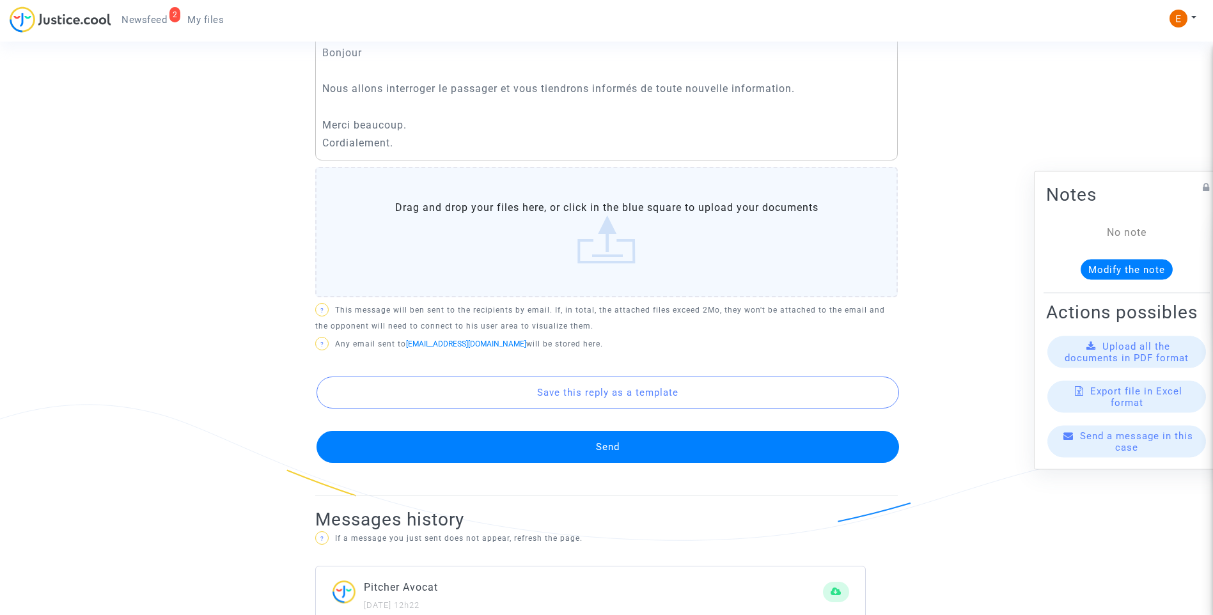
scroll to position [639, 0]
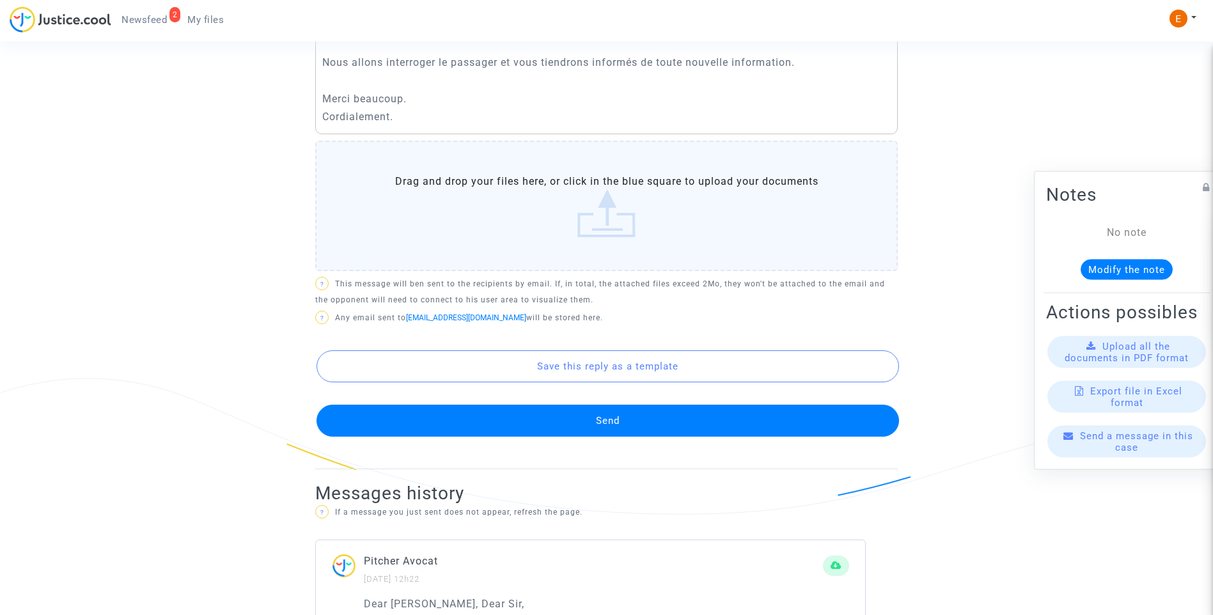
click at [657, 432] on button "Send" at bounding box center [608, 421] width 583 height 32
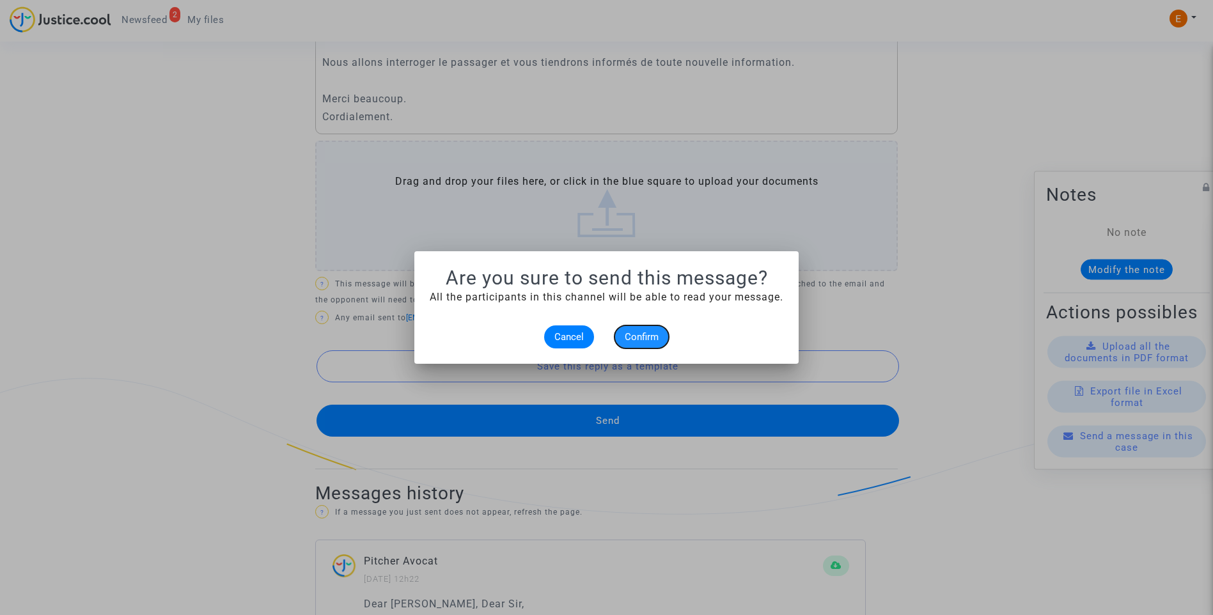
click at [655, 336] on span "Confirm" at bounding box center [642, 337] width 34 height 12
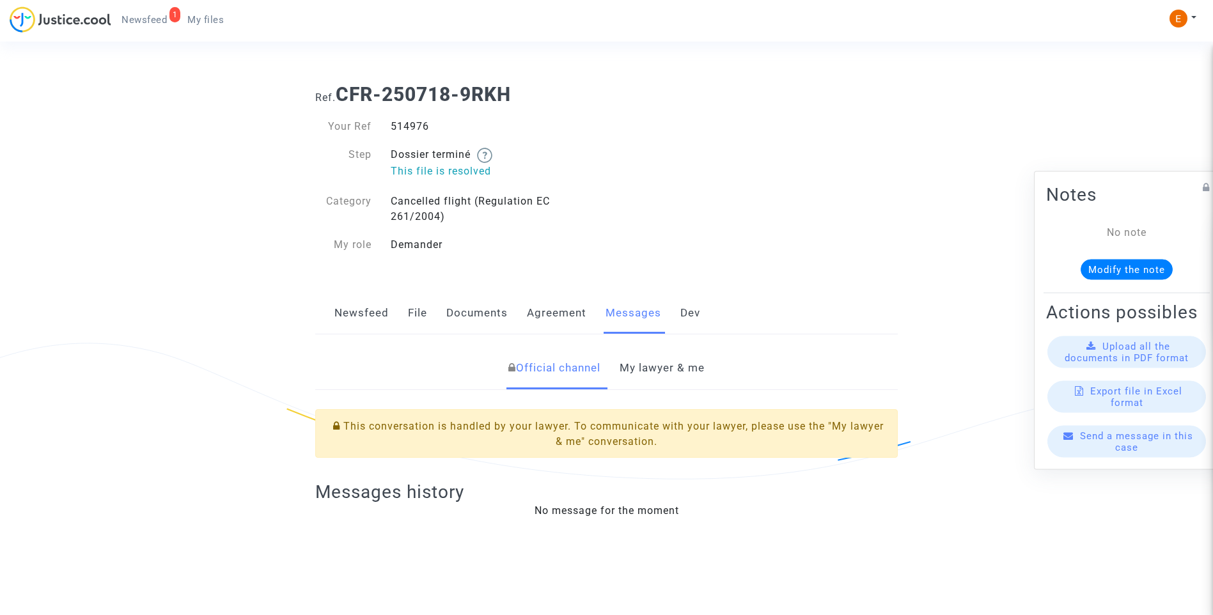
click at [409, 129] on div "514976" at bounding box center [494, 126] width 226 height 15
drag, startPoint x: 0, startPoint y: 0, endPoint x: 409, endPoint y: 129, distance: 428.9
copy div "514976"
click at [668, 368] on link "My lawyer & me" at bounding box center [662, 368] width 85 height 42
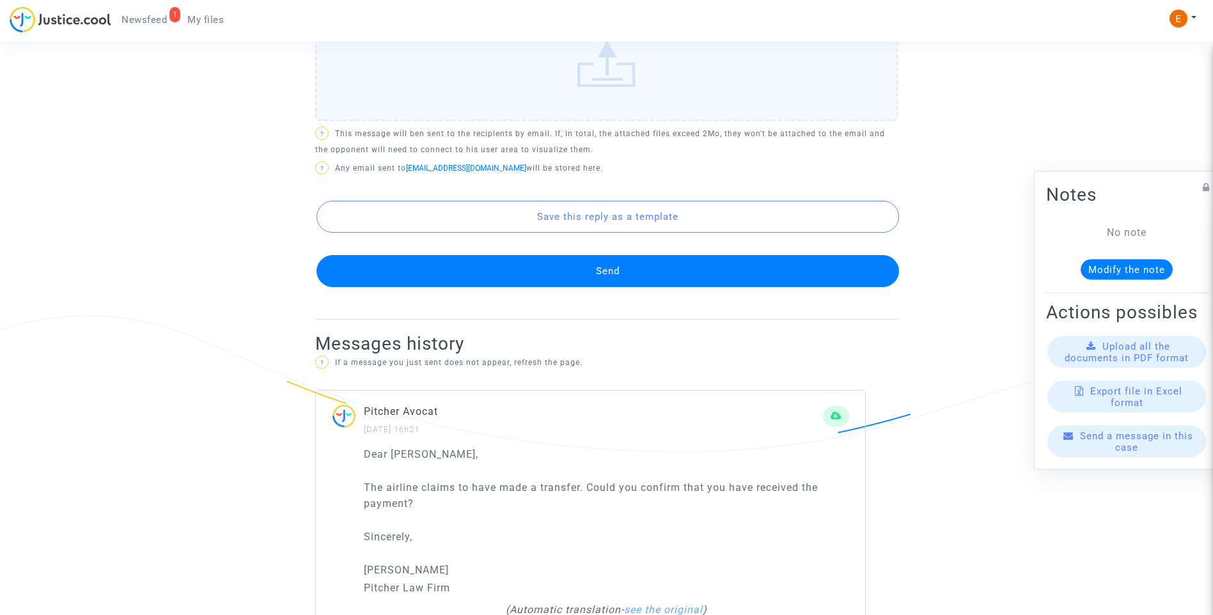
scroll to position [703, 0]
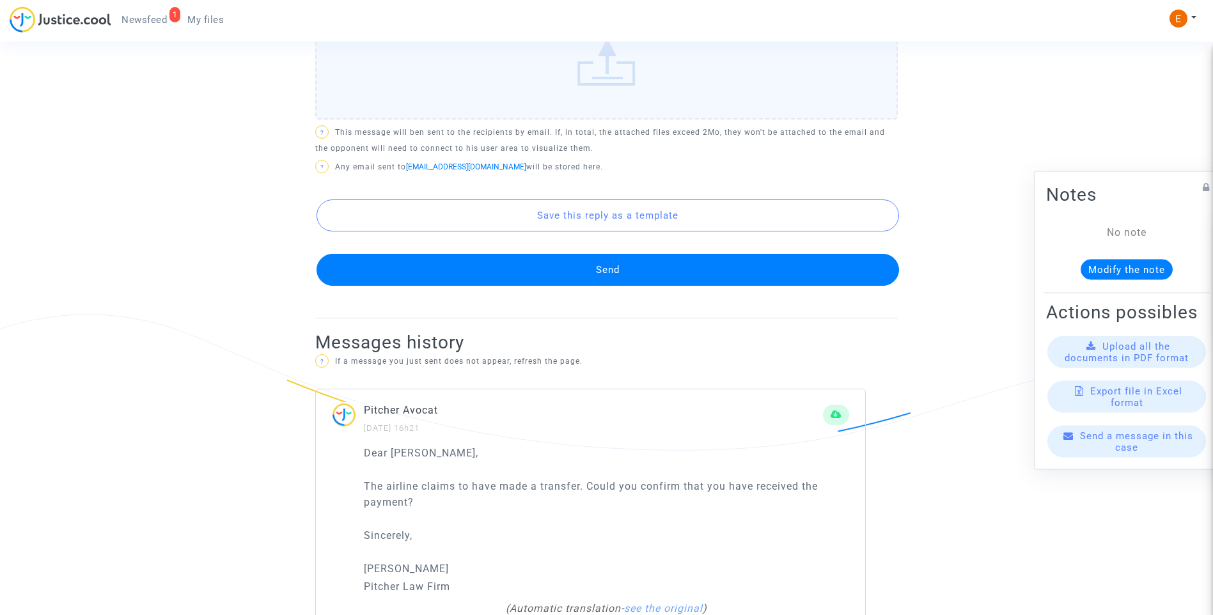
click at [609, 260] on button "Send" at bounding box center [608, 270] width 583 height 32
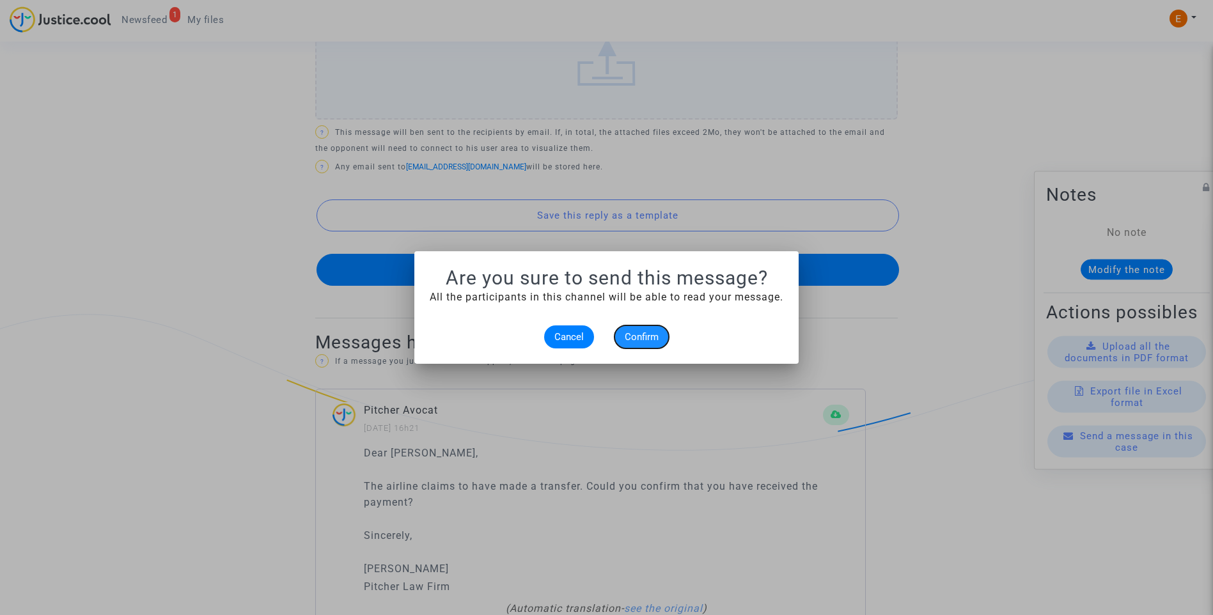
drag, startPoint x: 668, startPoint y: 333, endPoint x: 651, endPoint y: 335, distance: 16.7
click at [652, 334] on button "Confirm" at bounding box center [642, 336] width 54 height 23
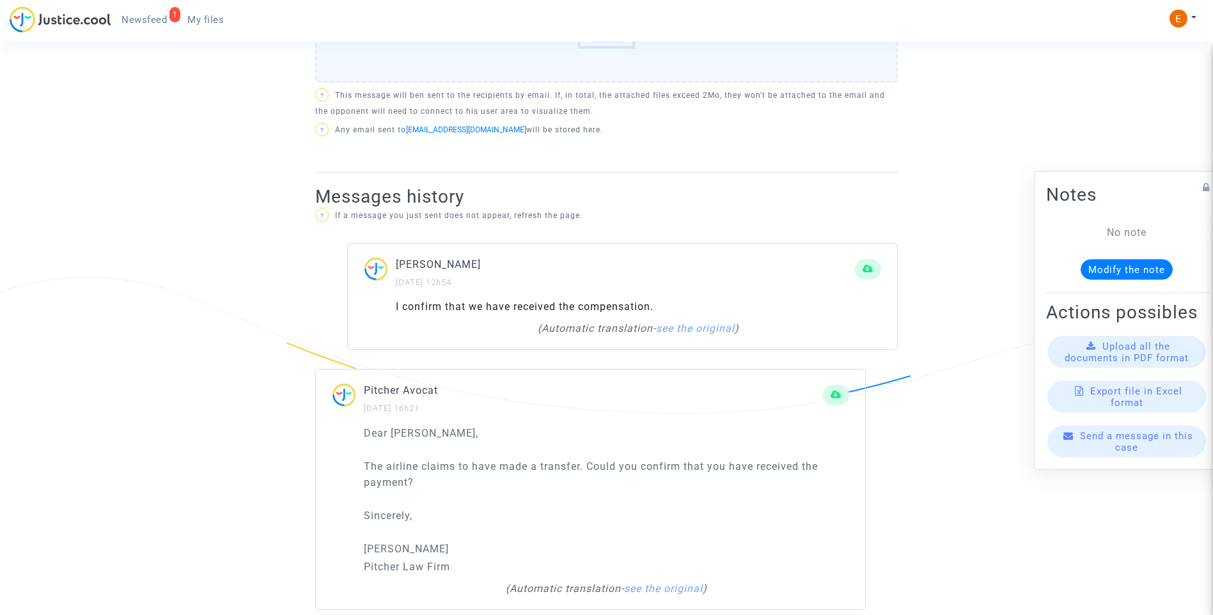
scroll to position [761, 0]
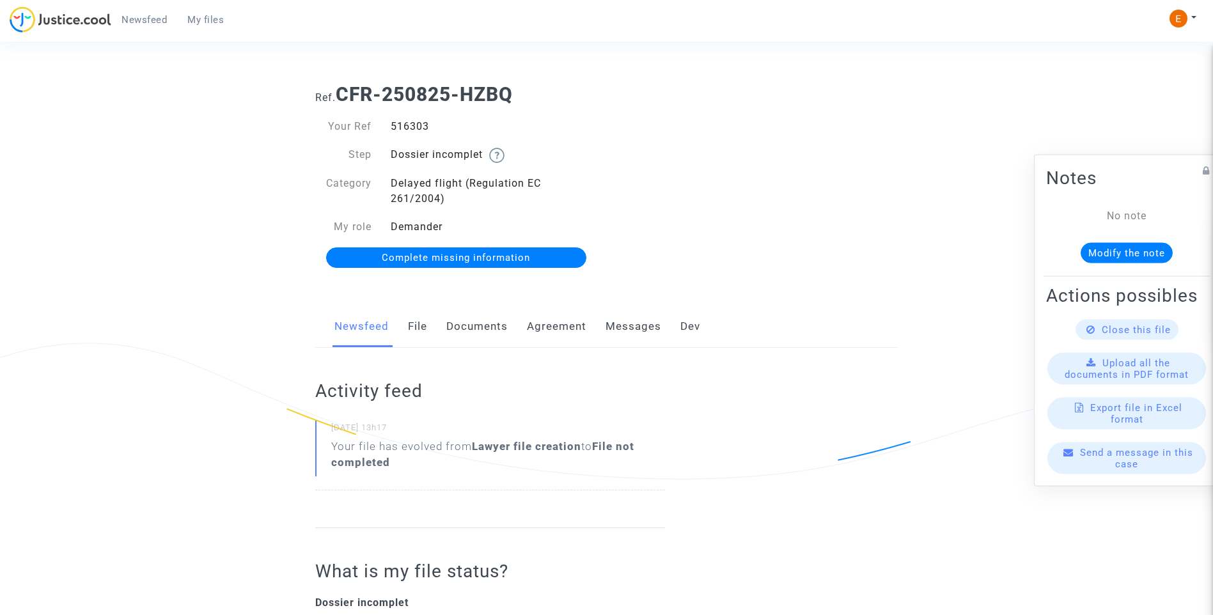
click at [466, 334] on link "Documents" at bounding box center [476, 327] width 61 height 42
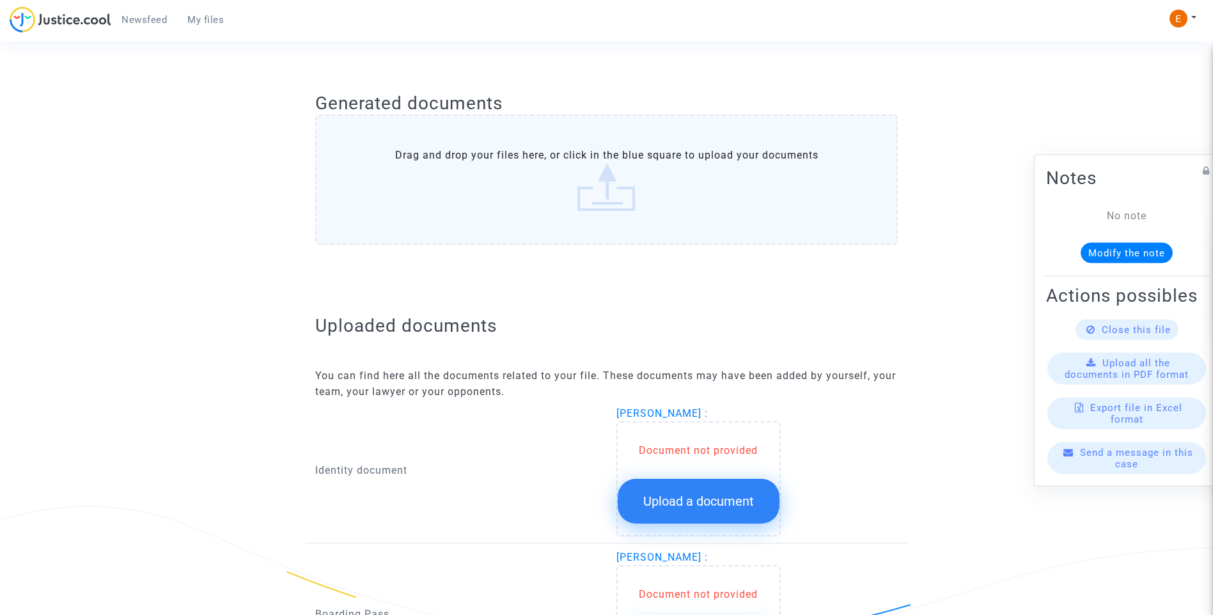
click at [732, 504] on span "Upload a document" at bounding box center [698, 501] width 111 height 15
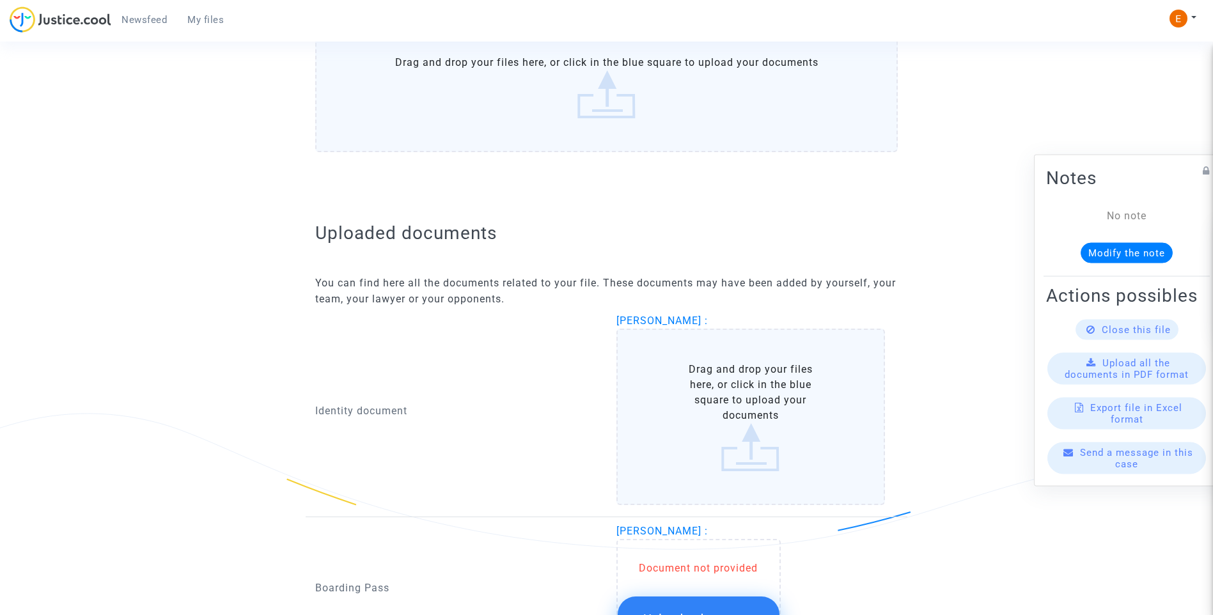
scroll to position [747, 0]
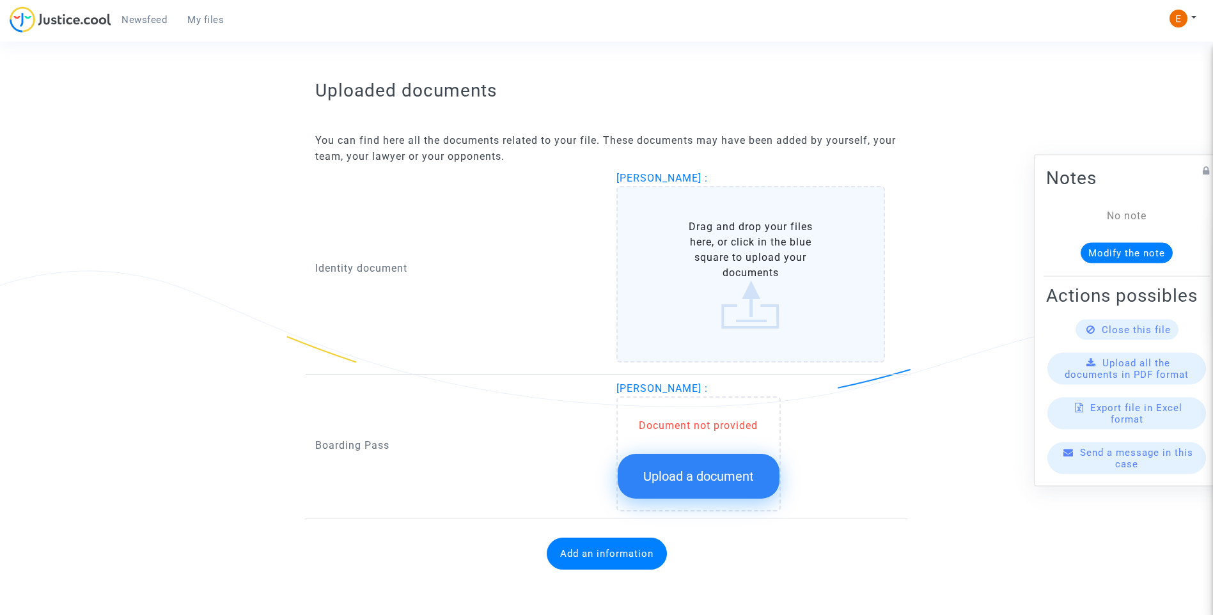
click at [737, 473] on span "Upload a document" at bounding box center [698, 476] width 111 height 15
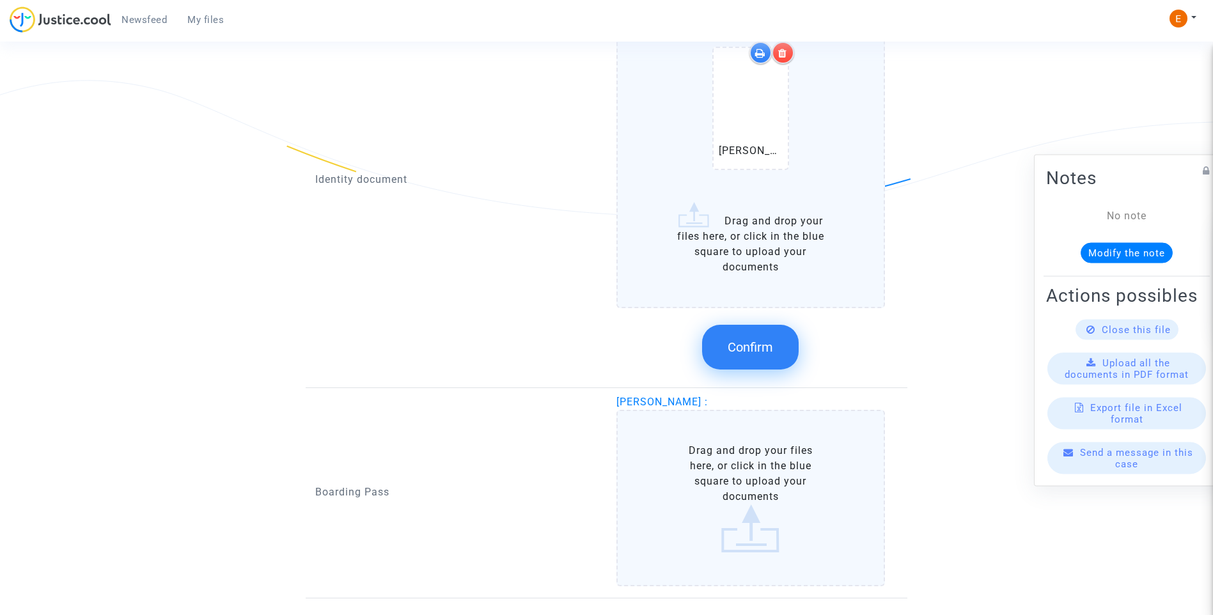
scroll to position [939, 0]
click at [762, 363] on button "Confirm" at bounding box center [750, 346] width 97 height 45
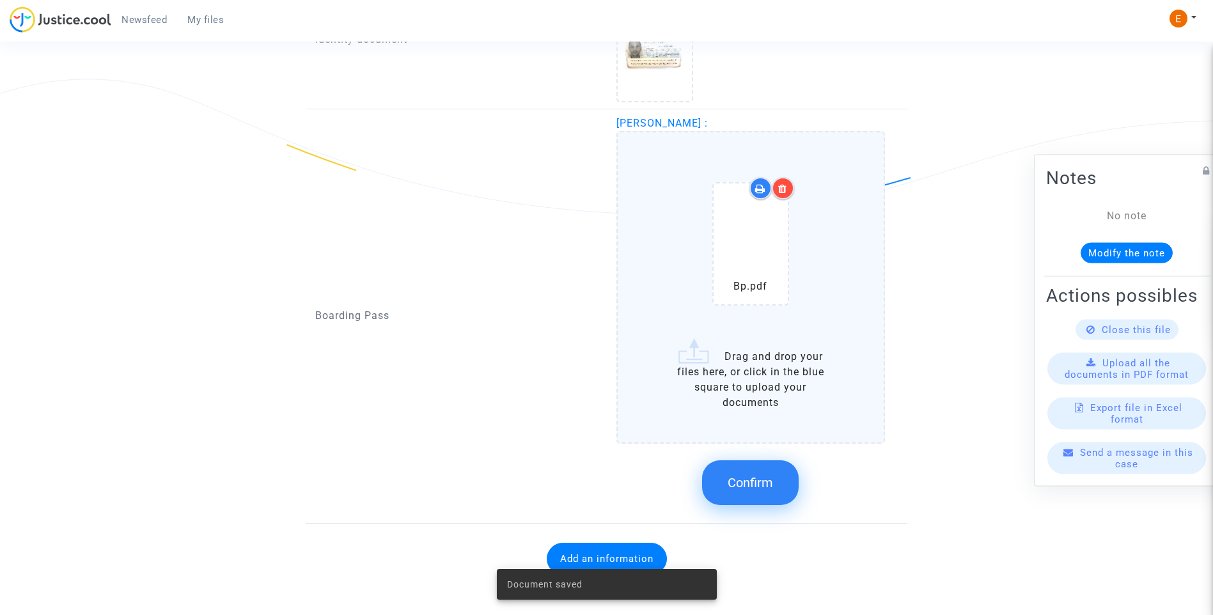
click at [773, 485] on span "Confirm" at bounding box center [750, 482] width 45 height 15
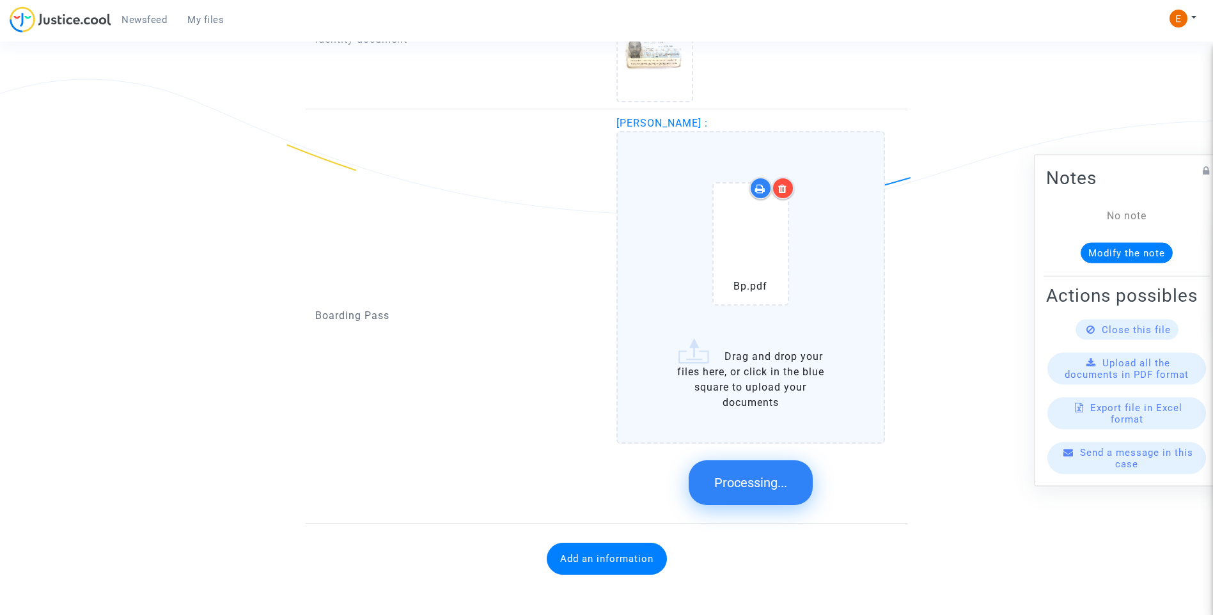
scroll to position [666, 0]
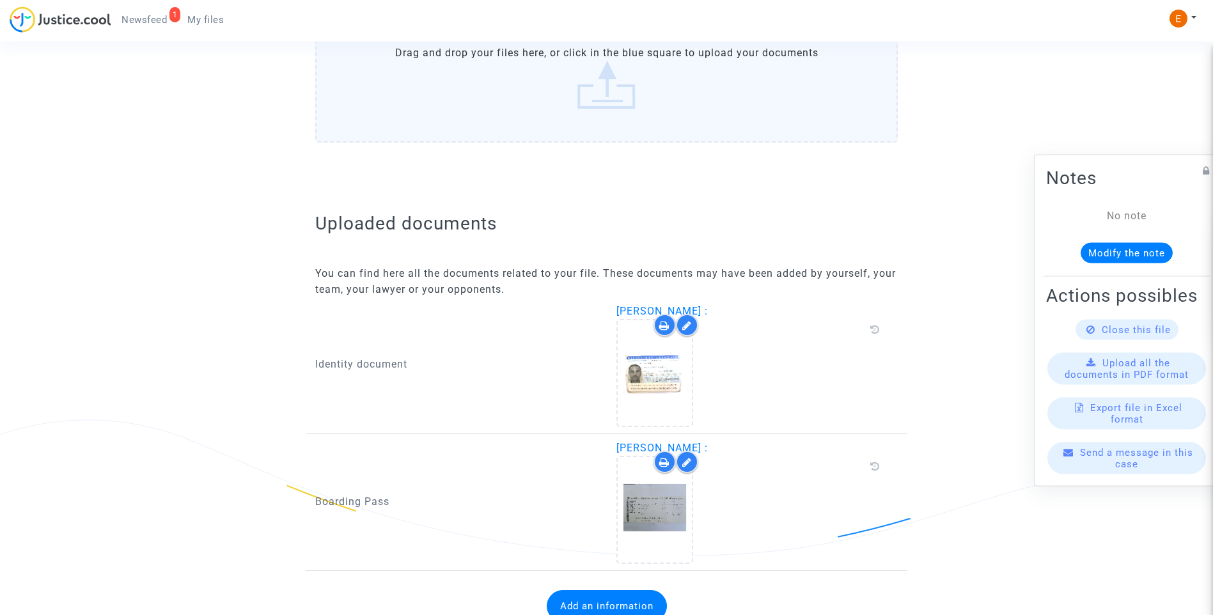
scroll to position [650, 0]
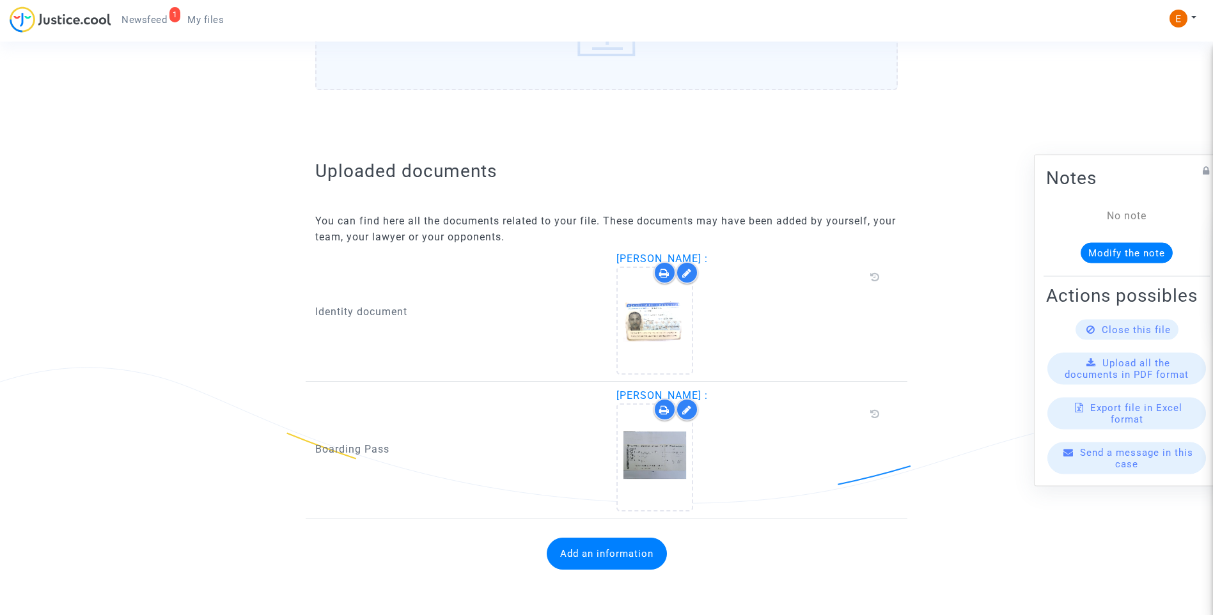
click at [635, 574] on div "Add an information" at bounding box center [606, 554] width 583 height 58
click at [625, 565] on button "Add an information" at bounding box center [607, 554] width 120 height 32
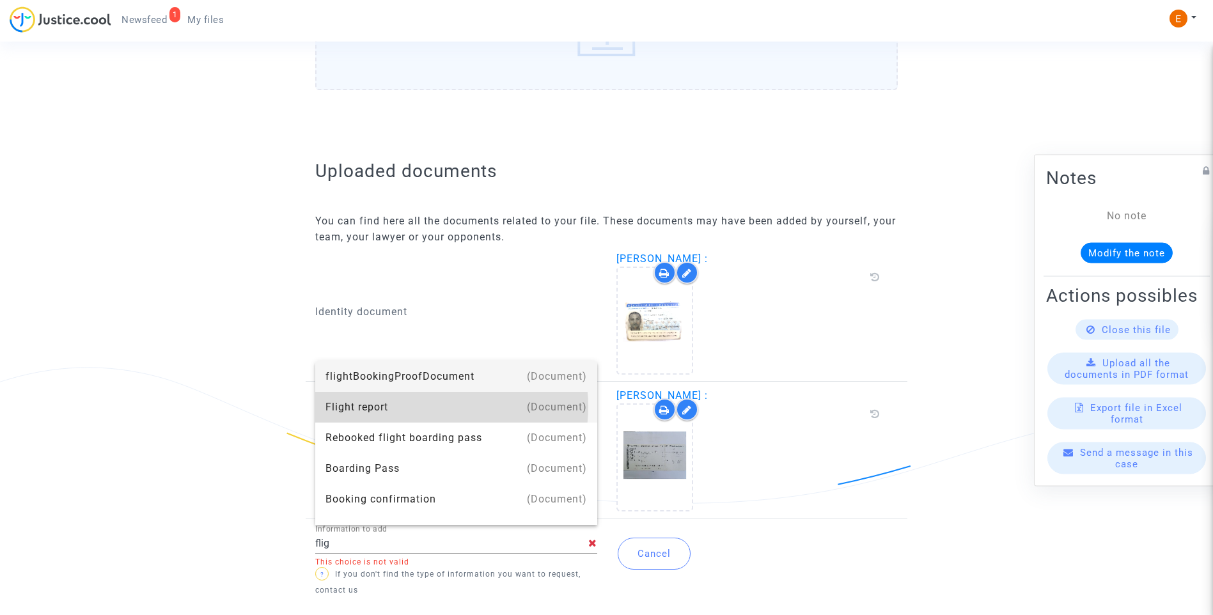
click at [434, 407] on div "Flight report" at bounding box center [456, 407] width 262 height 31
type input "Flight report"
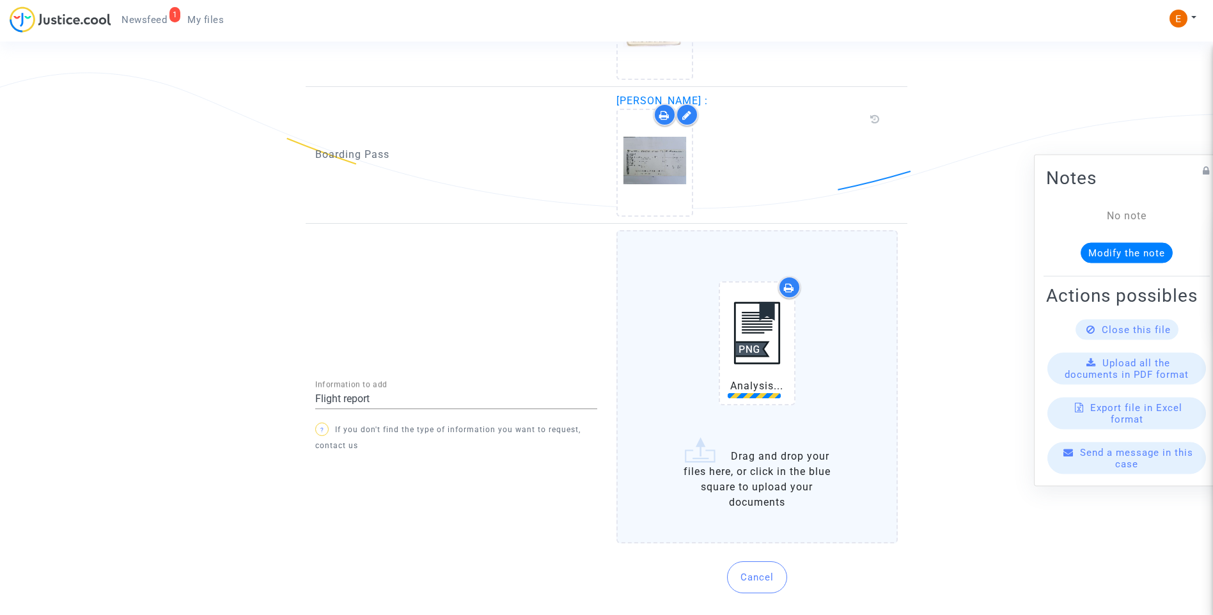
scroll to position [951, 0]
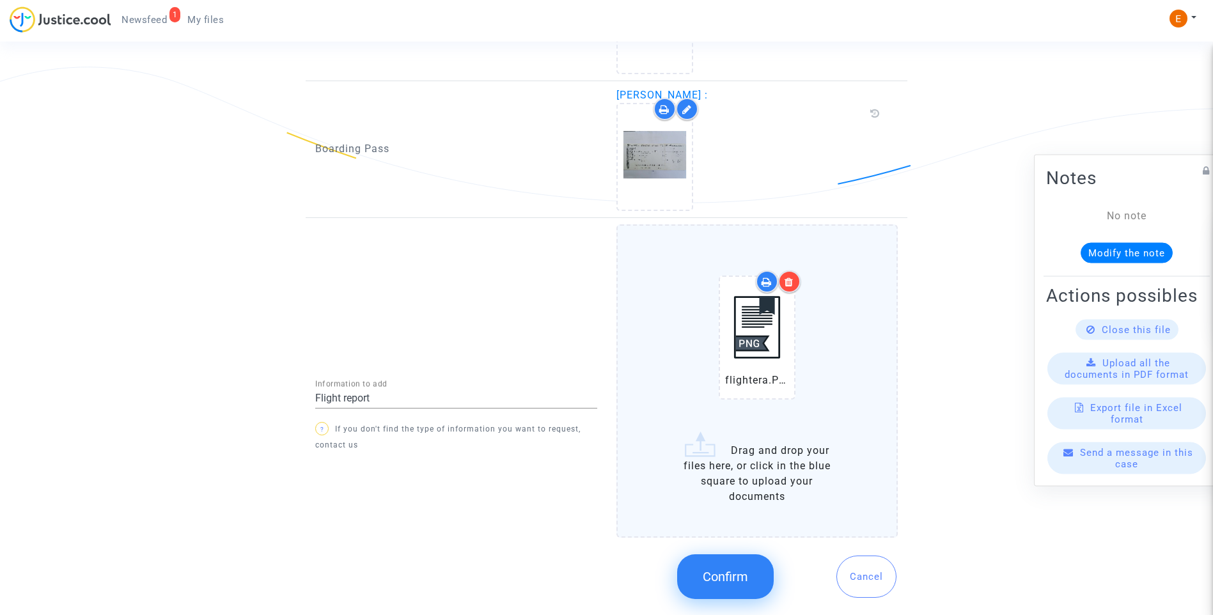
click at [731, 586] on button "Confirm" at bounding box center [725, 576] width 97 height 45
click at [731, 586] on button "Processing..." at bounding box center [726, 576] width 124 height 45
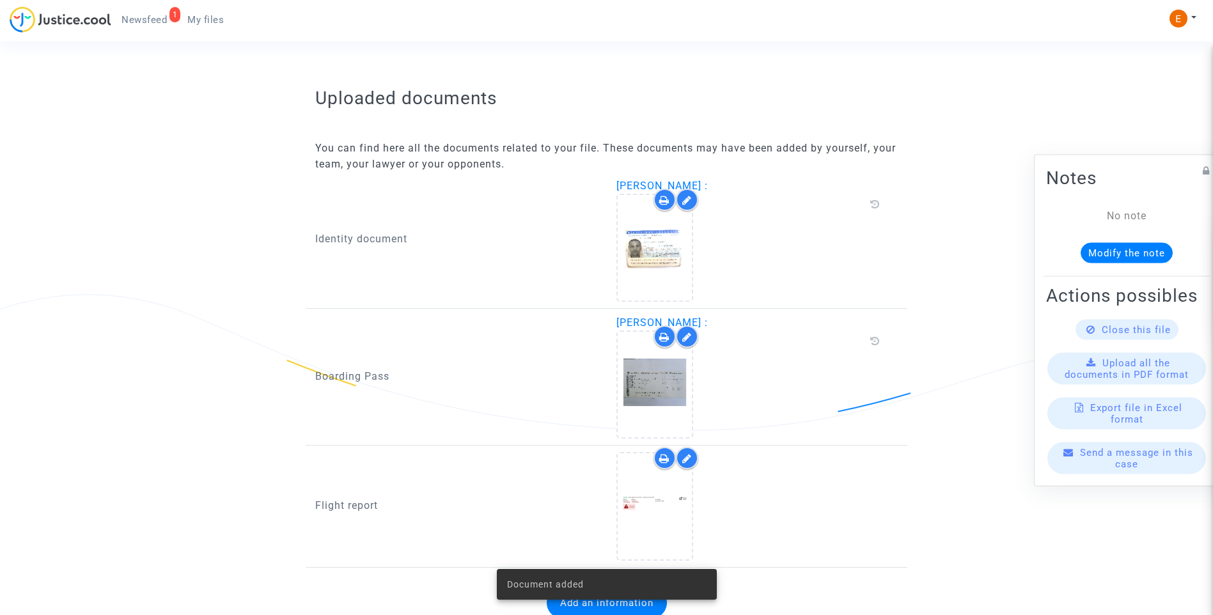
scroll to position [772, 0]
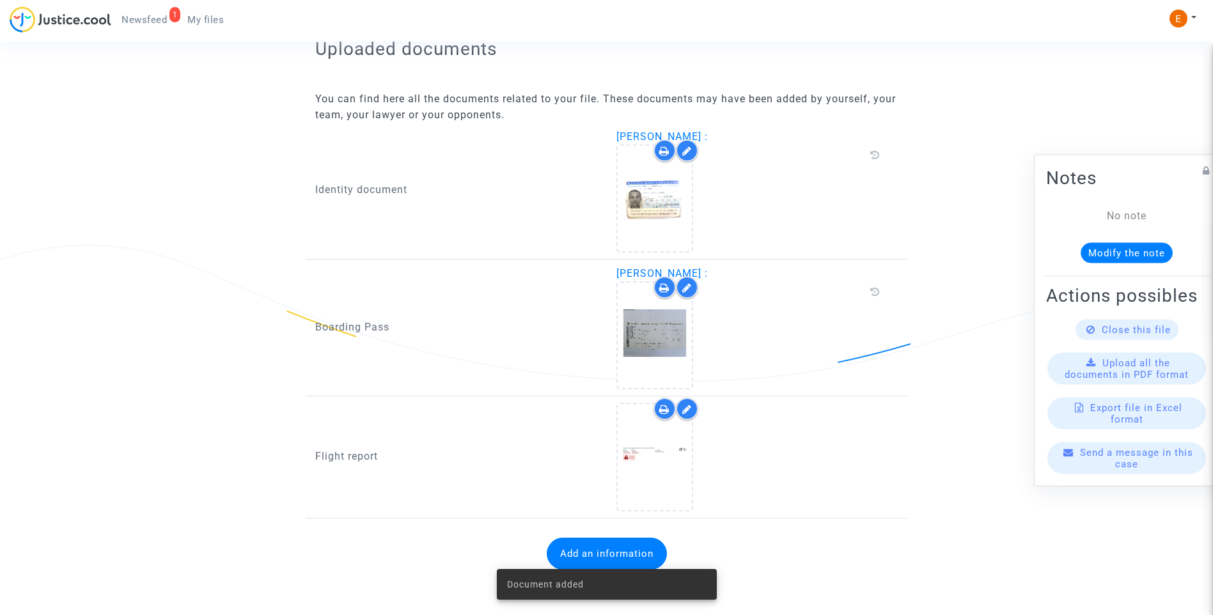
click at [167, 32] on div "1 Newsfeed My files" at bounding box center [122, 23] width 224 height 35
click at [152, 21] on span "Newsfeed" at bounding box center [143, 20] width 45 height 12
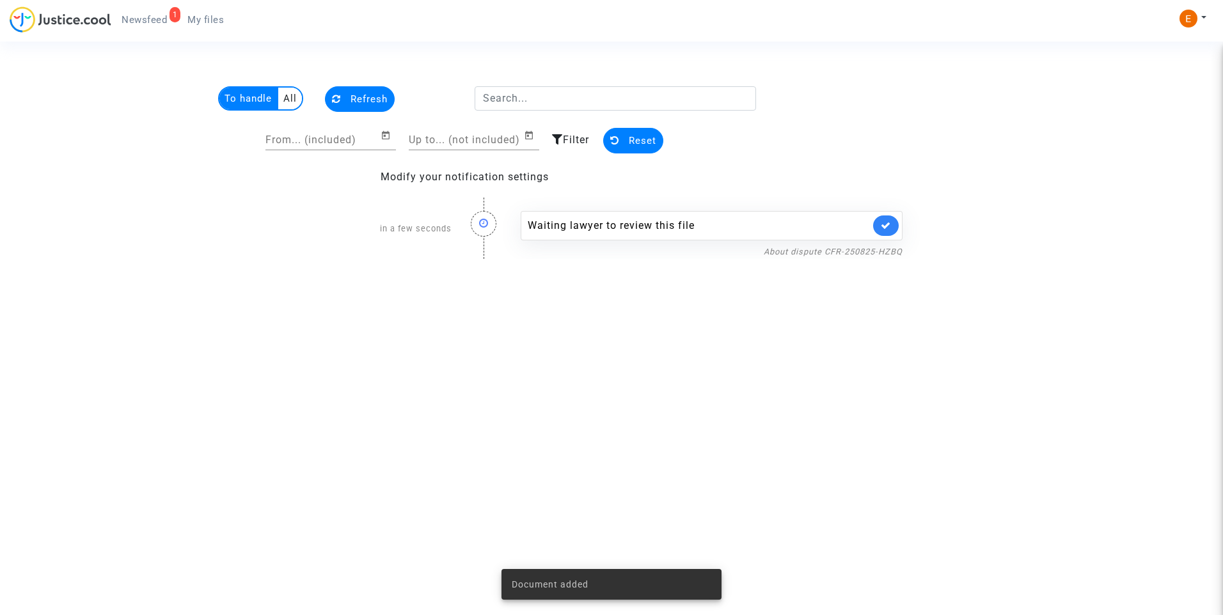
click at [888, 226] on icon at bounding box center [886, 226] width 10 height 10
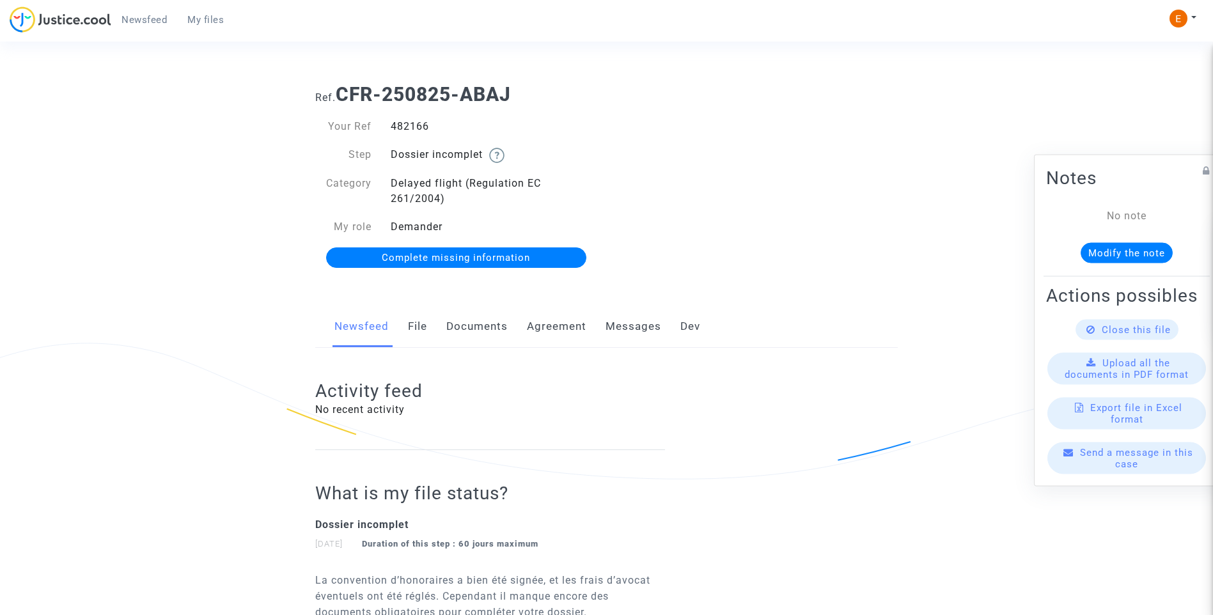
click at [493, 320] on link "Documents" at bounding box center [476, 327] width 61 height 42
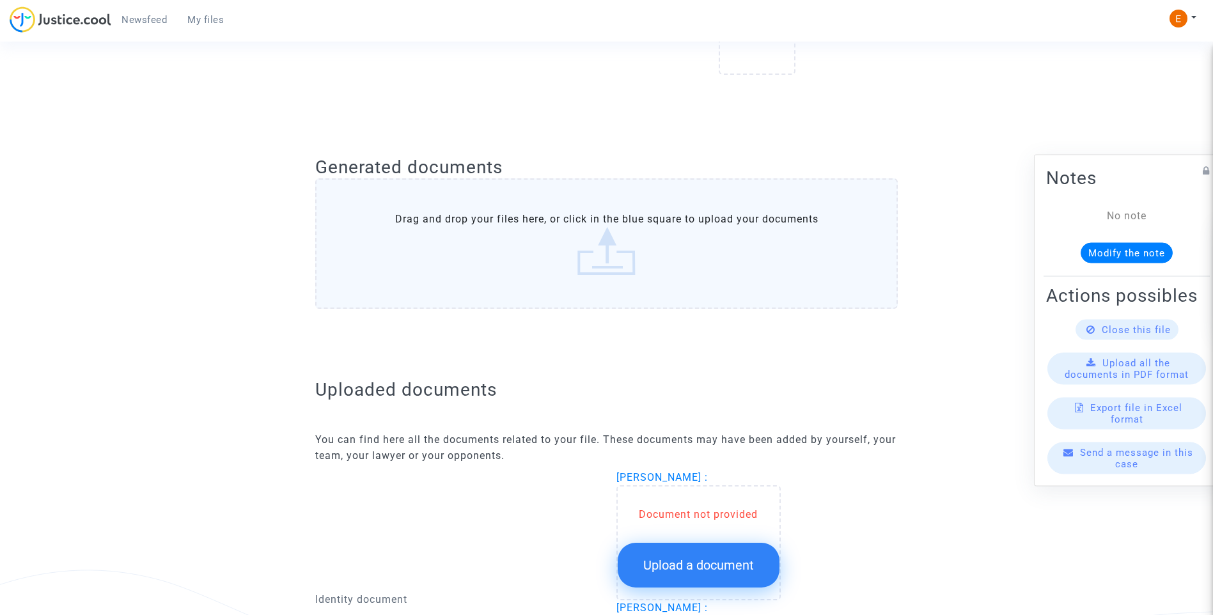
click at [737, 575] on button "Upload a document" at bounding box center [699, 565] width 162 height 45
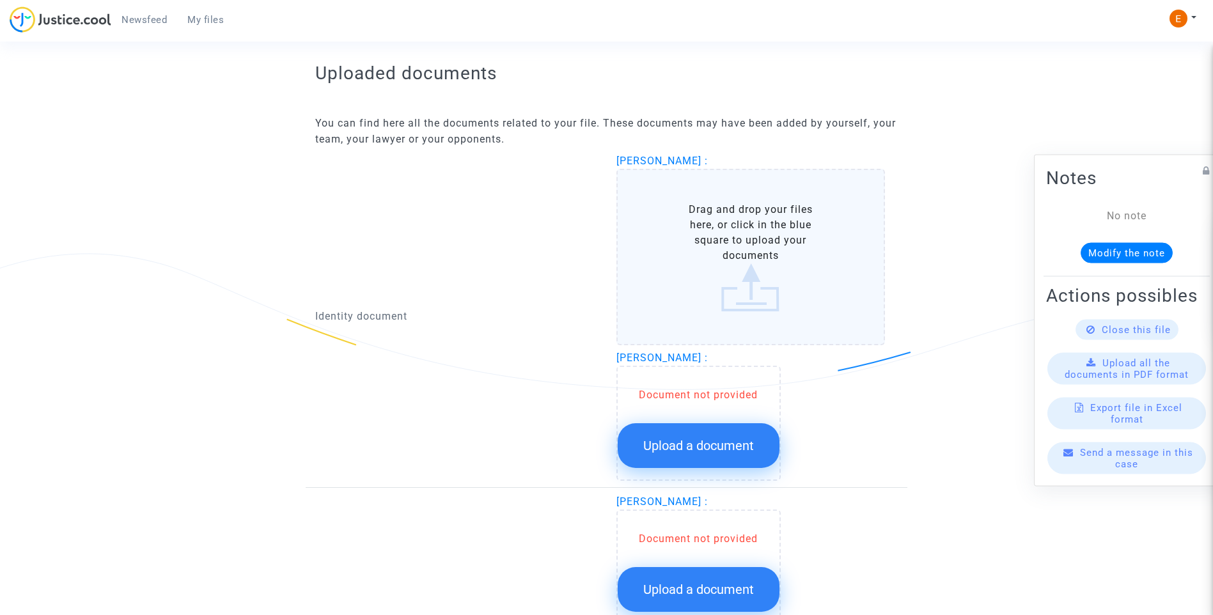
scroll to position [767, 0]
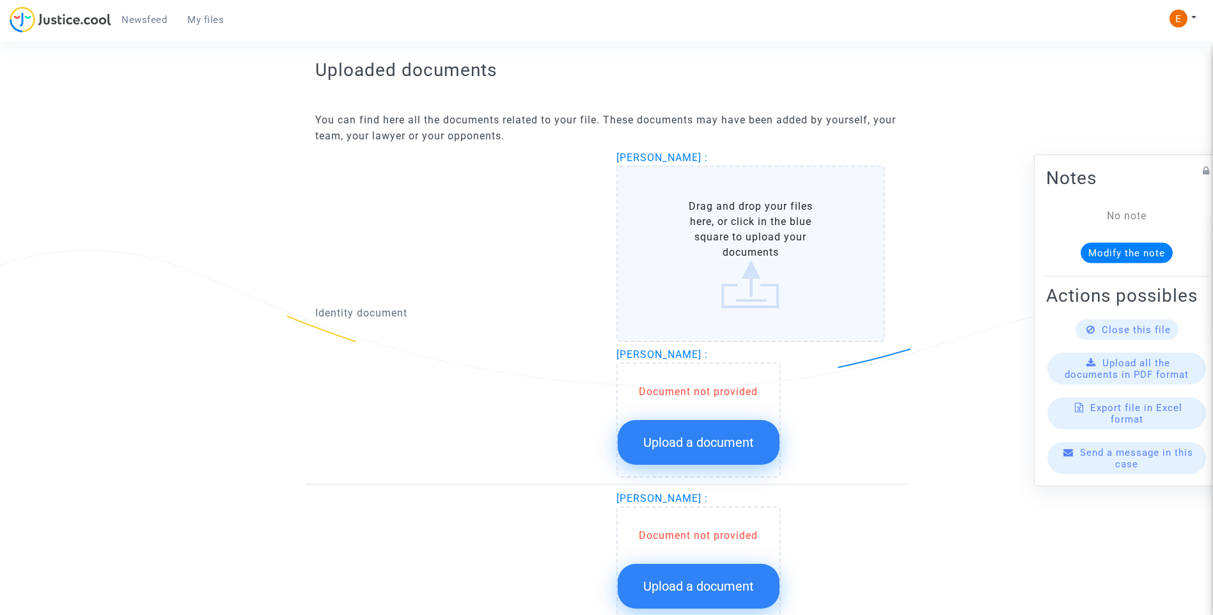
click at [721, 446] on span "Upload a document" at bounding box center [698, 442] width 111 height 15
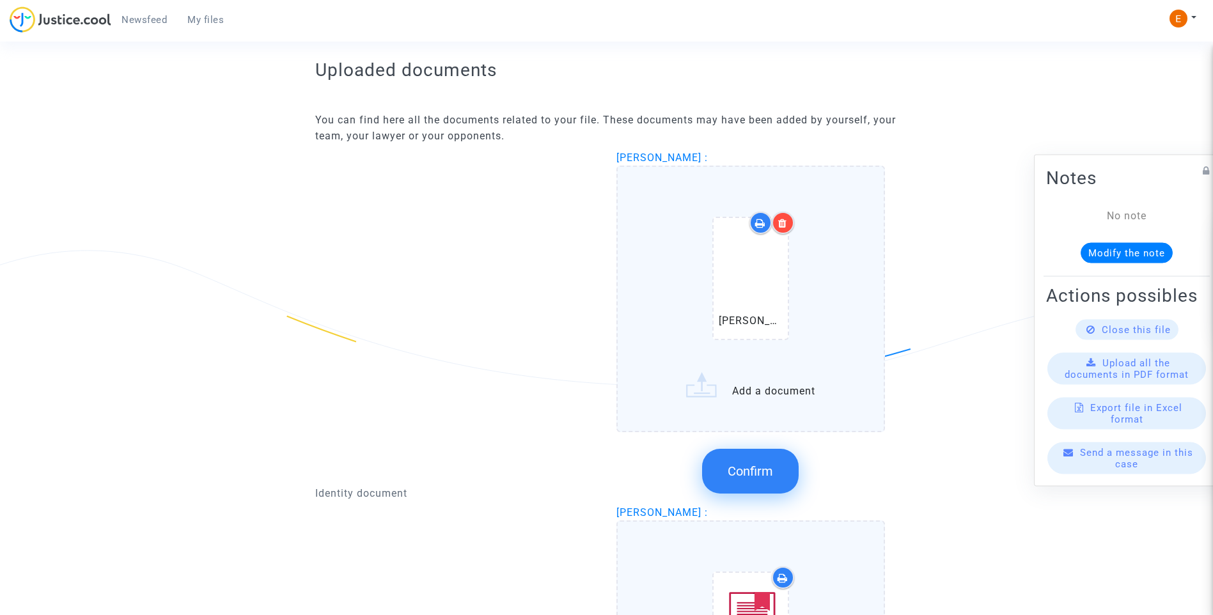
click at [789, 223] on div at bounding box center [783, 223] width 22 height 22
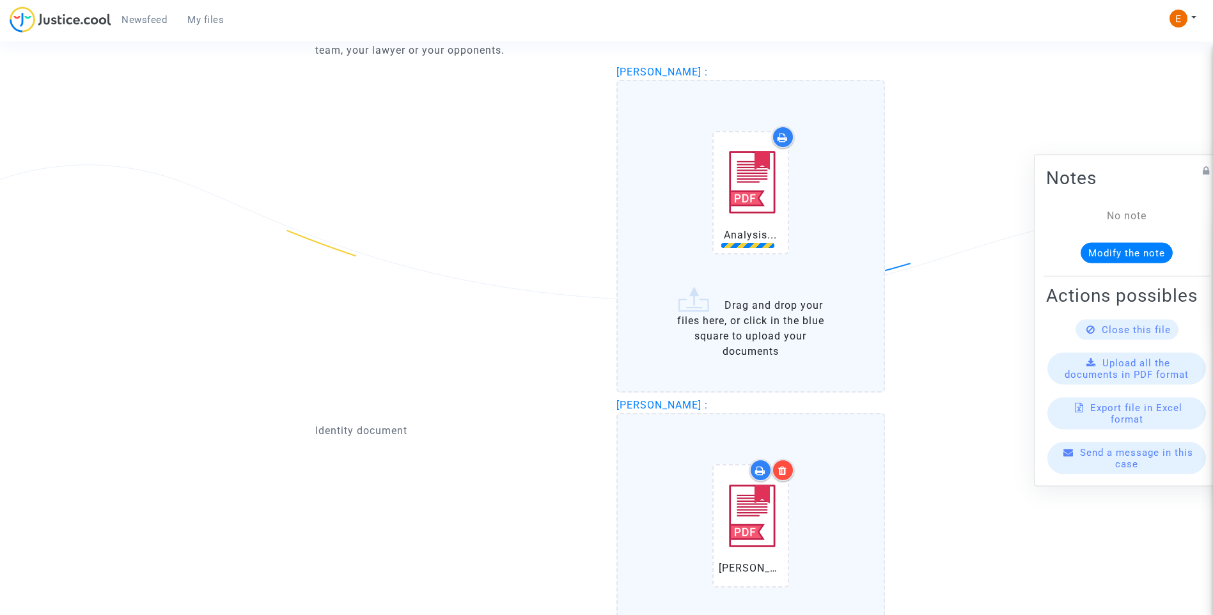
scroll to position [1087, 0]
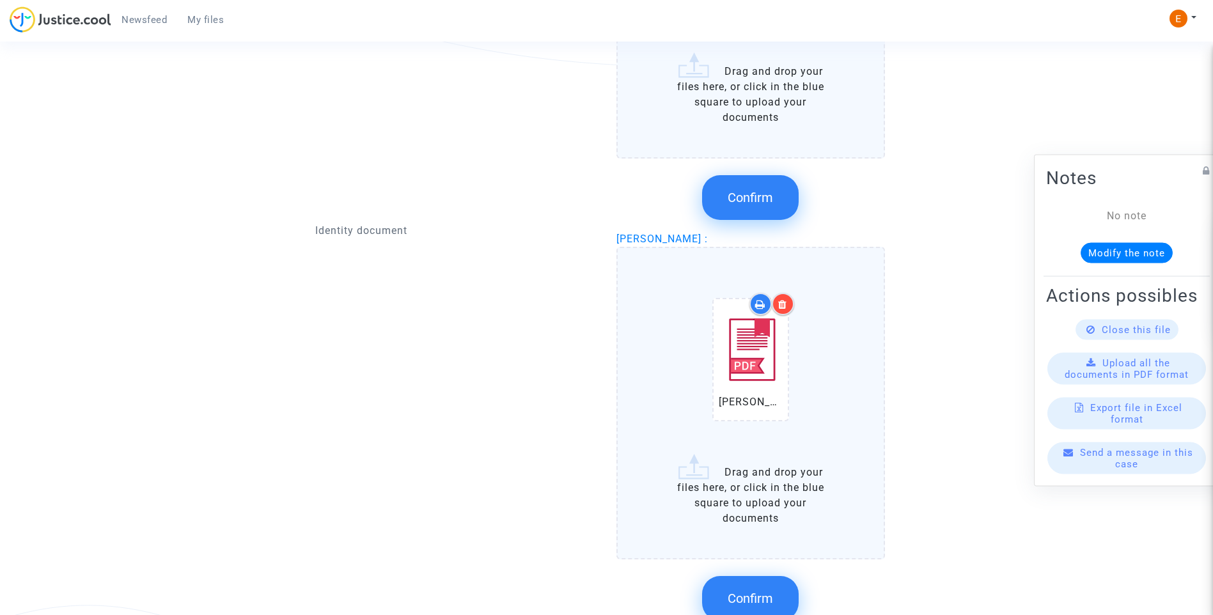
click at [772, 584] on button "Confirm" at bounding box center [750, 598] width 97 height 45
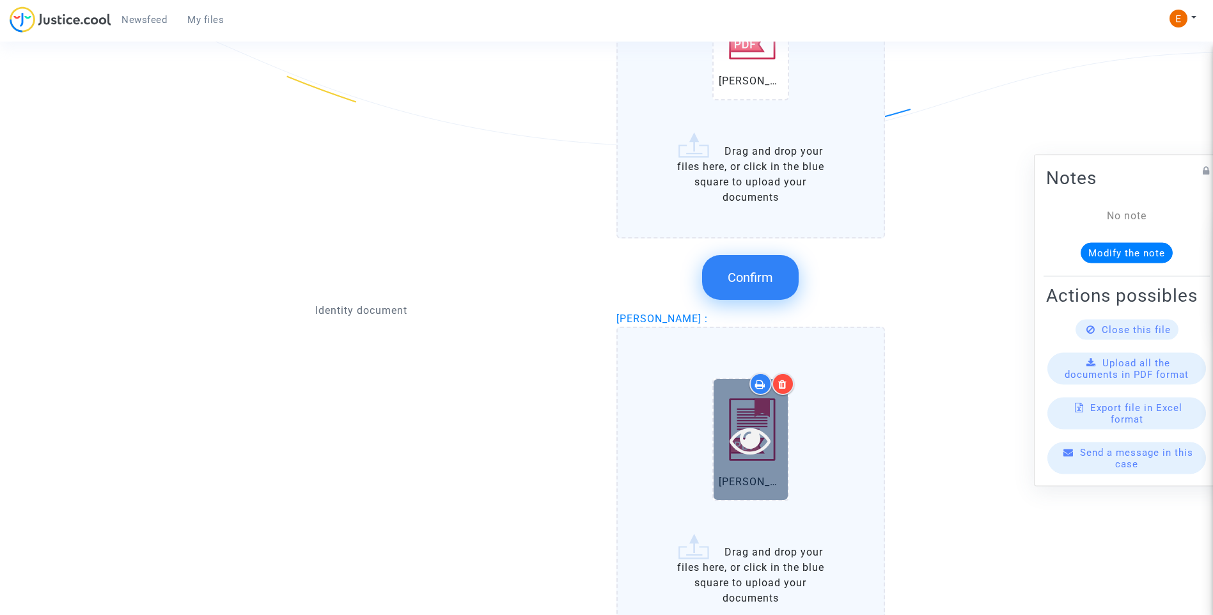
scroll to position [895, 0]
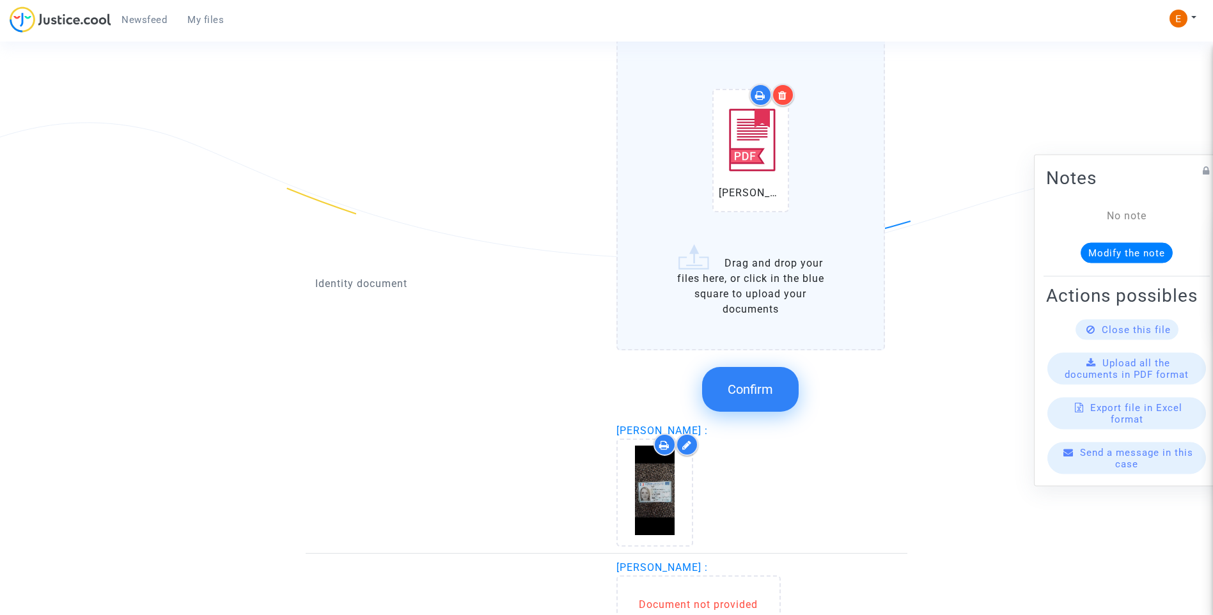
click at [763, 396] on span "Confirm" at bounding box center [750, 389] width 45 height 15
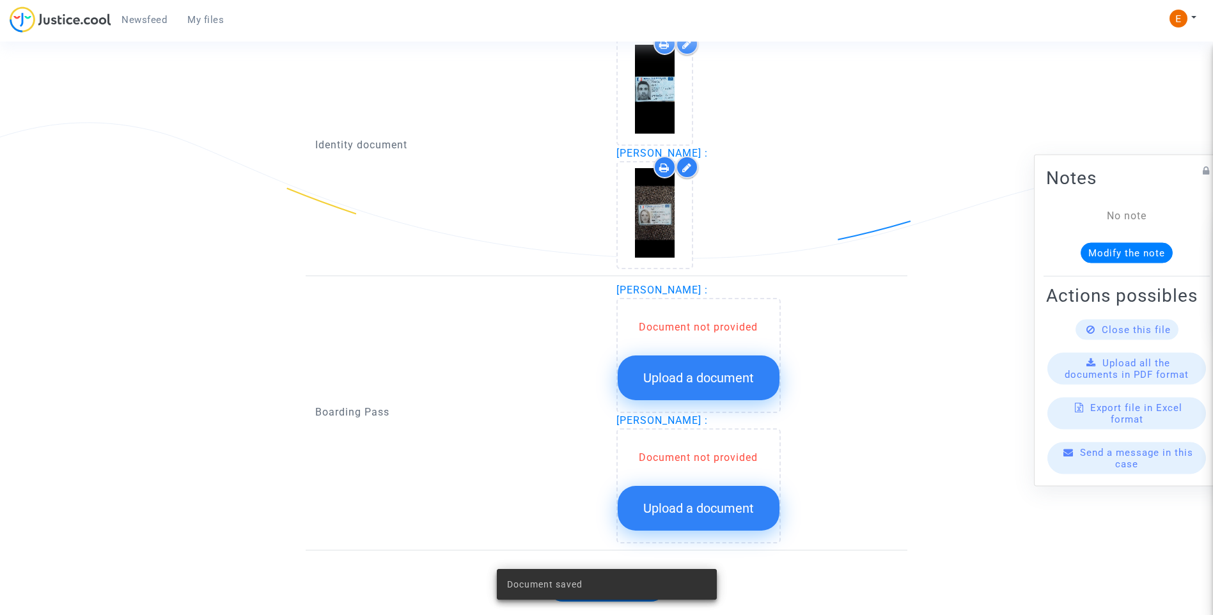
click at [739, 377] on span "Upload a document" at bounding box center [698, 377] width 111 height 15
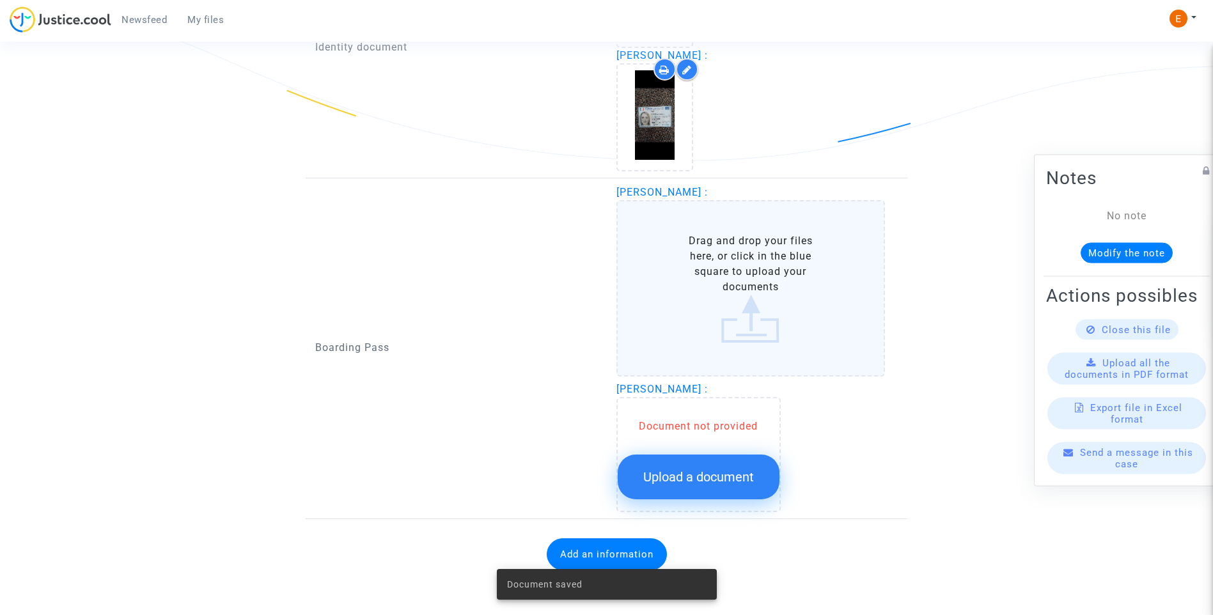
scroll to position [994, 0]
click at [755, 488] on button "Upload a document" at bounding box center [699, 476] width 162 height 45
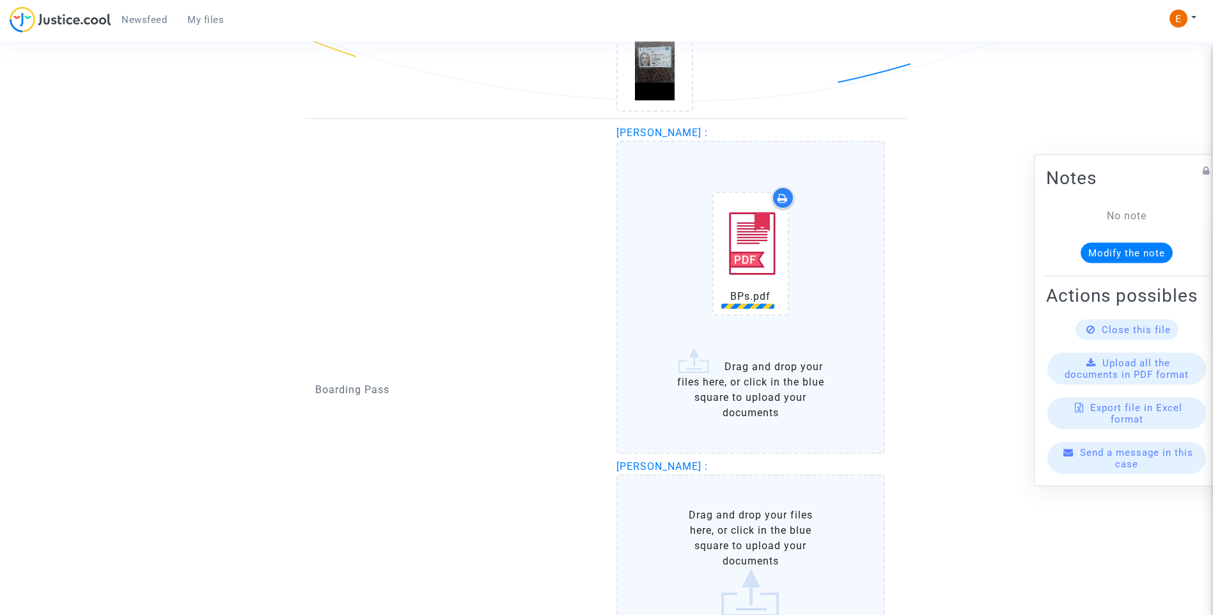
scroll to position [1122, 0]
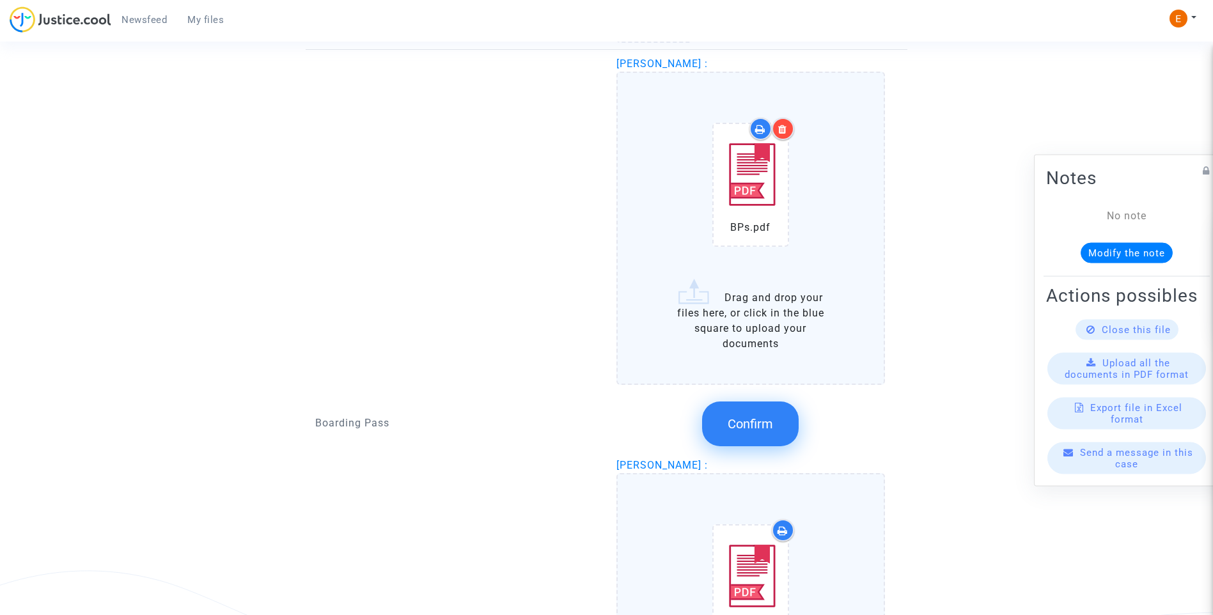
click at [762, 400] on div "Confirm" at bounding box center [750, 424] width 269 height 68
click at [763, 416] on span "Confirm" at bounding box center [750, 423] width 45 height 15
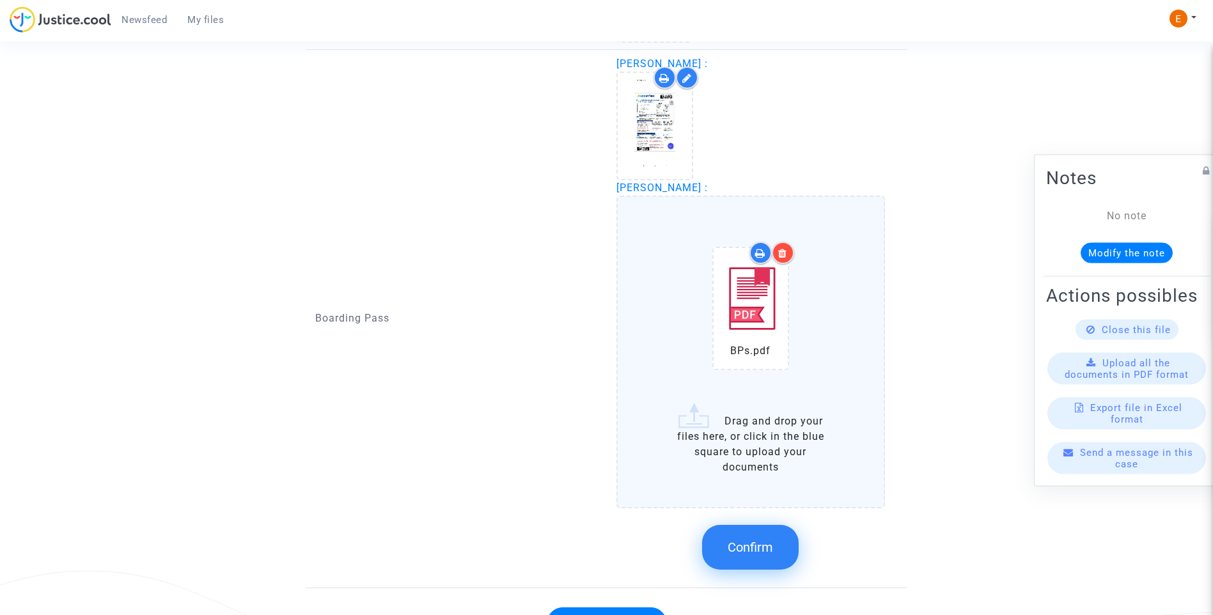
click at [777, 552] on button "Confirm" at bounding box center [750, 547] width 97 height 45
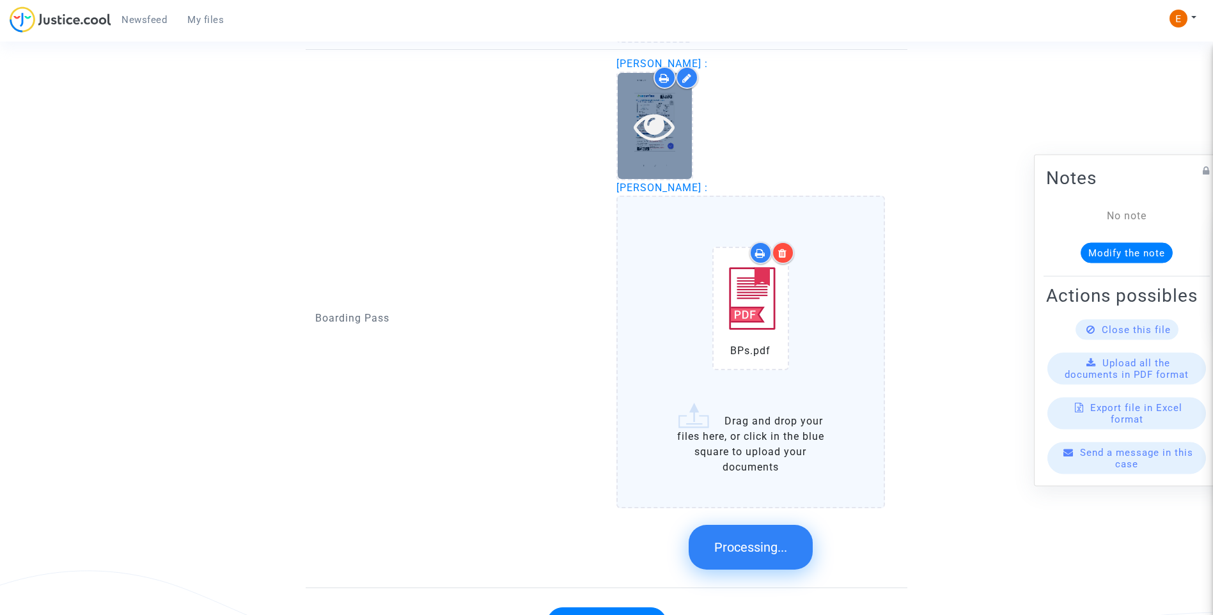
scroll to position [914, 0]
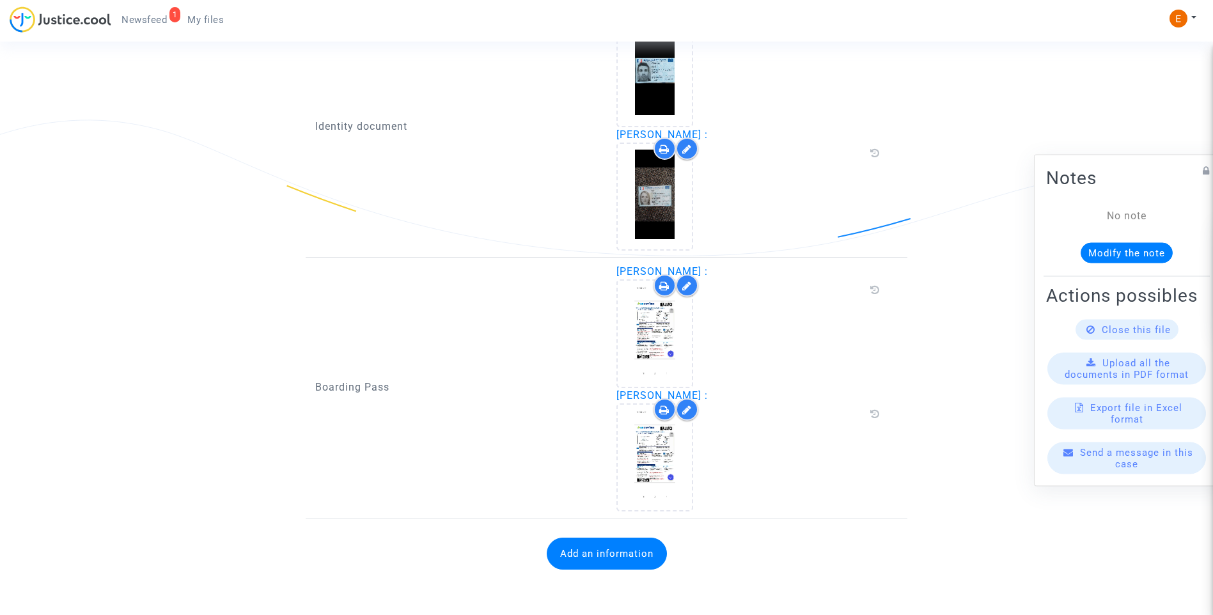
click at [620, 548] on button "Add an information" at bounding box center [607, 554] width 120 height 32
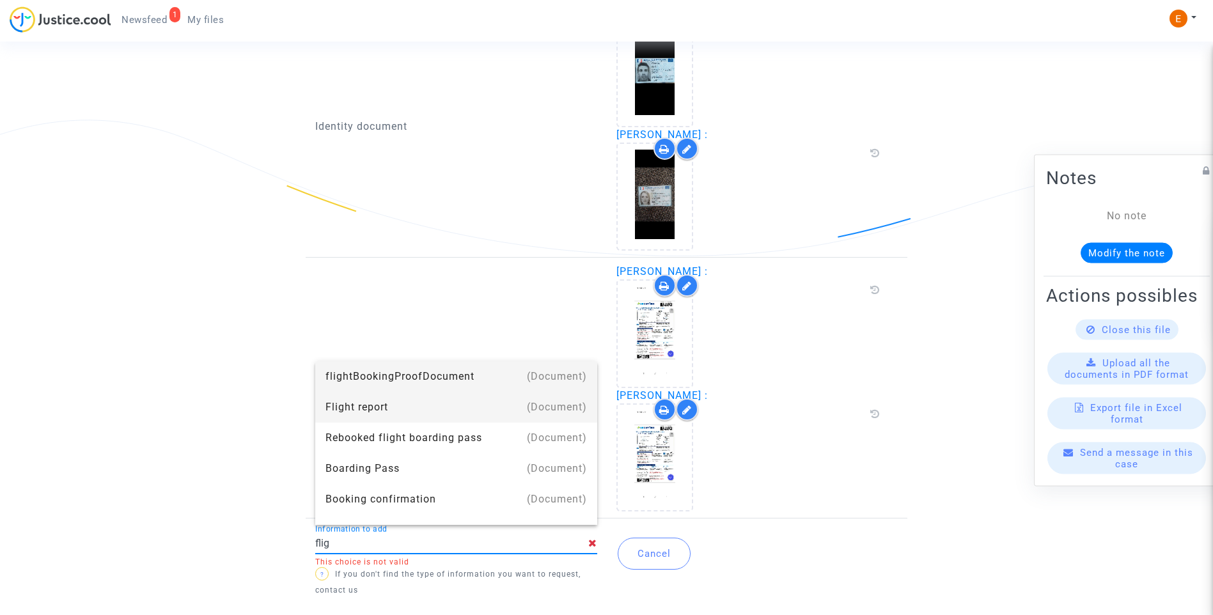
click at [432, 403] on div "Flight report" at bounding box center [456, 407] width 262 height 31
type input "Flight report"
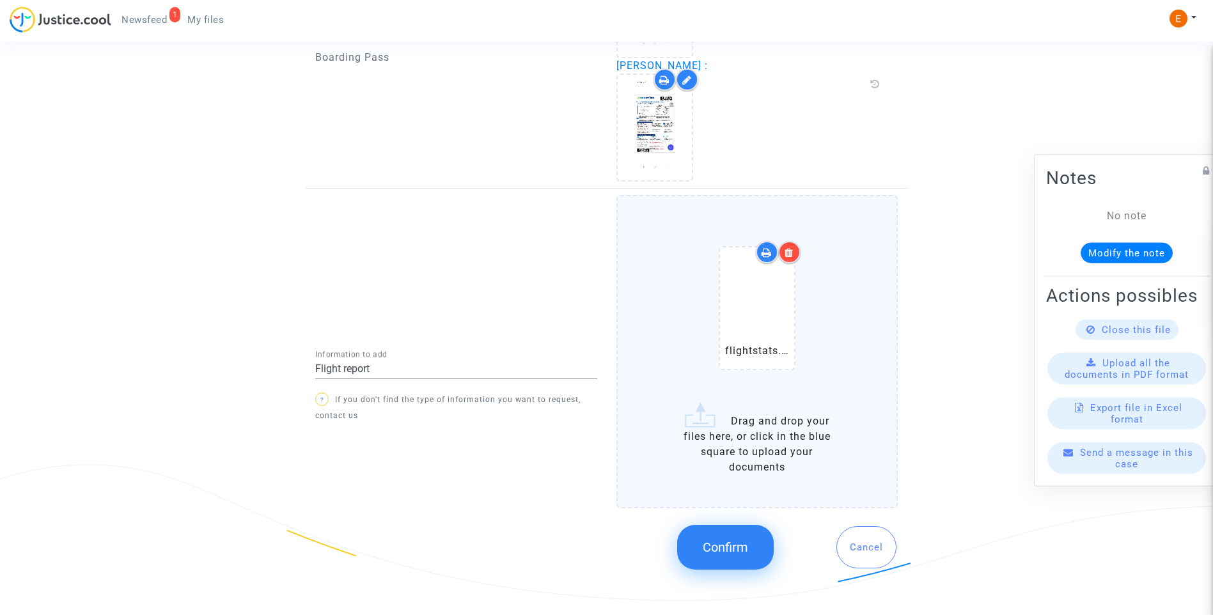
scroll to position [1233, 0]
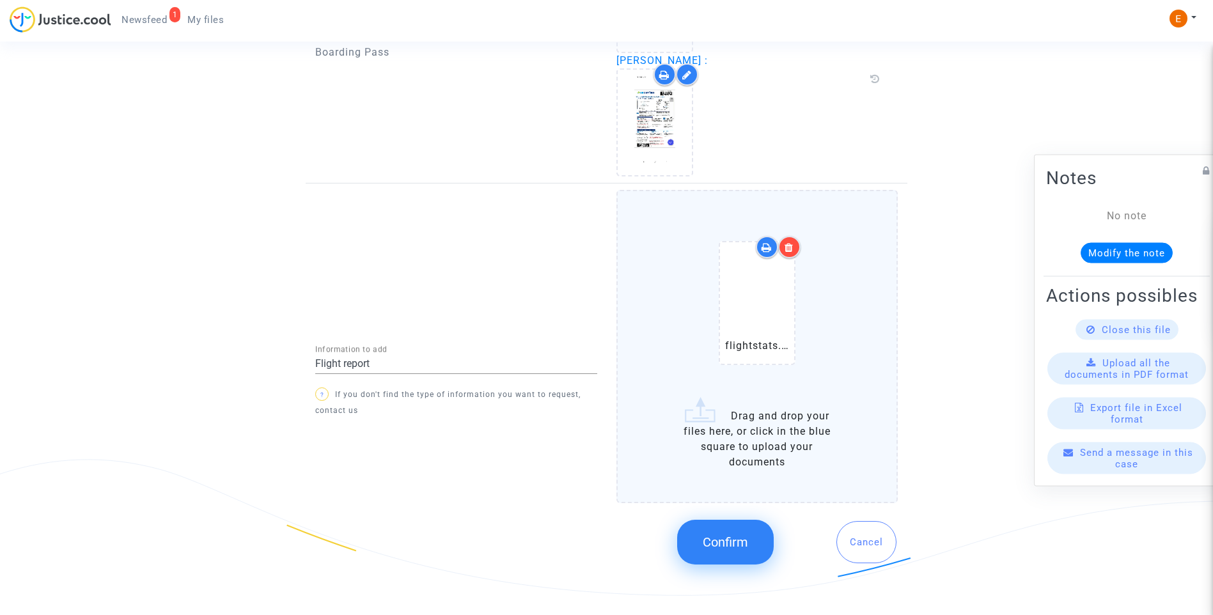
click at [736, 529] on button "Confirm" at bounding box center [725, 542] width 97 height 45
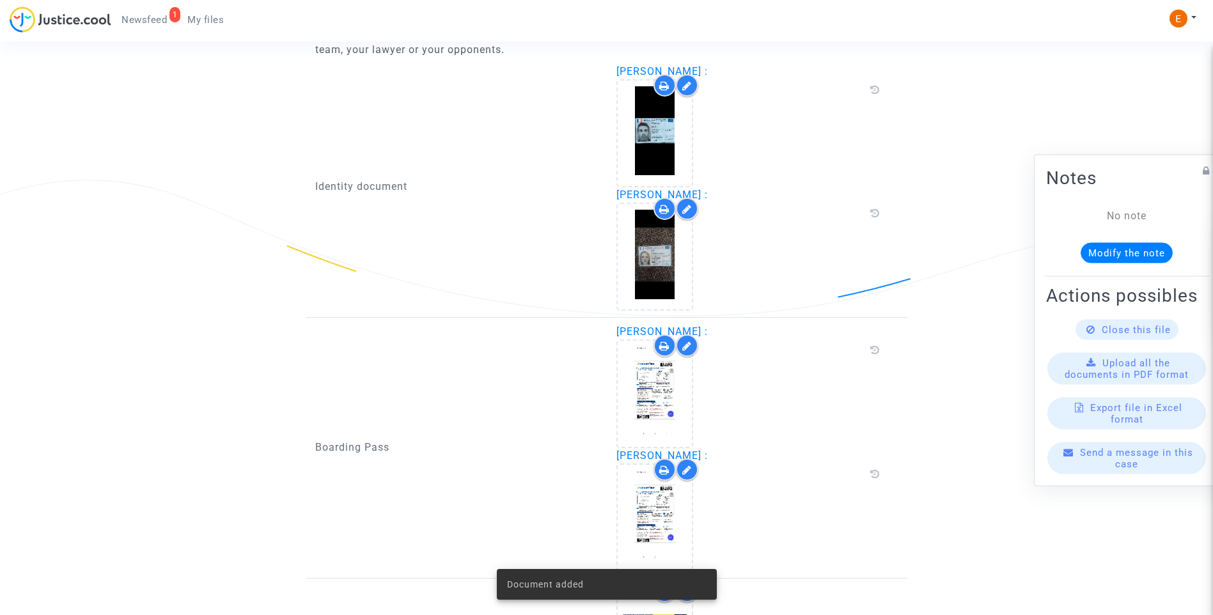
scroll to position [636, 0]
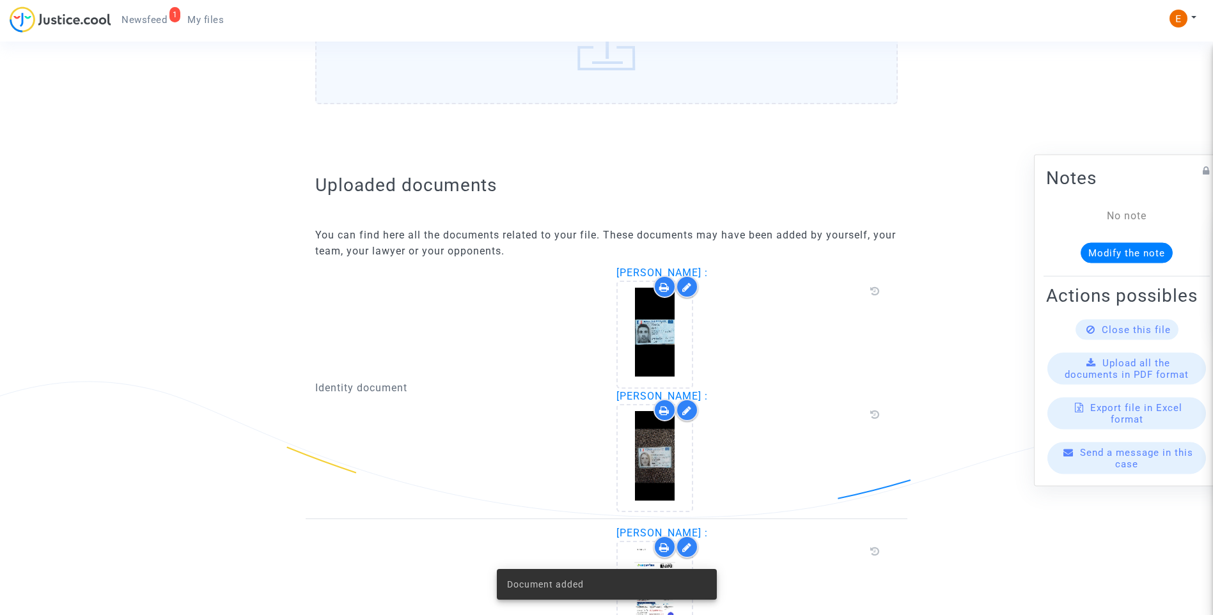
click at [154, 25] on span "Newsfeed" at bounding box center [143, 20] width 45 height 12
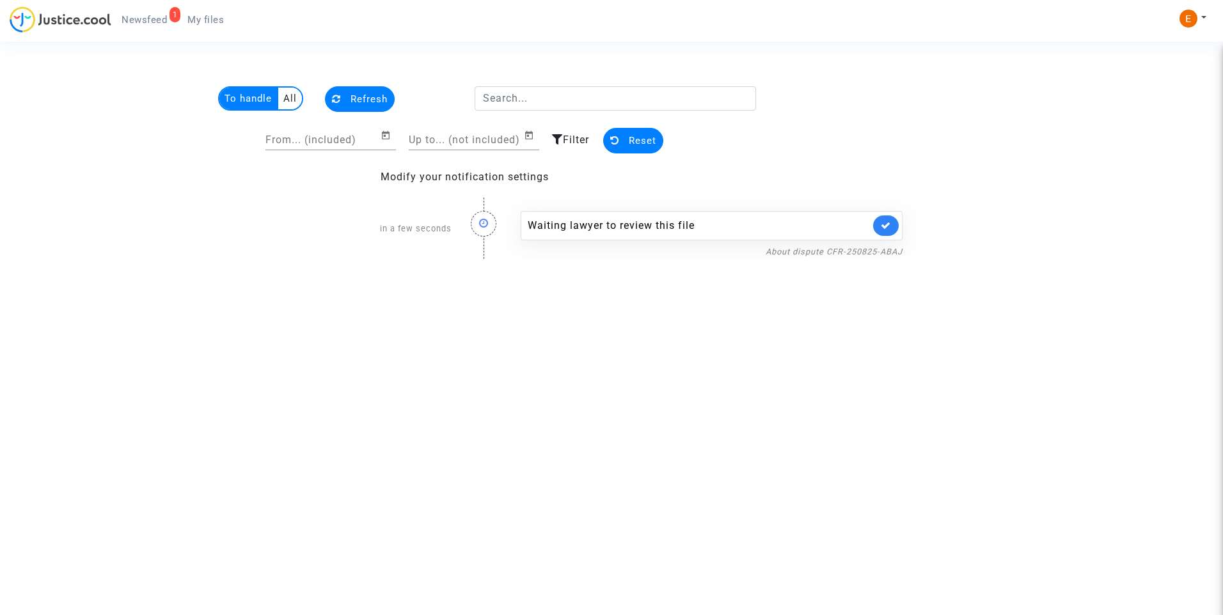
click at [888, 226] on icon at bounding box center [886, 226] width 10 height 10
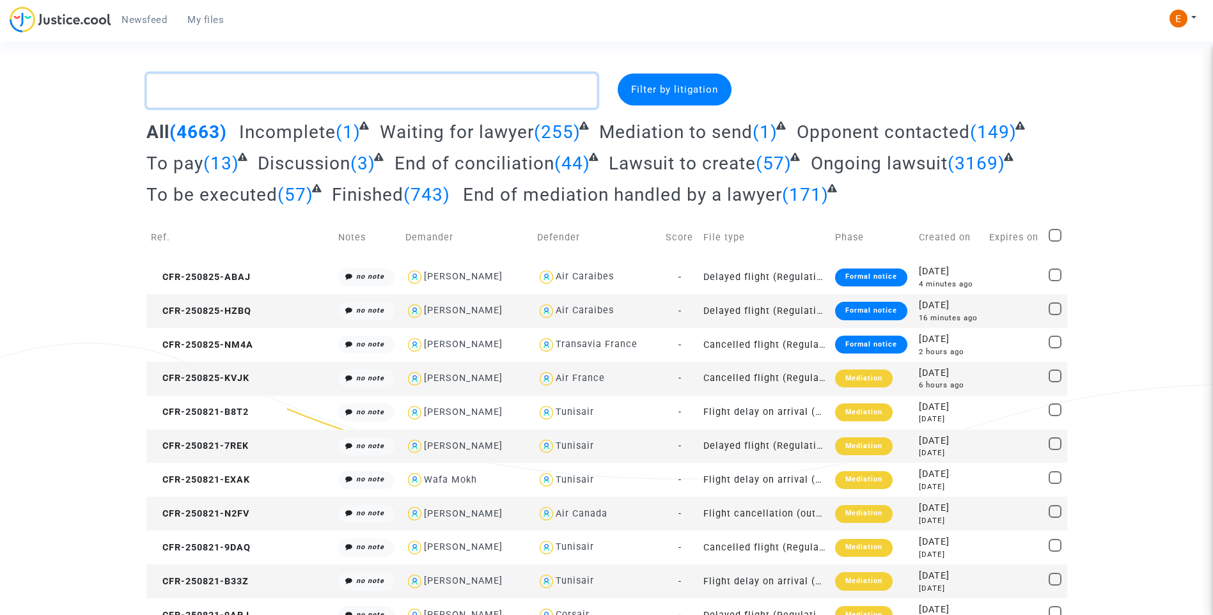
paste textarea "Bait"
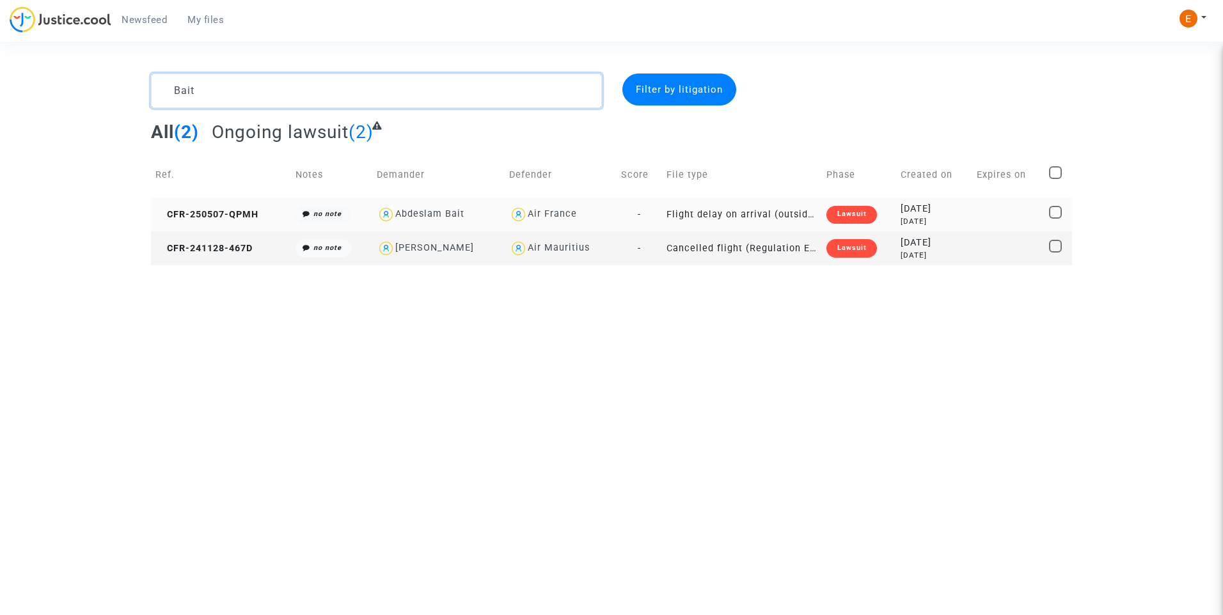
type textarea "Bait"
click at [866, 219] on div "Lawsuit" at bounding box center [851, 215] width 50 height 18
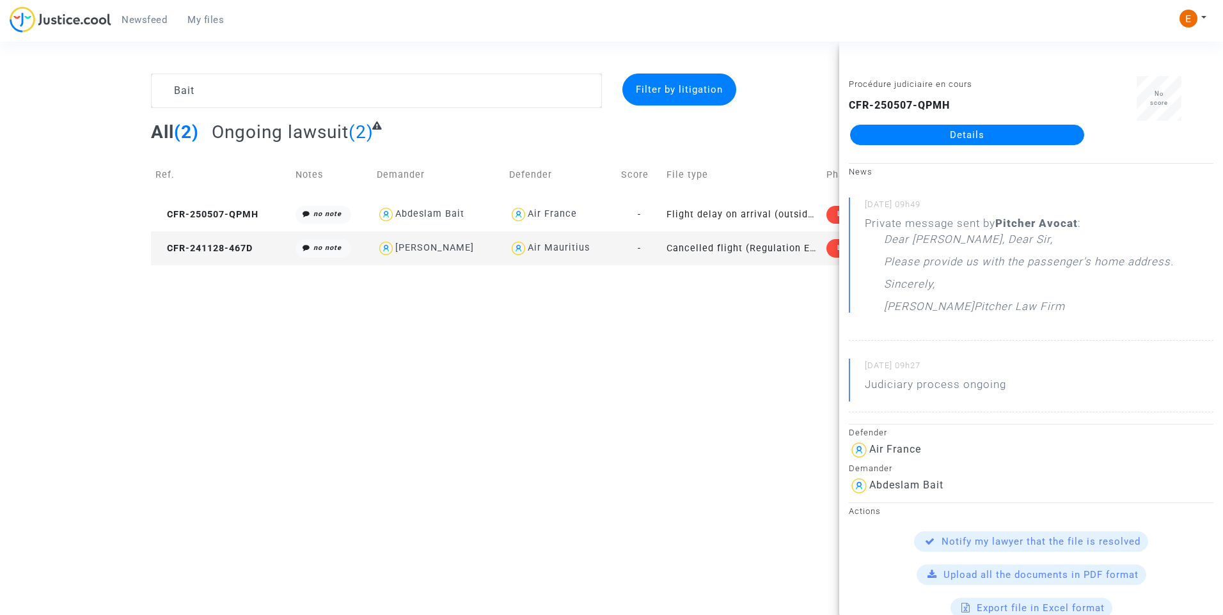
click at [971, 139] on link "Details" at bounding box center [967, 135] width 234 height 20
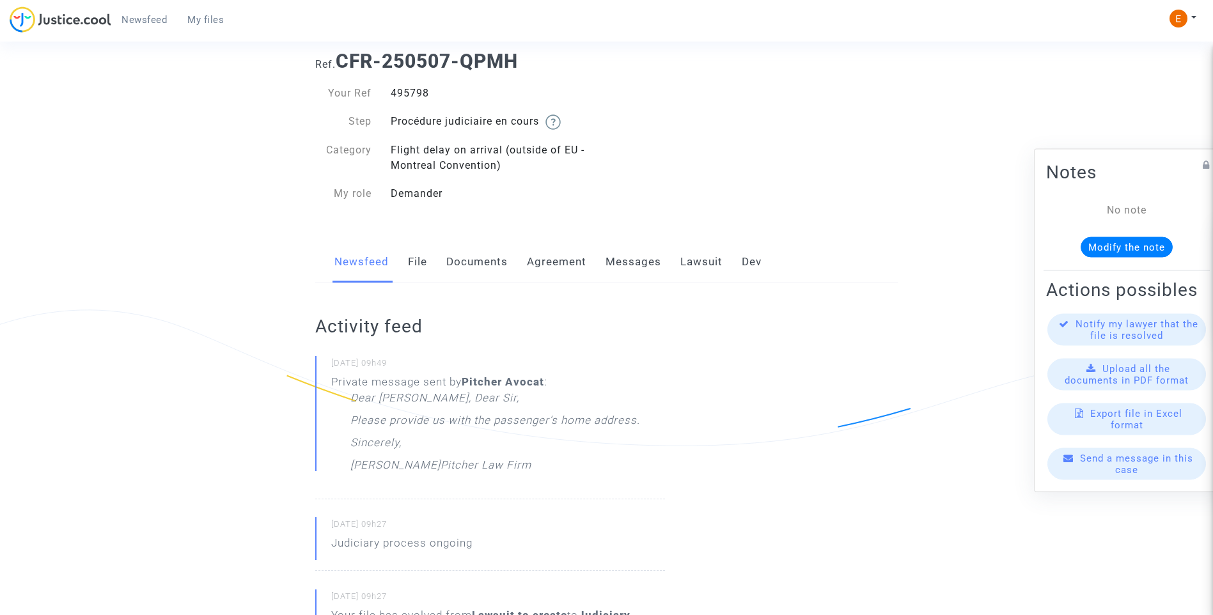
scroll to position [64, 0]
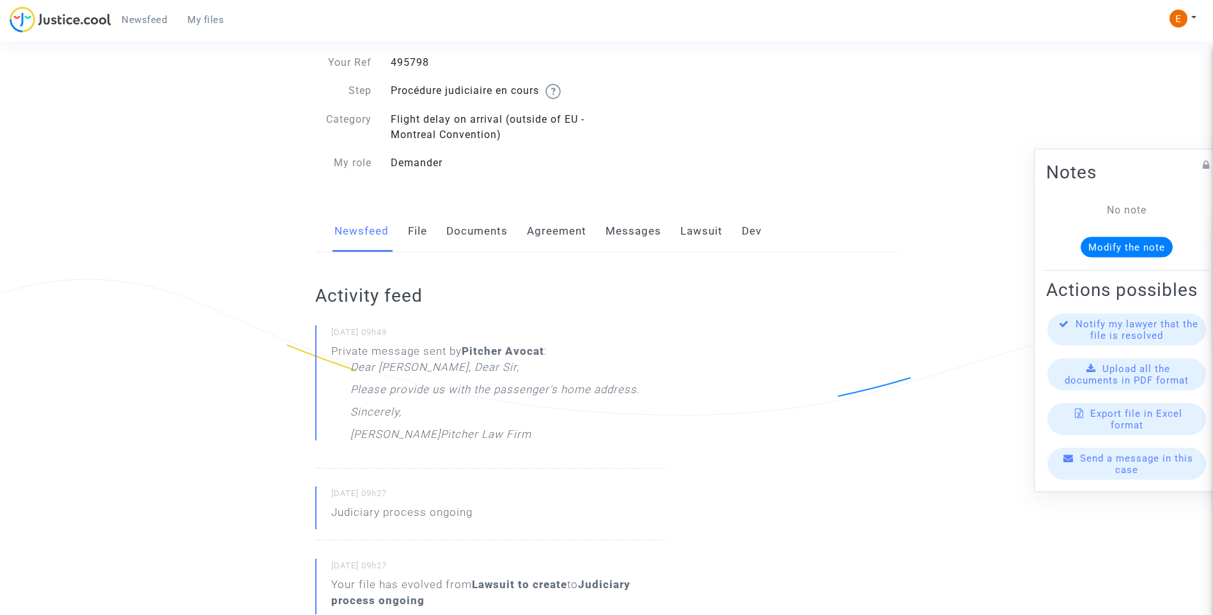
click at [639, 226] on link "Messages" at bounding box center [634, 231] width 56 height 42
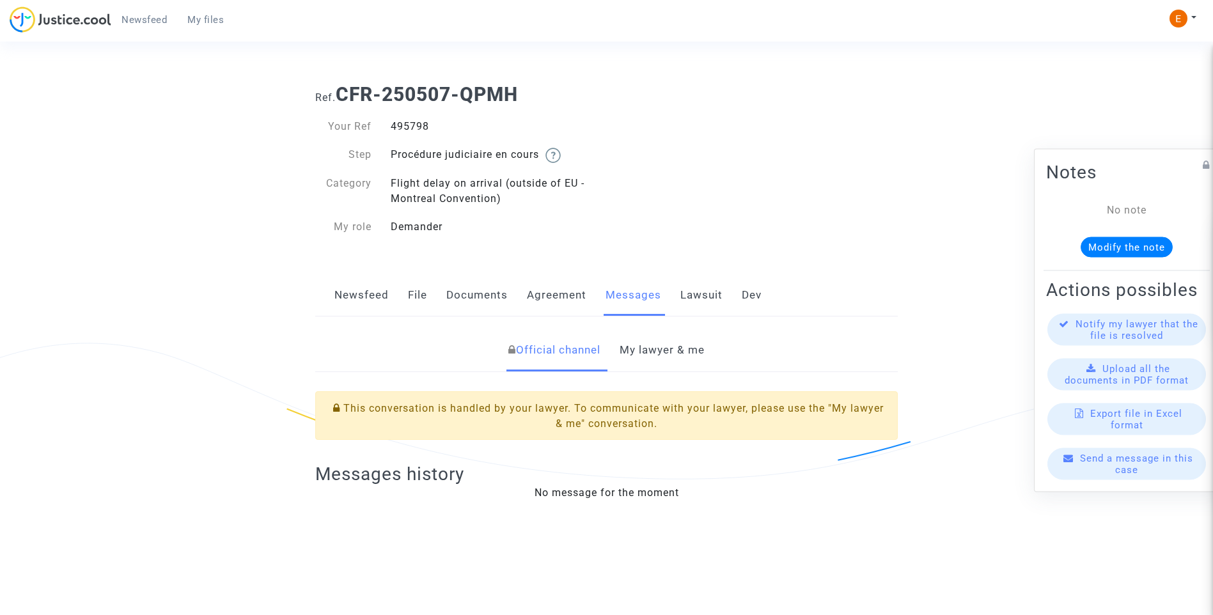
click at [669, 347] on link "My lawyer & me" at bounding box center [662, 350] width 85 height 42
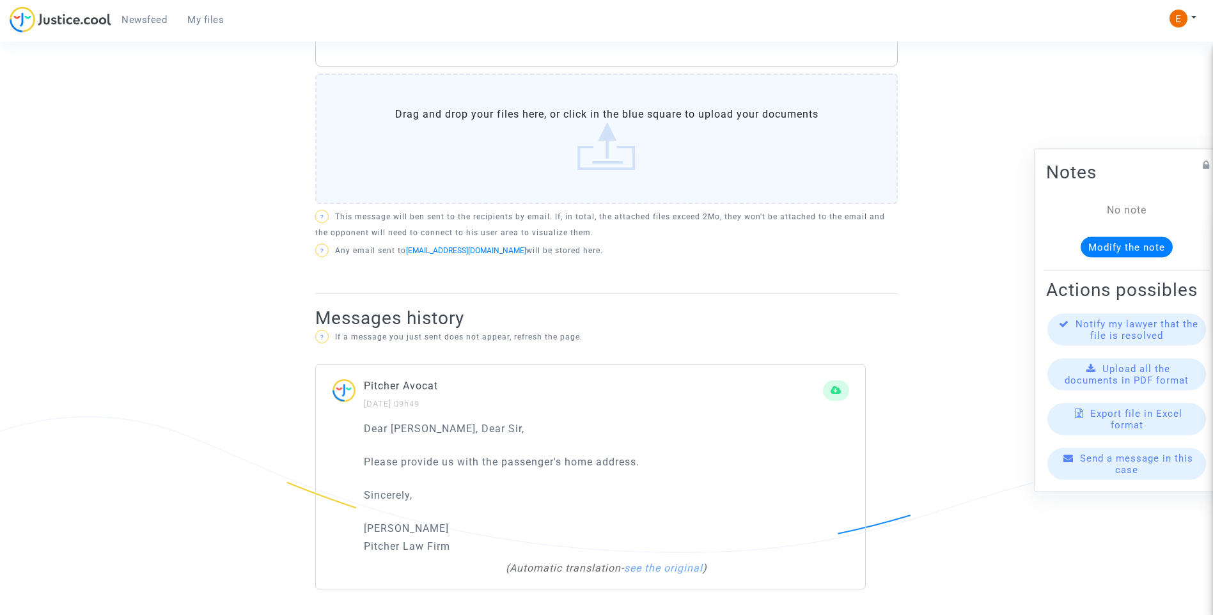
scroll to position [409, 0]
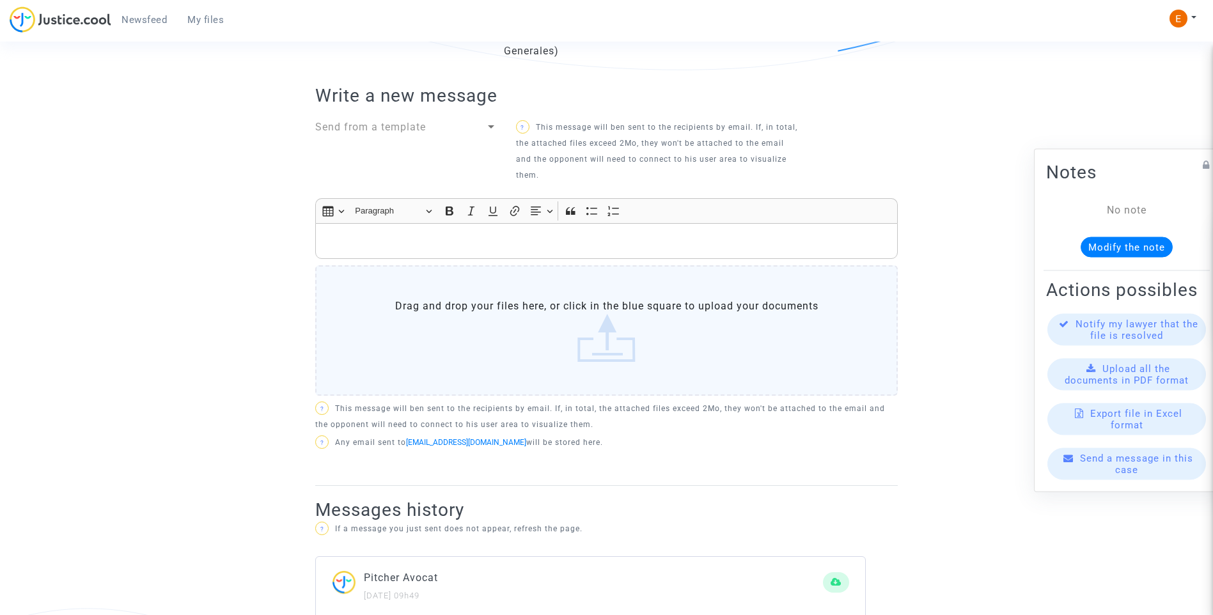
click at [553, 244] on p "Rich Text Editor, main" at bounding box center [606, 241] width 569 height 16
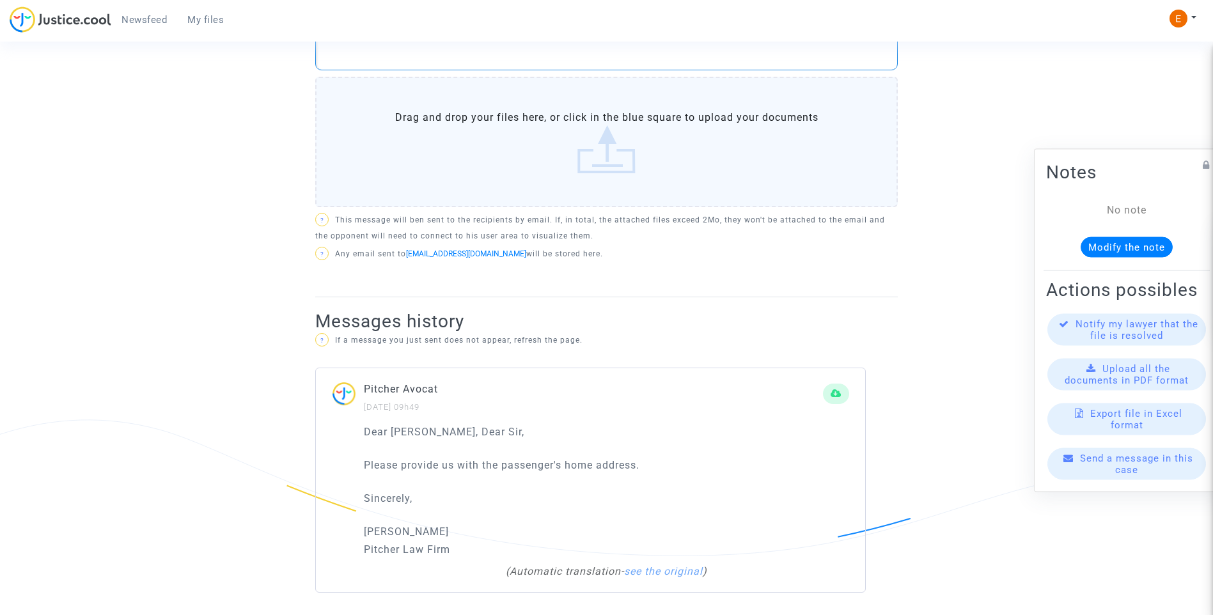
scroll to position [601, 0]
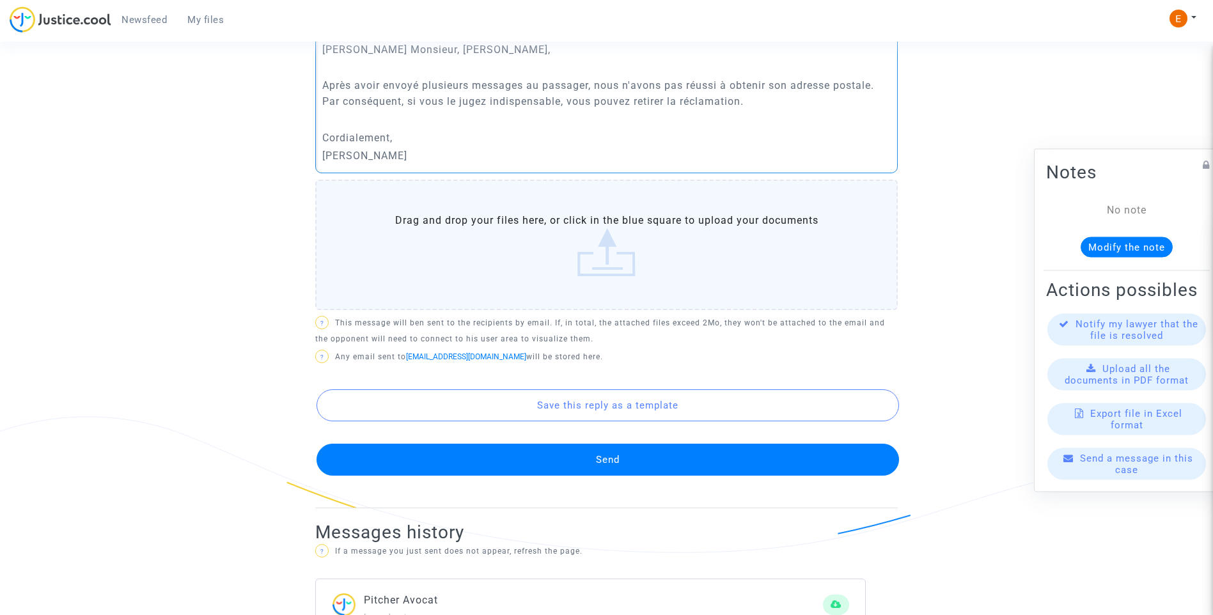
click at [645, 466] on button "Send" at bounding box center [608, 460] width 583 height 32
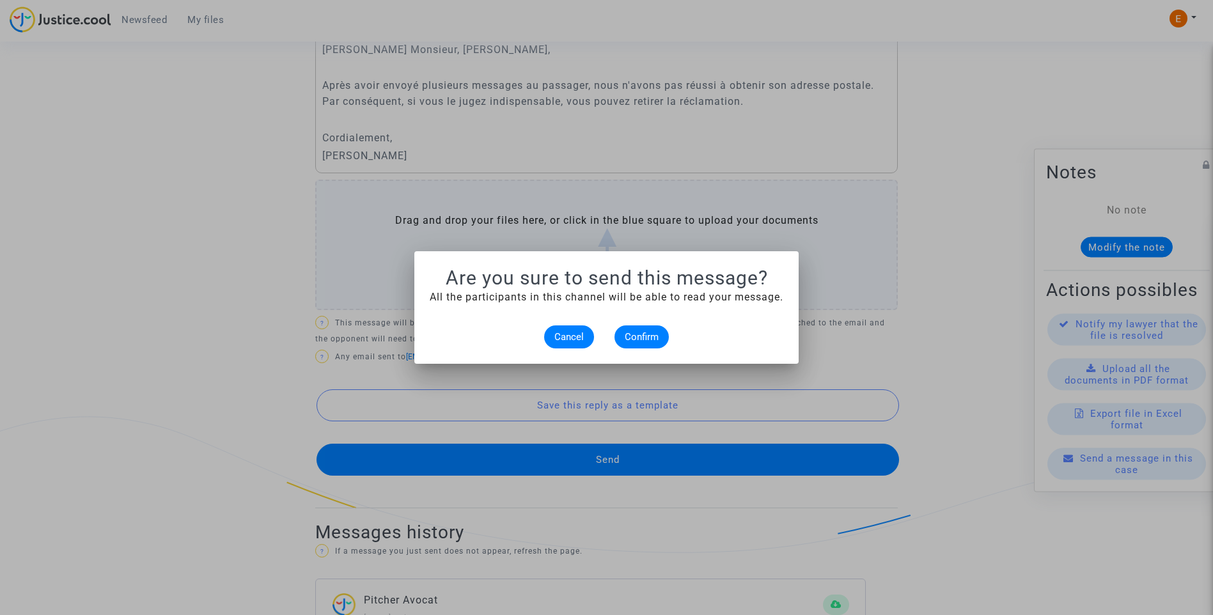
scroll to position [0, 0]
click at [643, 346] on button "Confirm" at bounding box center [642, 336] width 54 height 23
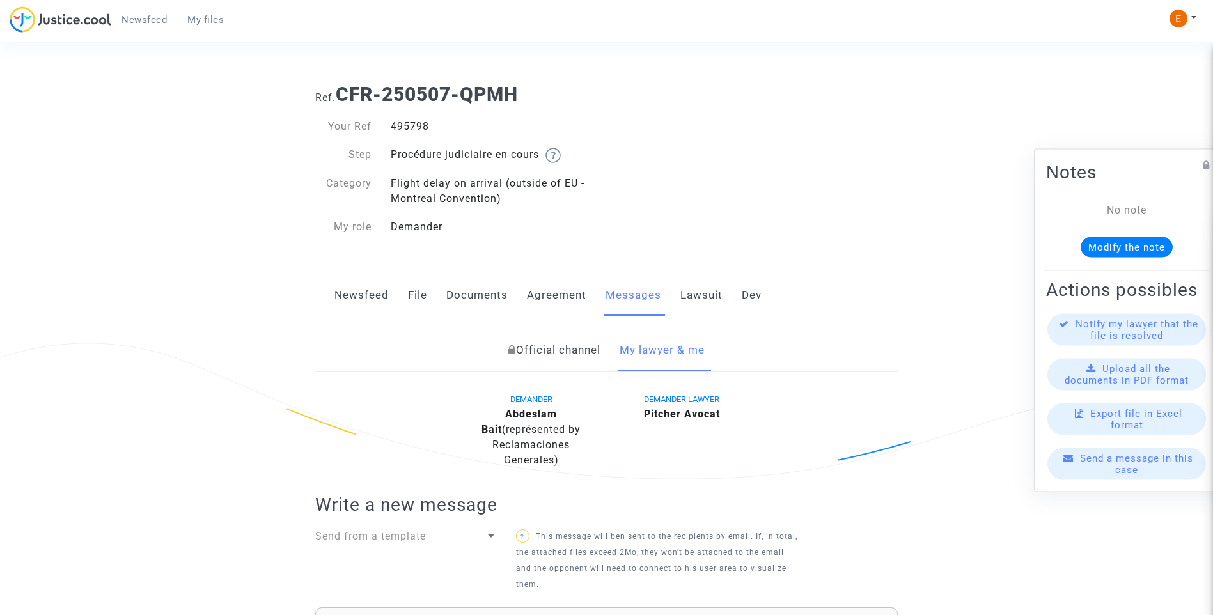
scroll to position [601, 0]
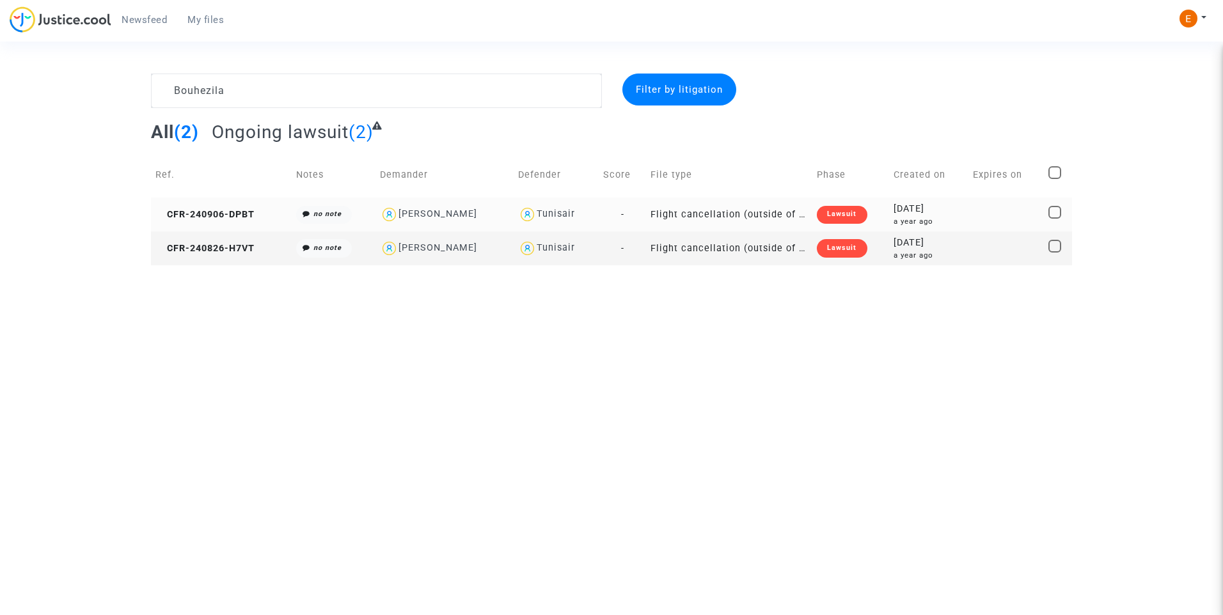
type textarea "Bouhezila"
click at [852, 210] on div "Lawsuit" at bounding box center [842, 215] width 50 height 18
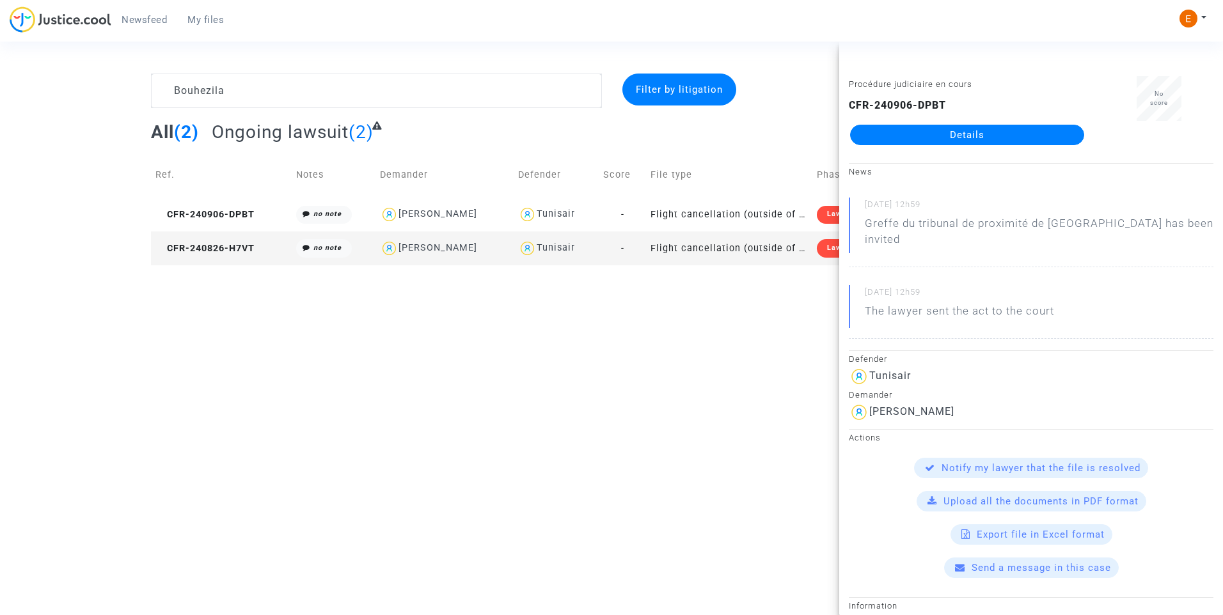
click at [811, 244] on td "Flight cancellation (outside of EU - Montreal Convention)" at bounding box center [729, 248] width 166 height 34
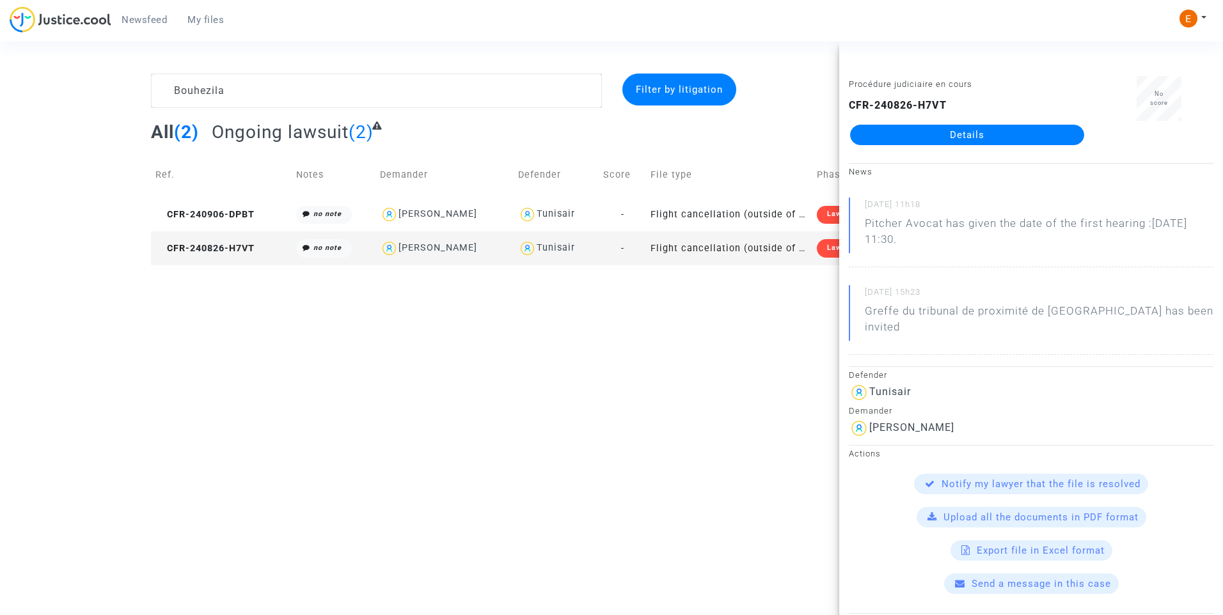
click at [963, 139] on link "Details" at bounding box center [967, 135] width 234 height 20
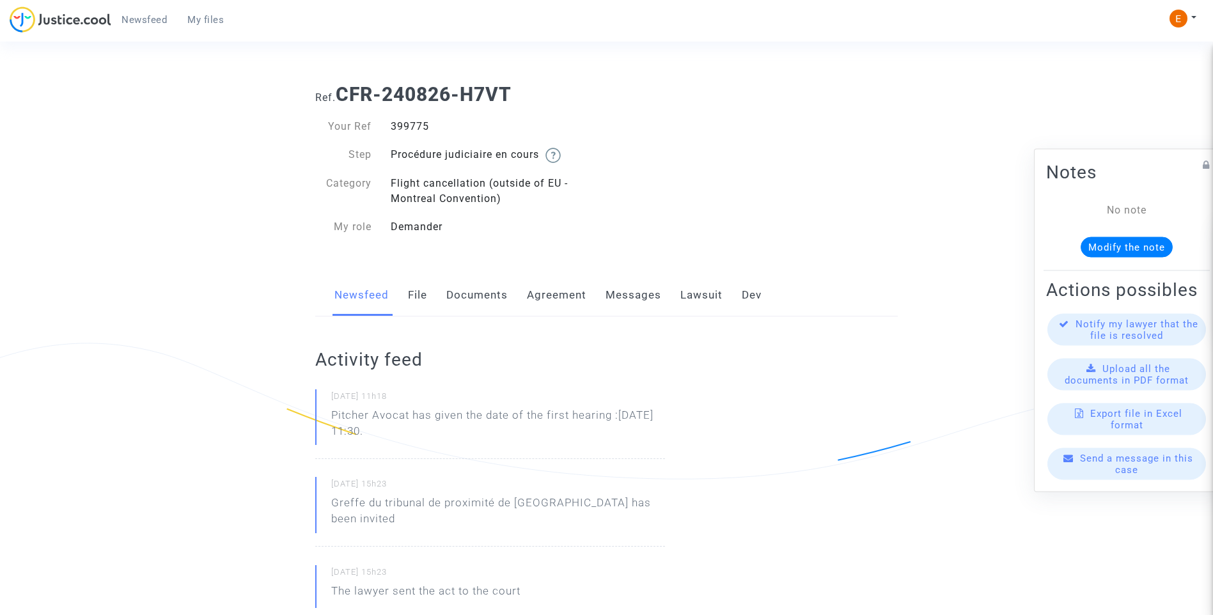
click at [639, 294] on link "Messages" at bounding box center [634, 295] width 56 height 42
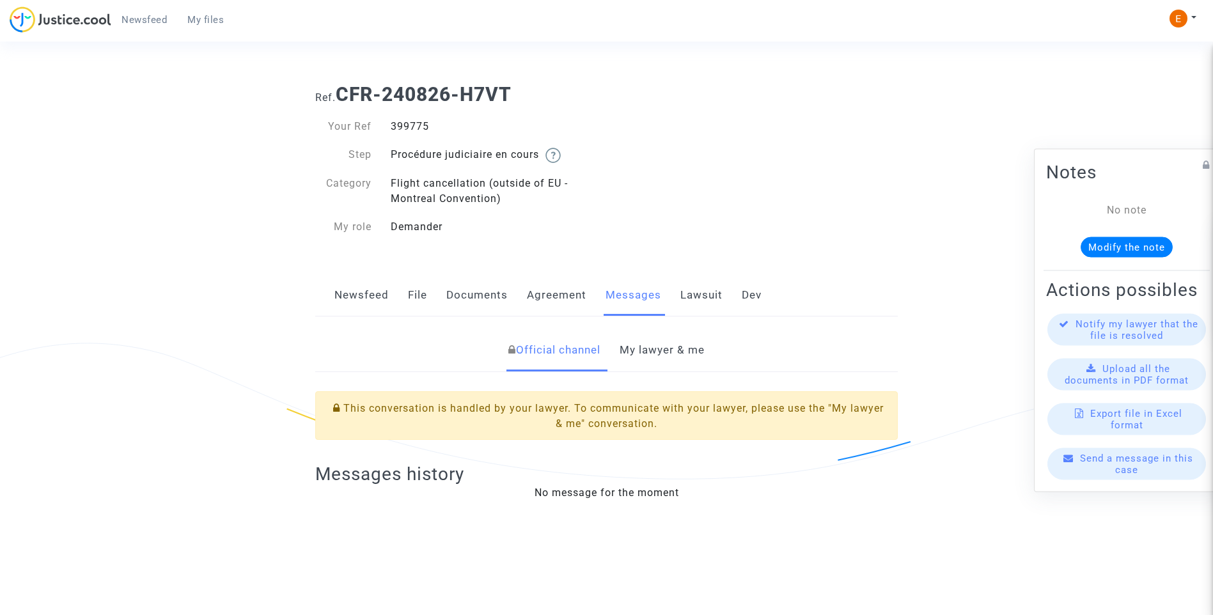
click at [708, 296] on link "Lawsuit" at bounding box center [701, 295] width 42 height 42
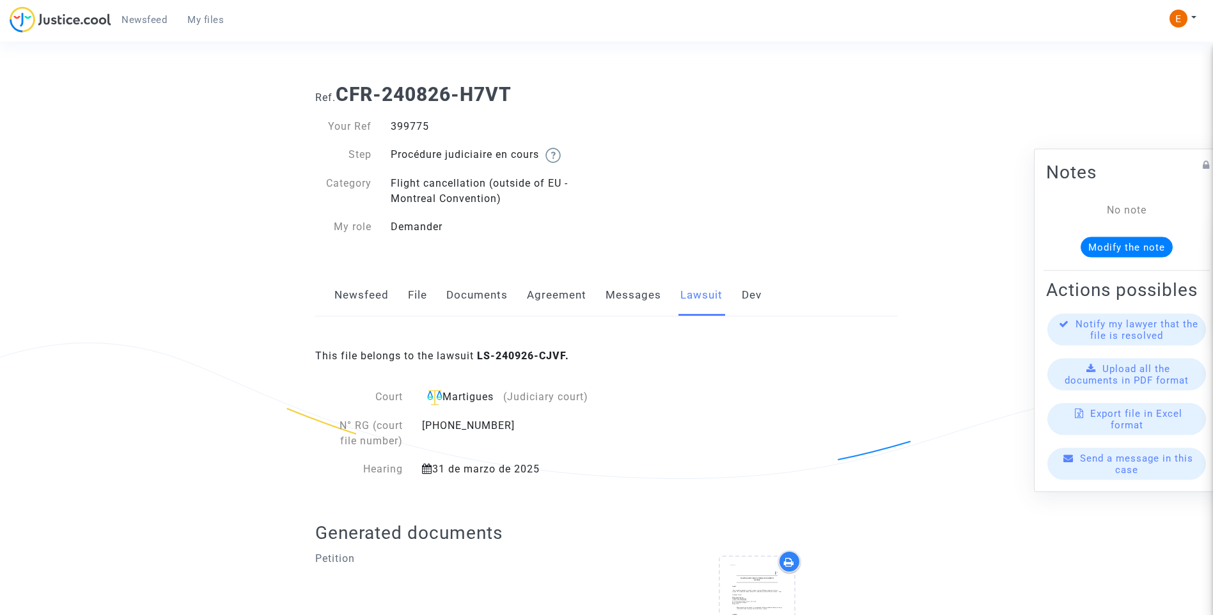
click at [636, 292] on link "Messages" at bounding box center [634, 295] width 56 height 42
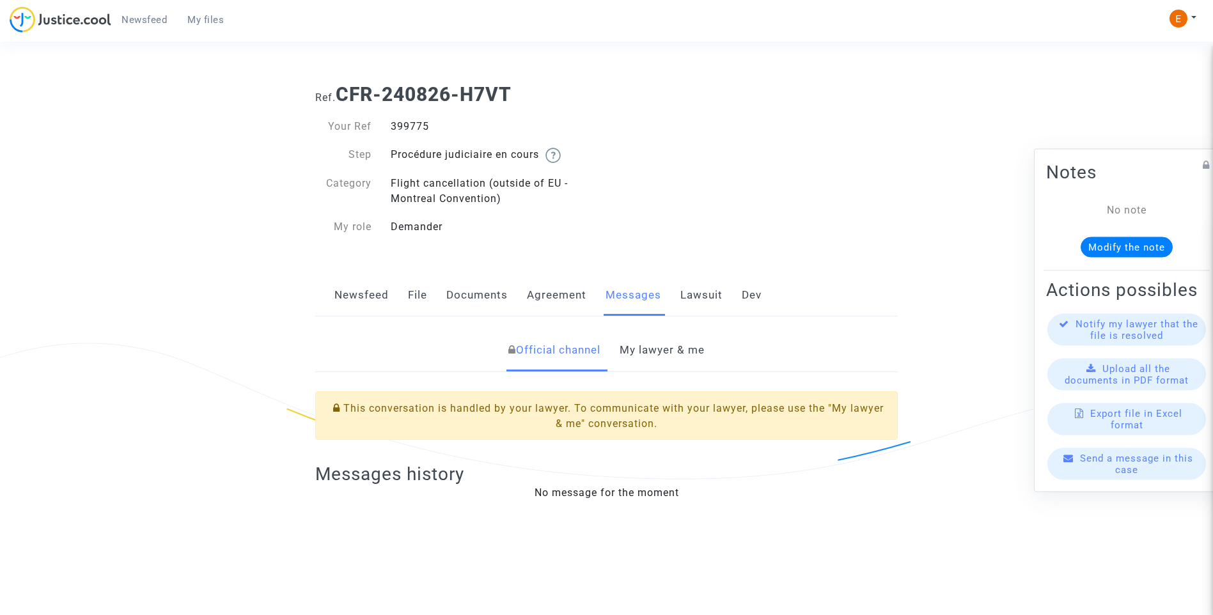
click at [666, 350] on link "My lawyer & me" at bounding box center [662, 350] width 85 height 42
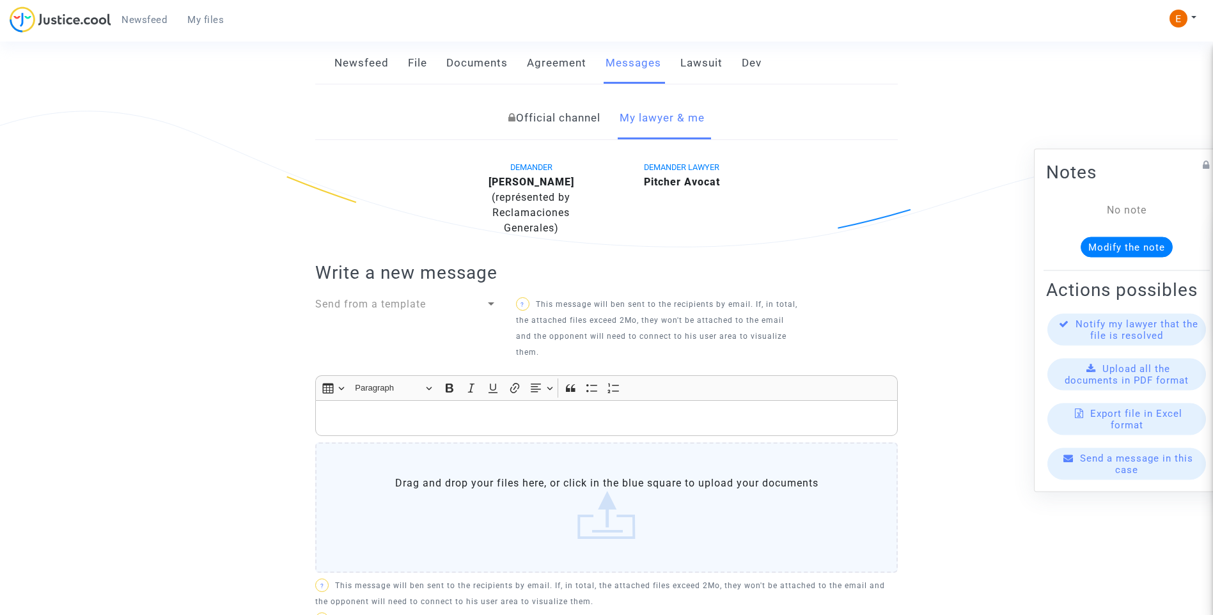
scroll to position [320, 0]
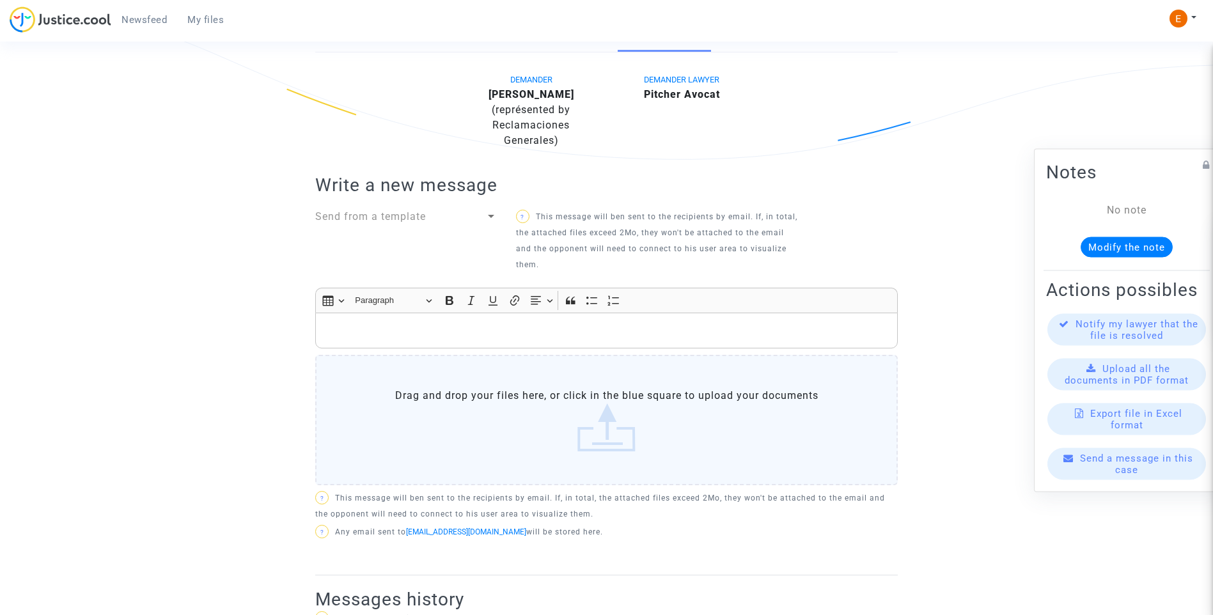
click at [470, 325] on p "Rich Text Editor, main" at bounding box center [606, 331] width 569 height 16
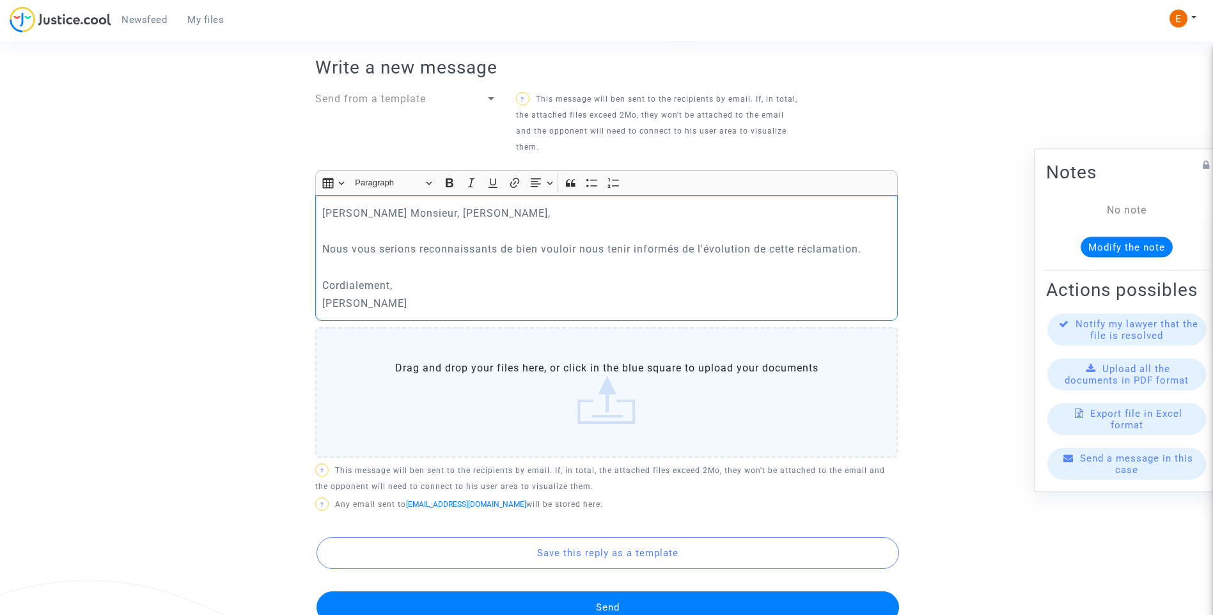
scroll to position [573, 0]
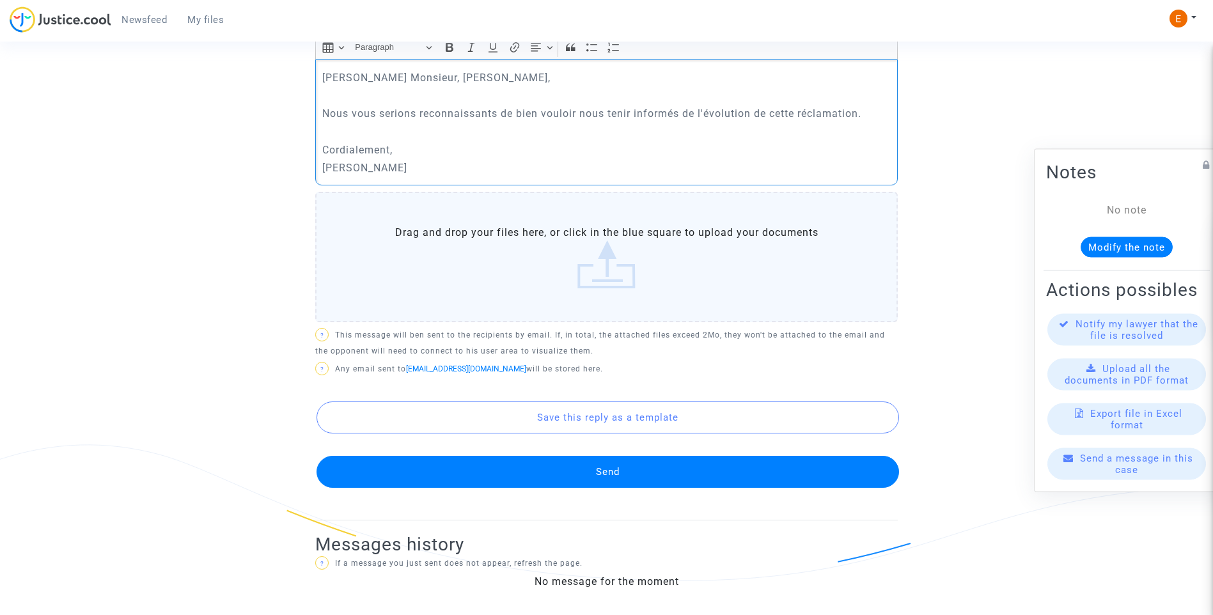
click at [636, 471] on button "Send" at bounding box center [608, 472] width 583 height 32
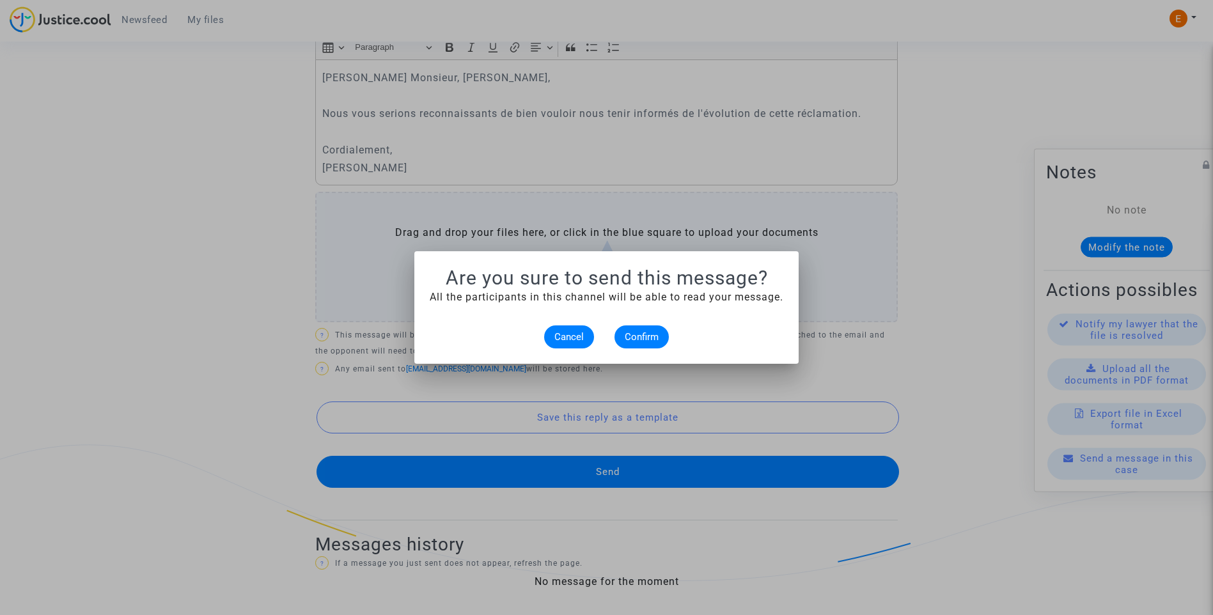
scroll to position [0, 0]
click at [641, 334] on span "Confirm" at bounding box center [642, 337] width 34 height 12
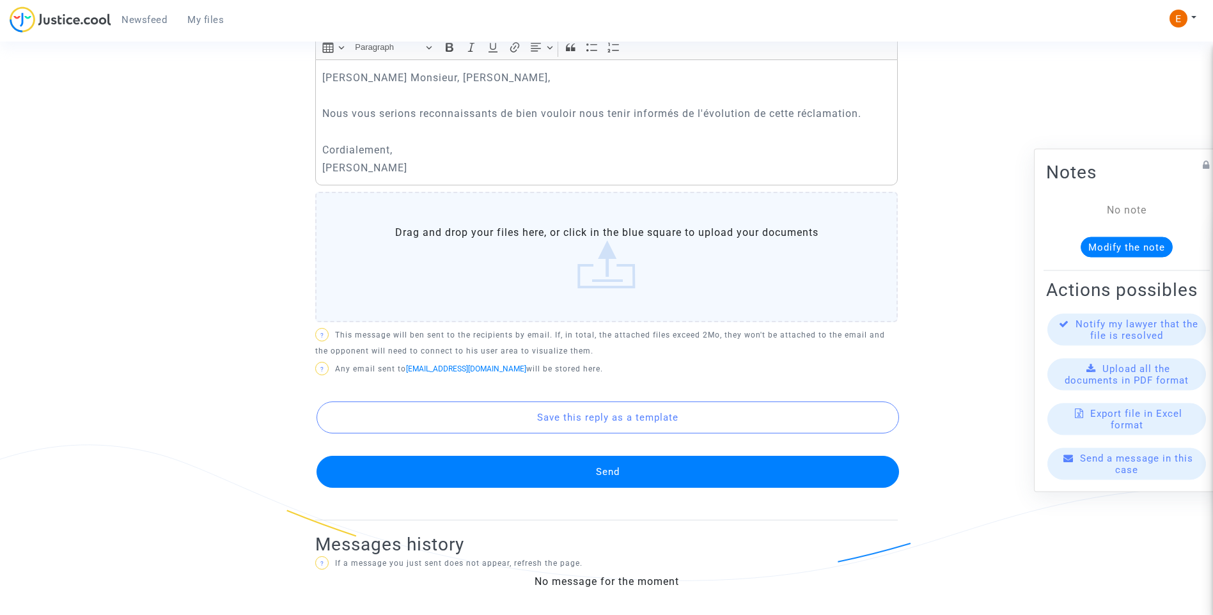
scroll to position [568, 0]
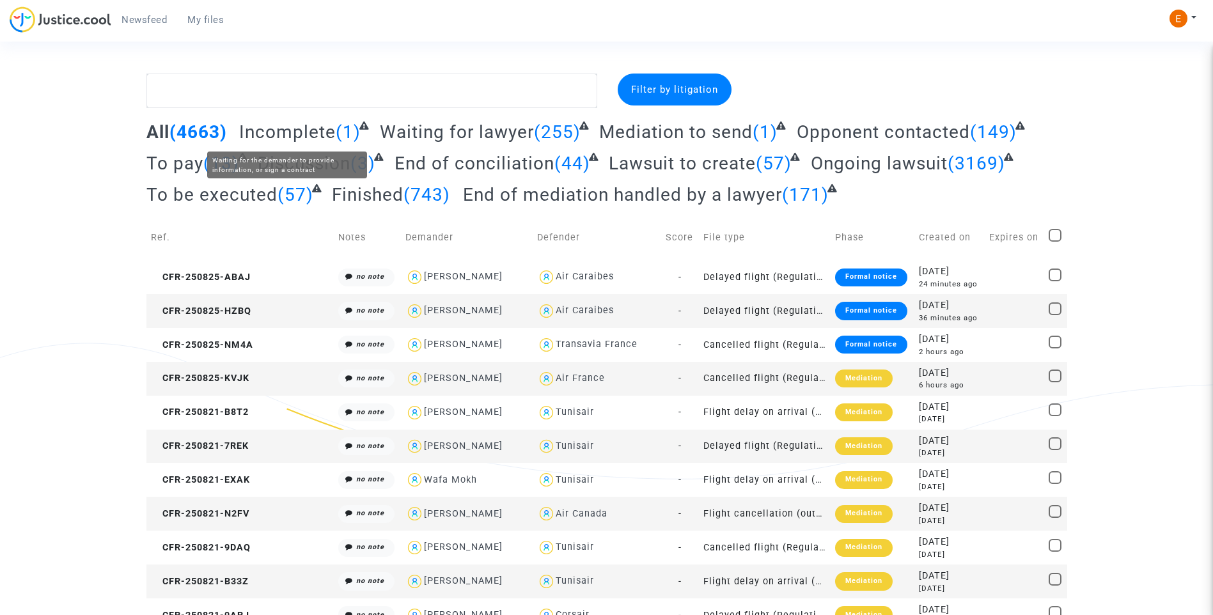
click at [319, 137] on span "Incomplete" at bounding box center [287, 131] width 97 height 21
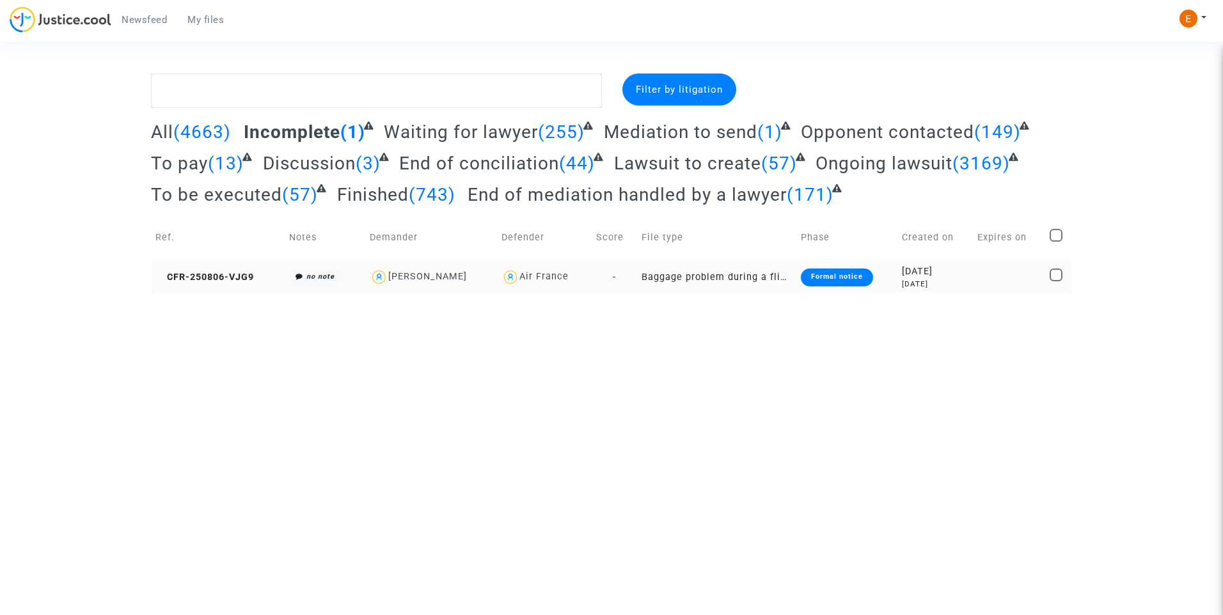
click at [833, 285] on div "Formal notice" at bounding box center [837, 278] width 72 height 18
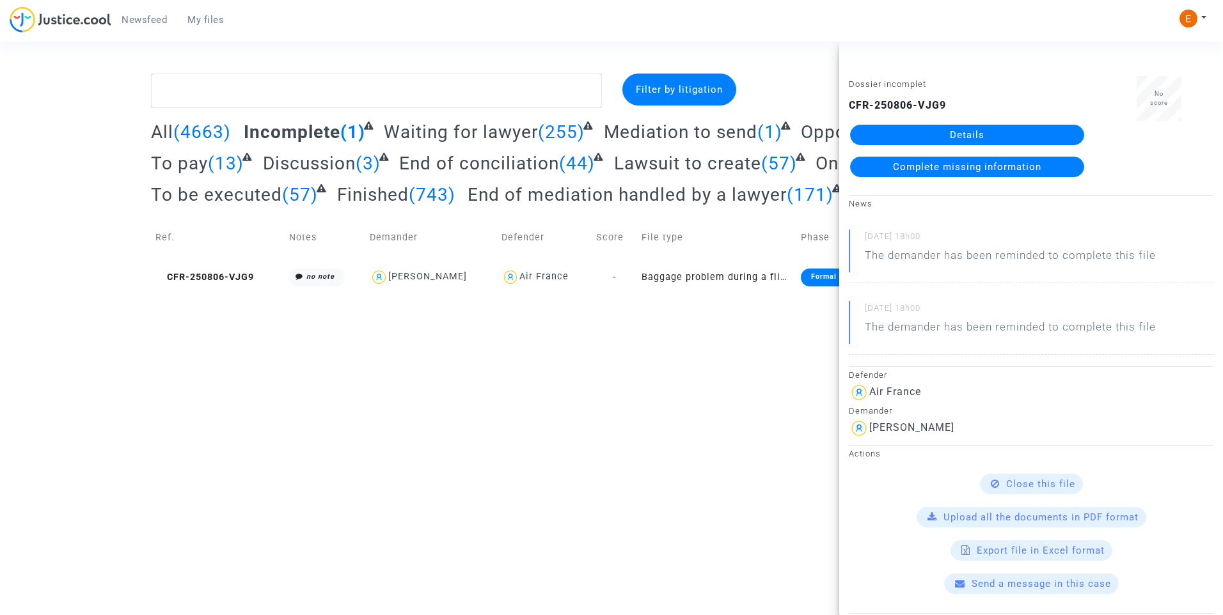
click at [962, 138] on link "Details" at bounding box center [967, 135] width 234 height 20
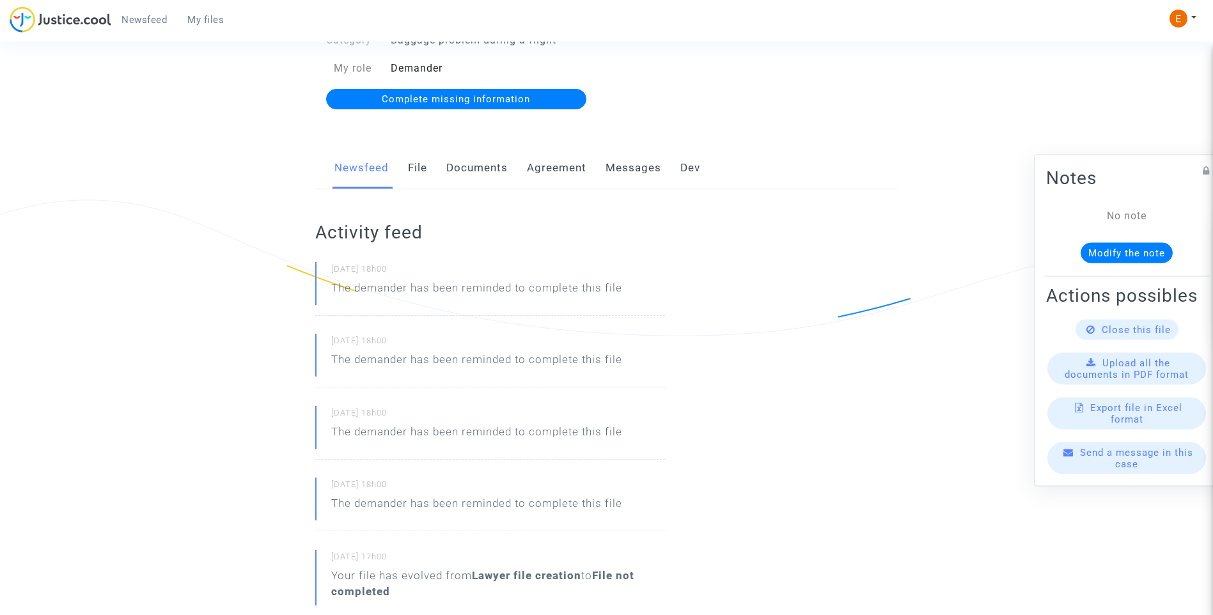
scroll to position [192, 0]
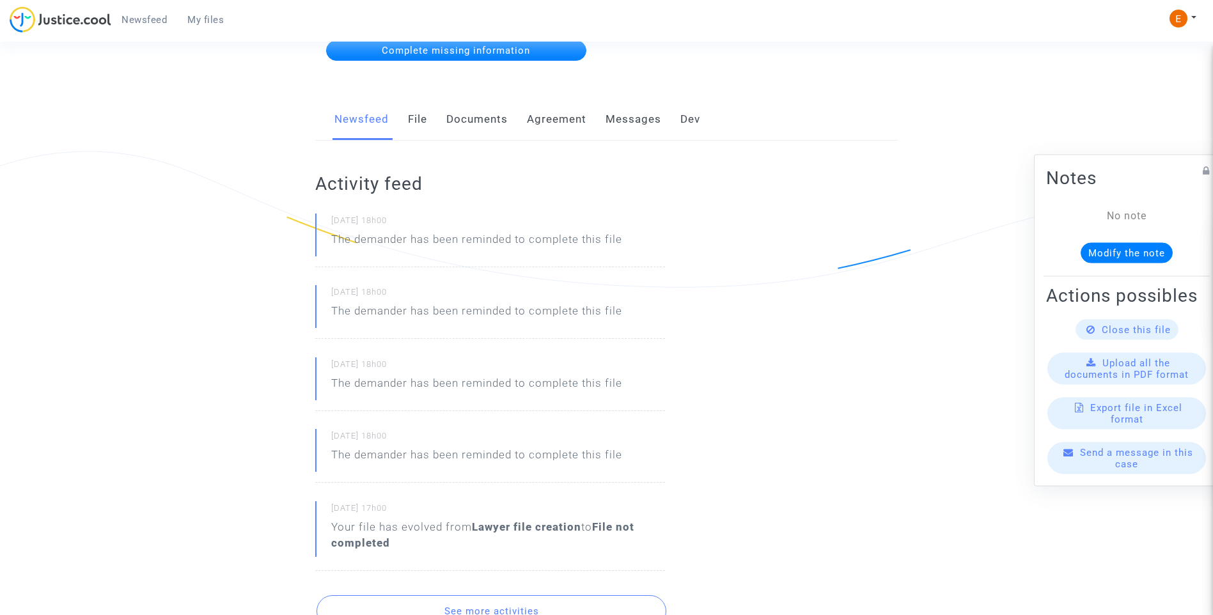
click at [1157, 340] on div "Close this file" at bounding box center [1127, 330] width 103 height 20
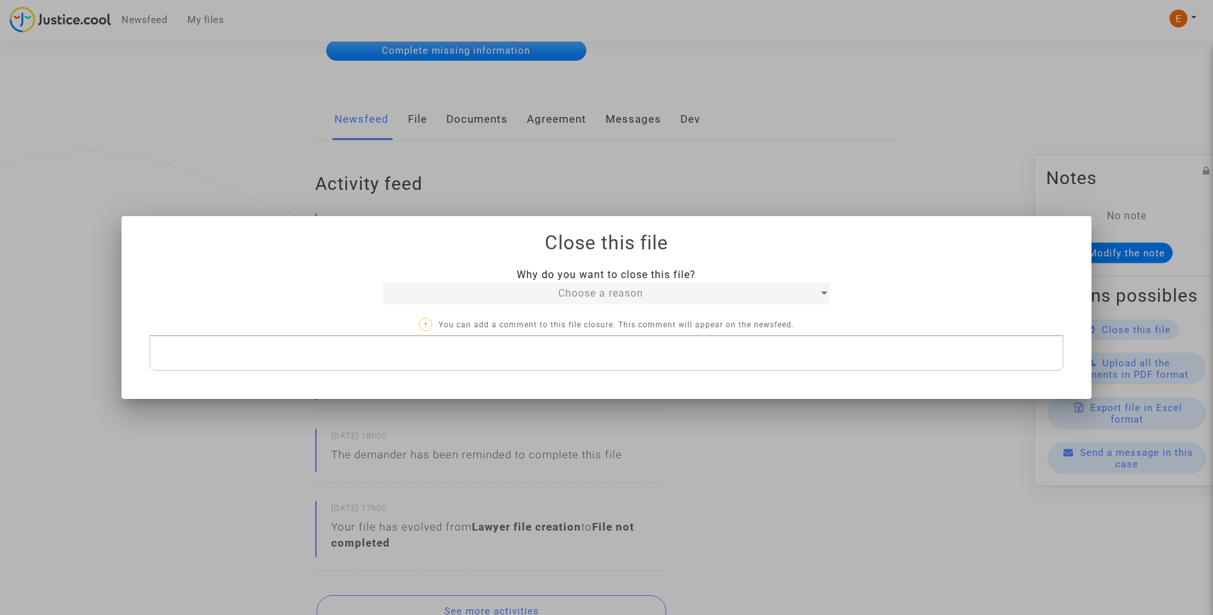
scroll to position [0, 0]
click at [726, 295] on div "Choose a reason" at bounding box center [601, 293] width 436 height 15
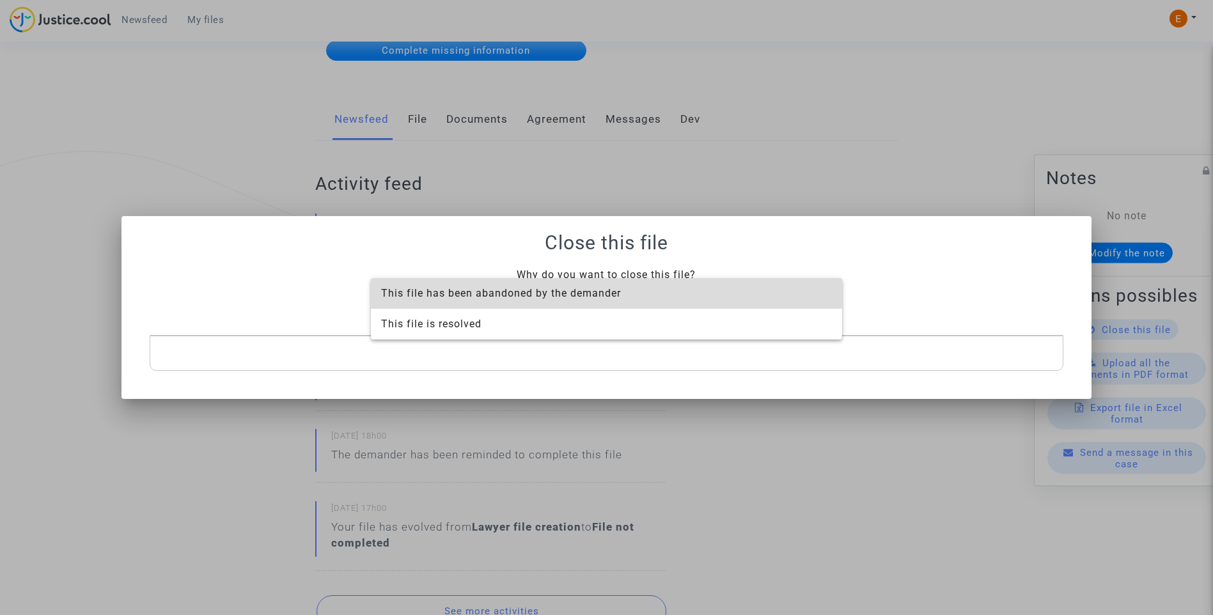
drag, startPoint x: 547, startPoint y: 294, endPoint x: 633, endPoint y: 319, distance: 90.0
click at [551, 294] on span "This file has been abandoned by the demander" at bounding box center [501, 293] width 240 height 12
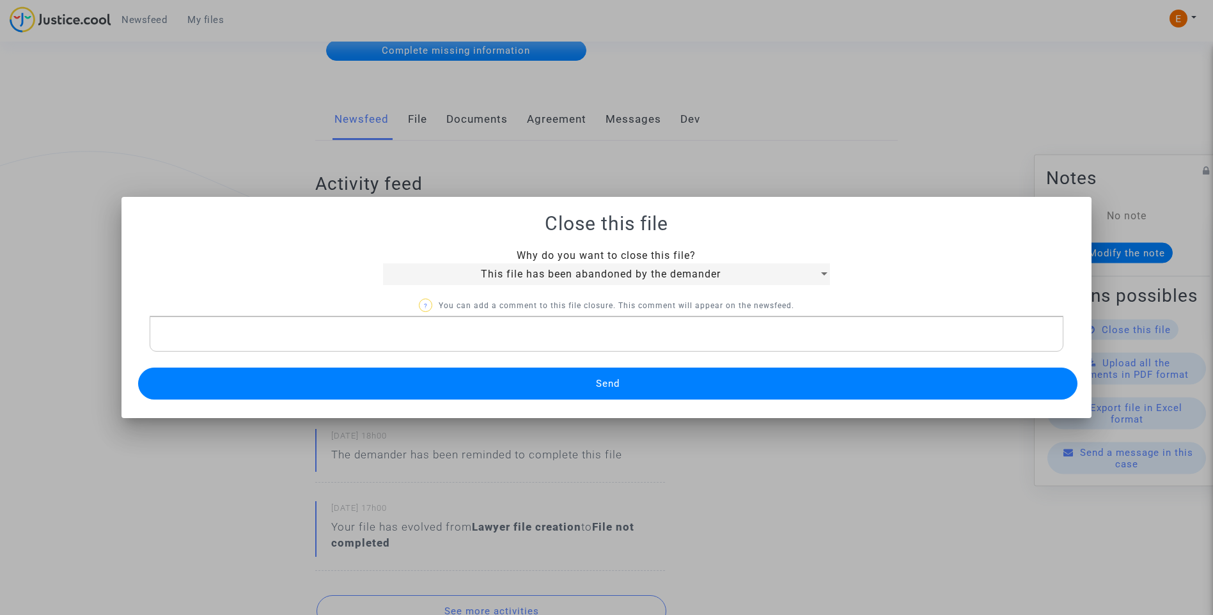
click at [613, 391] on button "Send" at bounding box center [608, 384] width 940 height 32
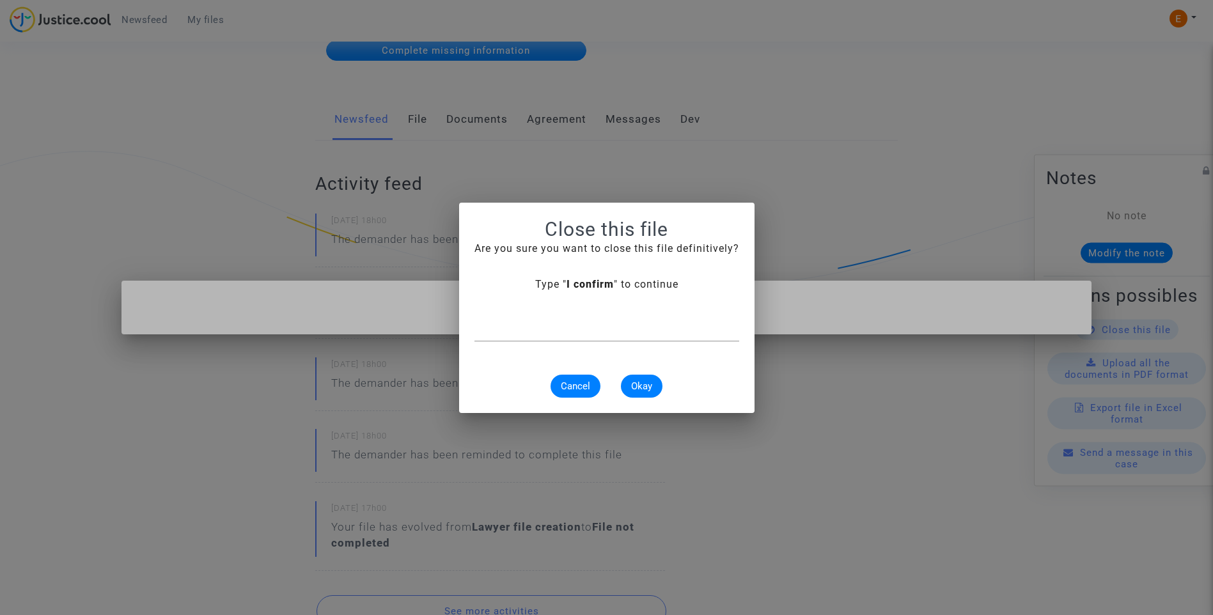
click at [615, 338] on div at bounding box center [606, 327] width 265 height 29
type input "I confirm"
click at [641, 387] on span "Okay" at bounding box center [641, 386] width 21 height 12
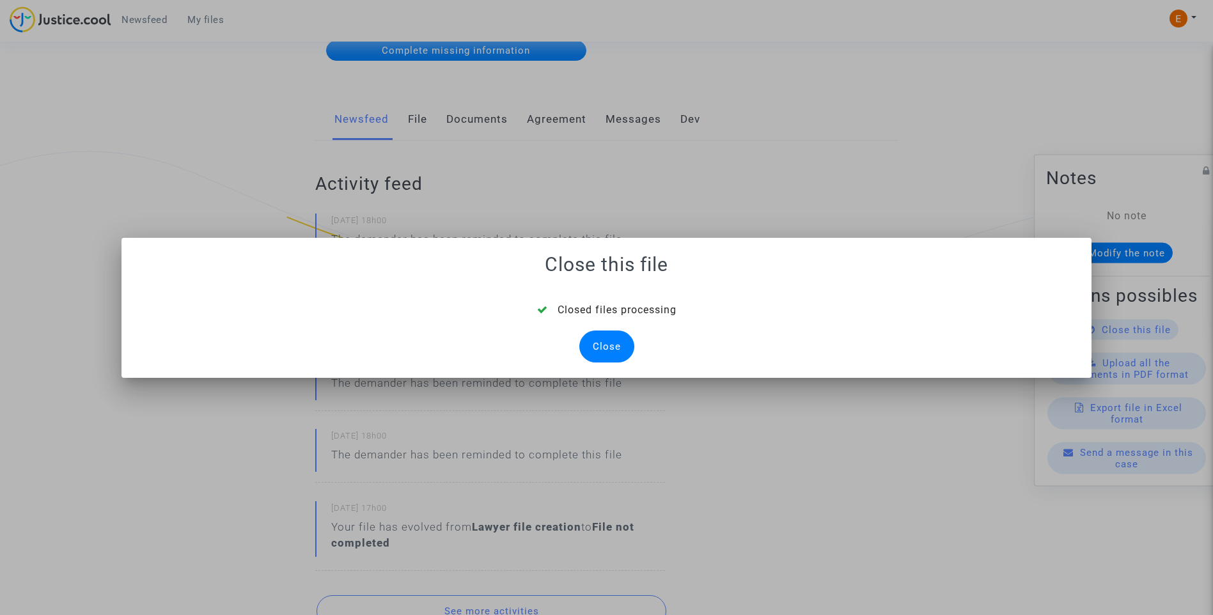
click at [613, 334] on div "Close" at bounding box center [606, 347] width 55 height 32
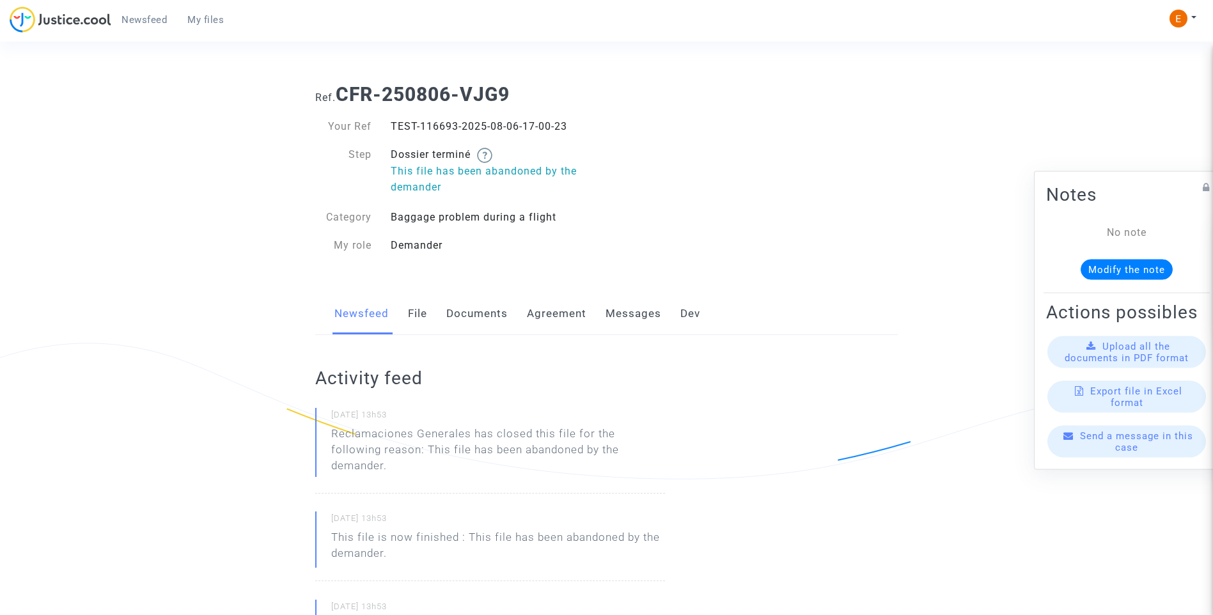
drag, startPoint x: 219, startPoint y: 26, endPoint x: 200, endPoint y: 25, distance: 18.6
click at [219, 26] on link "My files" at bounding box center [205, 19] width 57 height 19
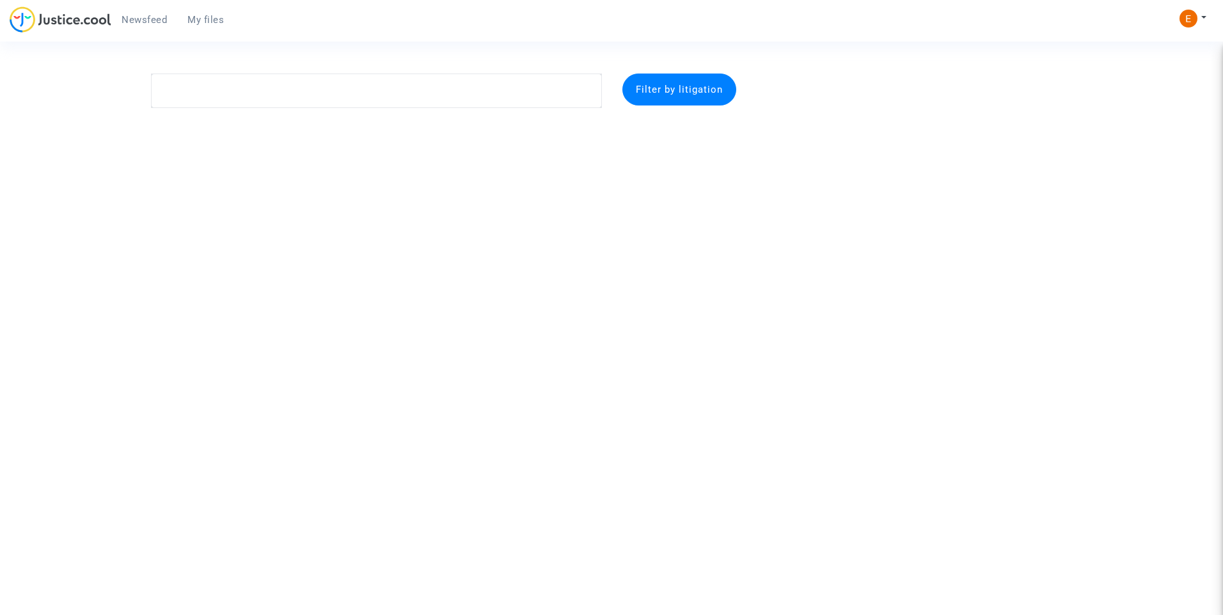
click at [137, 23] on span "Newsfeed" at bounding box center [143, 20] width 45 height 12
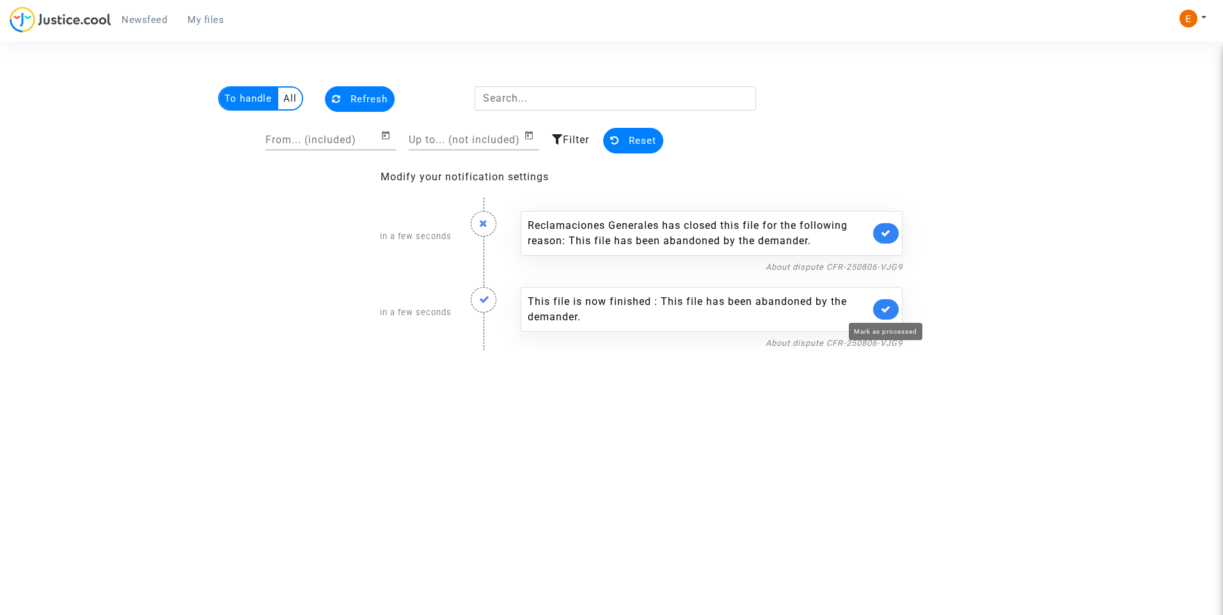
click at [882, 309] on icon at bounding box center [886, 309] width 10 height 10
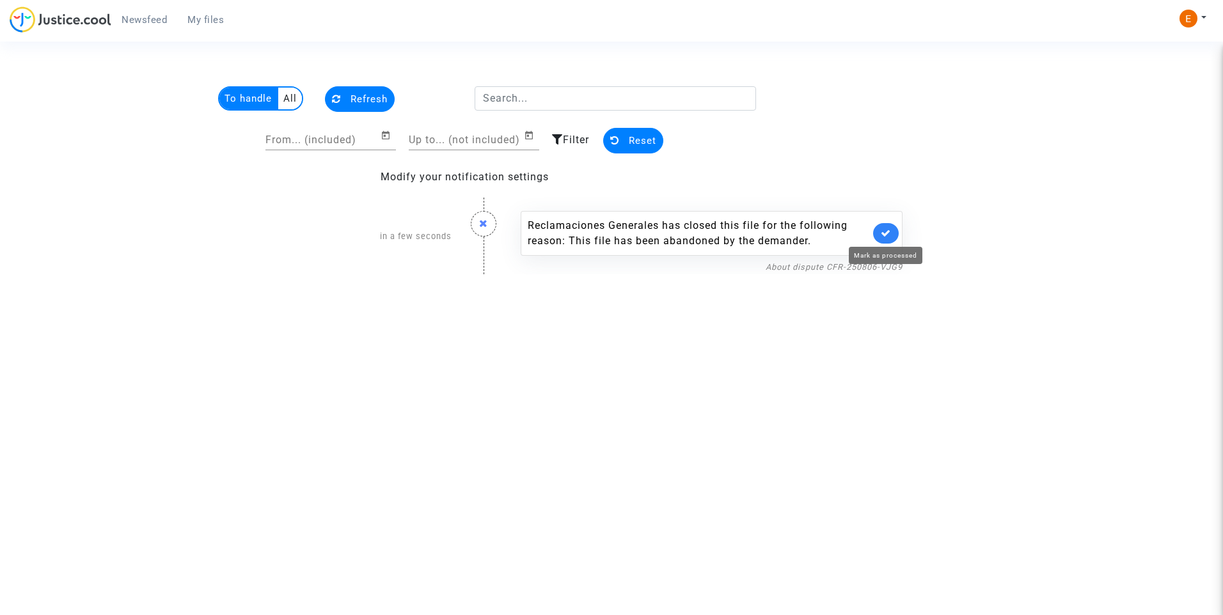
click at [882, 234] on icon at bounding box center [886, 233] width 10 height 10
